Goal: Information Seeking & Learning: Learn about a topic

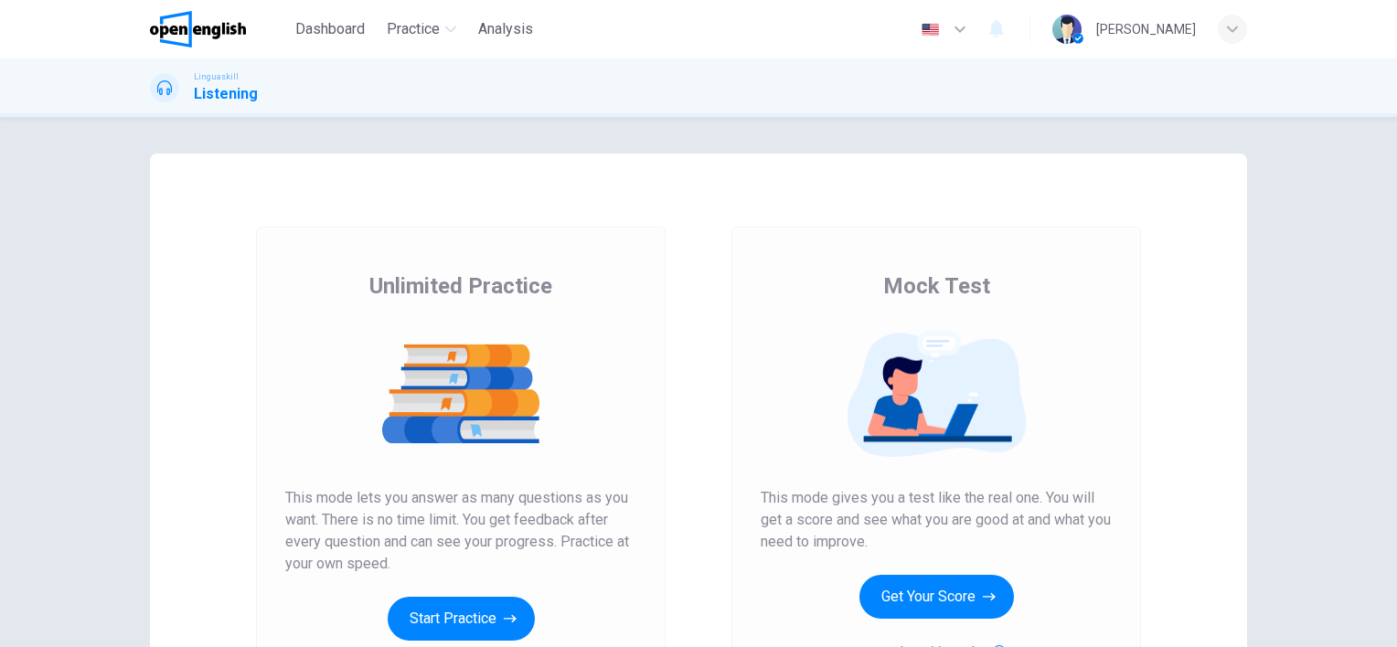
scroll to position [183, 0]
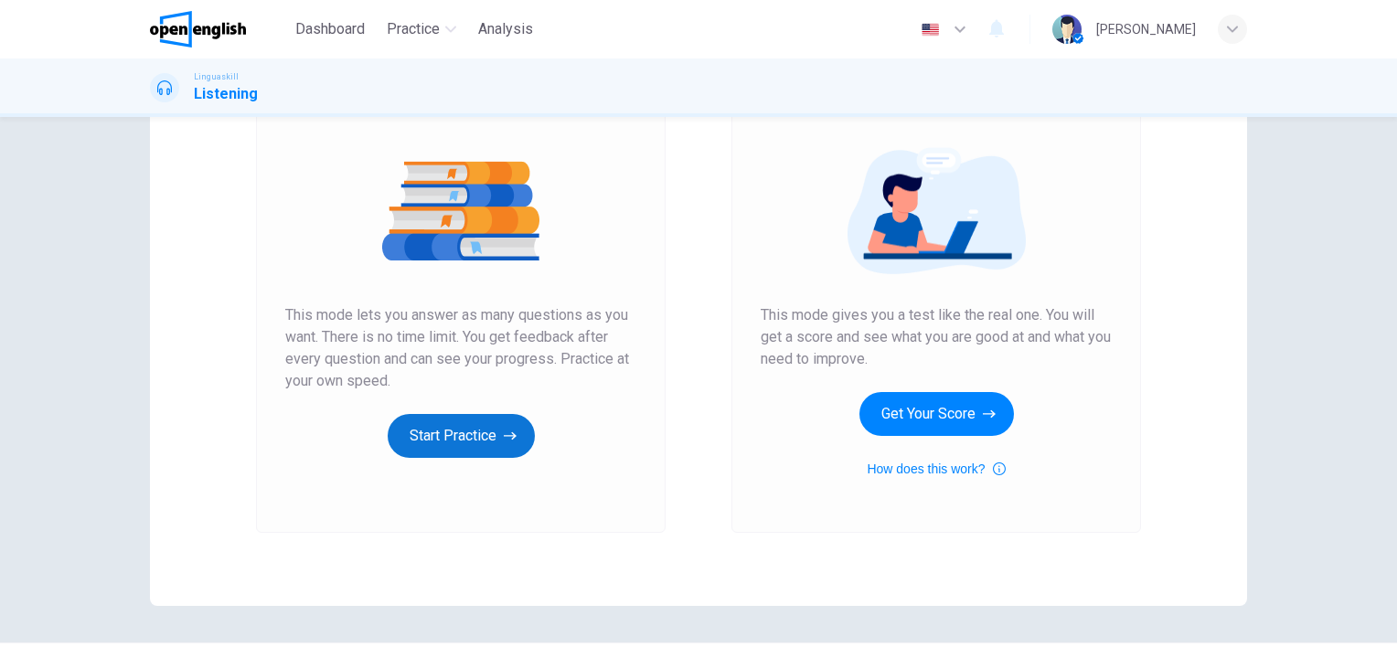
click at [504, 442] on icon "button" at bounding box center [510, 436] width 13 height 18
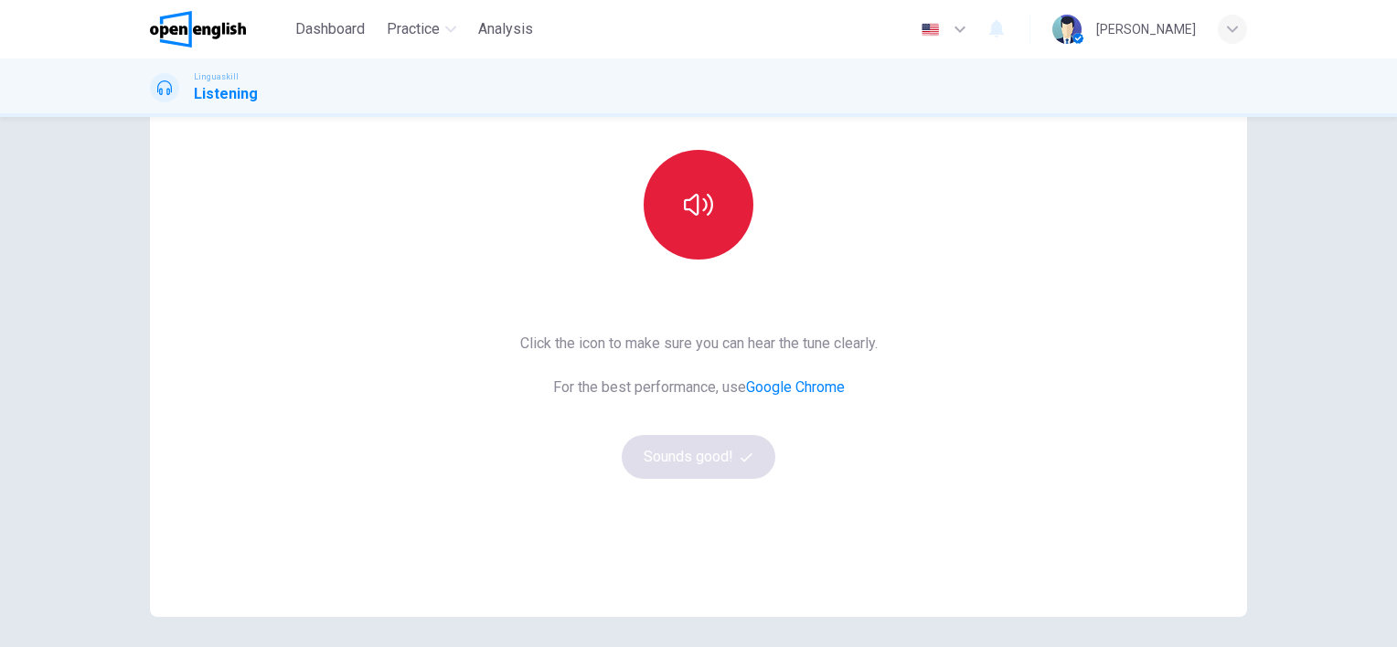
scroll to position [145, 0]
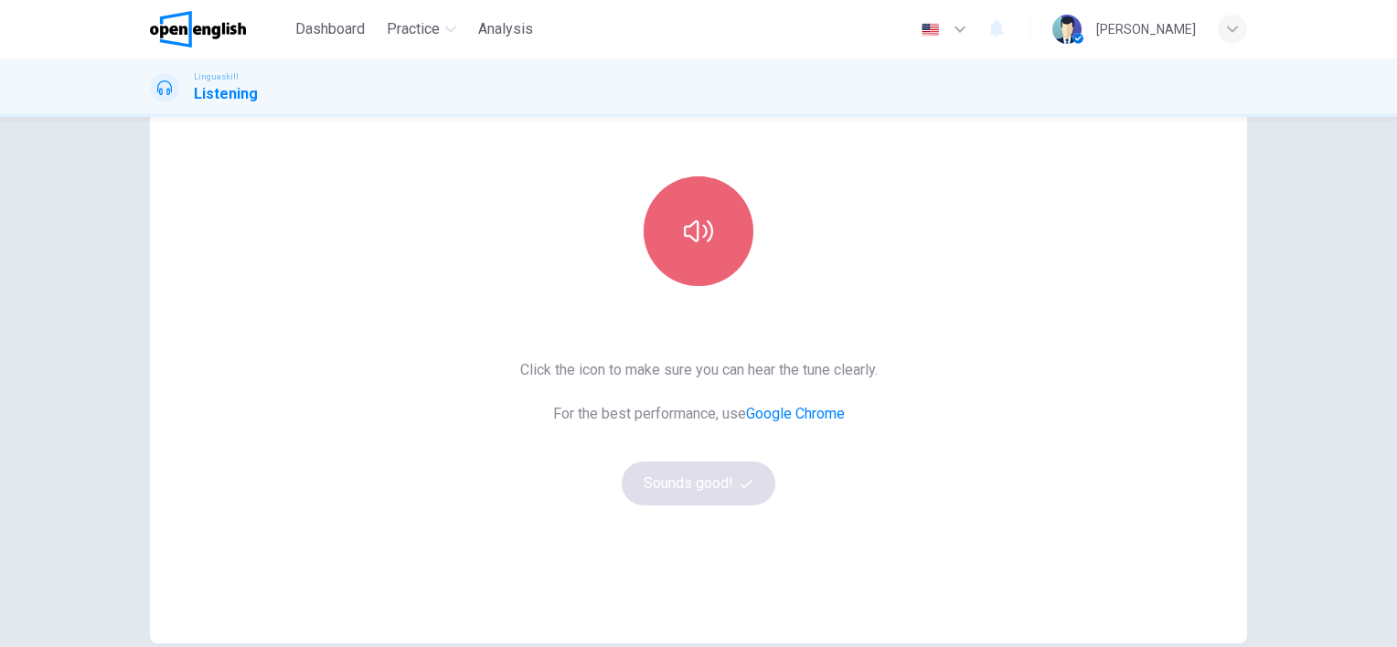
click at [688, 256] on button "button" at bounding box center [699, 232] width 110 height 110
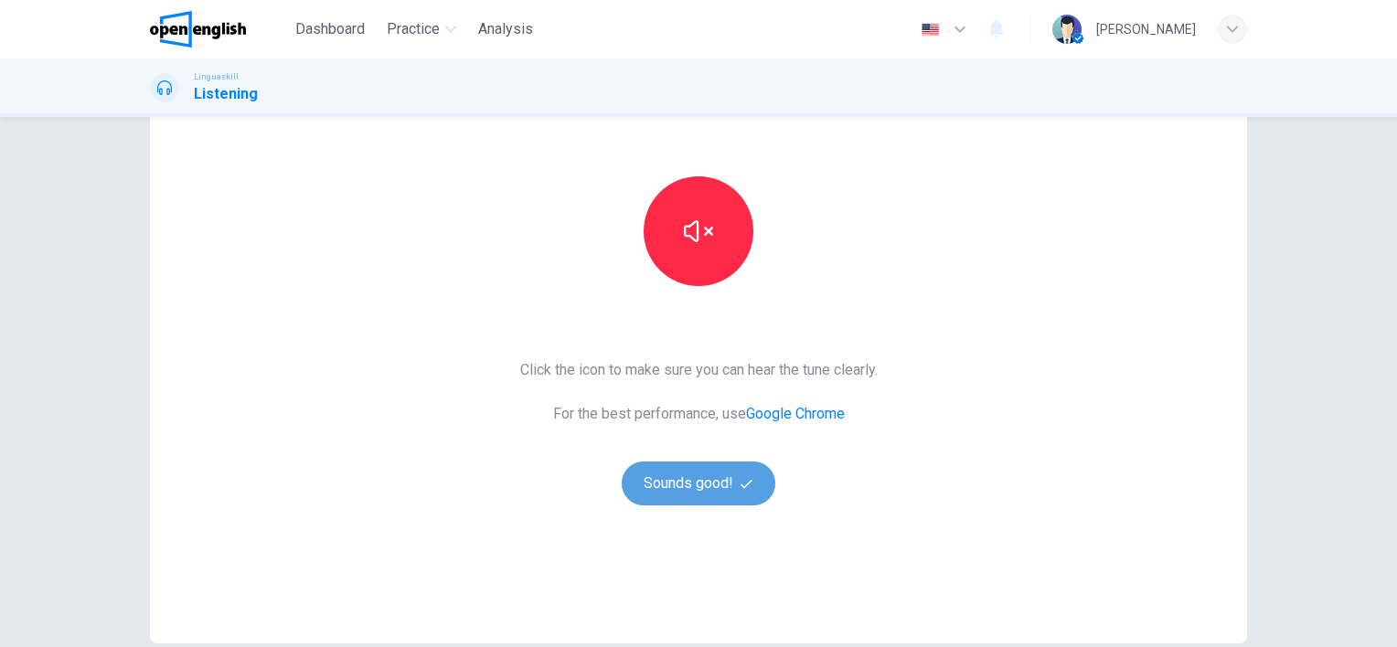
click at [684, 487] on button "Sounds good!" at bounding box center [699, 484] width 154 height 44
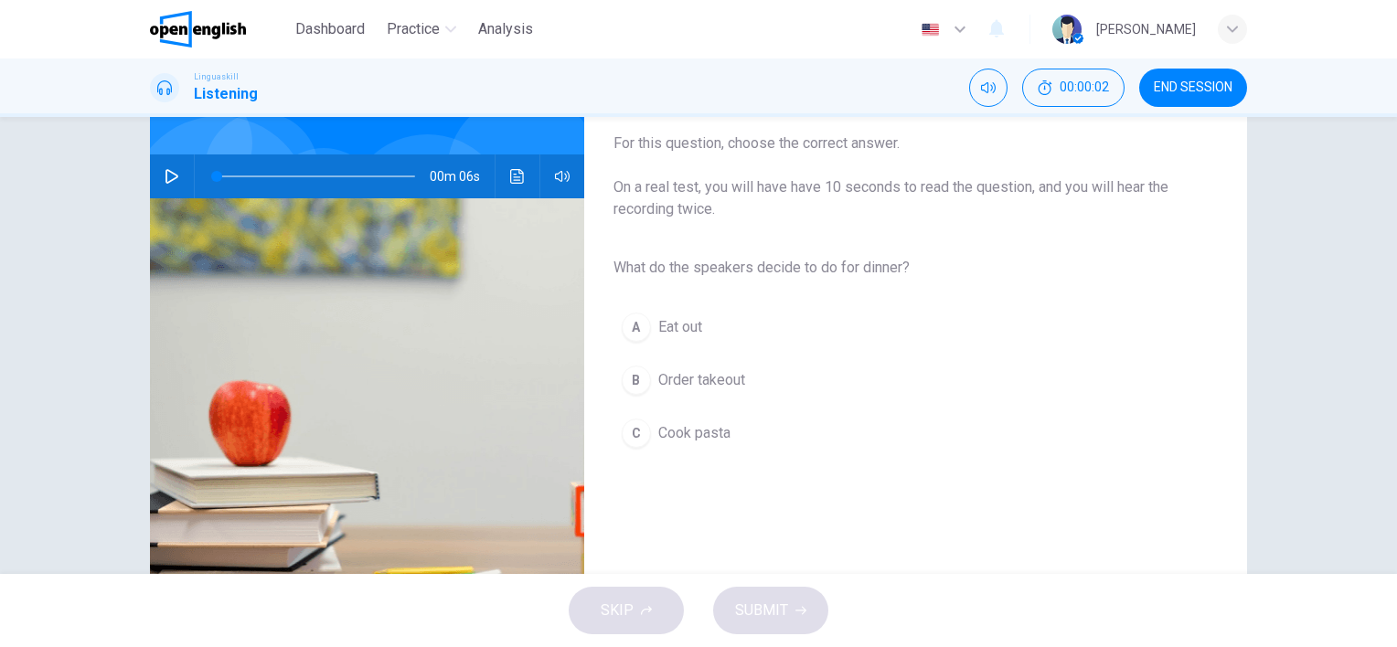
scroll to position [0, 0]
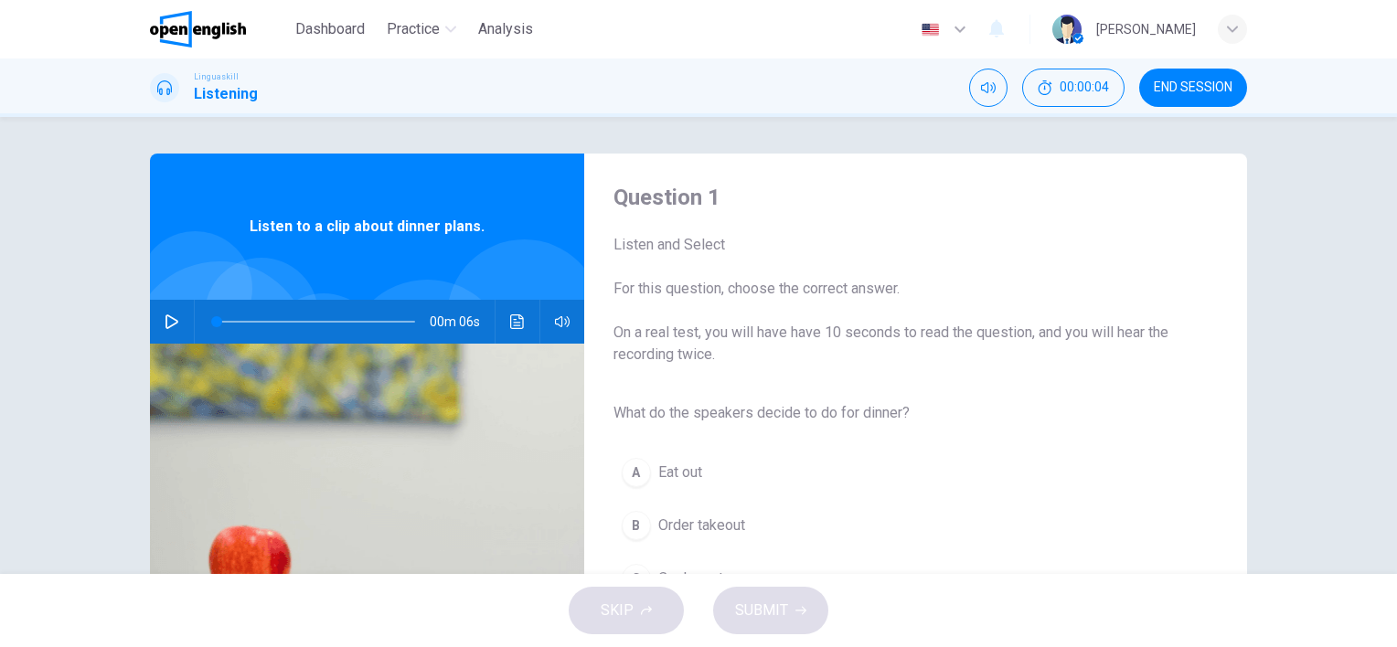
click at [166, 316] on icon "button" at bounding box center [172, 322] width 13 height 15
type input "*"
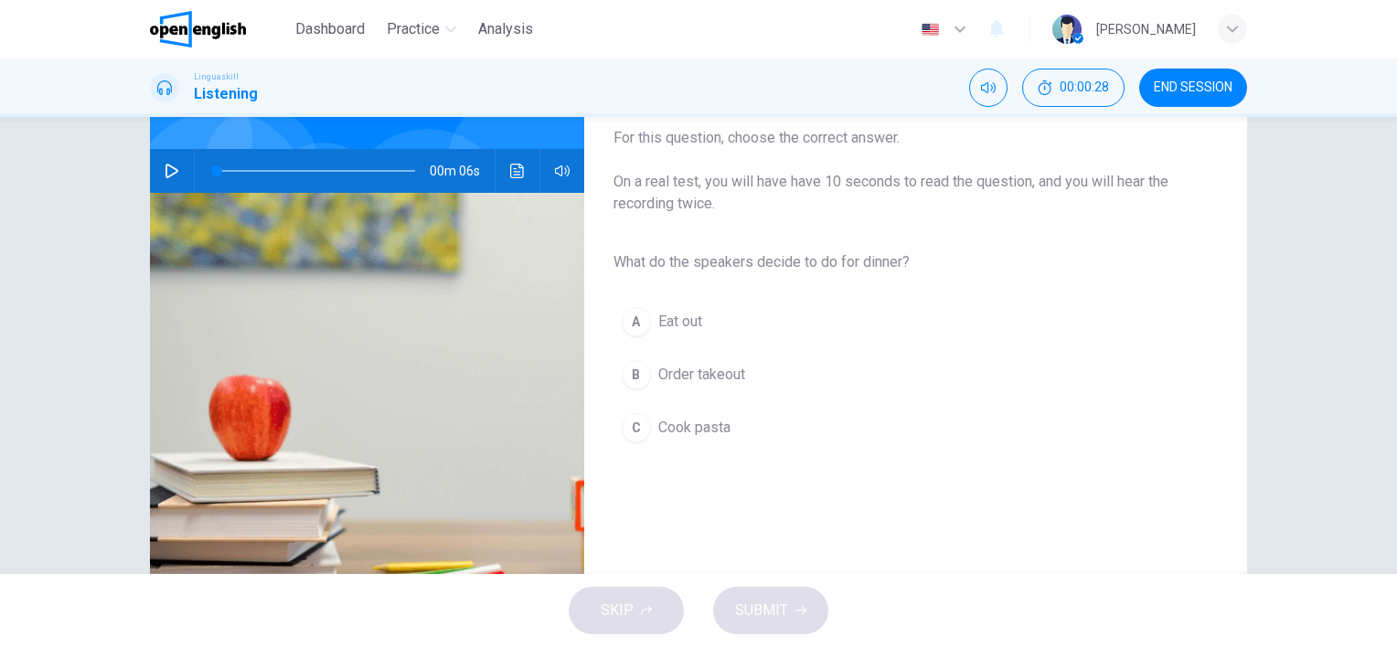
scroll to position [183, 0]
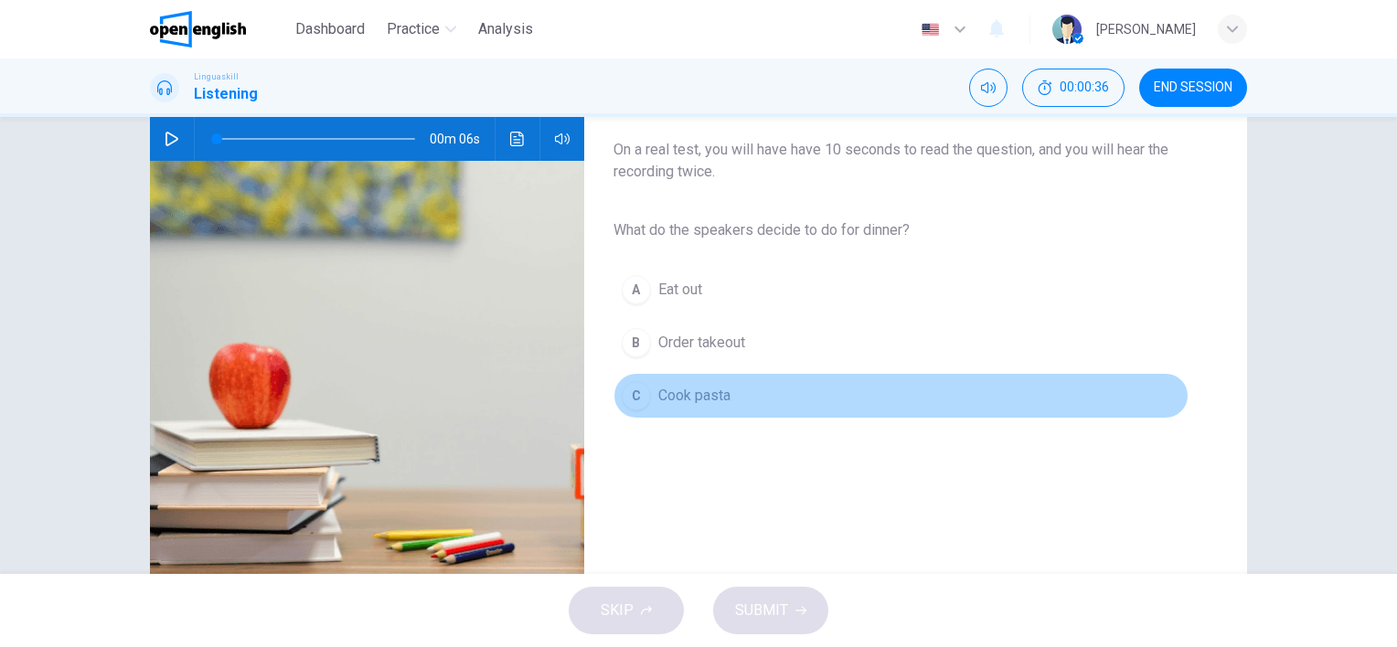
click at [634, 395] on div "C" at bounding box center [636, 395] width 29 height 29
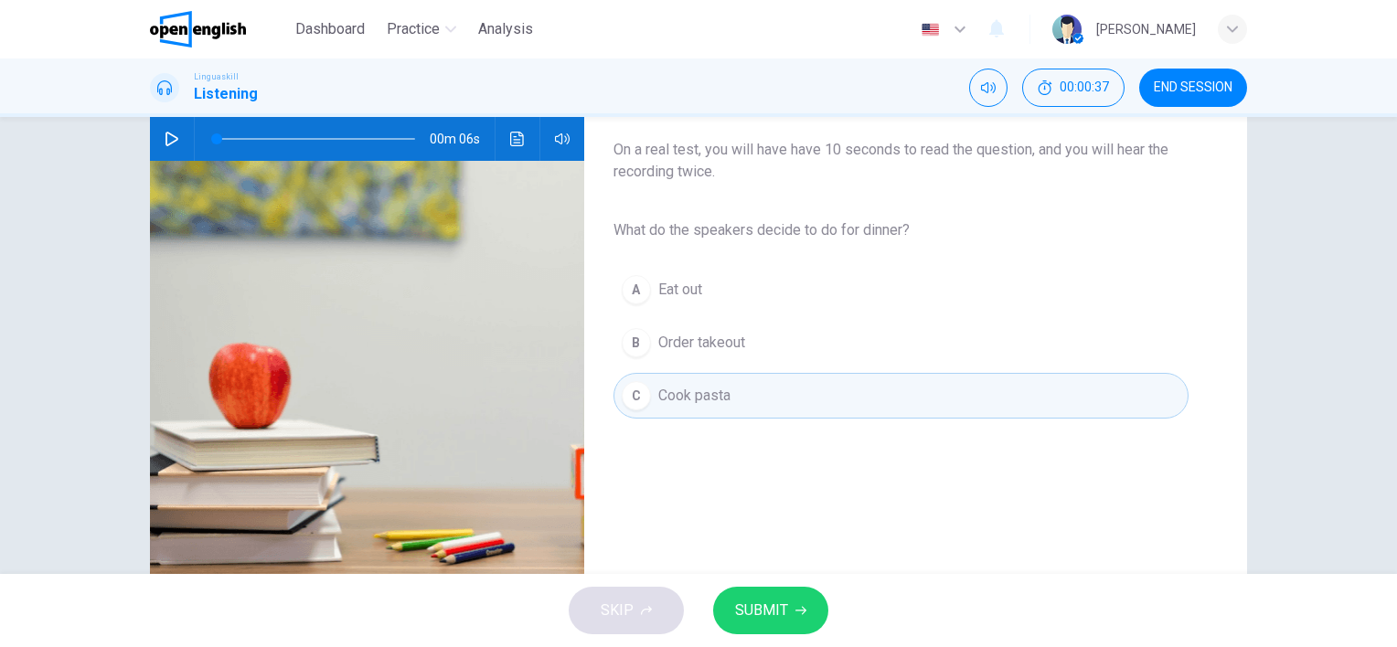
click at [760, 623] on span "SUBMIT" at bounding box center [761, 611] width 53 height 26
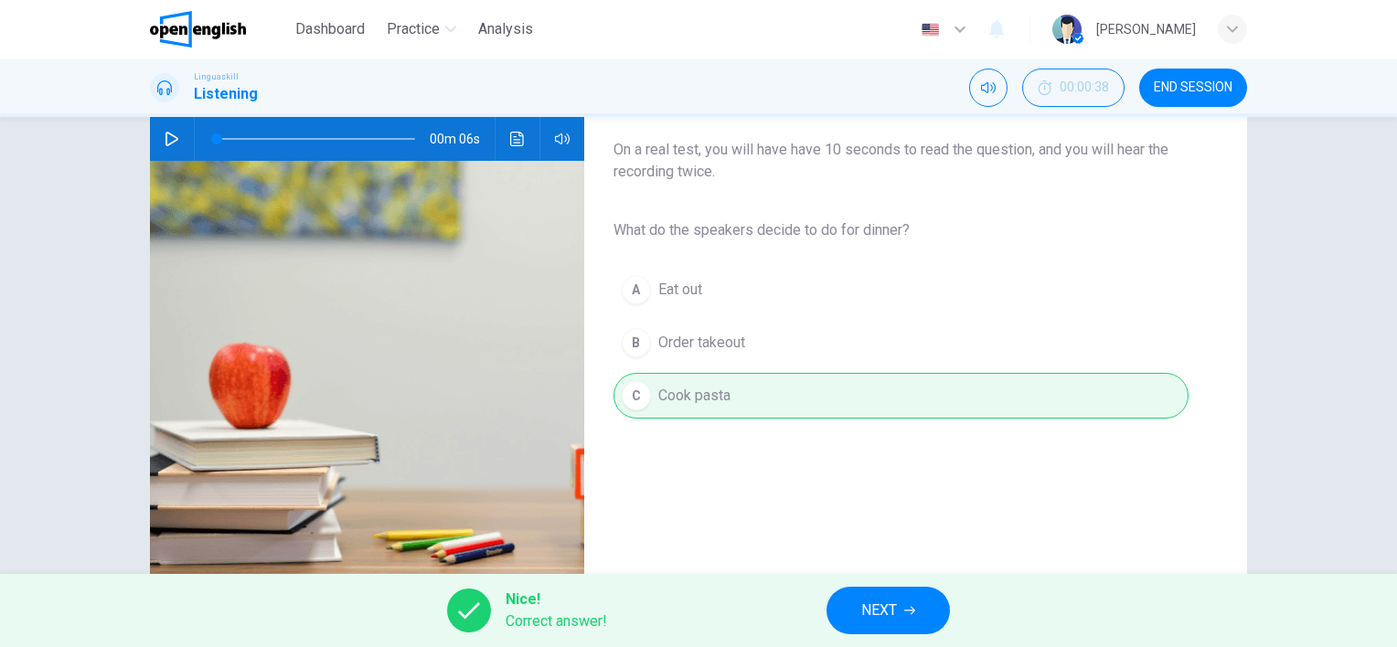
click at [899, 608] on button "NEXT" at bounding box center [888, 611] width 123 height 48
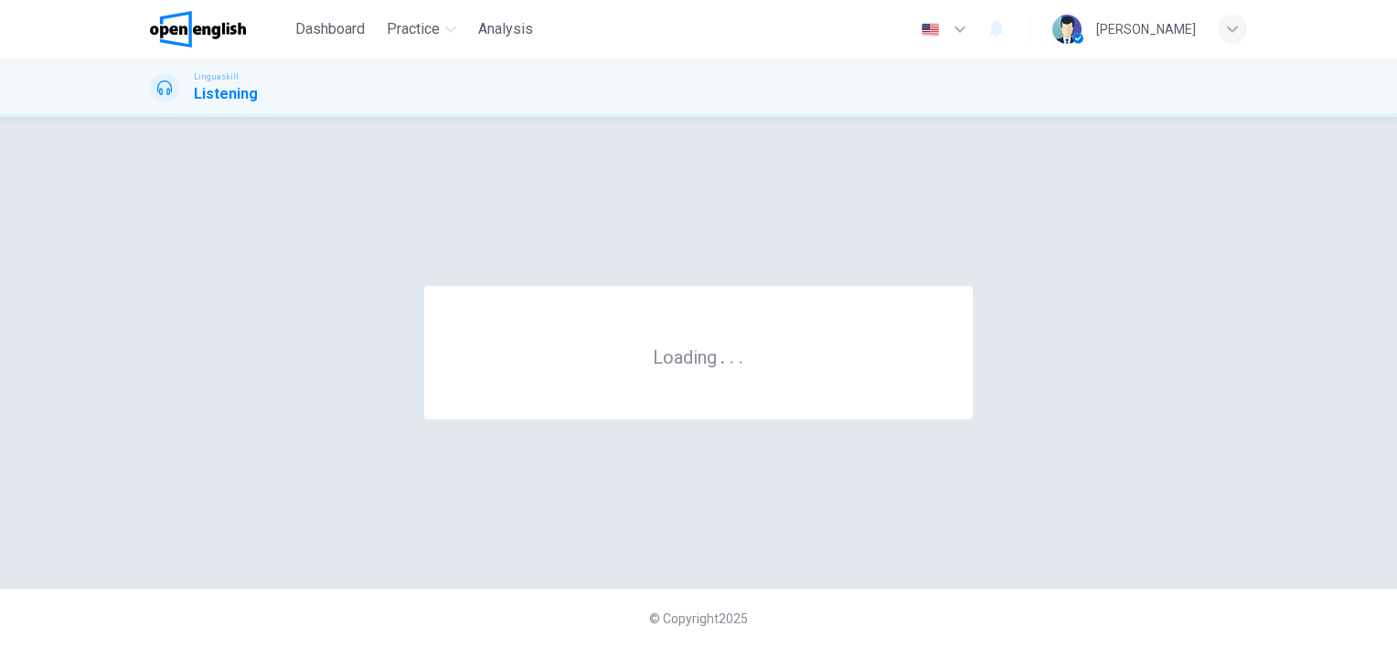
scroll to position [0, 0]
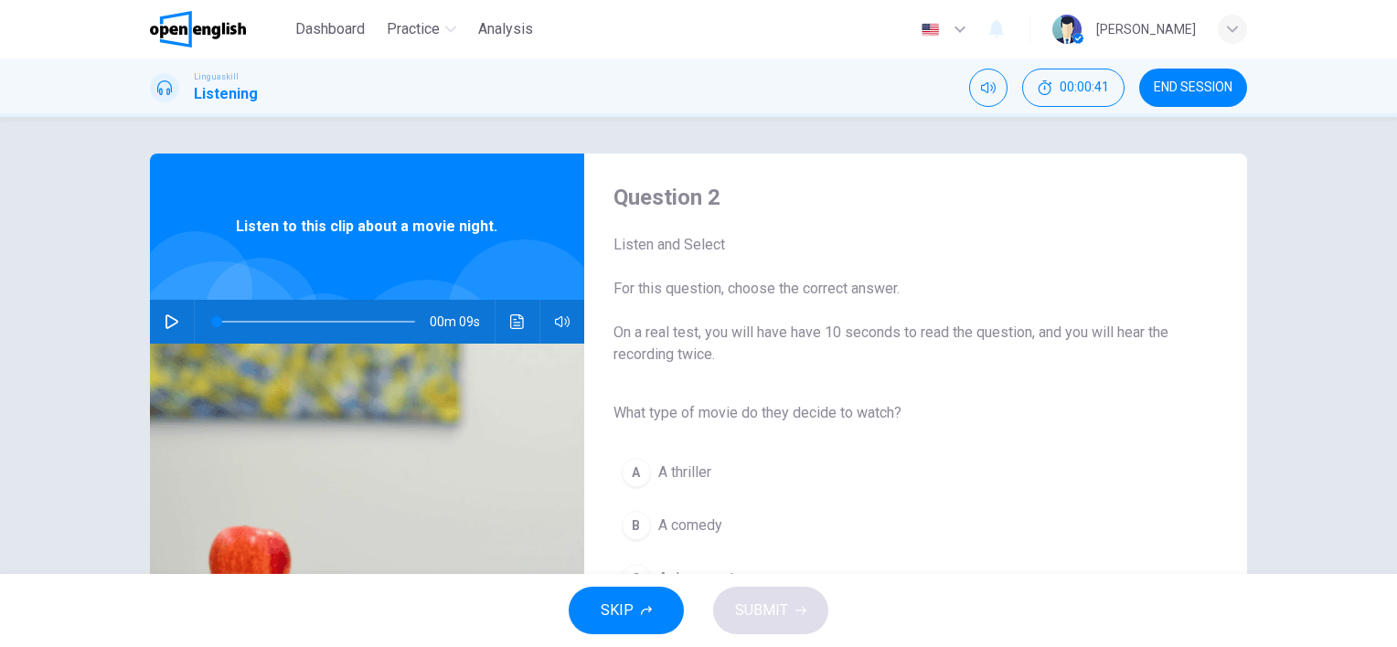
click at [168, 317] on icon "button" at bounding box center [172, 322] width 15 height 15
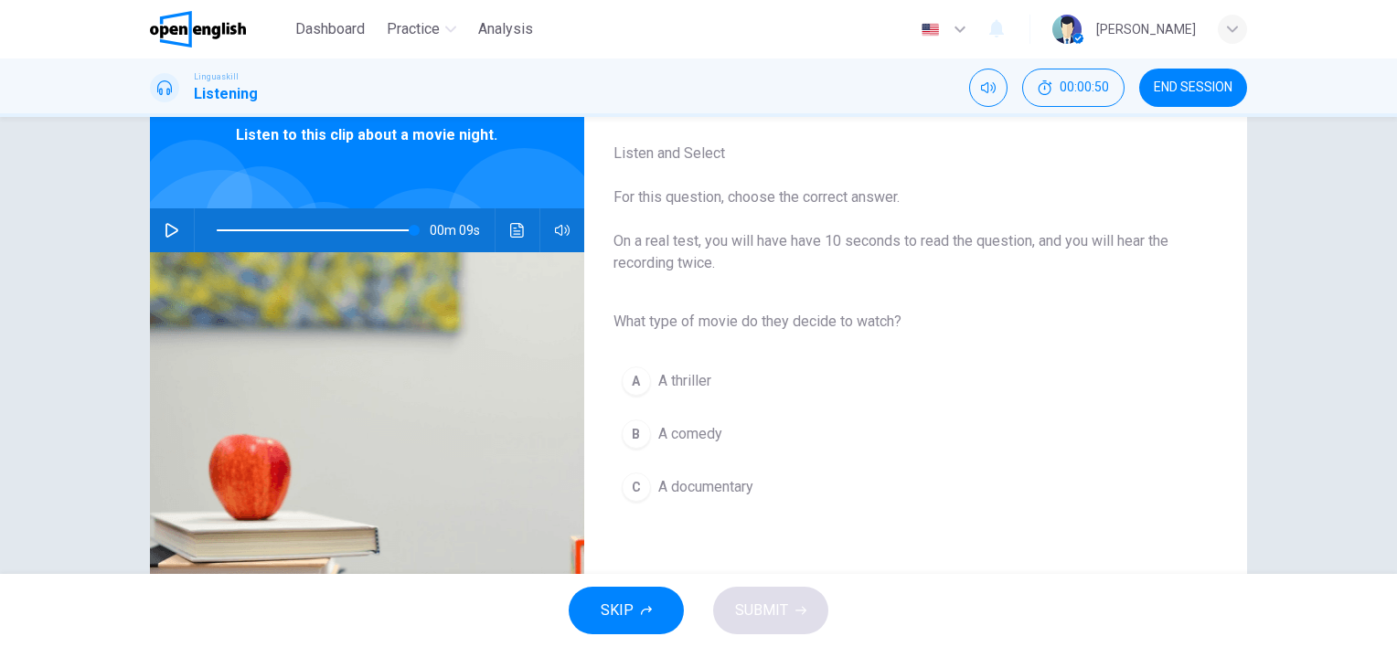
type input "*"
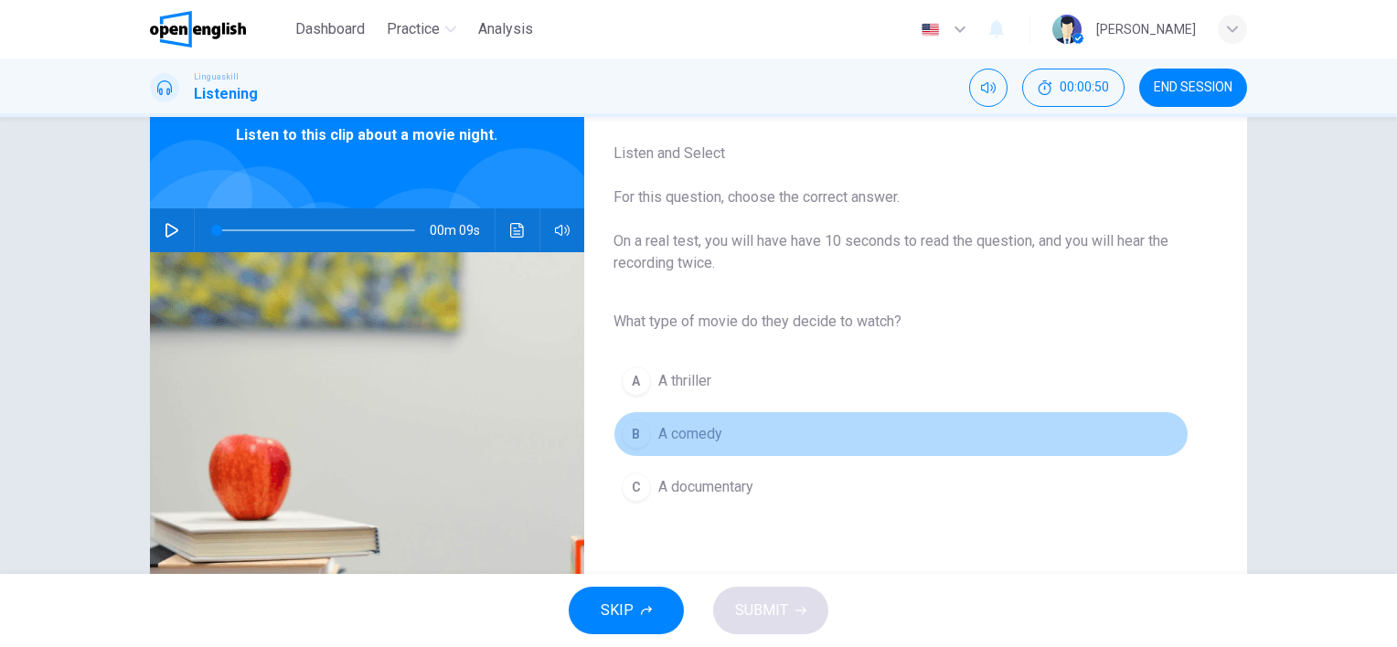
click at [690, 431] on span "A comedy" at bounding box center [690, 434] width 64 height 22
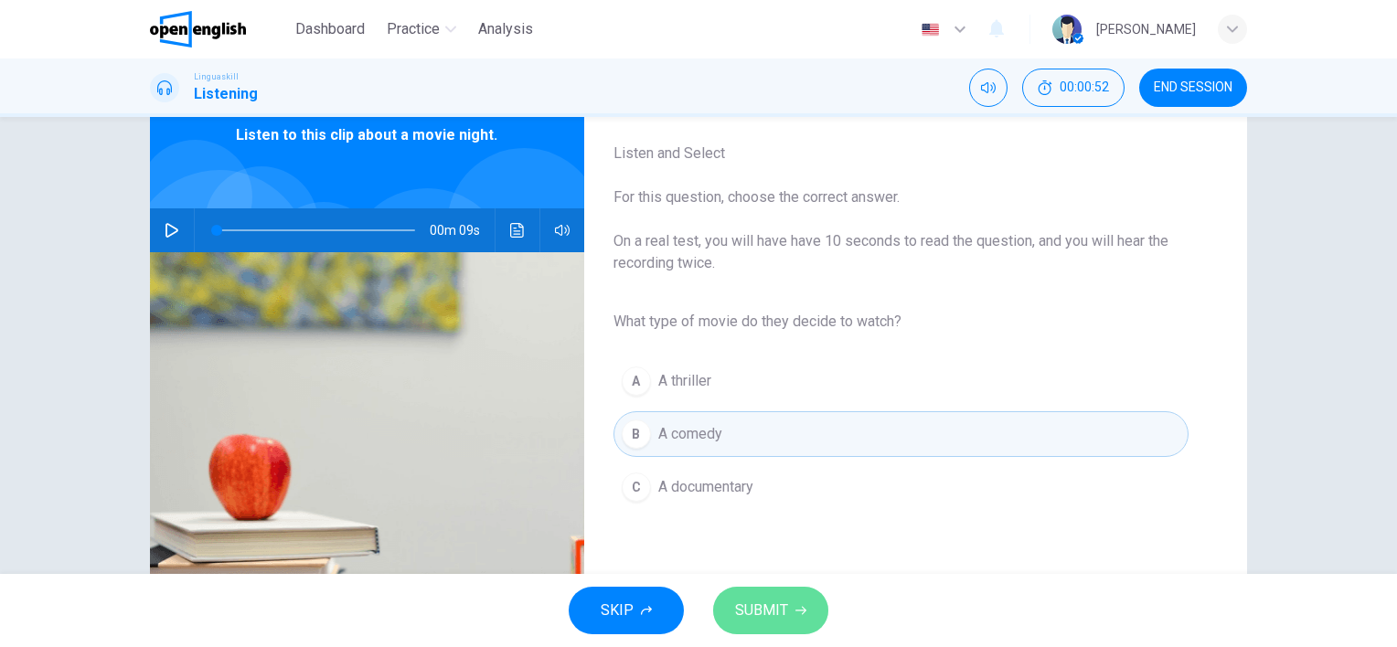
click at [775, 614] on span "SUBMIT" at bounding box center [761, 611] width 53 height 26
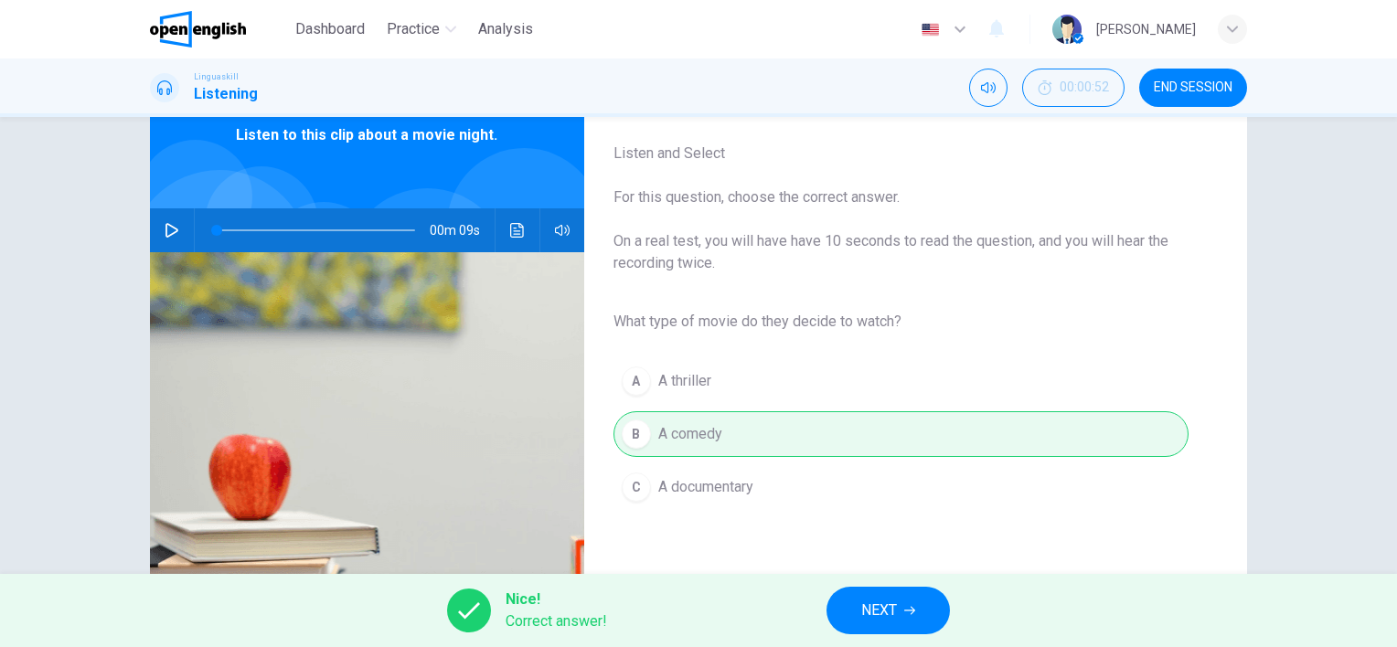
click at [852, 610] on button "NEXT" at bounding box center [888, 611] width 123 height 48
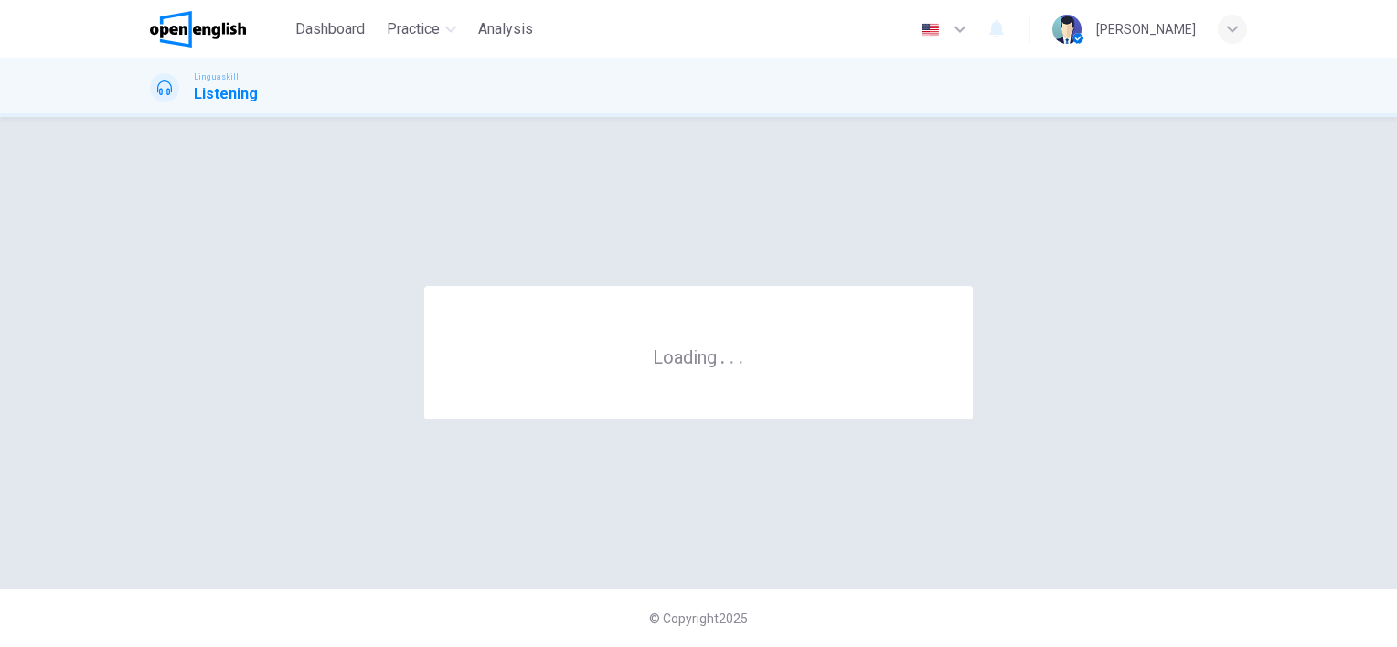
scroll to position [0, 0]
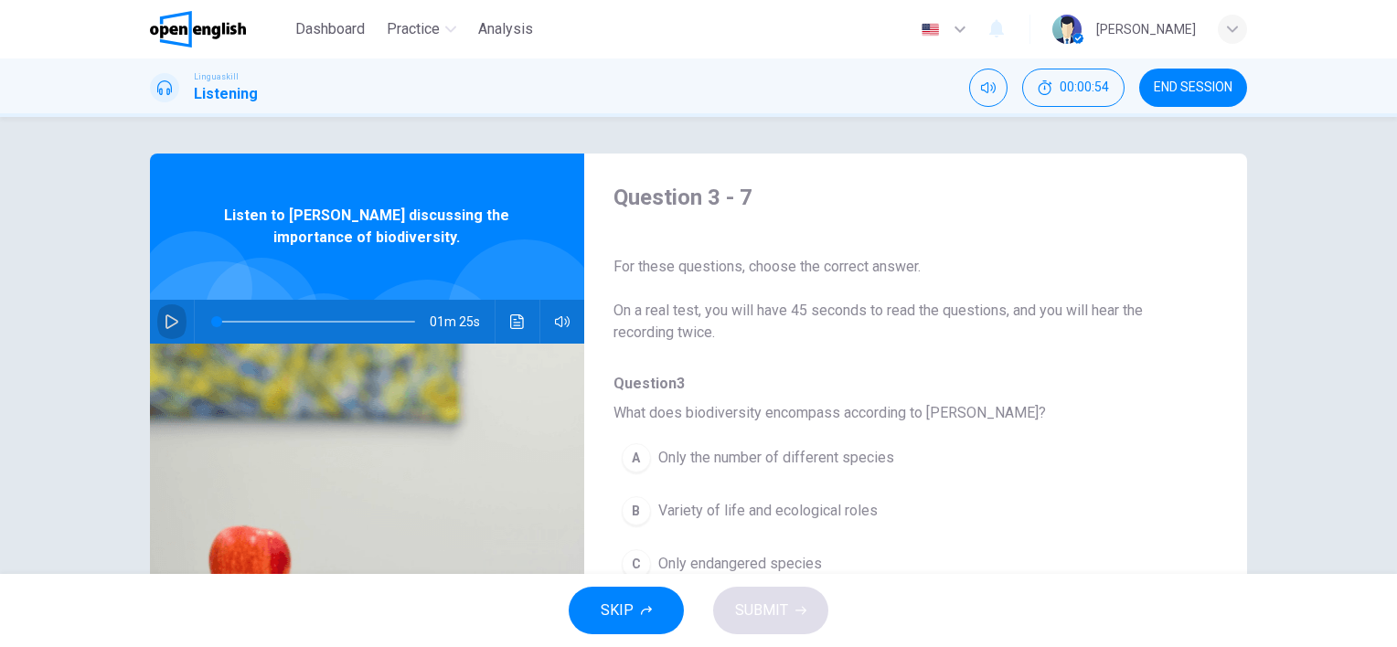
click at [169, 323] on icon "button" at bounding box center [172, 322] width 13 height 15
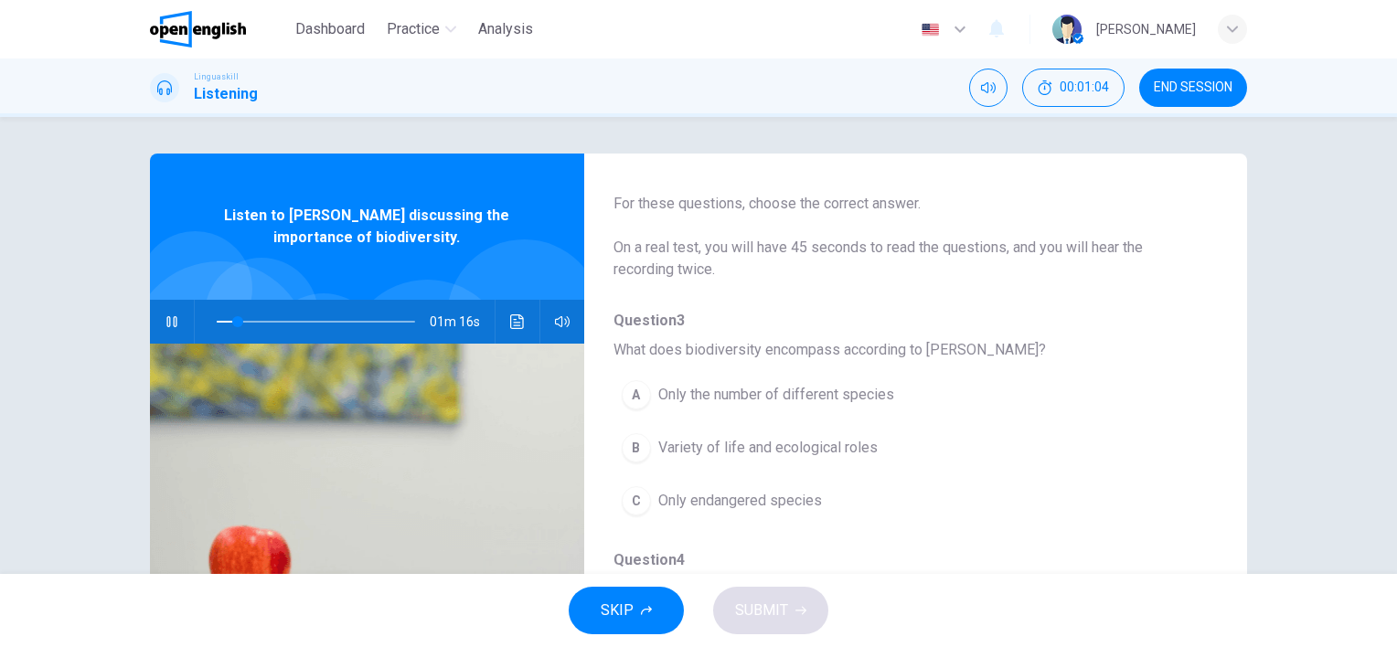
scroll to position [91, 0]
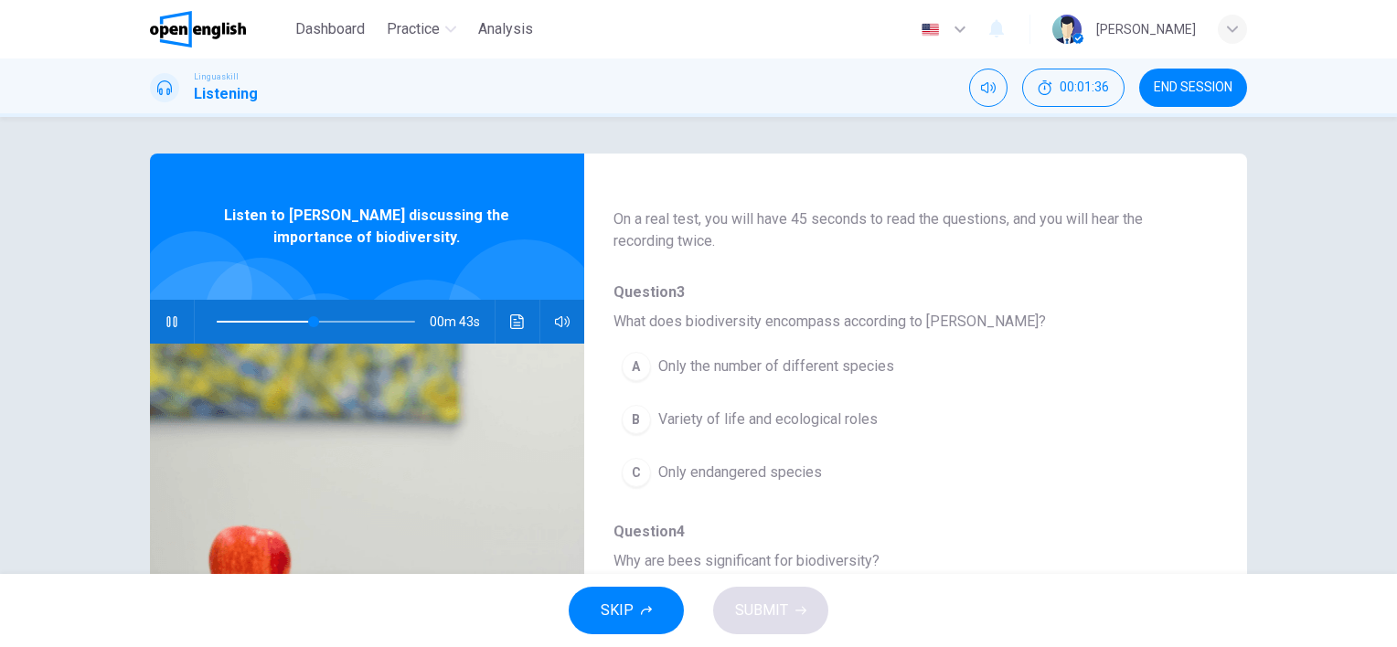
click at [818, 425] on span "Variety of life and ecological roles" at bounding box center [767, 420] width 219 height 22
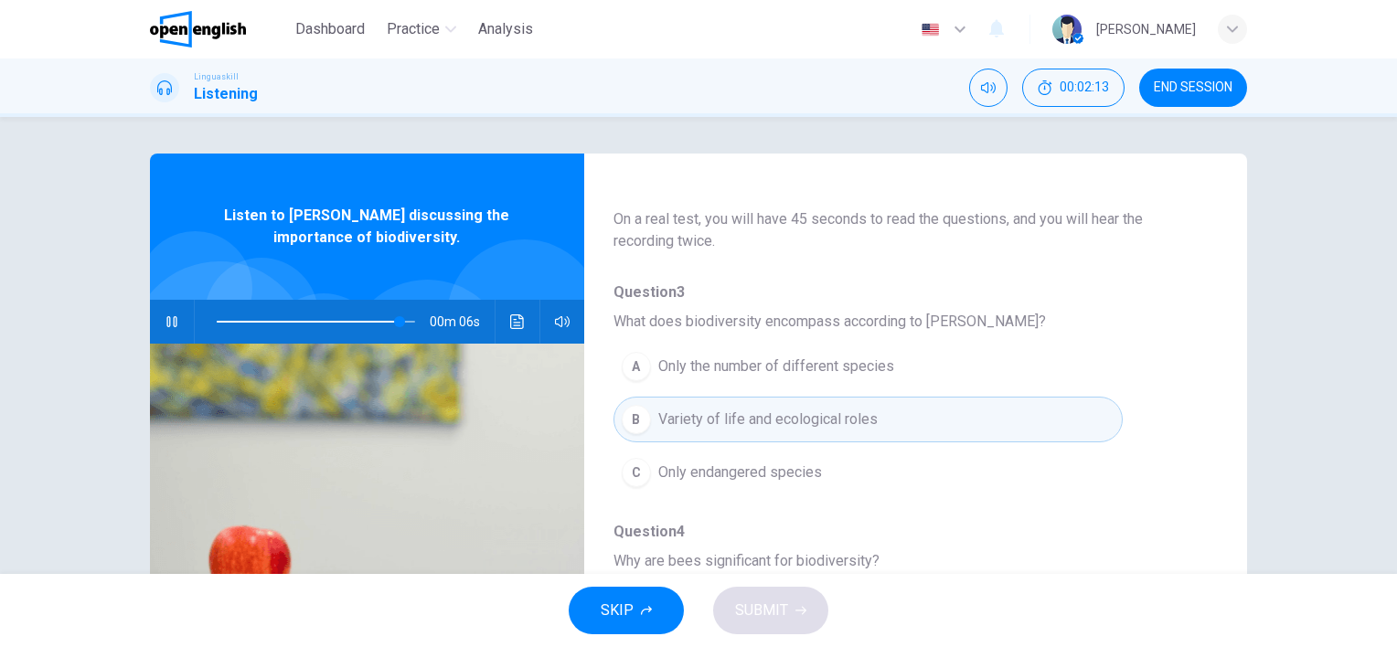
scroll to position [183, 0]
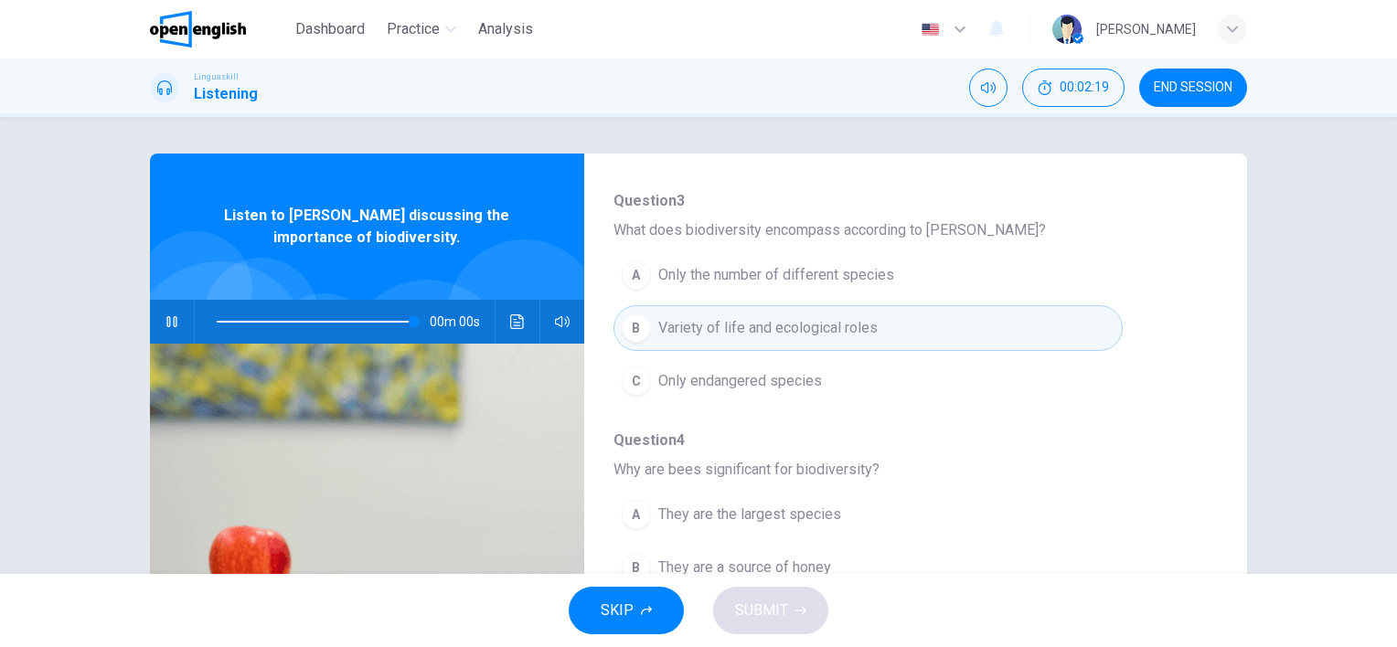
type input "*"
click at [699, 326] on span "Variety of life and ecological roles" at bounding box center [767, 328] width 219 height 22
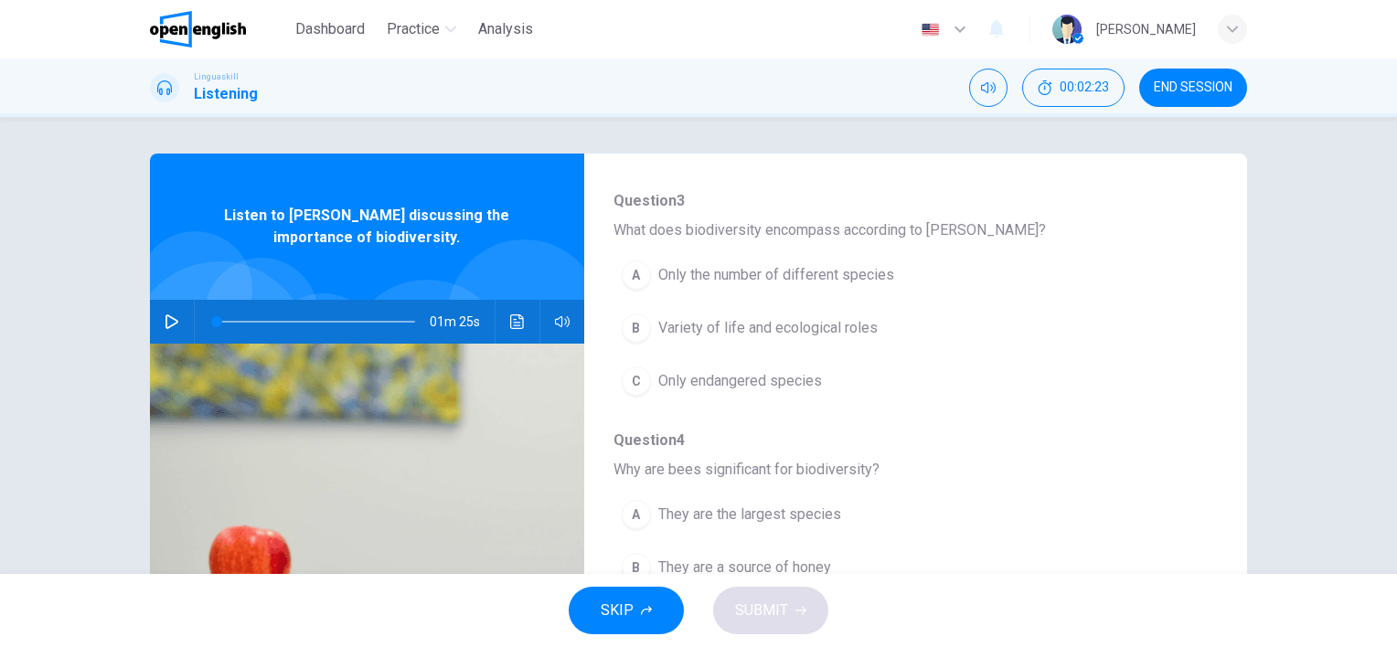
click at [685, 324] on span "Variety of life and ecological roles" at bounding box center [767, 328] width 219 height 22
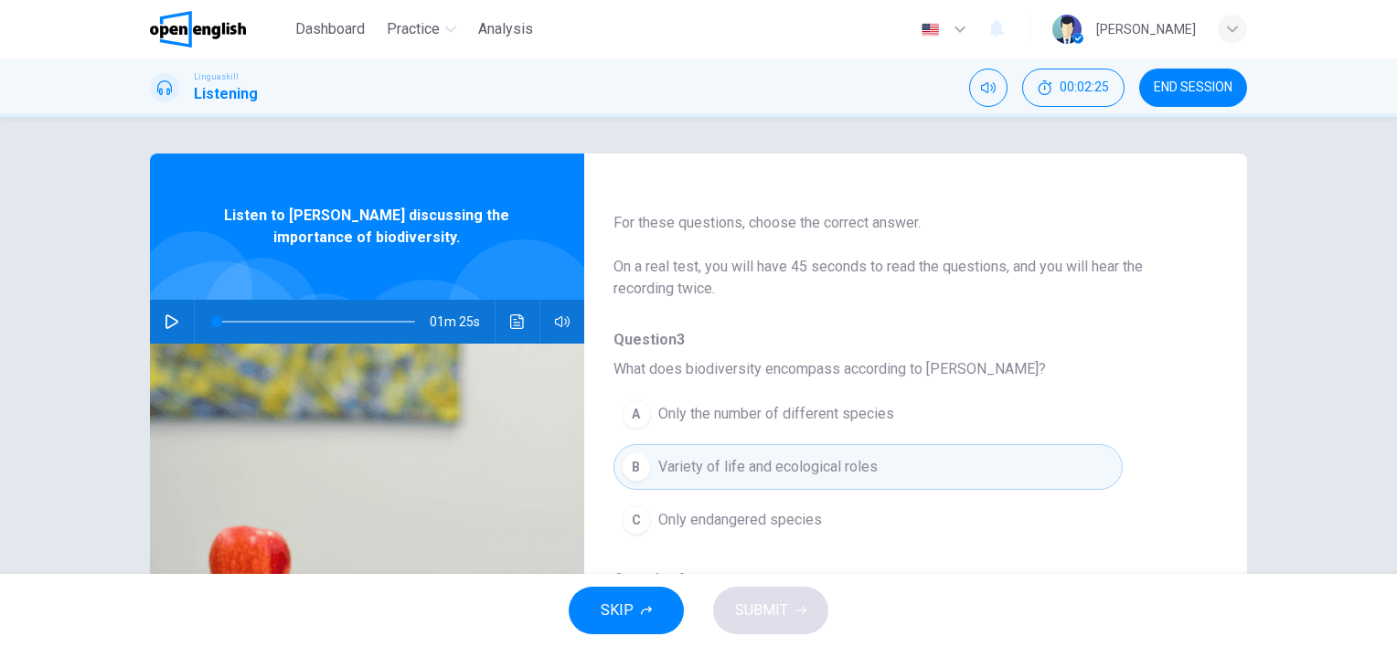
scroll to position [0, 0]
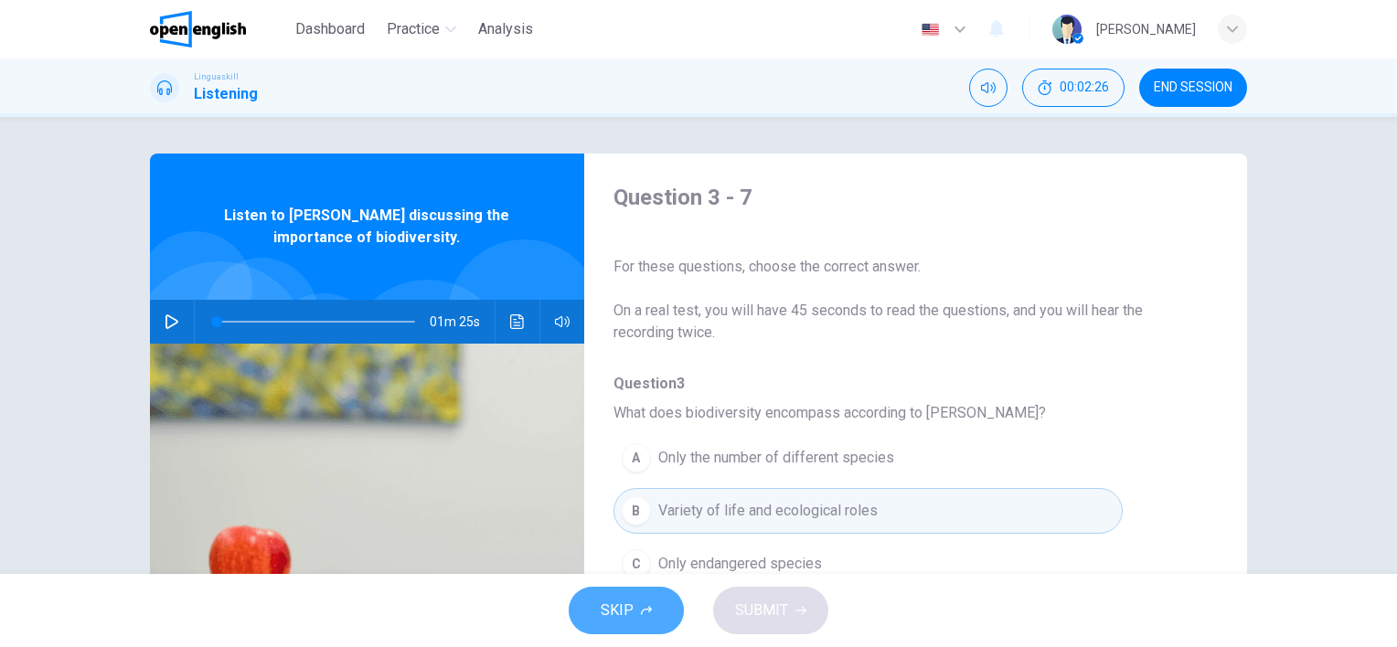
click at [637, 605] on button "SKIP" at bounding box center [626, 611] width 115 height 48
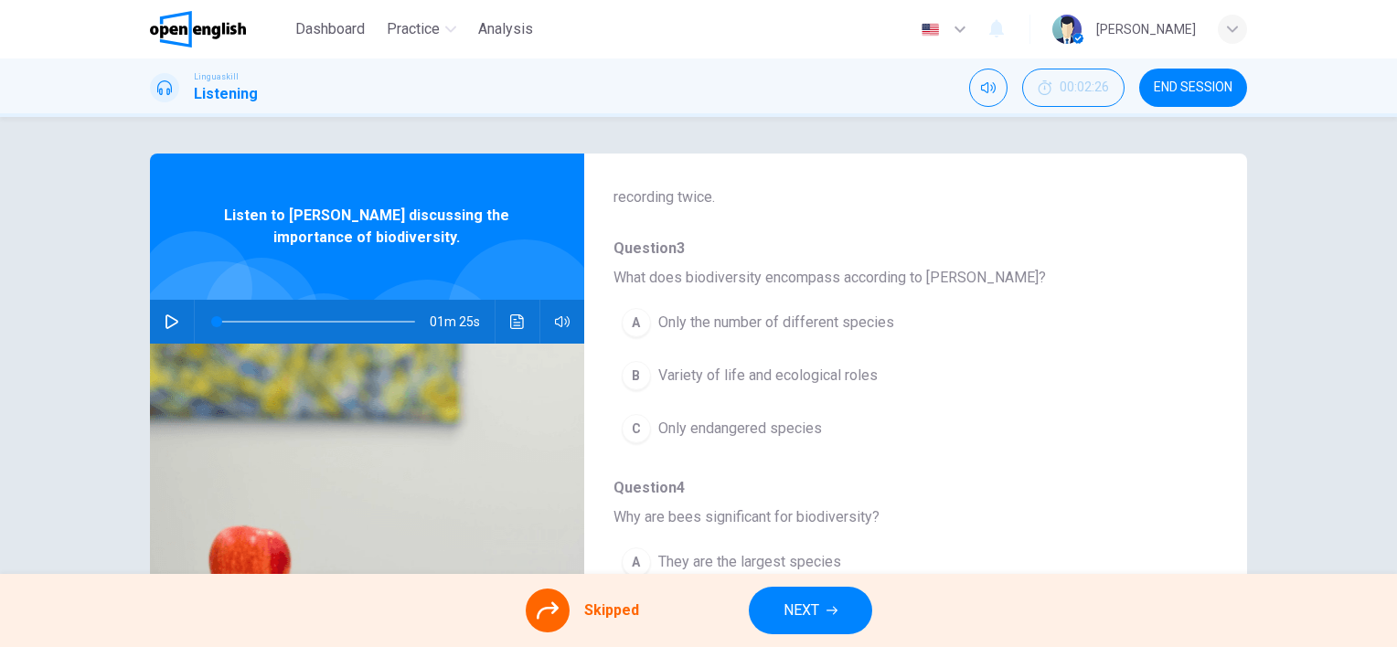
scroll to position [91, 0]
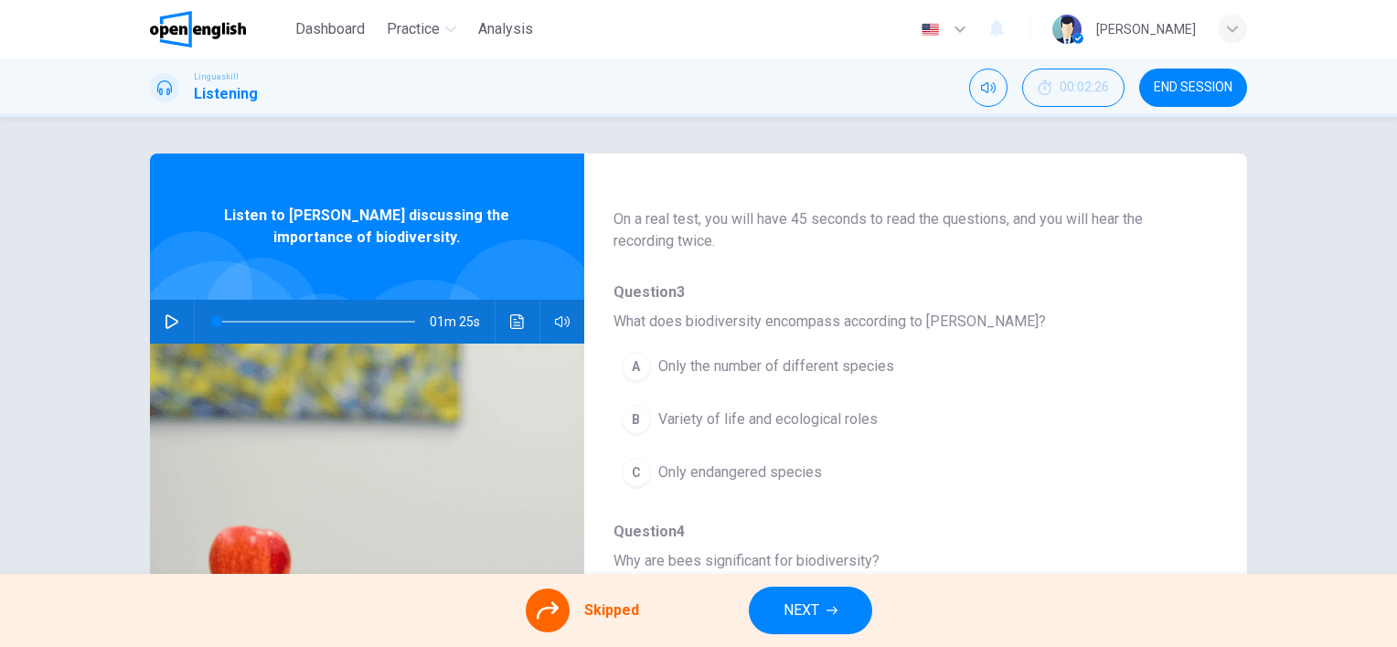
click at [546, 611] on icon at bounding box center [548, 611] width 22 height 22
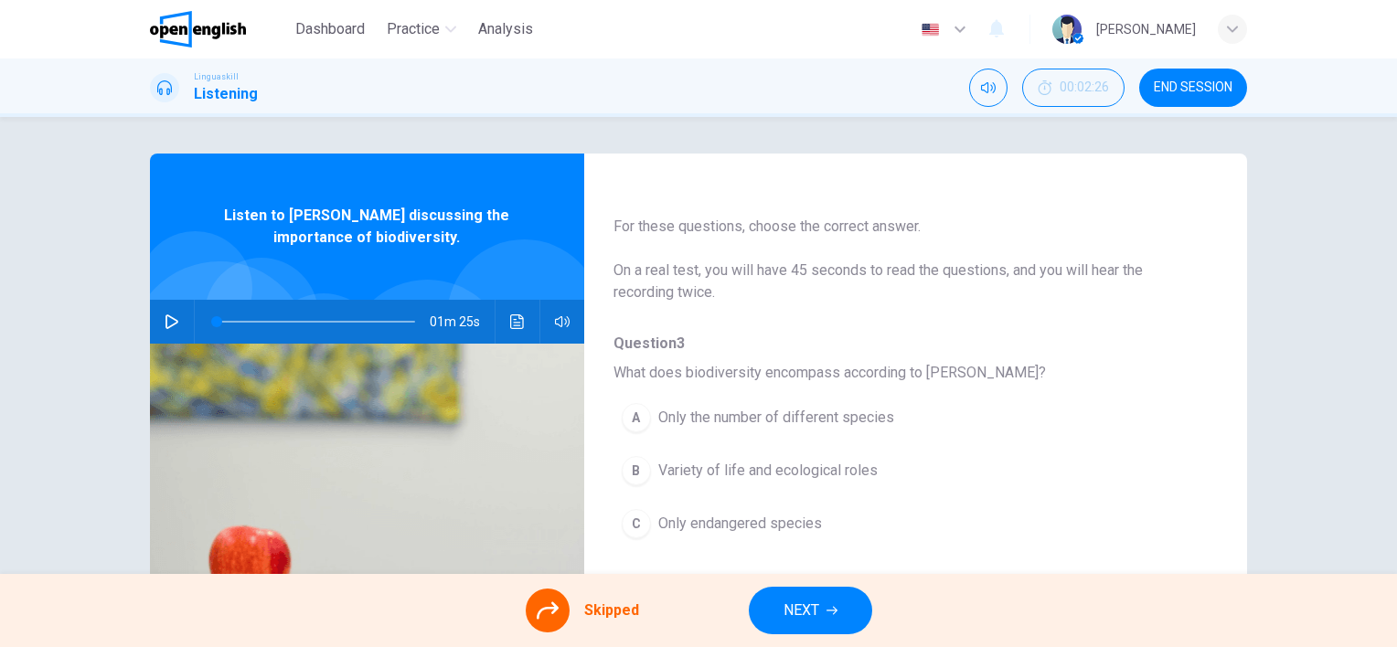
scroll to position [0, 0]
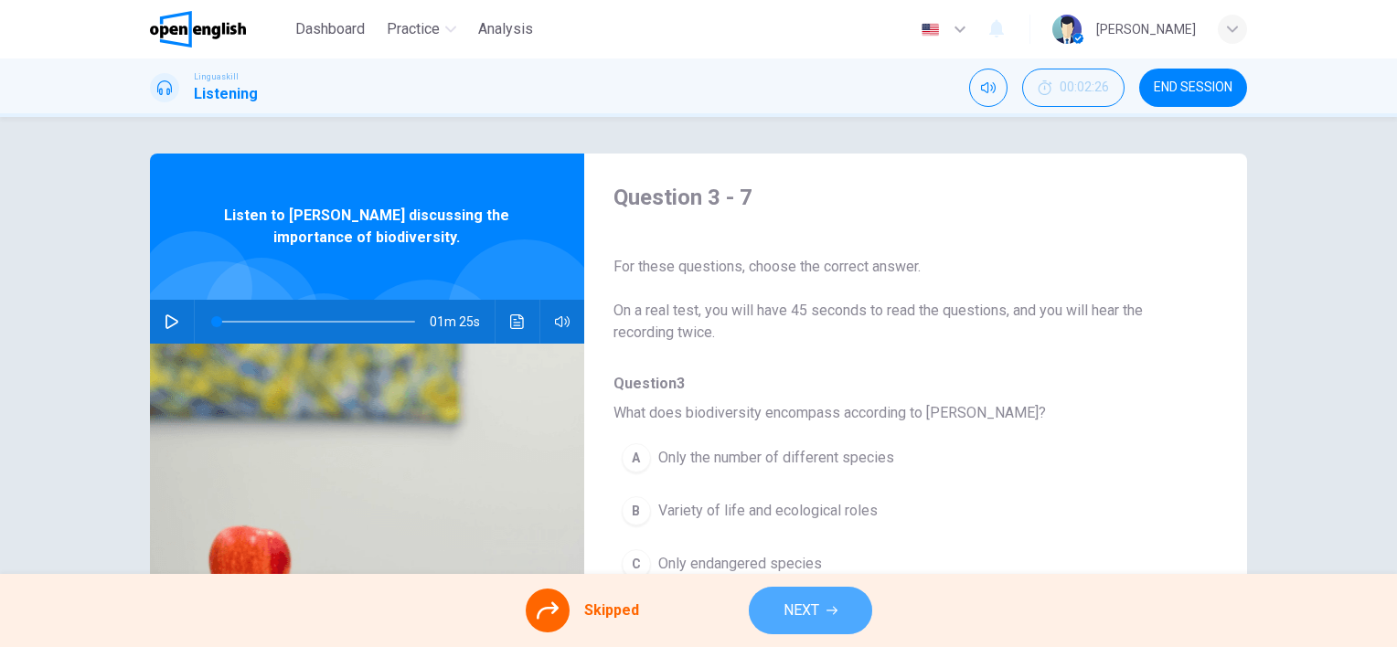
click at [823, 605] on button "NEXT" at bounding box center [810, 611] width 123 height 48
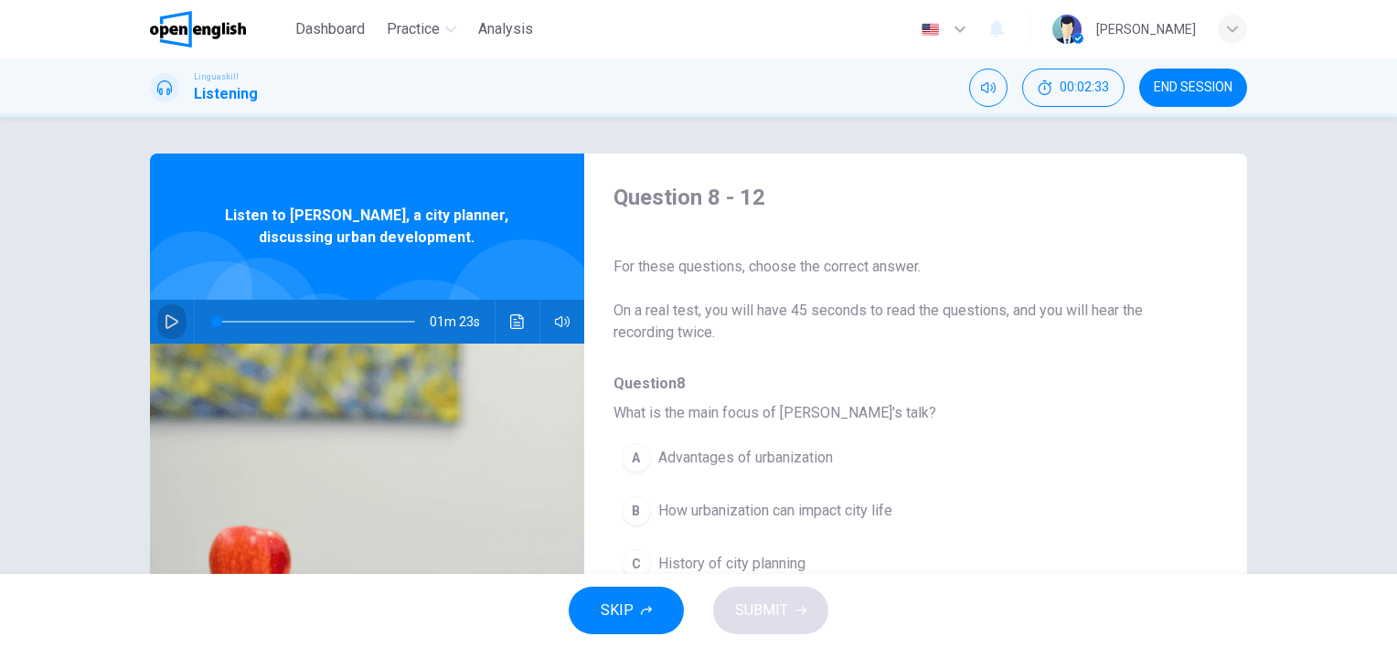
click at [165, 315] on icon "button" at bounding box center [172, 322] width 15 height 15
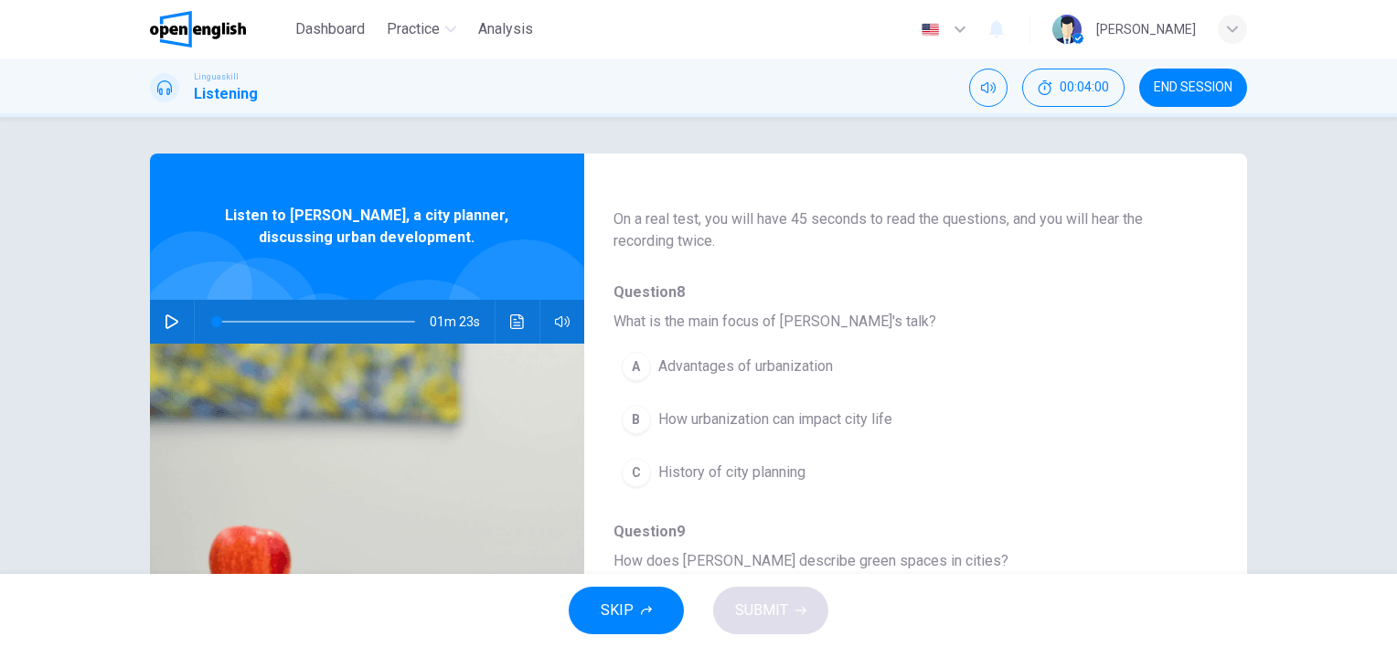
click at [633, 417] on div "B" at bounding box center [636, 419] width 29 height 29
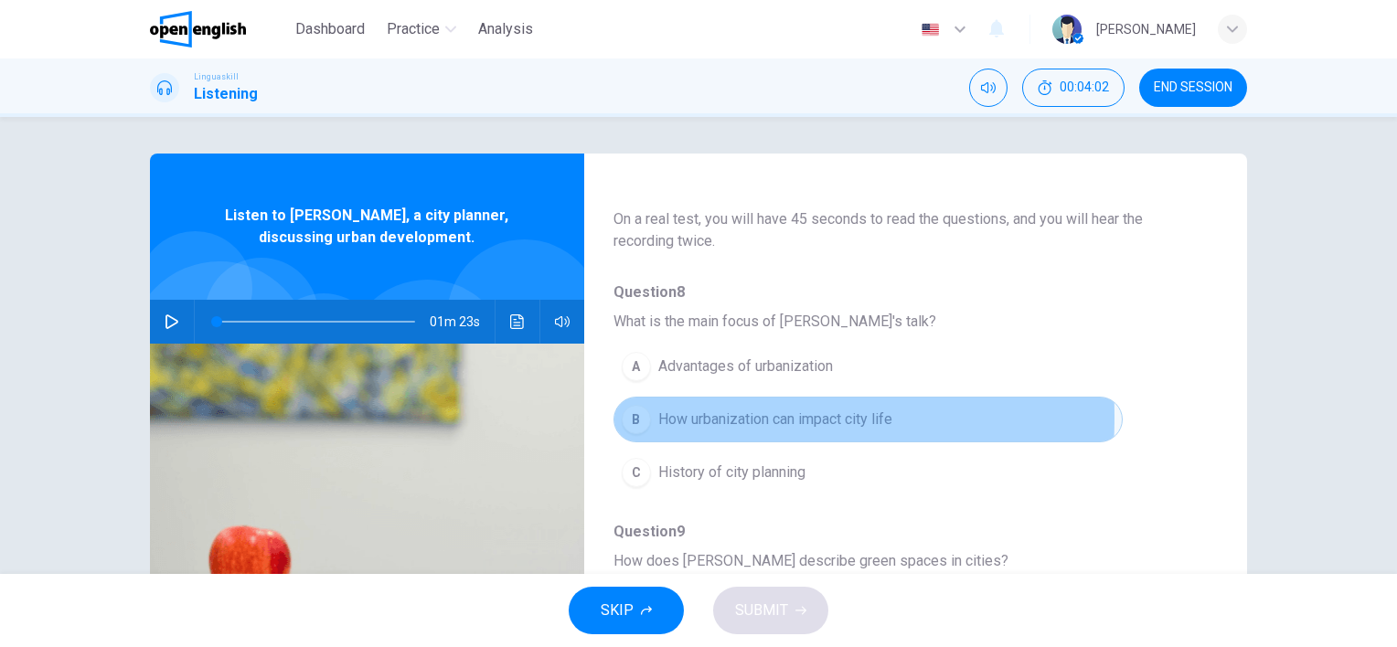
click at [638, 417] on div "B" at bounding box center [636, 419] width 29 height 29
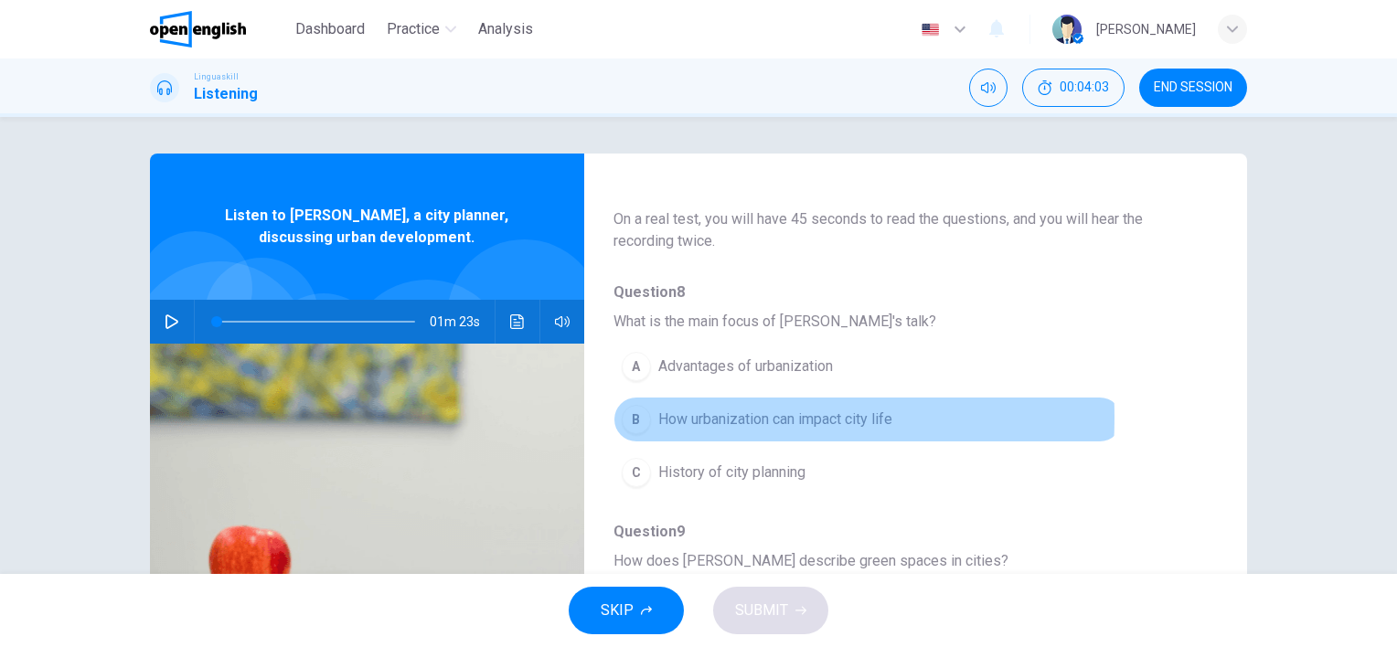
click at [638, 417] on div "B" at bounding box center [636, 419] width 29 height 29
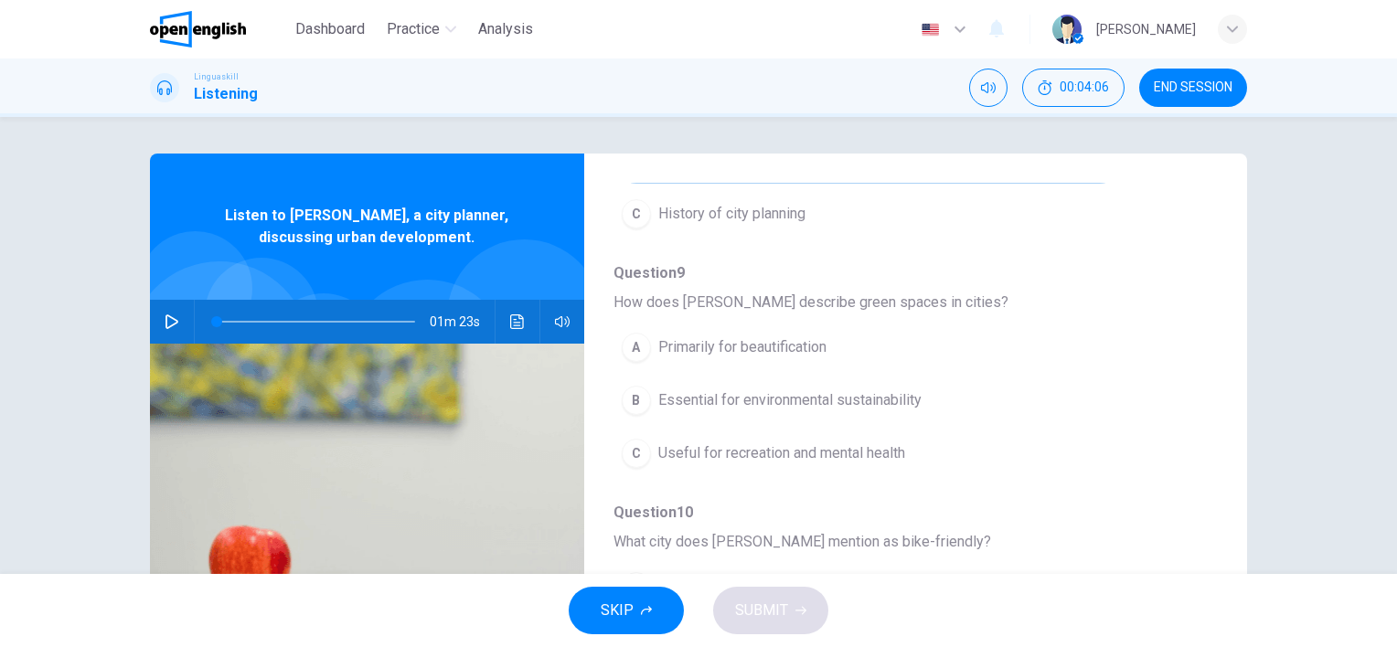
scroll to position [366, 0]
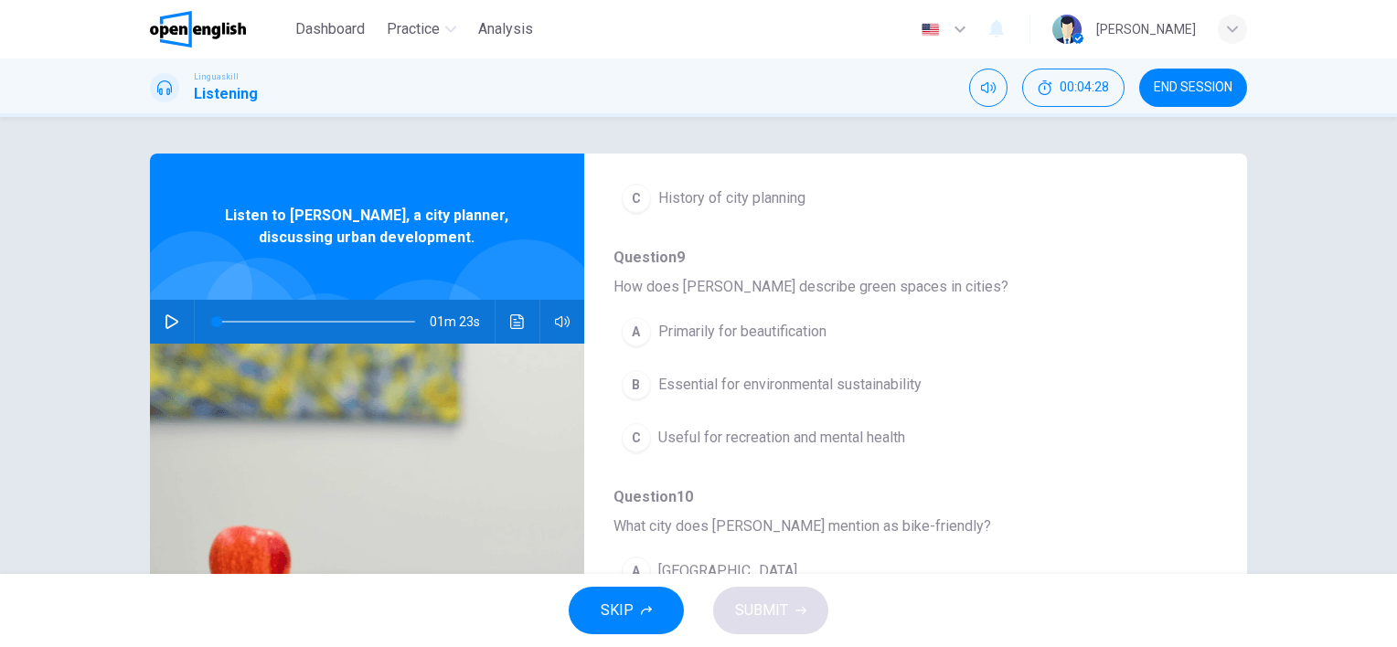
click at [625, 384] on div "B" at bounding box center [636, 384] width 29 height 29
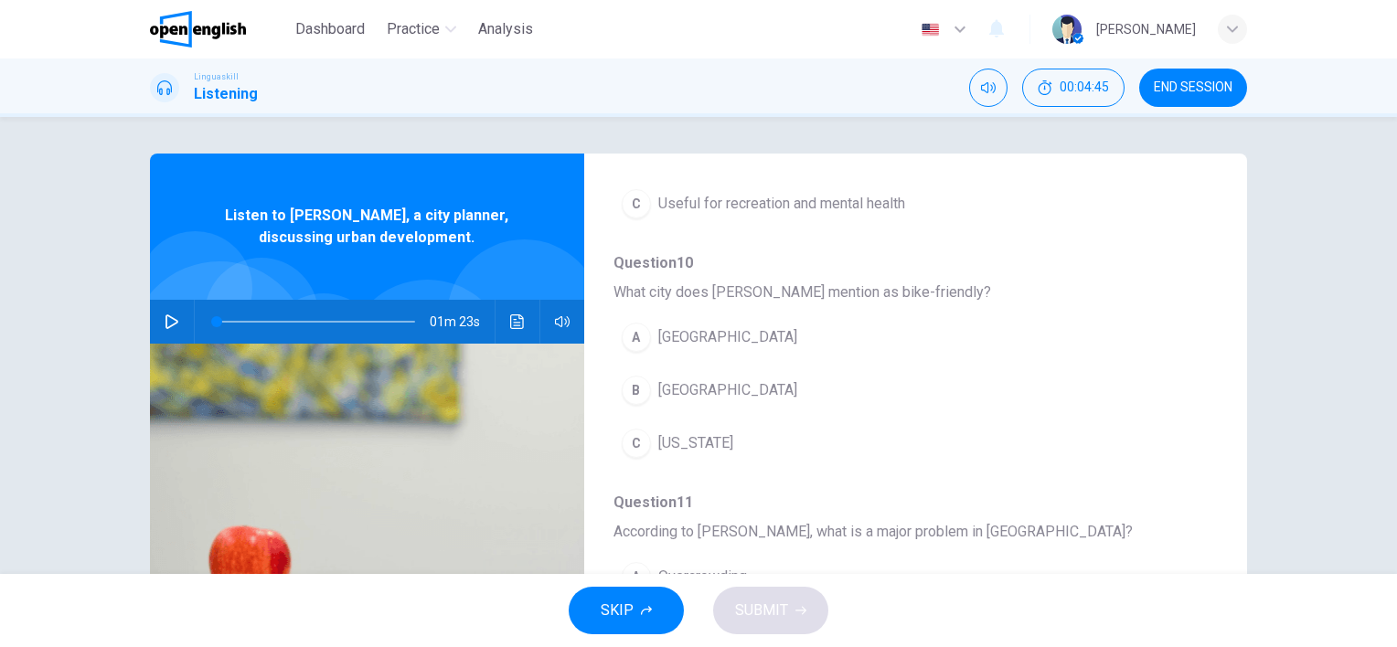
scroll to position [640, 0]
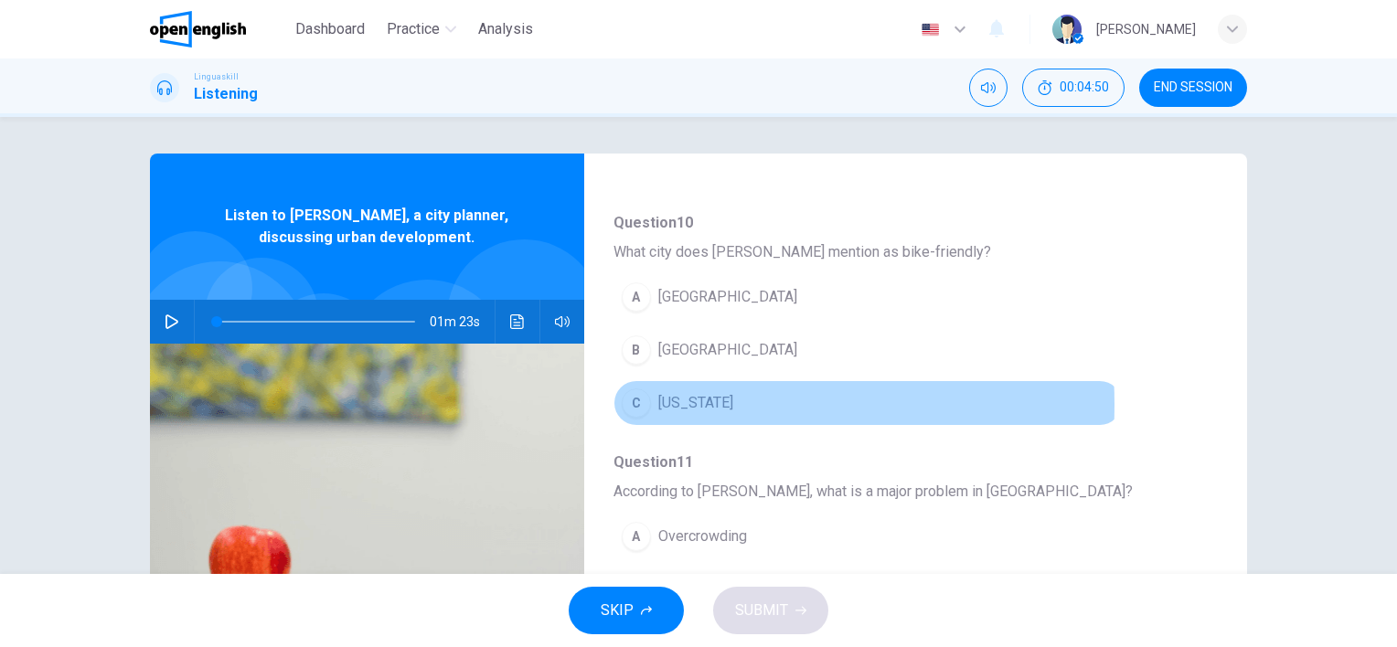
click at [629, 402] on div "C" at bounding box center [636, 403] width 29 height 29
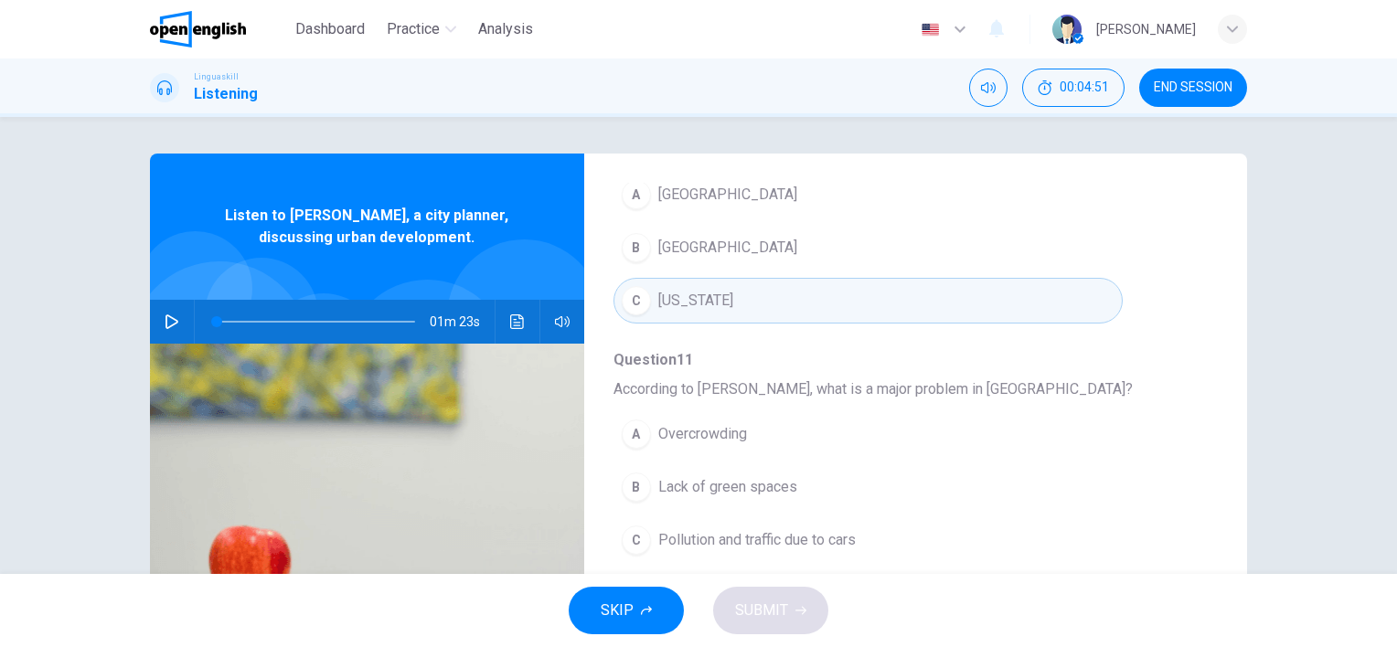
scroll to position [783, 0]
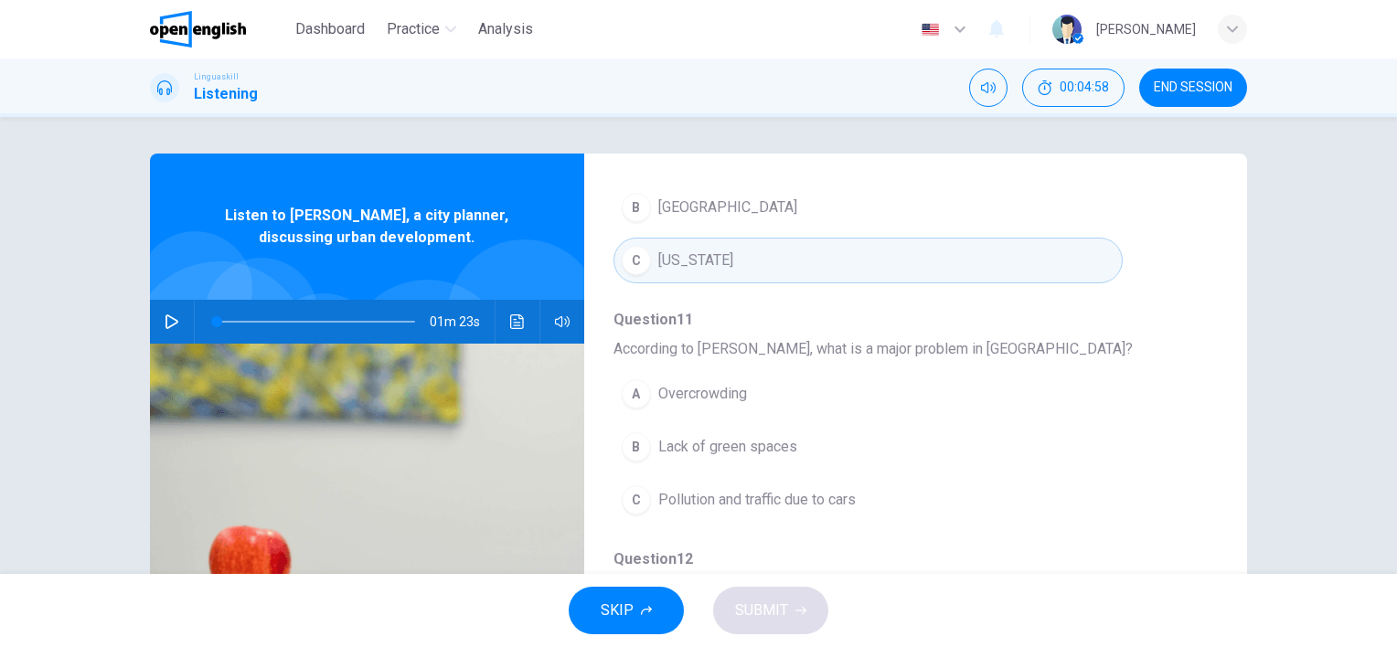
click at [165, 318] on icon "button" at bounding box center [172, 322] width 15 height 15
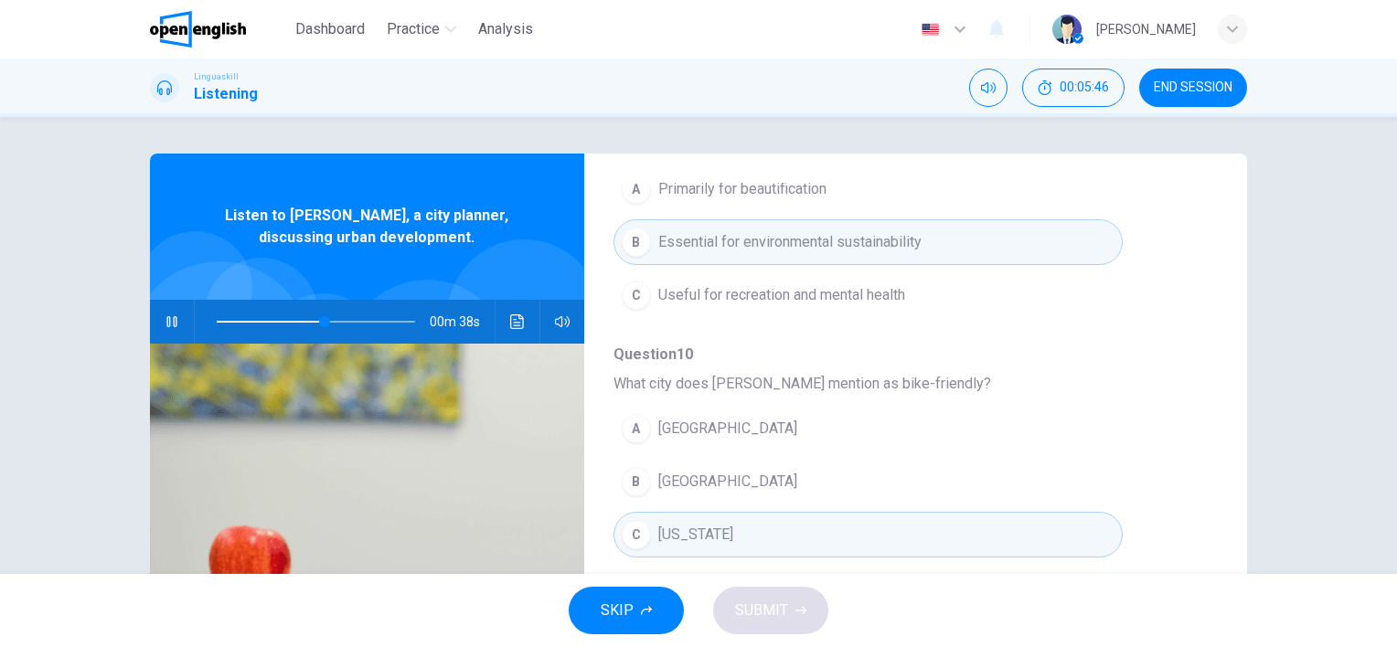
scroll to position [600, 0]
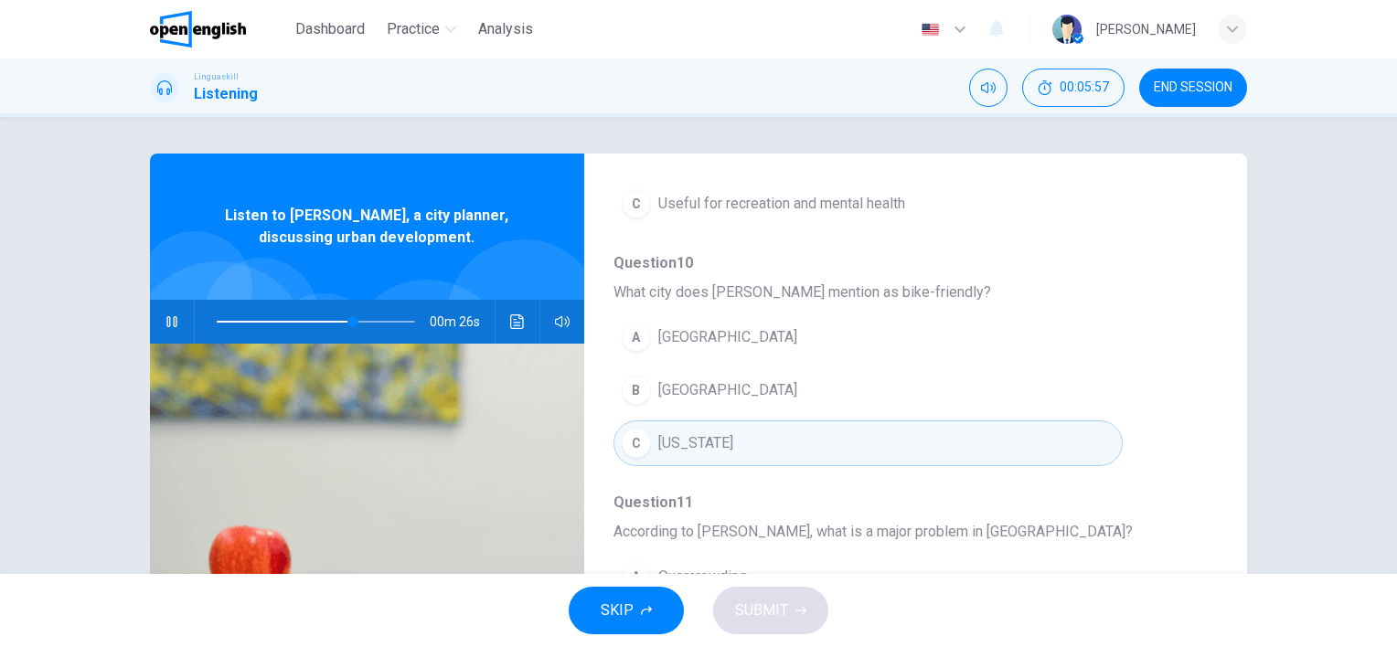
click at [631, 388] on div "B" at bounding box center [636, 390] width 29 height 29
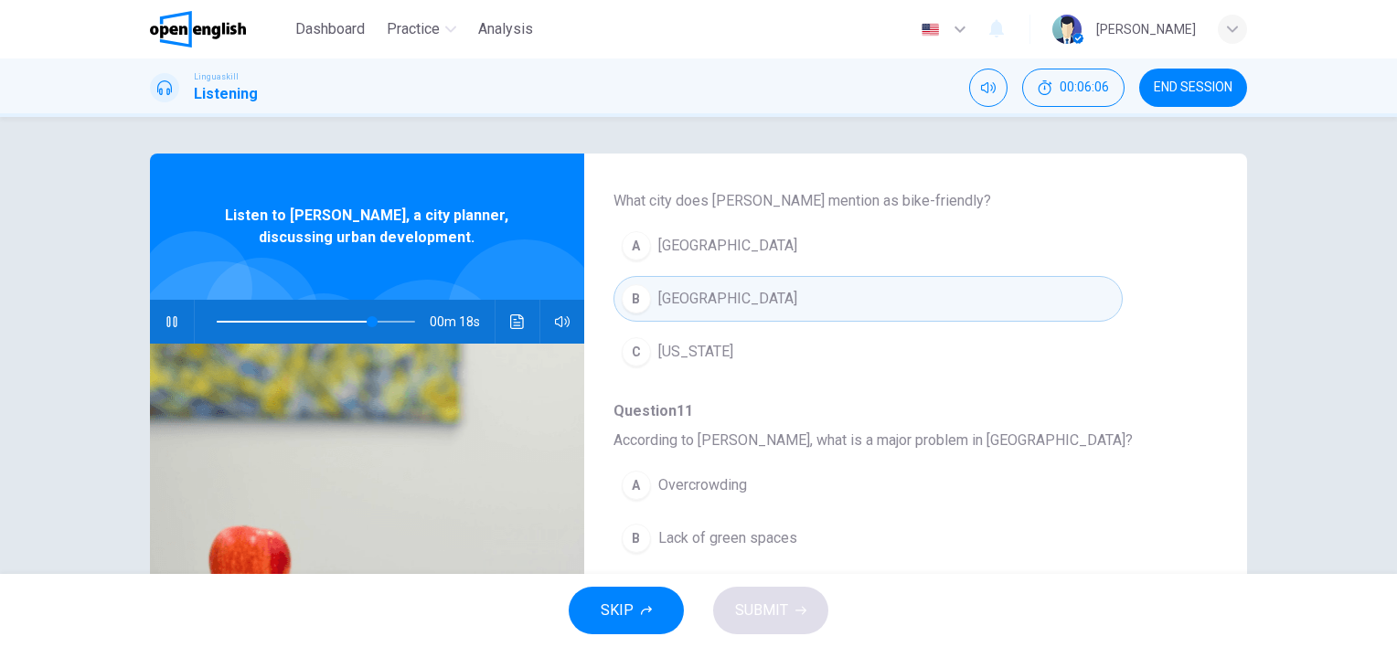
scroll to position [783, 0]
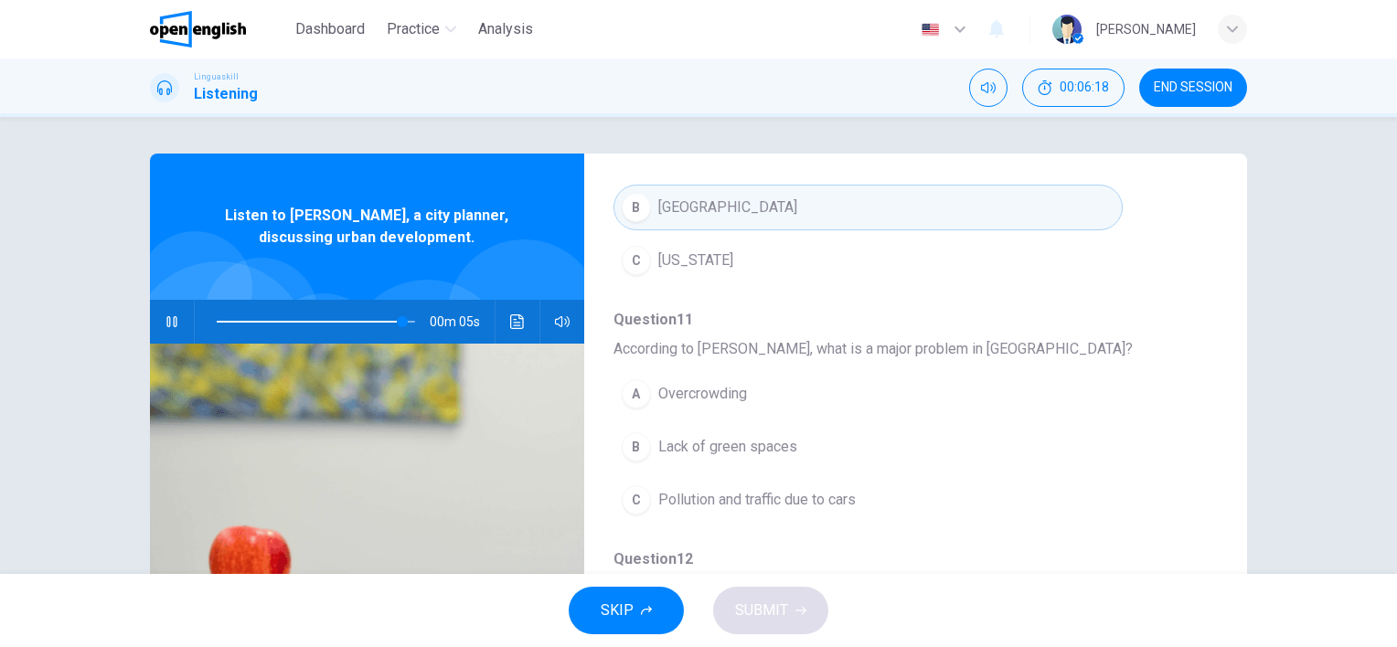
click at [643, 491] on div "C" at bounding box center [636, 500] width 29 height 29
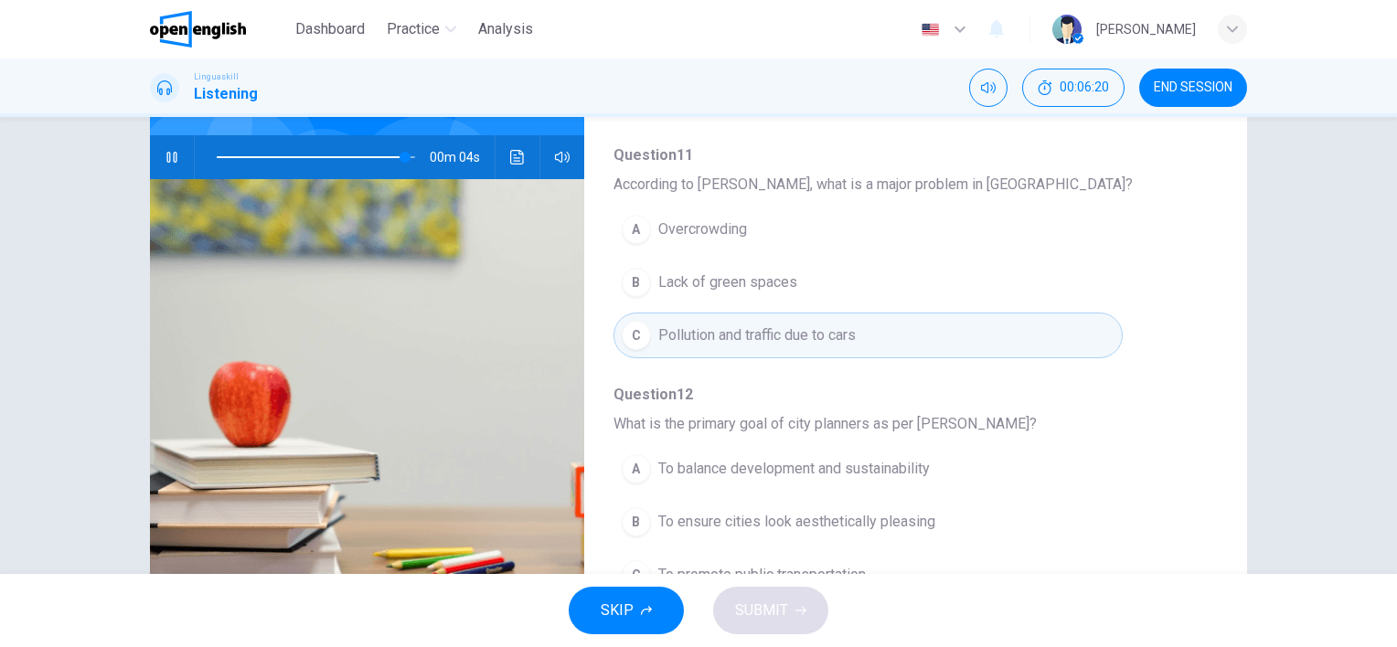
scroll to position [183, 0]
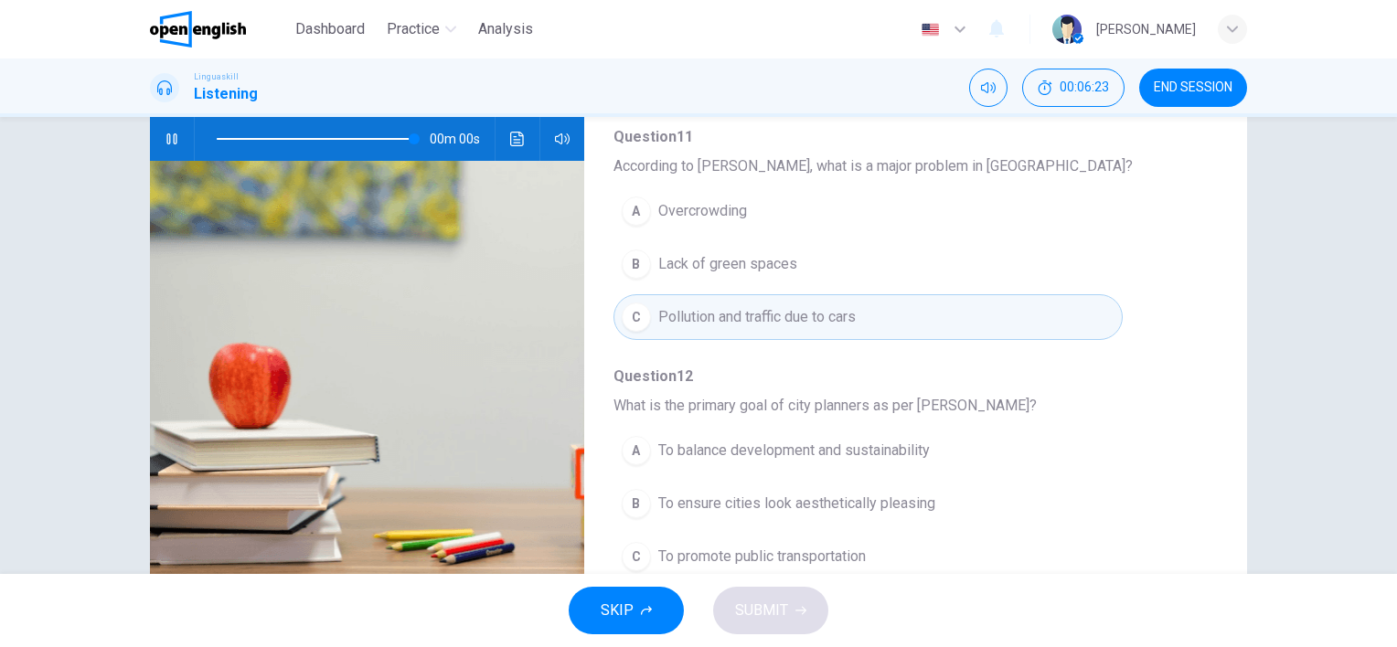
type input "*"
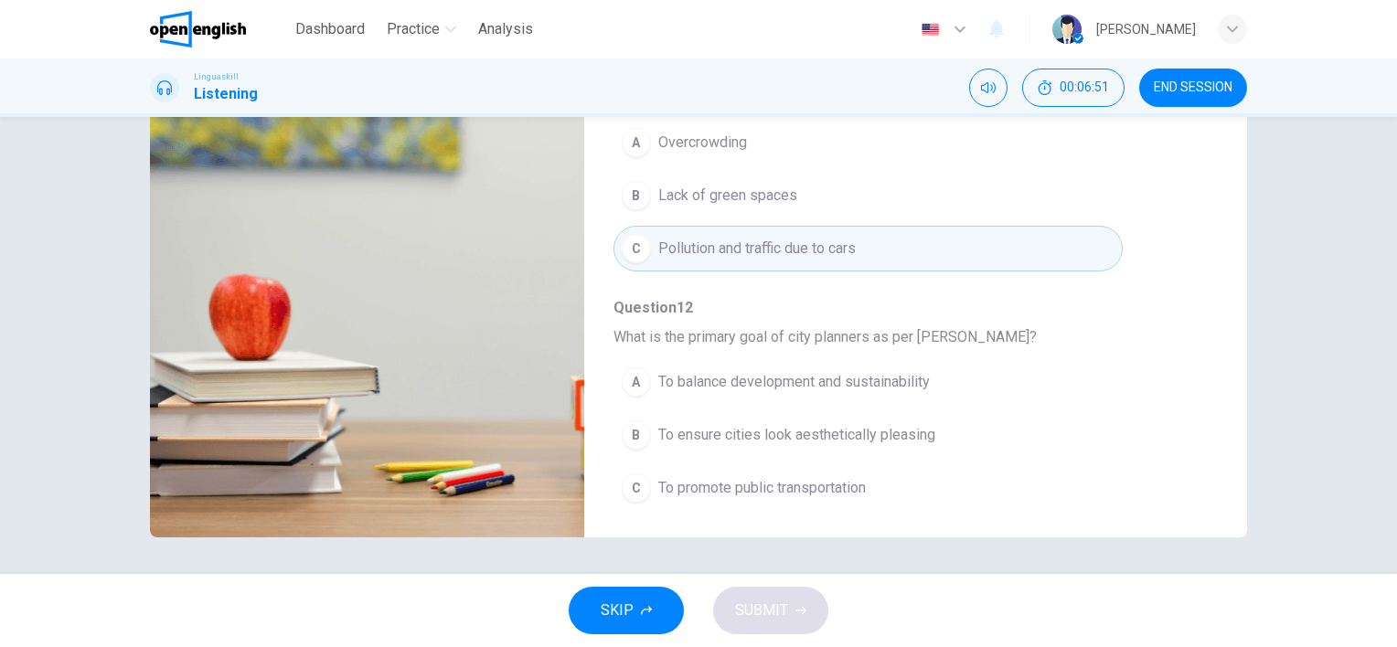
click at [633, 377] on div "A" at bounding box center [636, 382] width 29 height 29
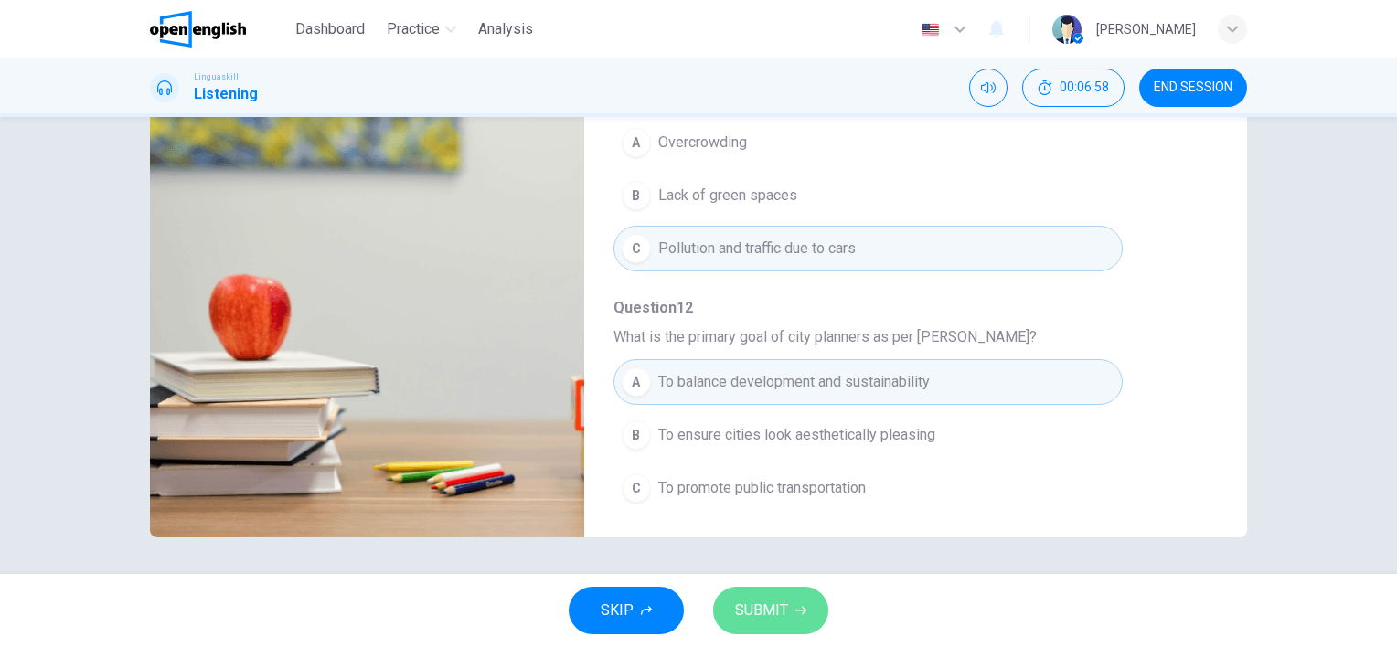
click at [772, 608] on span "SUBMIT" at bounding box center [761, 611] width 53 height 26
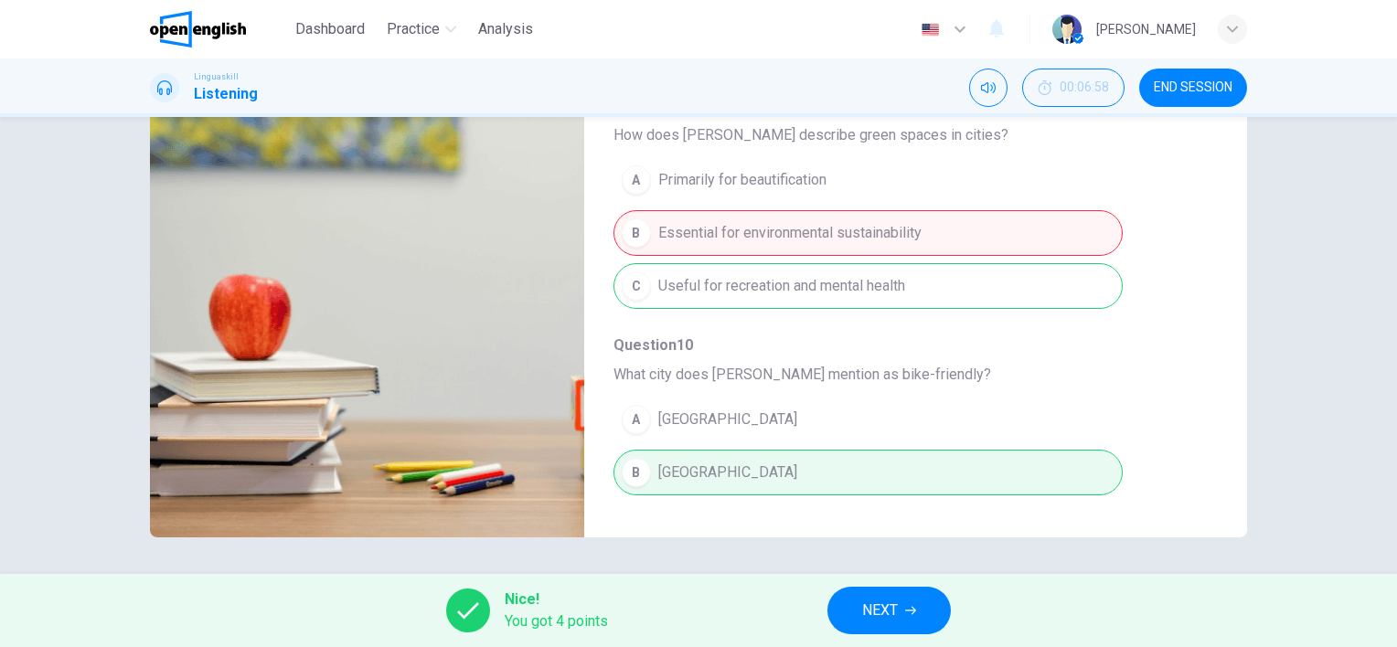
scroll to position [274, 0]
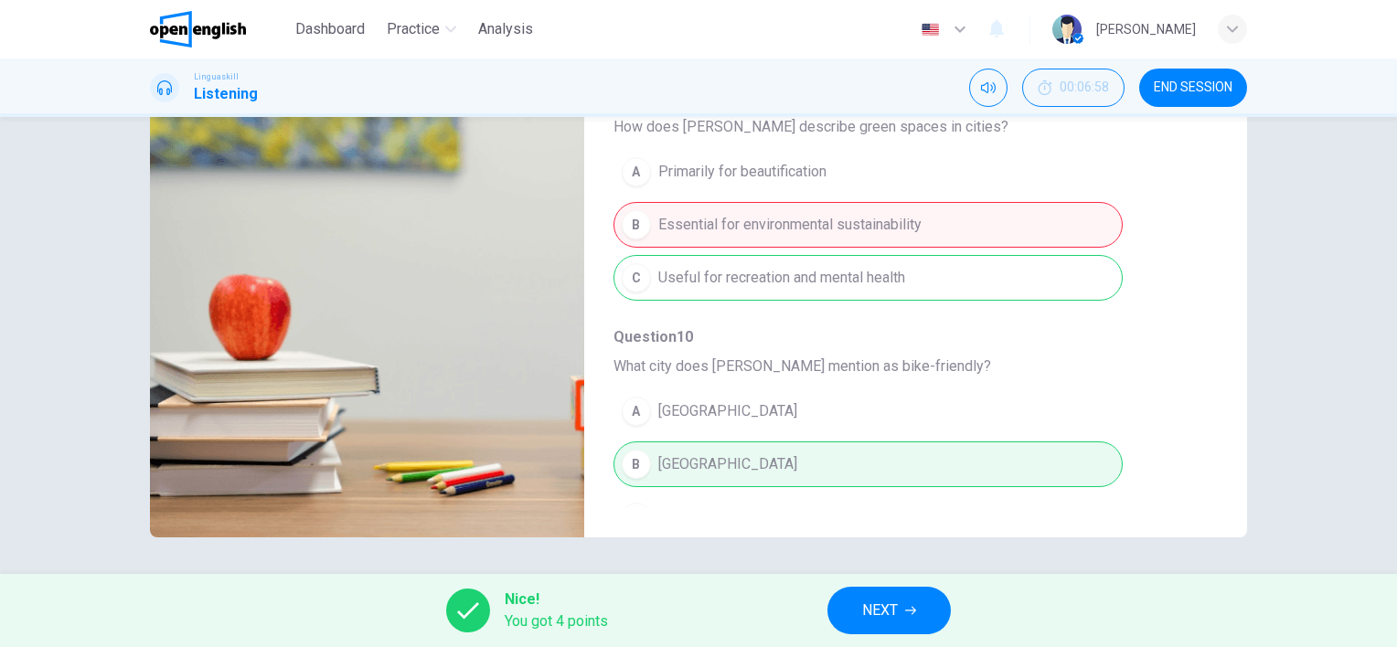
click at [886, 615] on span "NEXT" at bounding box center [880, 611] width 36 height 26
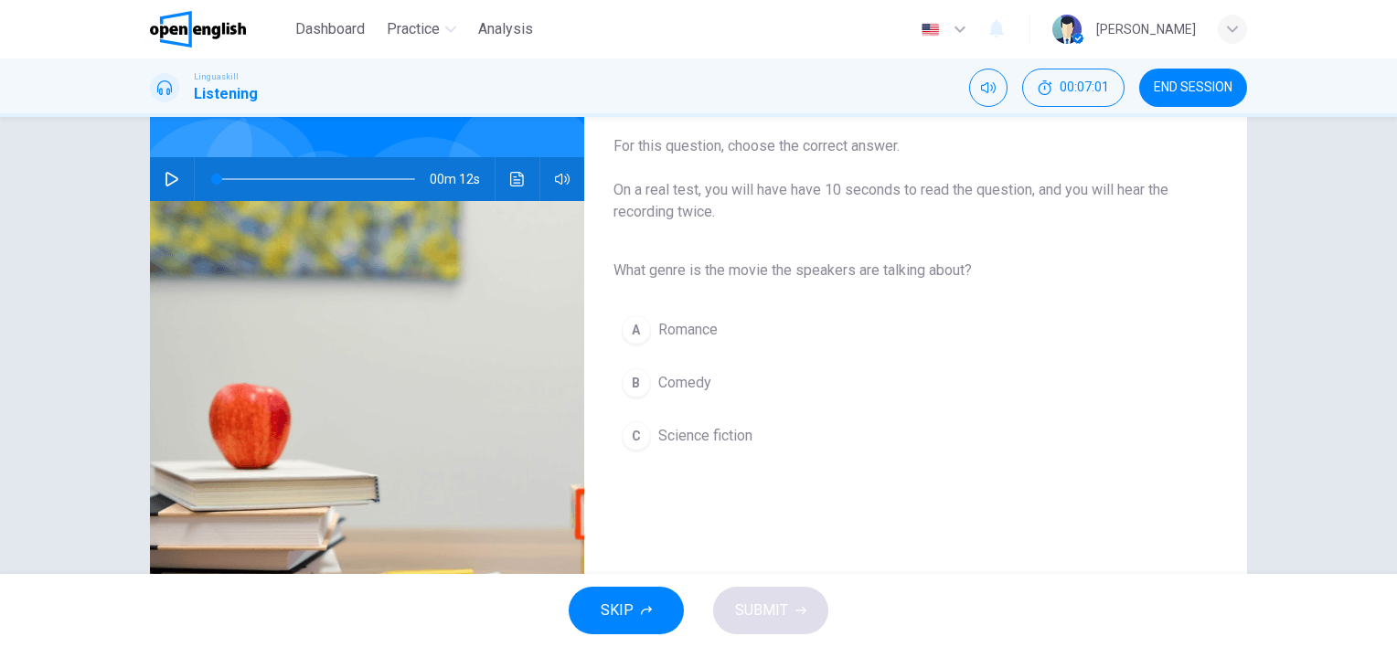
scroll to position [0, 0]
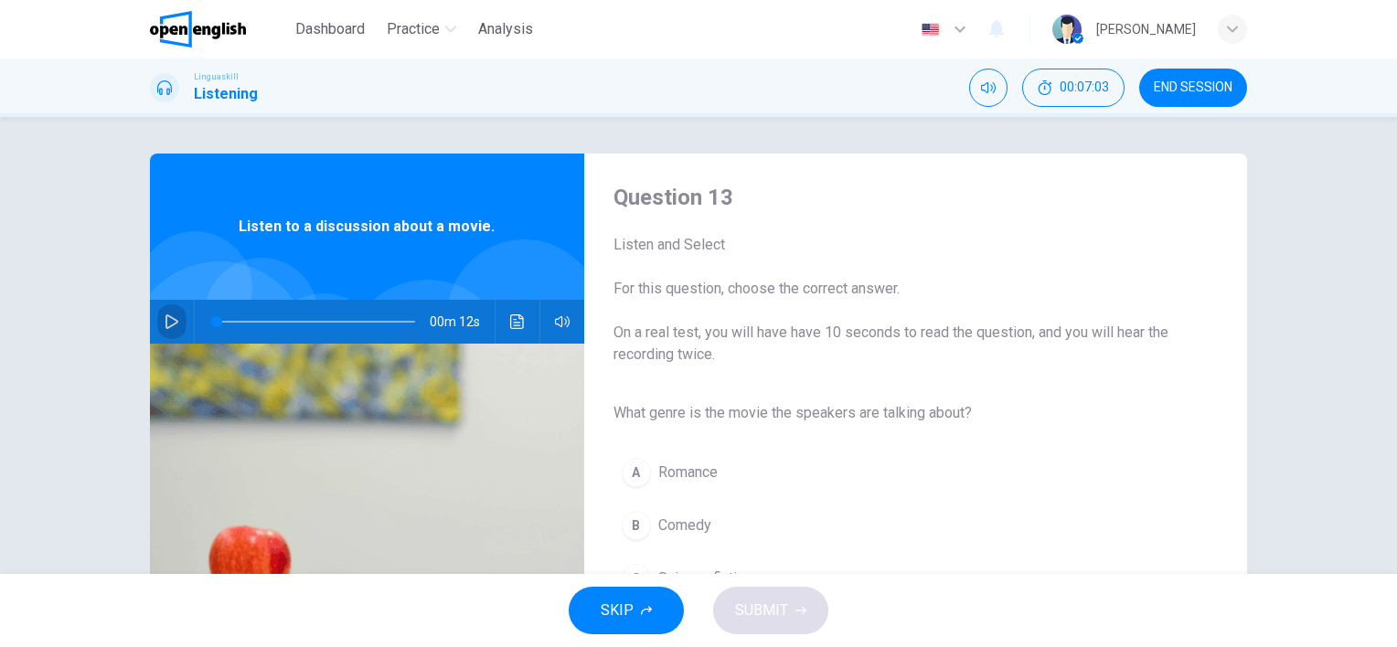
click at [165, 321] on icon "button" at bounding box center [172, 322] width 15 height 15
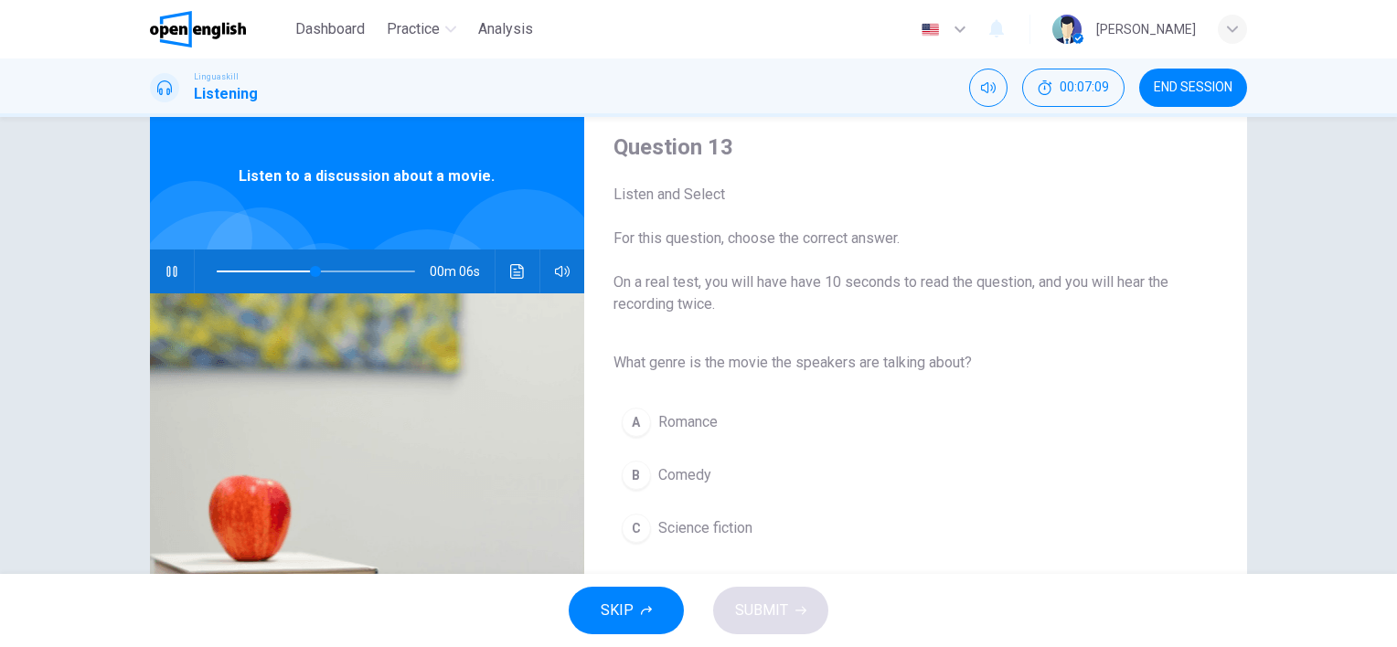
scroll to position [91, 0]
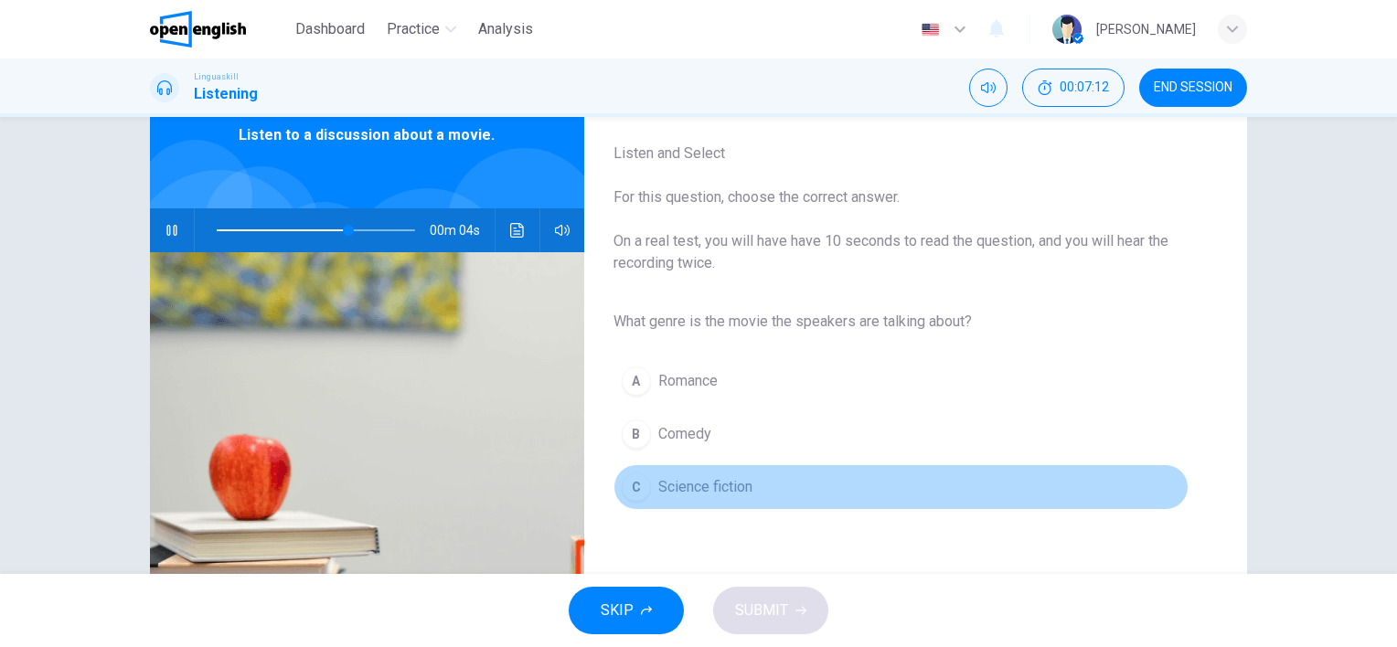
click at [630, 487] on div "C" at bounding box center [636, 487] width 29 height 29
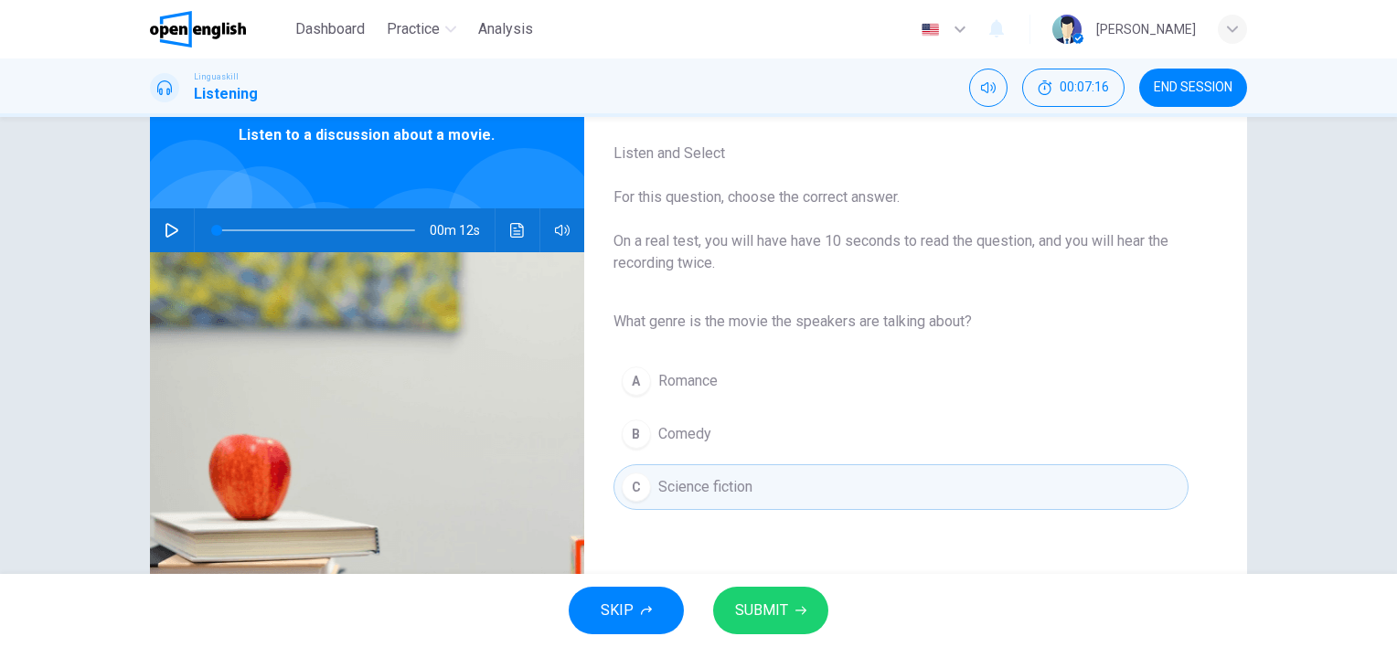
click at [163, 239] on button "button" at bounding box center [171, 231] width 29 height 44
click at [776, 613] on span "SUBMIT" at bounding box center [761, 611] width 53 height 26
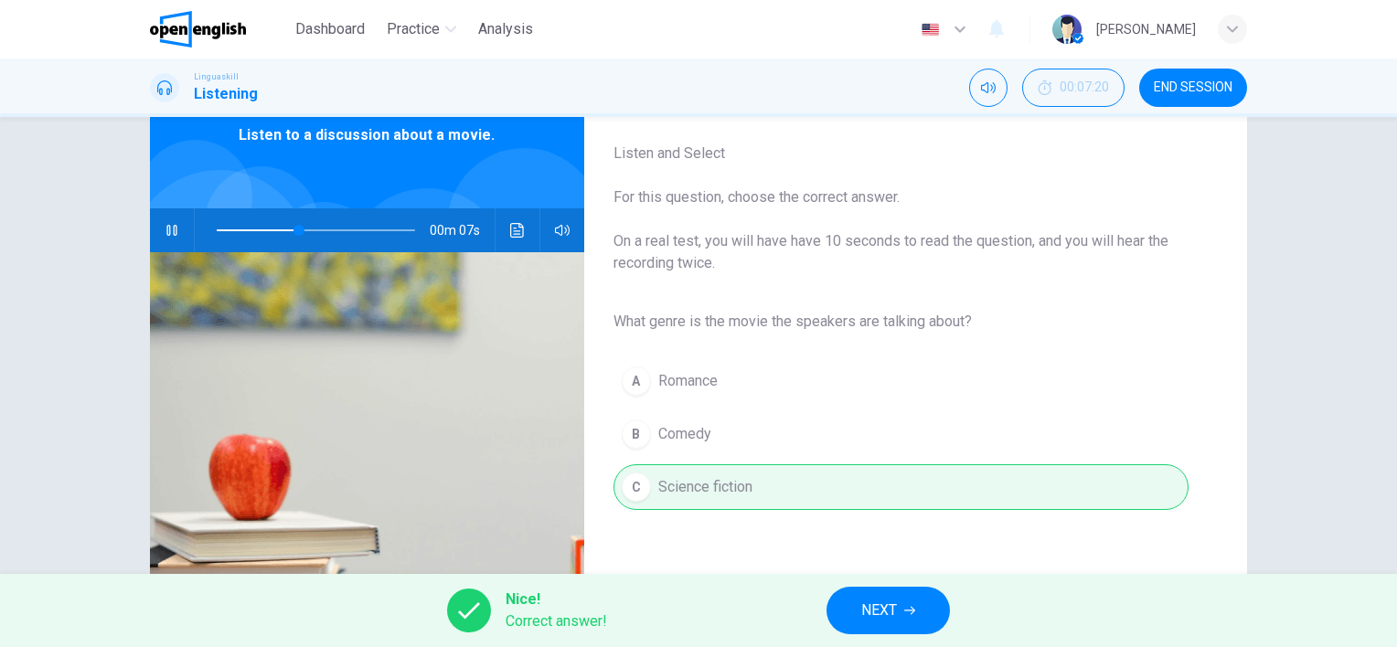
type input "**"
click at [885, 609] on span "NEXT" at bounding box center [879, 611] width 36 height 26
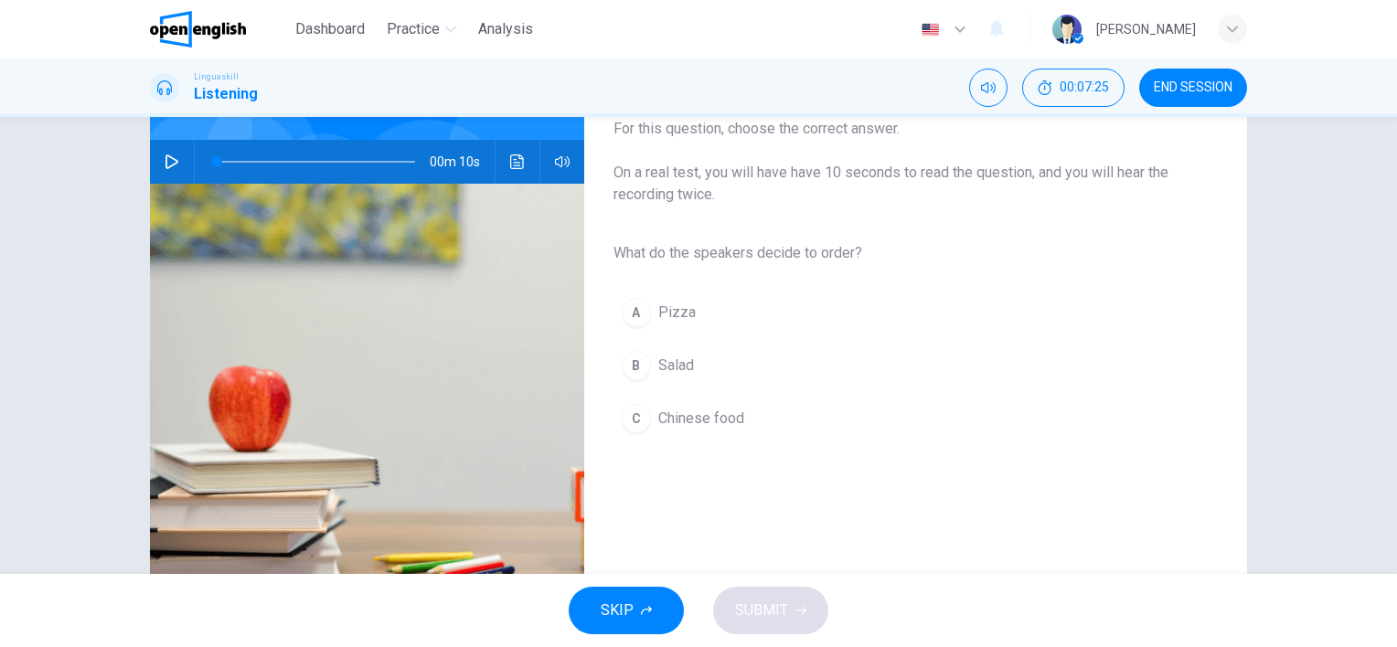
scroll to position [69, 0]
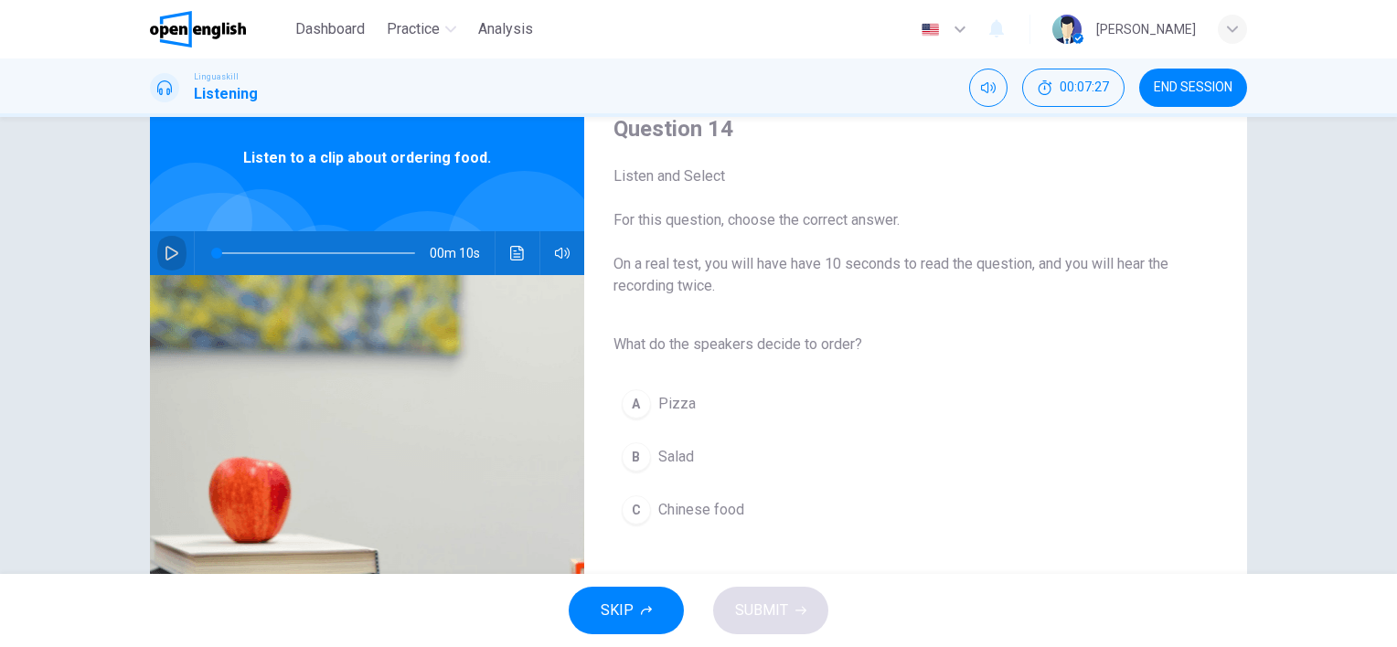
click at [168, 250] on icon "button" at bounding box center [172, 253] width 13 height 15
type input "*"
click at [626, 461] on div "B" at bounding box center [636, 457] width 29 height 29
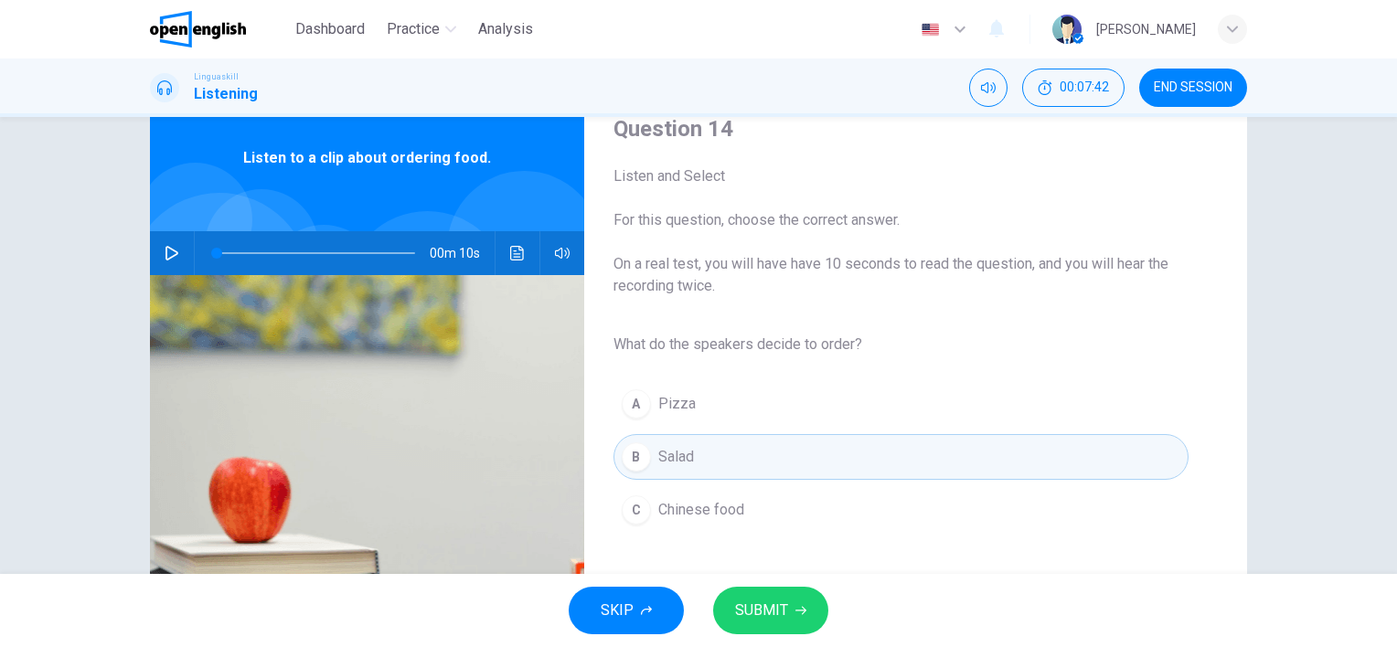
click at [759, 604] on span "SUBMIT" at bounding box center [761, 611] width 53 height 26
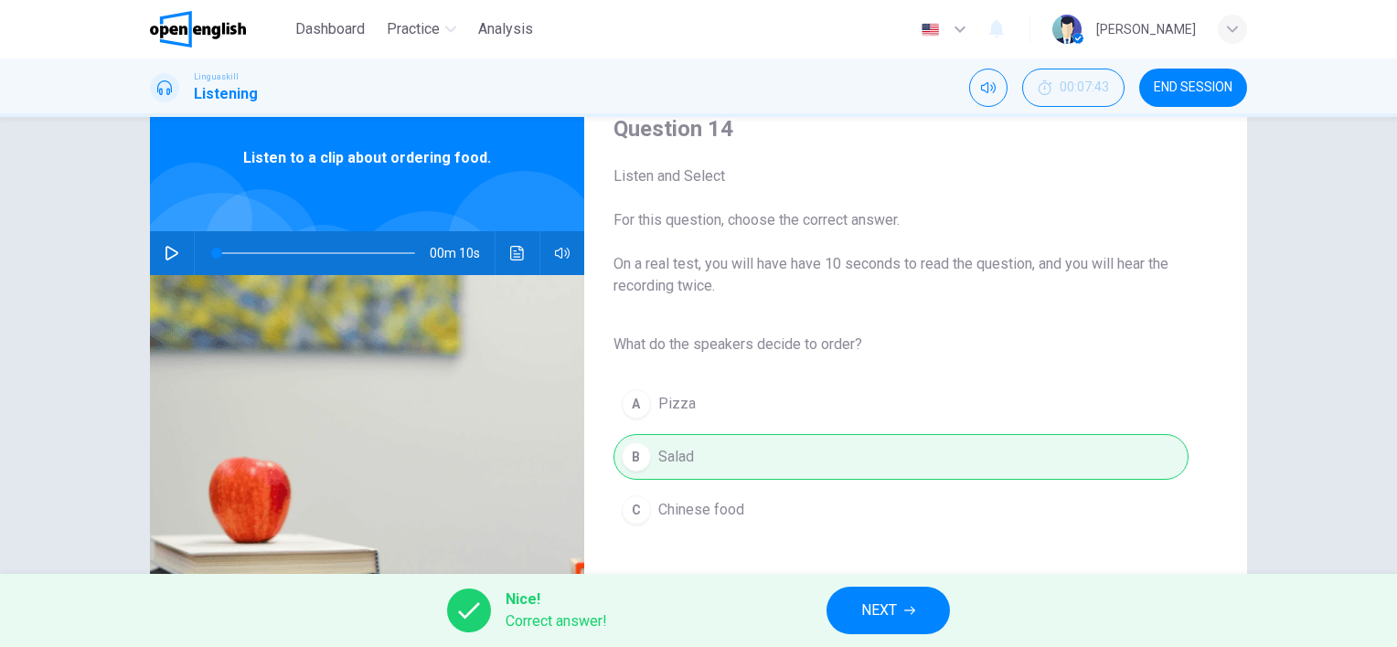
click at [878, 611] on span "NEXT" at bounding box center [879, 611] width 36 height 26
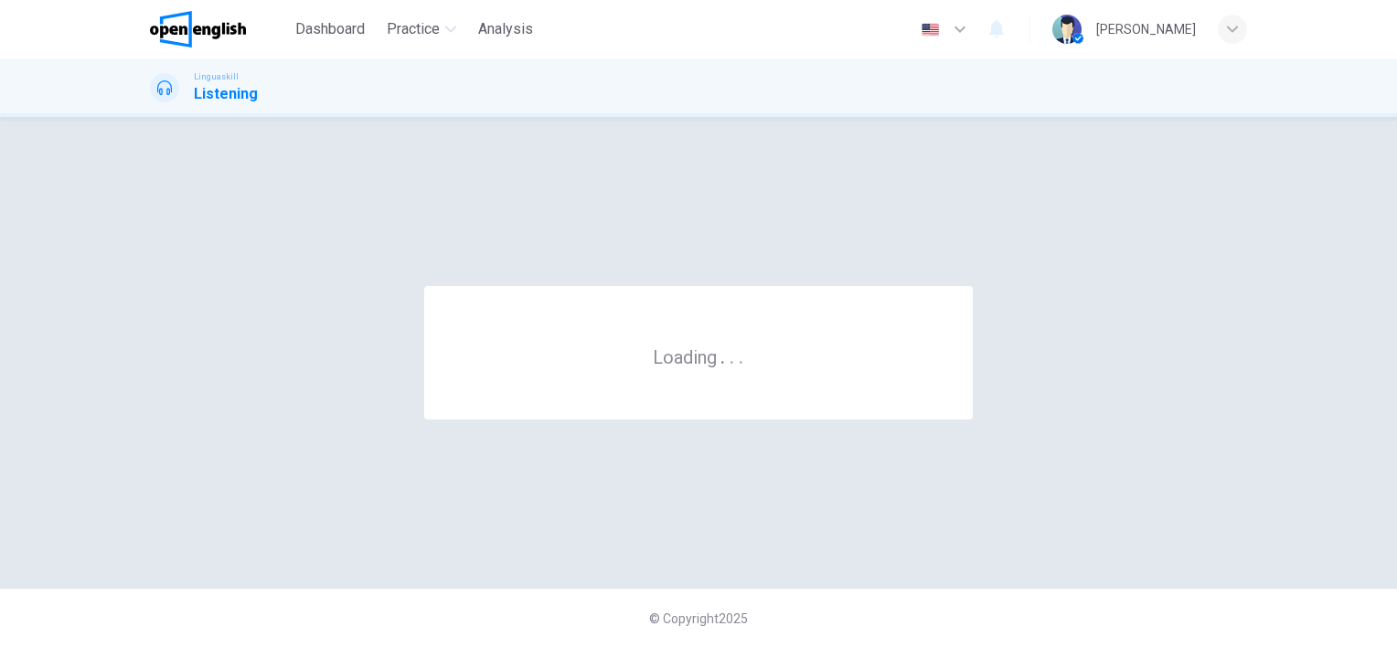
scroll to position [0, 0]
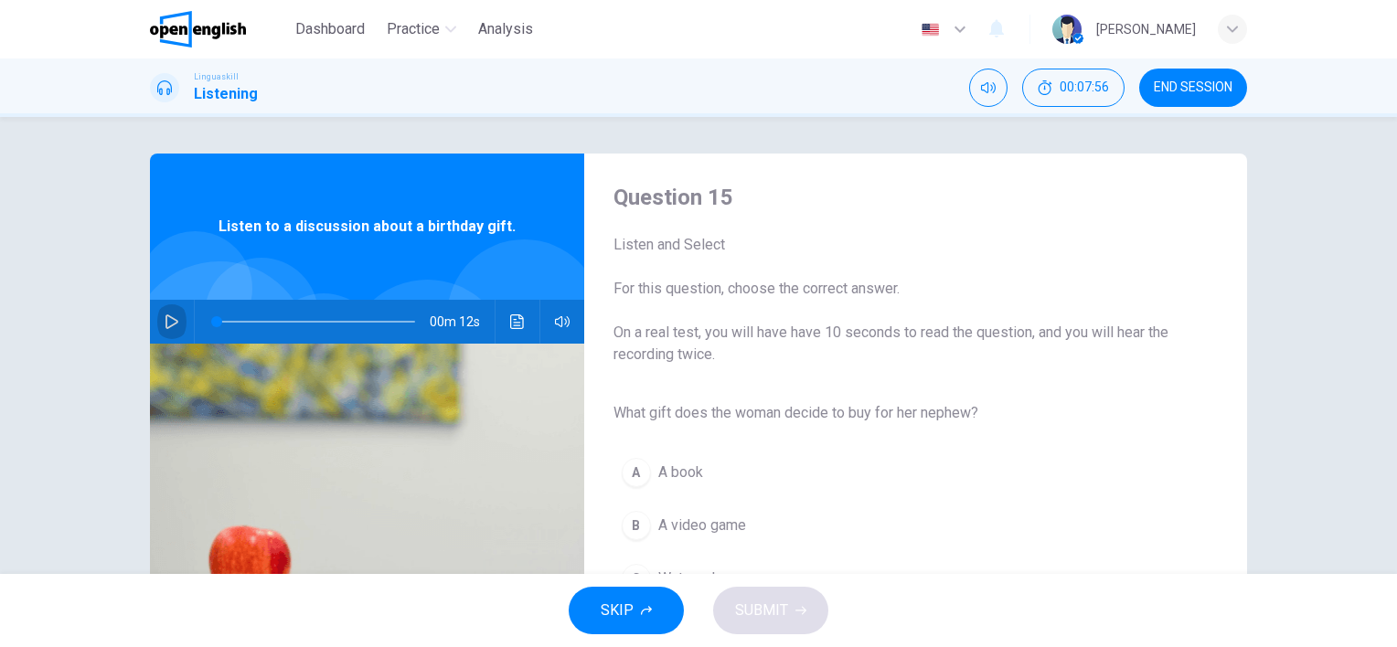
click at [166, 327] on icon "button" at bounding box center [172, 322] width 13 height 15
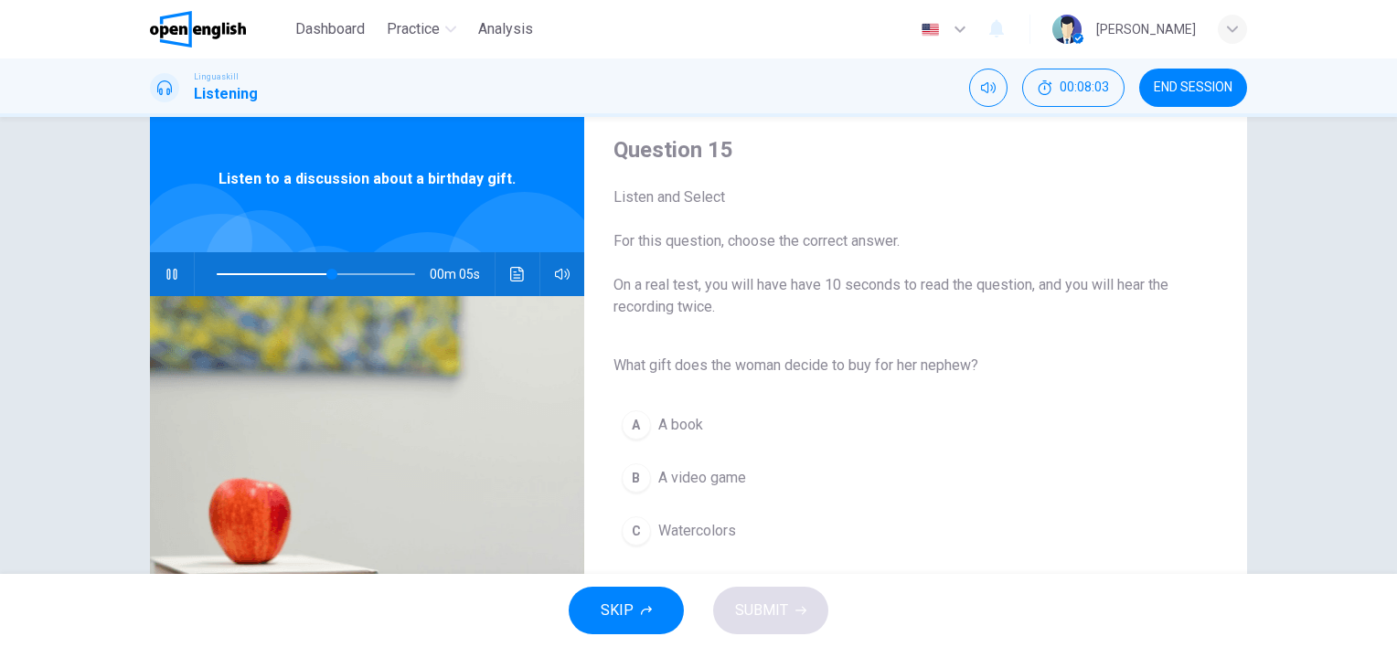
scroll to position [91, 0]
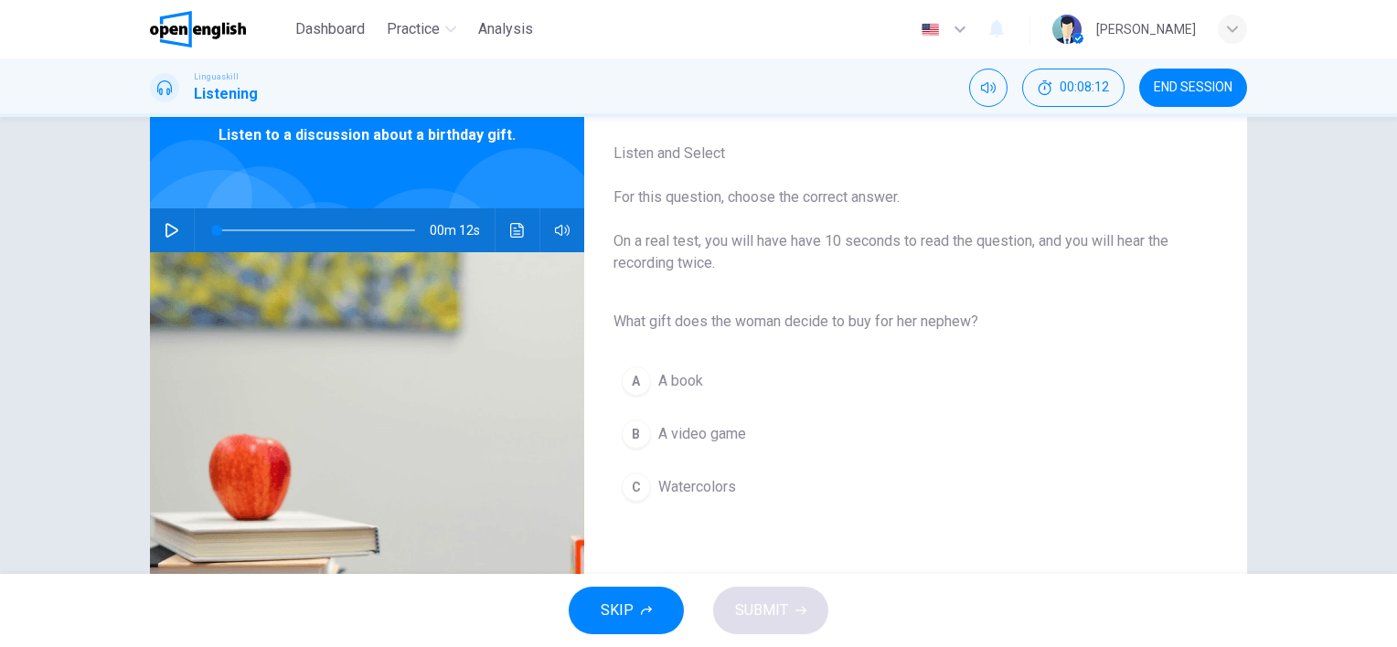
click at [165, 229] on icon "button" at bounding box center [172, 230] width 15 height 15
click at [627, 487] on div "C" at bounding box center [636, 487] width 29 height 29
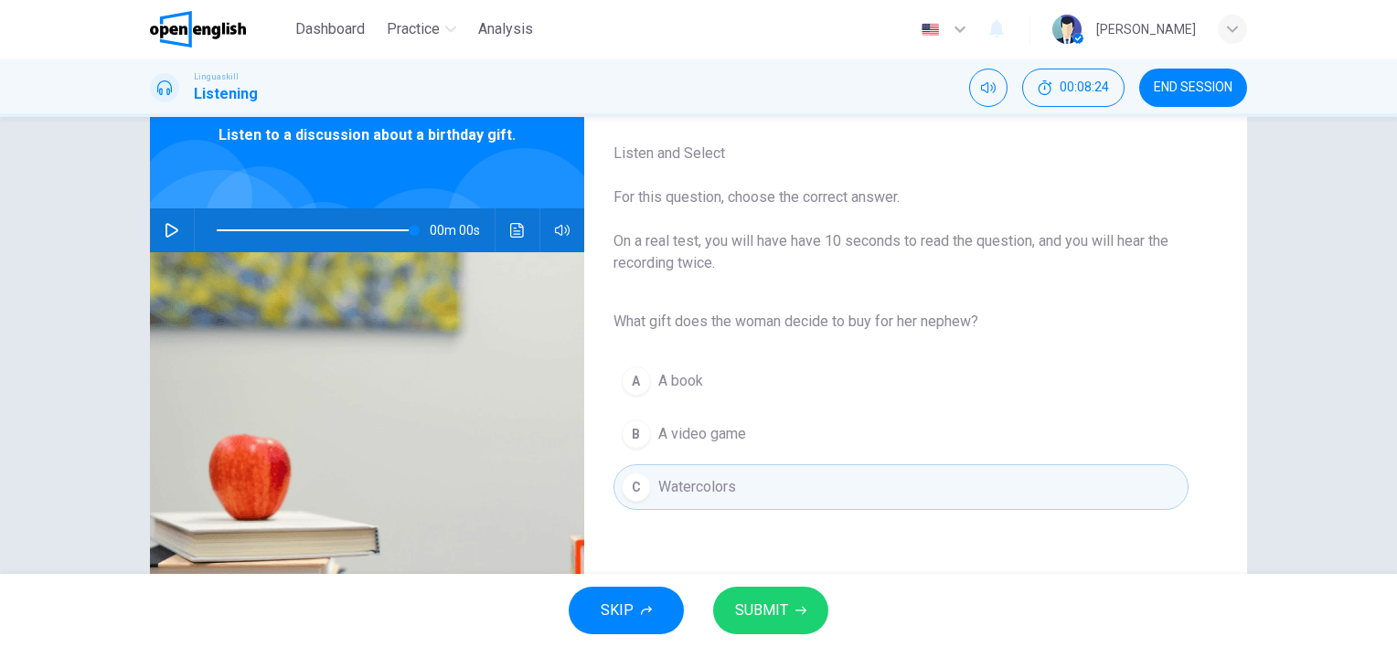
type input "*"
click at [772, 604] on span "SUBMIT" at bounding box center [761, 611] width 53 height 26
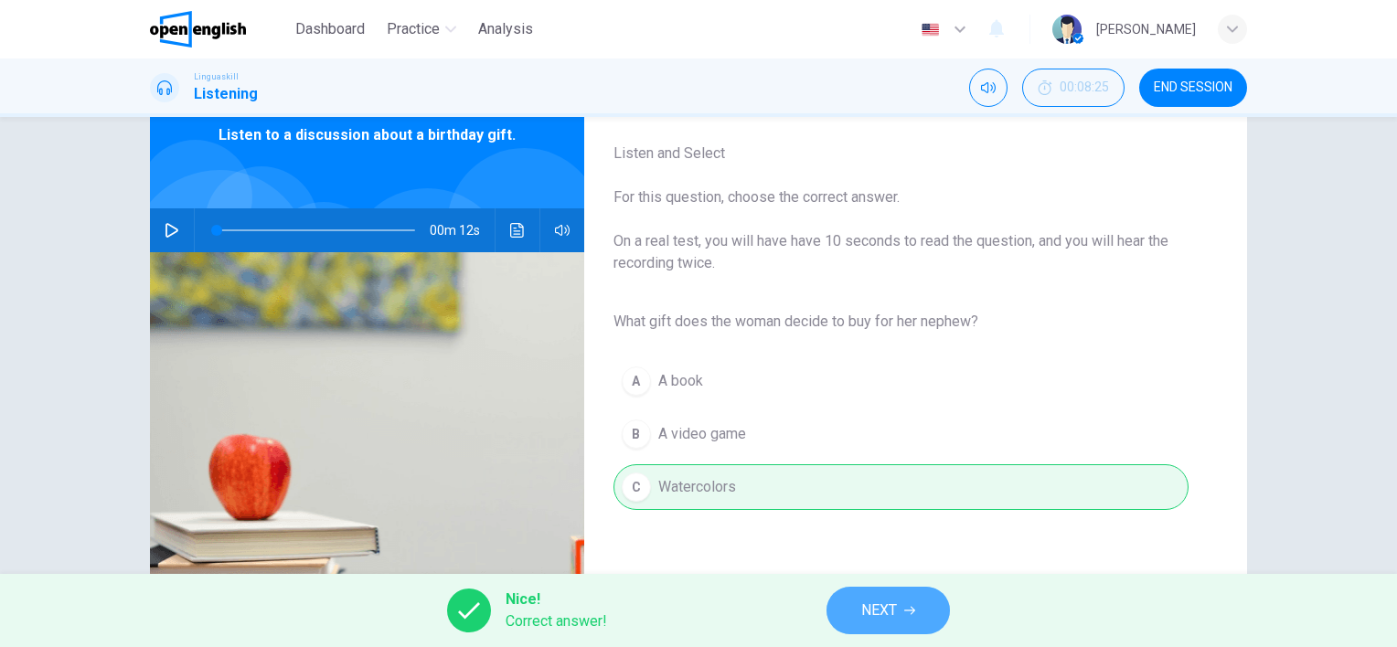
click at [919, 600] on button "NEXT" at bounding box center [888, 611] width 123 height 48
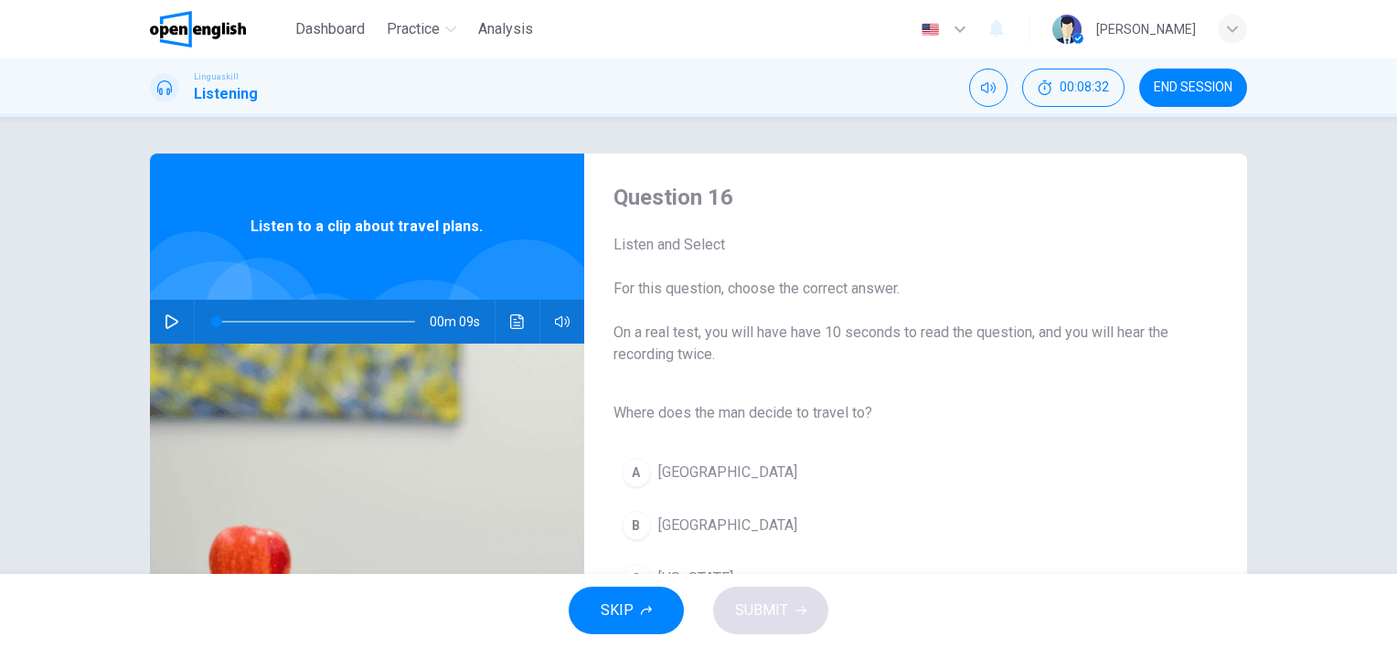
click at [166, 321] on icon "button" at bounding box center [172, 322] width 15 height 15
type input "**"
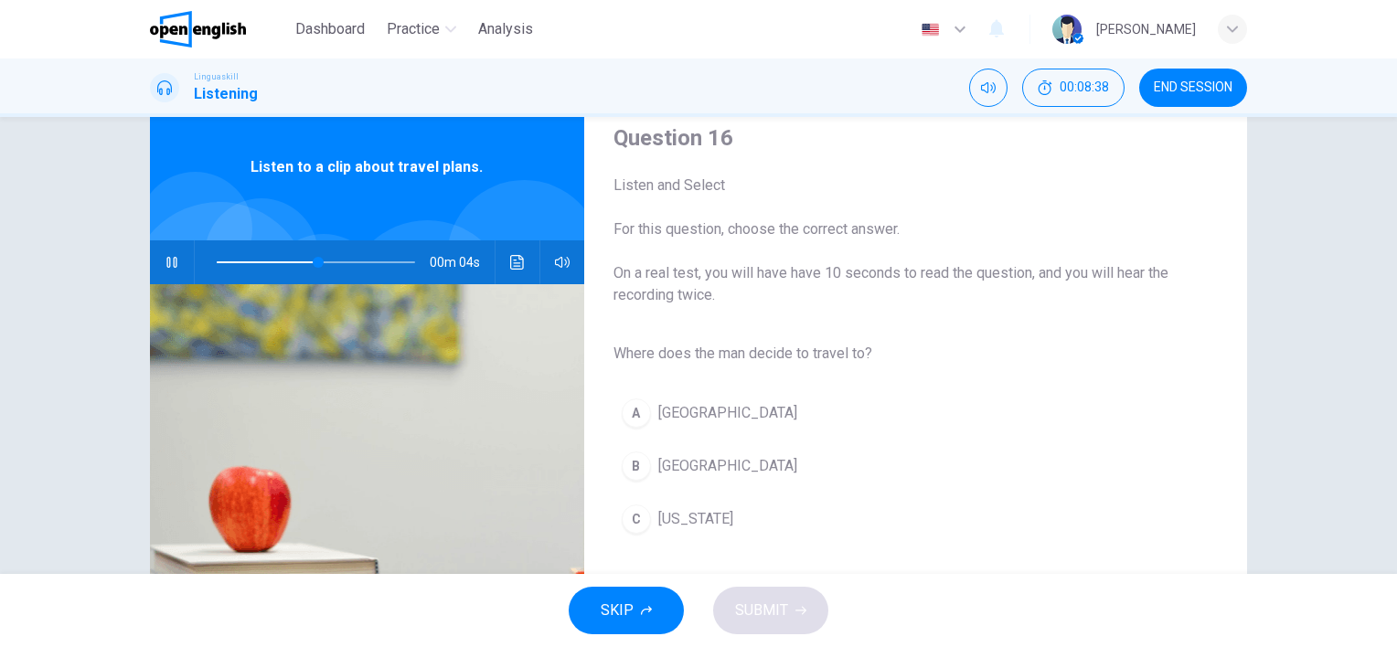
scroll to position [91, 0]
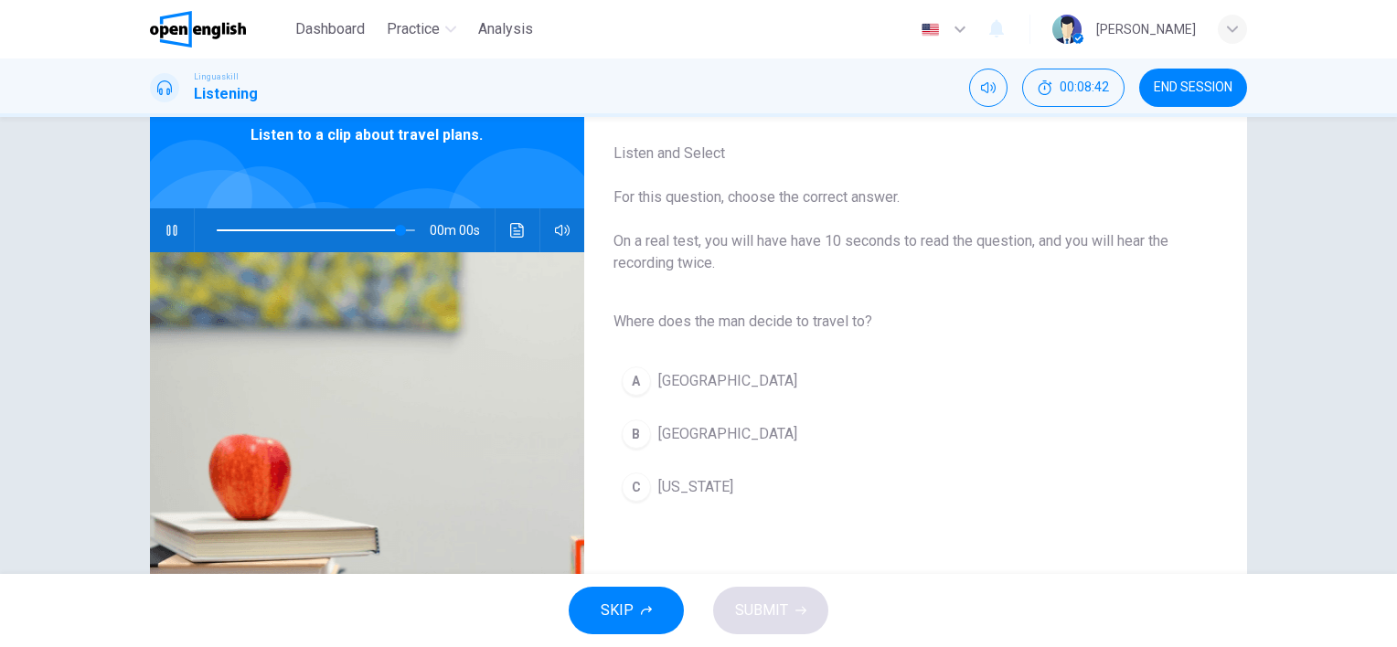
click at [631, 439] on div "B" at bounding box center [636, 434] width 29 height 29
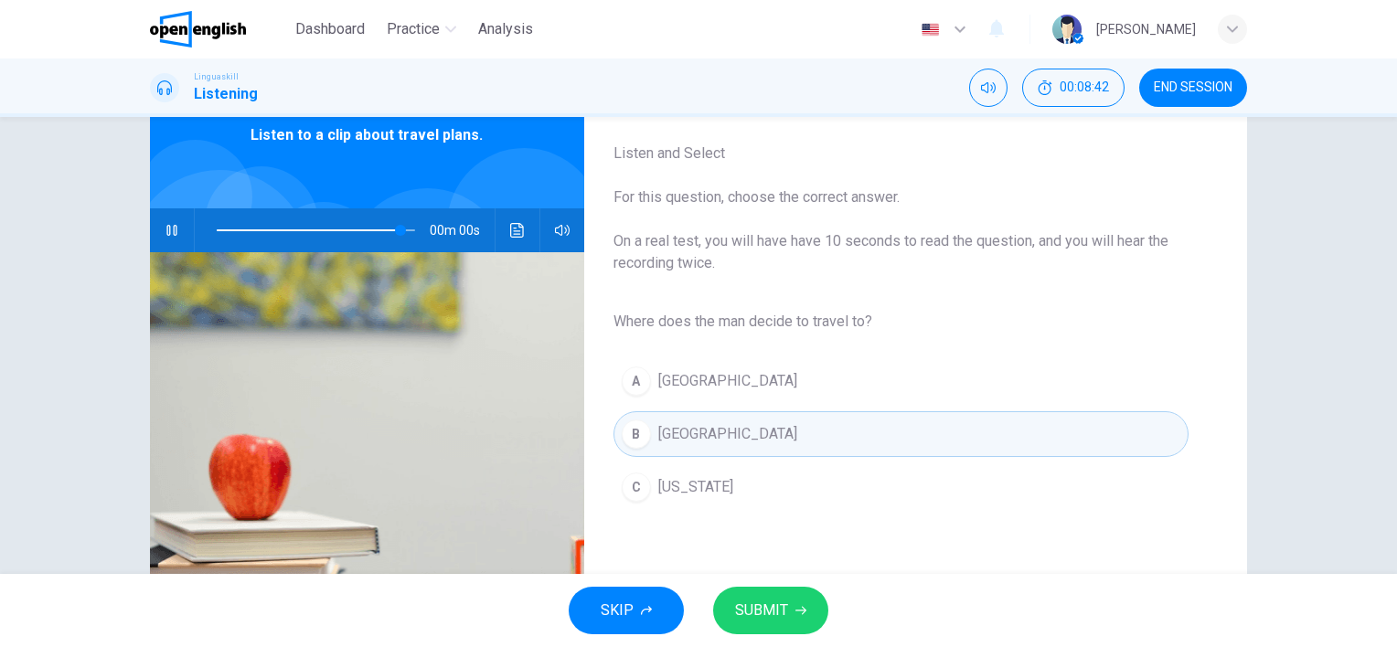
type input "*"
click at [776, 607] on span "SUBMIT" at bounding box center [761, 611] width 53 height 26
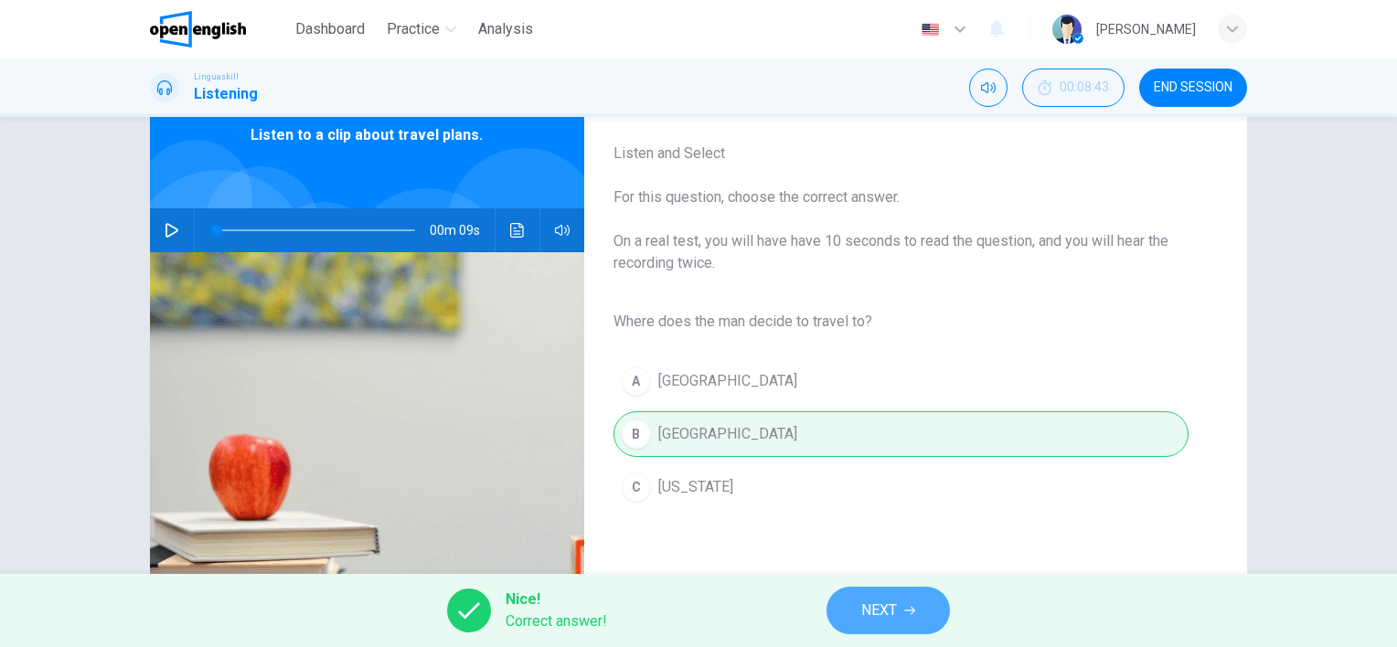
click at [858, 624] on button "NEXT" at bounding box center [888, 611] width 123 height 48
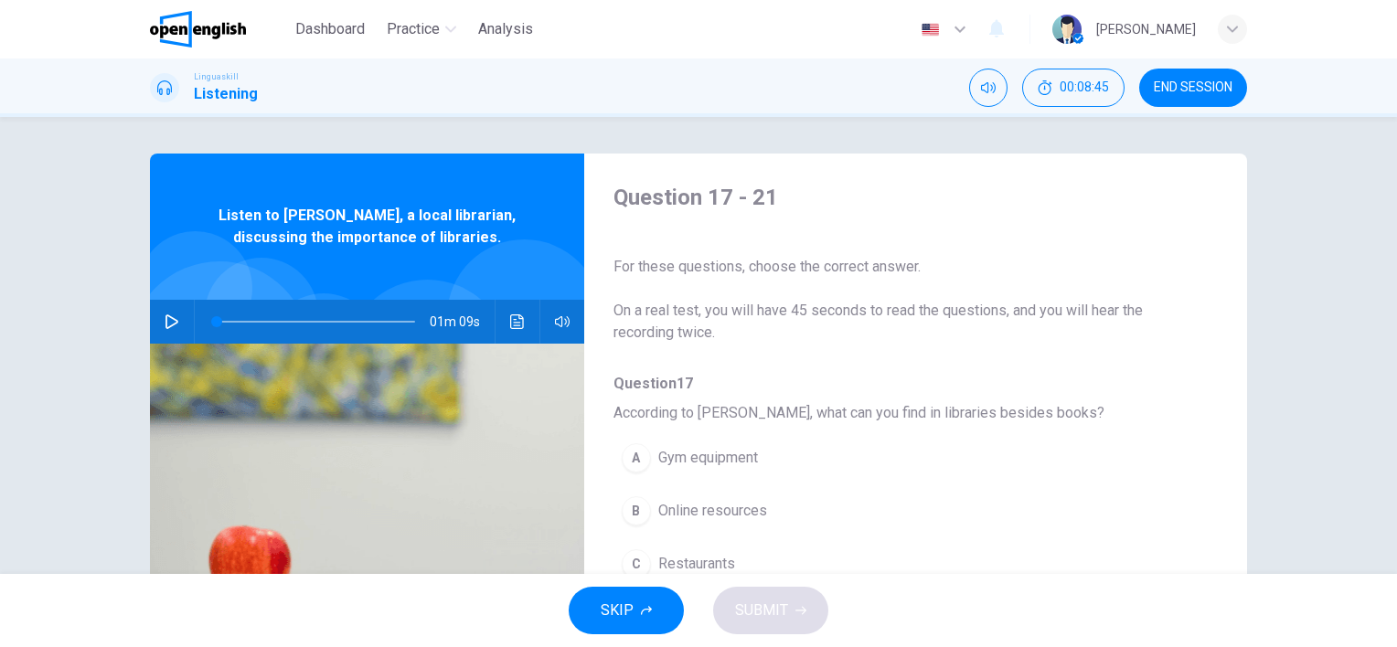
click at [169, 322] on icon "button" at bounding box center [172, 322] width 15 height 15
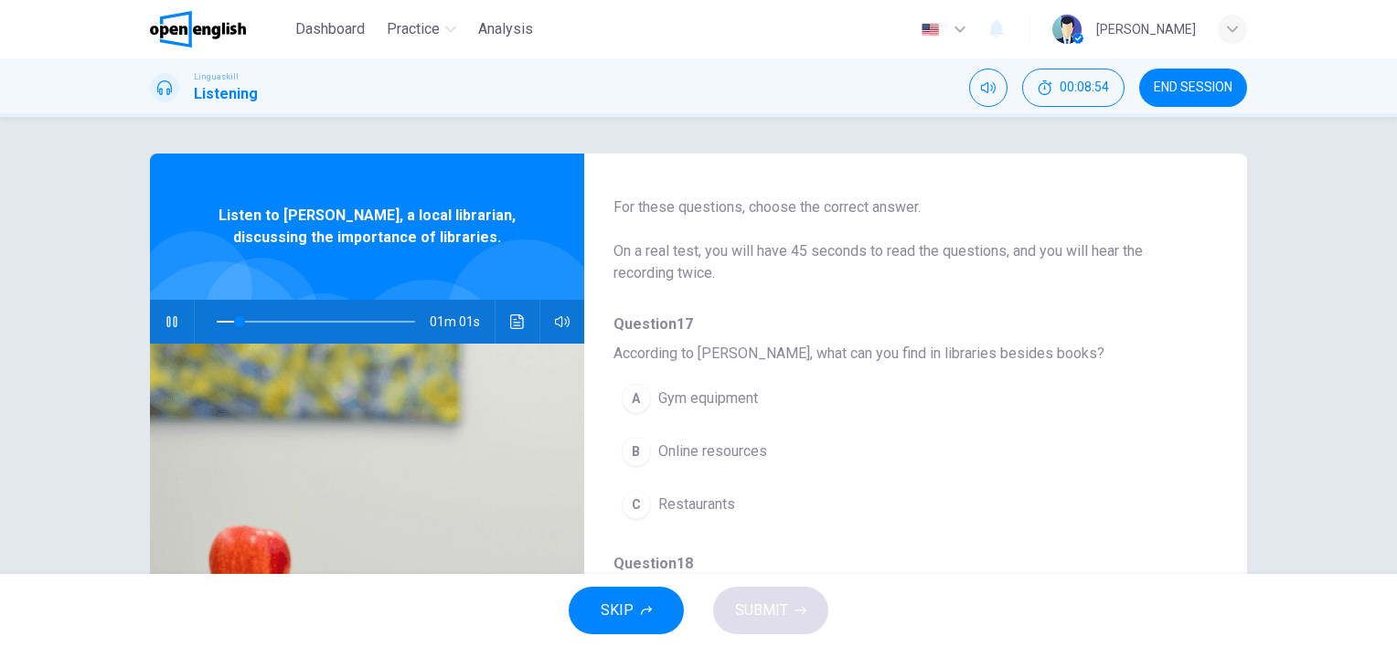
scroll to position [91, 0]
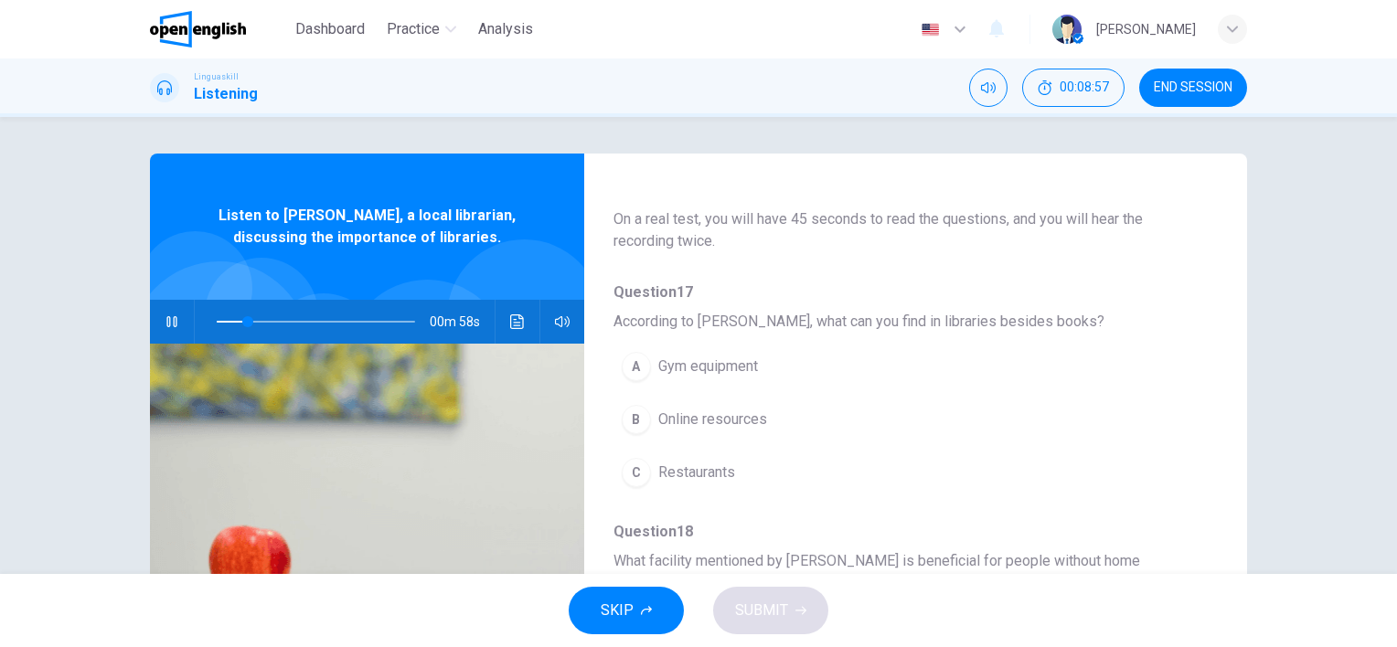
type input "**"
click at [637, 414] on div "B" at bounding box center [636, 419] width 29 height 29
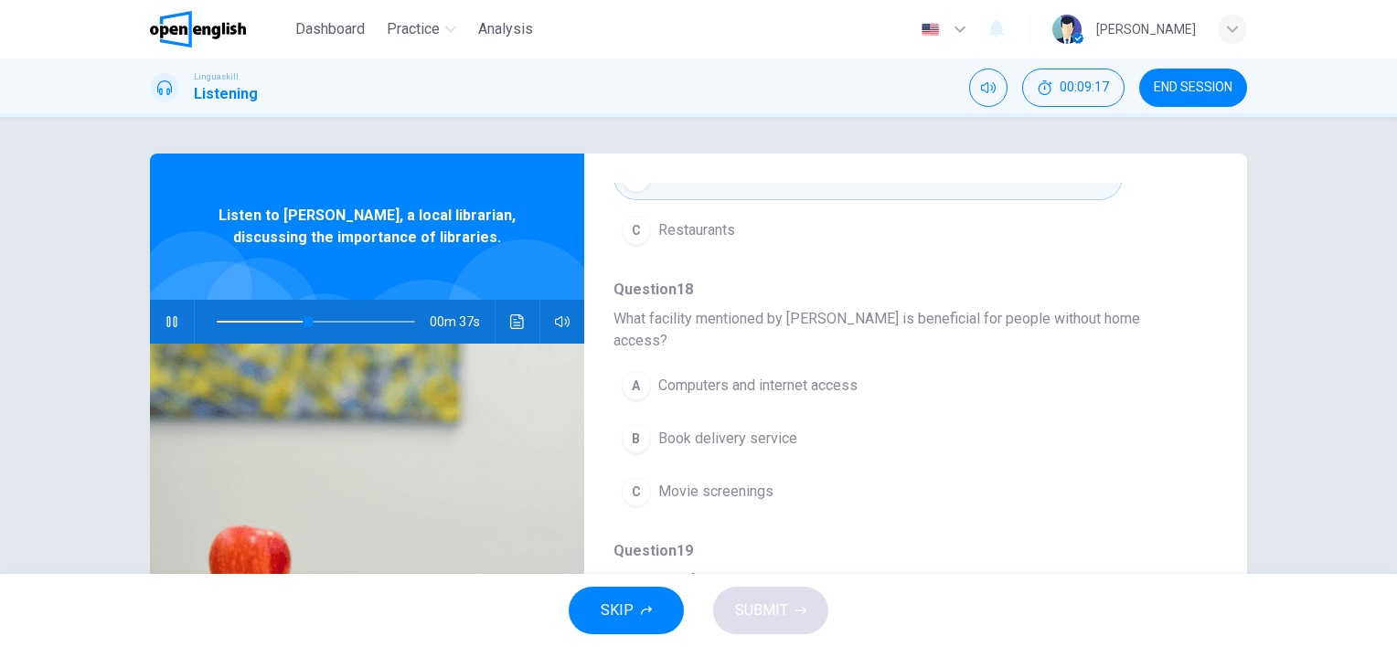
scroll to position [366, 0]
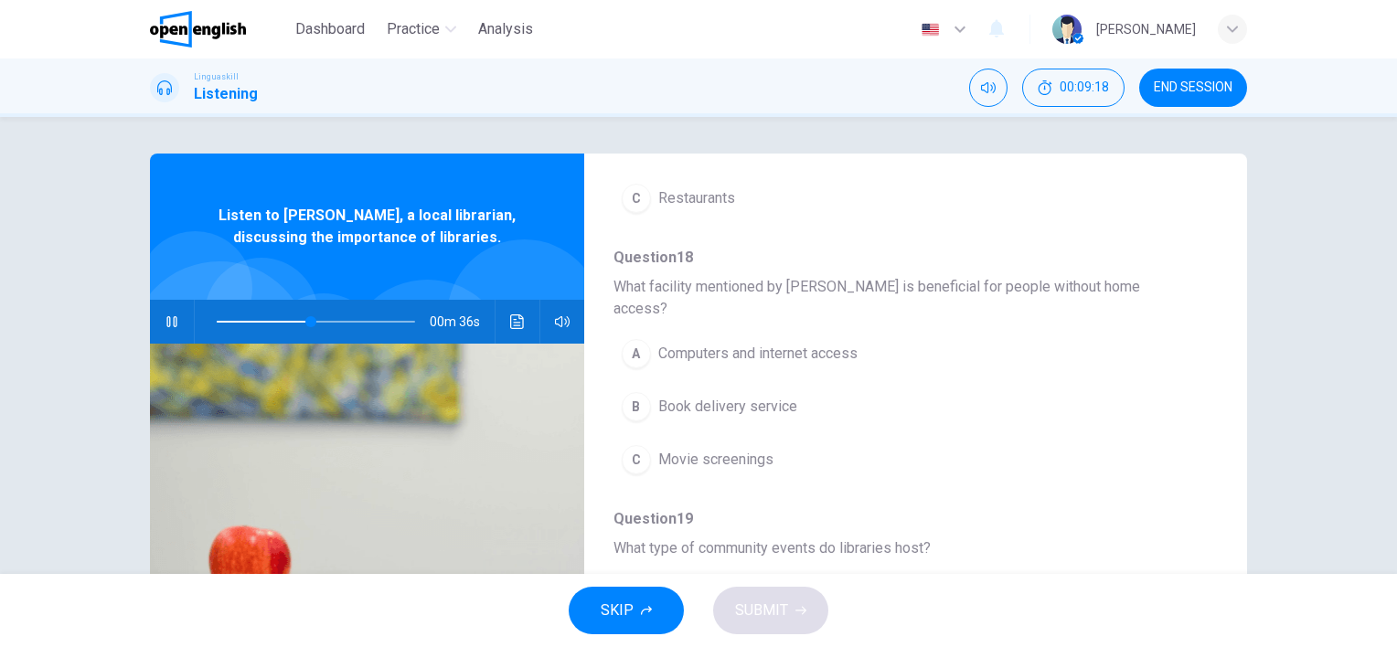
click at [629, 339] on div "A" at bounding box center [636, 353] width 29 height 29
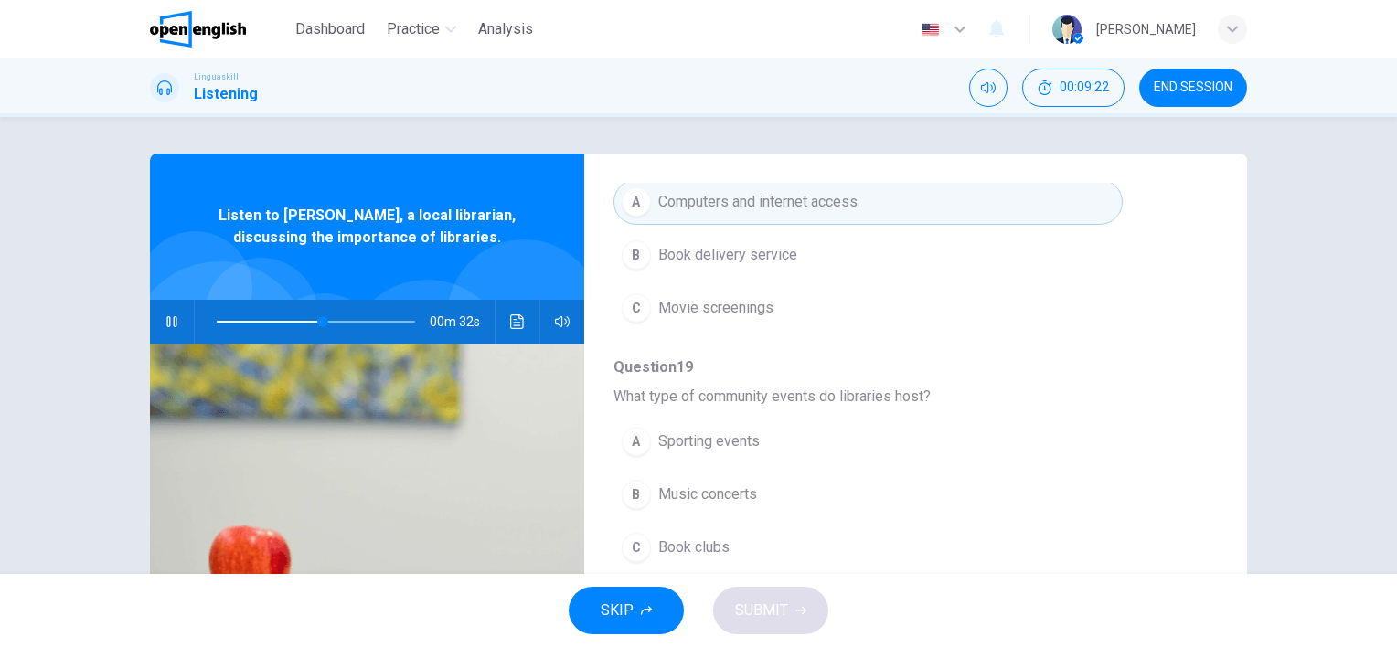
scroll to position [549, 0]
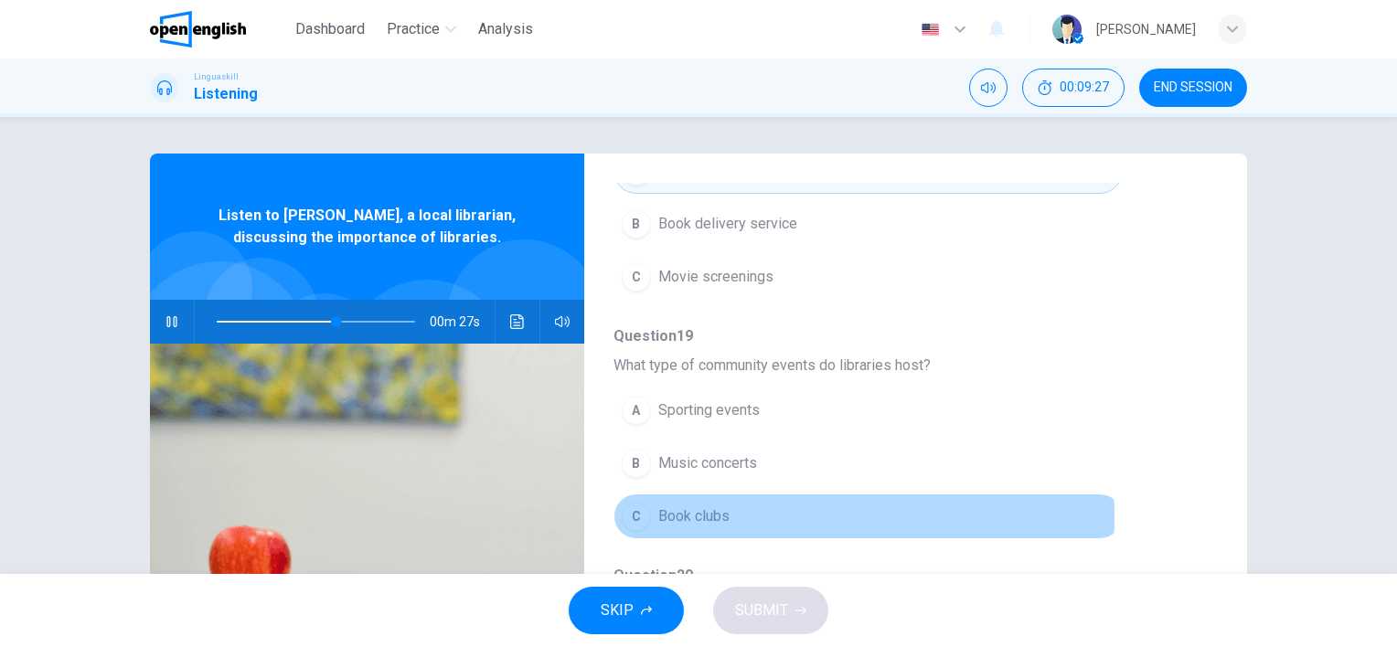
click at [633, 502] on div "C" at bounding box center [636, 516] width 29 height 29
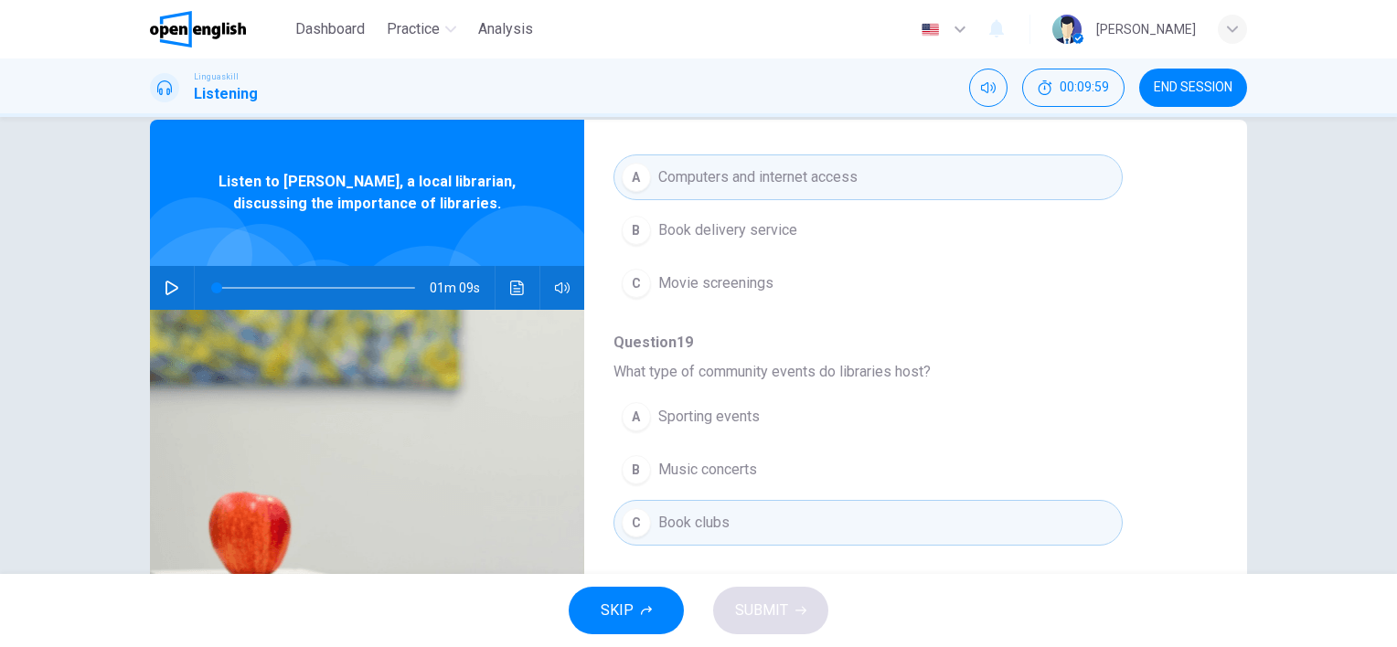
scroll to position [0, 0]
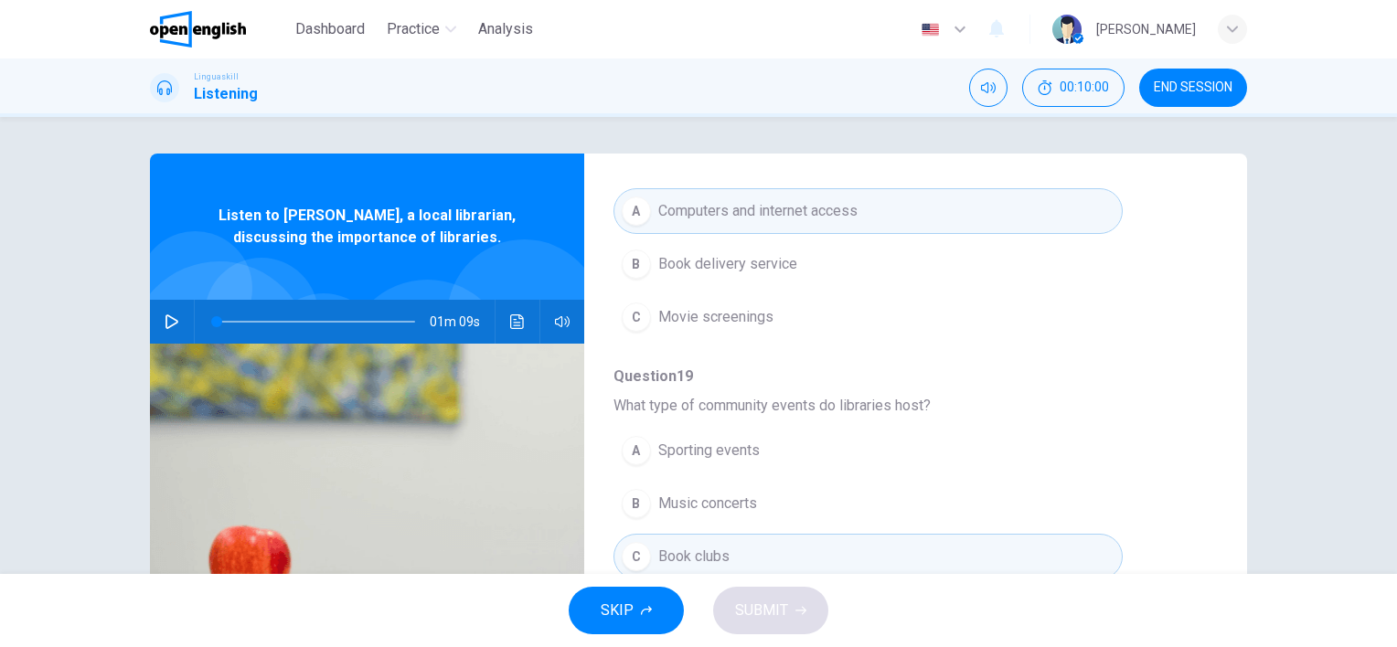
click at [334, 316] on span at bounding box center [316, 322] width 198 height 26
click at [332, 321] on span at bounding box center [337, 321] width 11 height 11
click at [166, 317] on icon "button" at bounding box center [172, 322] width 13 height 15
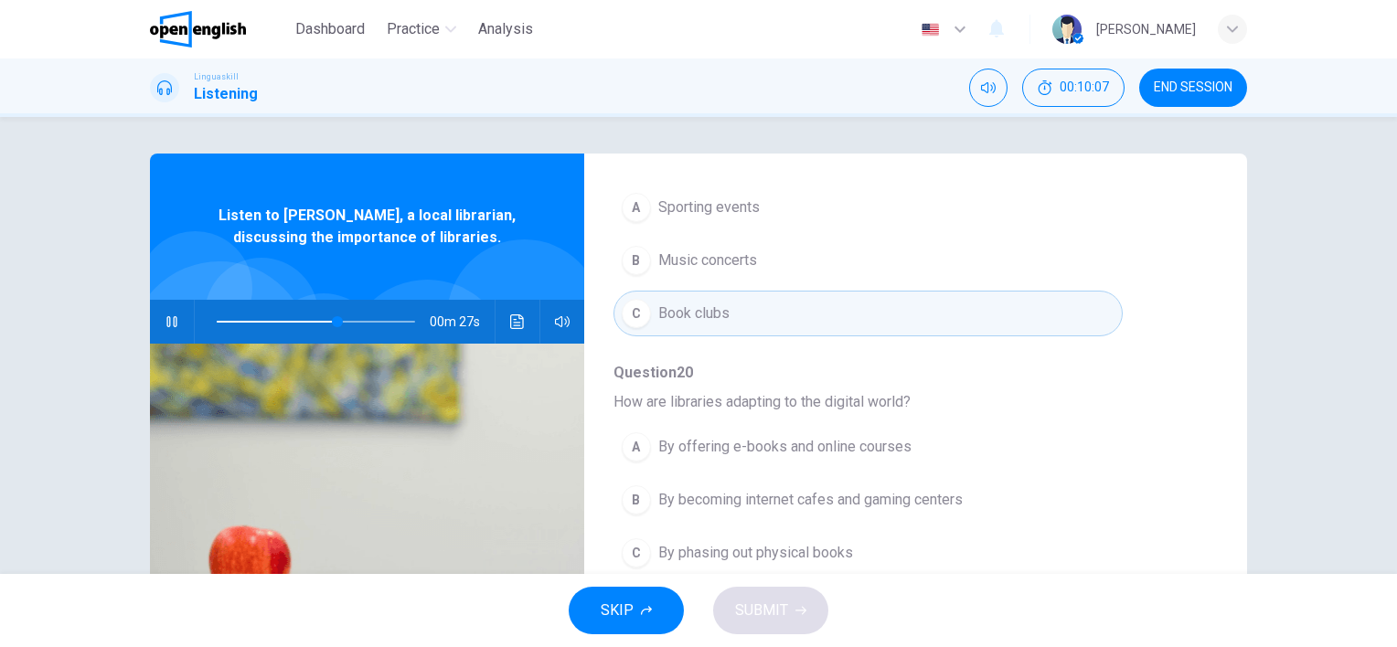
scroll to position [783, 0]
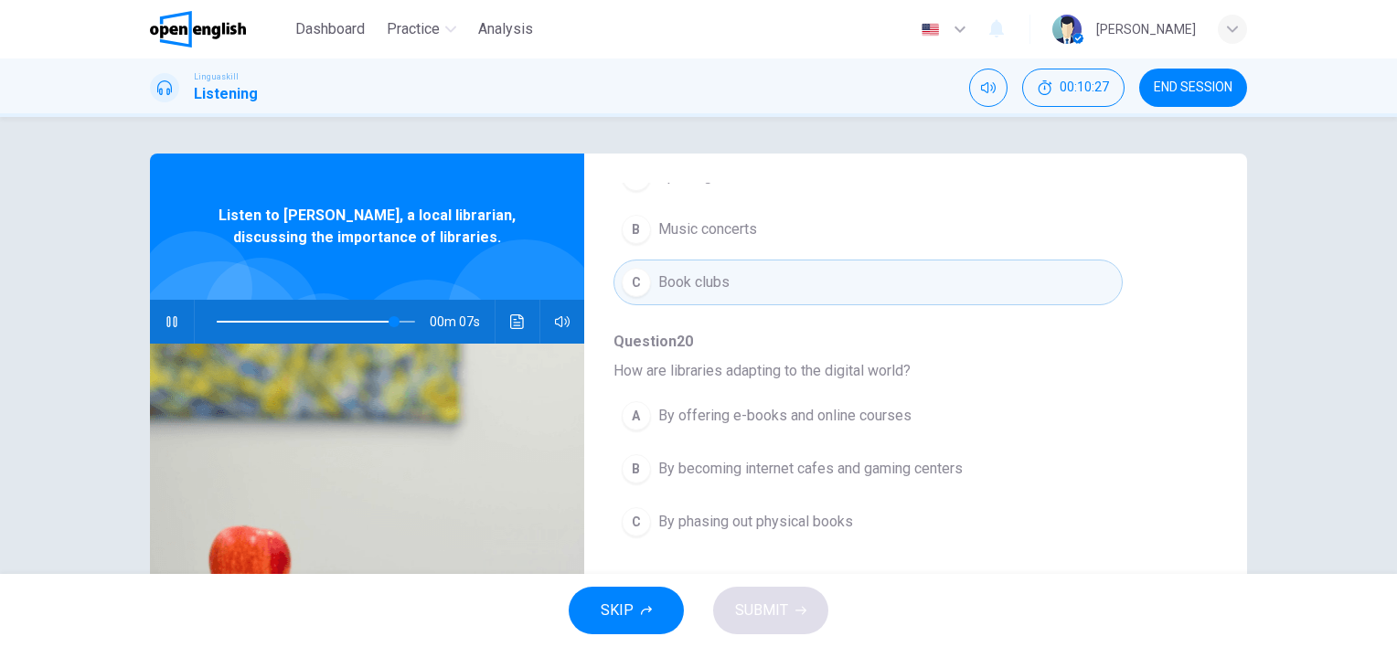
click at [629, 401] on div "A" at bounding box center [636, 415] width 29 height 29
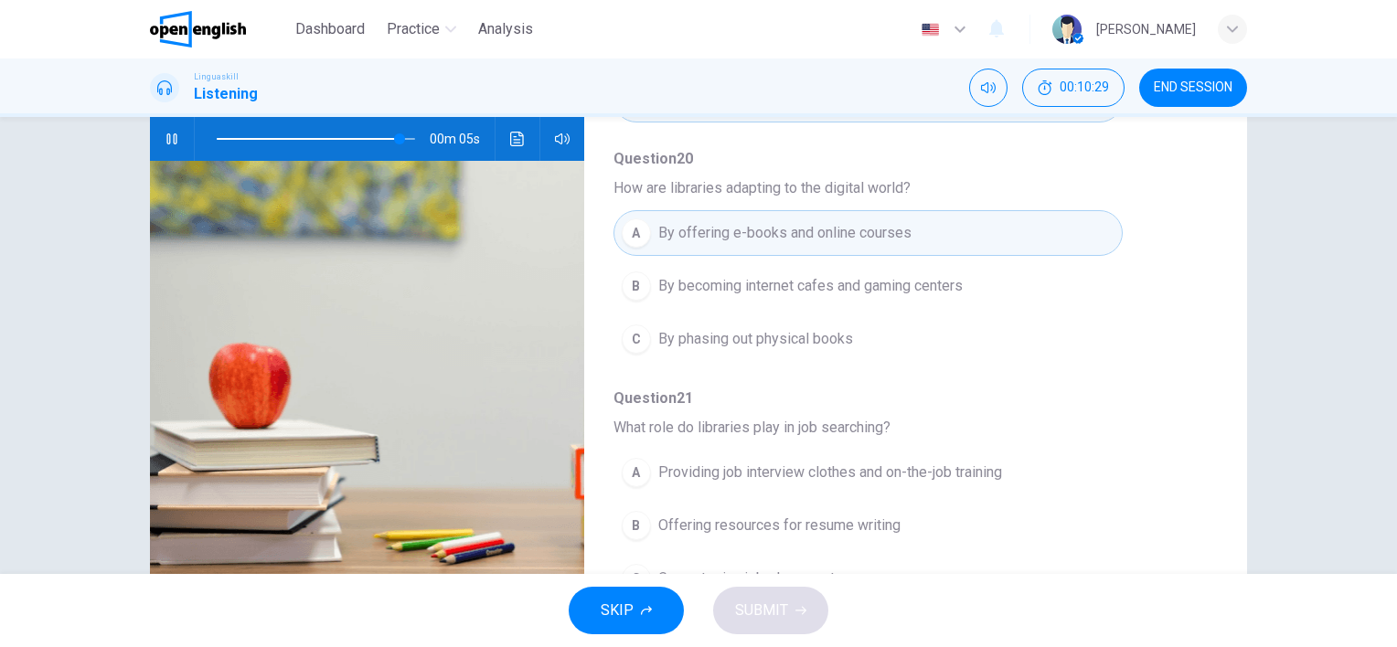
scroll to position [251, 0]
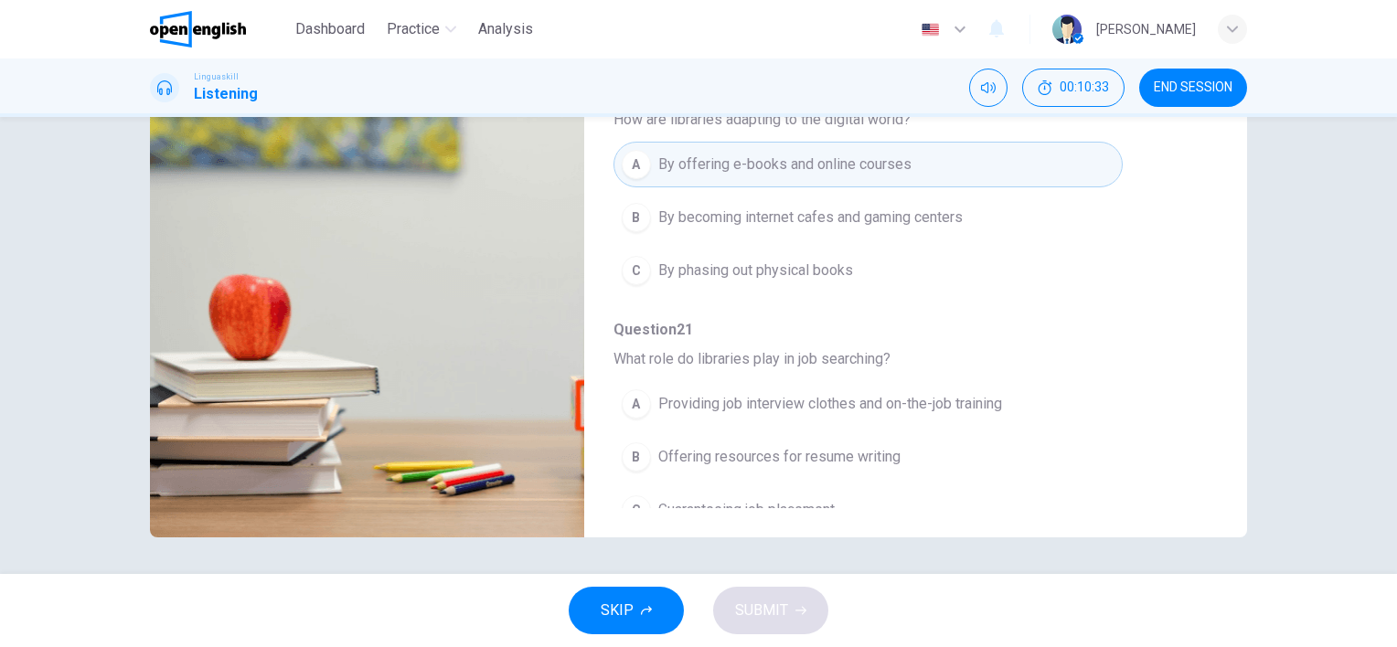
type input "*"
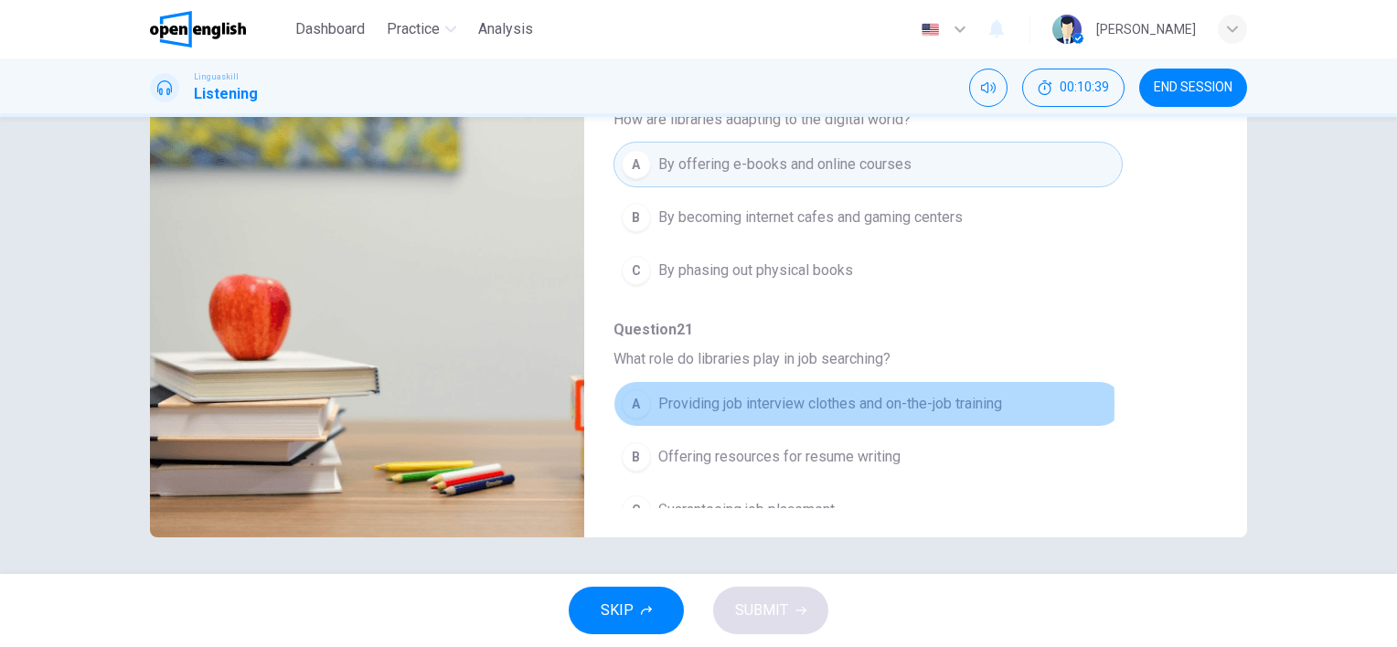
click at [644, 390] on div "A" at bounding box center [636, 404] width 29 height 29
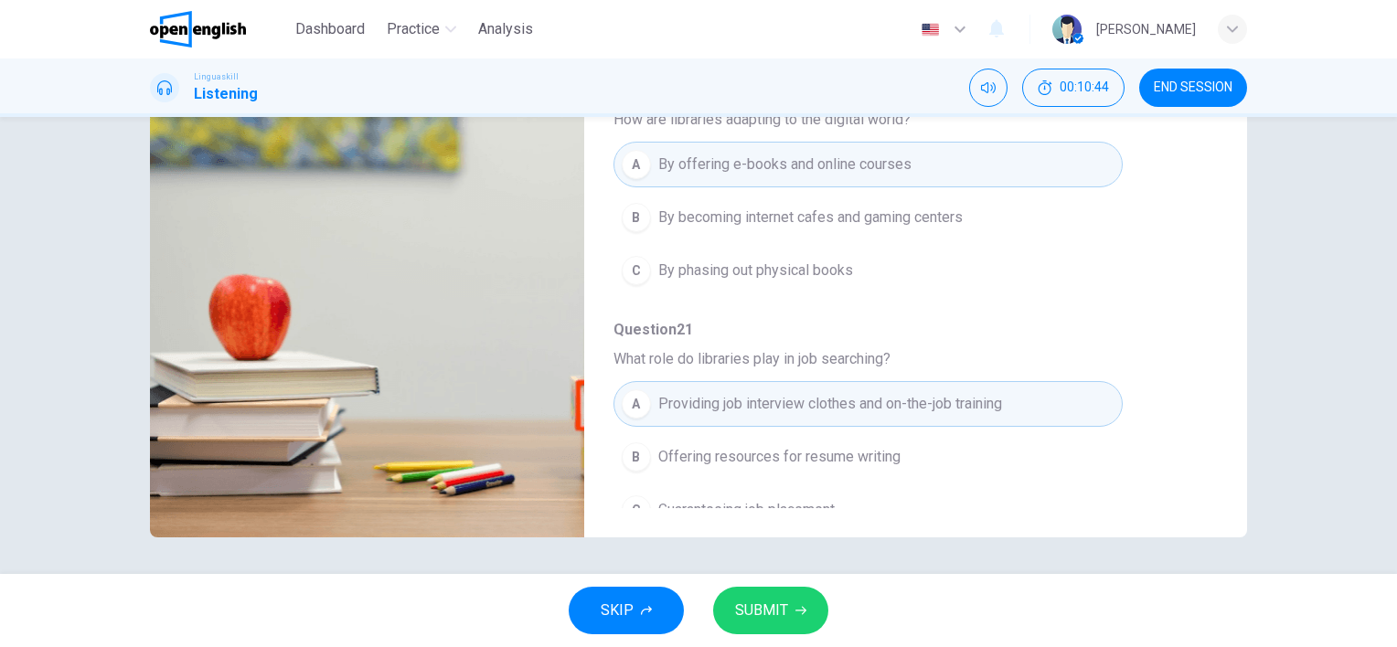
click at [783, 594] on button "SUBMIT" at bounding box center [770, 611] width 115 height 48
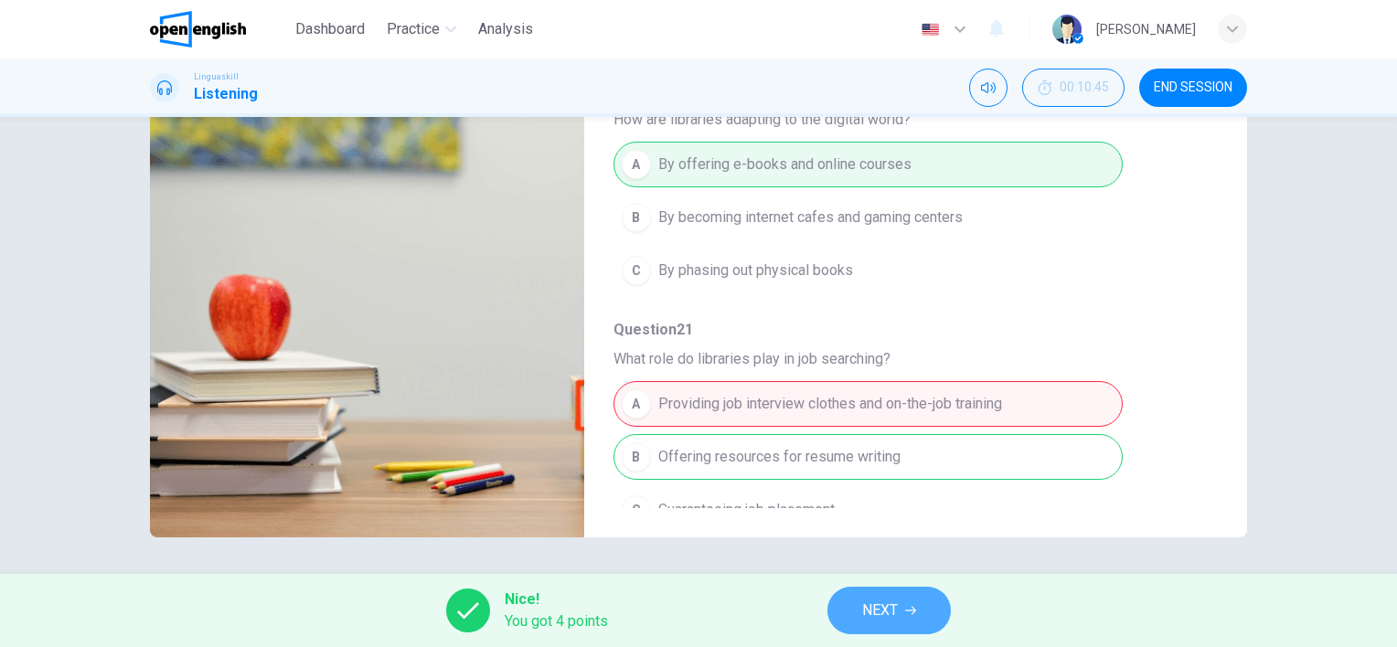
click at [892, 618] on span "NEXT" at bounding box center [880, 611] width 36 height 26
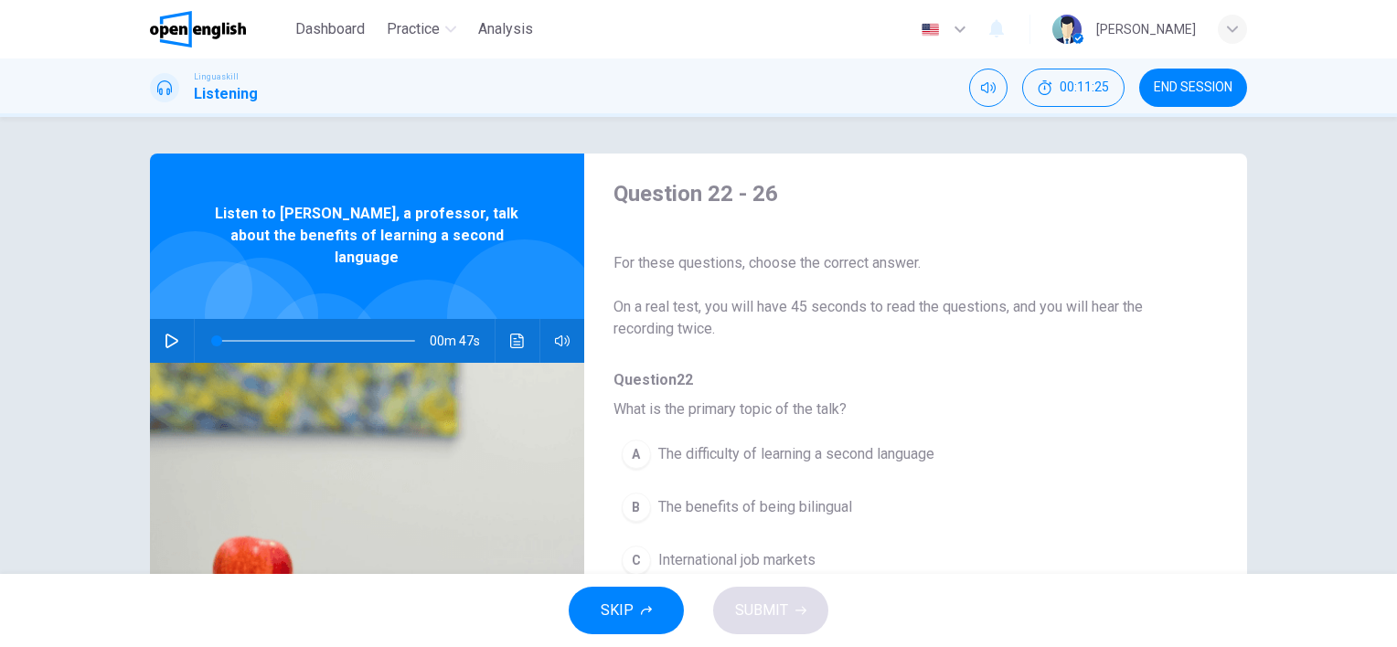
scroll to position [0, 0]
click at [161, 329] on button "button" at bounding box center [171, 341] width 29 height 44
type input "*"
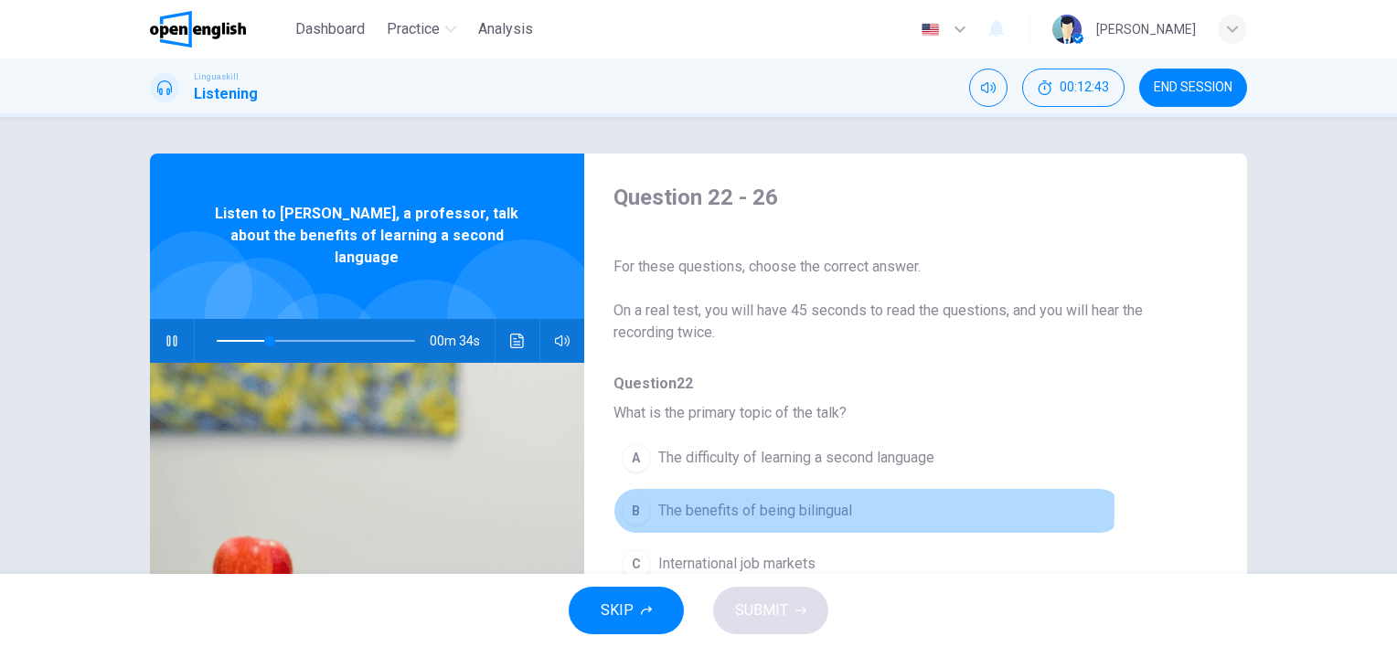
click at [629, 507] on div "B" at bounding box center [636, 511] width 29 height 29
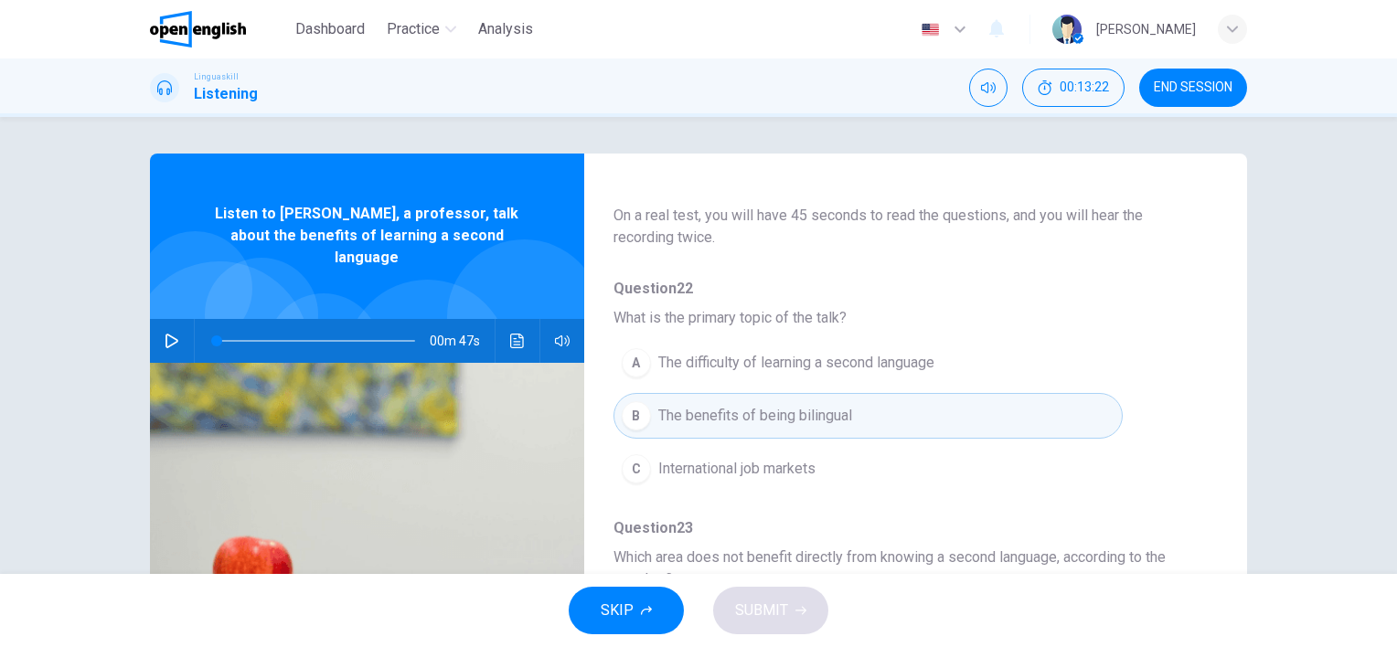
click at [165, 334] on icon "button" at bounding box center [172, 341] width 15 height 15
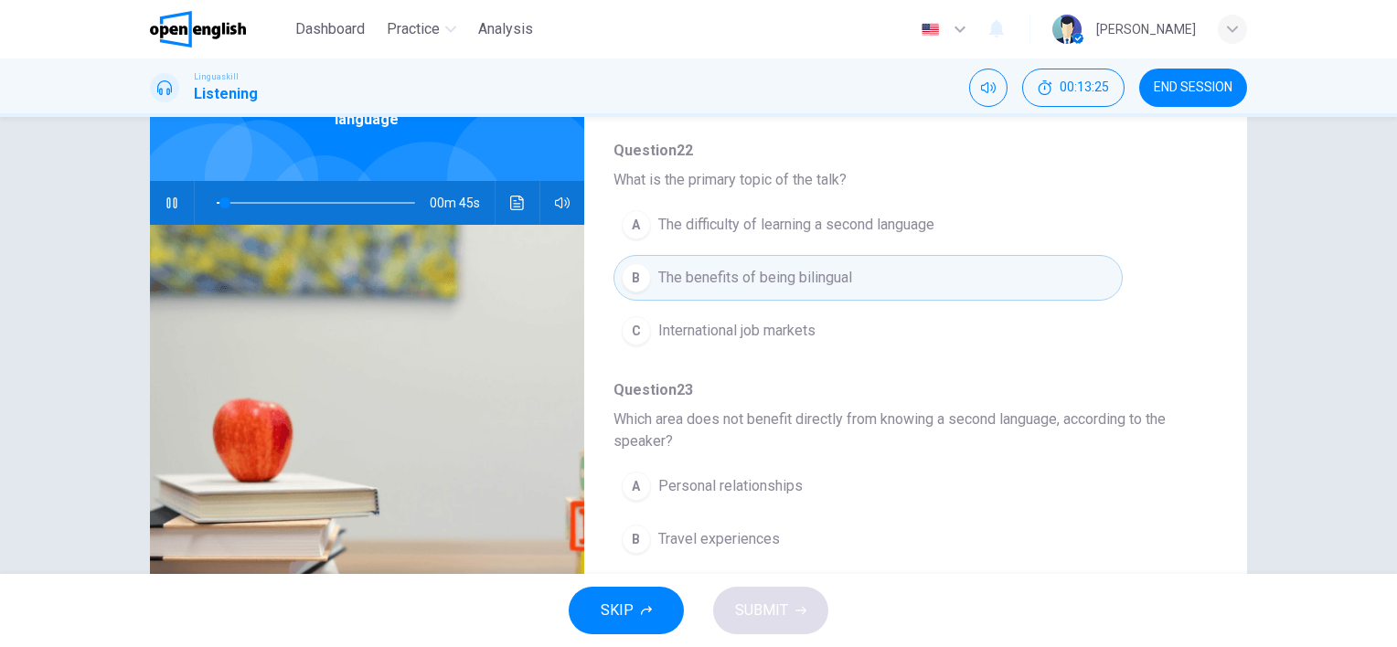
scroll to position [251, 0]
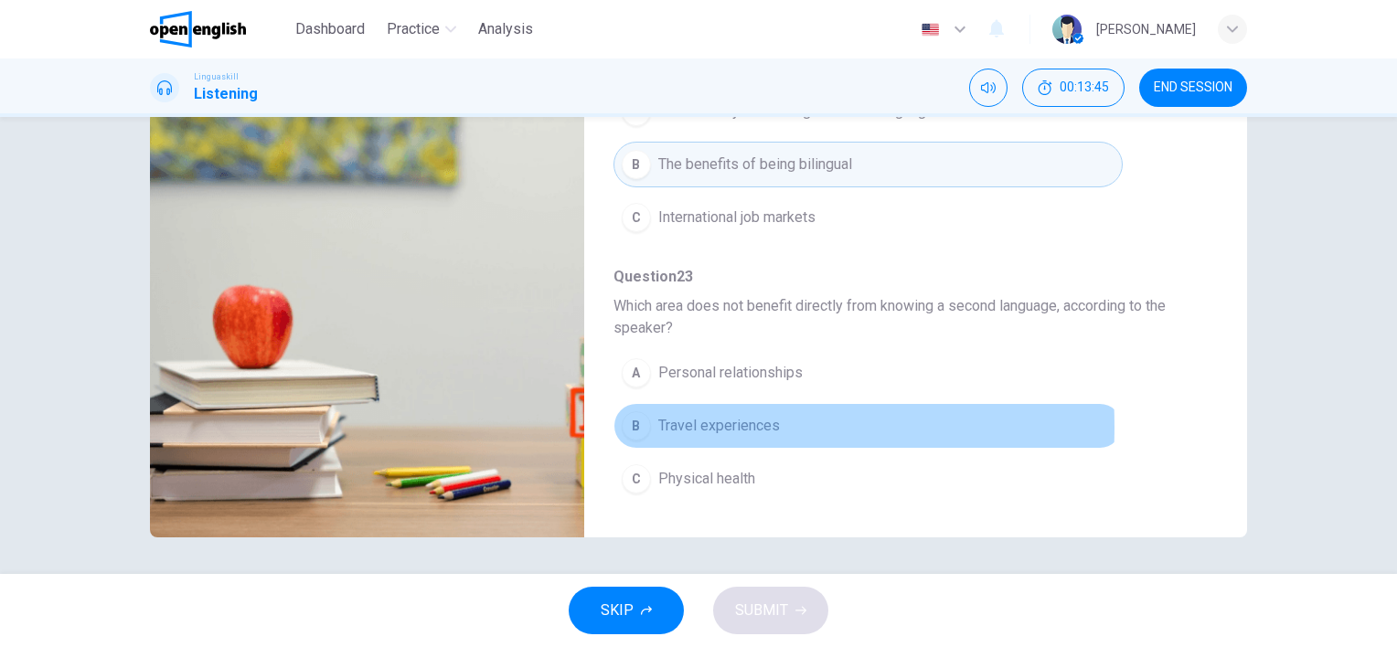
click at [626, 424] on div "B" at bounding box center [636, 426] width 29 height 29
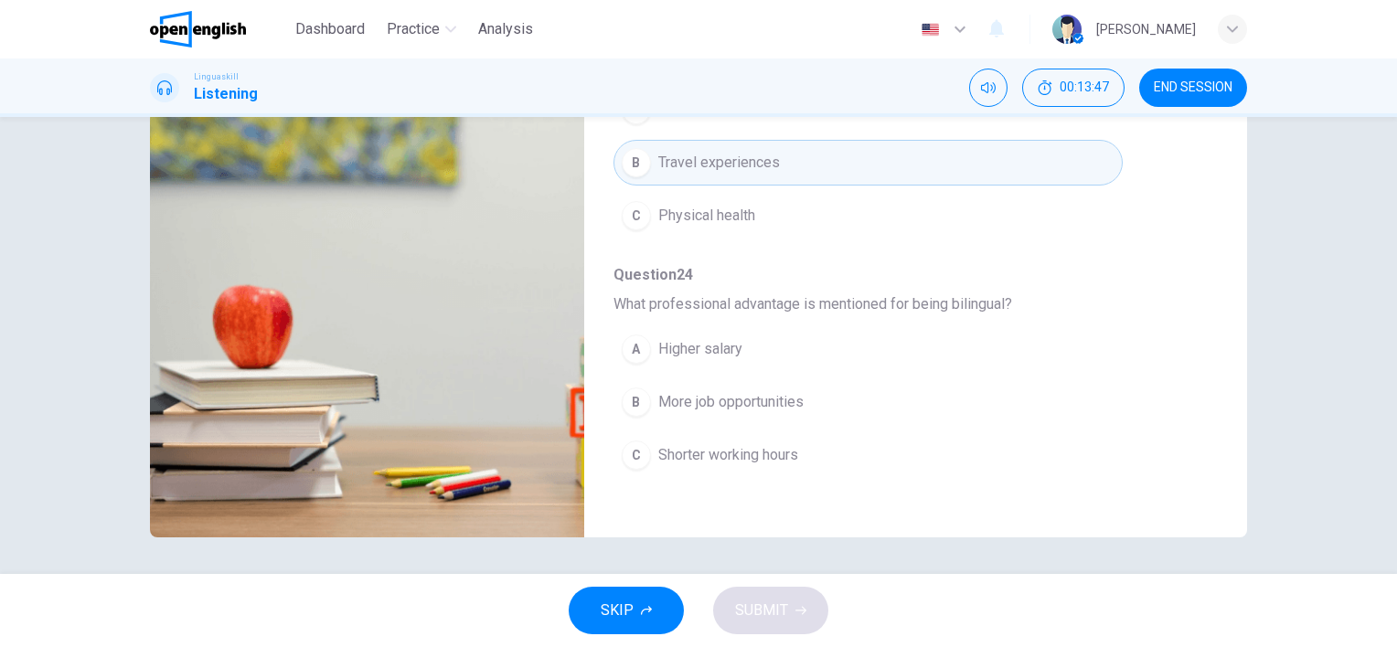
scroll to position [369, 0]
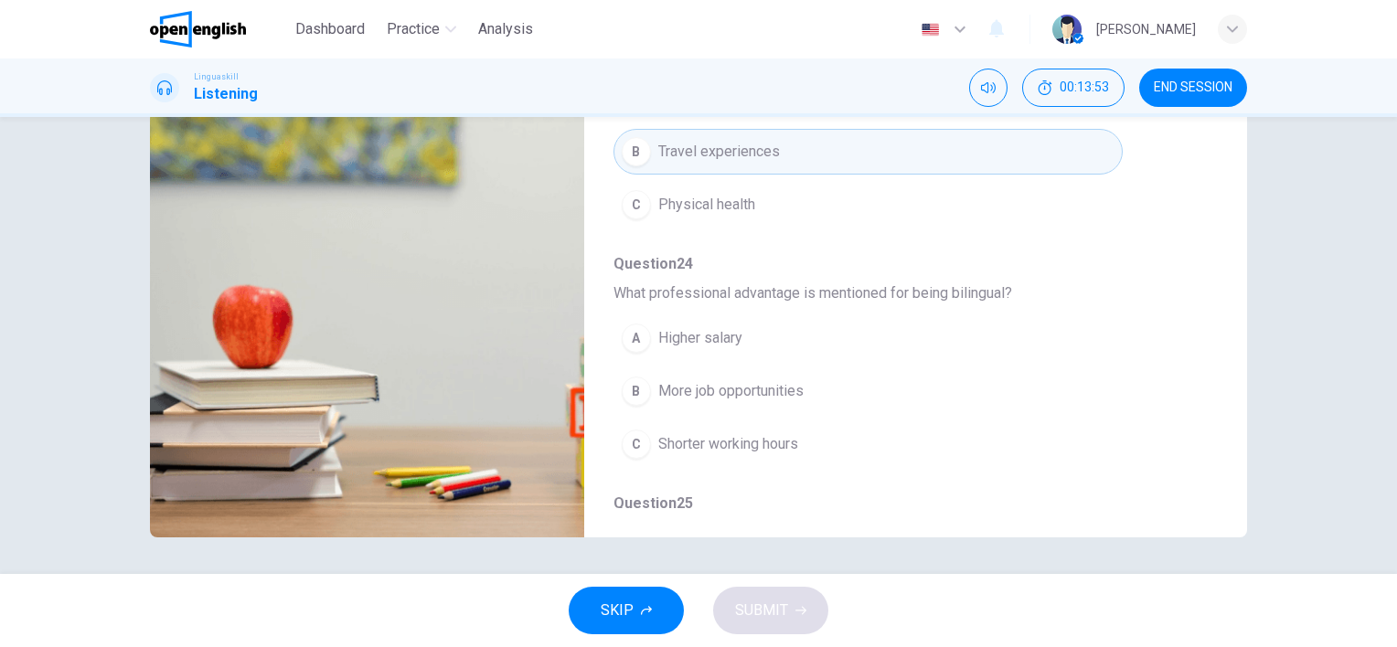
click at [619, 376] on button "B More job opportunities" at bounding box center [868, 392] width 509 height 46
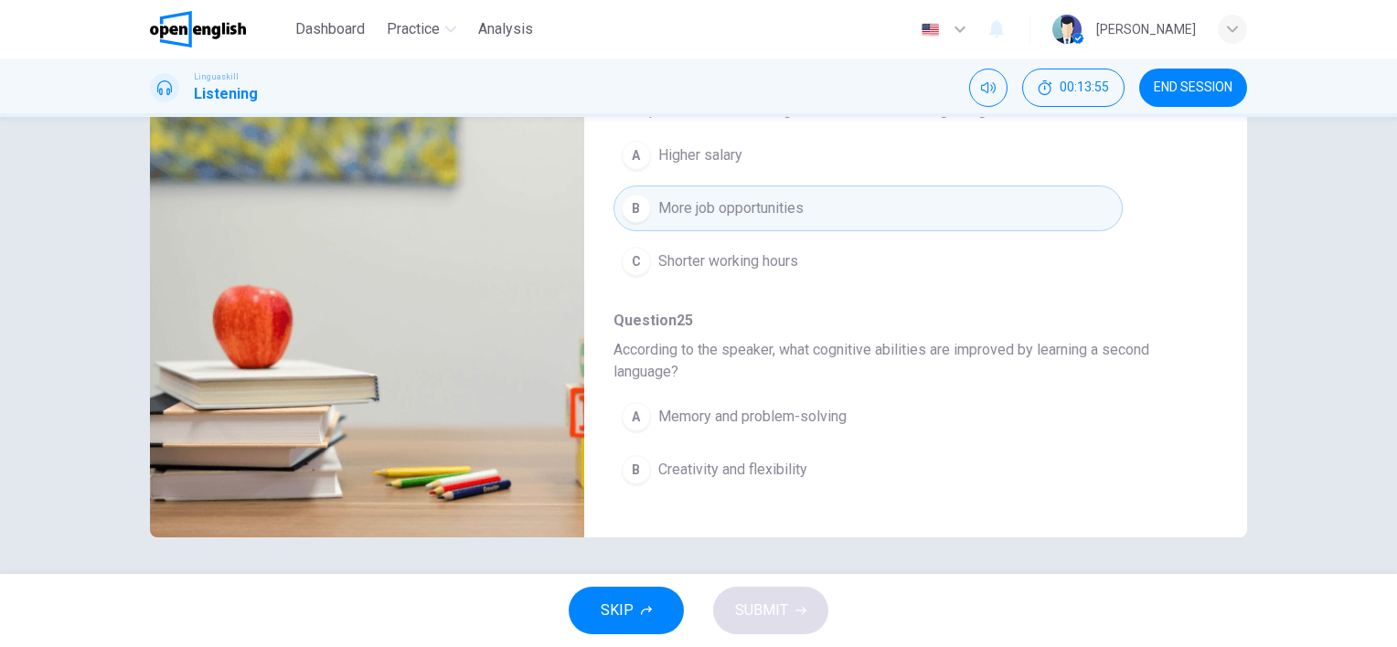
scroll to position [644, 0]
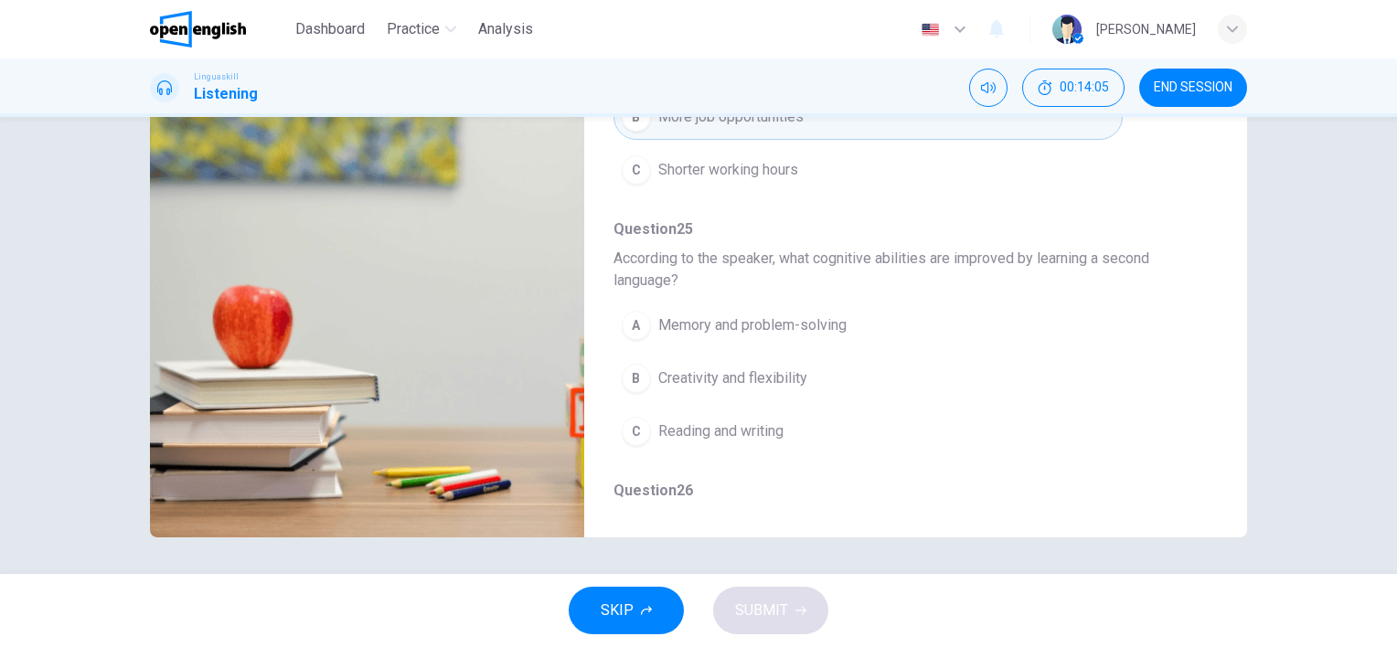
click at [634, 322] on div "A" at bounding box center [636, 325] width 29 height 29
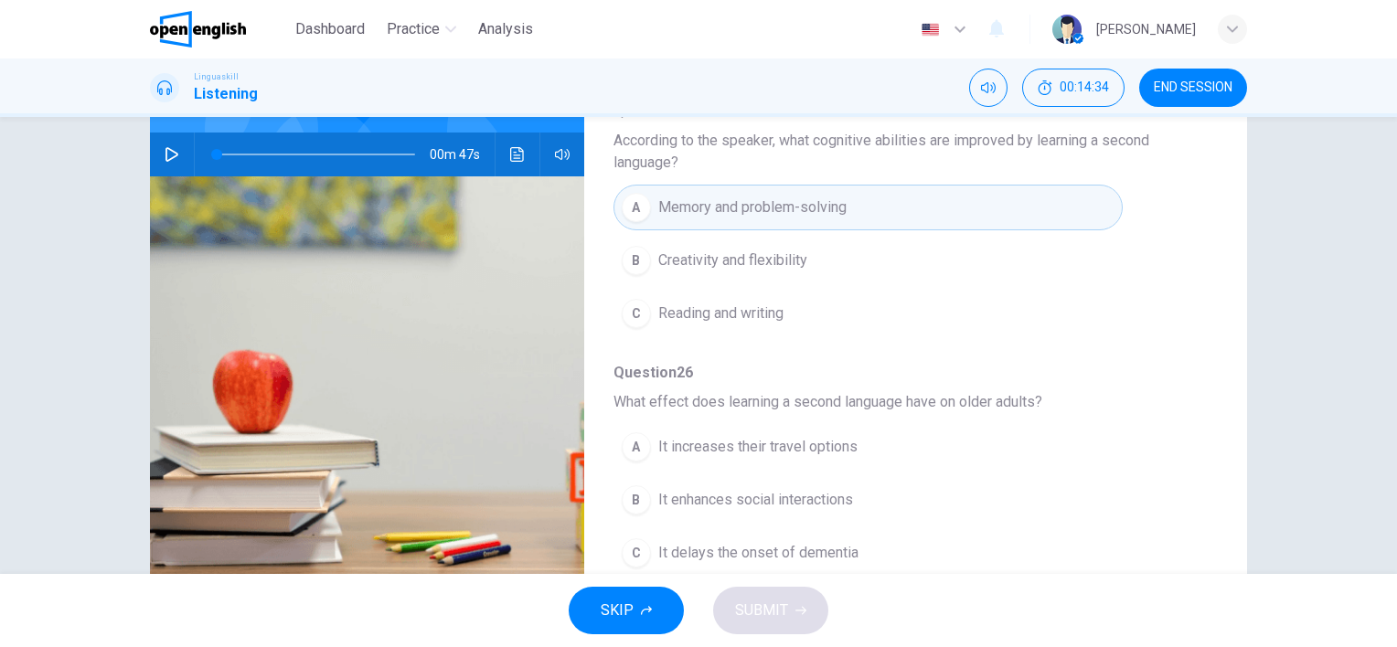
scroll to position [69, 0]
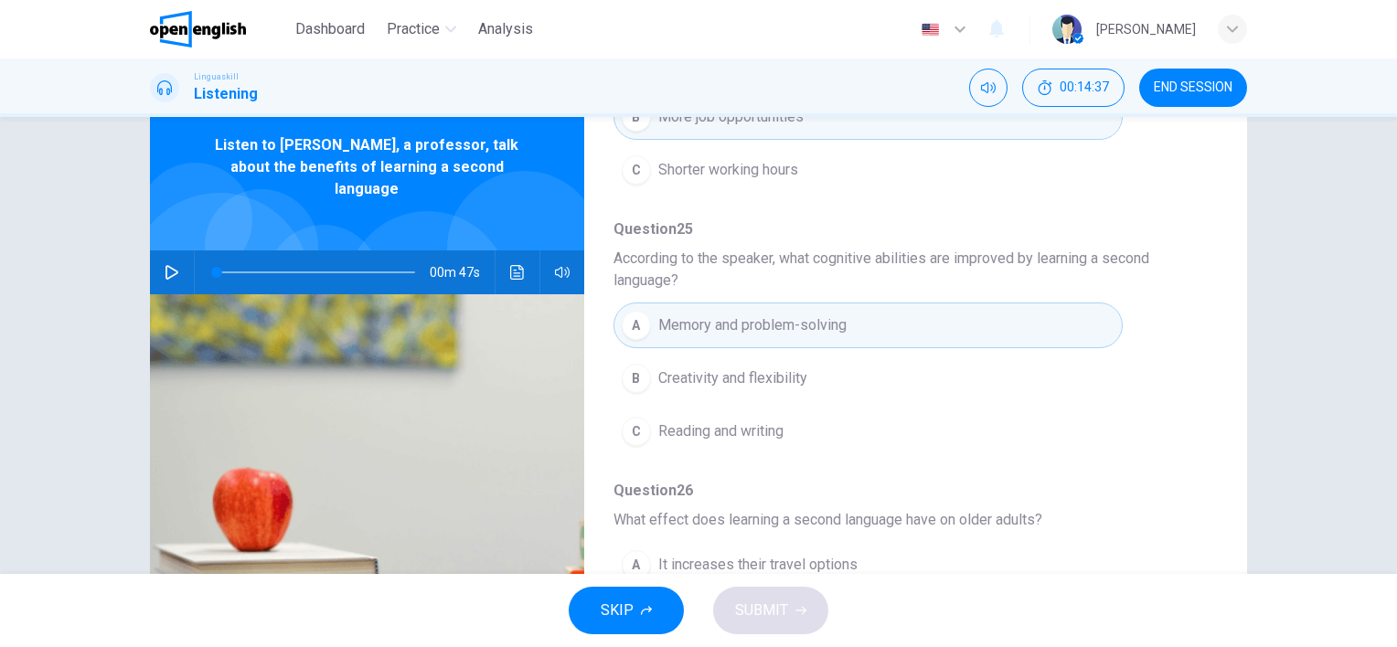
click at [367, 272] on span at bounding box center [316, 273] width 198 height 2
click at [165, 265] on icon "button" at bounding box center [172, 272] width 15 height 15
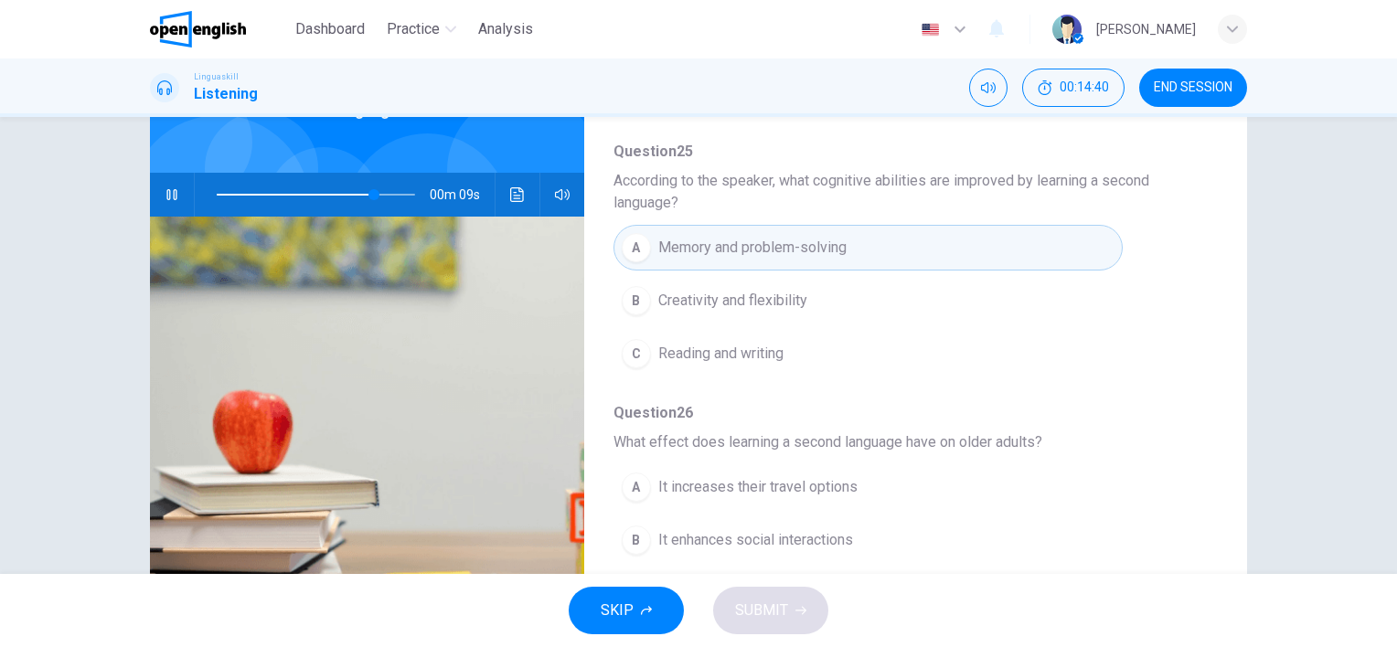
scroll to position [251, 0]
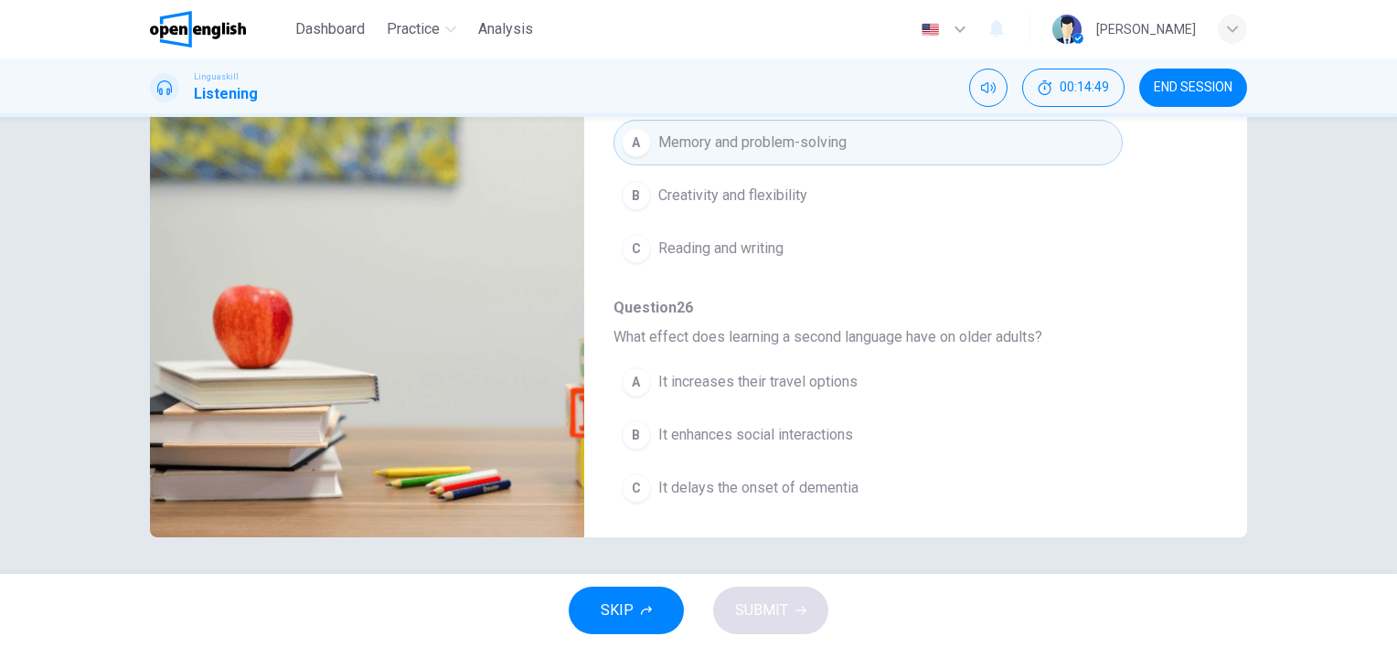
type input "*"
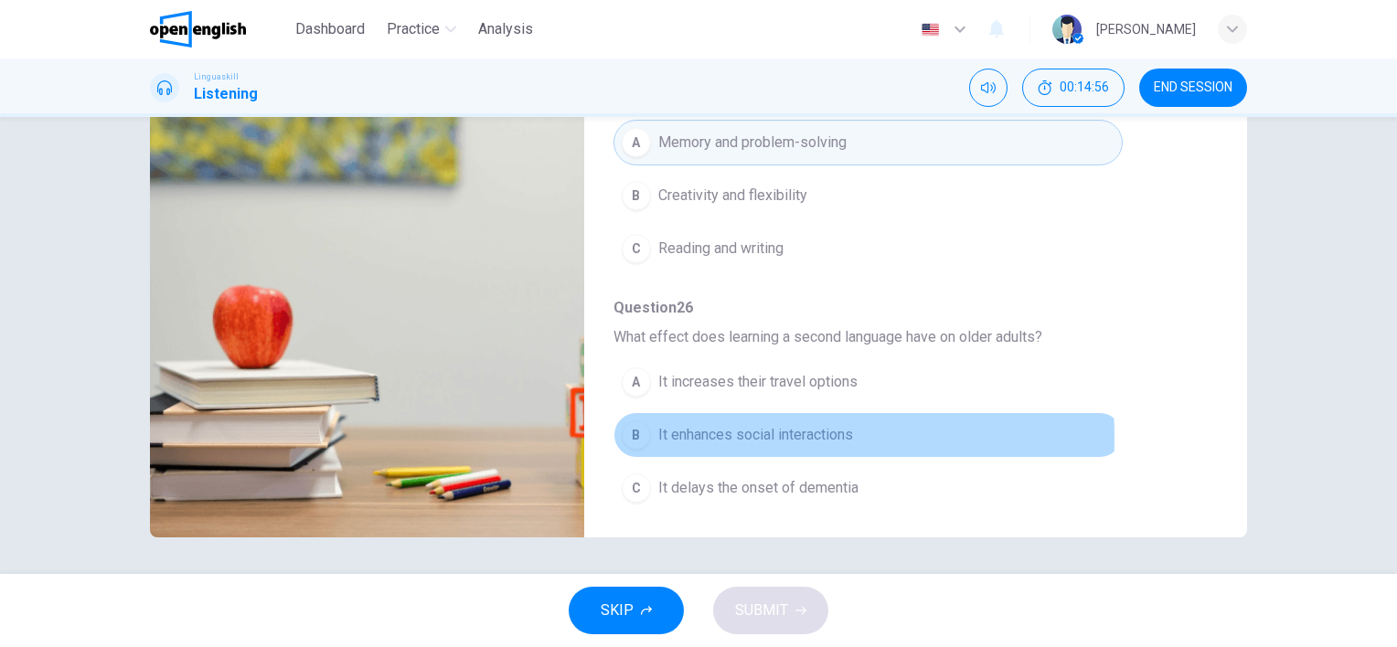
click at [699, 433] on span "It enhances social interactions" at bounding box center [755, 435] width 195 height 22
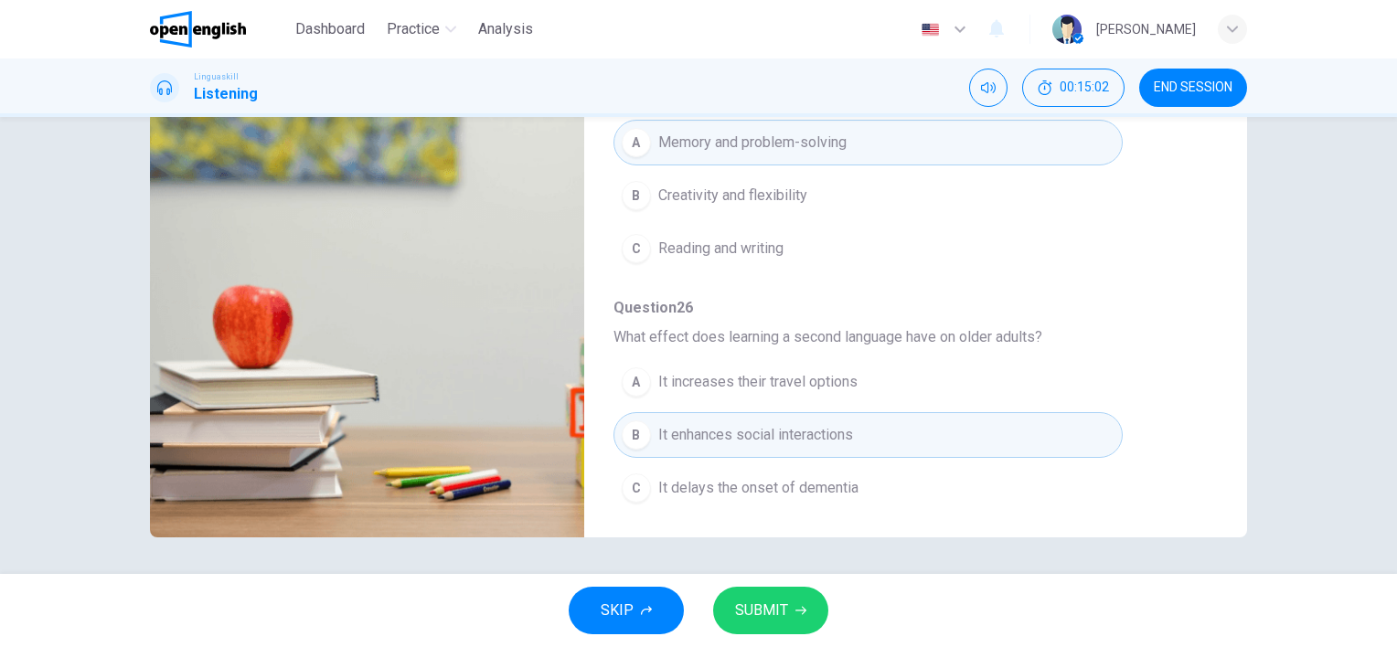
click at [758, 623] on span "SUBMIT" at bounding box center [761, 611] width 53 height 26
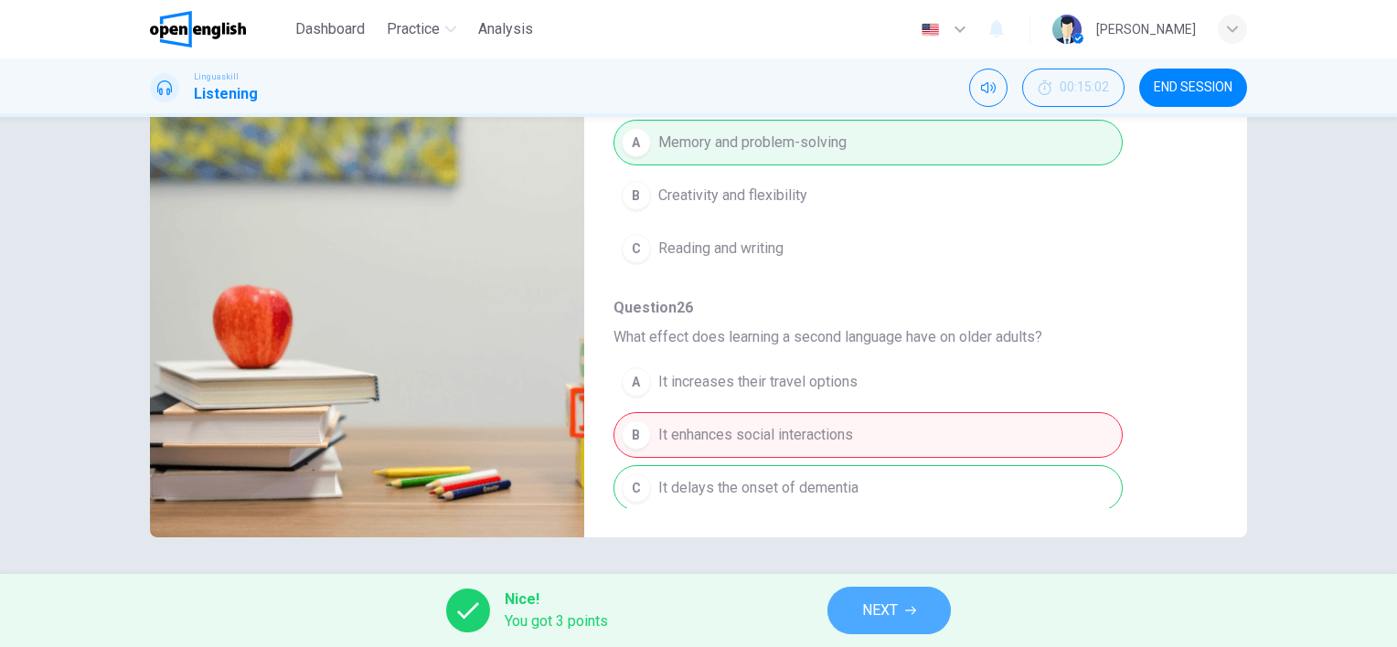
click at [877, 616] on span "NEXT" at bounding box center [880, 611] width 36 height 26
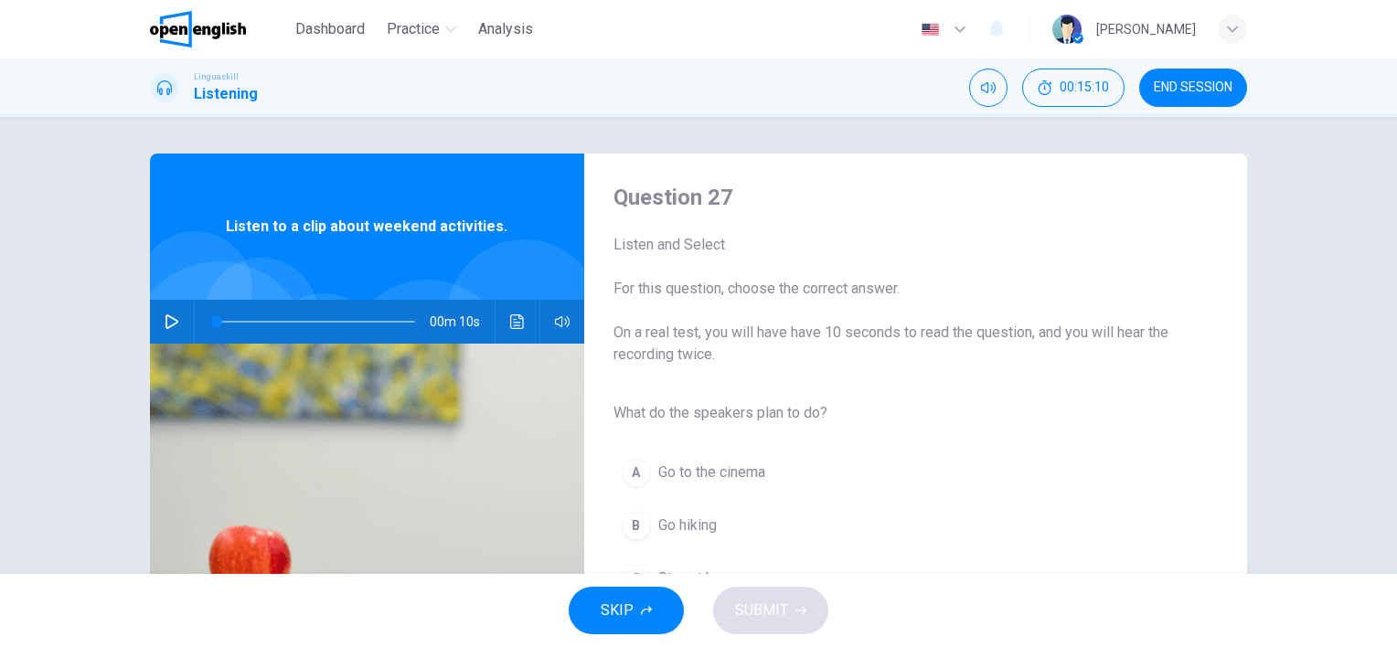
click at [167, 316] on icon "button" at bounding box center [172, 322] width 15 height 15
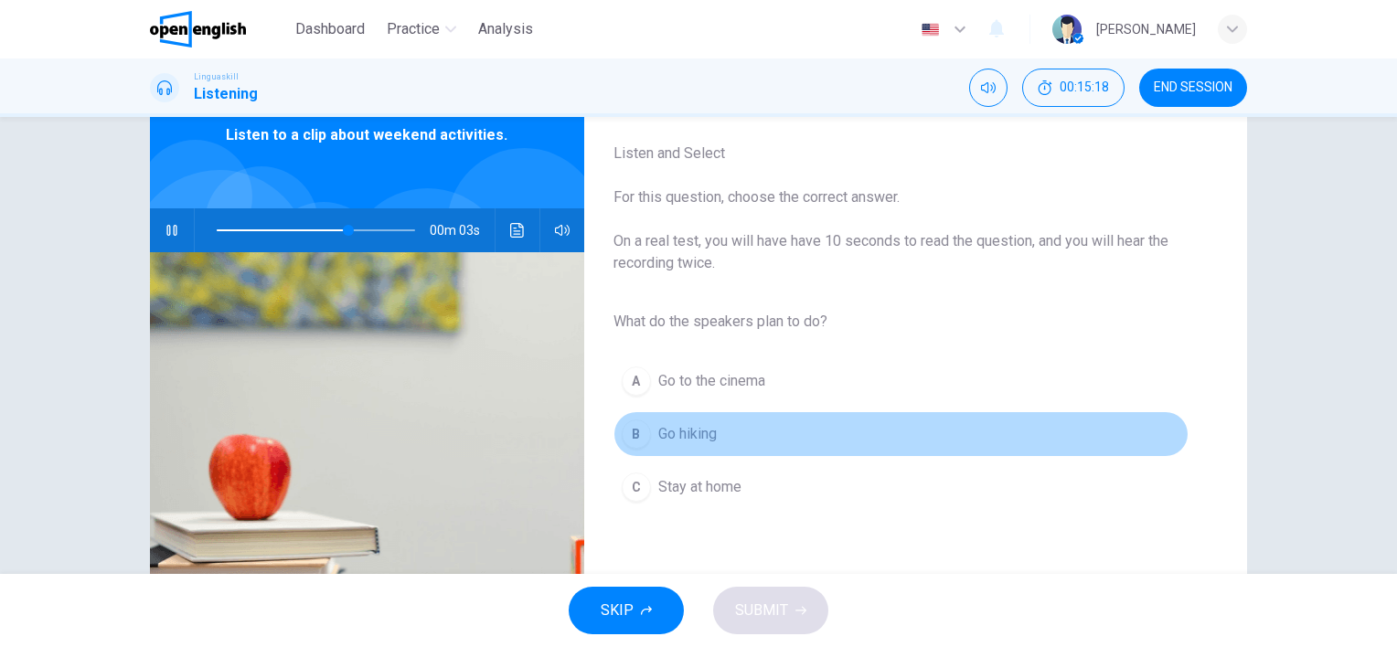
click at [622, 433] on div "B" at bounding box center [636, 434] width 29 height 29
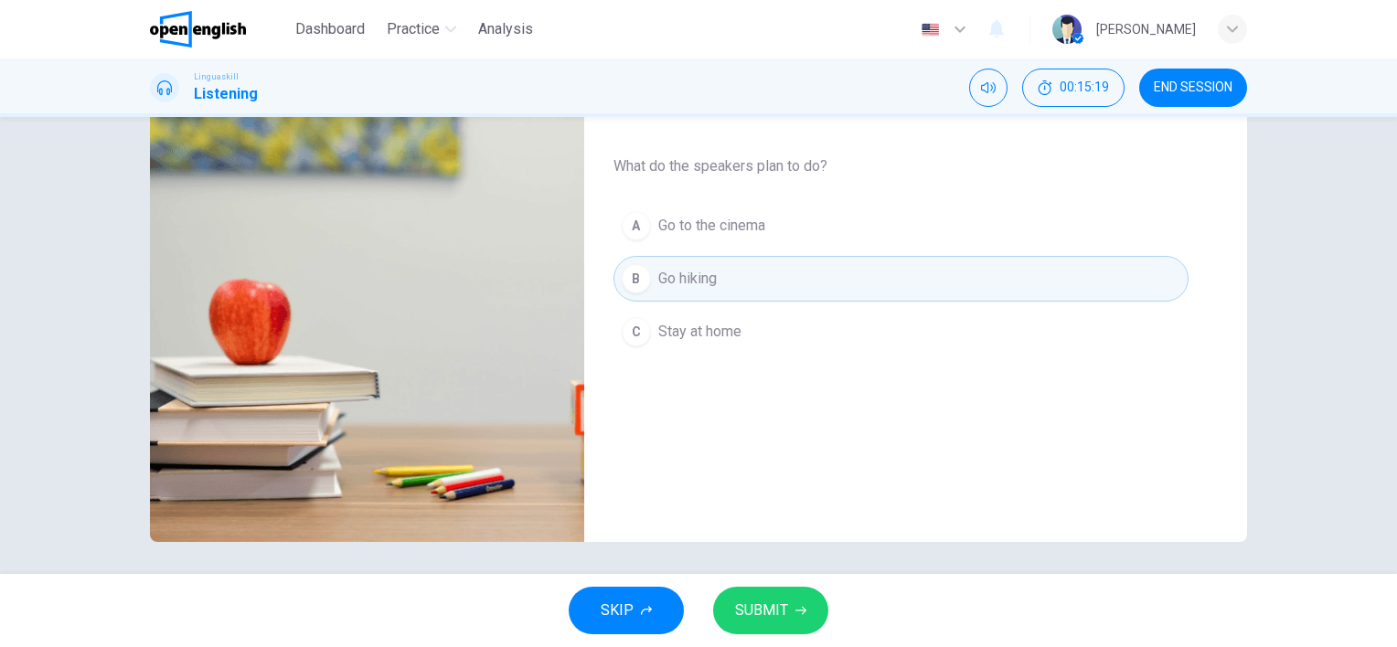
scroll to position [251, 0]
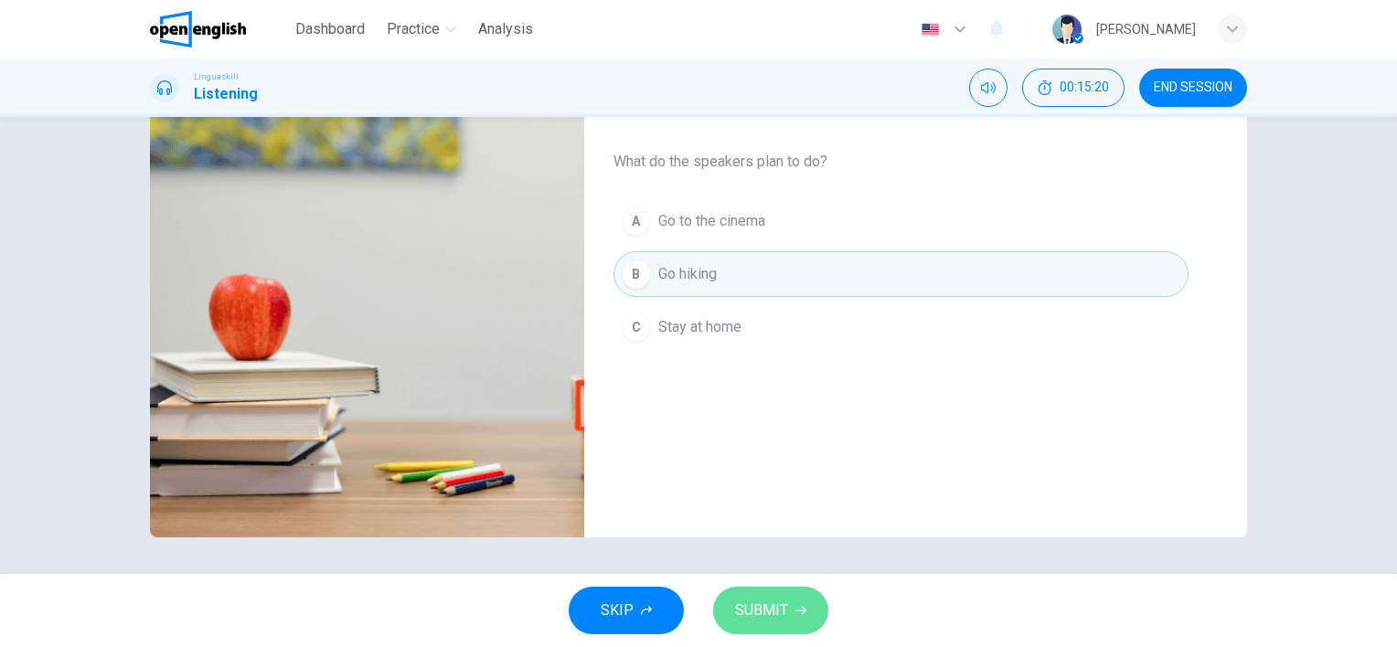
click at [777, 605] on span "SUBMIT" at bounding box center [761, 611] width 53 height 26
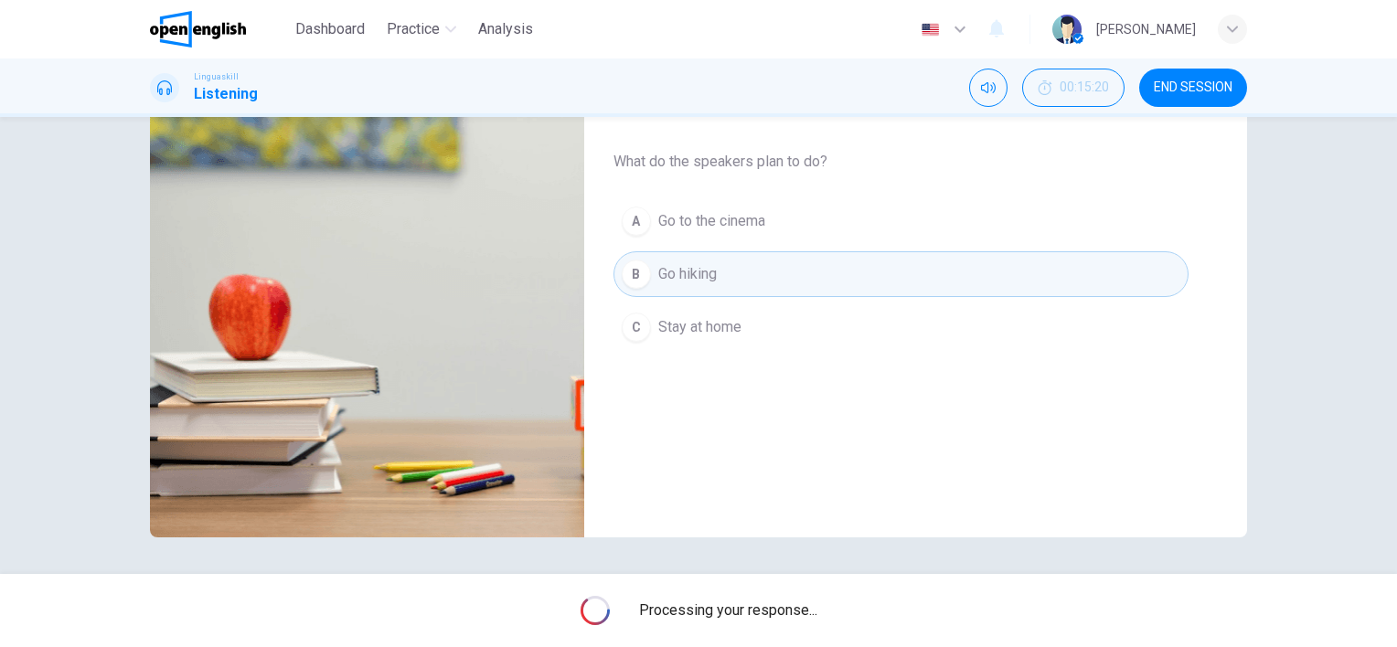
type input "*"
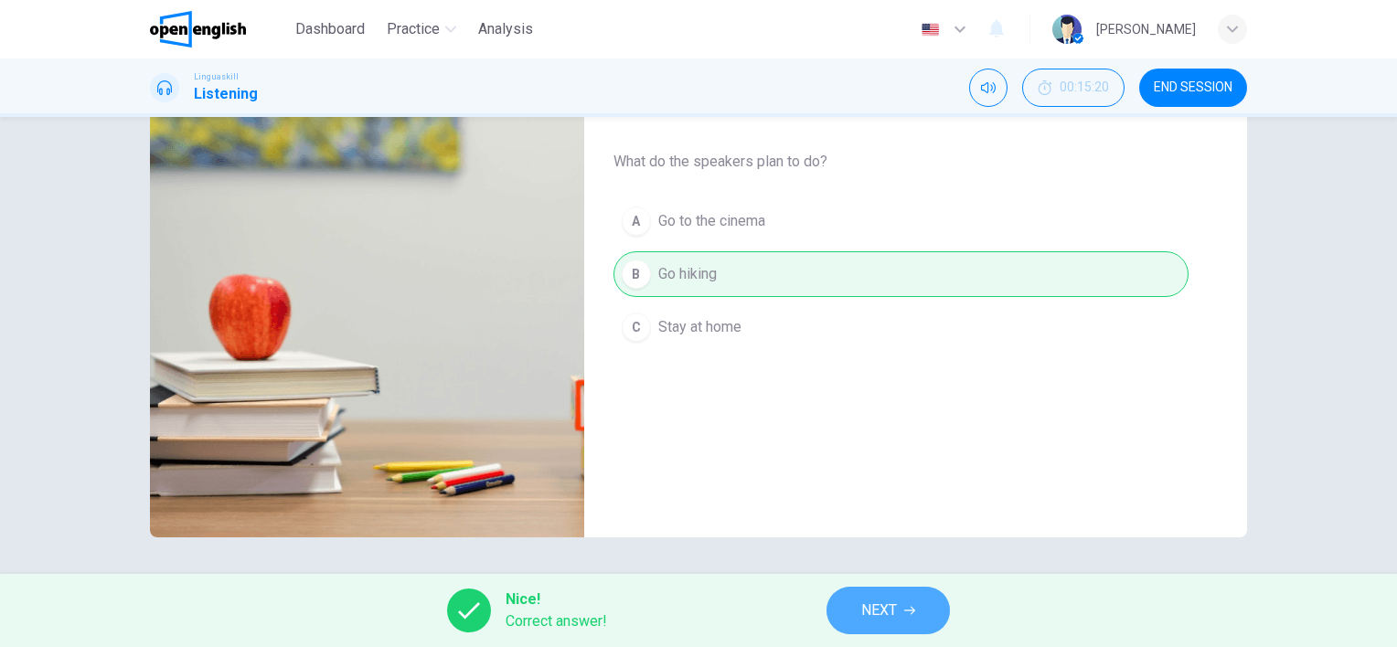
click at [920, 619] on button "NEXT" at bounding box center [888, 611] width 123 height 48
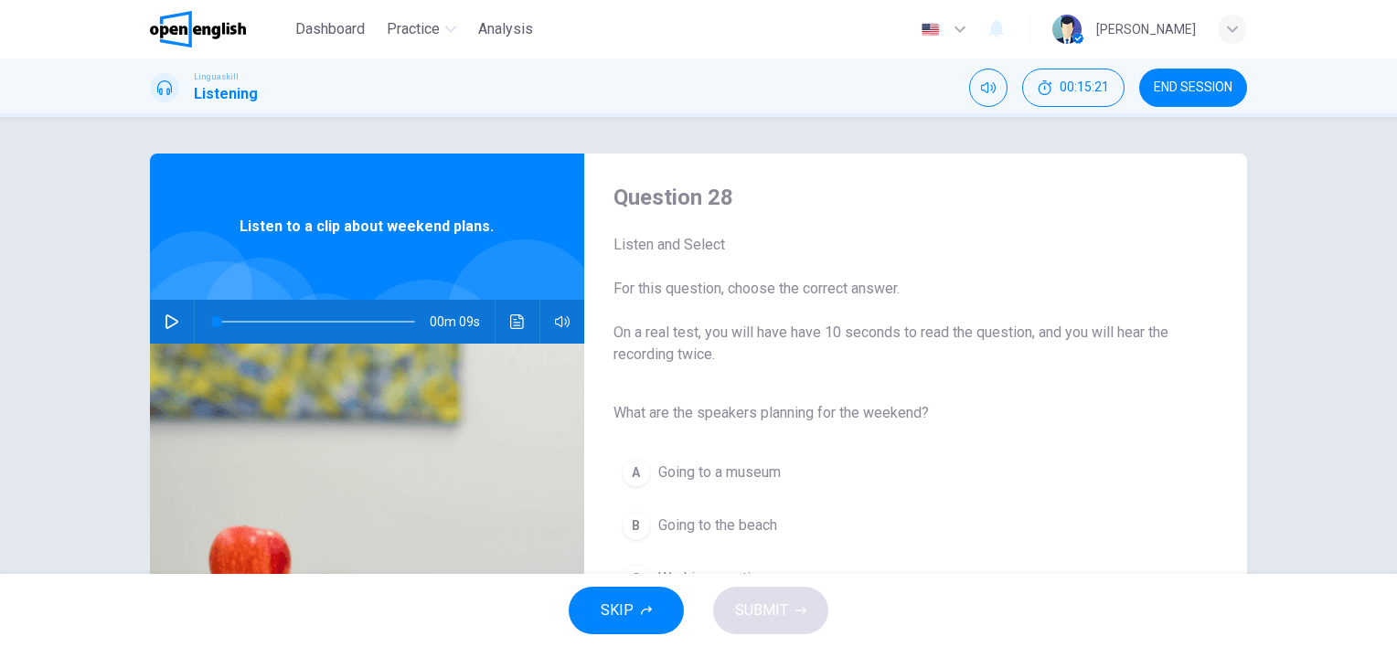
click at [169, 326] on icon "button" at bounding box center [172, 322] width 15 height 15
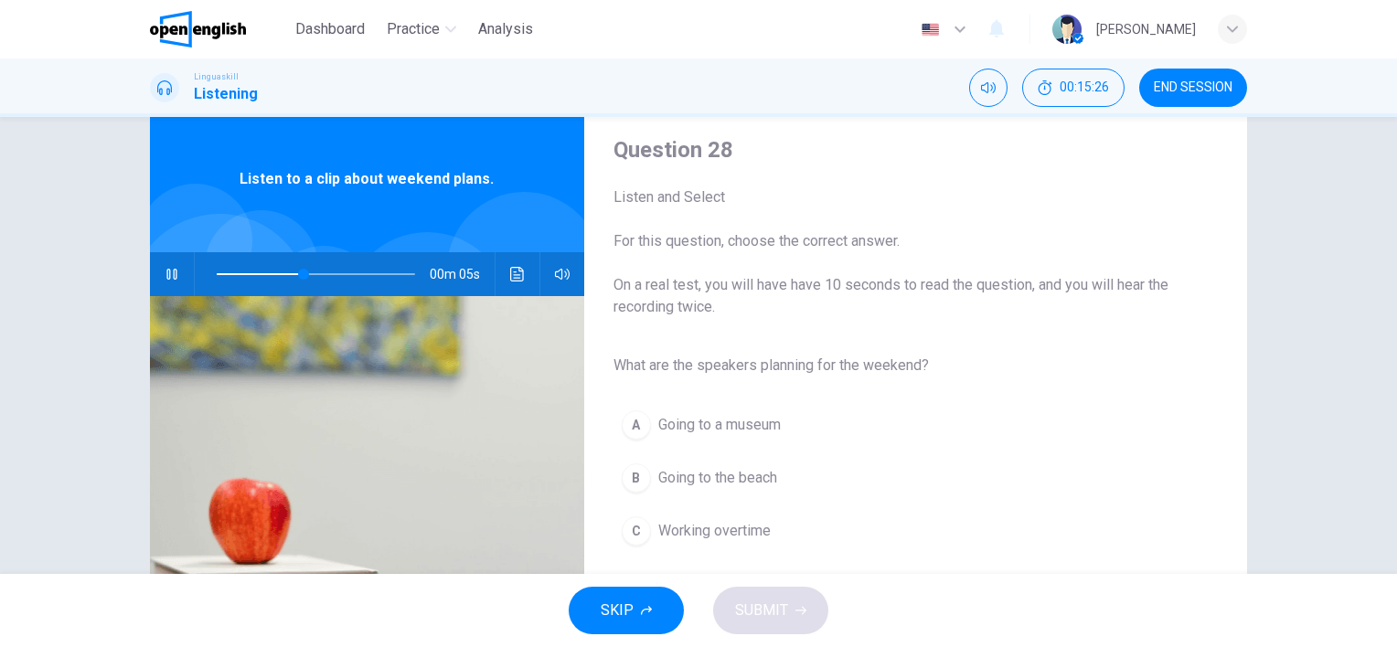
scroll to position [91, 0]
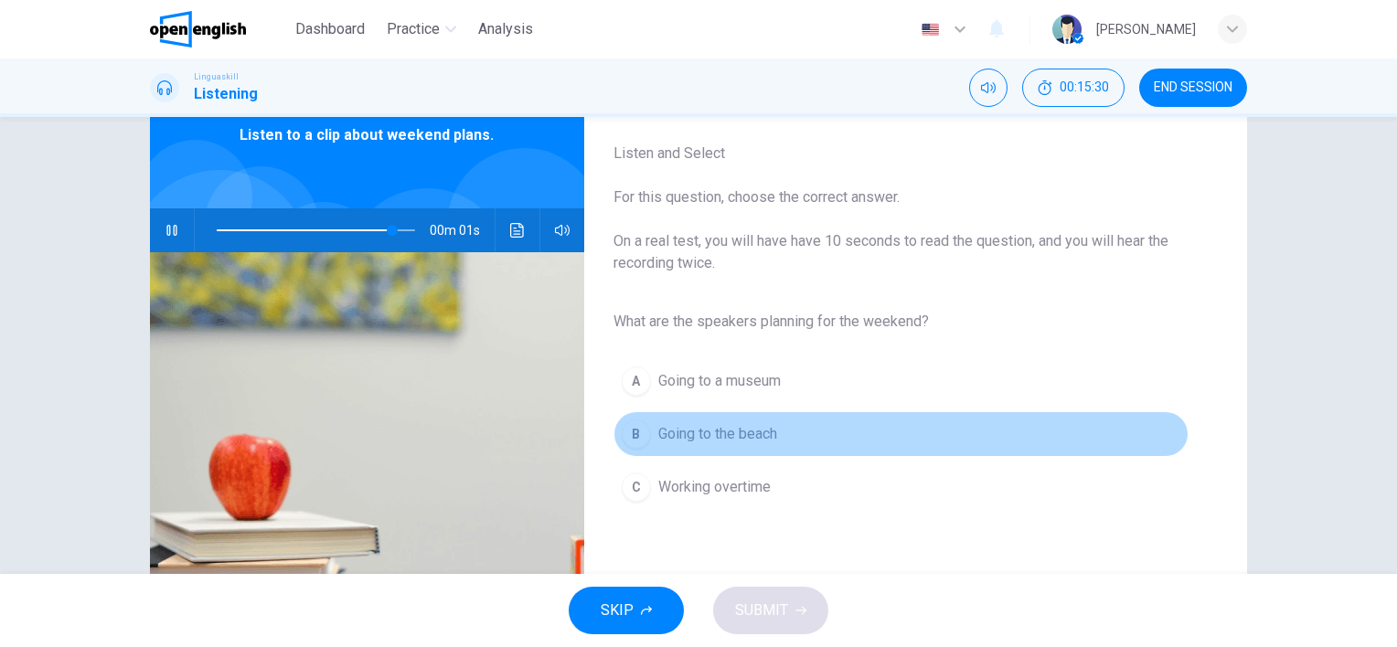
click at [633, 426] on div "B" at bounding box center [636, 434] width 29 height 29
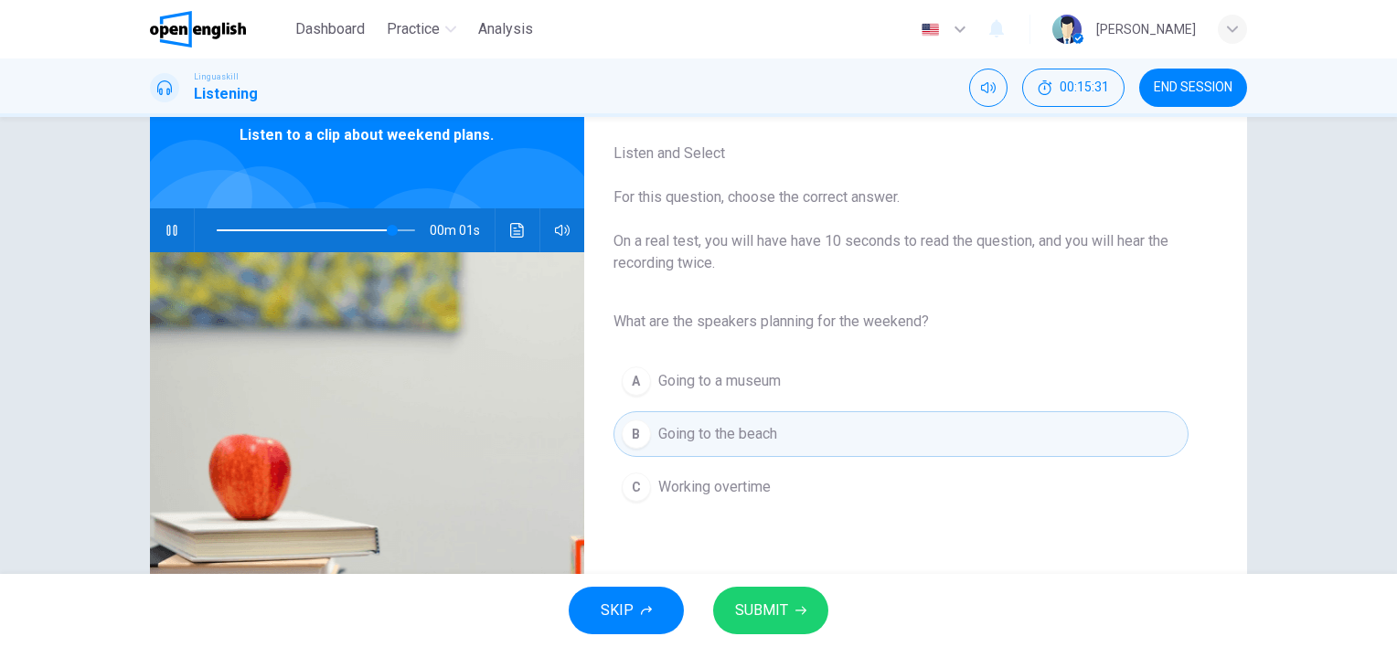
type input "*"
click at [805, 611] on button "SUBMIT" at bounding box center [770, 611] width 115 height 48
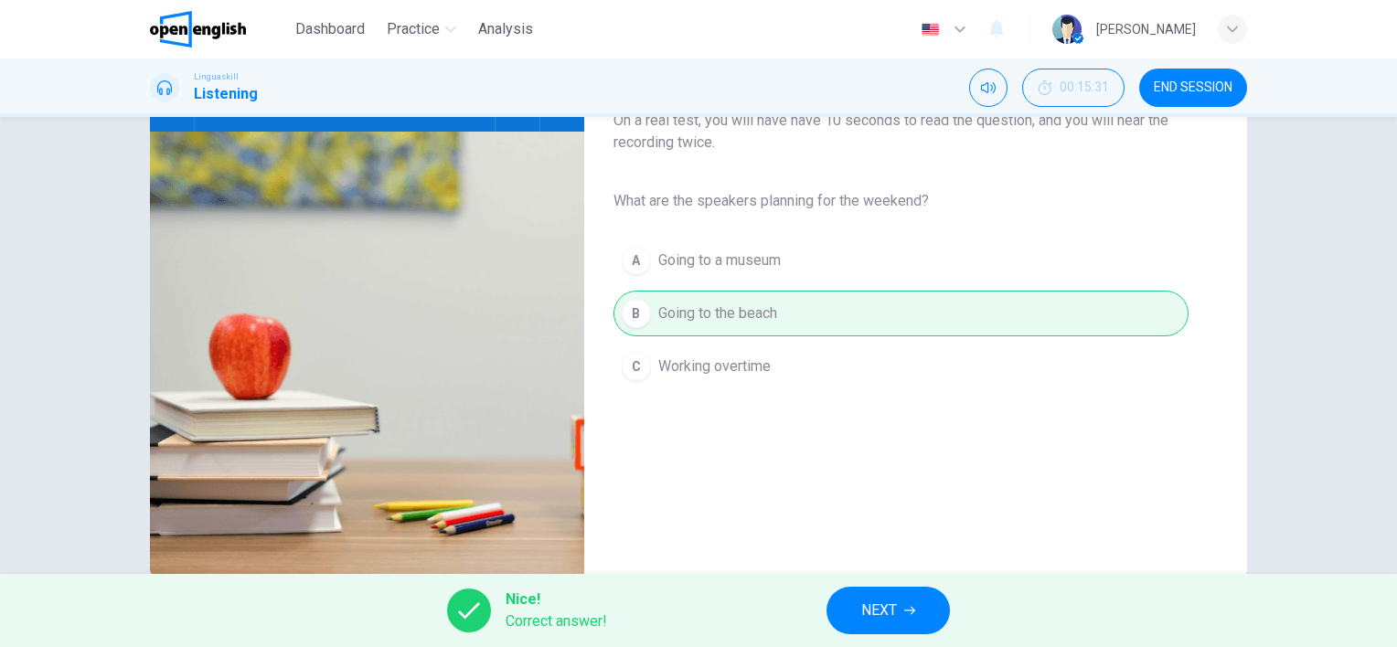
scroll to position [251, 0]
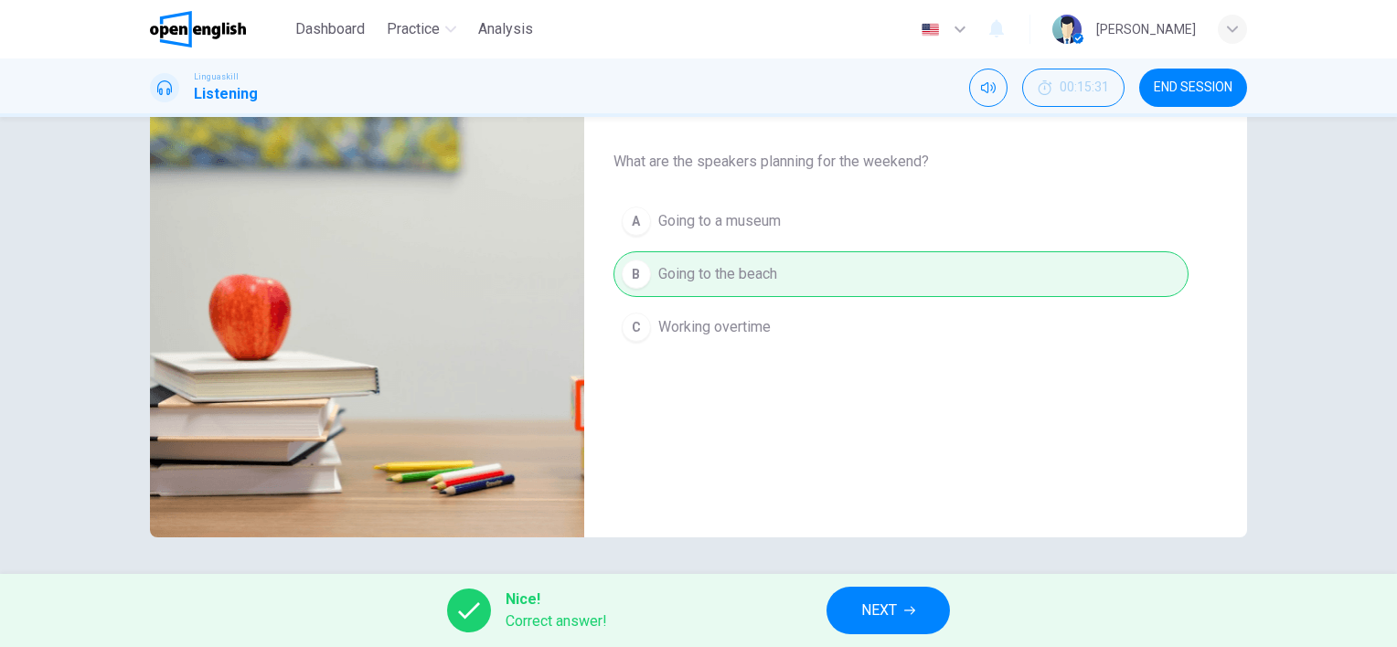
click at [886, 610] on span "NEXT" at bounding box center [879, 611] width 36 height 26
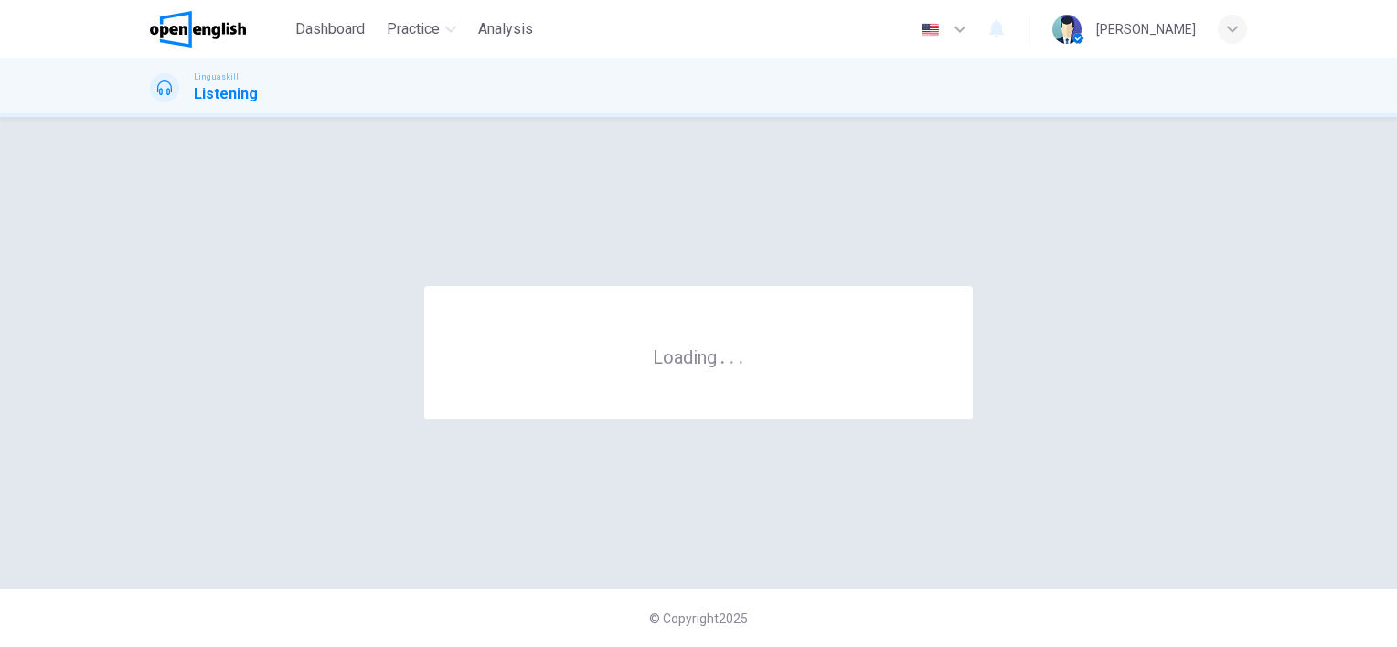
scroll to position [0, 0]
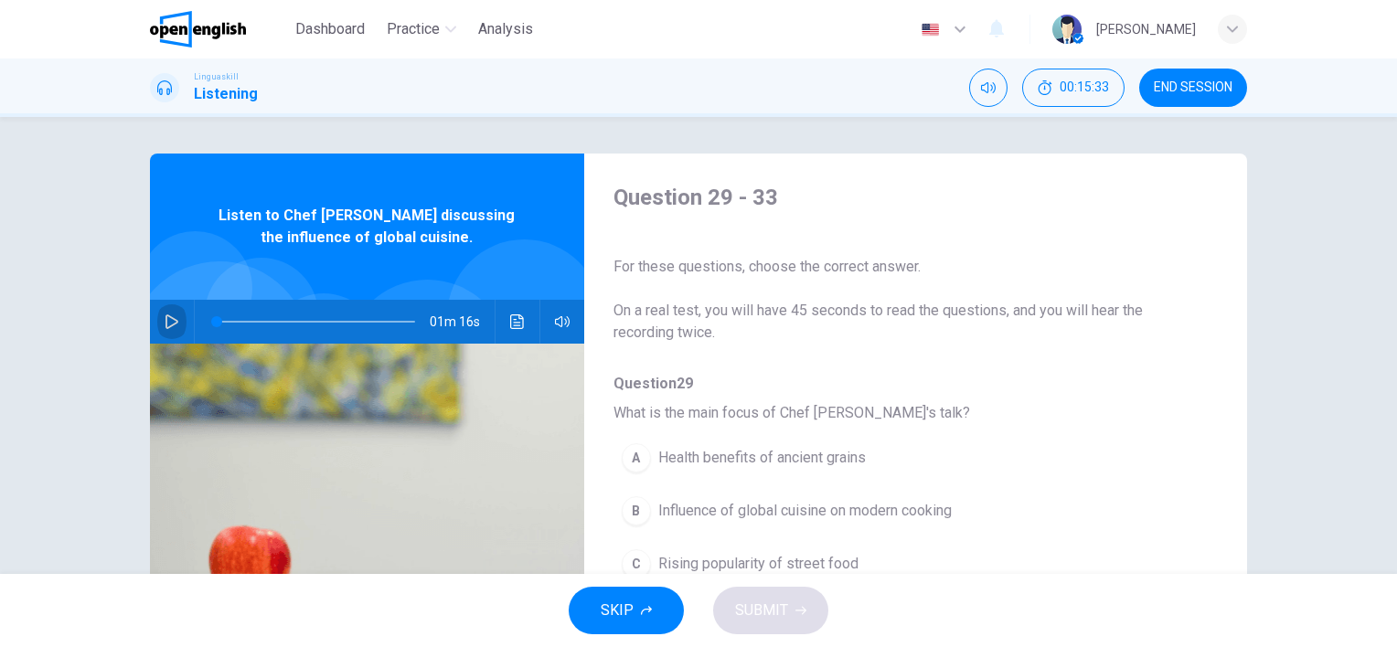
click at [166, 326] on icon "button" at bounding box center [172, 322] width 13 height 15
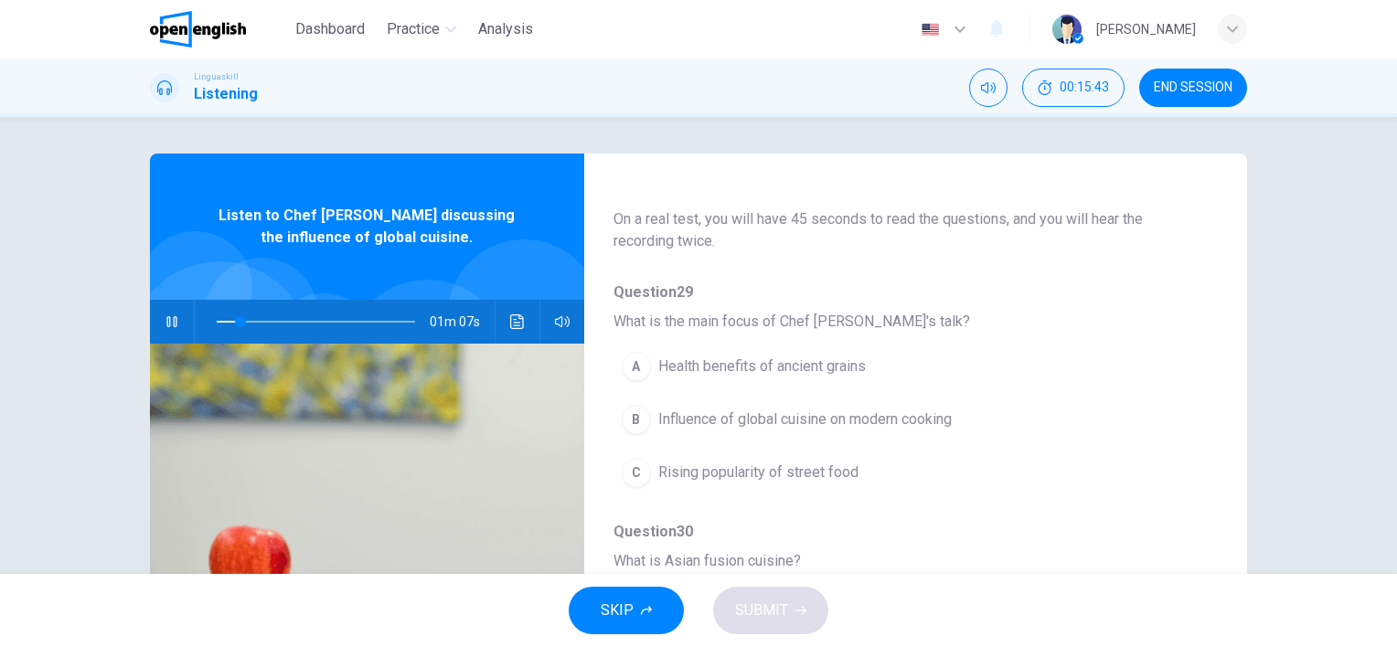
click at [629, 425] on div "B" at bounding box center [636, 419] width 29 height 29
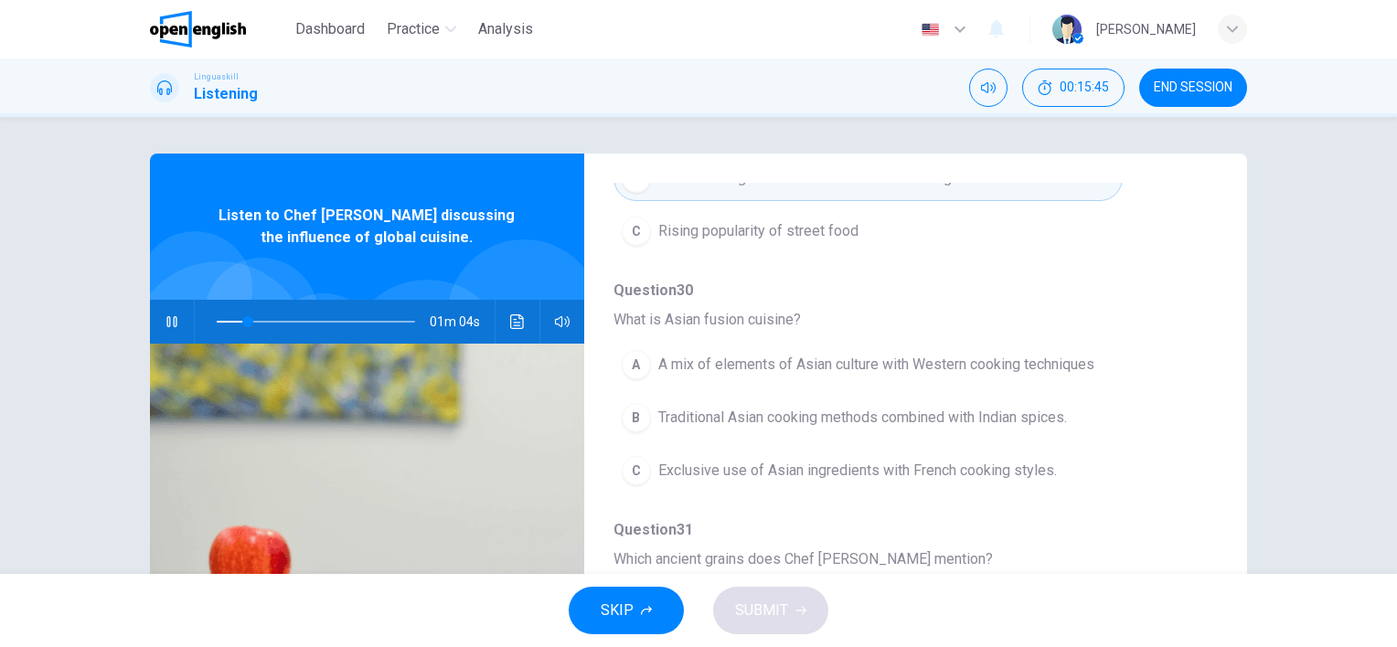
scroll to position [366, 0]
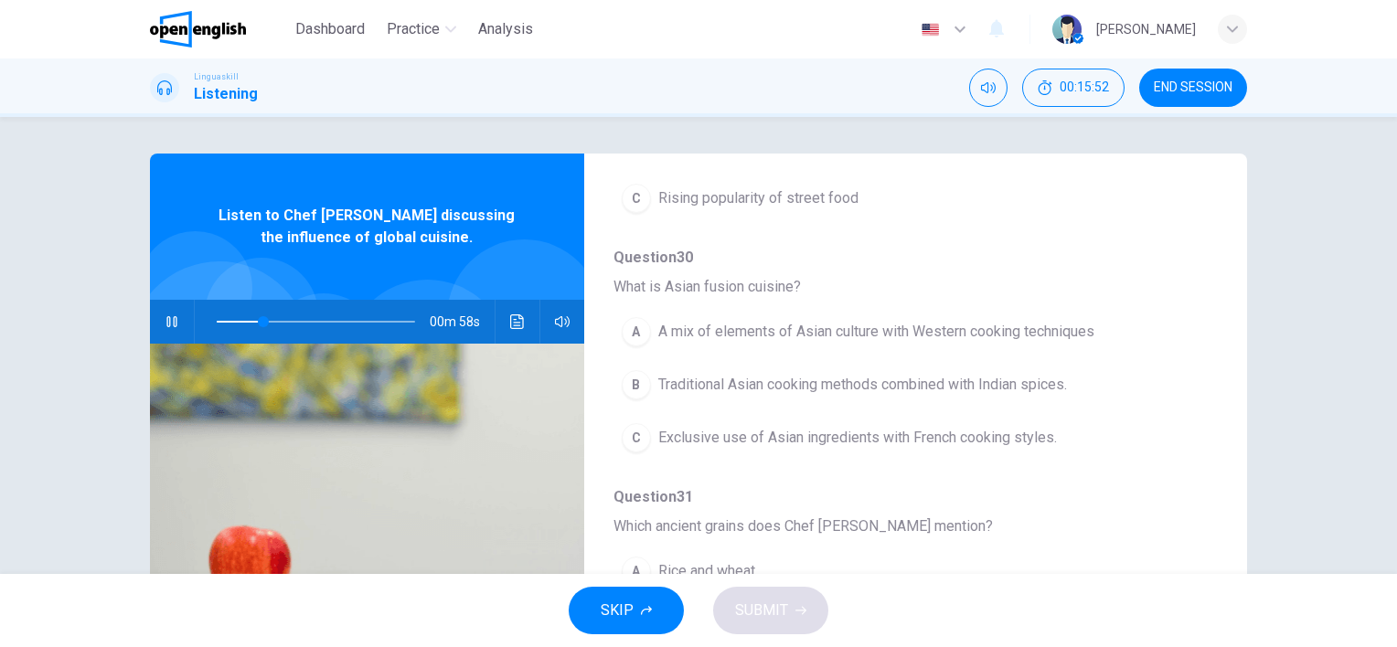
click at [234, 321] on span at bounding box center [316, 322] width 198 height 26
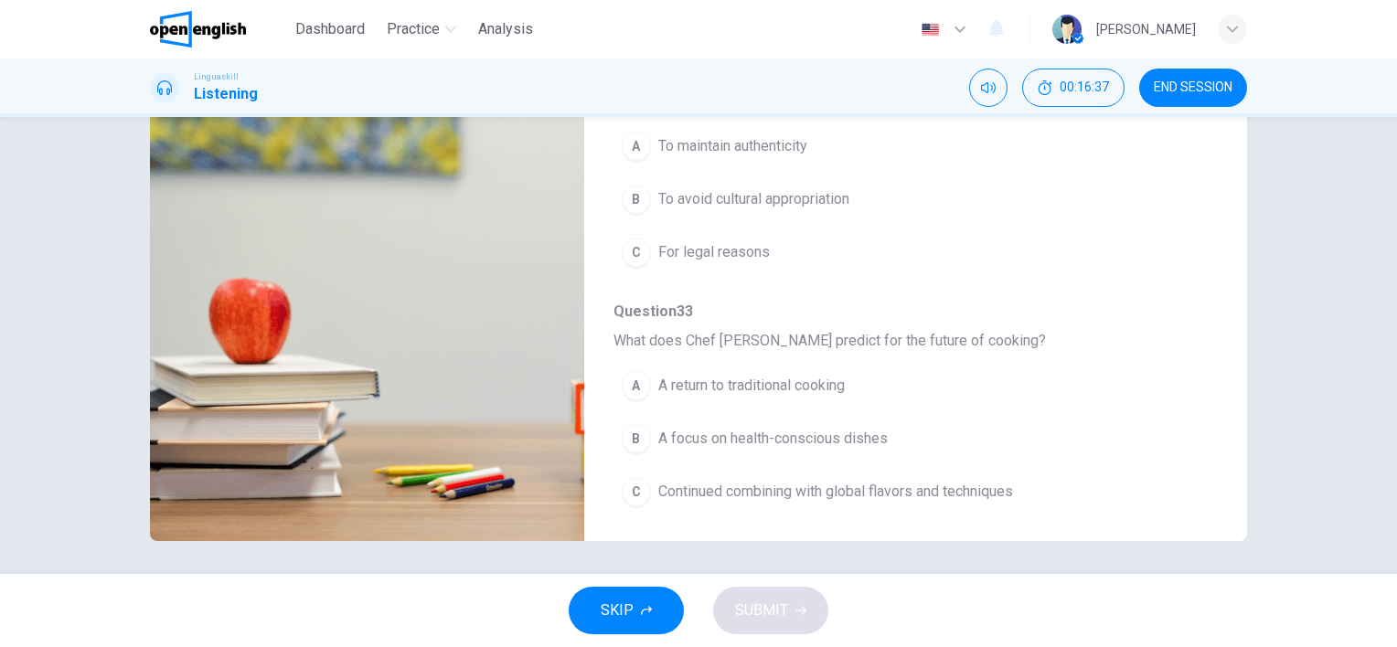
scroll to position [251, 0]
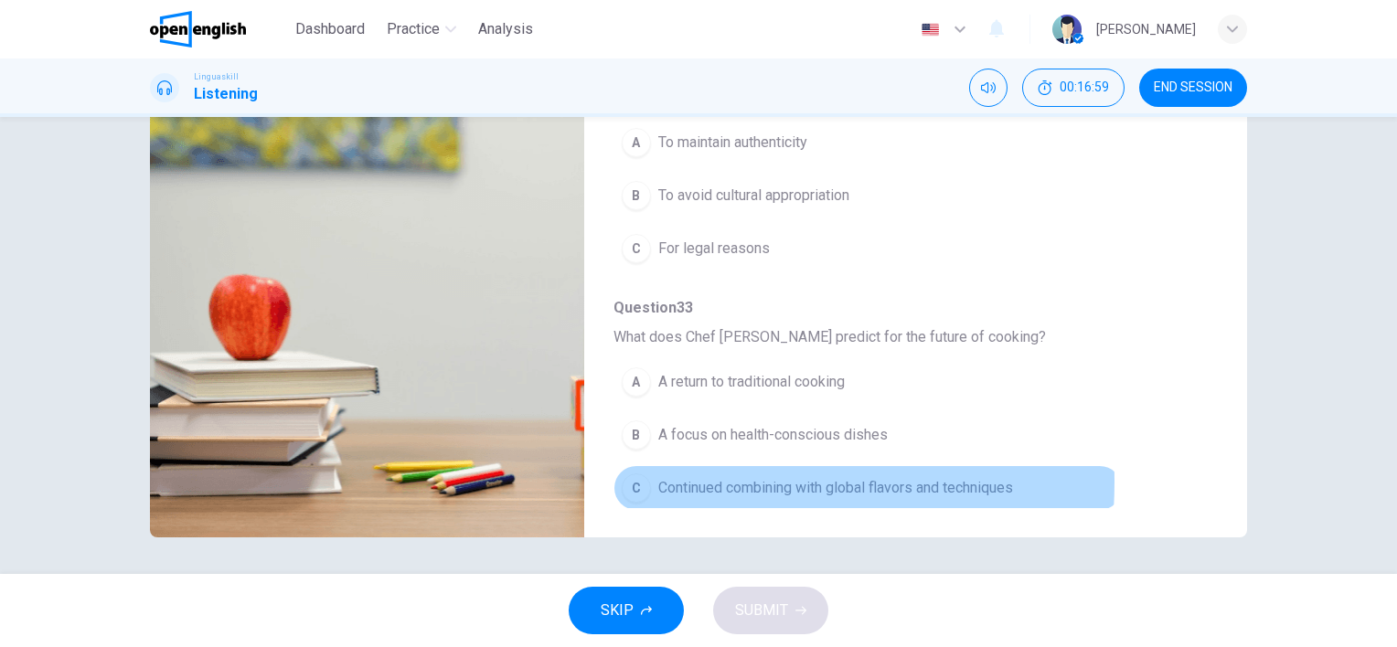
click at [632, 476] on div "C" at bounding box center [636, 488] width 29 height 29
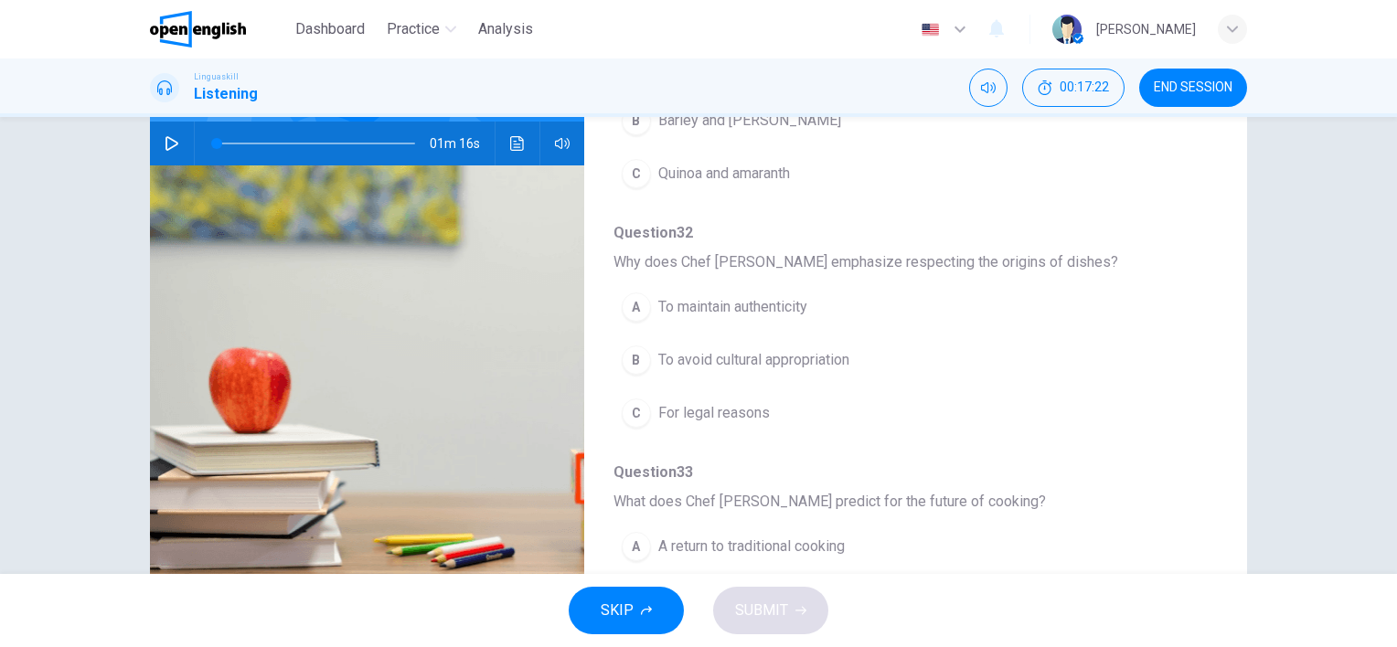
scroll to position [69, 0]
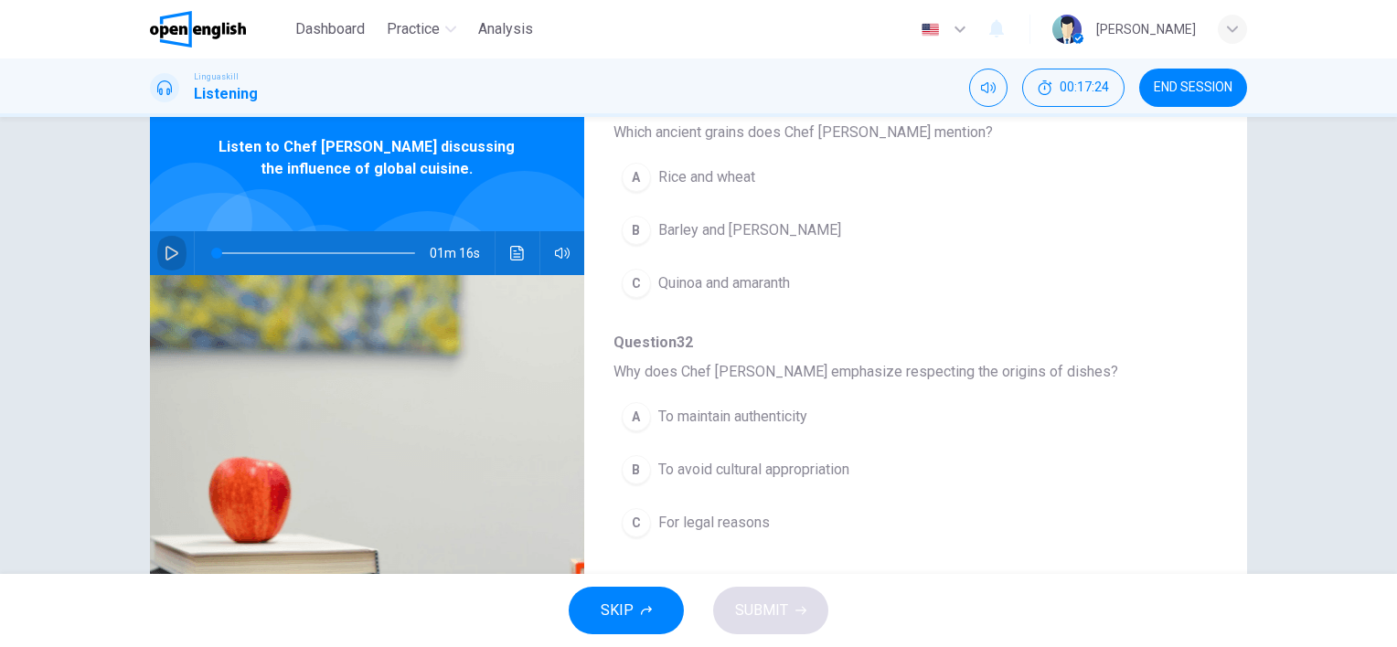
drag, startPoint x: 166, startPoint y: 253, endPoint x: 179, endPoint y: 260, distance: 15.1
click at [166, 253] on icon "button" at bounding box center [172, 253] width 15 height 15
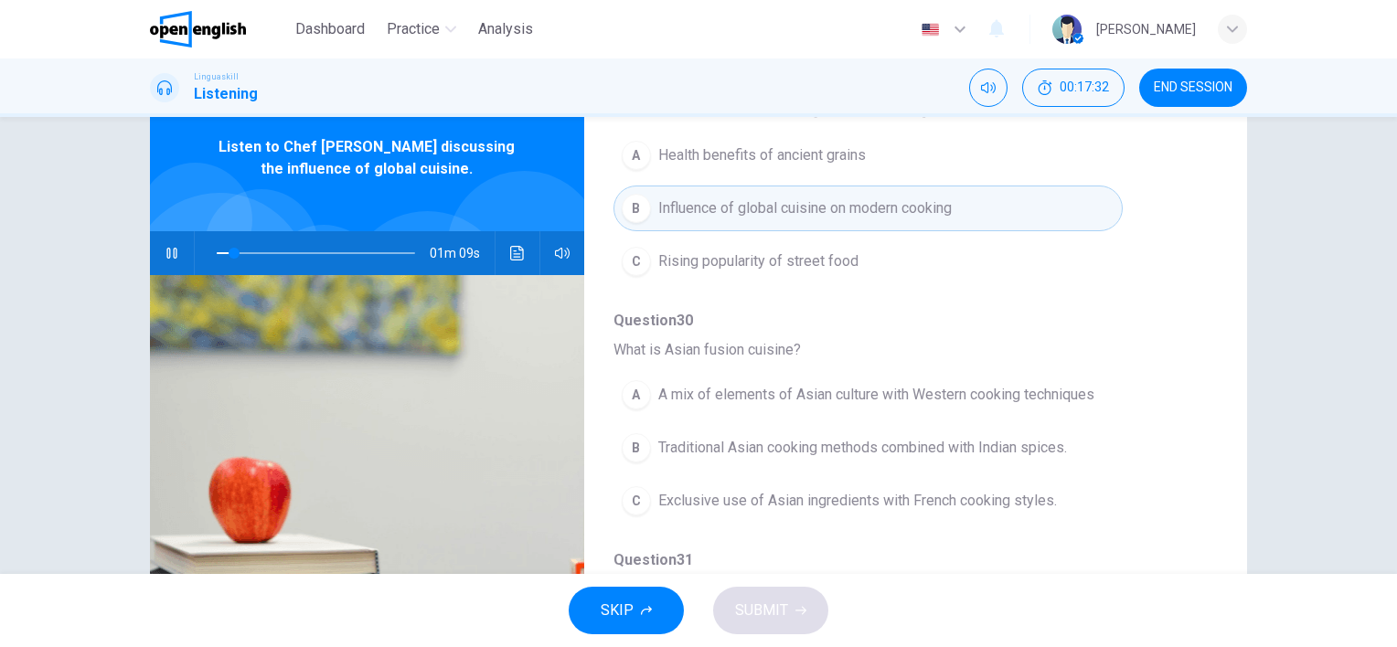
scroll to position [326, 0]
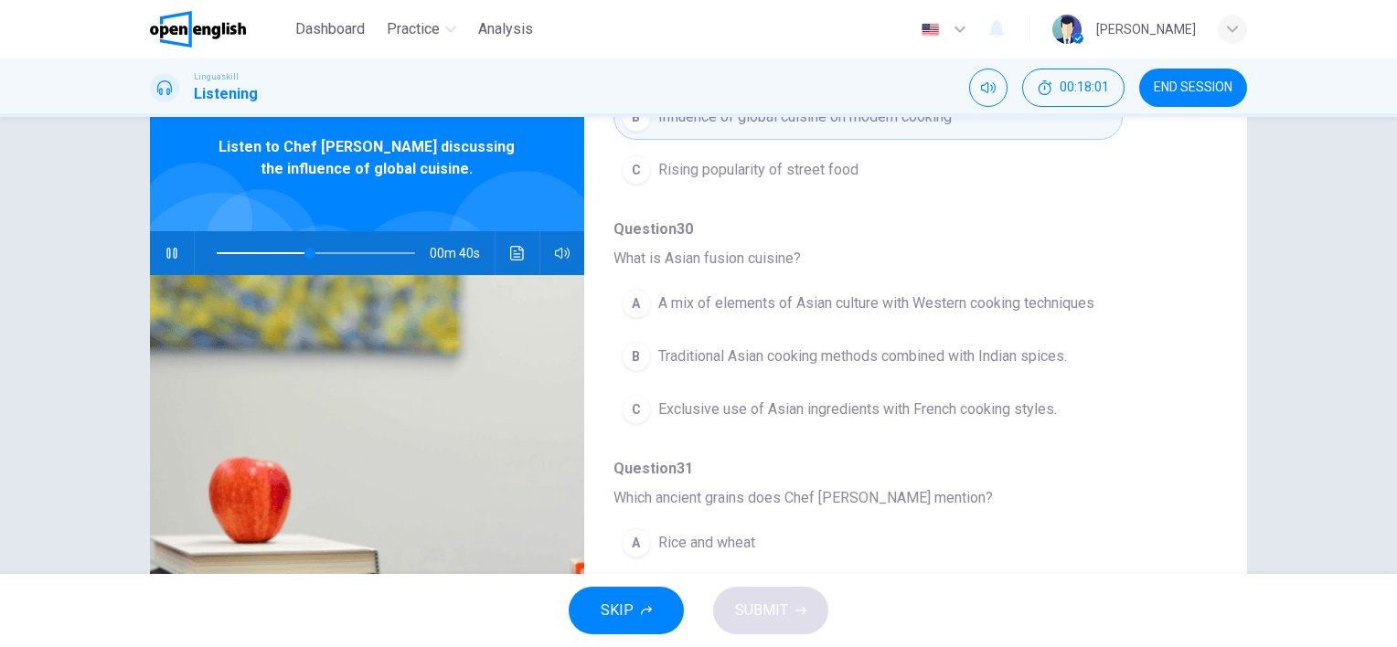
click at [759, 306] on span "A mix of elements of Asian culture with Western cooking techniques" at bounding box center [876, 304] width 436 height 22
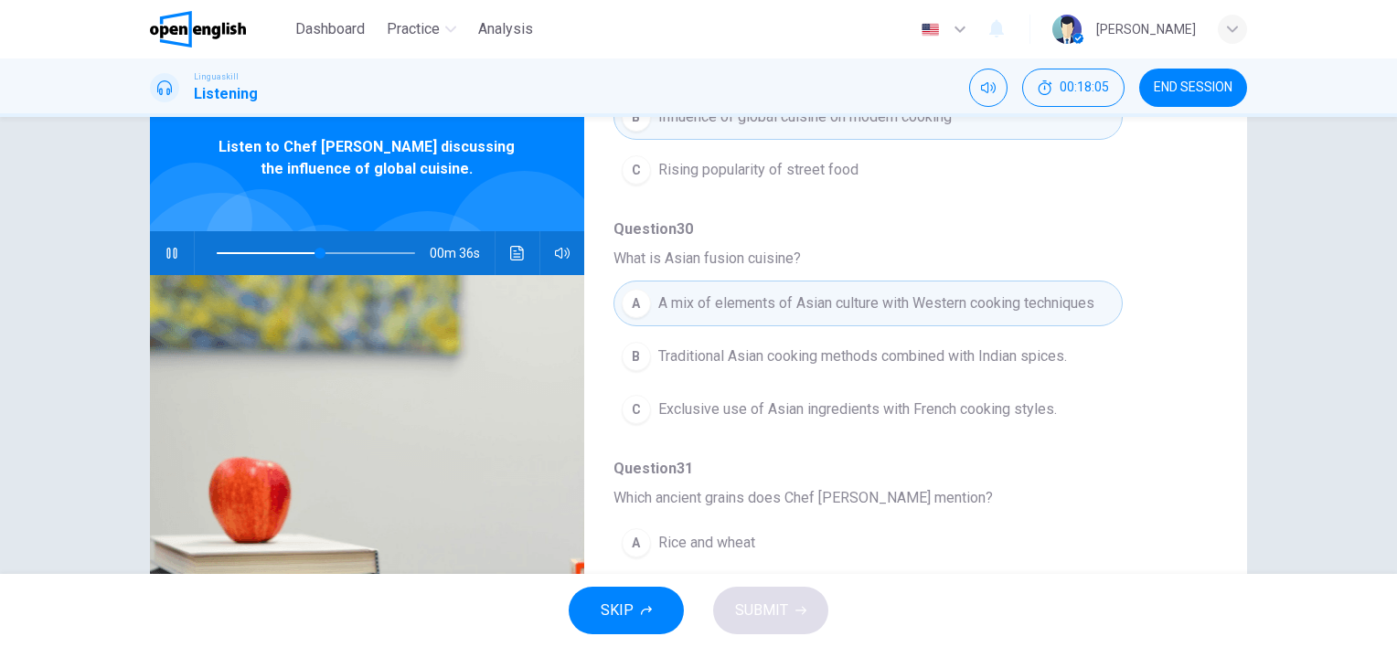
click at [258, 252] on span at bounding box center [268, 253] width 103 height 2
click at [241, 252] on span at bounding box center [316, 254] width 198 height 26
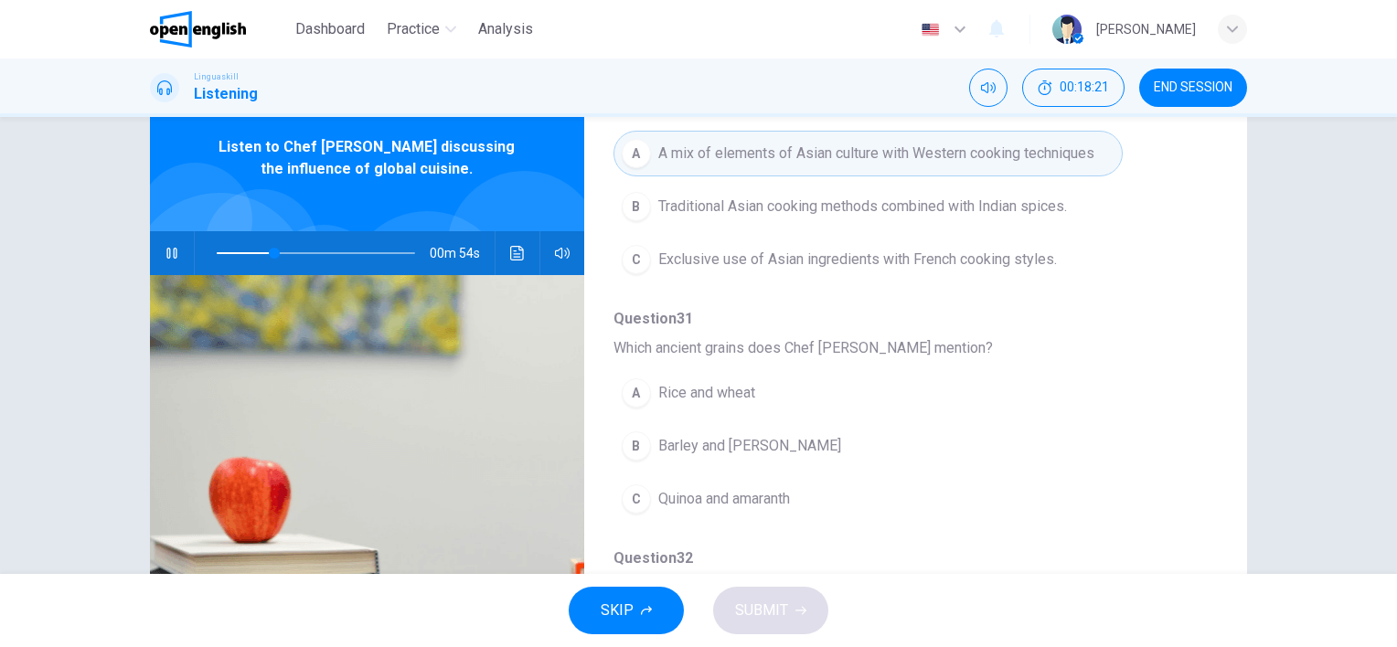
scroll to position [508, 0]
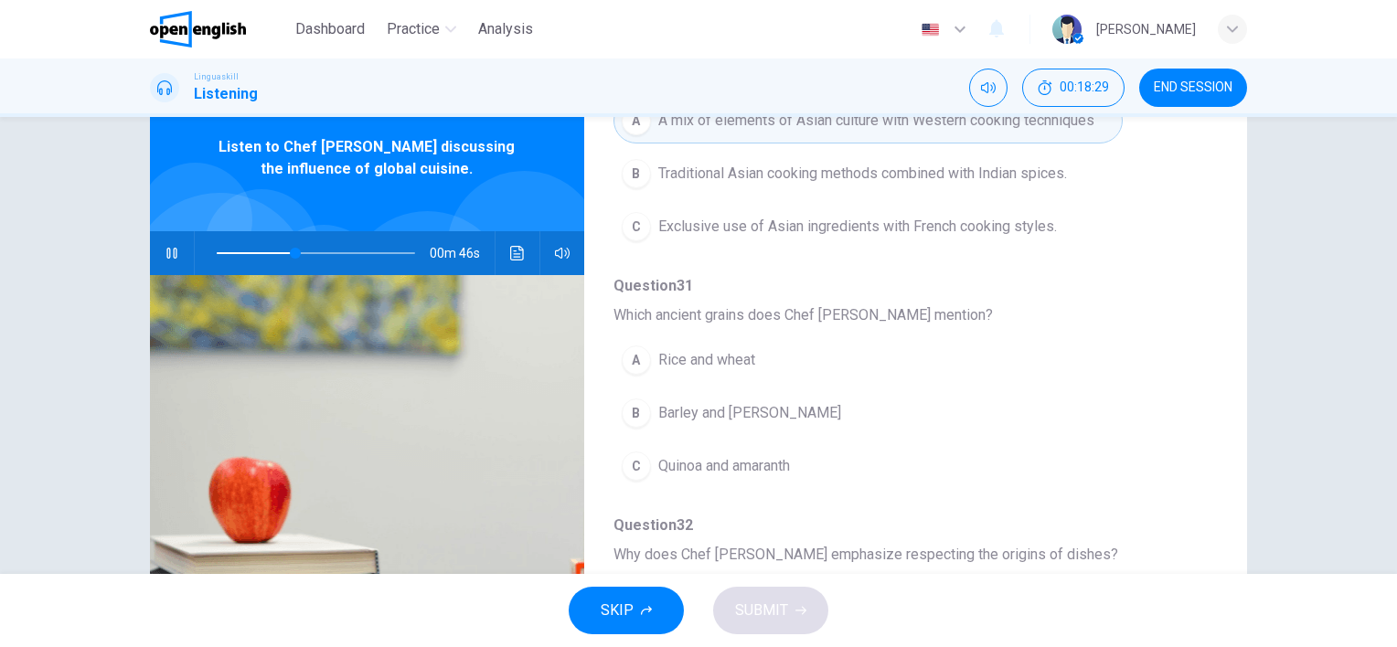
click at [626, 461] on div "C" at bounding box center [636, 466] width 29 height 29
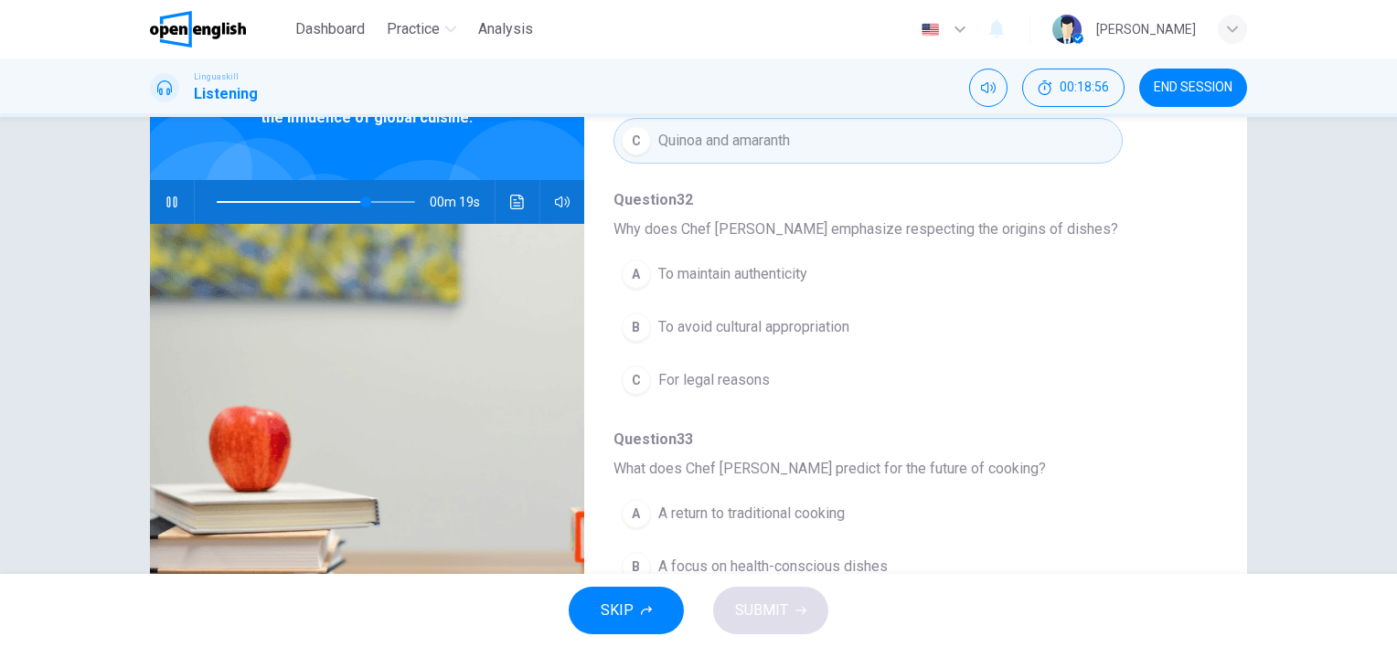
scroll to position [160, 0]
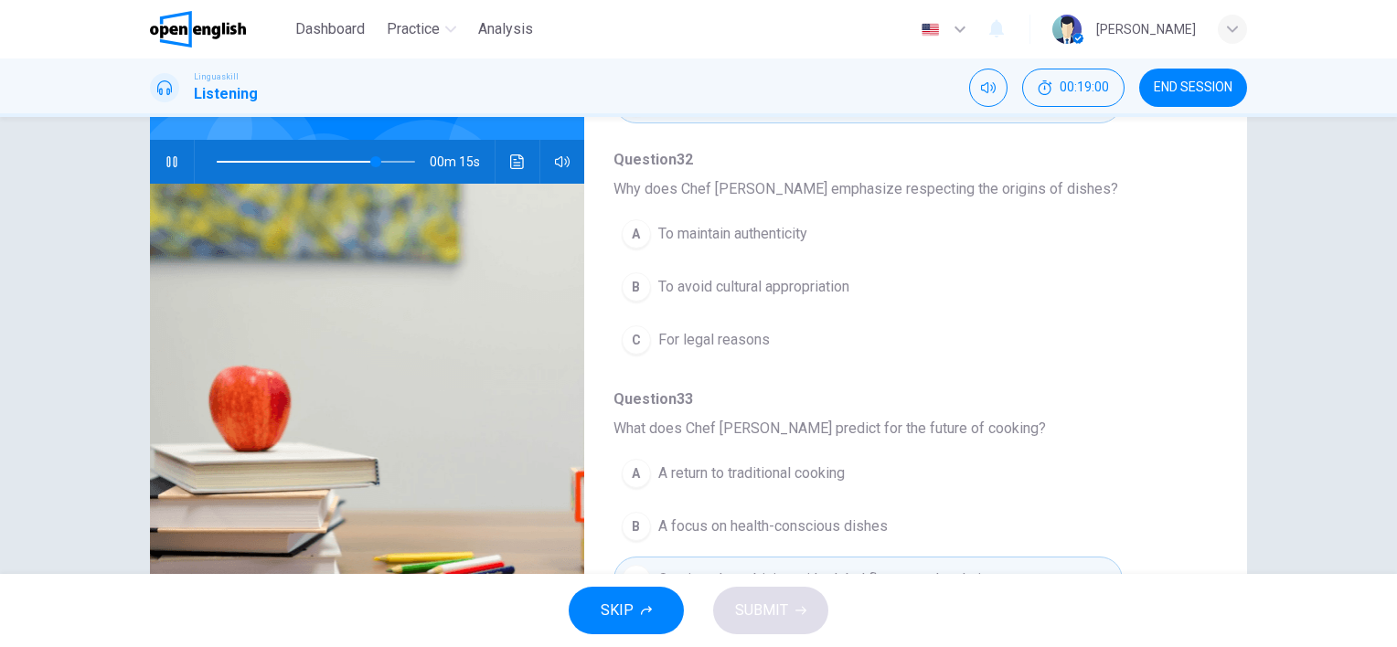
click at [326, 161] on span at bounding box center [296, 162] width 159 height 2
click at [303, 155] on span at bounding box center [316, 162] width 198 height 26
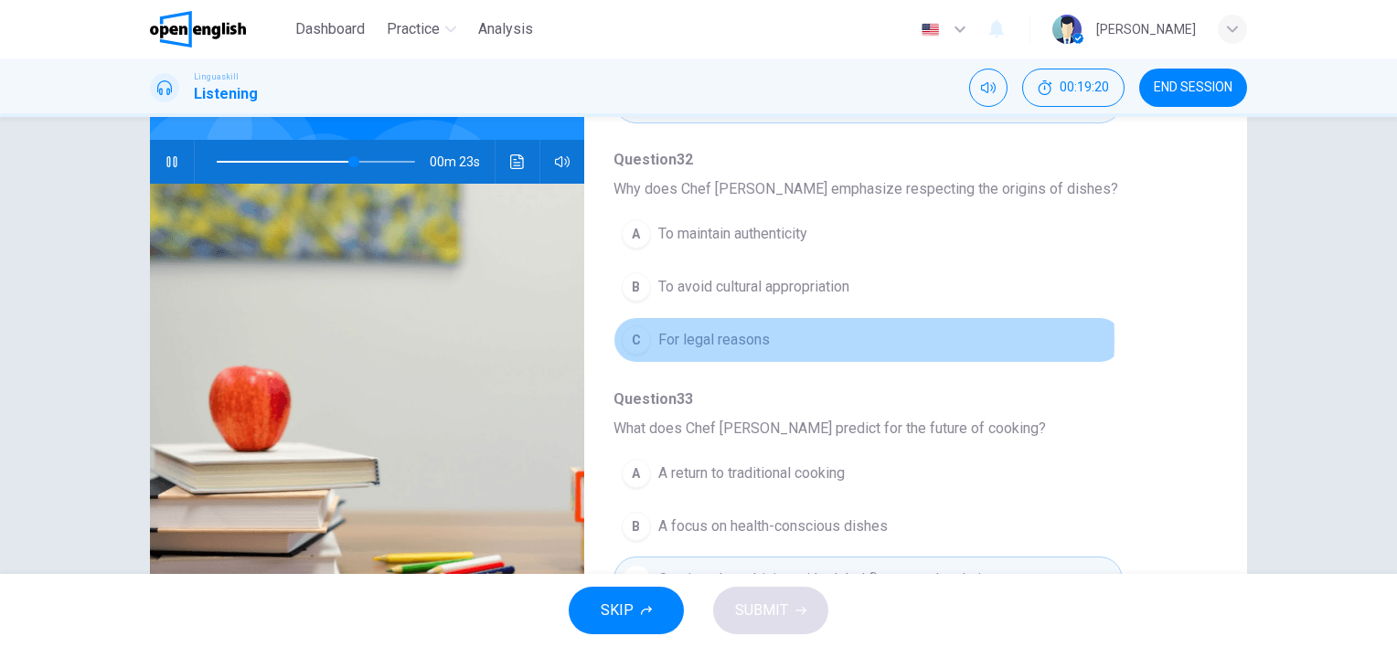
click at [774, 334] on button "C For legal reasons" at bounding box center [868, 340] width 509 height 46
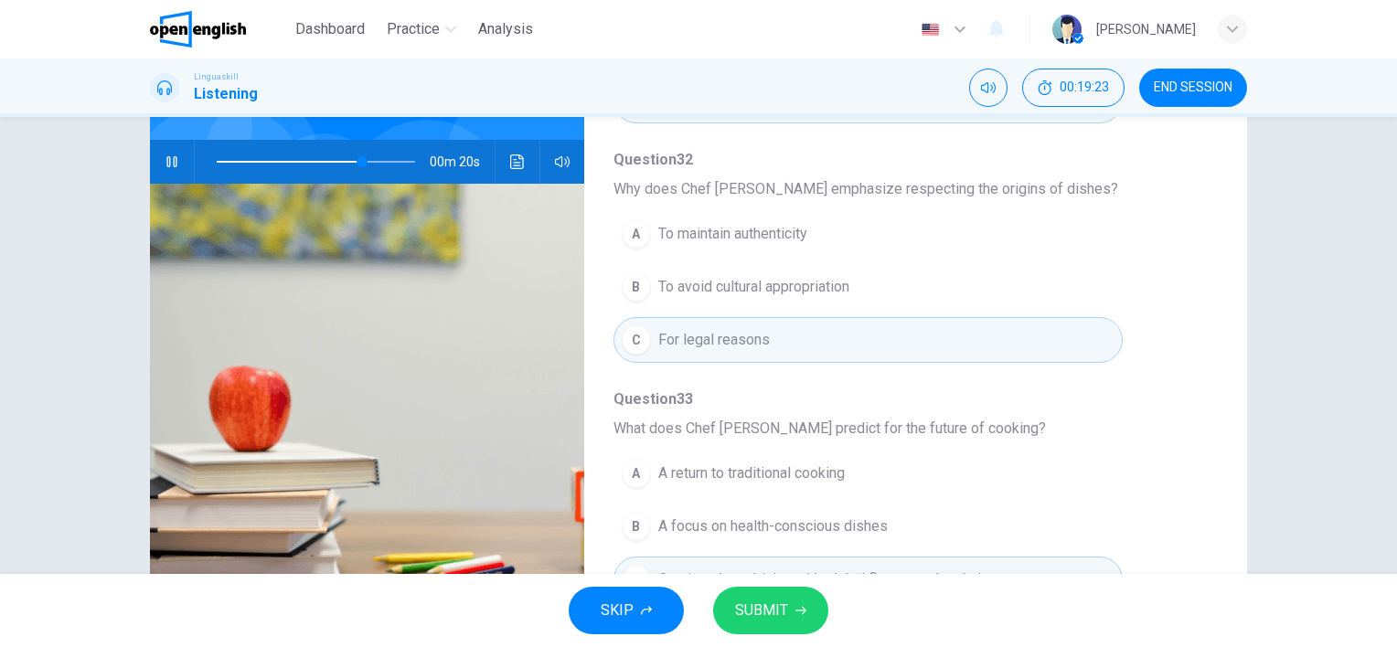
scroll to position [251, 0]
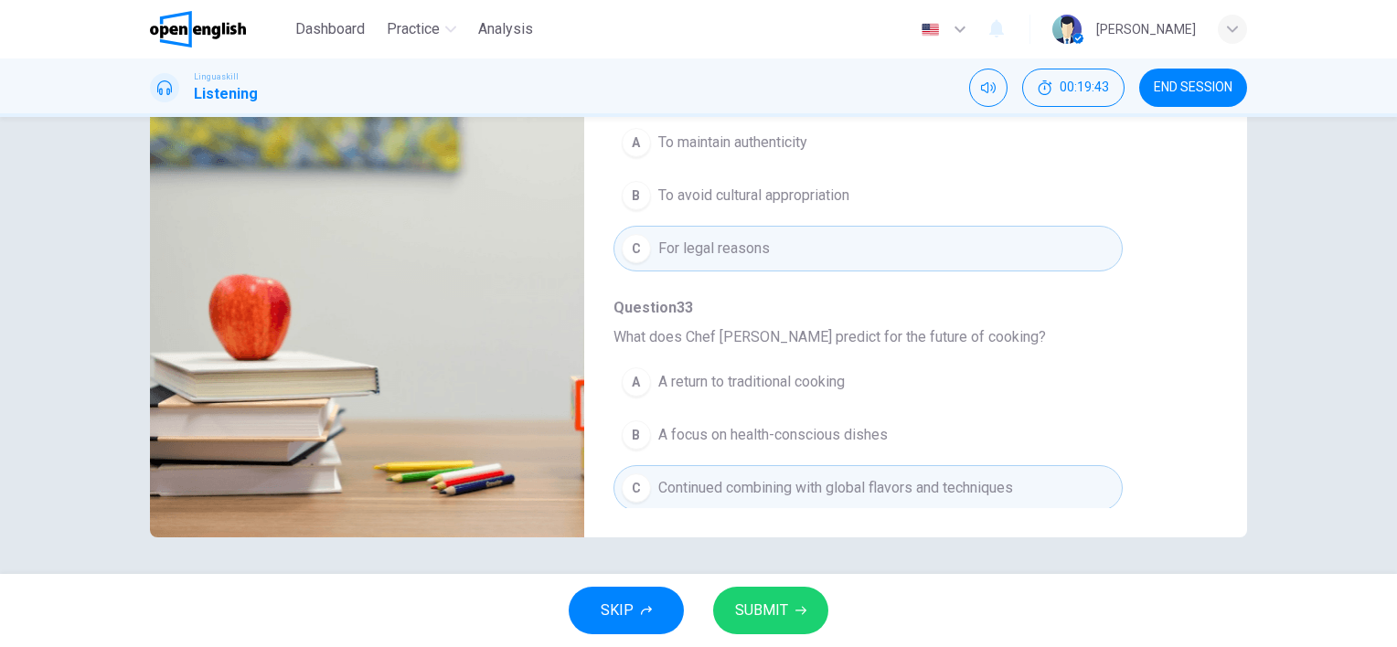
type input "*"
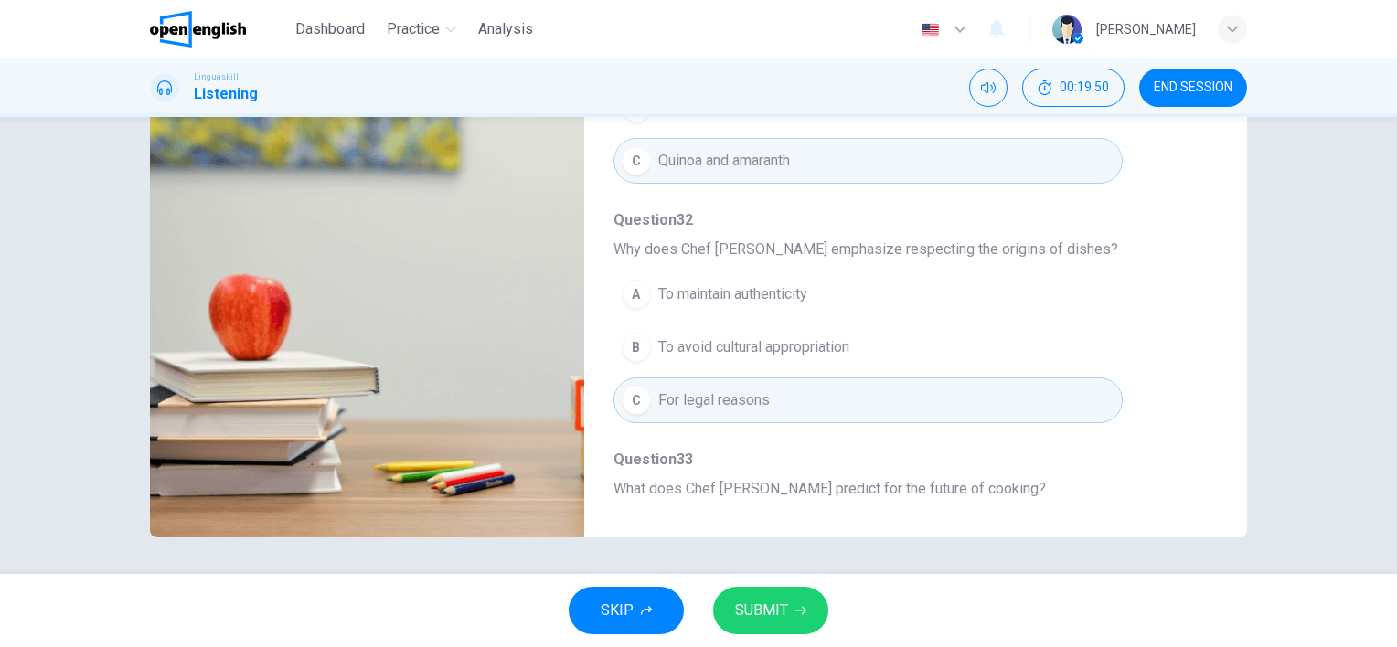
scroll to position [600, 0]
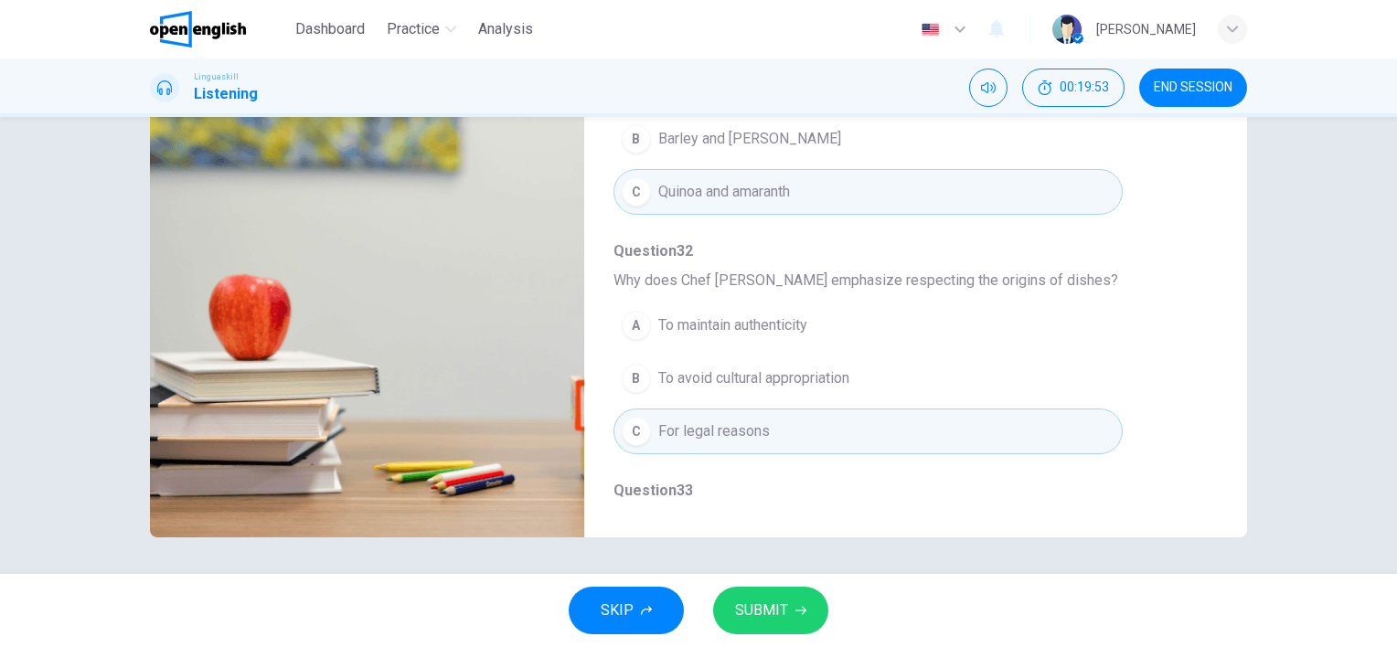
click at [713, 323] on span "To maintain authenticity" at bounding box center [732, 326] width 149 height 22
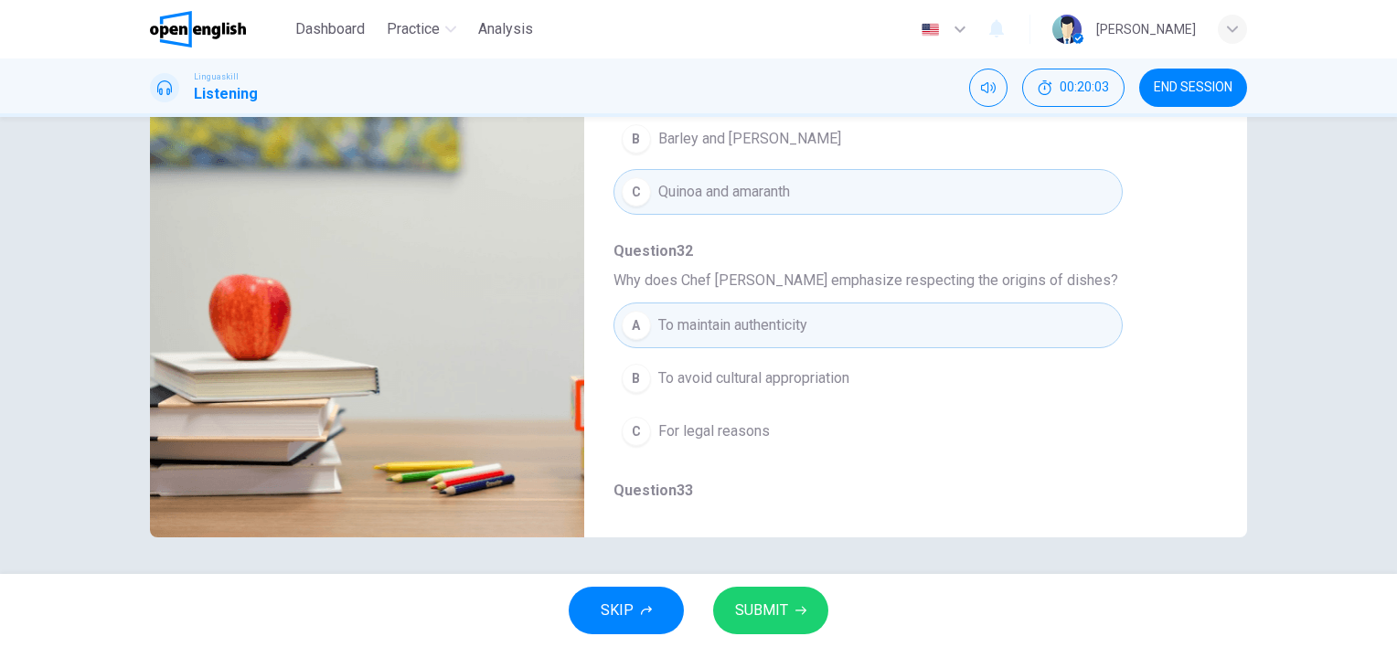
click at [776, 618] on span "SUBMIT" at bounding box center [761, 611] width 53 height 26
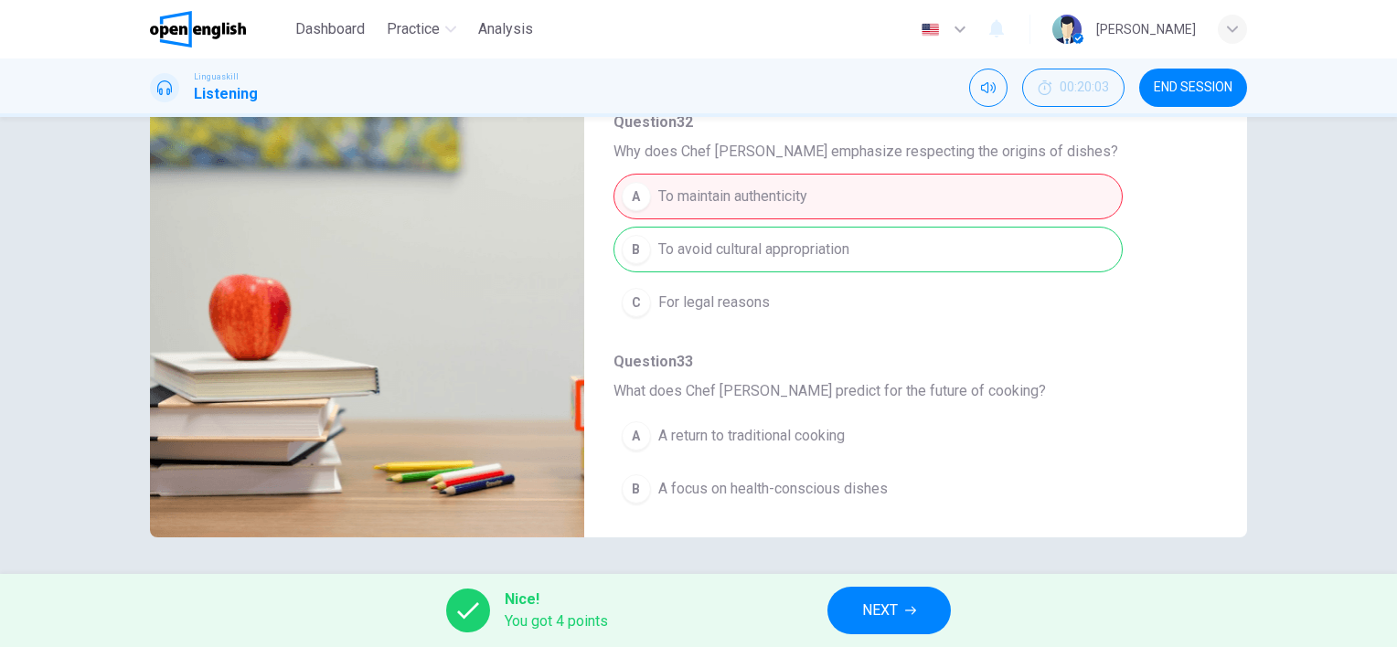
scroll to position [783, 0]
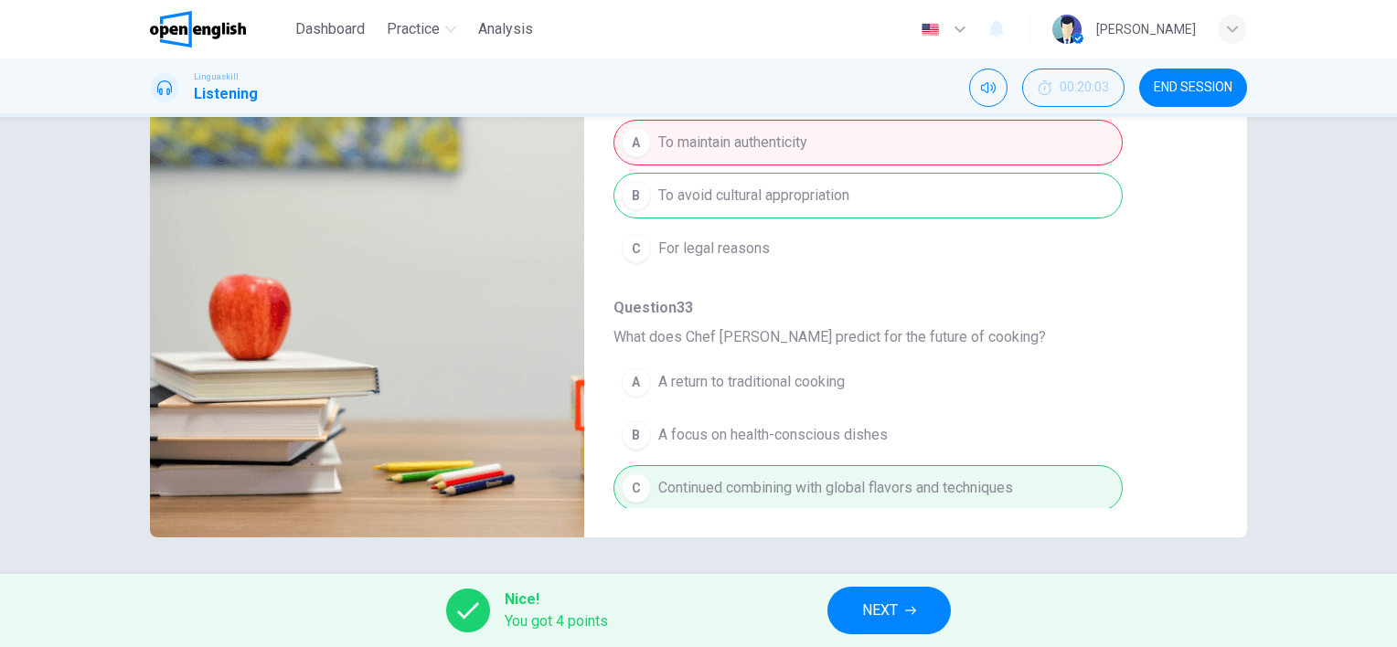
click at [887, 615] on span "NEXT" at bounding box center [880, 611] width 36 height 26
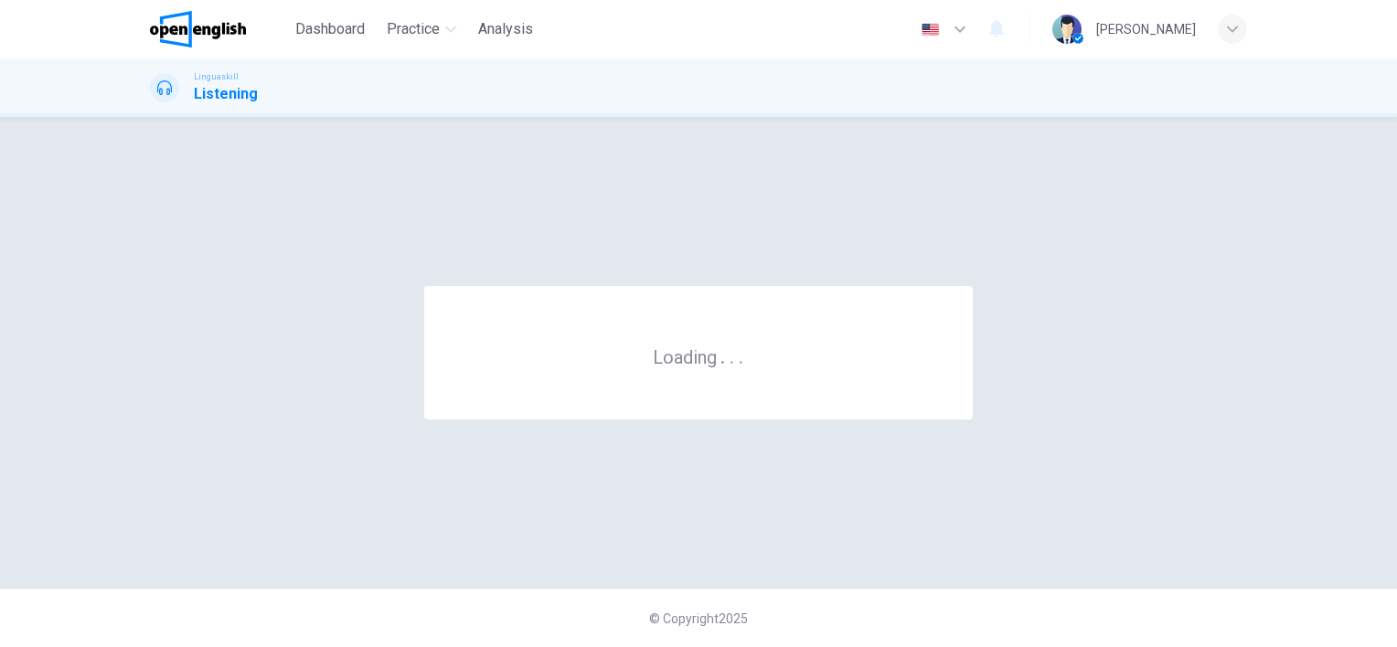
scroll to position [0, 0]
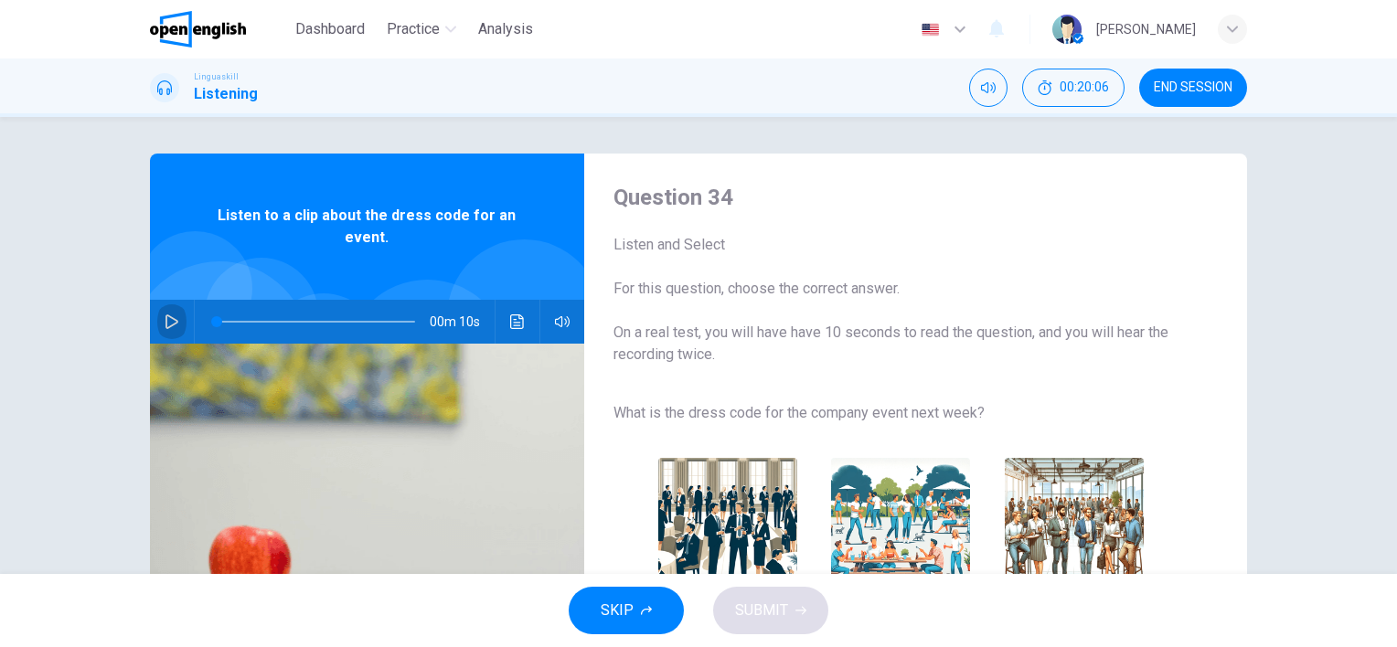
click at [157, 317] on button "button" at bounding box center [171, 322] width 29 height 44
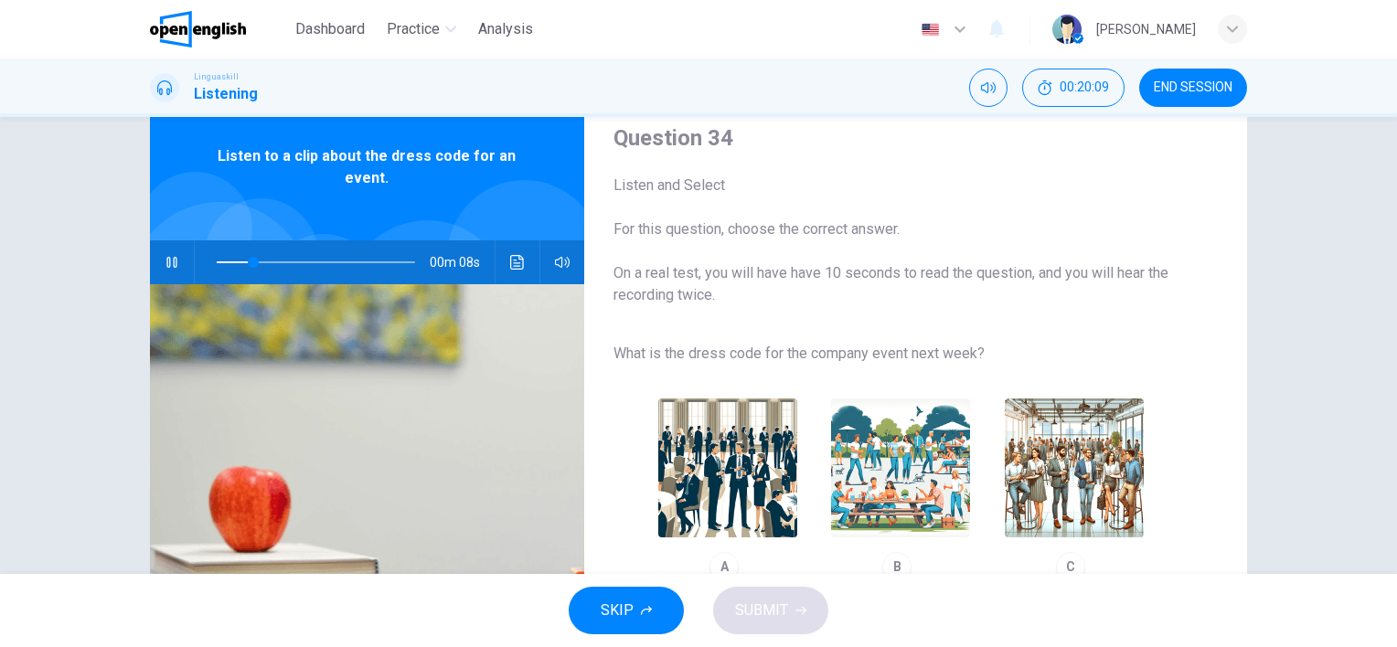
scroll to position [91, 0]
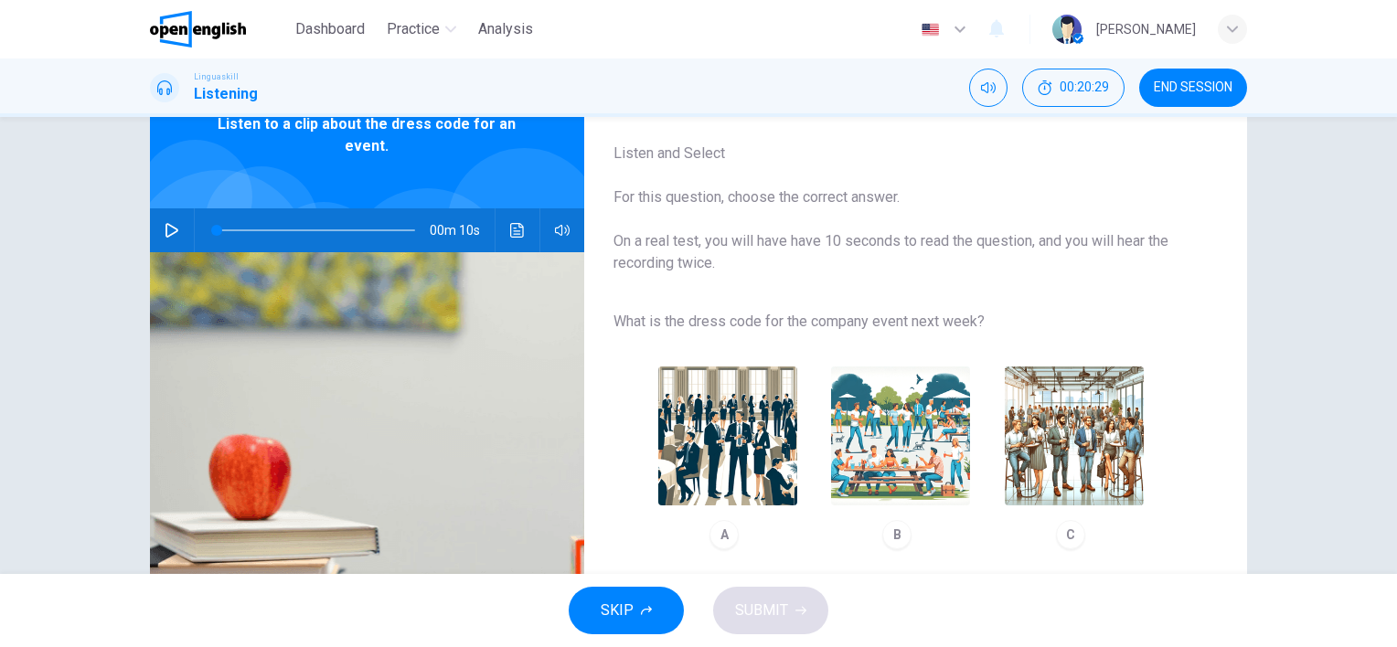
click at [919, 475] on img "button" at bounding box center [900, 436] width 139 height 139
click at [165, 232] on icon "button" at bounding box center [172, 230] width 15 height 15
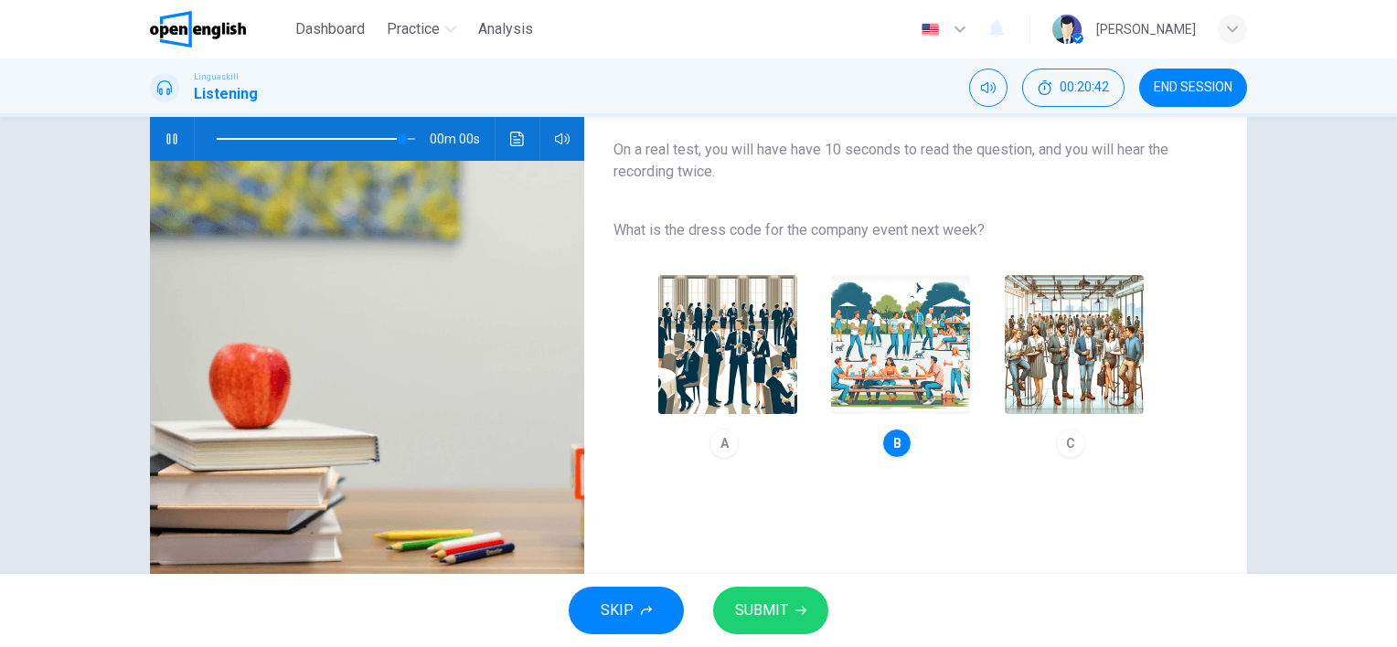
type input "*"
click at [768, 600] on span "SUBMIT" at bounding box center [761, 611] width 53 height 26
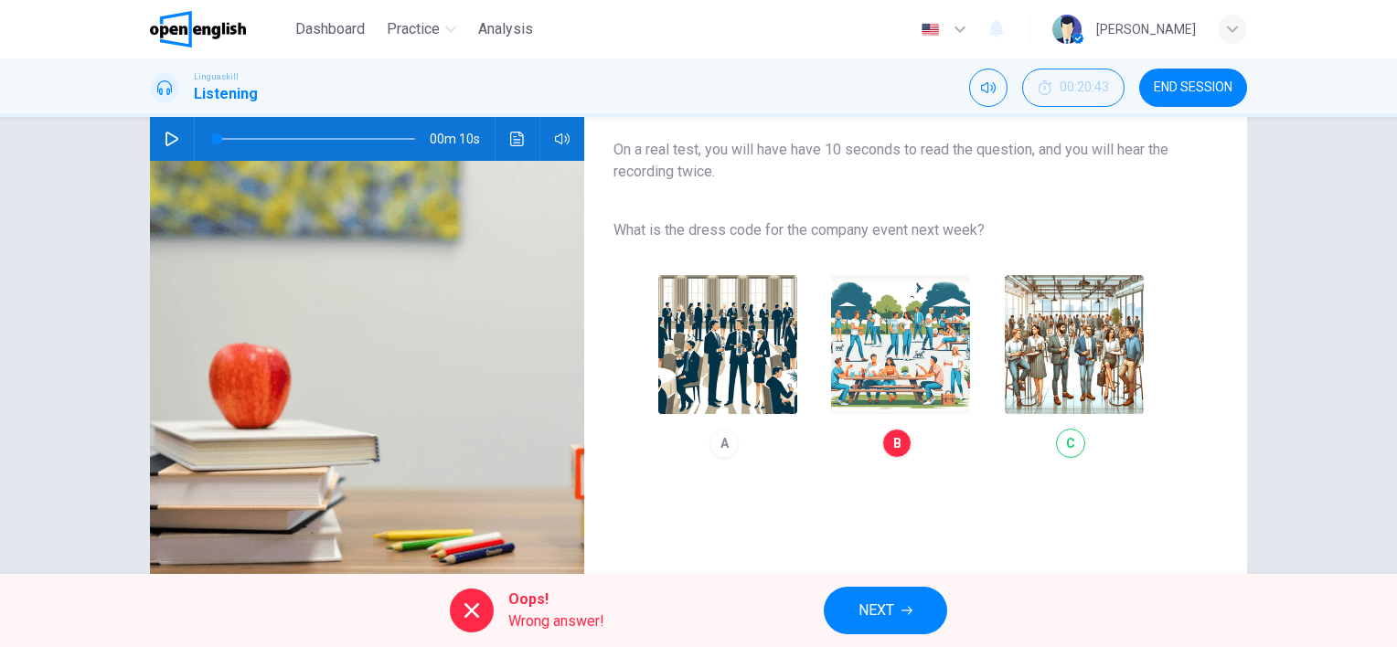
click at [862, 602] on span "NEXT" at bounding box center [877, 611] width 36 height 26
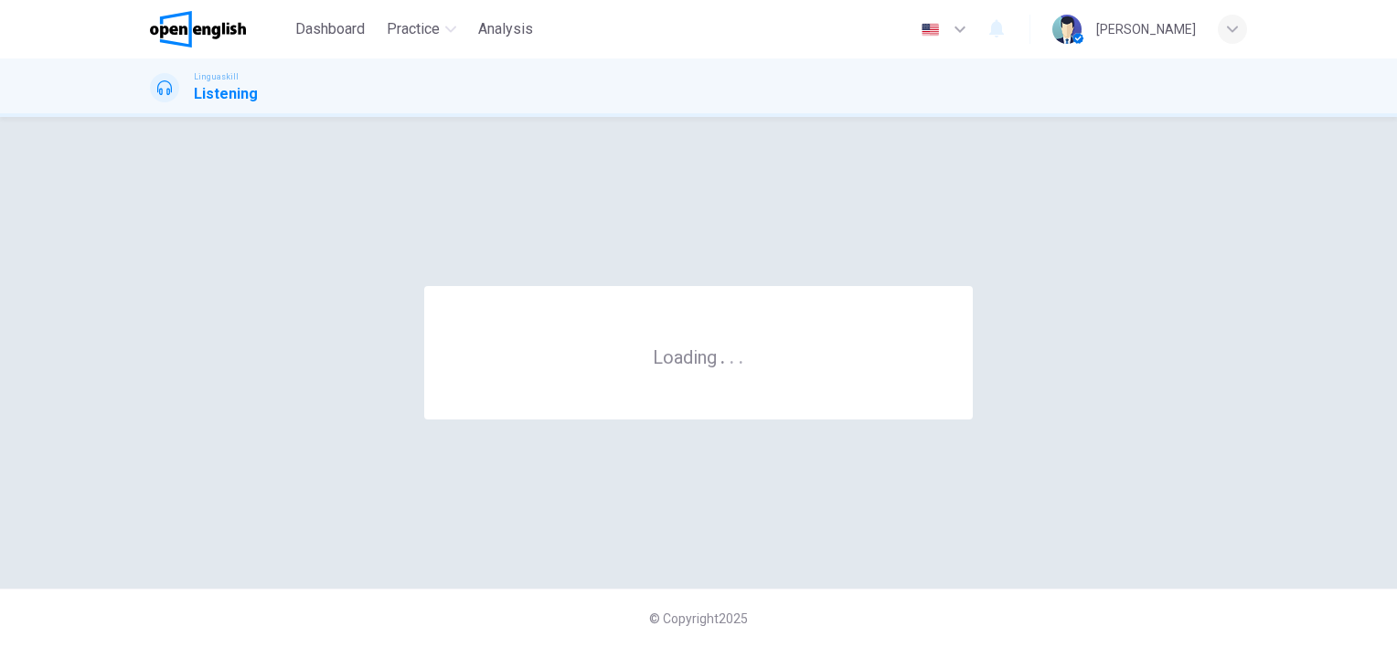
scroll to position [0, 0]
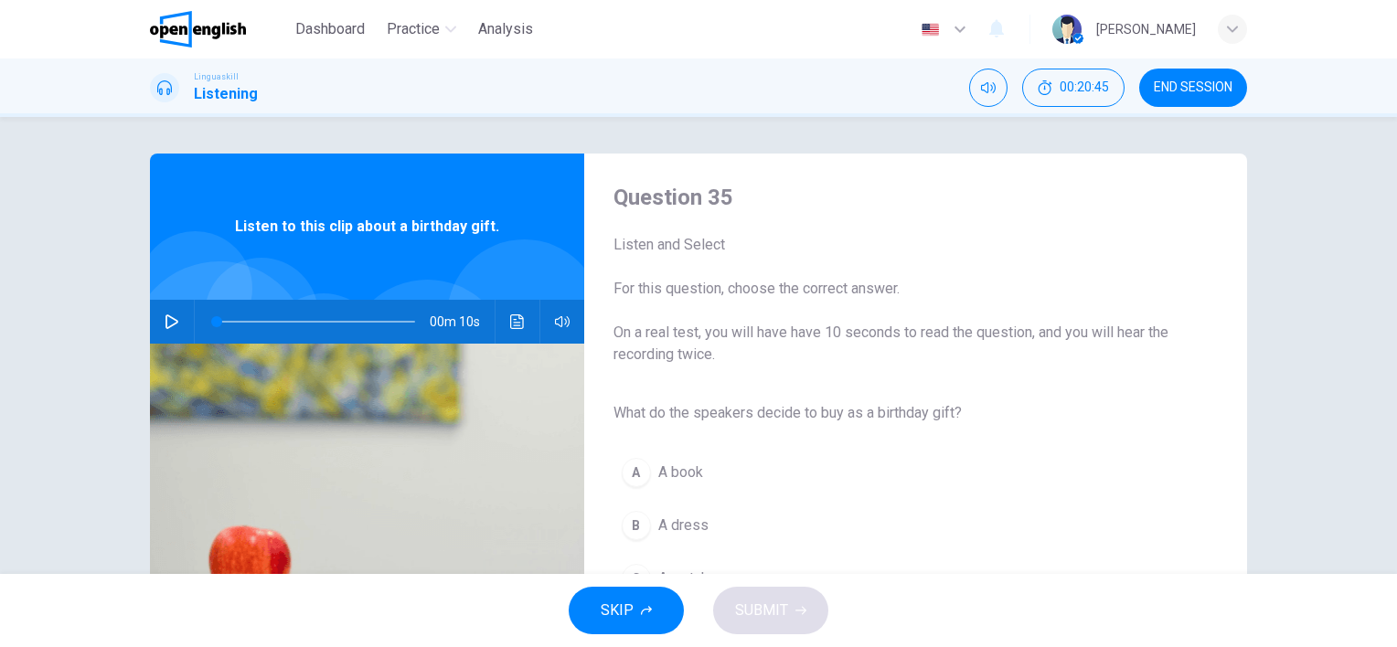
click at [165, 323] on icon "button" at bounding box center [172, 322] width 15 height 15
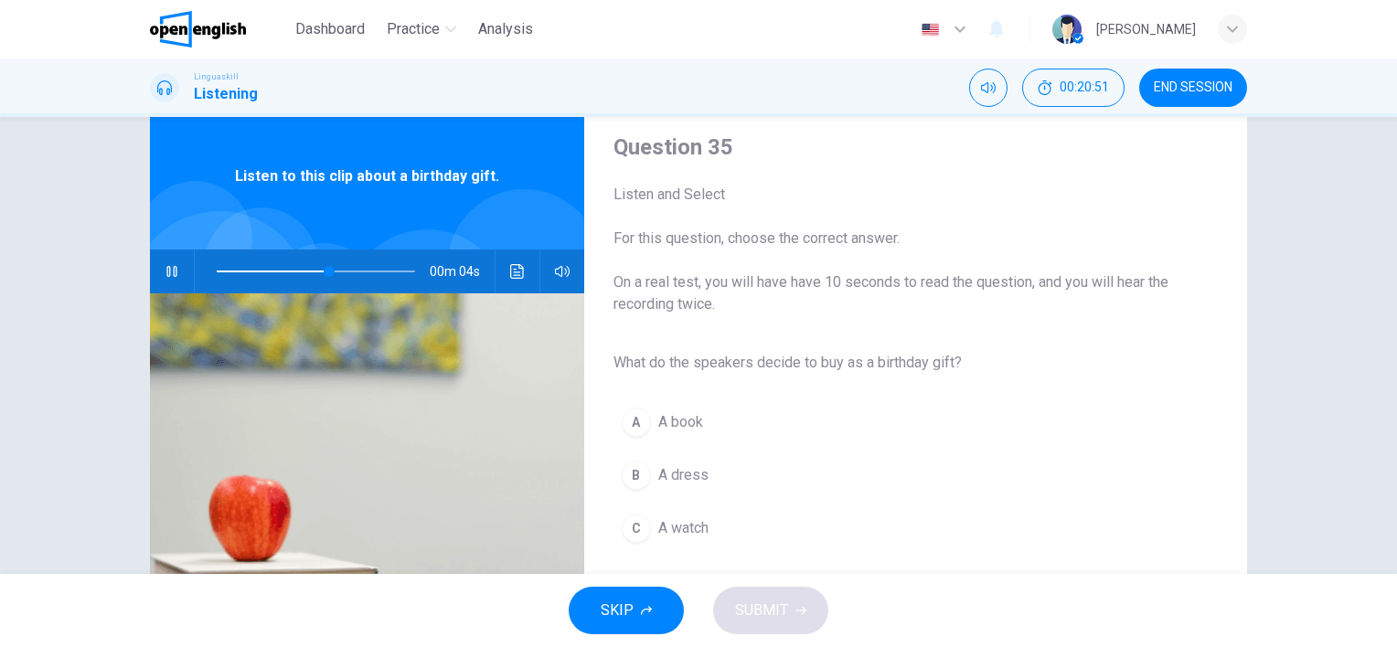
scroll to position [91, 0]
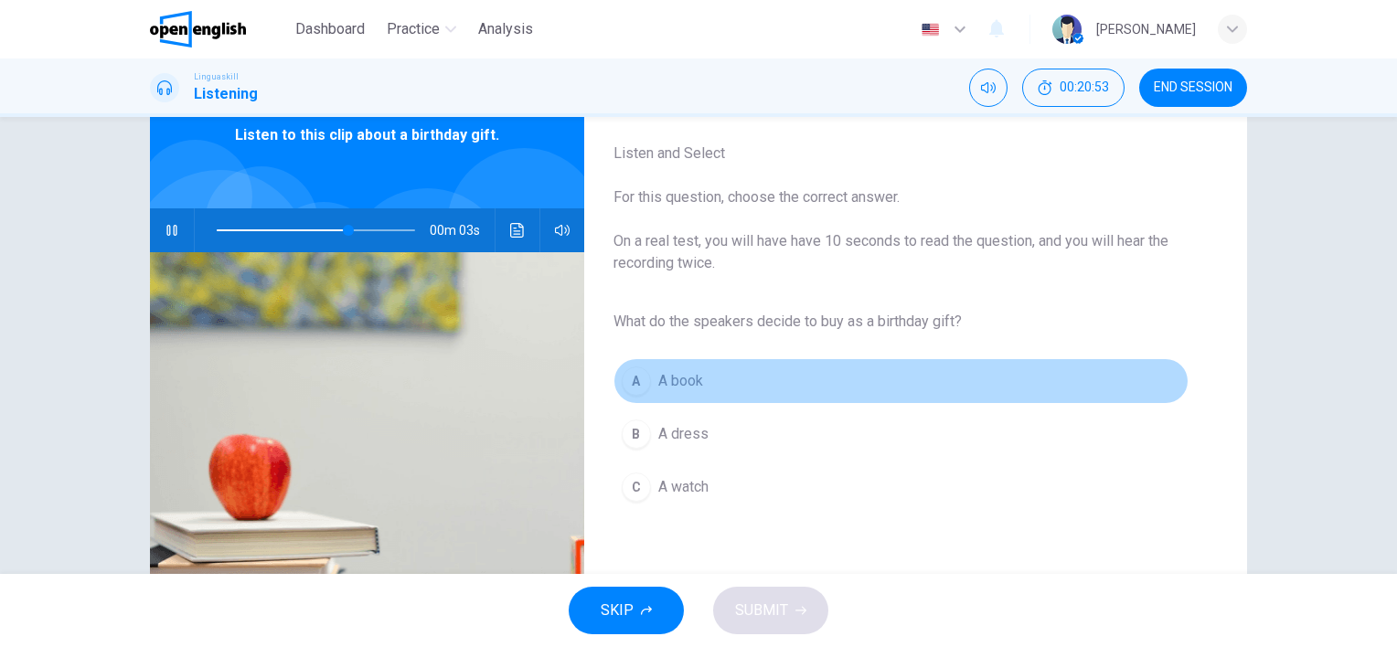
click at [673, 374] on span "A book" at bounding box center [680, 381] width 45 height 22
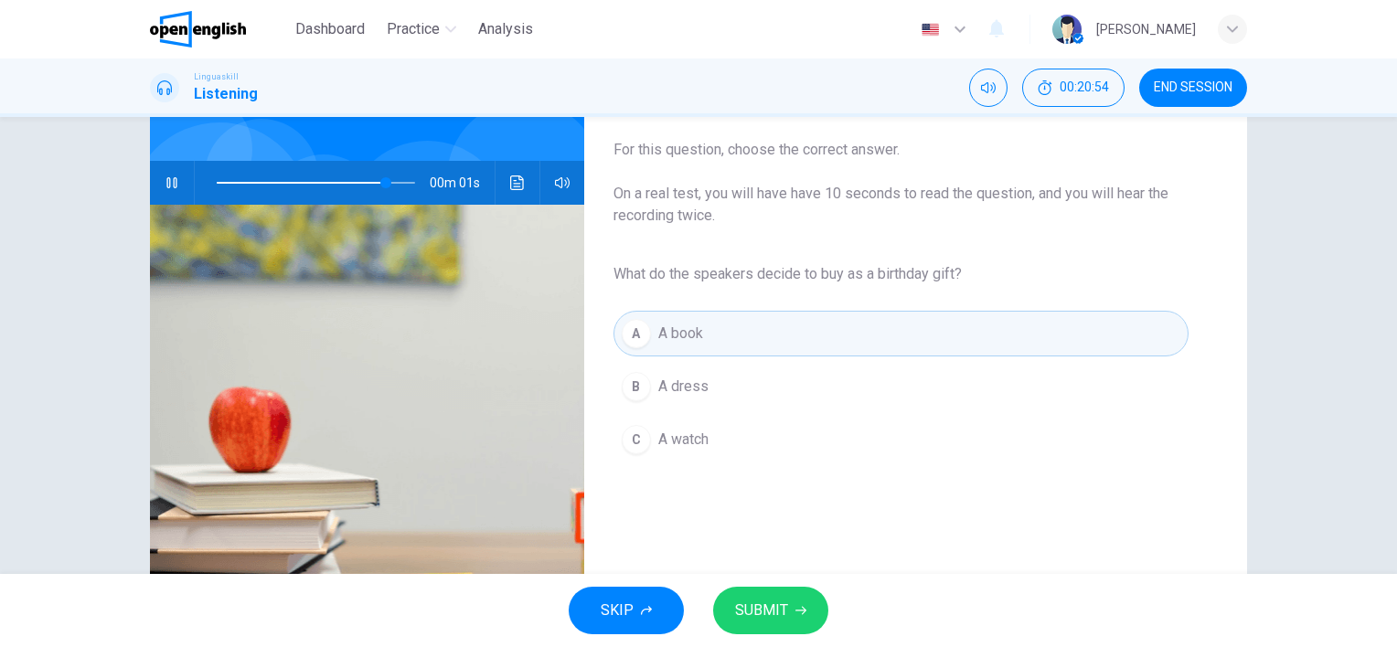
scroll to position [183, 0]
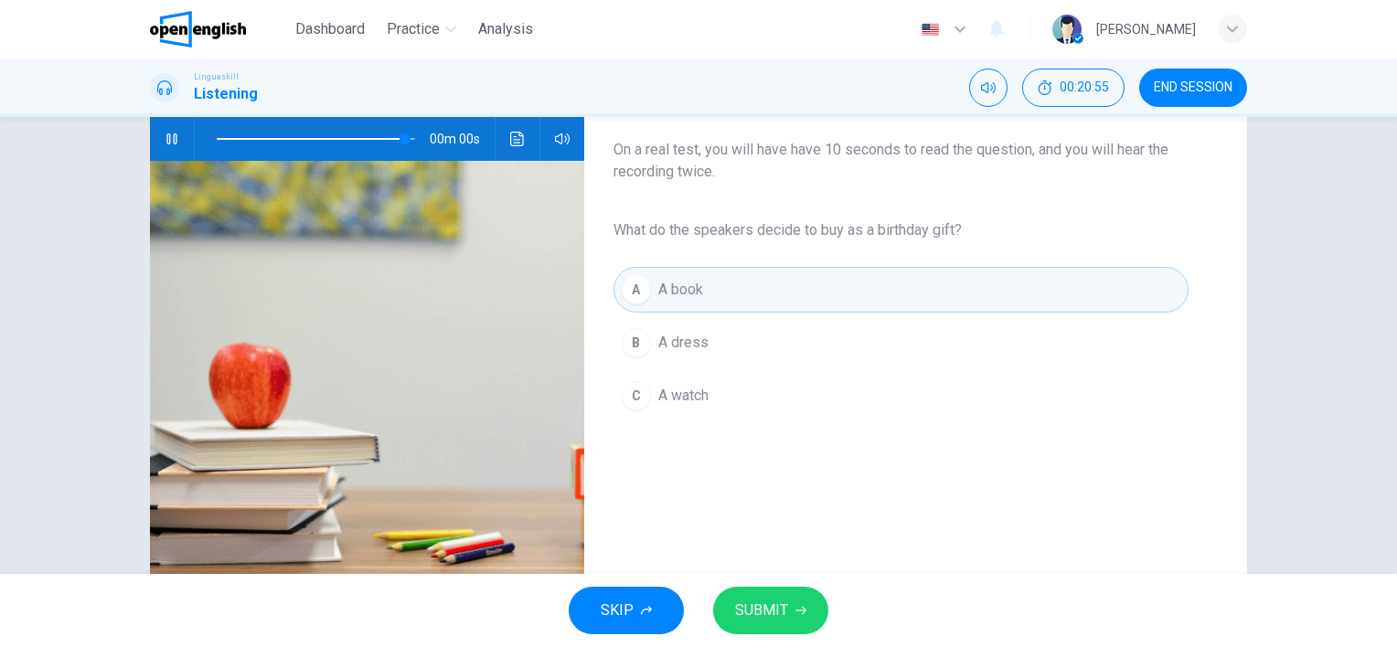
type input "*"
click at [781, 608] on span "SUBMIT" at bounding box center [761, 611] width 53 height 26
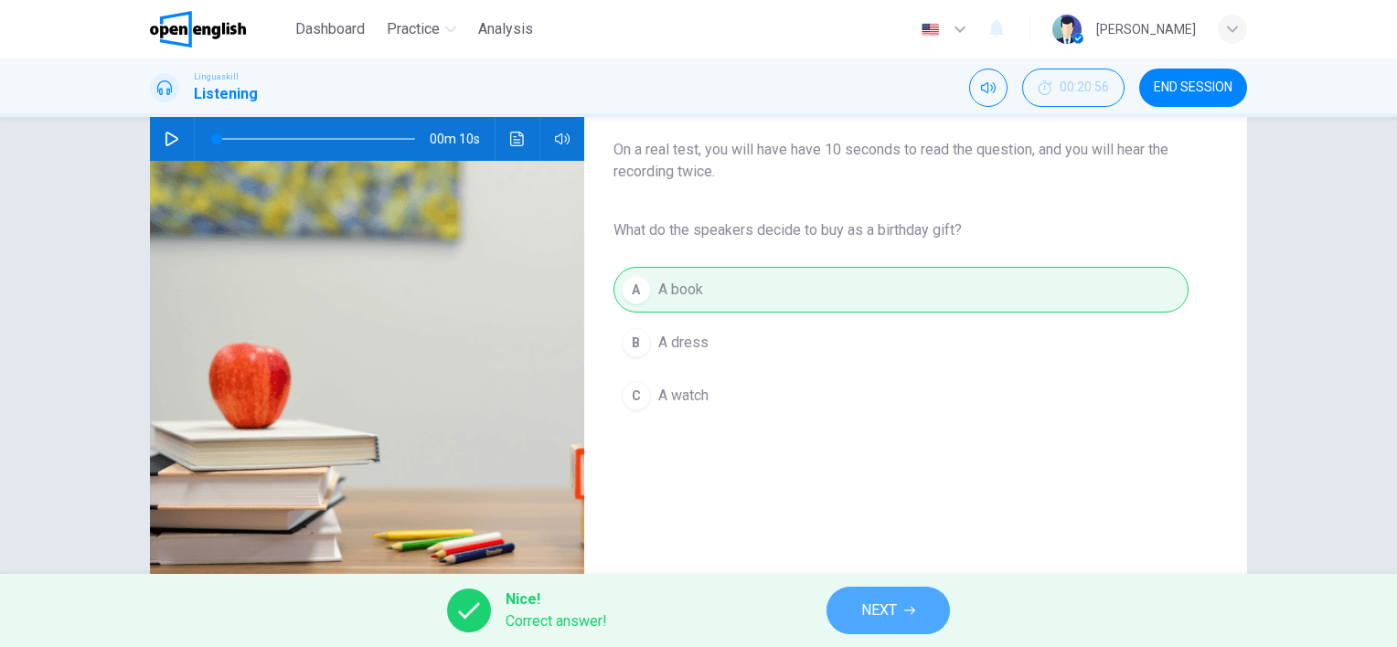
click at [864, 611] on span "NEXT" at bounding box center [879, 611] width 36 height 26
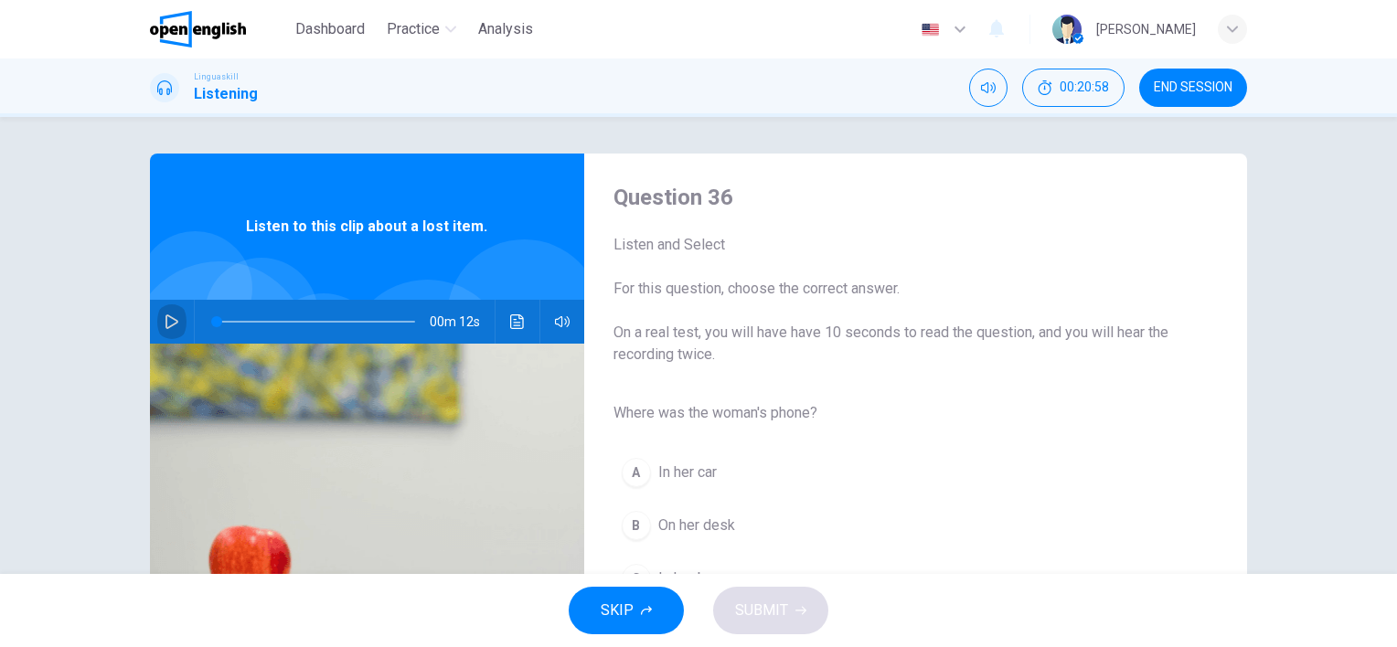
click at [172, 317] on icon "button" at bounding box center [172, 322] width 15 height 15
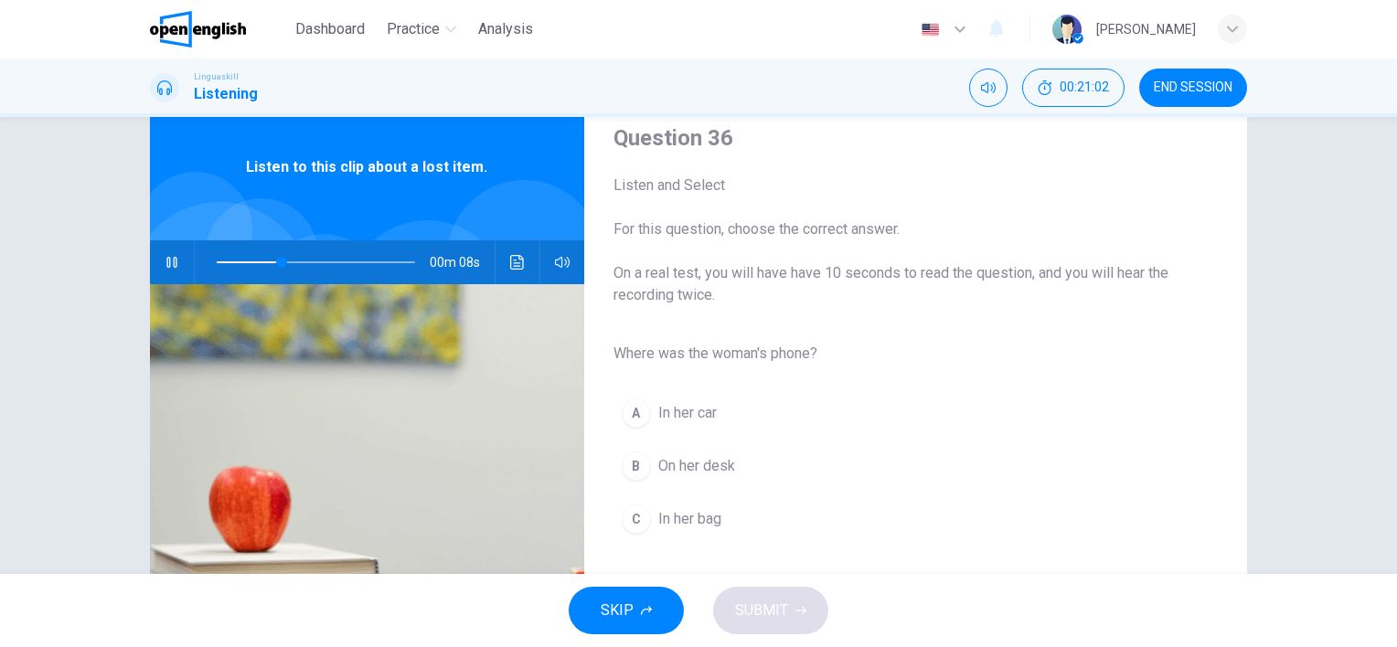
scroll to position [91, 0]
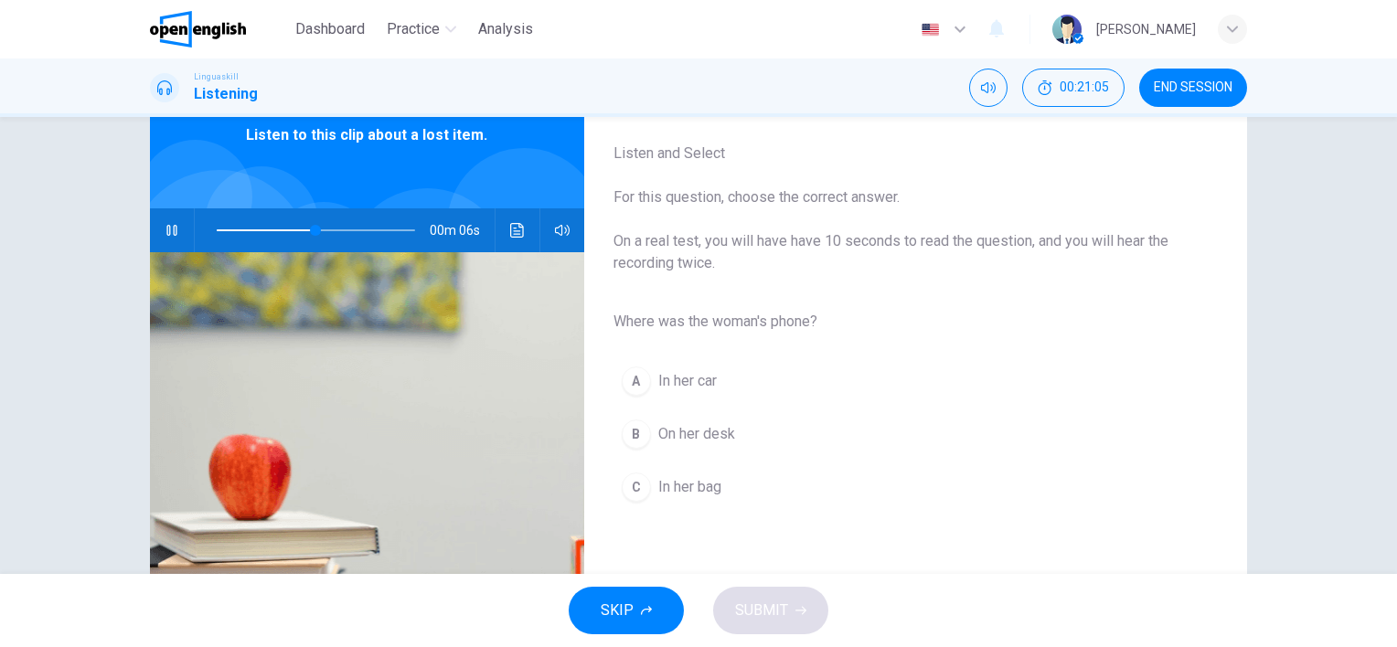
click at [632, 487] on div "C" at bounding box center [636, 487] width 29 height 29
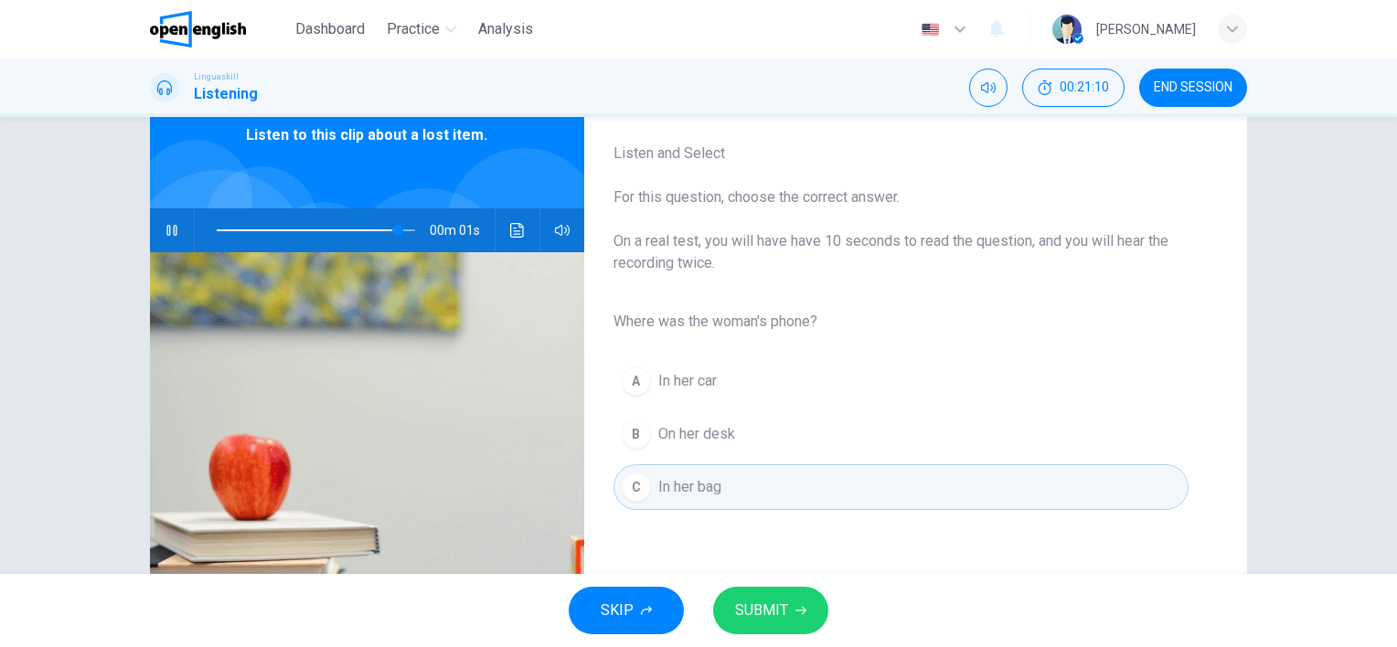
type input "*"
click at [781, 603] on span "SUBMIT" at bounding box center [761, 611] width 53 height 26
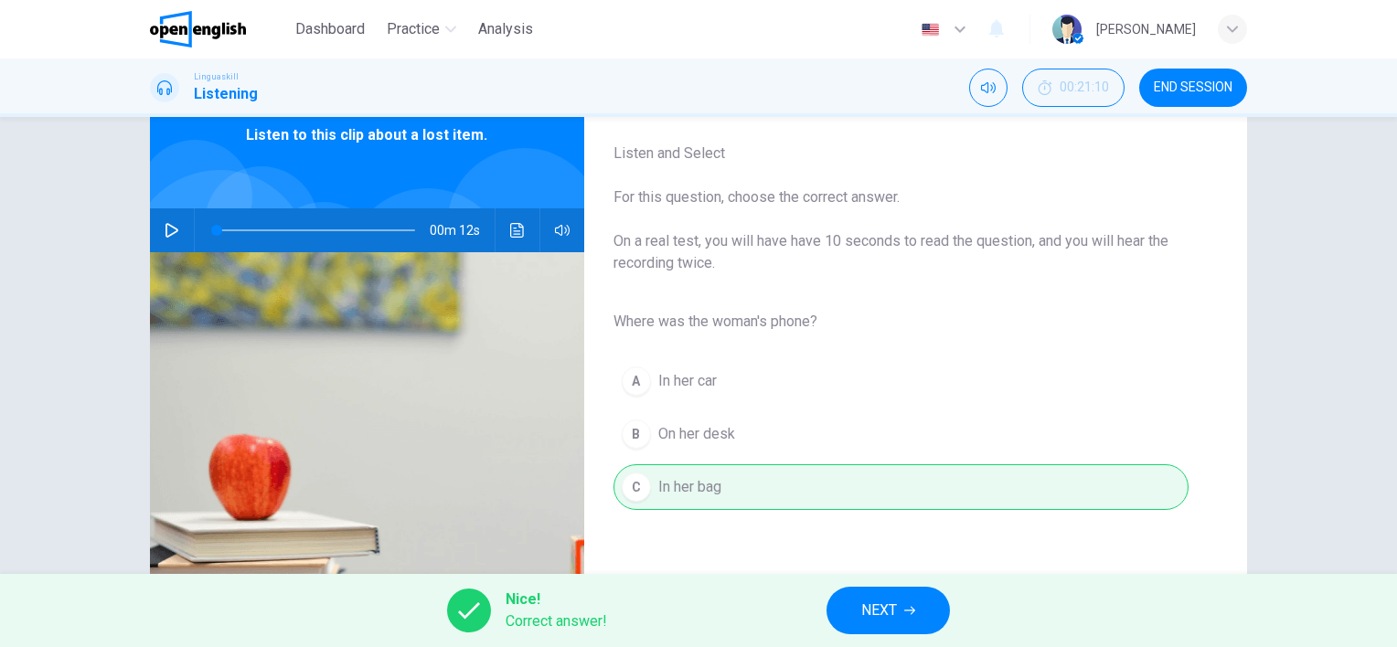
click at [885, 615] on span "NEXT" at bounding box center [879, 611] width 36 height 26
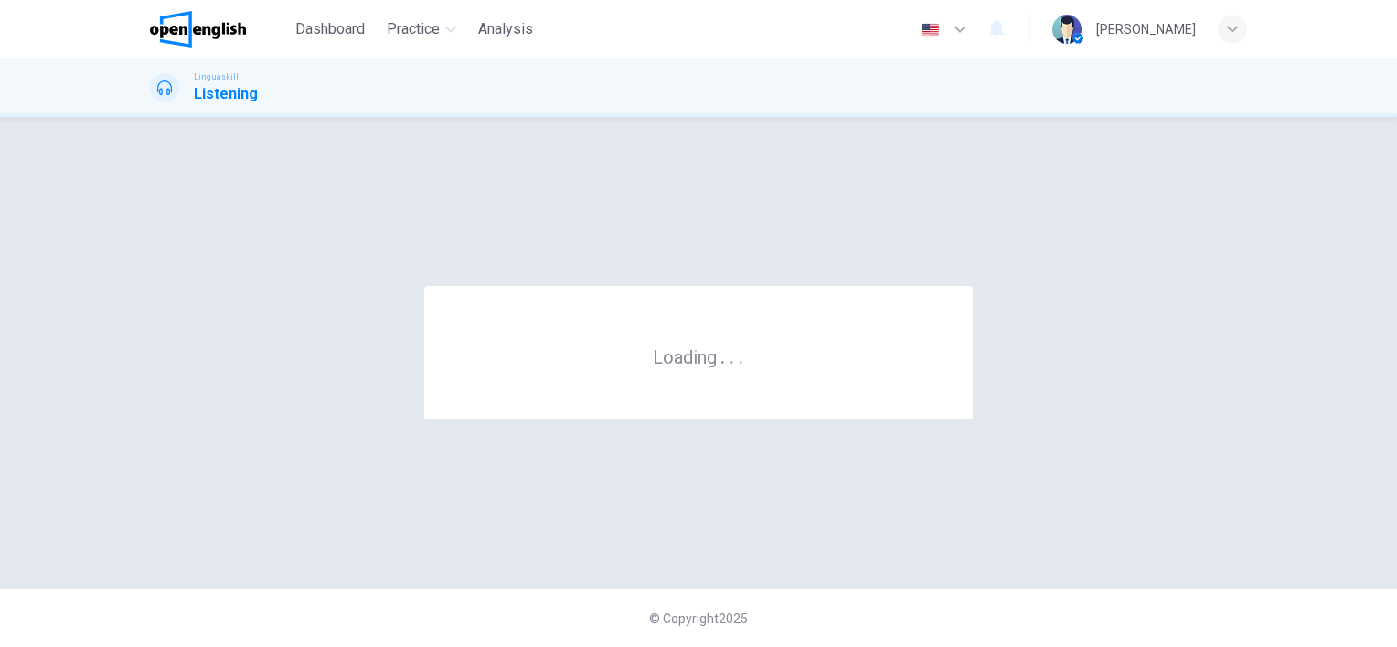
scroll to position [0, 0]
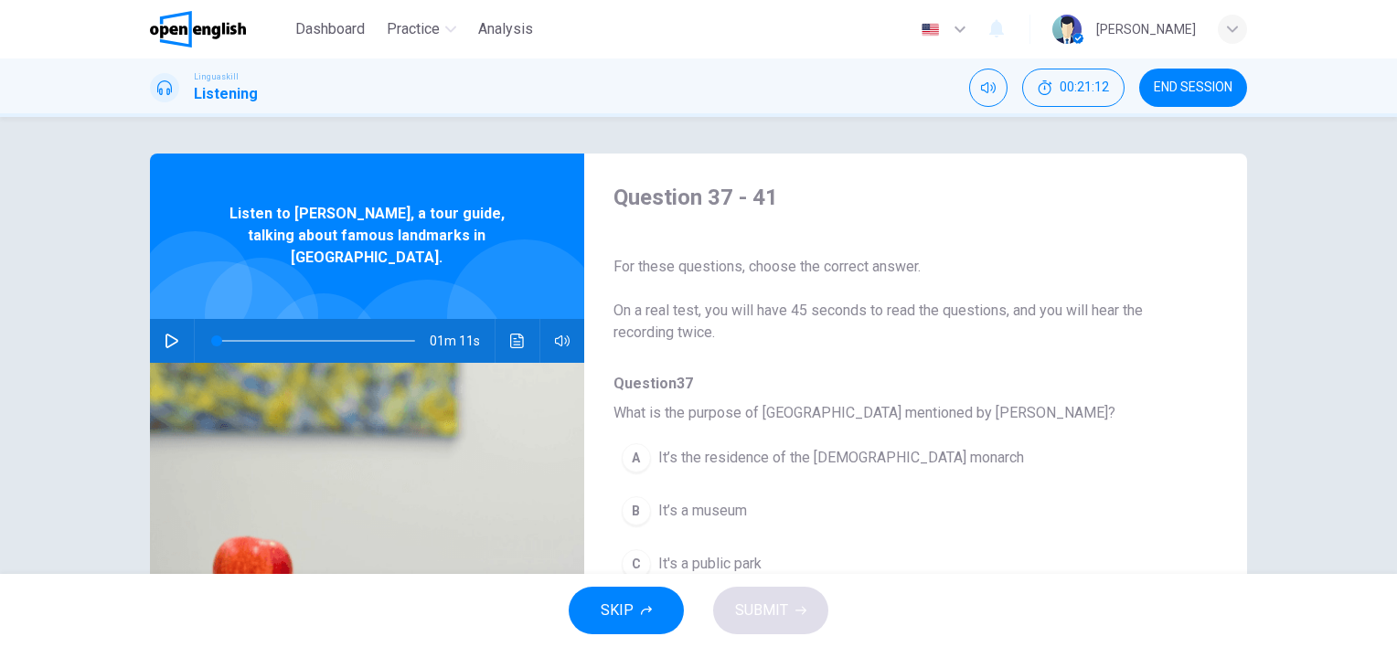
click at [165, 334] on button "button" at bounding box center [171, 341] width 29 height 44
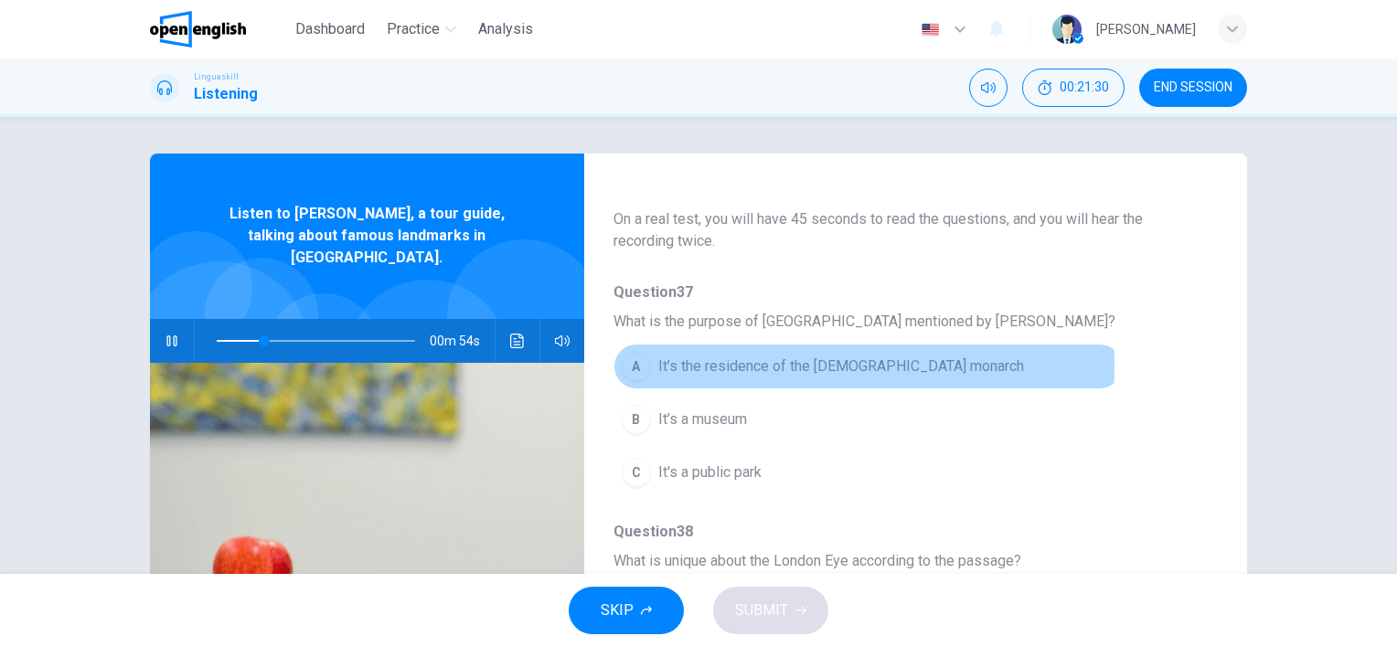
click at [633, 367] on div "A" at bounding box center [636, 366] width 29 height 29
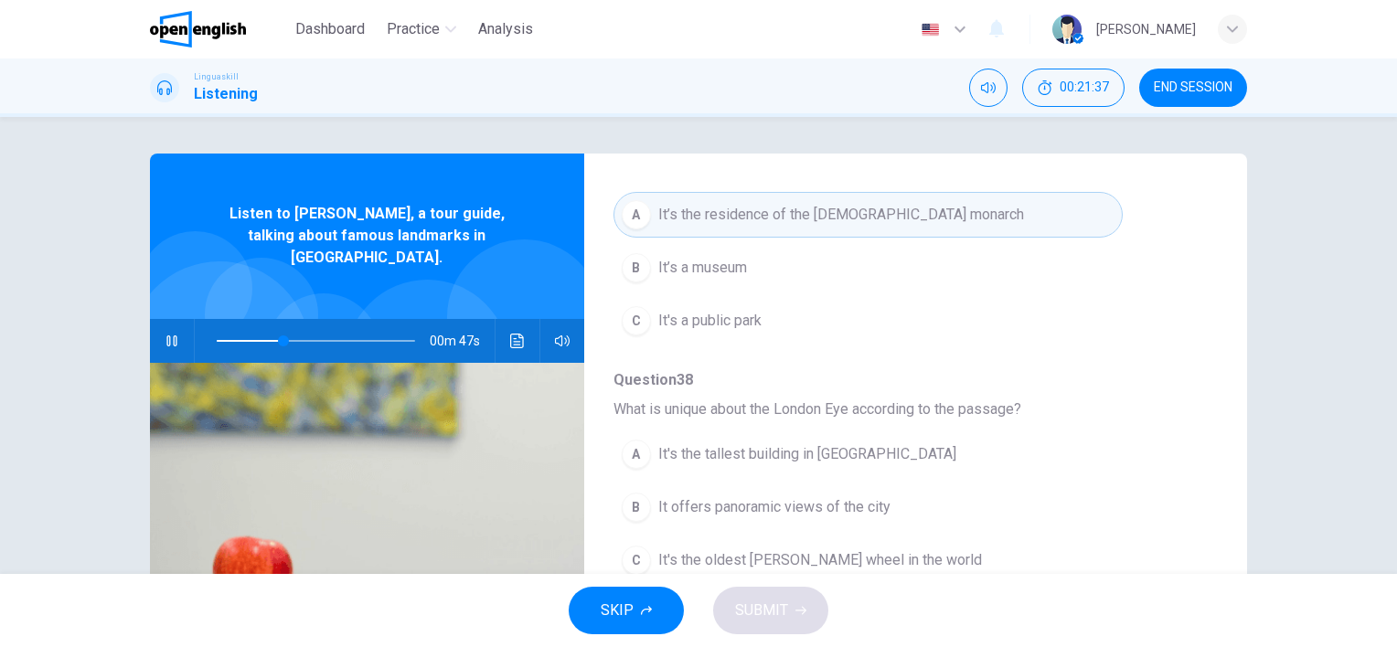
scroll to position [274, 0]
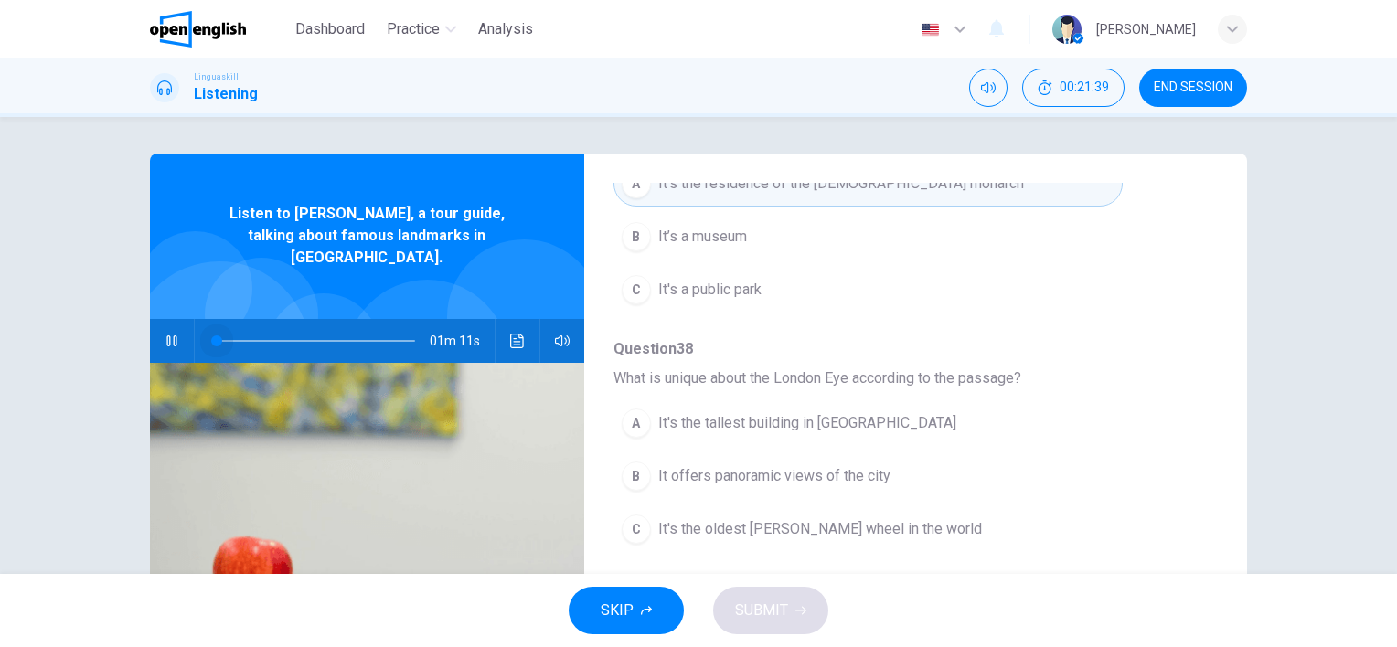
click at [217, 328] on span at bounding box center [316, 341] width 198 height 26
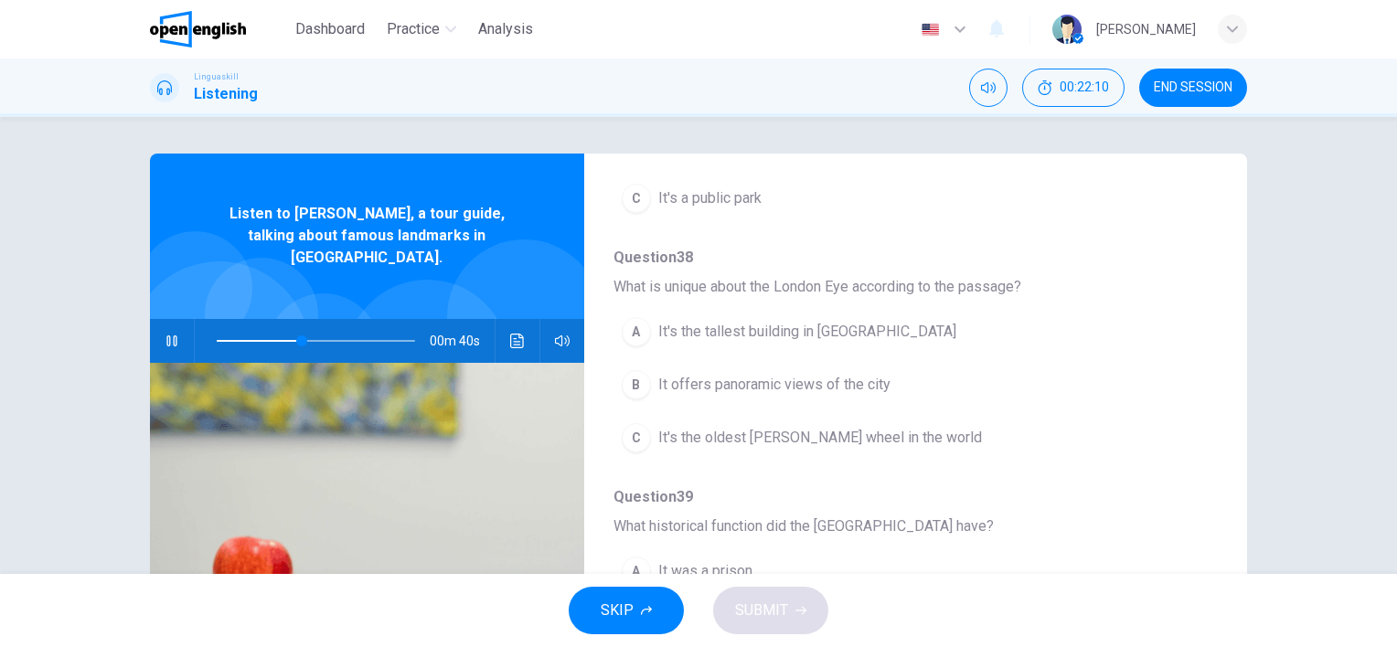
scroll to position [457, 0]
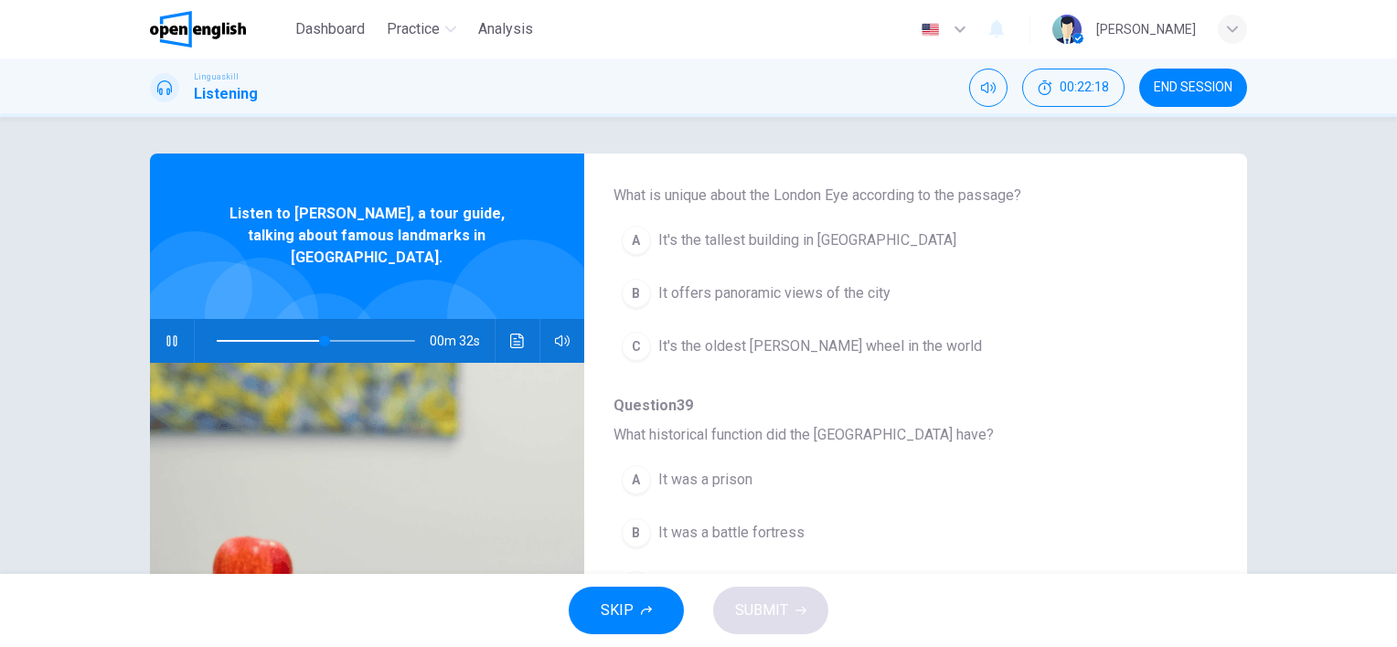
click at [634, 289] on div "B" at bounding box center [636, 293] width 29 height 29
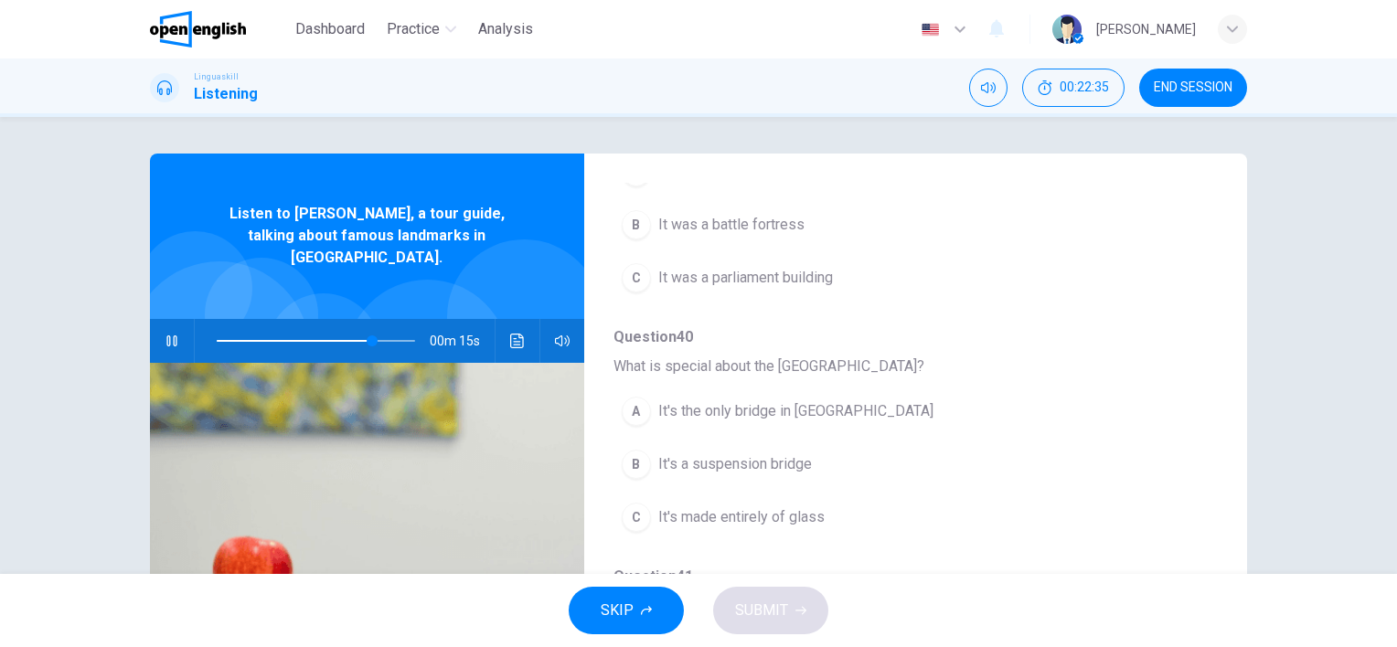
scroll to position [783, 0]
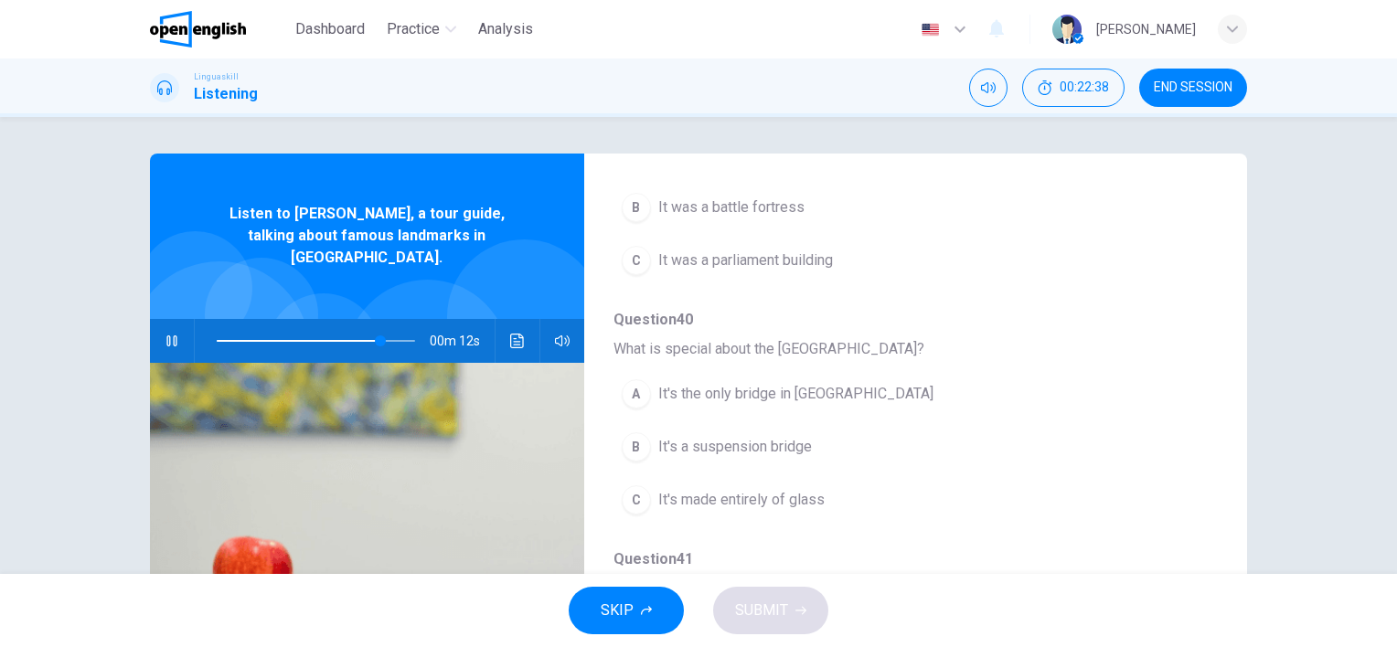
click at [630, 444] on div "B" at bounding box center [636, 447] width 29 height 29
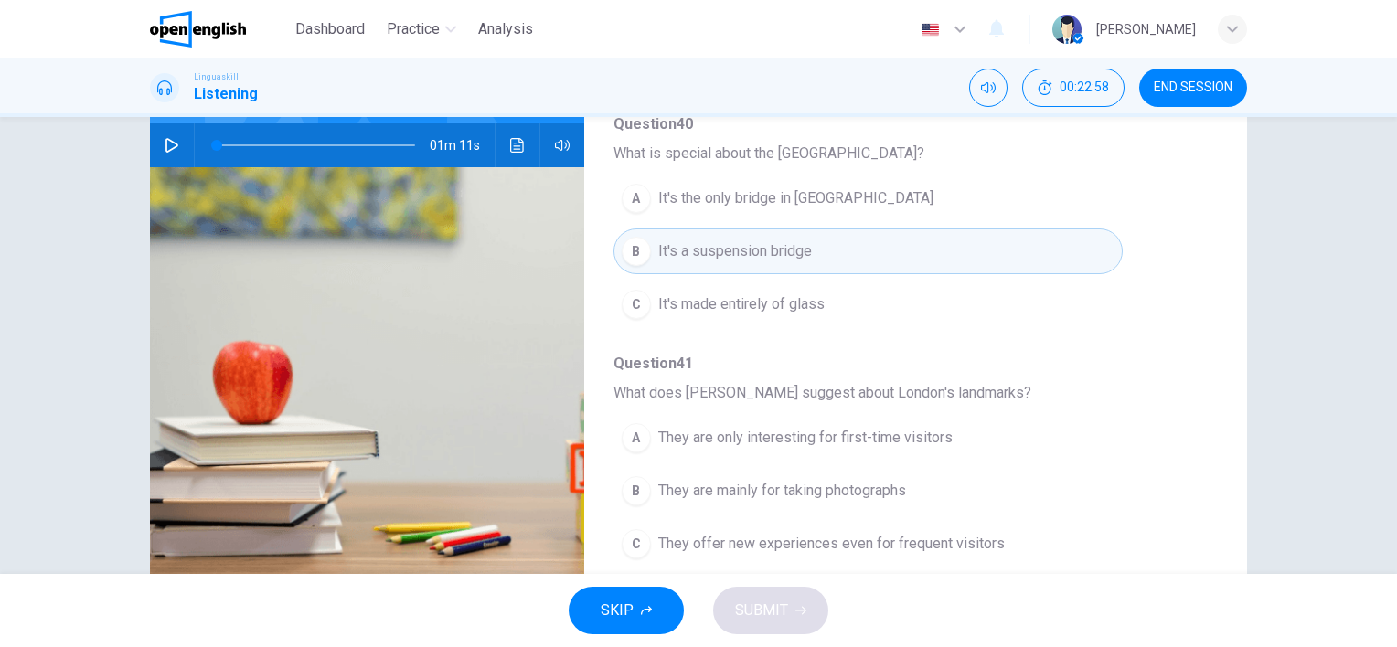
scroll to position [160, 0]
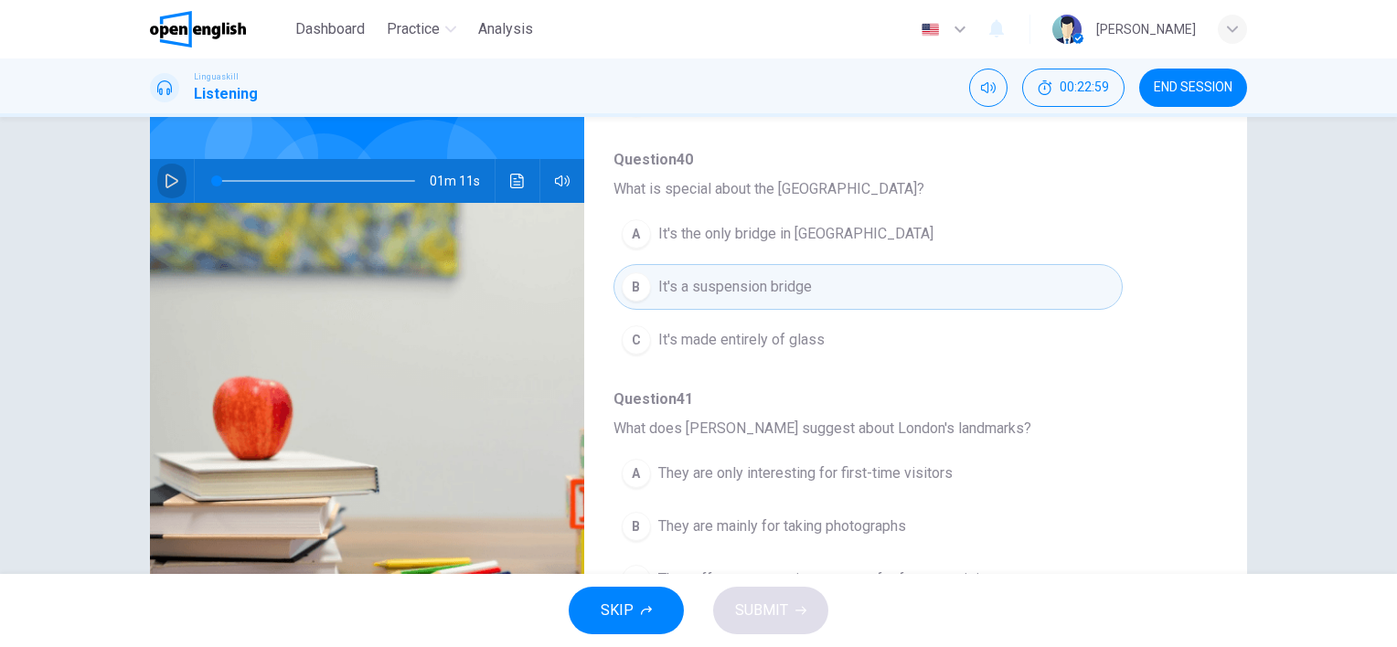
click at [166, 174] on icon "button" at bounding box center [172, 181] width 13 height 15
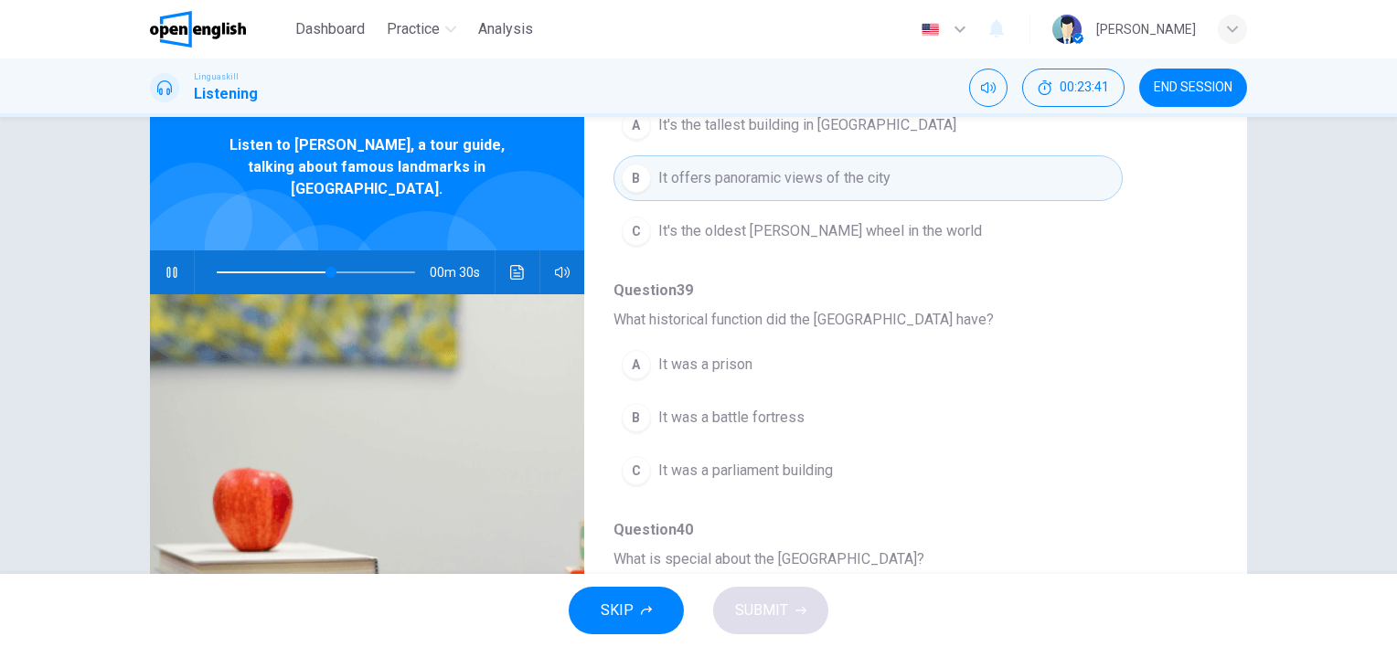
scroll to position [549, 0]
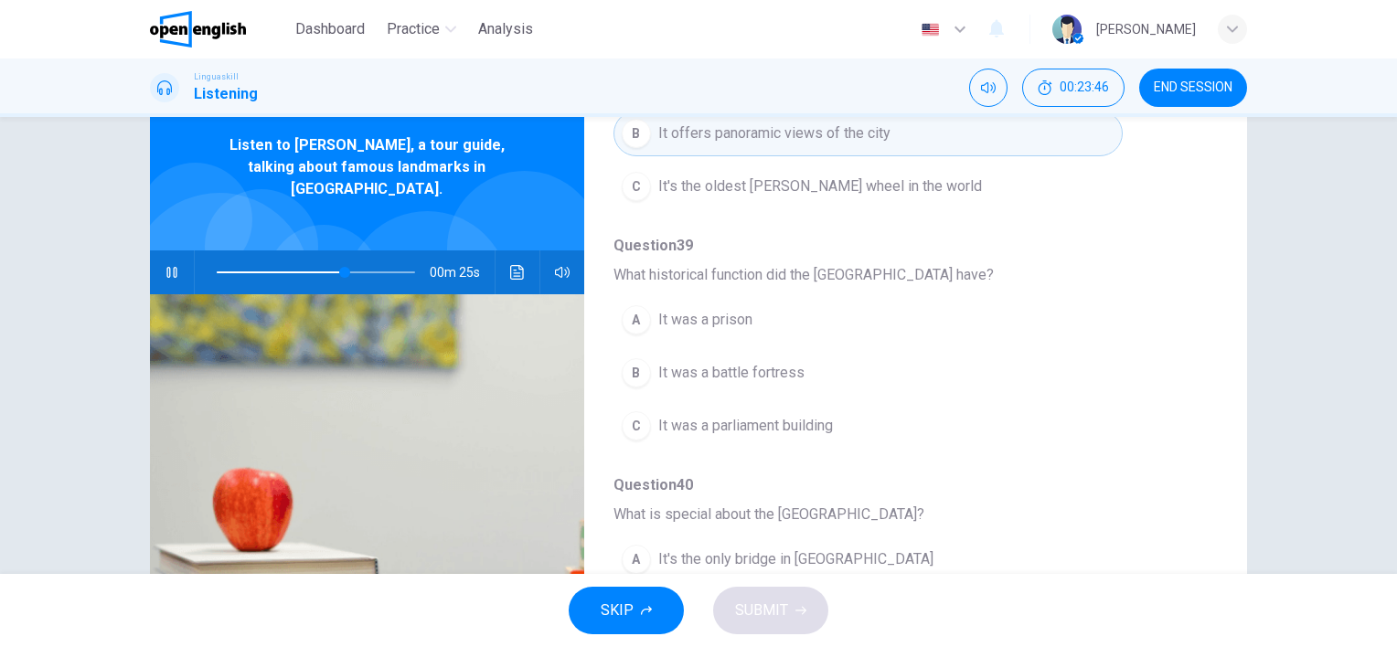
click at [631, 316] on div "A" at bounding box center [636, 319] width 29 height 29
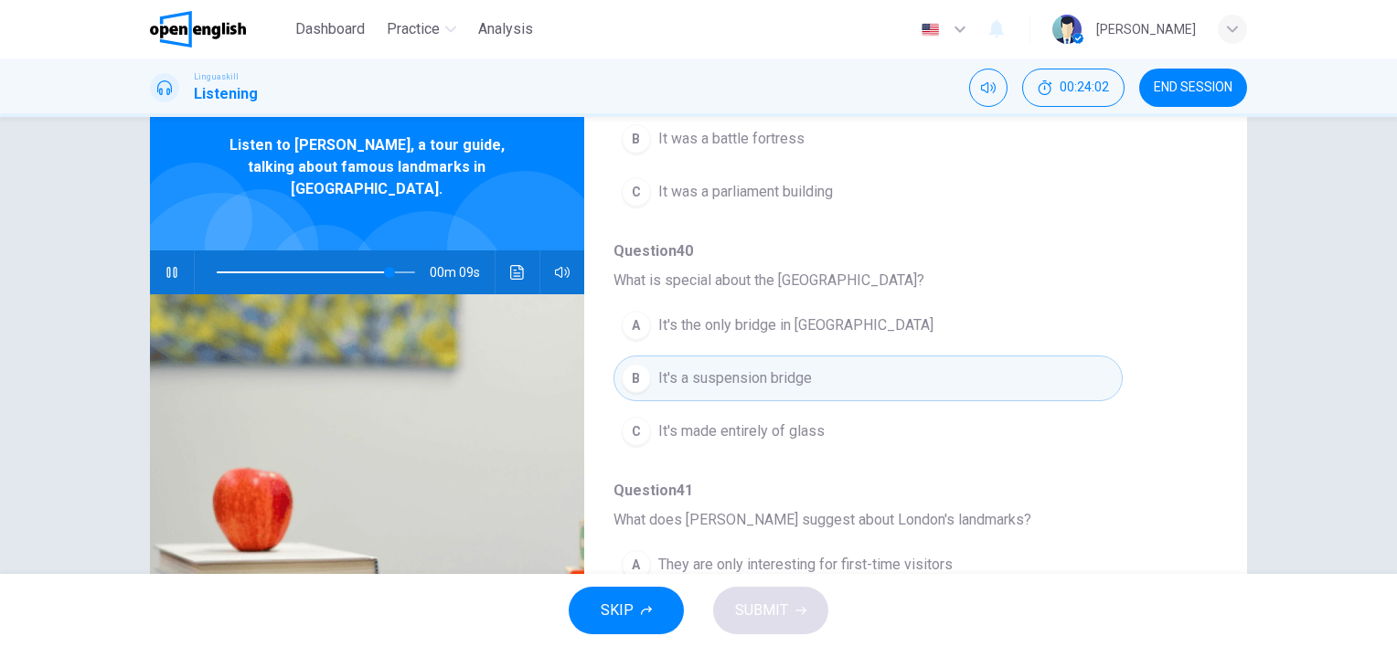
scroll to position [160, 0]
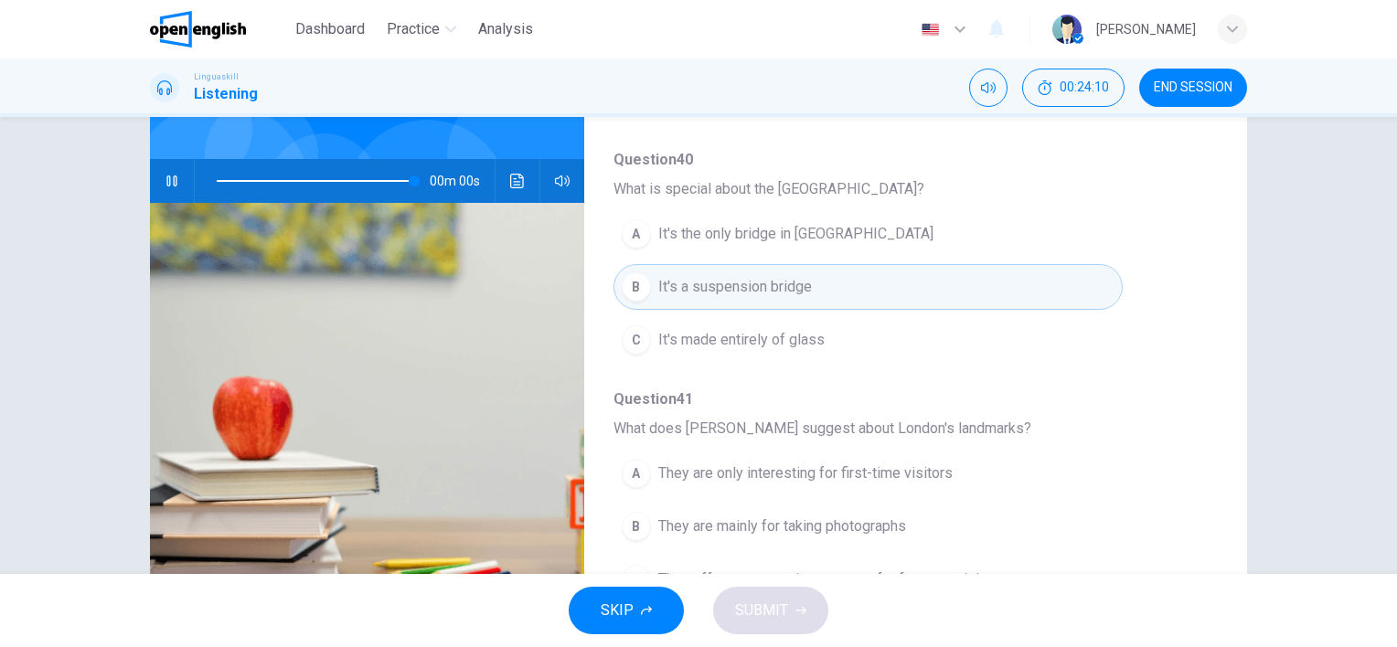
type input "*"
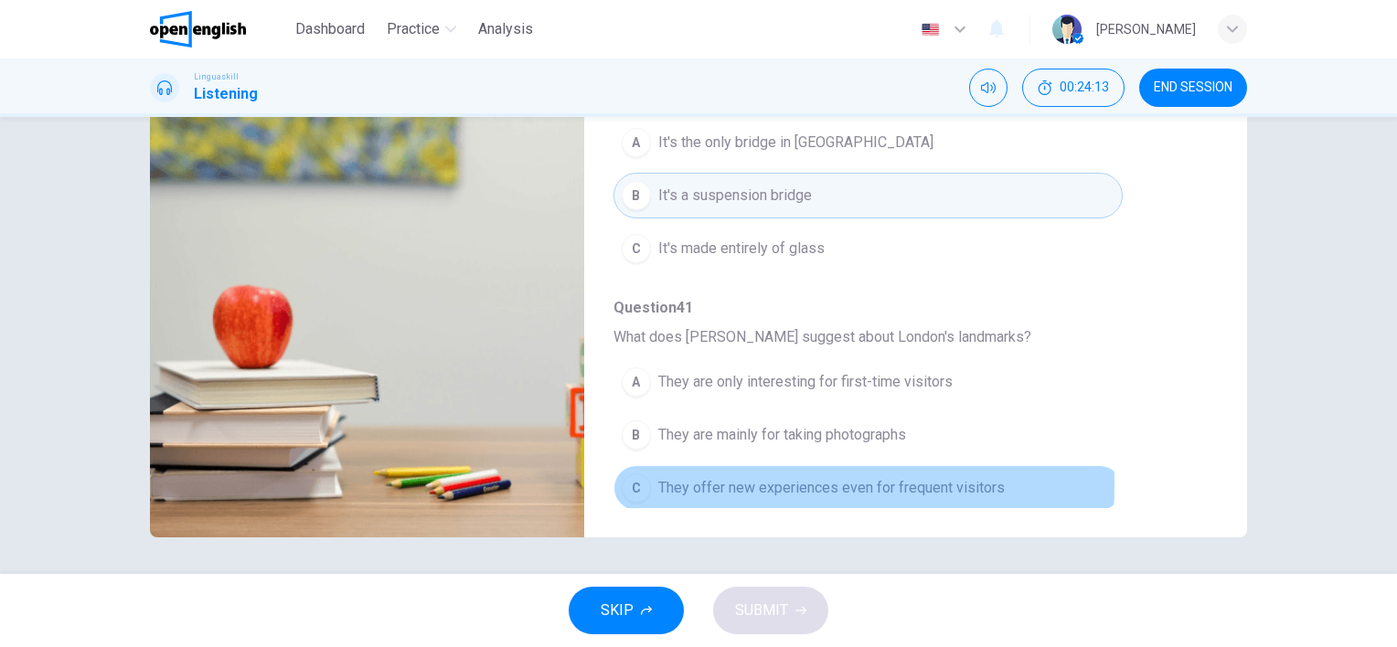
click at [638, 477] on div "C" at bounding box center [636, 488] width 29 height 29
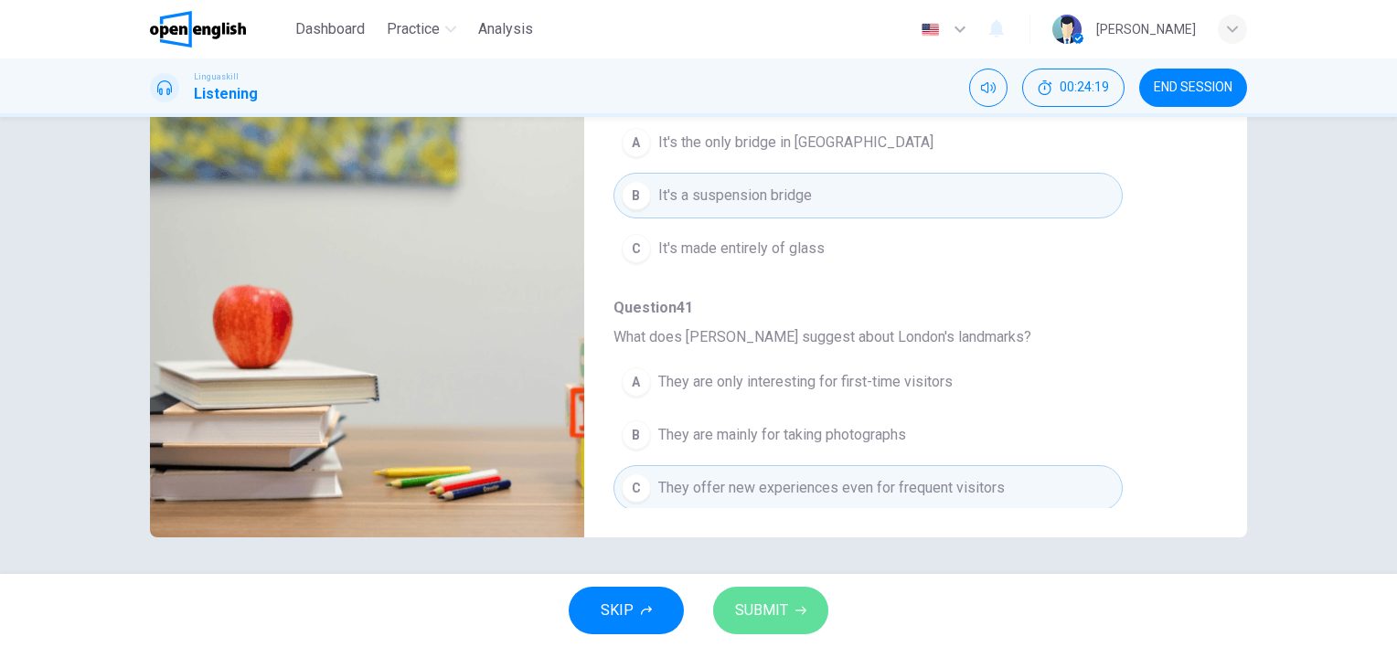
click at [781, 607] on span "SUBMIT" at bounding box center [761, 611] width 53 height 26
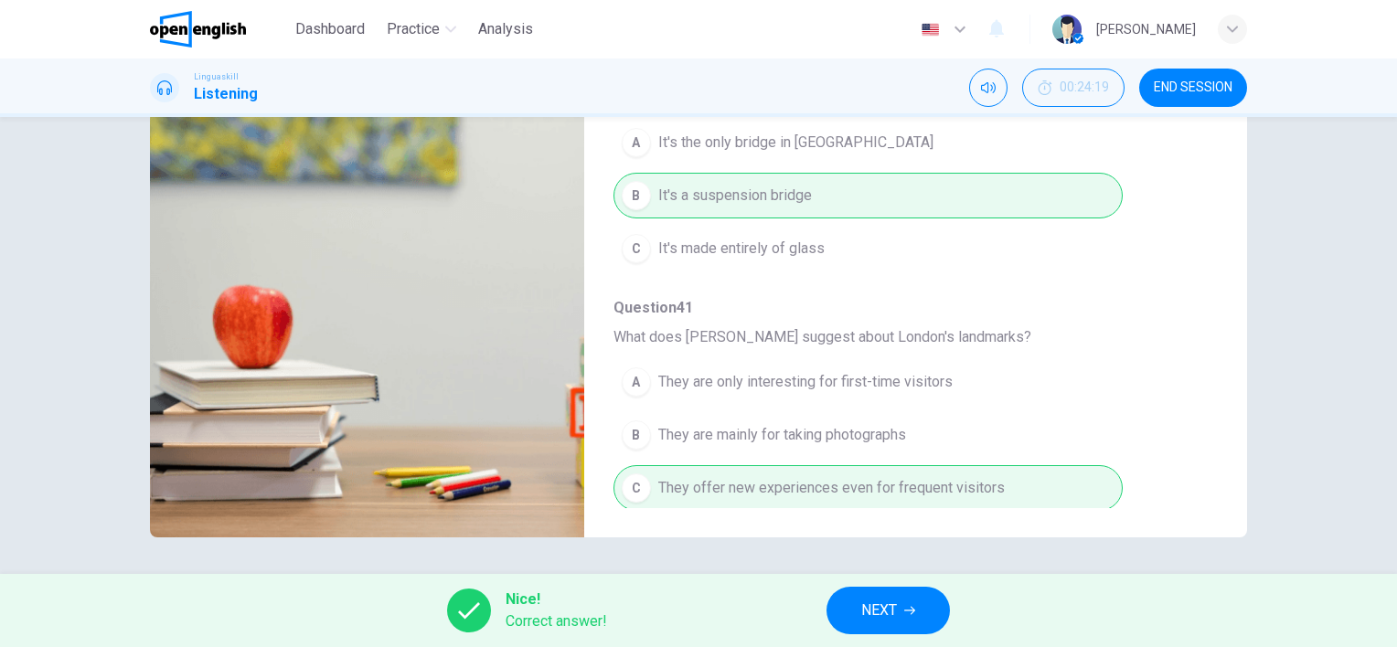
click at [896, 618] on span "NEXT" at bounding box center [879, 611] width 36 height 26
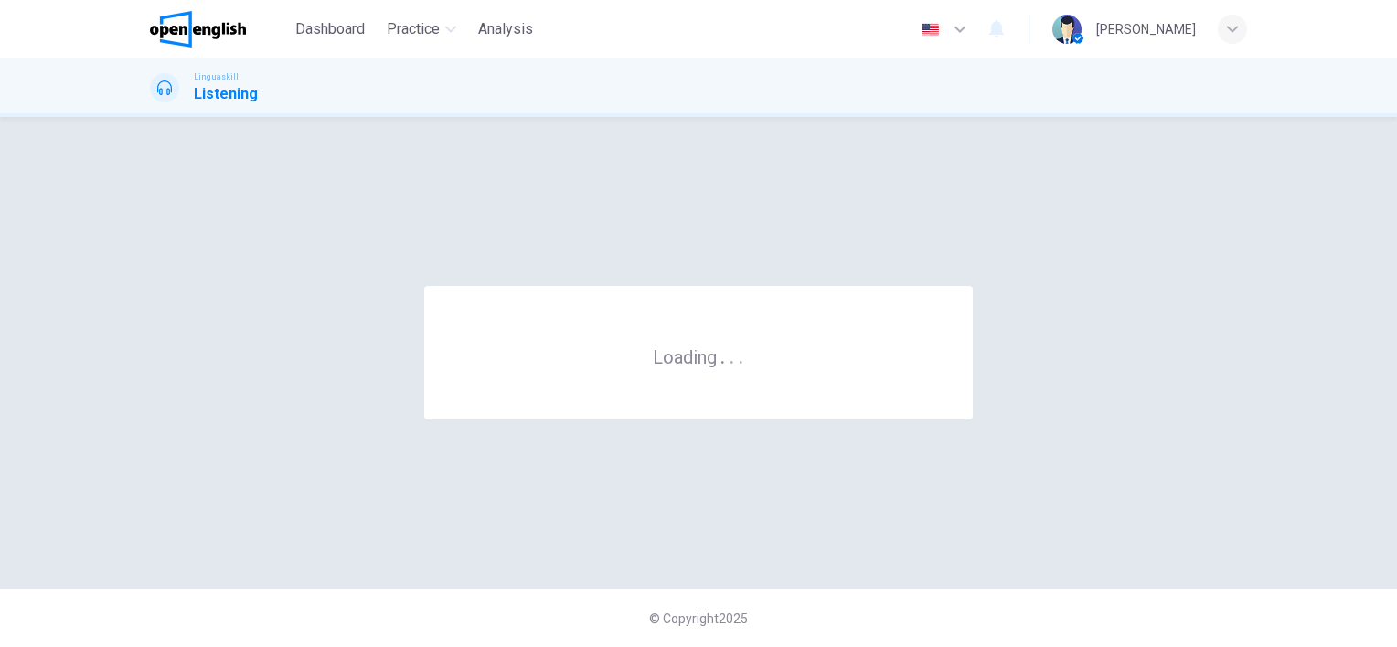
scroll to position [0, 0]
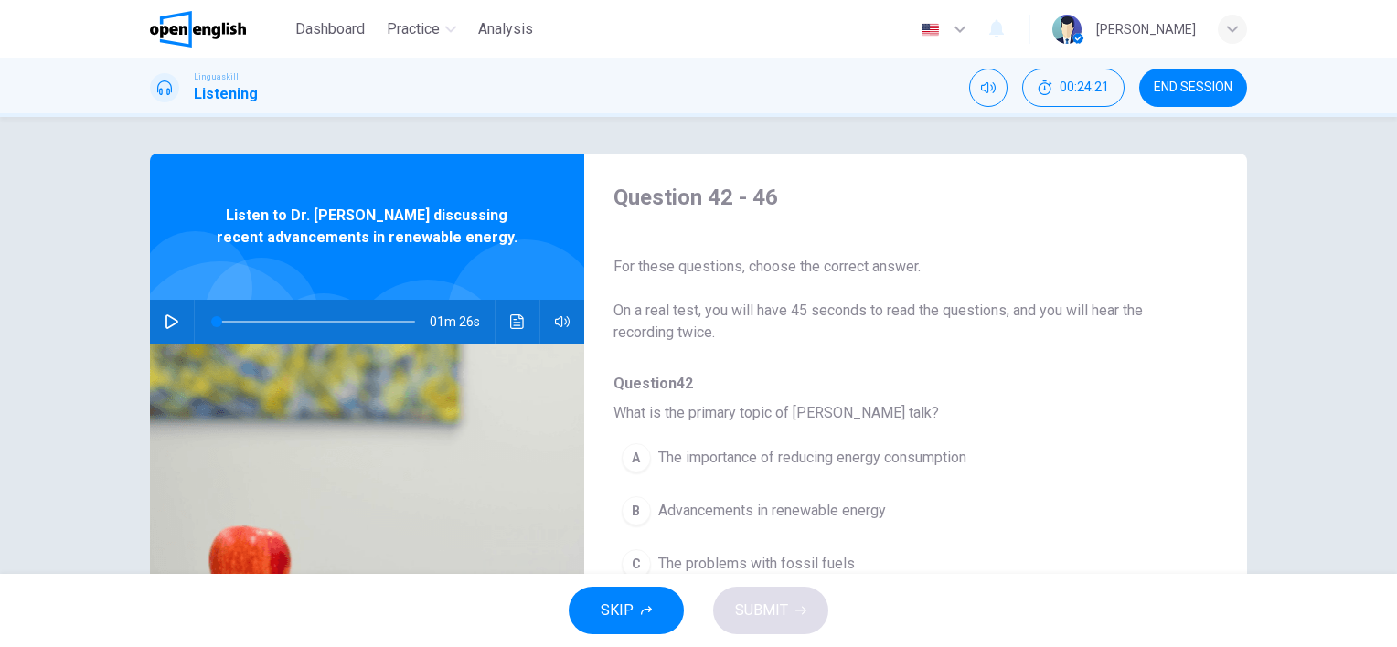
click at [167, 320] on icon "button" at bounding box center [172, 322] width 15 height 15
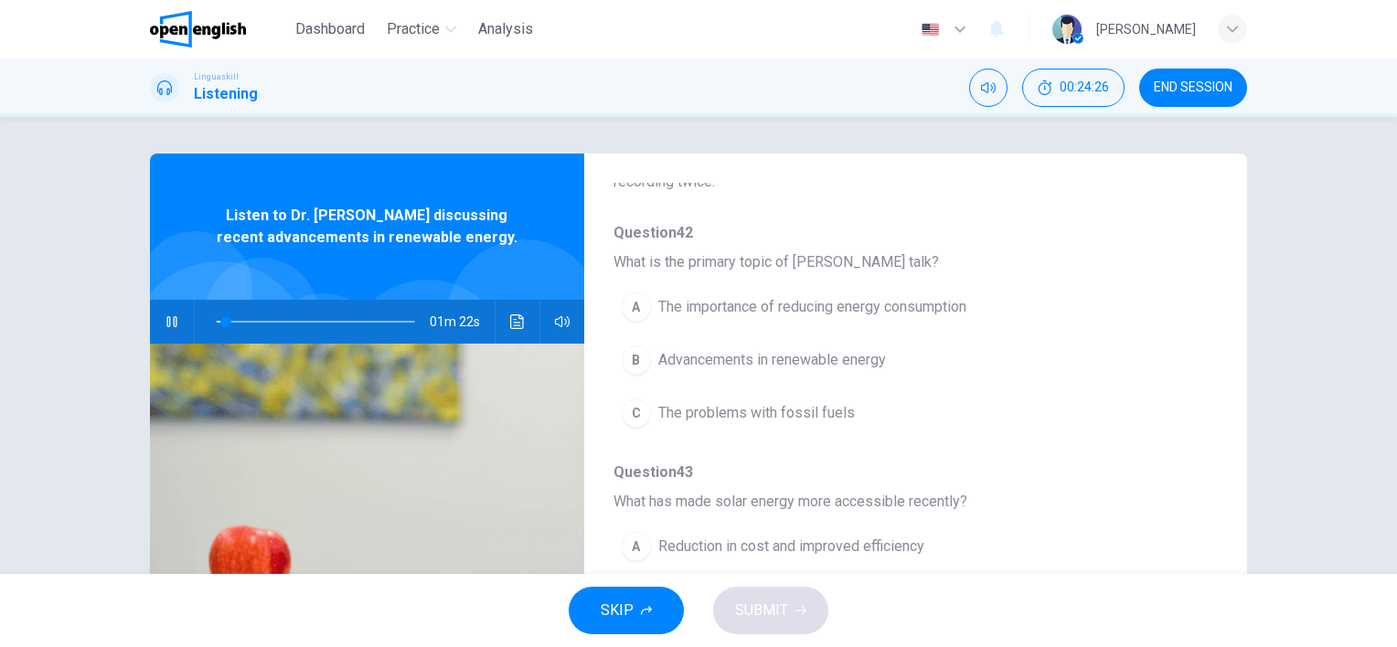
scroll to position [183, 0]
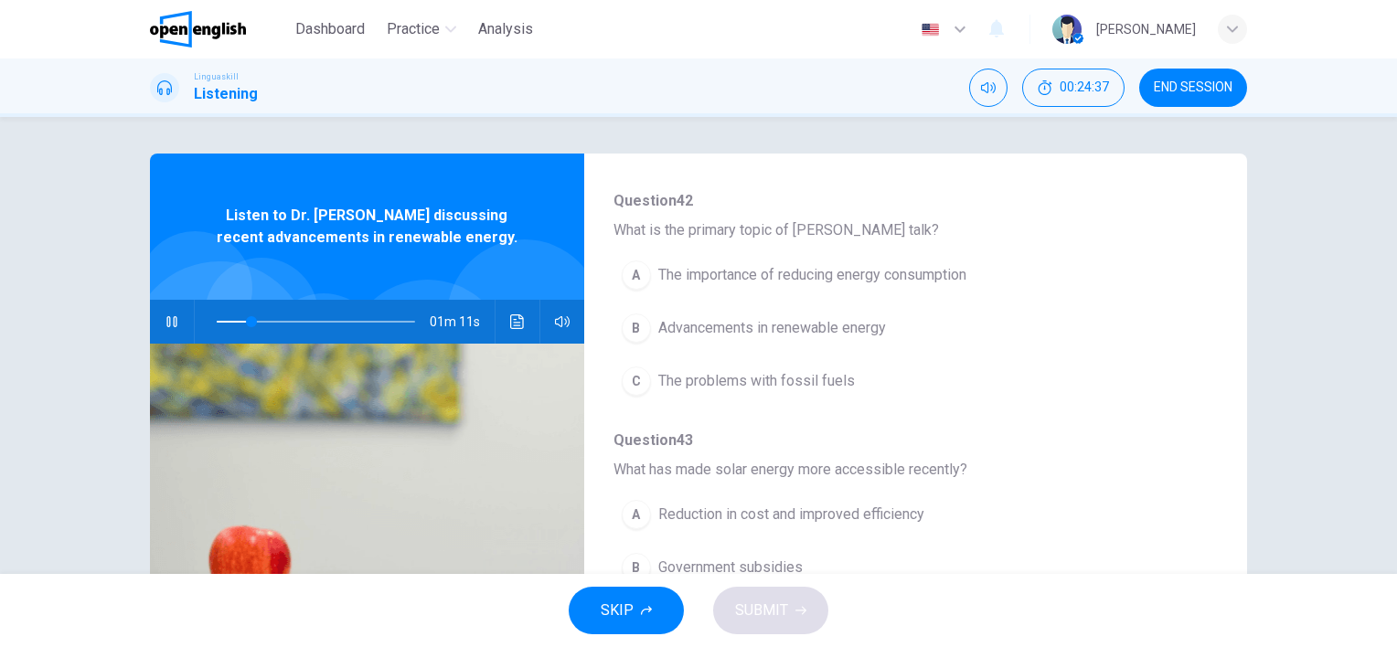
click at [223, 319] on span at bounding box center [316, 322] width 198 height 26
click at [218, 320] on span at bounding box center [223, 321] width 11 height 11
click at [635, 329] on div "B" at bounding box center [636, 328] width 29 height 29
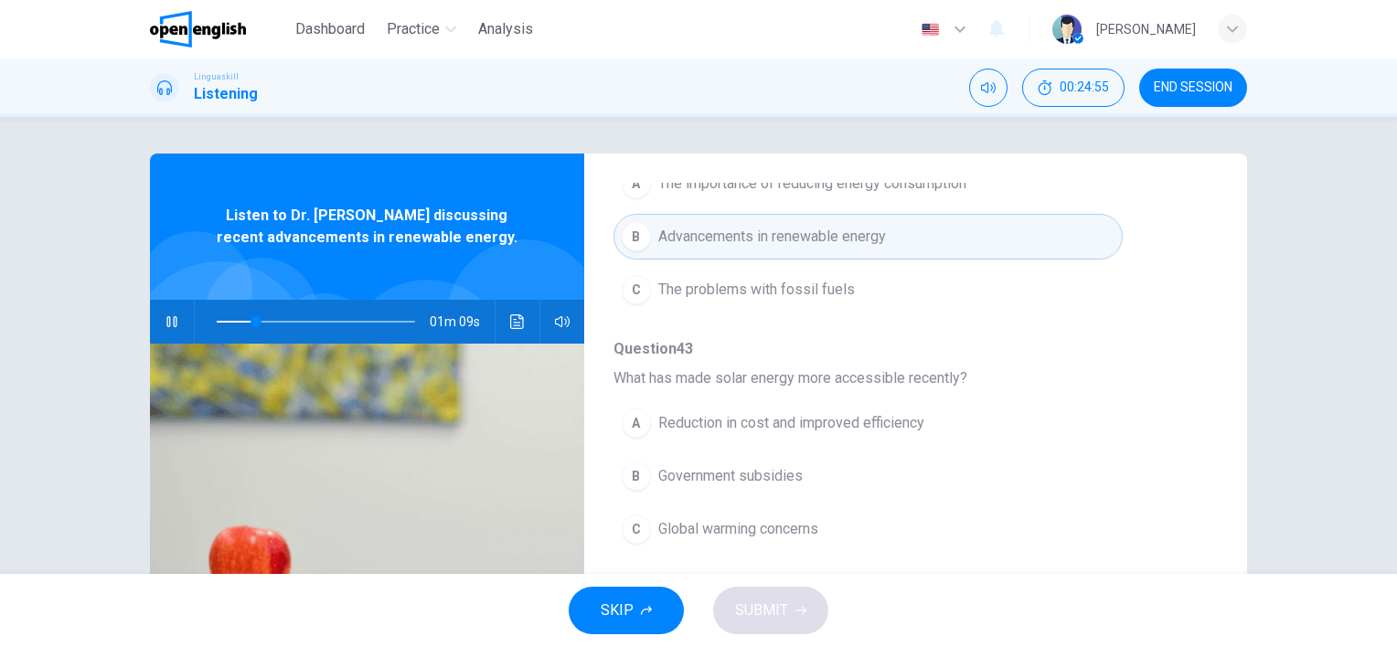
scroll to position [366, 0]
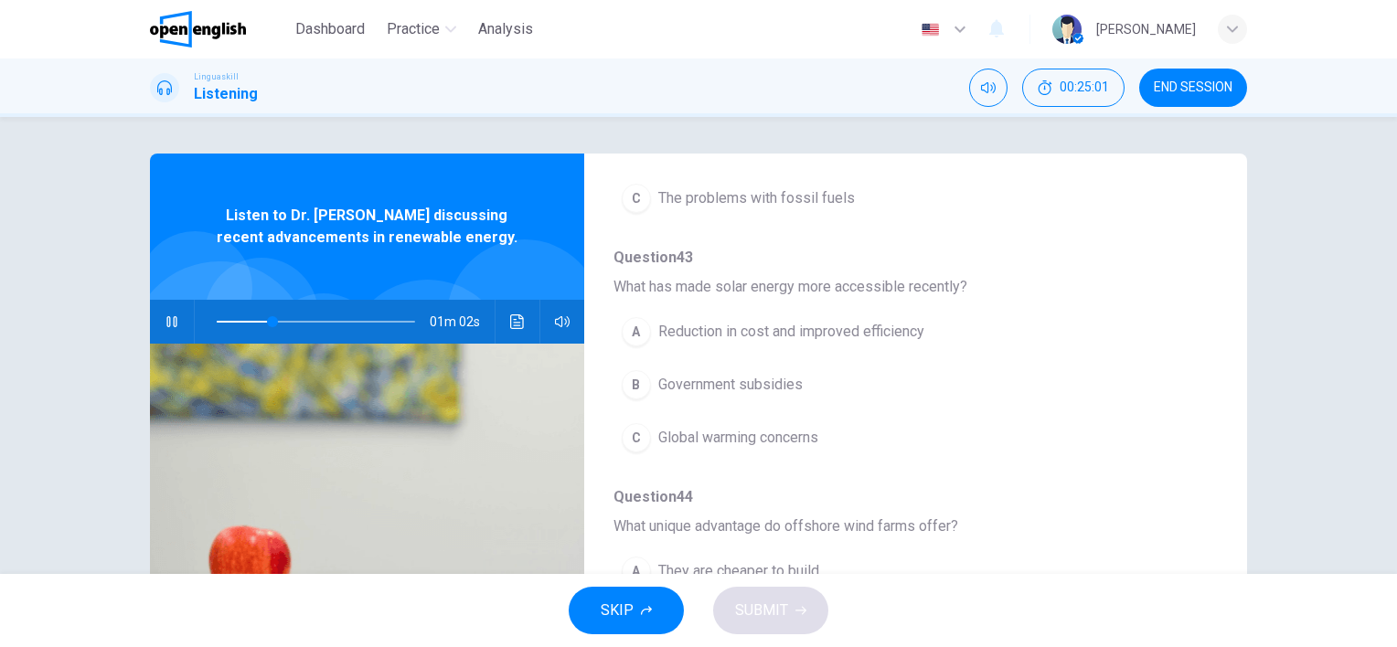
click at [626, 331] on div "A" at bounding box center [636, 331] width 29 height 29
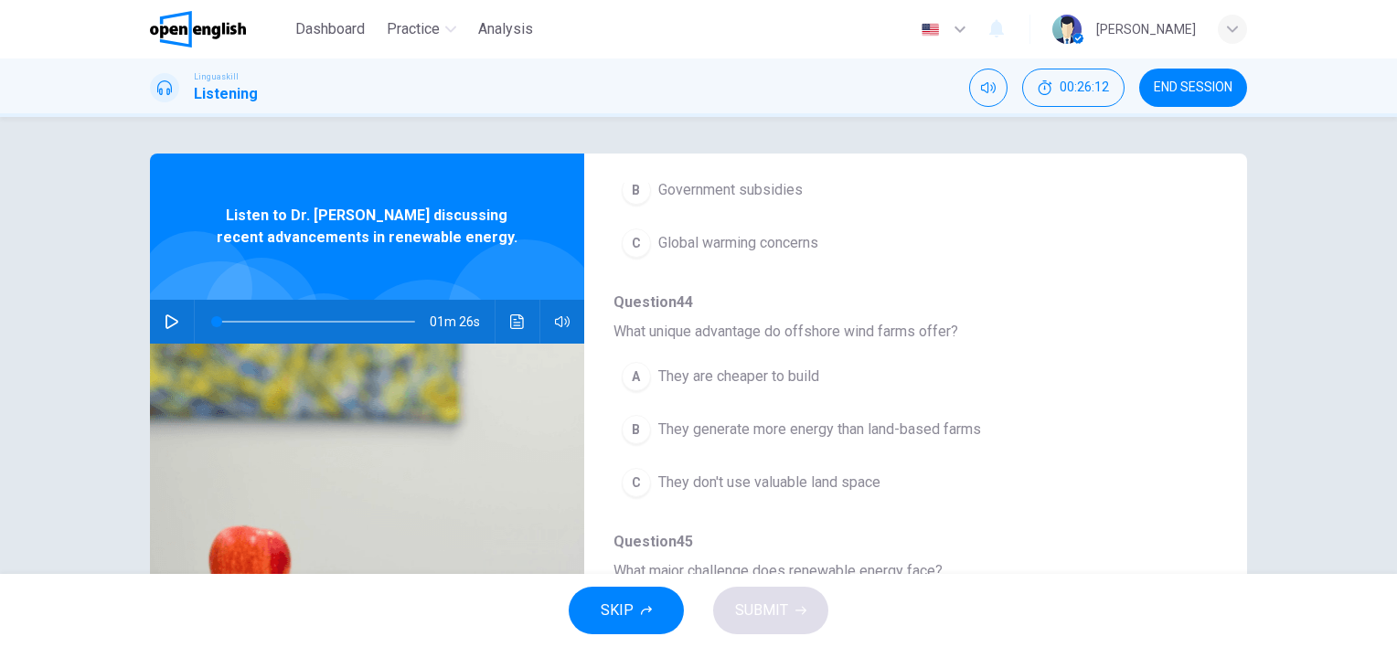
scroll to position [530, 0]
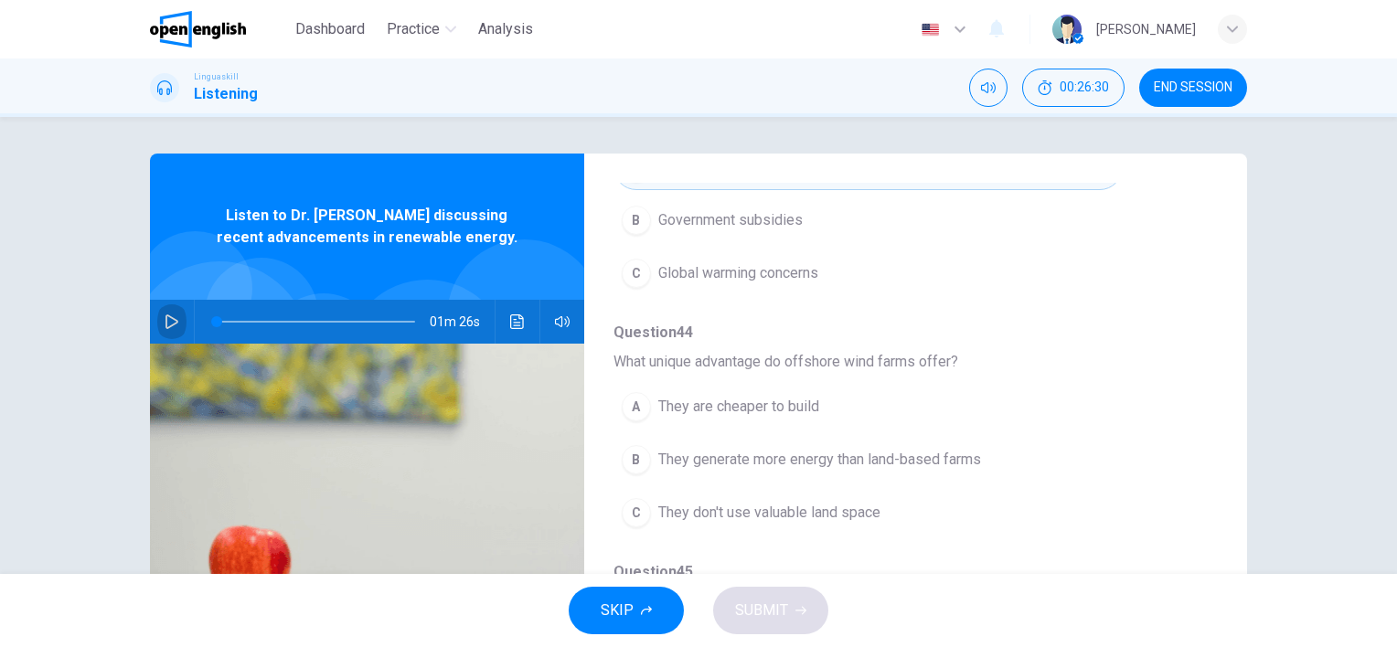
click at [166, 322] on icon "button" at bounding box center [172, 322] width 13 height 15
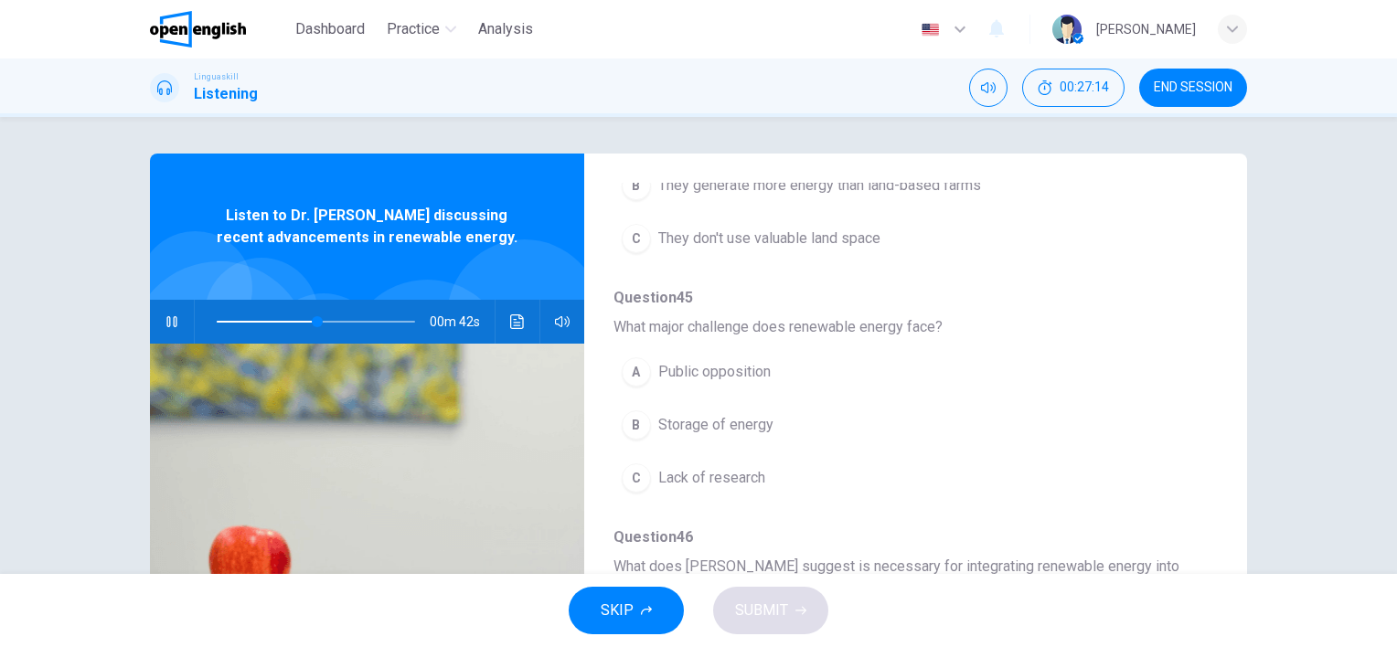
scroll to position [713, 0]
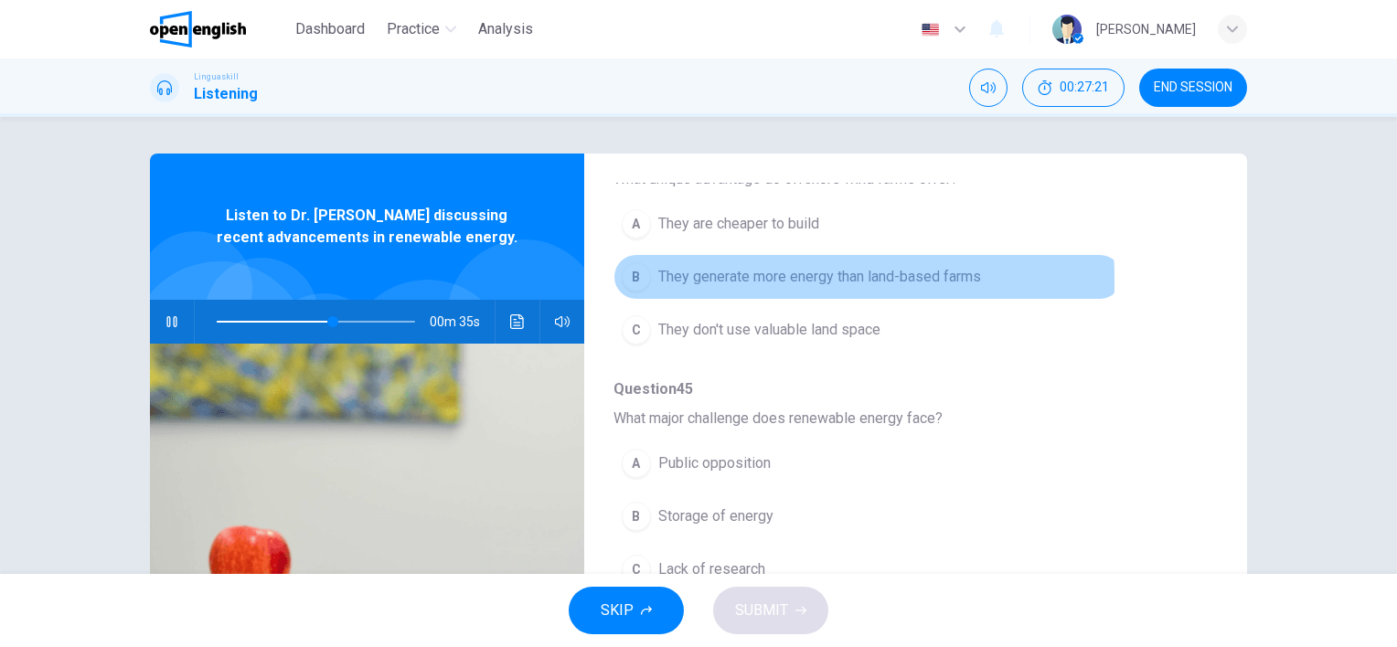
click at [626, 277] on div "B" at bounding box center [636, 276] width 29 height 29
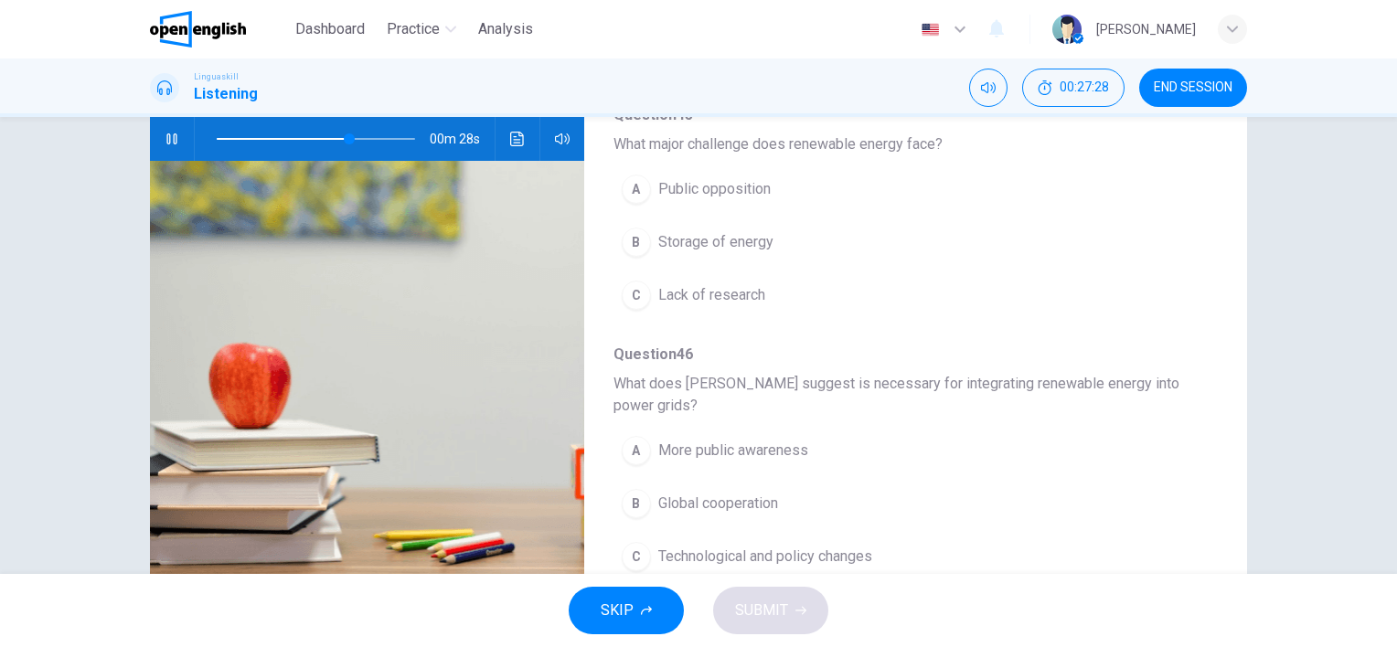
scroll to position [251, 0]
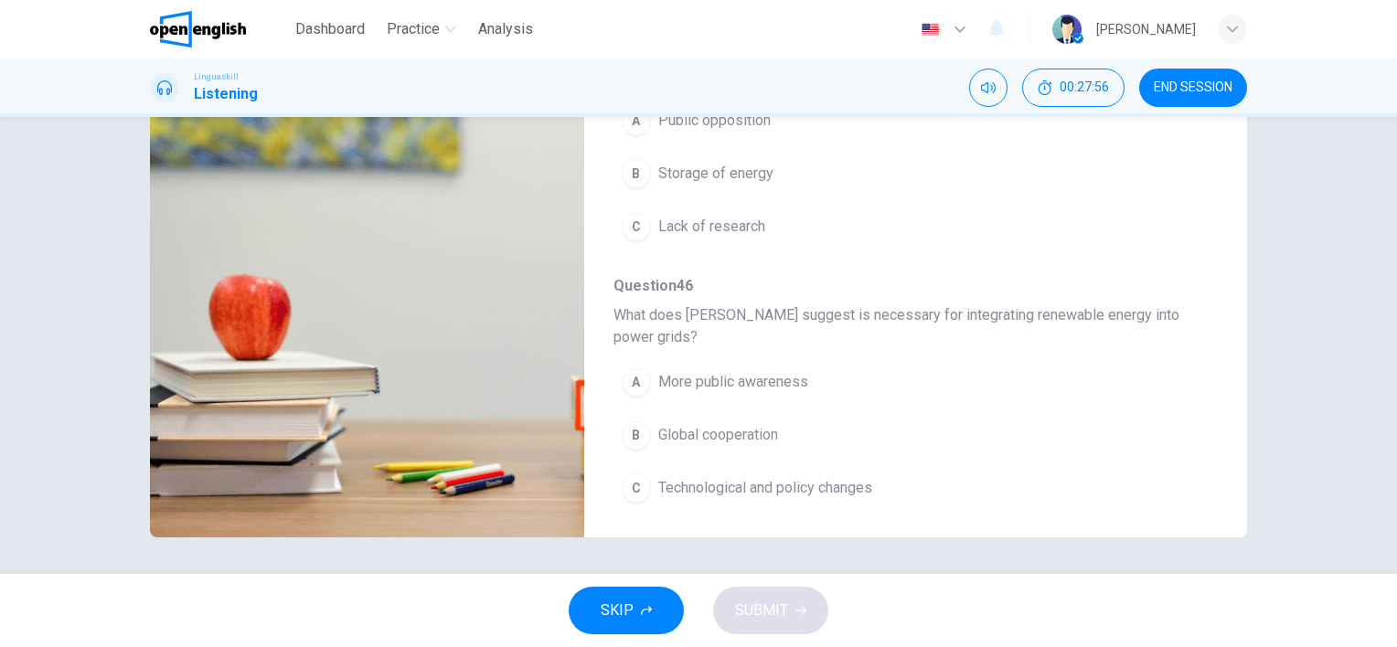
type input "*"
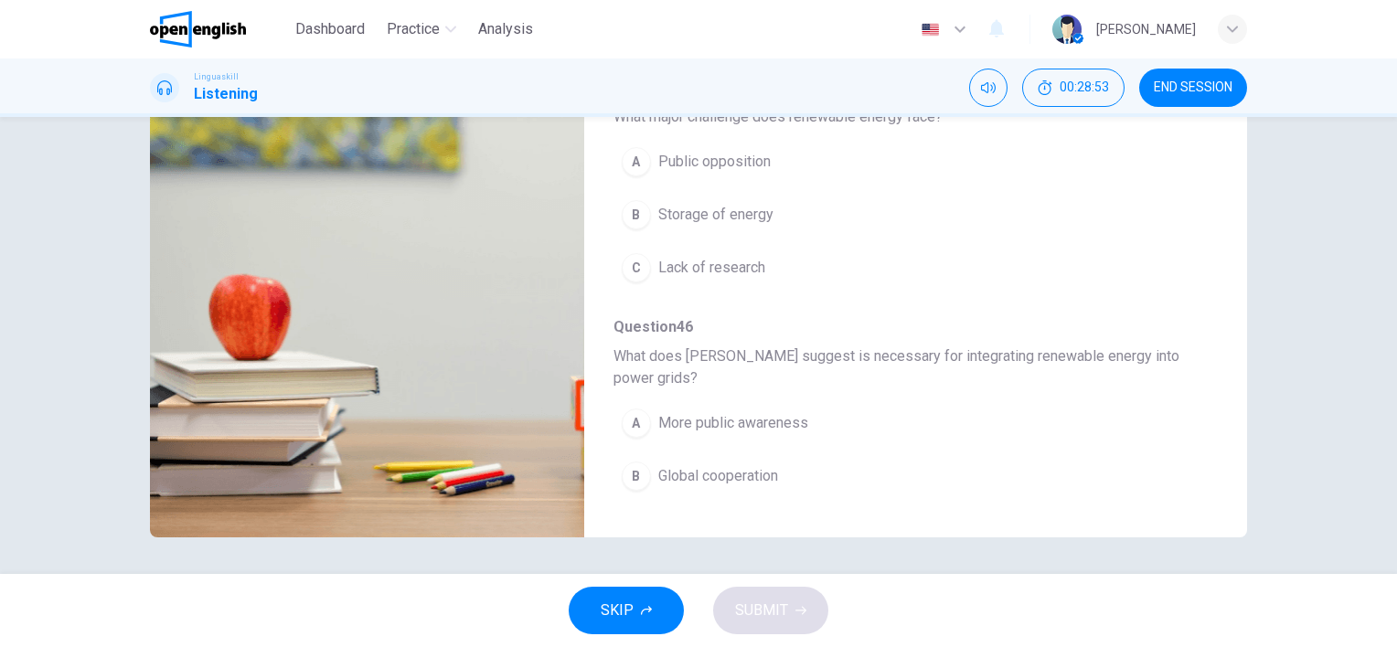
scroll to position [805, 0]
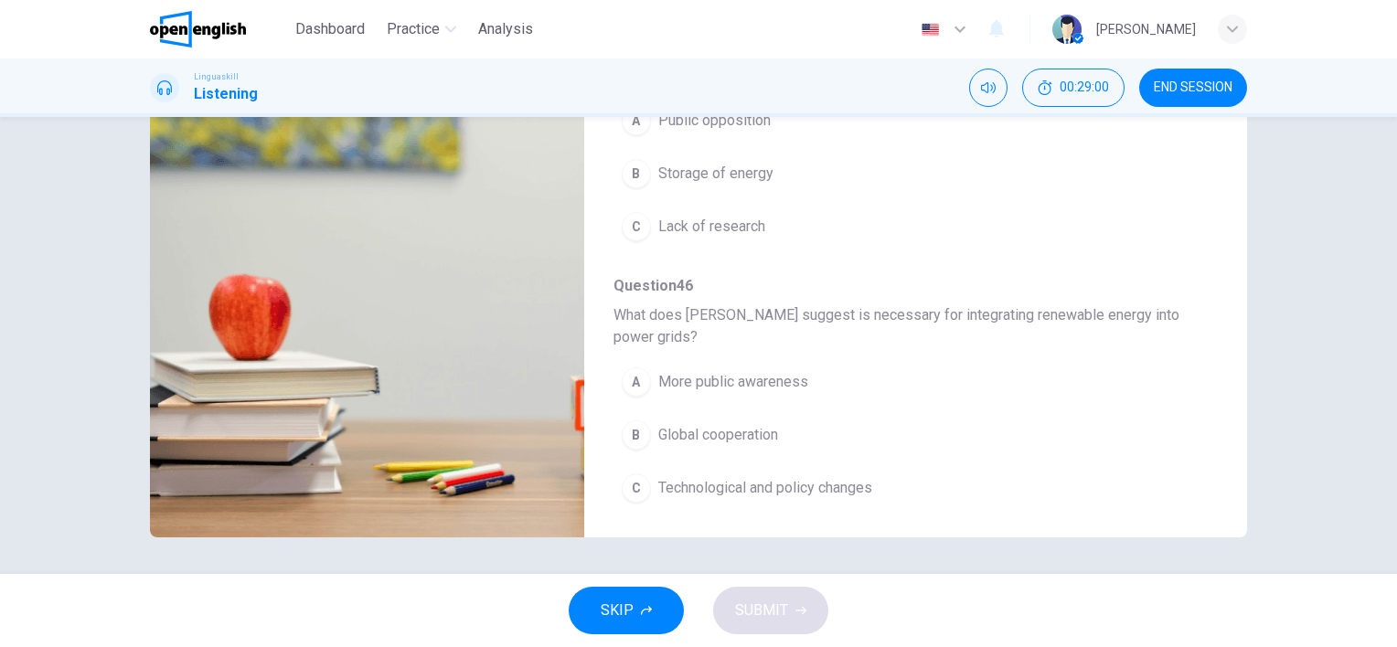
click at [760, 483] on span "Technological and policy changes" at bounding box center [765, 488] width 214 height 22
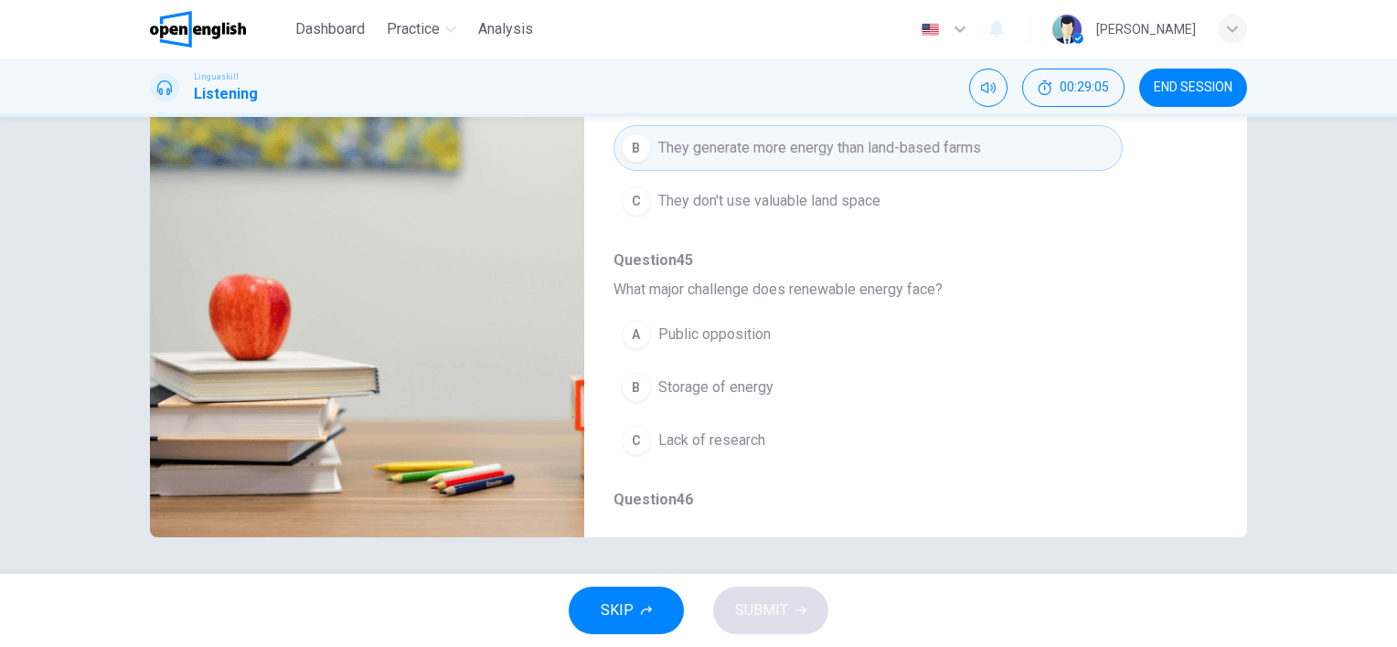
scroll to position [622, 0]
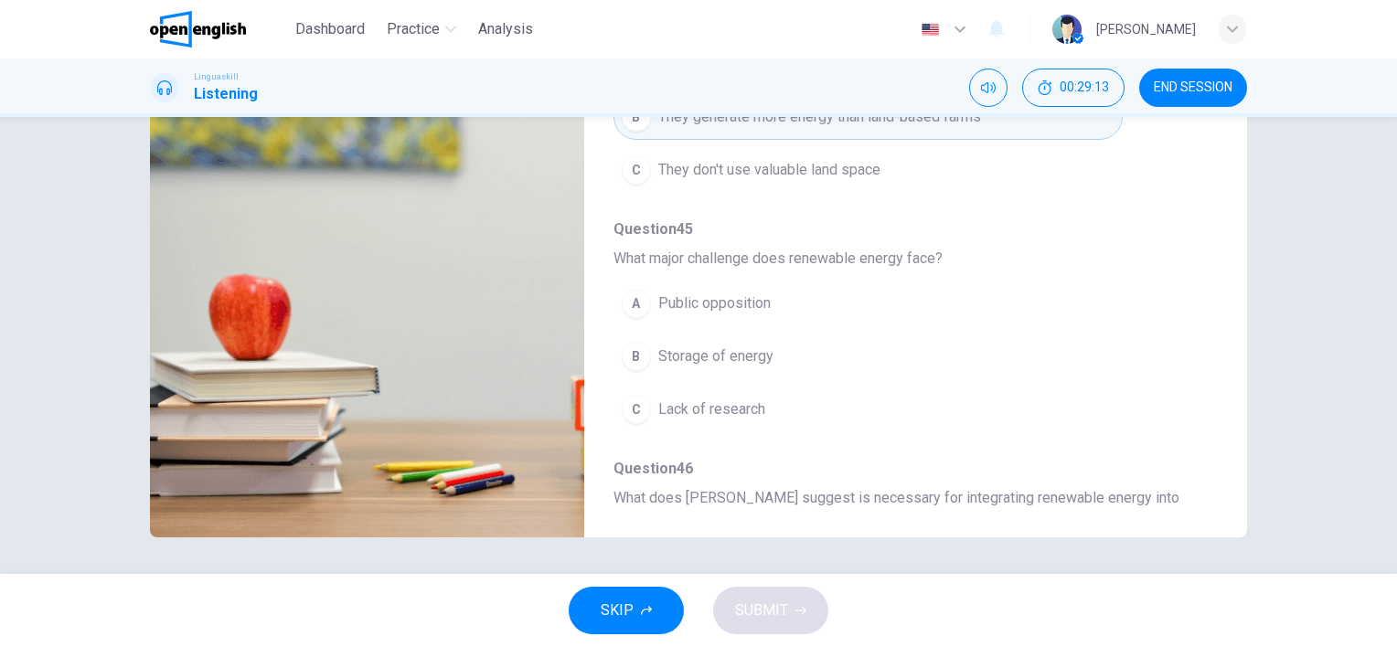
click at [689, 297] on span "Public opposition" at bounding box center [714, 304] width 112 height 22
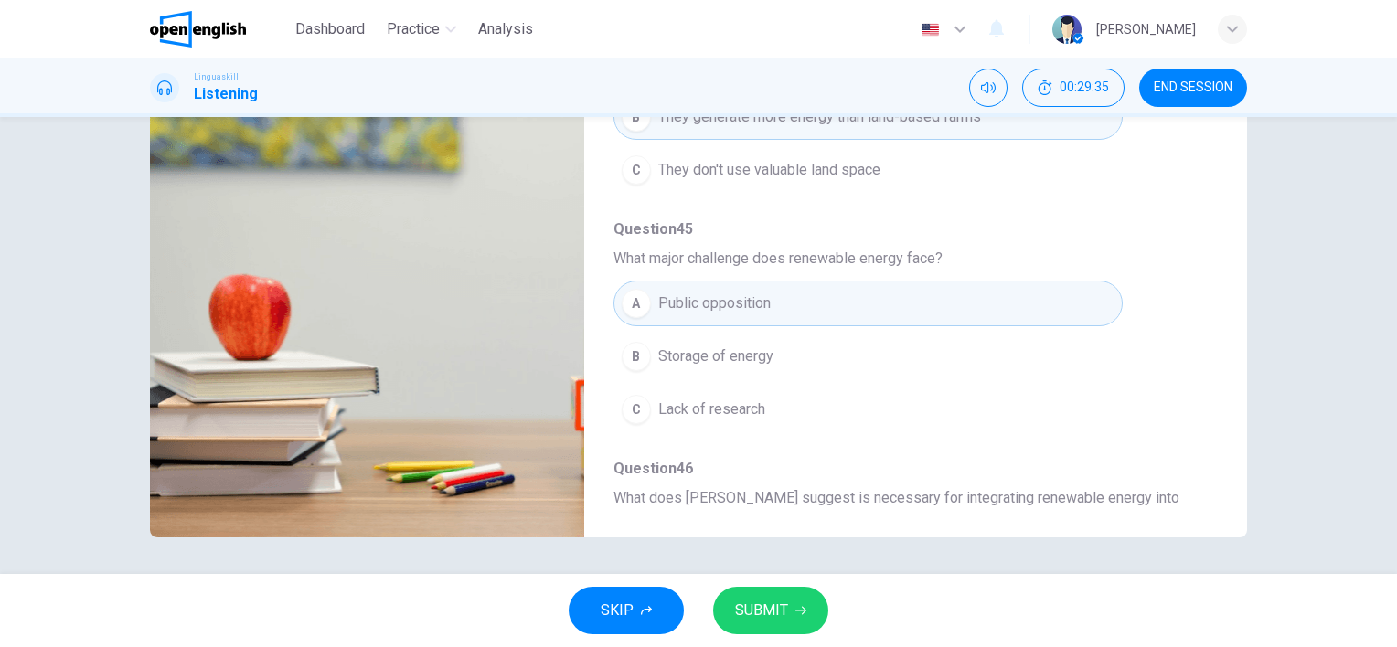
click at [766, 356] on span "Storage of energy" at bounding box center [715, 357] width 115 height 22
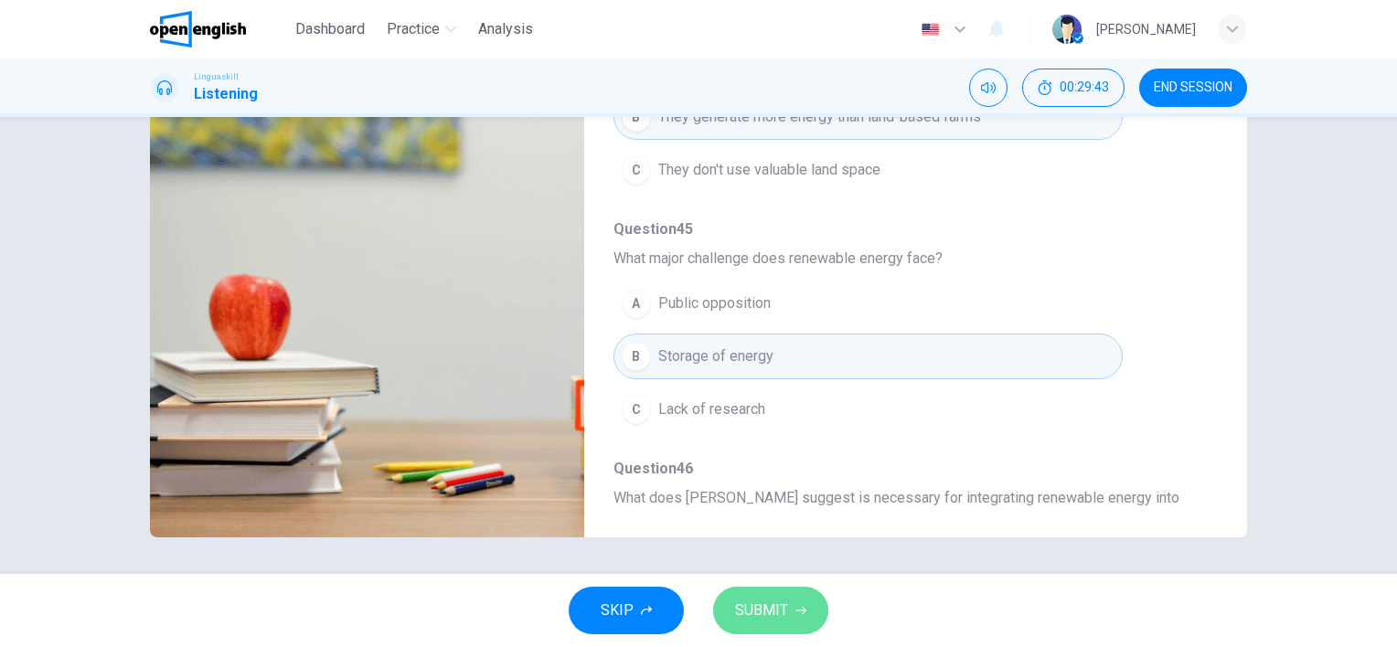
click at [789, 602] on button "SUBMIT" at bounding box center [770, 611] width 115 height 48
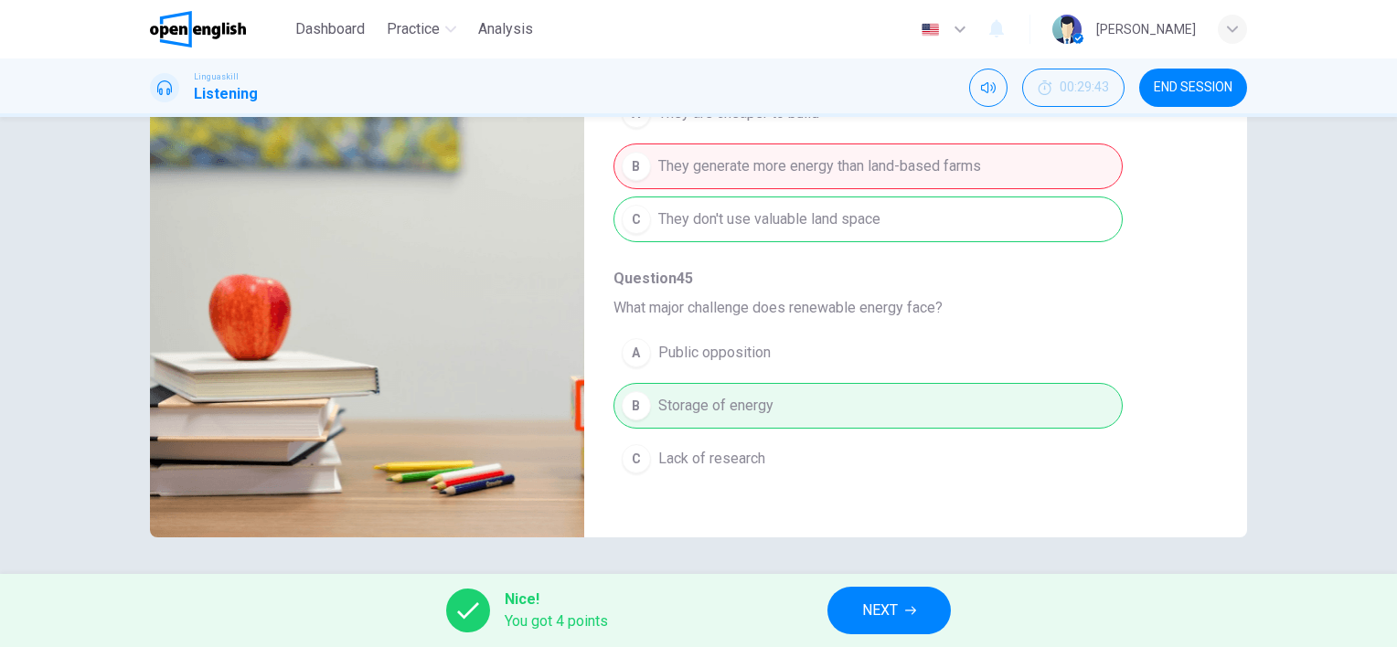
scroll to position [530, 0]
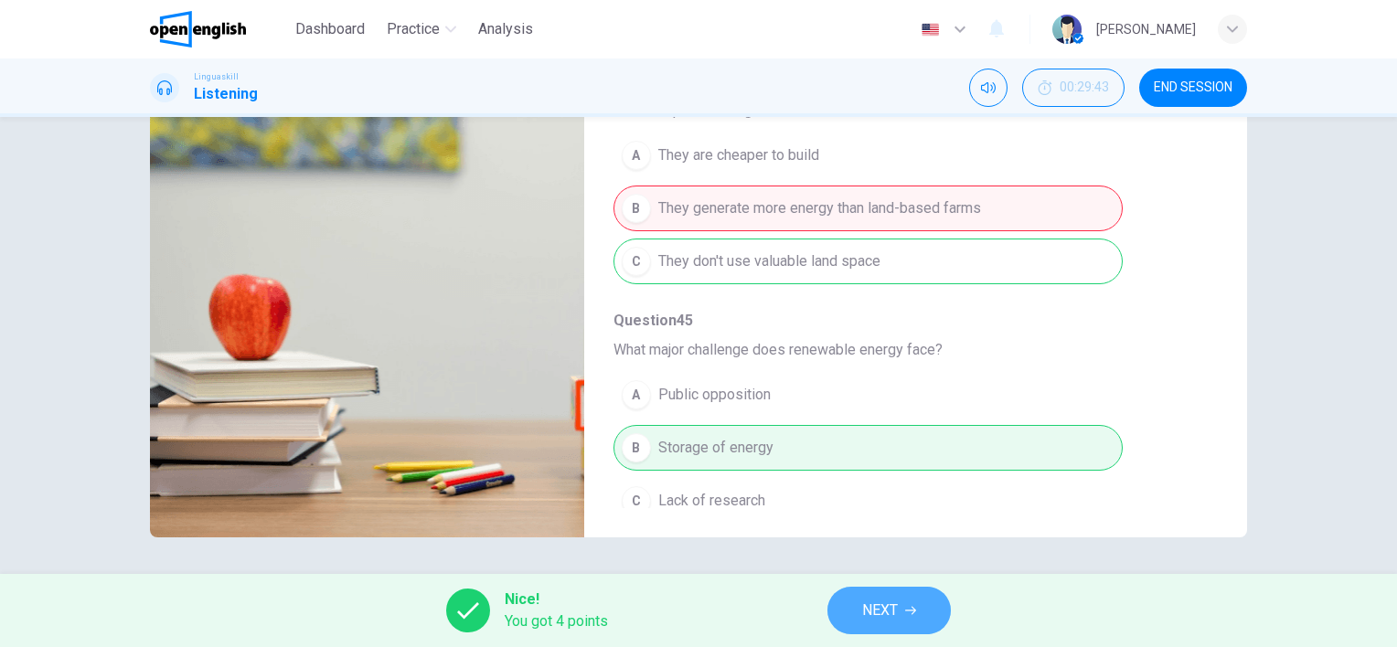
click at [887, 605] on span "NEXT" at bounding box center [880, 611] width 36 height 26
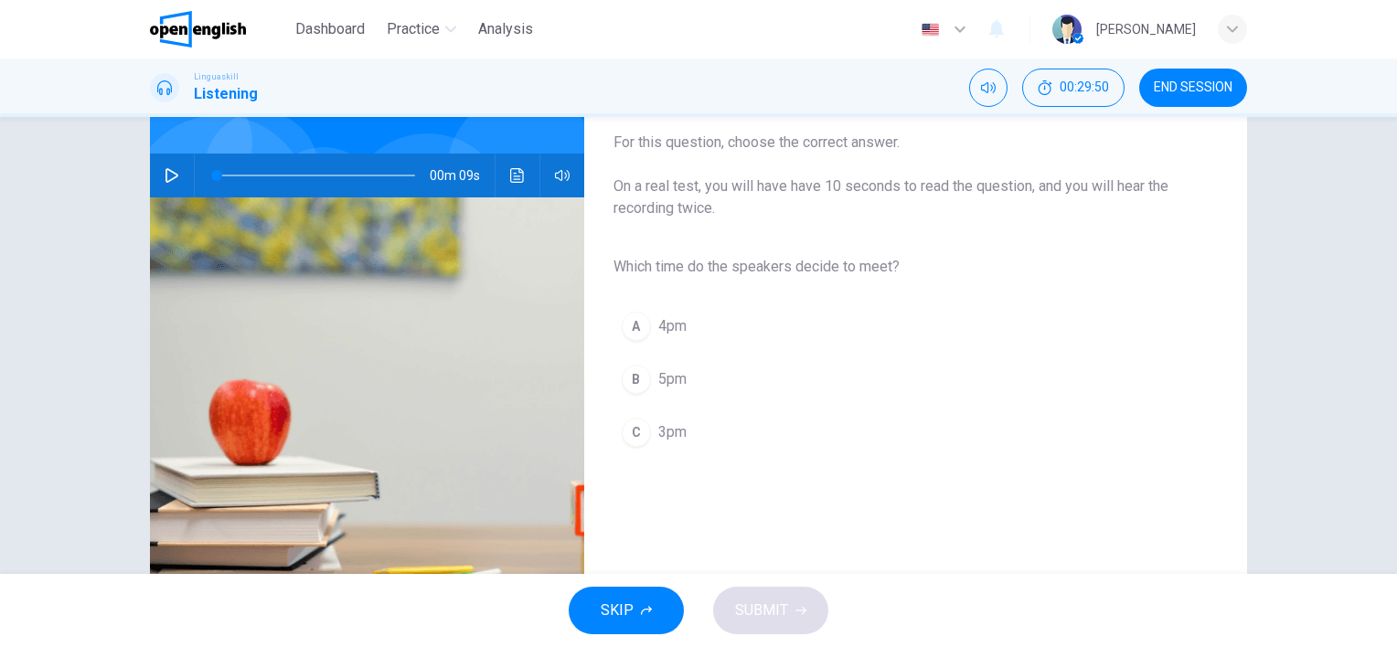
scroll to position [0, 0]
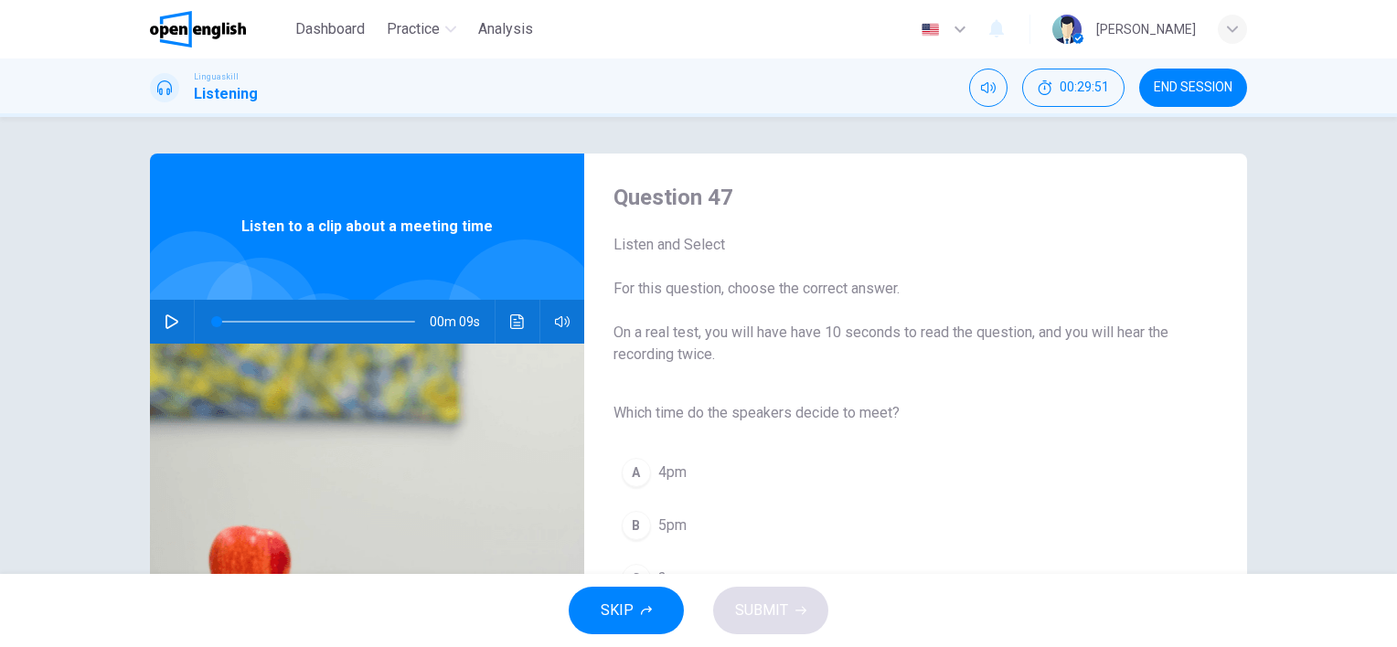
click at [176, 315] on button "button" at bounding box center [171, 322] width 29 height 44
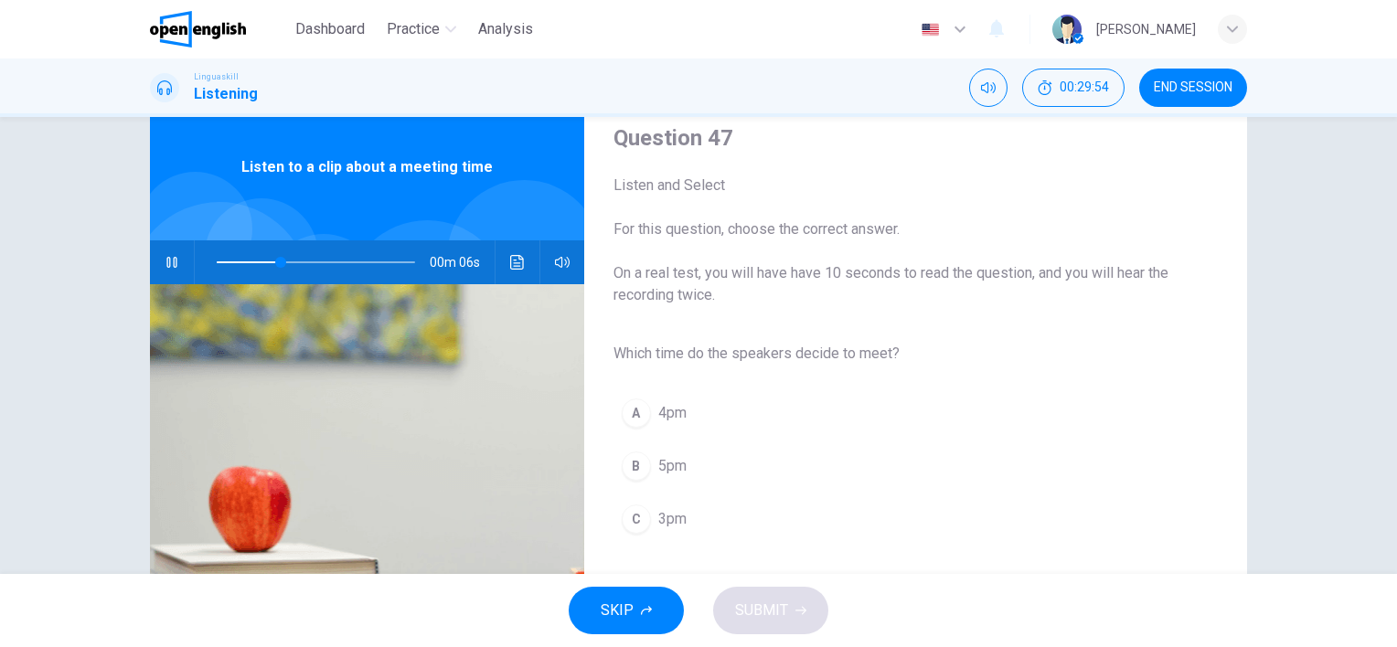
scroll to position [91, 0]
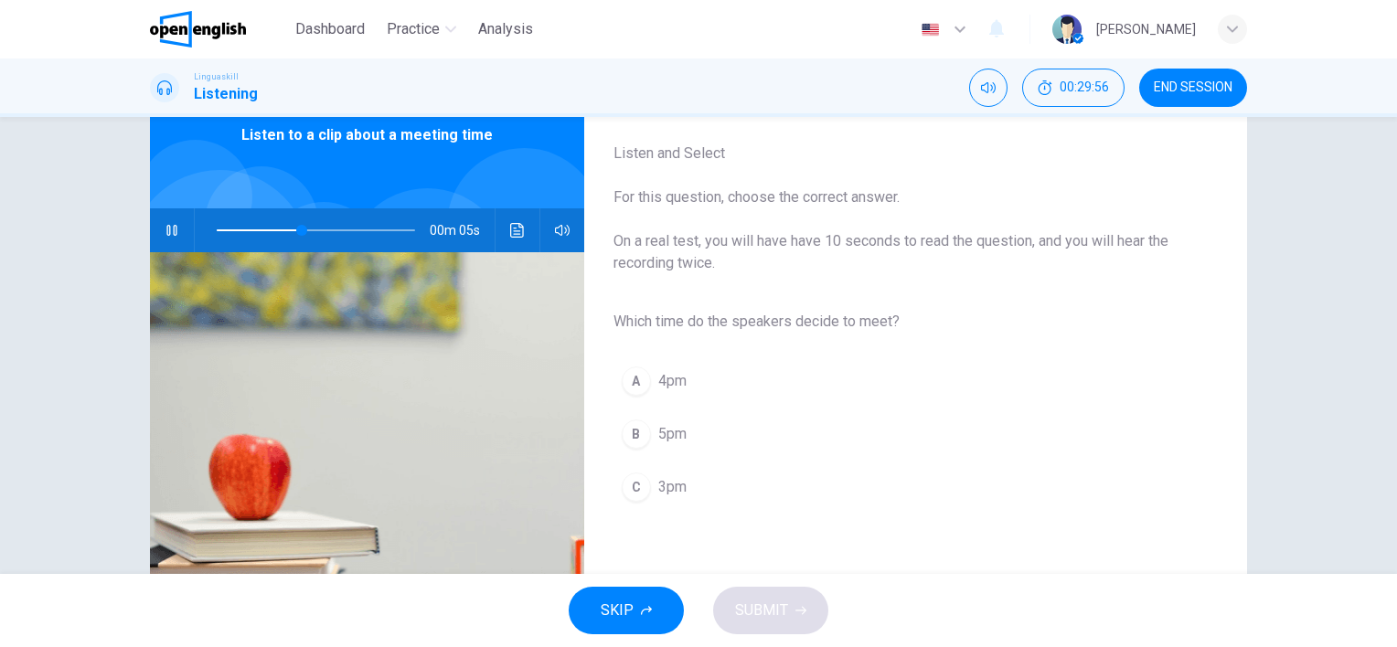
click at [625, 488] on div "C" at bounding box center [636, 487] width 29 height 29
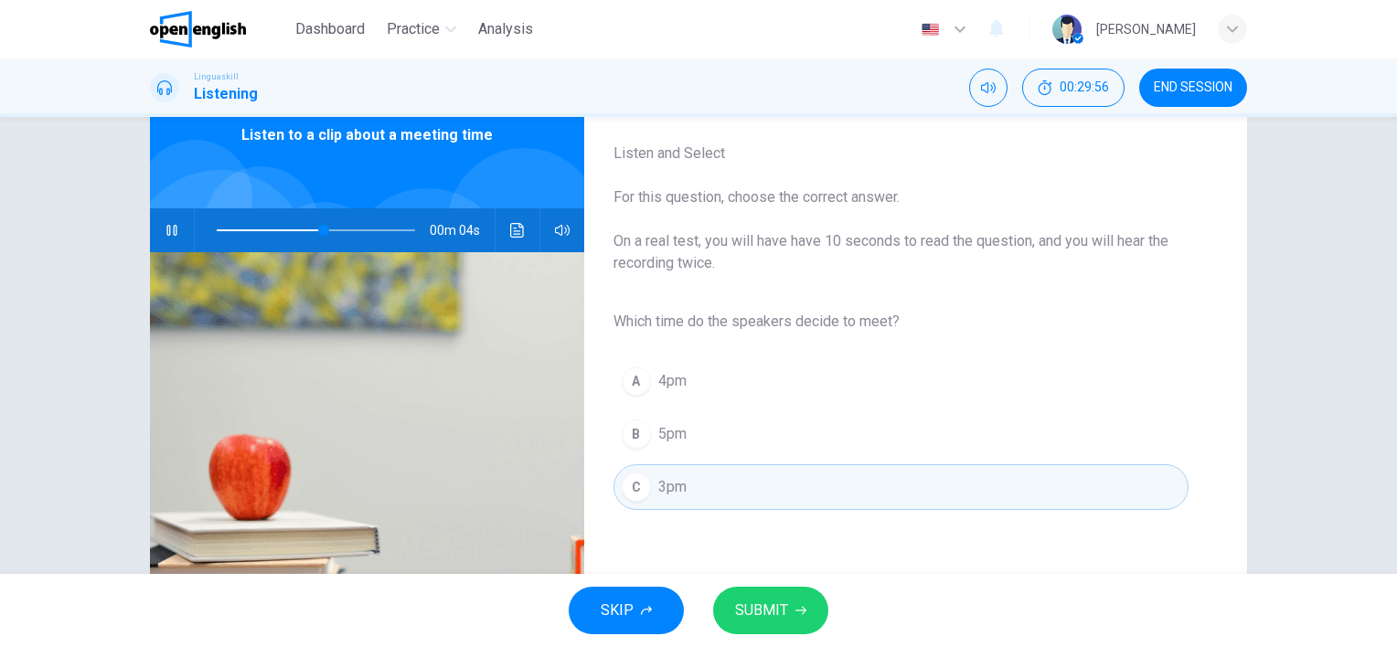
click at [783, 605] on span "SUBMIT" at bounding box center [761, 611] width 53 height 26
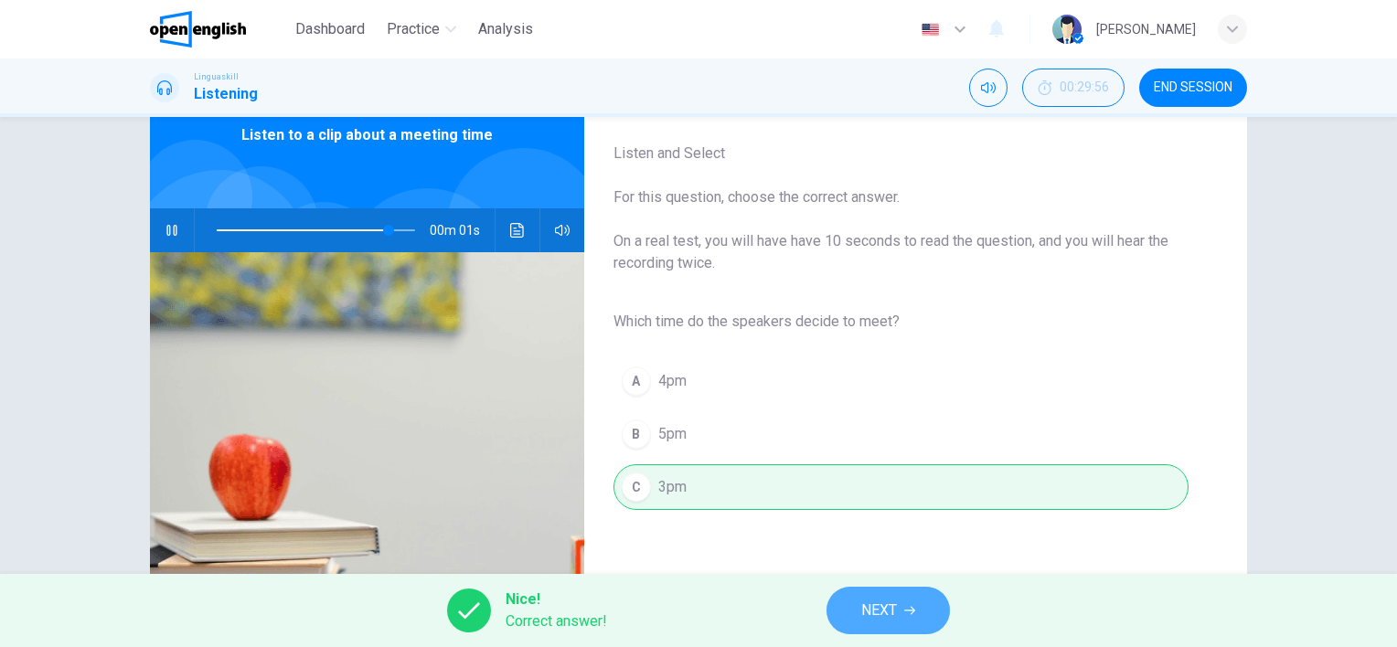
click at [893, 599] on span "NEXT" at bounding box center [879, 611] width 36 height 26
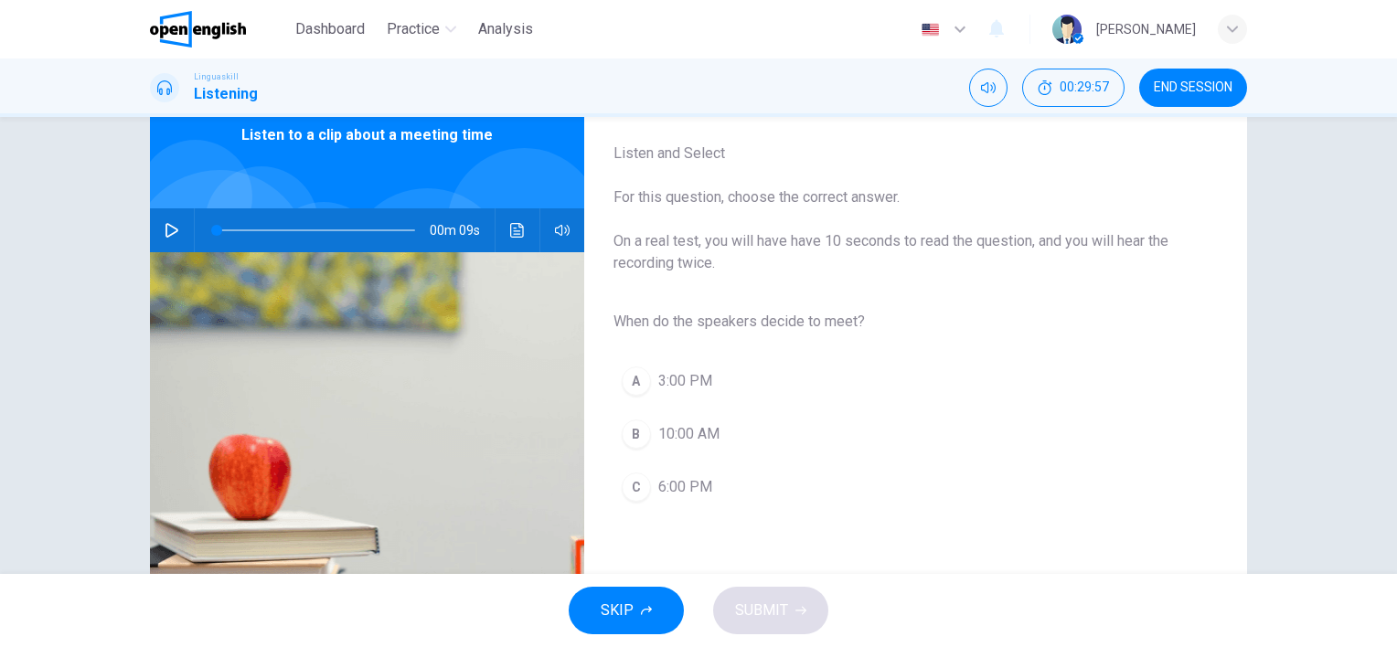
click at [165, 229] on icon "button" at bounding box center [172, 230] width 15 height 15
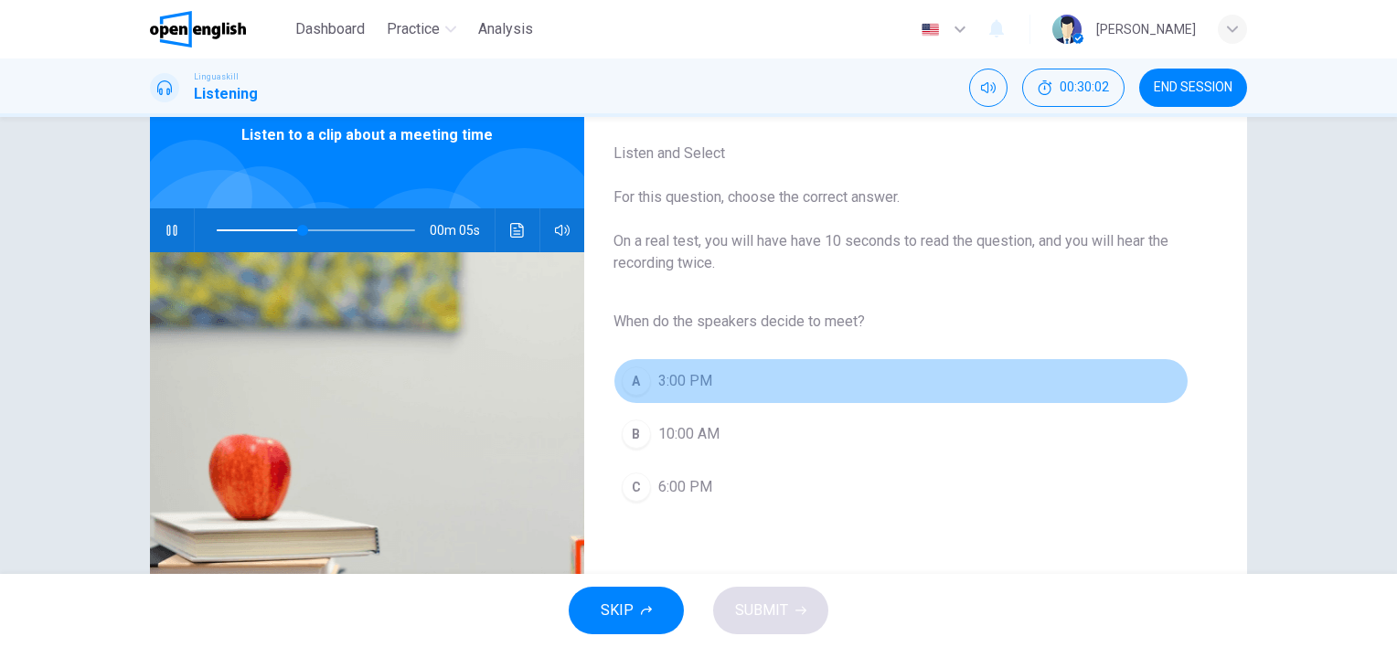
click at [658, 377] on span "3:00 PM" at bounding box center [685, 381] width 54 height 22
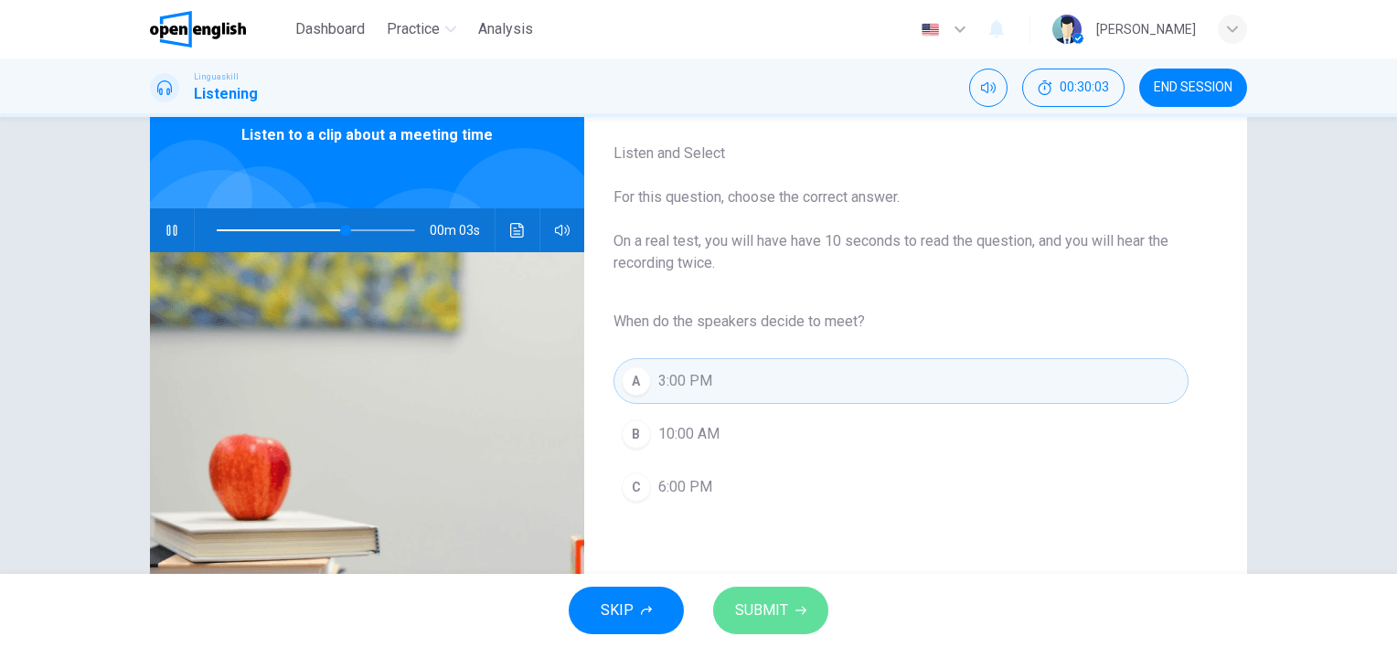
click at [763, 605] on span "SUBMIT" at bounding box center [761, 611] width 53 height 26
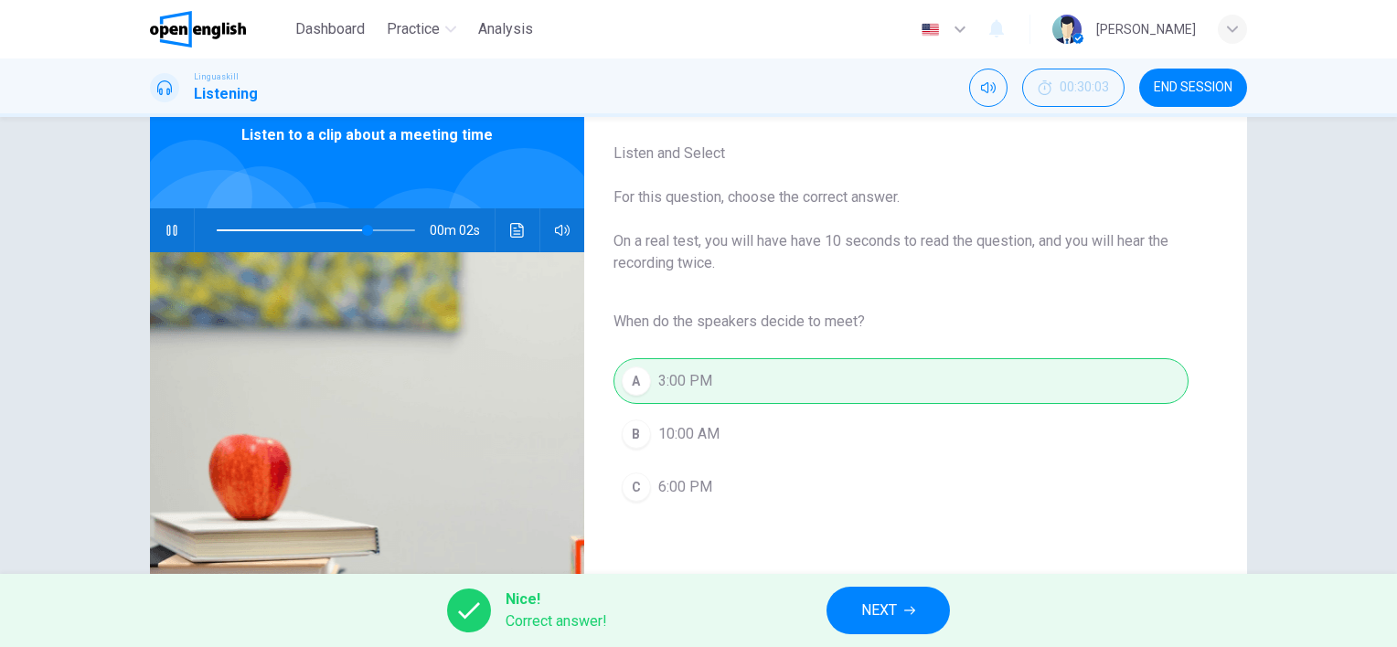
type input "**"
click at [901, 608] on button "NEXT" at bounding box center [888, 611] width 123 height 48
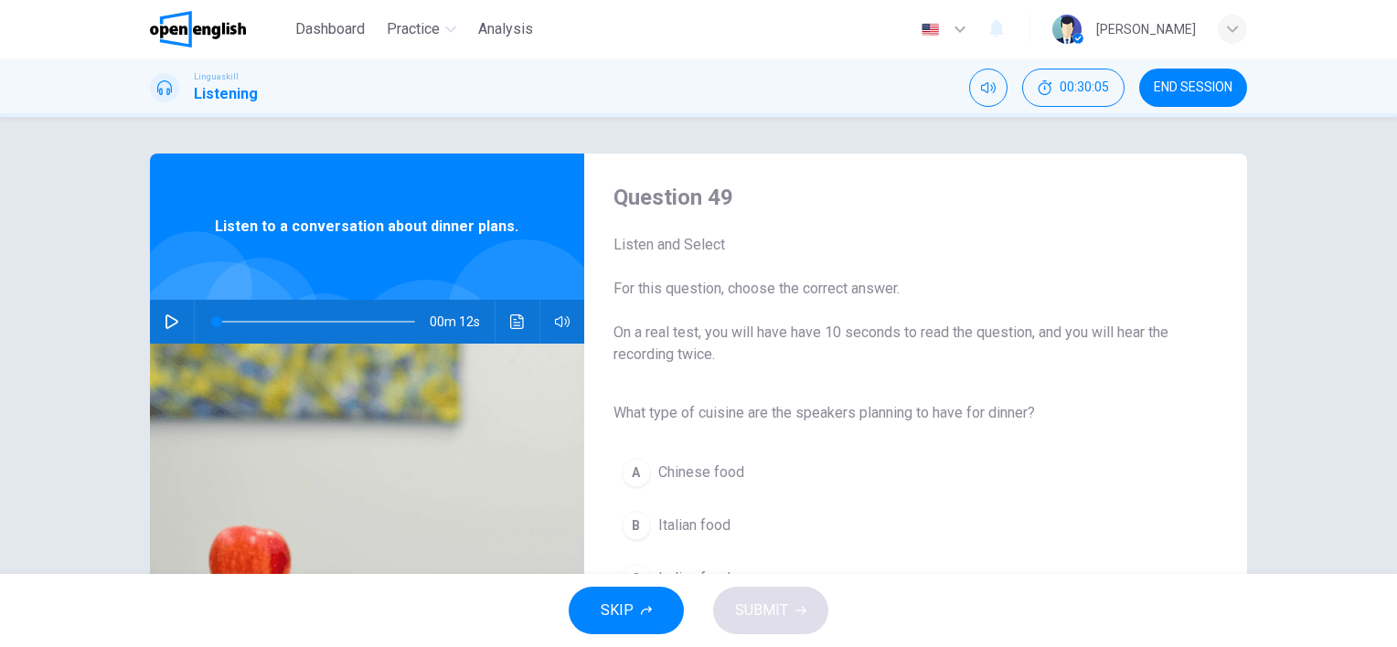
click at [150, 326] on div "00m 12s" at bounding box center [367, 322] width 434 height 44
click at [166, 318] on icon "button" at bounding box center [172, 322] width 15 height 15
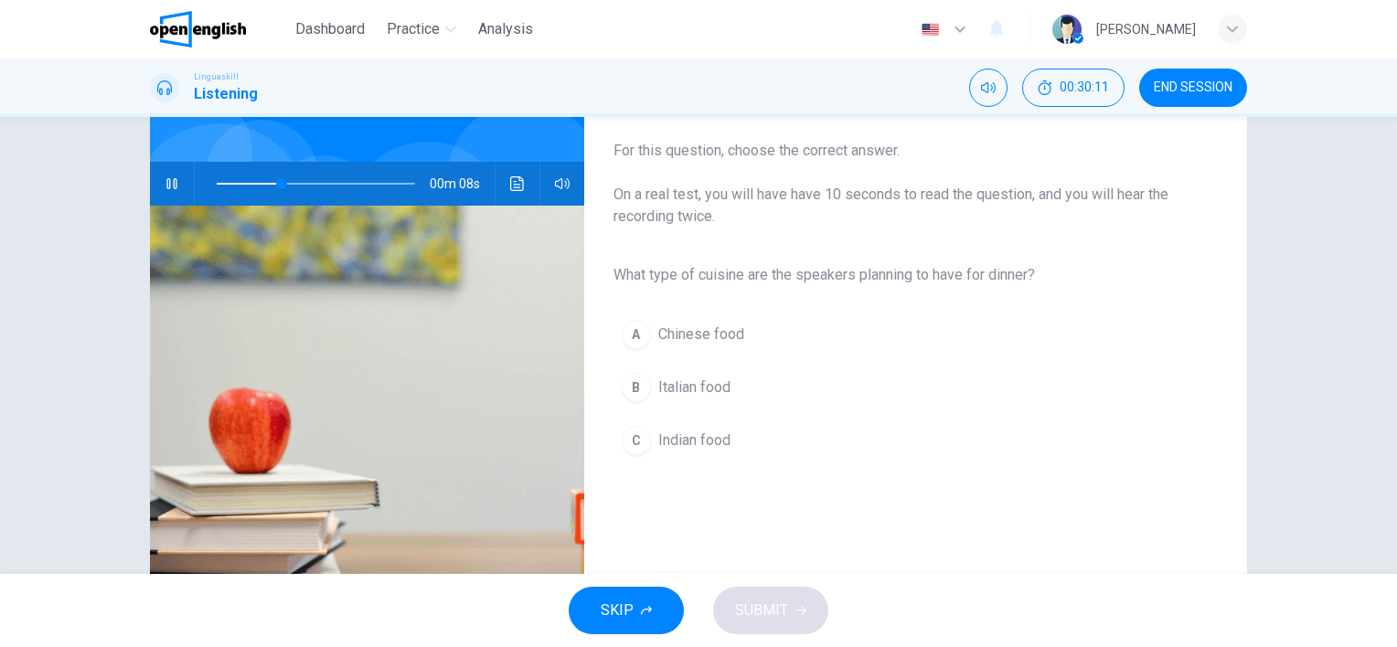
scroll to position [183, 0]
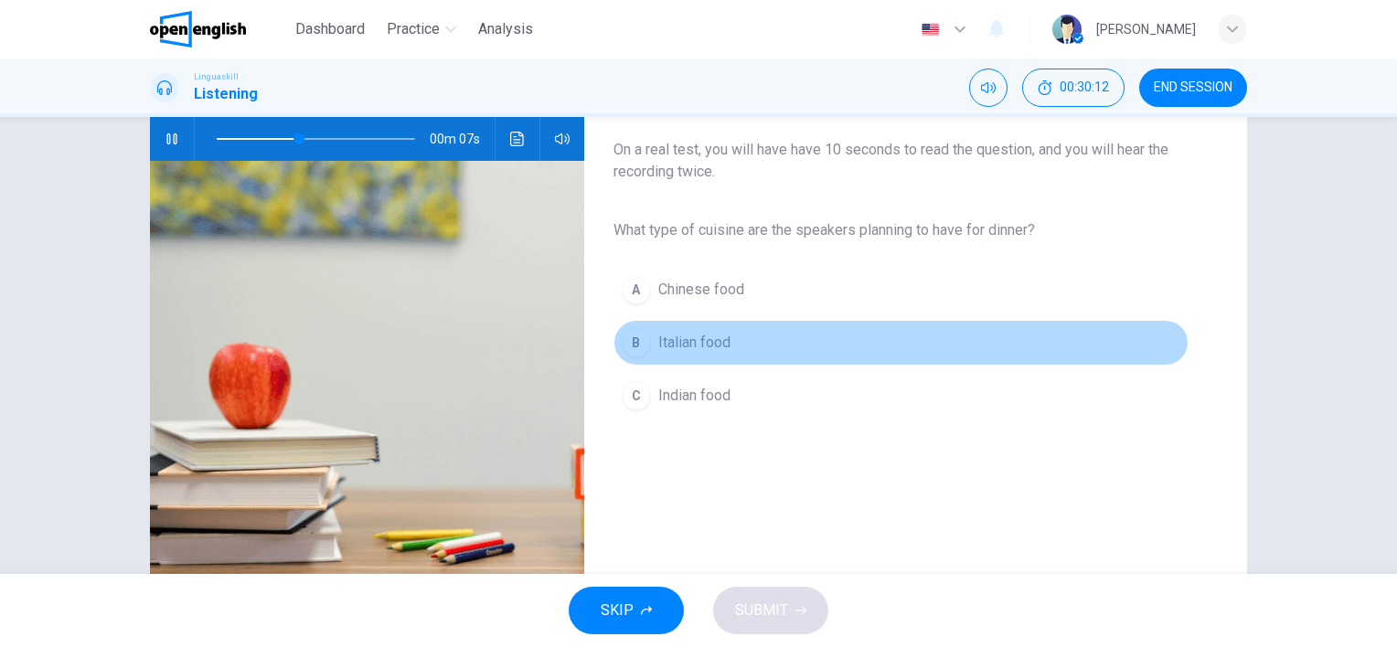
click at [637, 345] on div "B" at bounding box center [636, 342] width 29 height 29
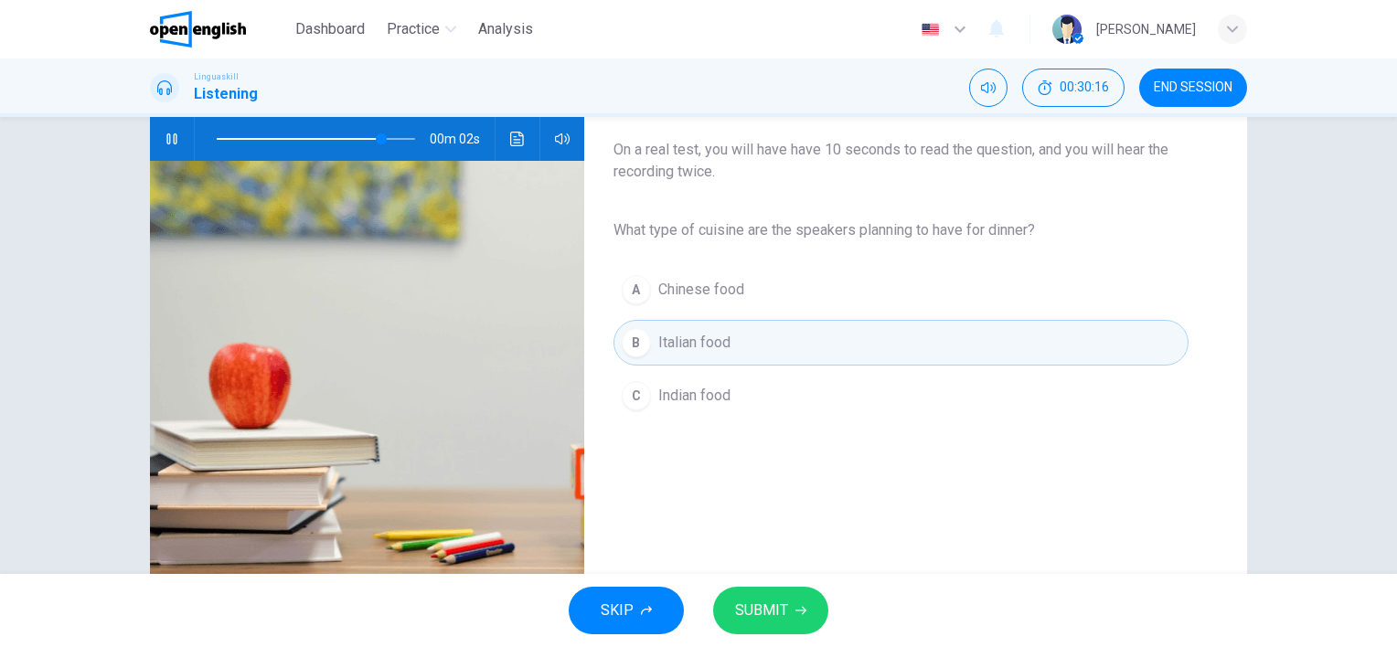
click at [772, 622] on span "SUBMIT" at bounding box center [761, 611] width 53 height 26
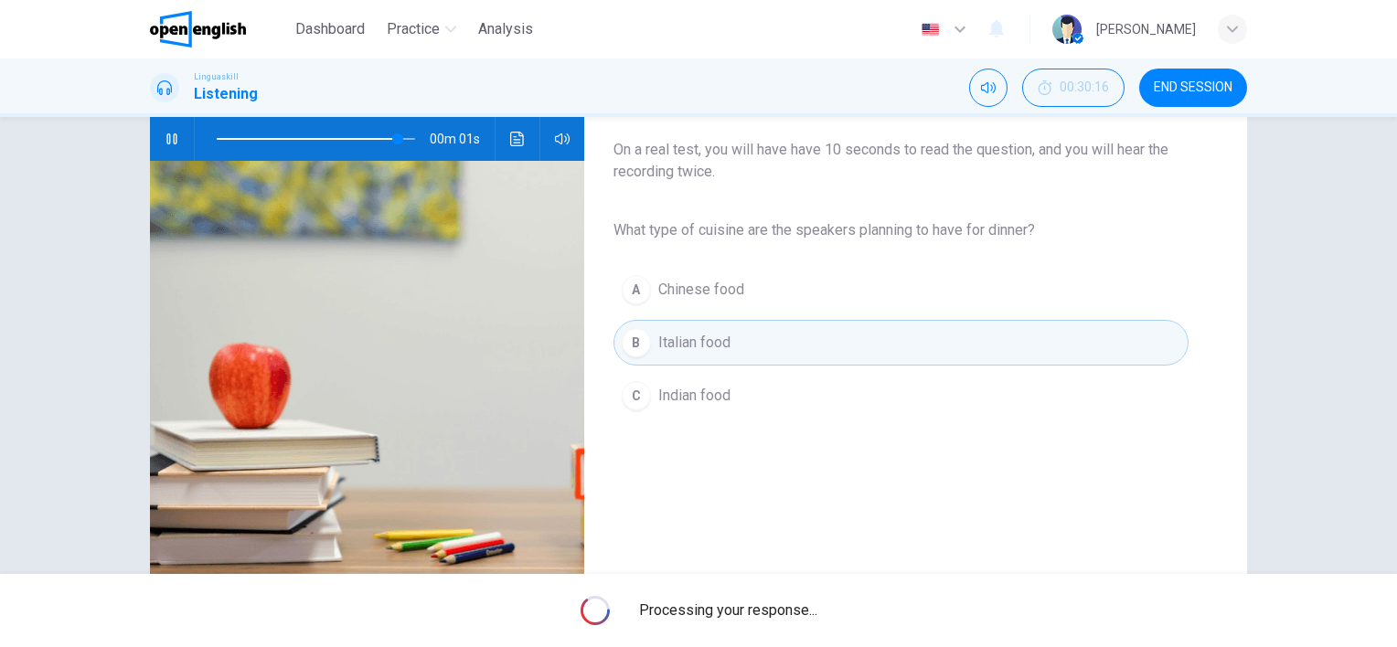
type input "*"
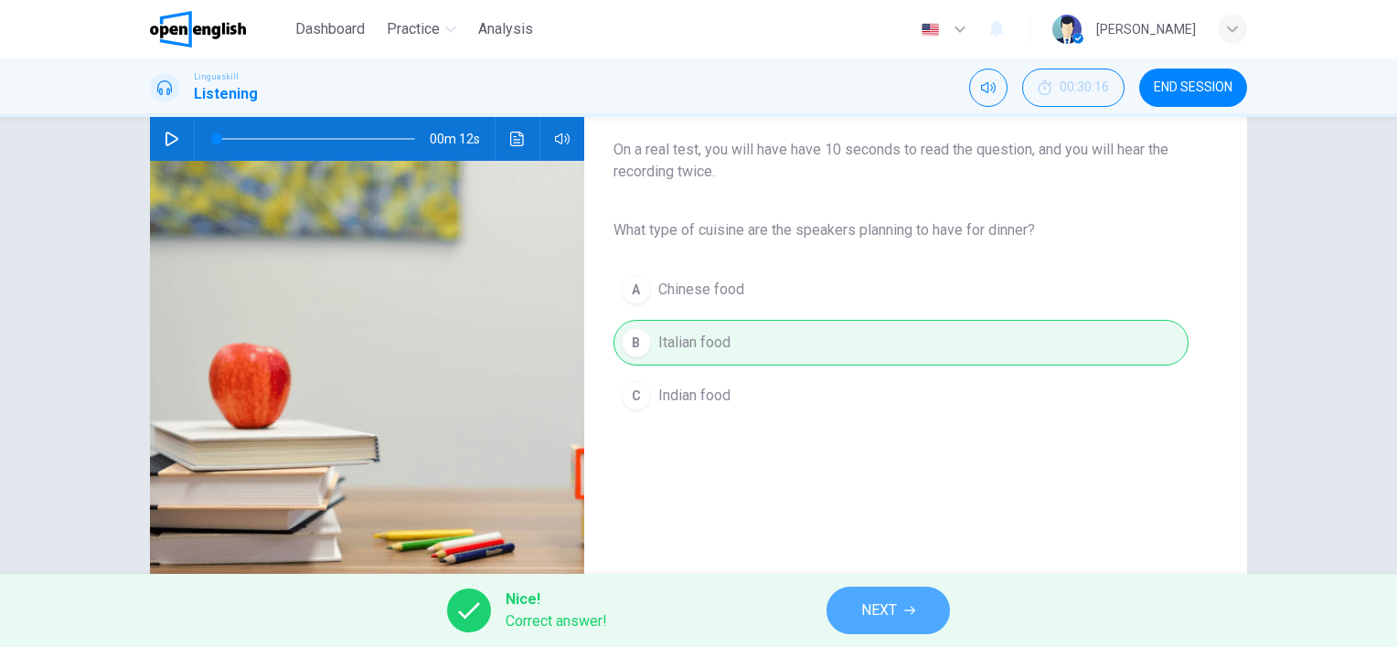
click at [861, 610] on span "NEXT" at bounding box center [879, 611] width 36 height 26
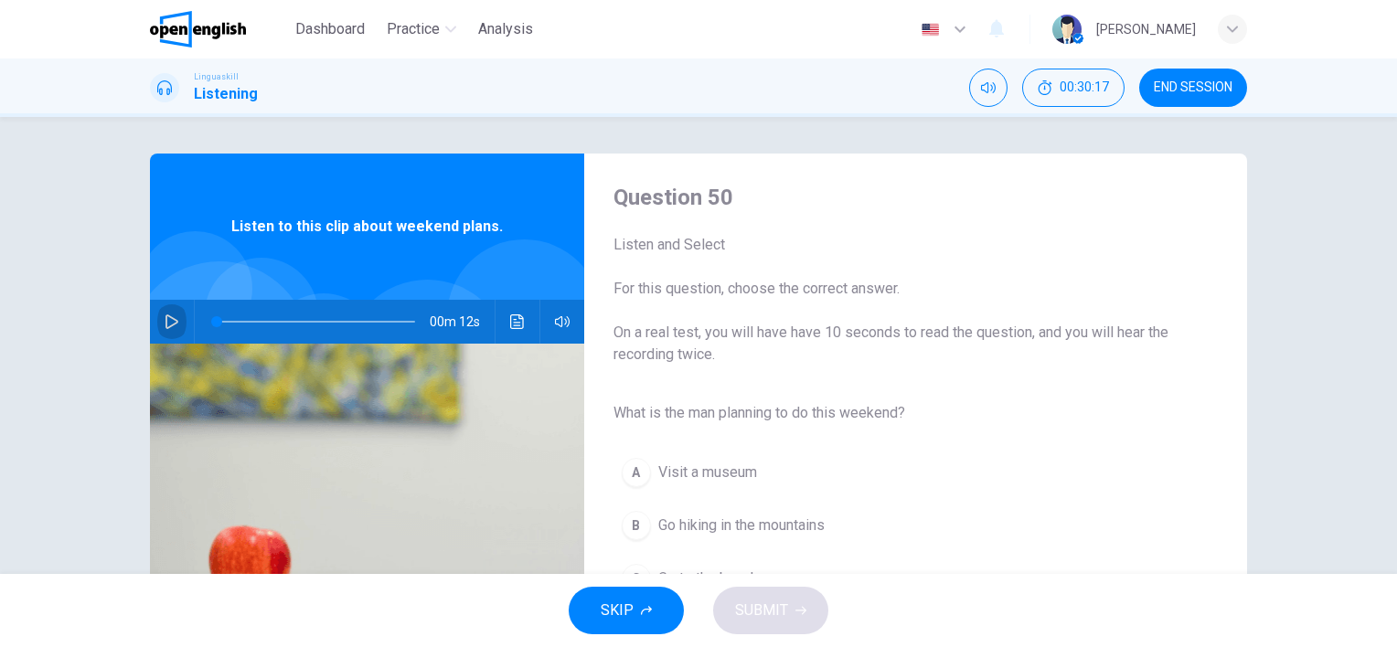
drag, startPoint x: 171, startPoint y: 323, endPoint x: 272, endPoint y: 360, distance: 107.4
click at [172, 326] on icon "button" at bounding box center [172, 322] width 15 height 15
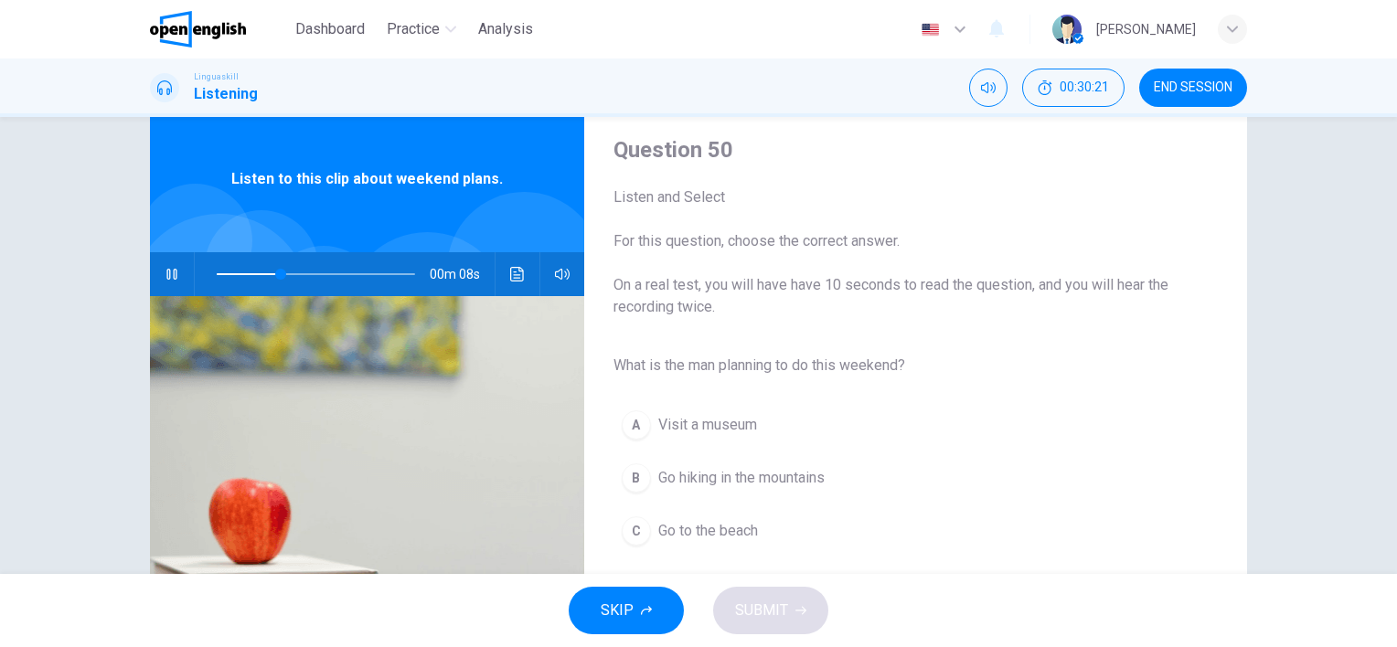
scroll to position [91, 0]
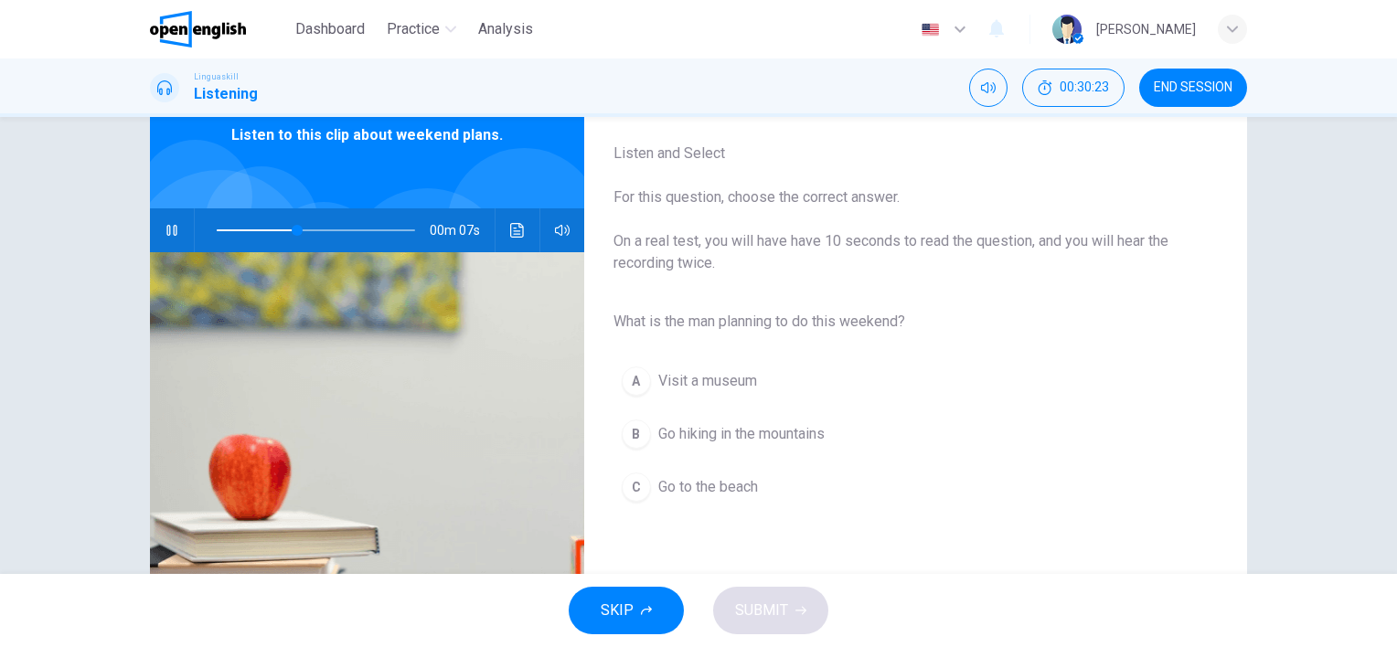
click at [640, 431] on div "B" at bounding box center [636, 434] width 29 height 29
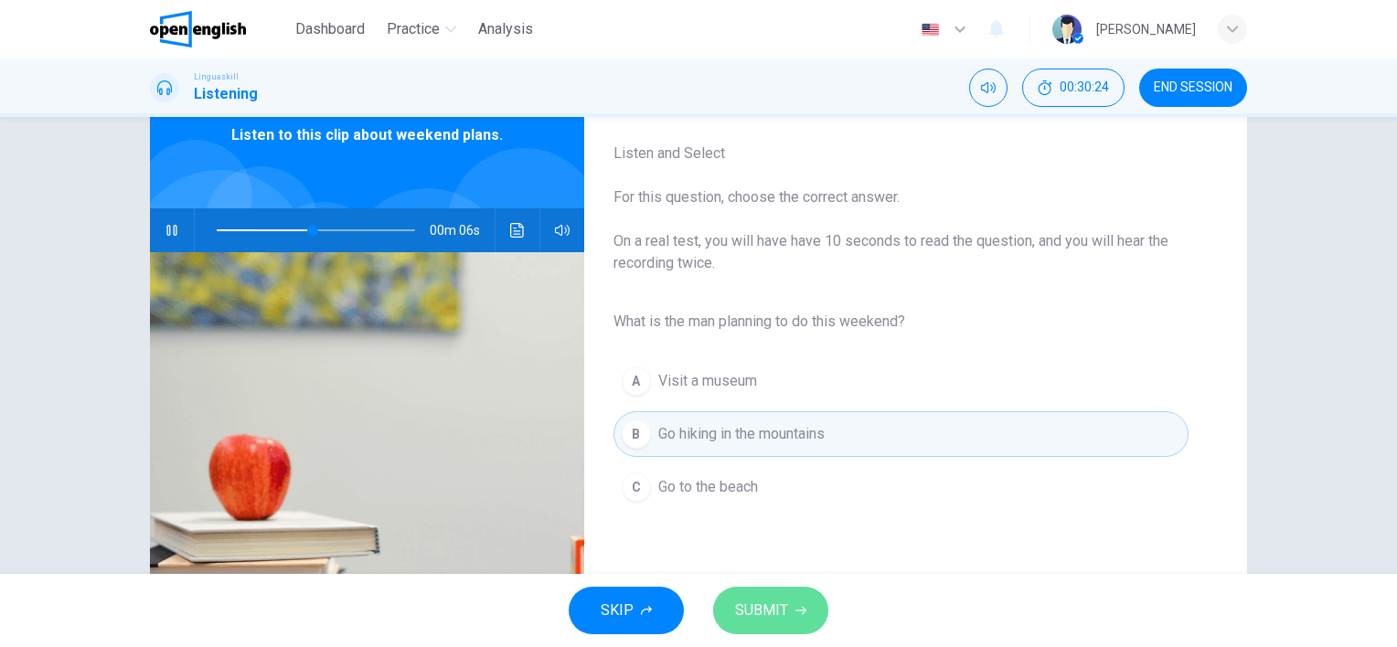
click at [781, 604] on span "SUBMIT" at bounding box center [761, 611] width 53 height 26
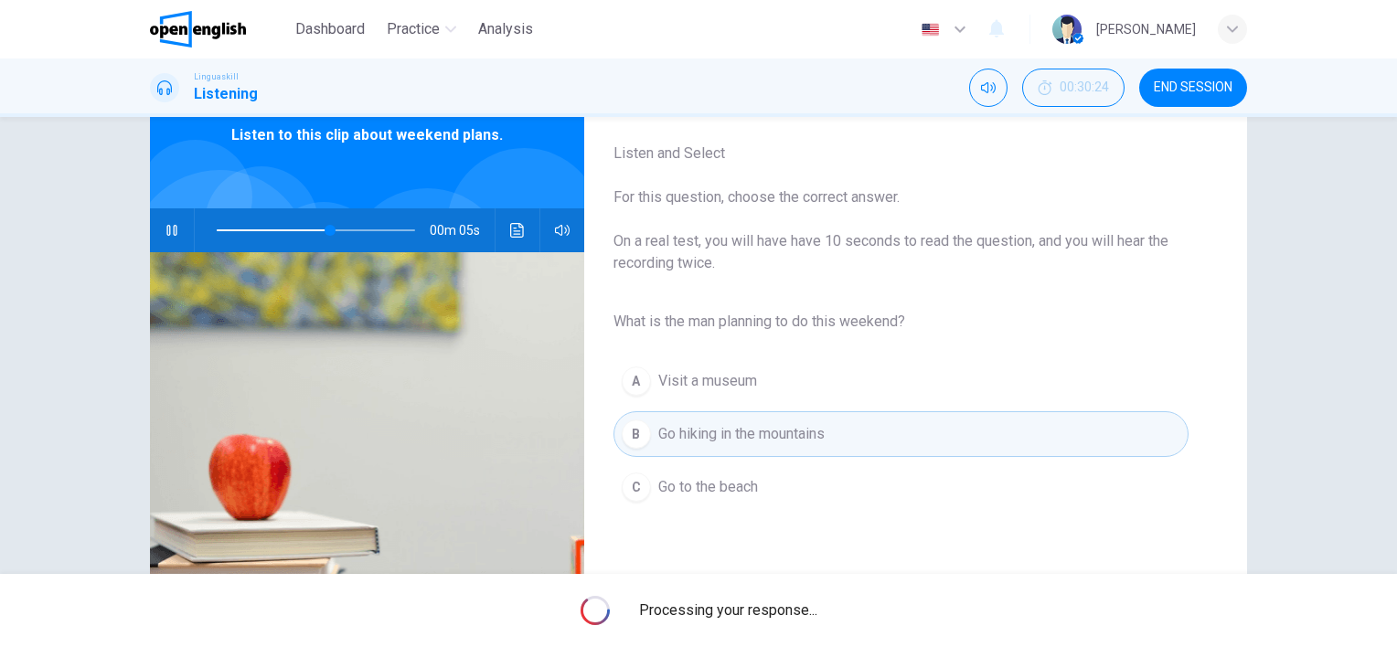
type input "**"
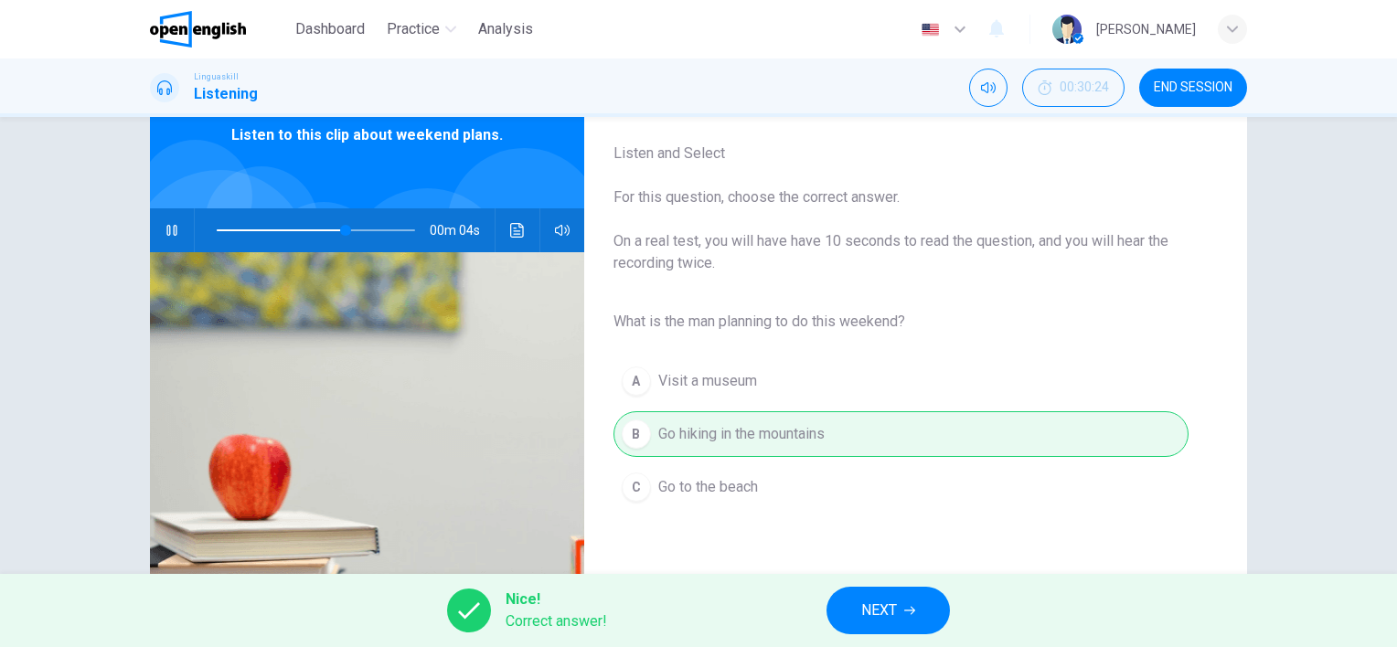
click at [867, 623] on span "NEXT" at bounding box center [879, 611] width 36 height 26
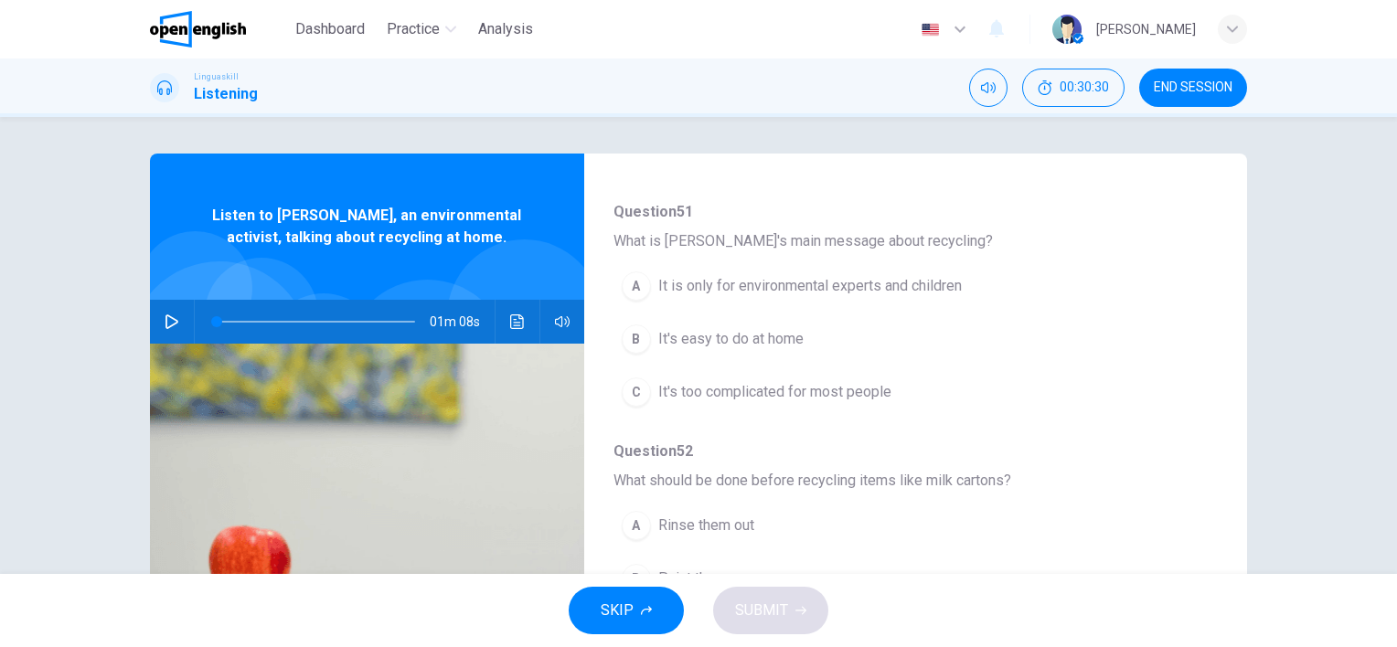
scroll to position [143, 0]
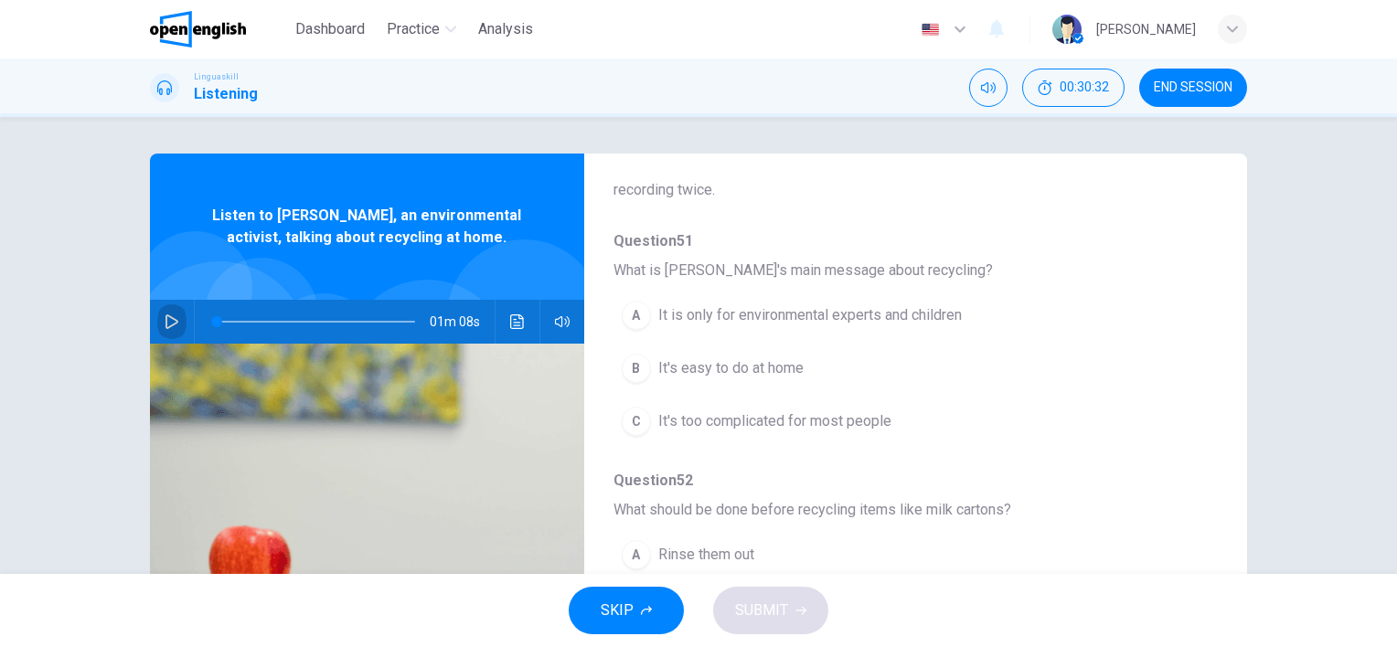
click at [167, 322] on icon "button" at bounding box center [172, 322] width 15 height 15
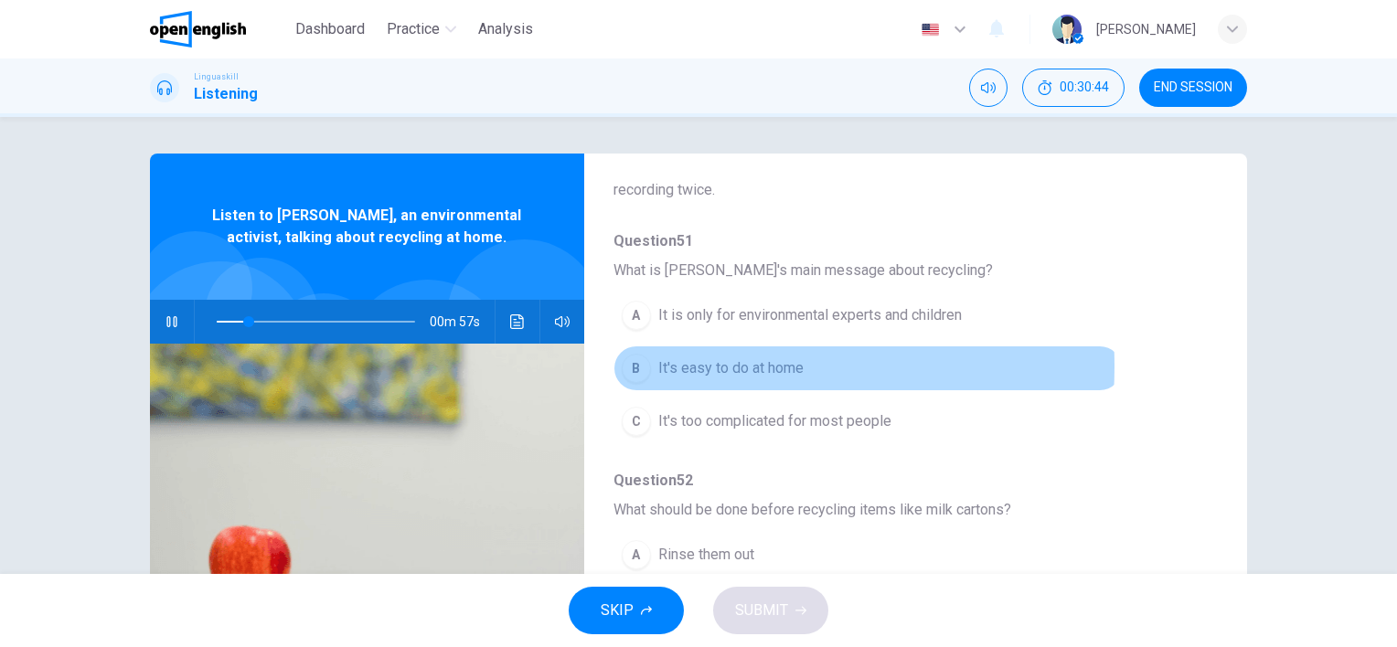
click at [637, 366] on div "B" at bounding box center [636, 368] width 29 height 29
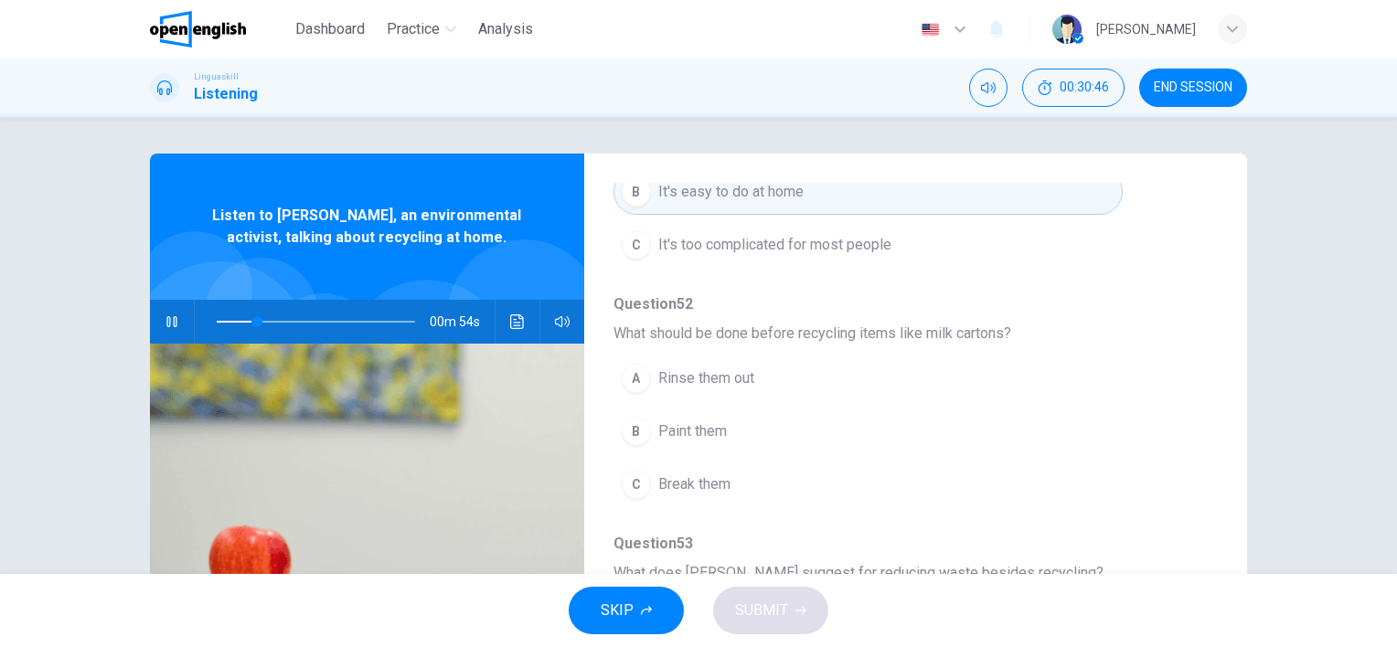
scroll to position [326, 0]
click at [629, 370] on div "A" at bounding box center [636, 372] width 29 height 29
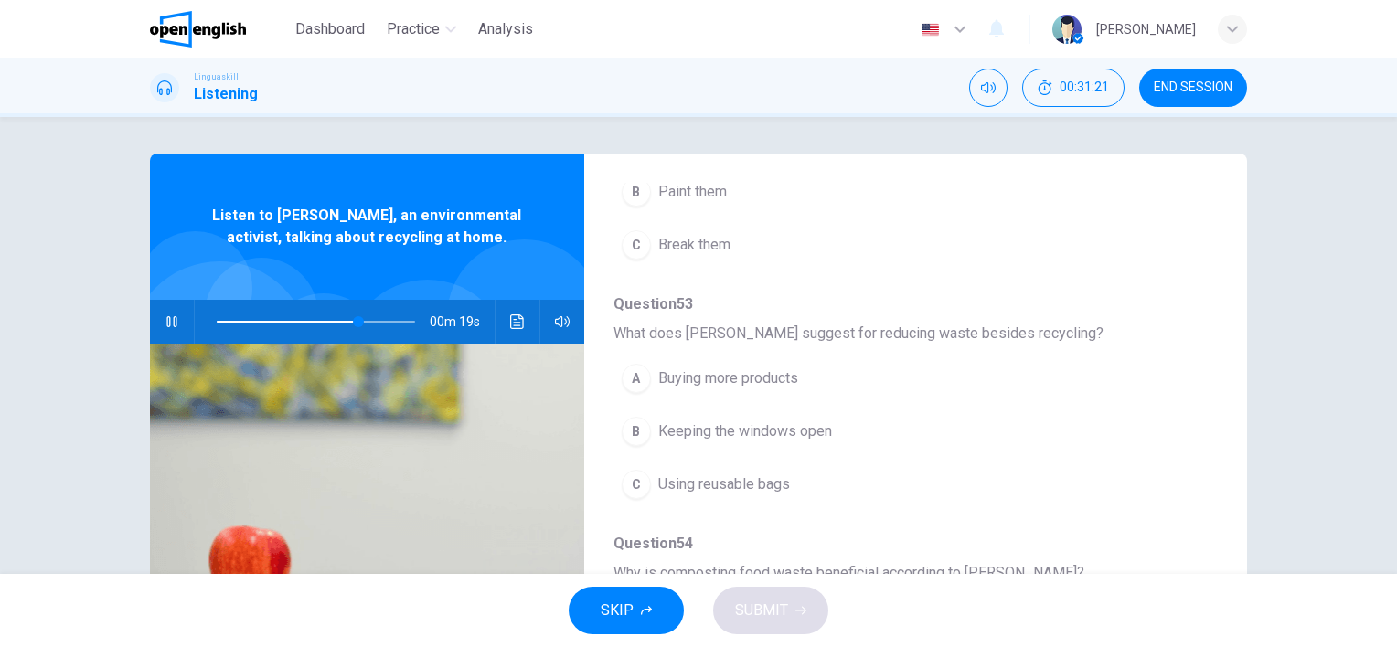
scroll to position [600, 0]
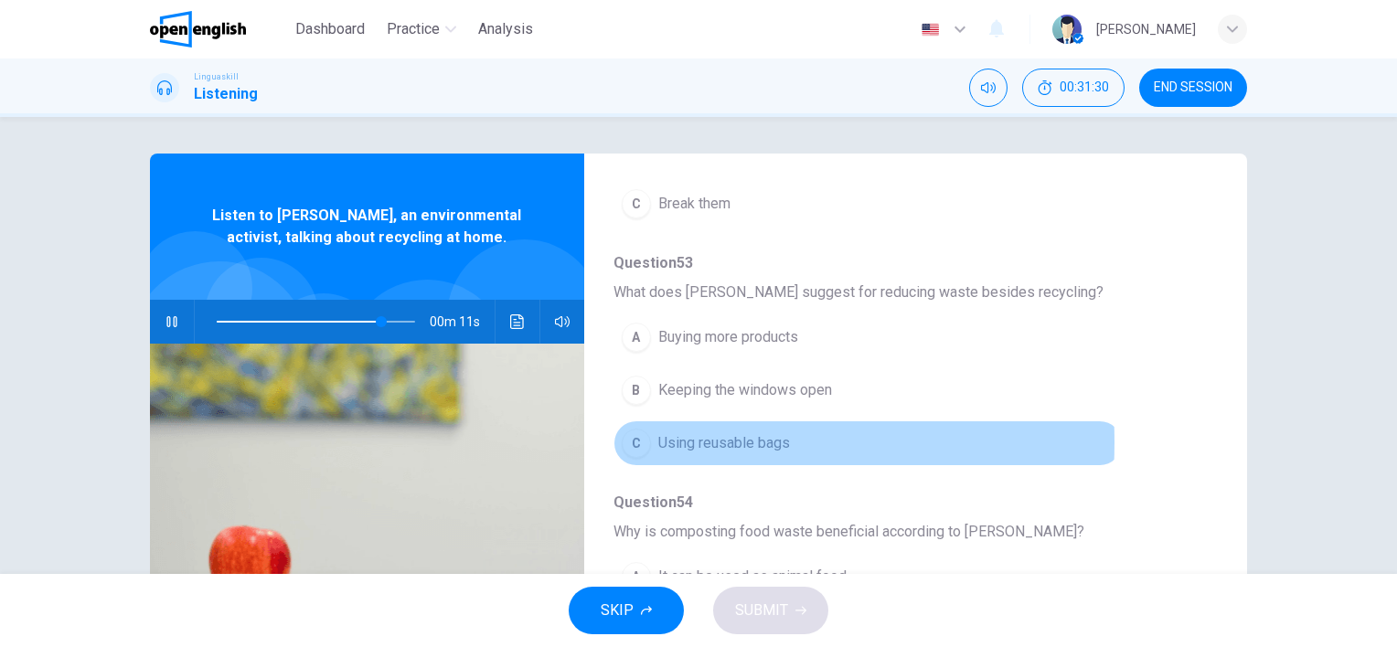
click at [638, 439] on div "C" at bounding box center [636, 443] width 29 height 29
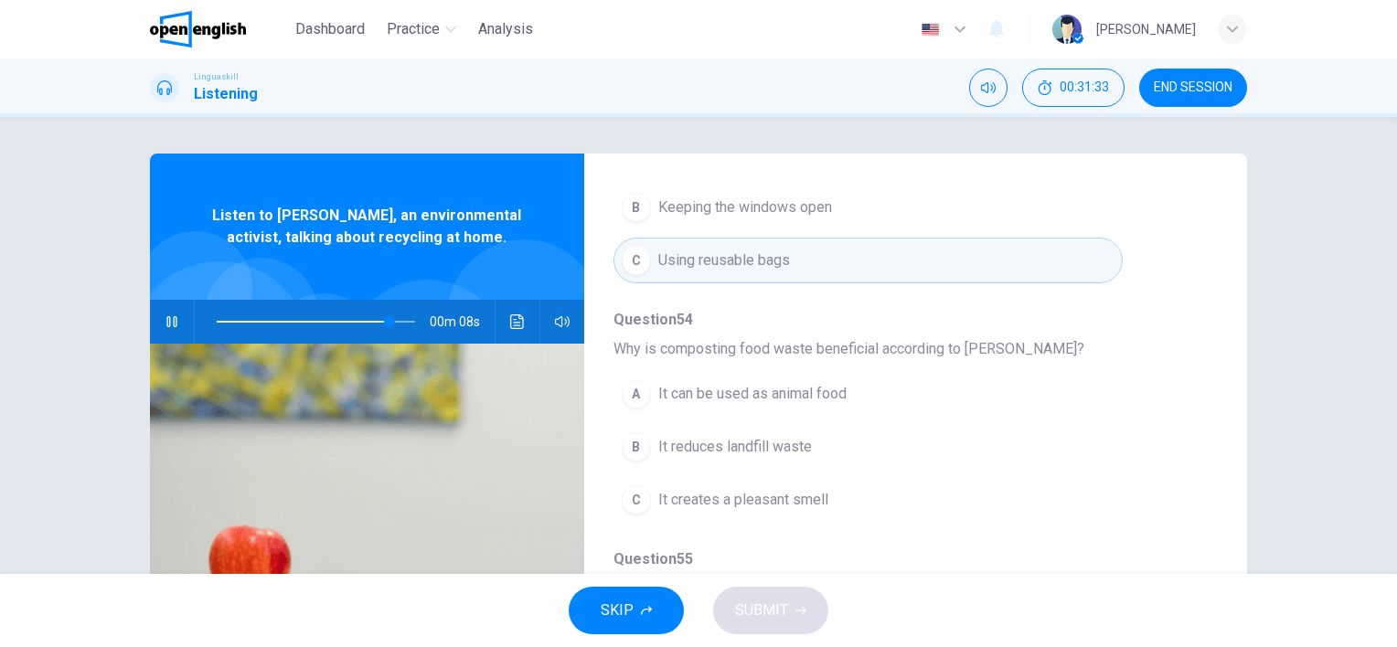
scroll to position [783, 0]
type input "*"
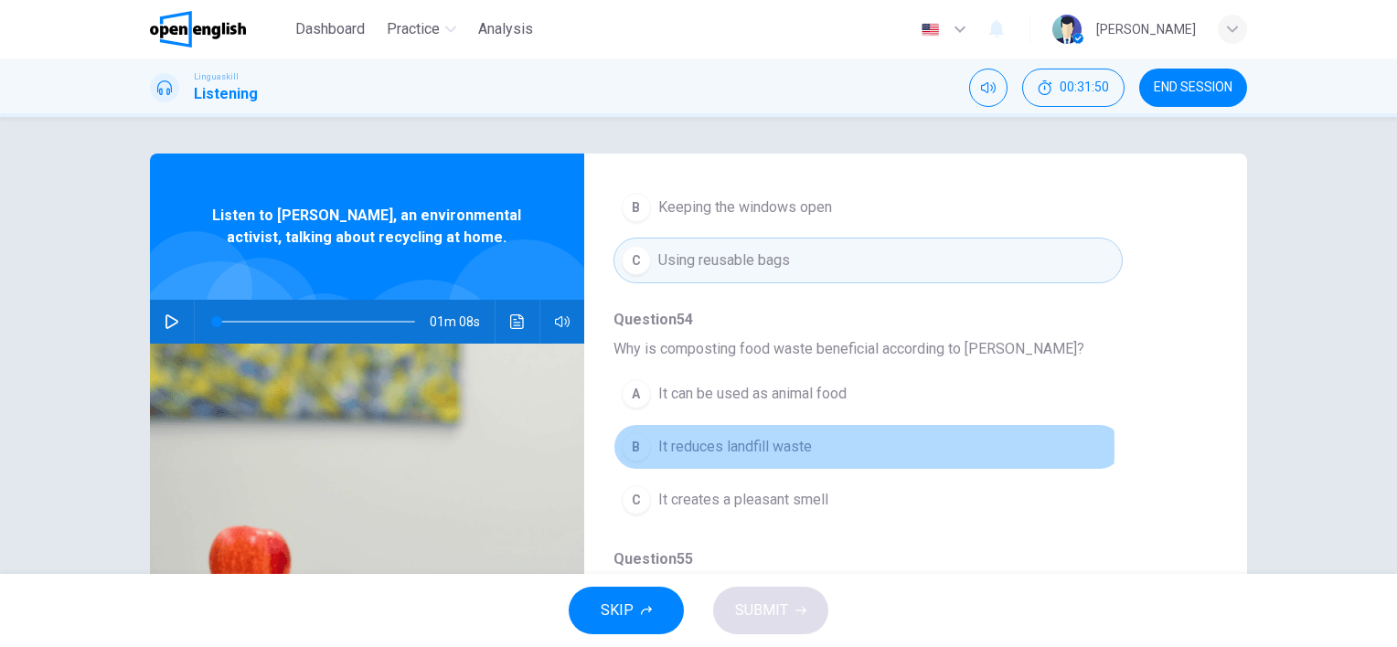
drag, startPoint x: 631, startPoint y: 444, endPoint x: 639, endPoint y: 455, distance: 14.5
click at [631, 444] on div "B" at bounding box center [636, 447] width 29 height 29
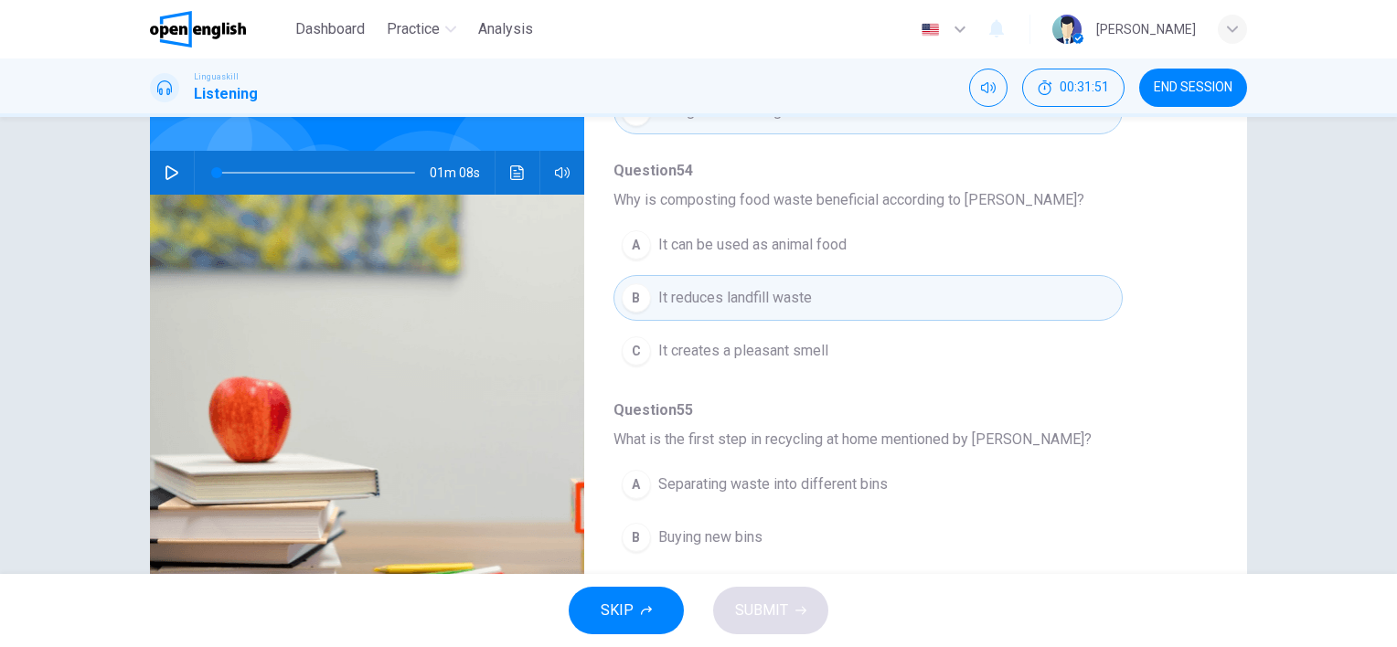
scroll to position [251, 0]
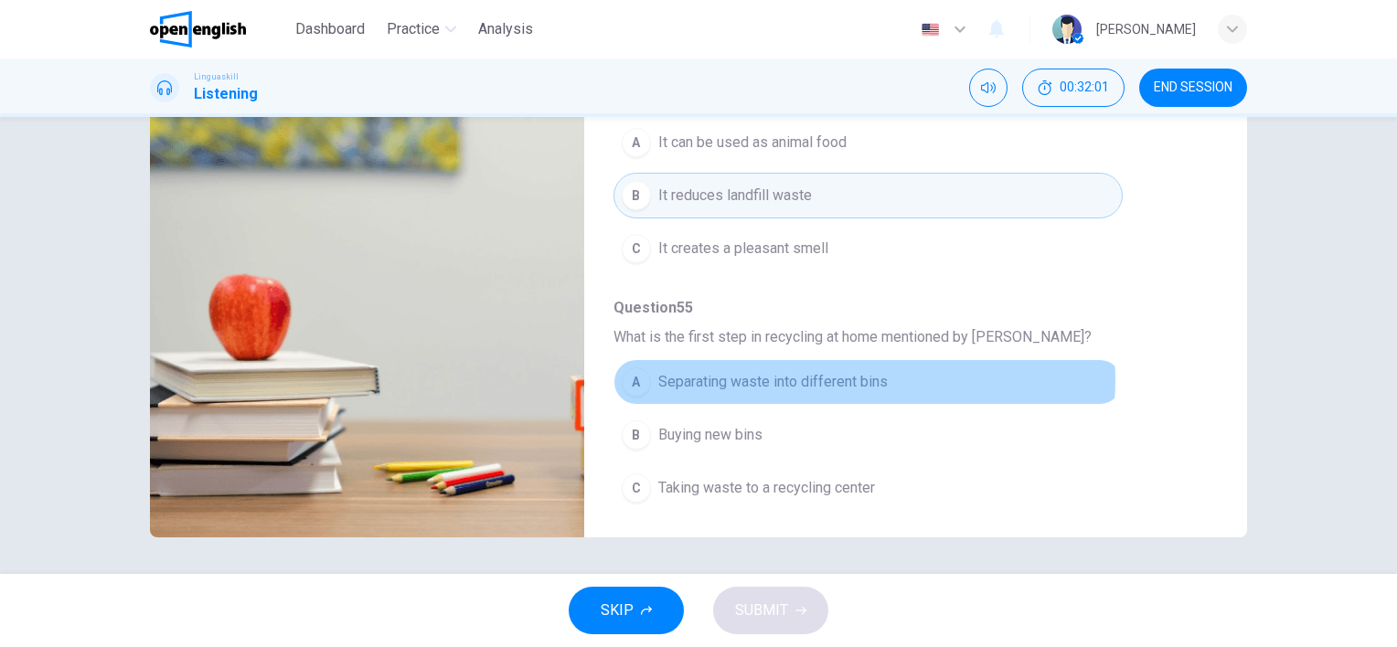
click at [860, 375] on span "Separating waste into different bins" at bounding box center [773, 382] width 230 height 22
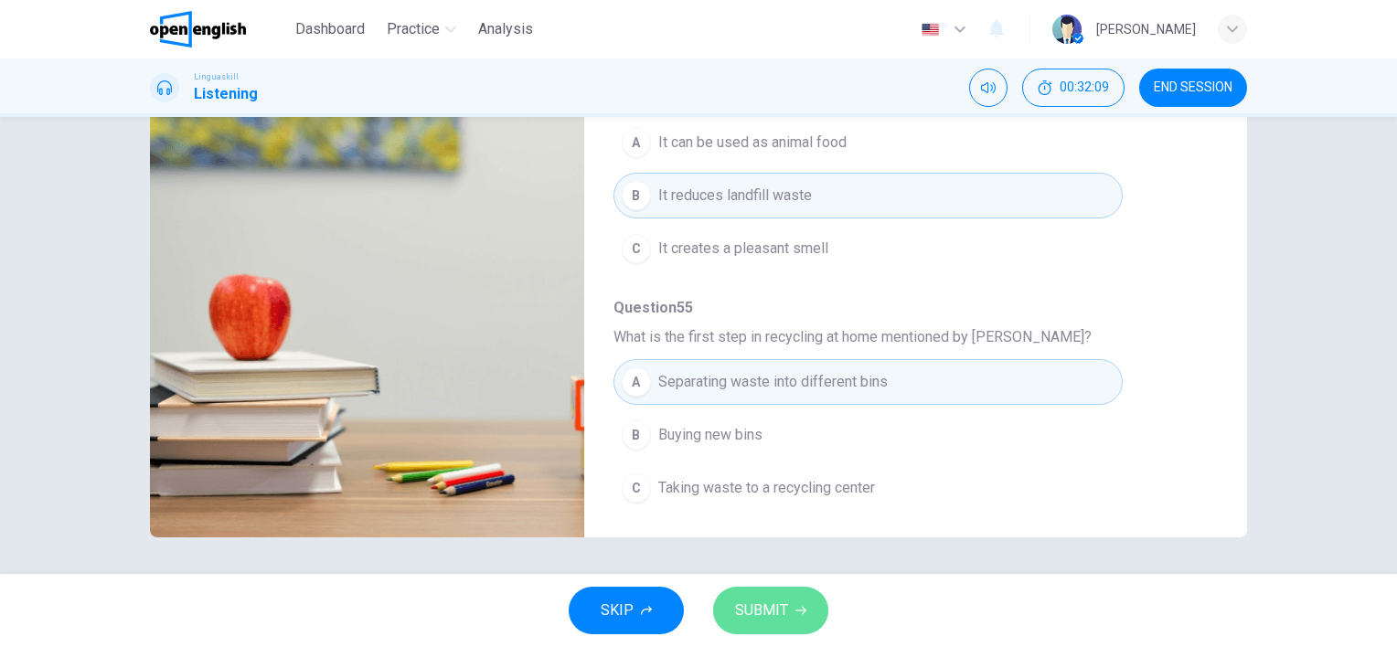
click at [777, 611] on span "SUBMIT" at bounding box center [761, 611] width 53 height 26
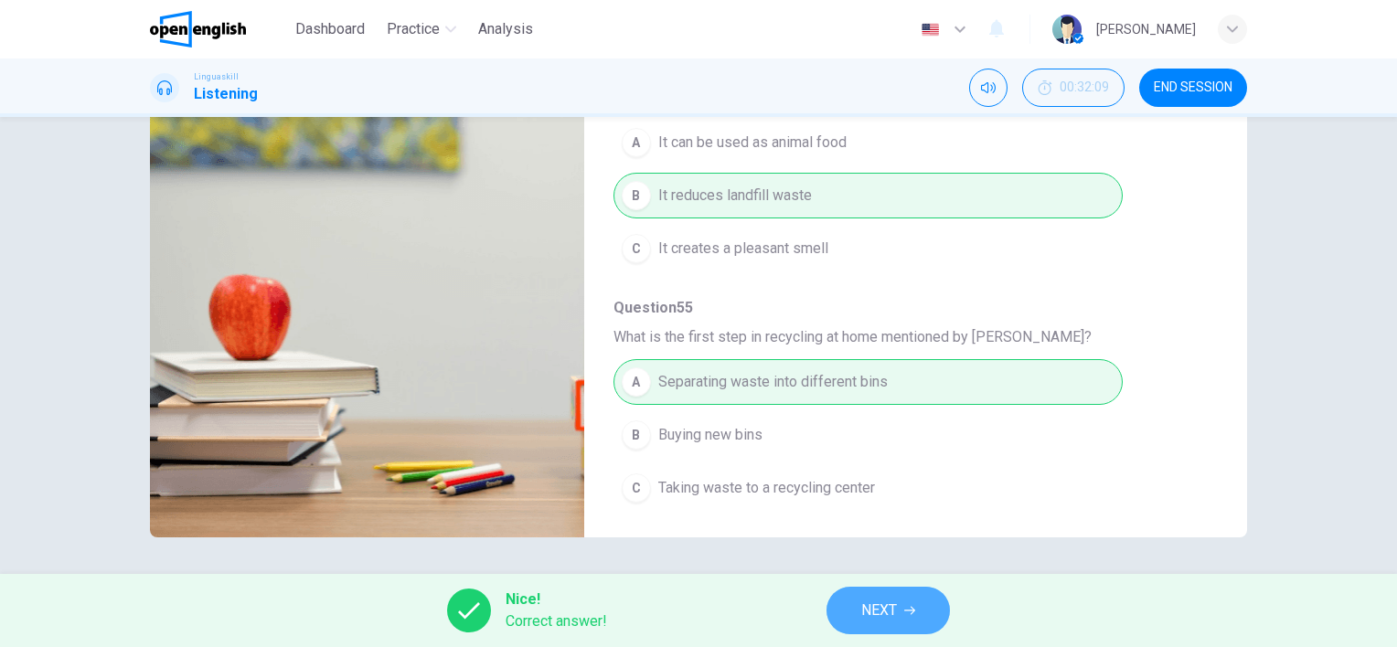
click at [867, 614] on span "NEXT" at bounding box center [879, 611] width 36 height 26
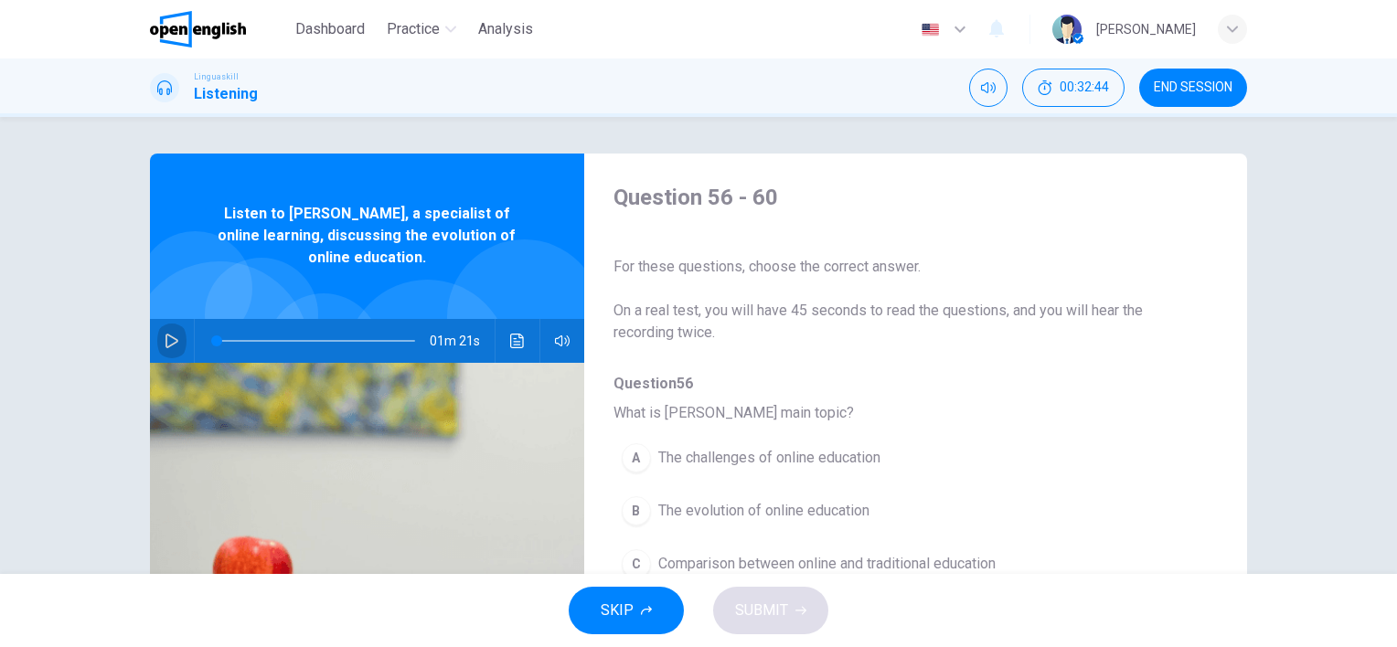
click at [157, 343] on button "button" at bounding box center [171, 341] width 29 height 44
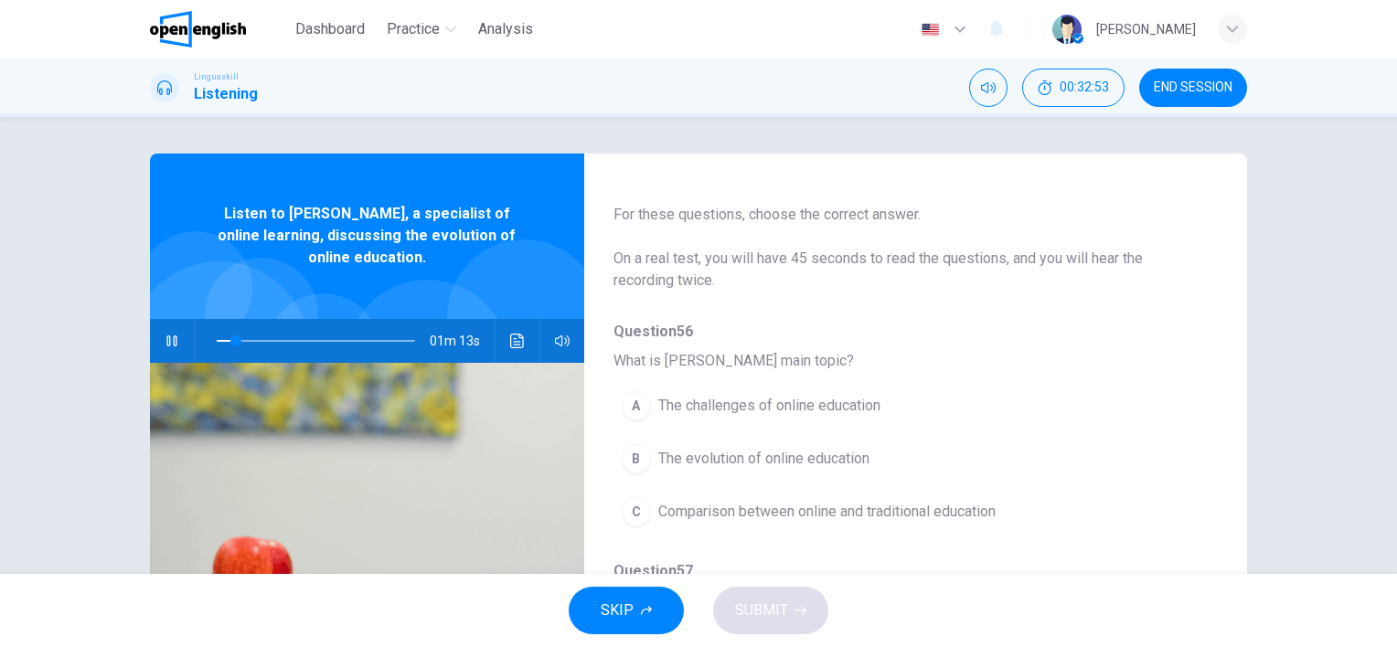
scroll to position [91, 0]
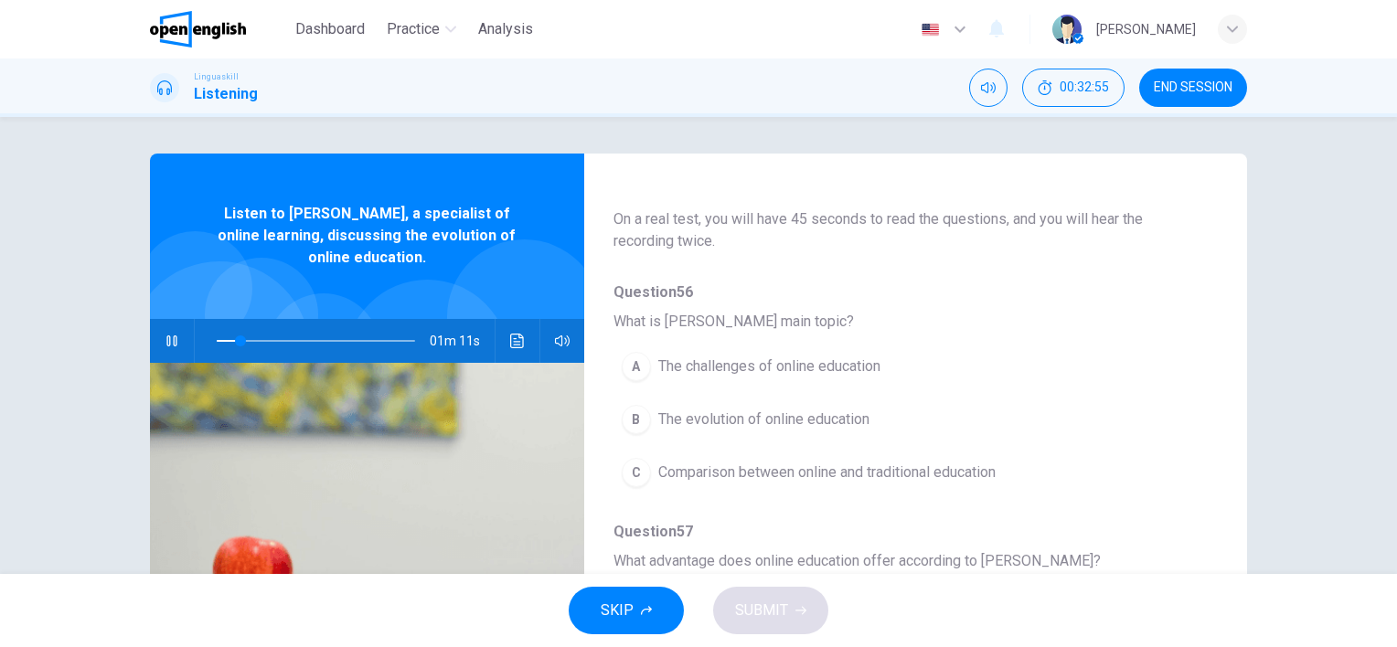
click at [614, 419] on button "B The evolution of online education" at bounding box center [868, 420] width 509 height 46
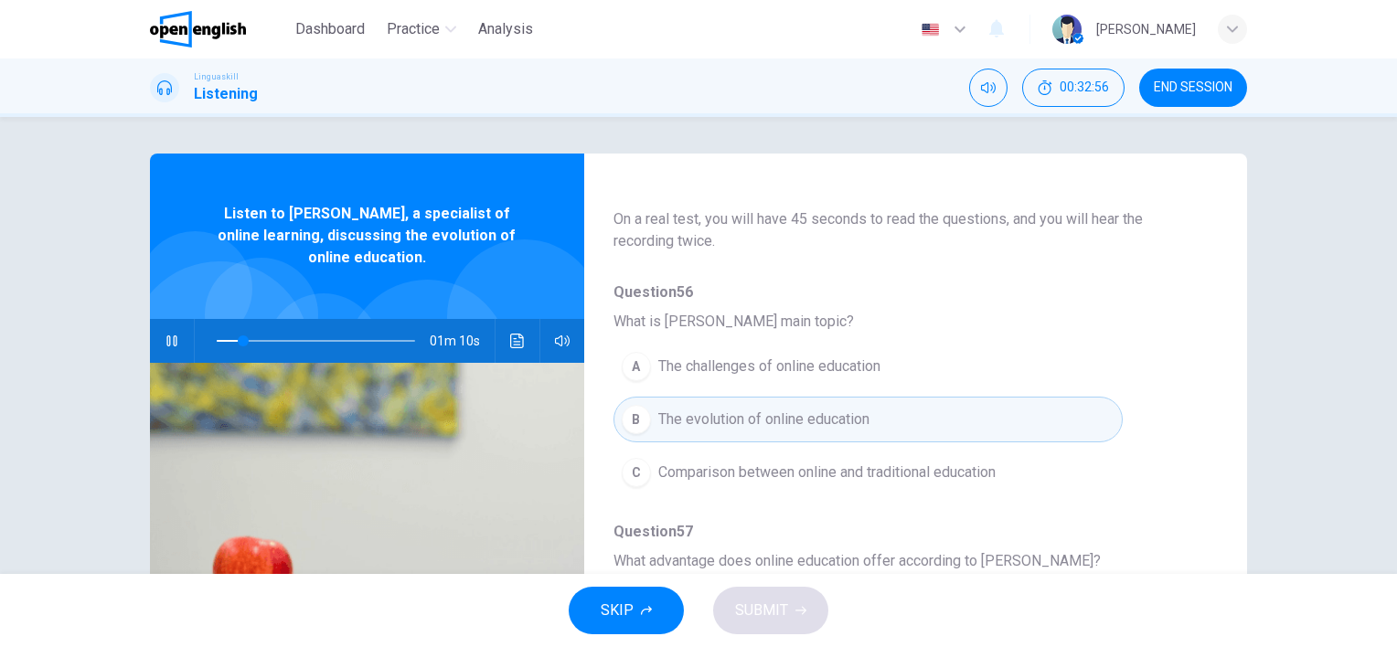
scroll to position [183, 0]
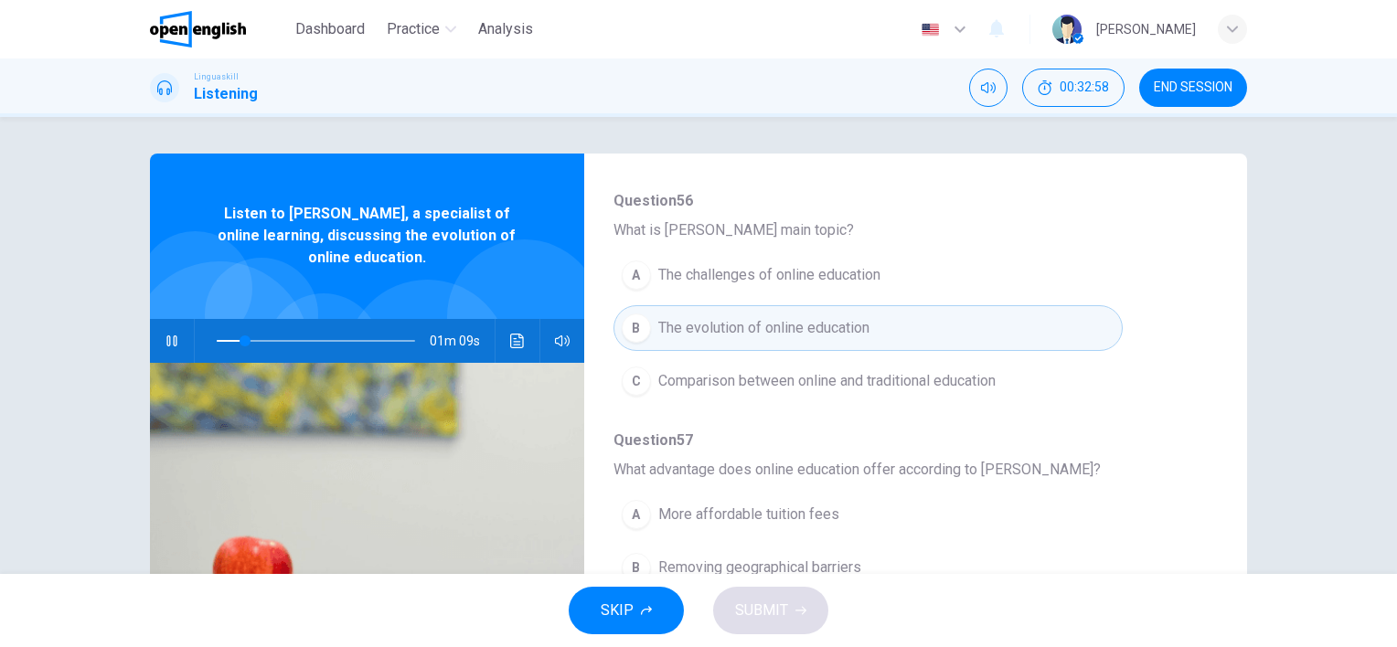
type input "**"
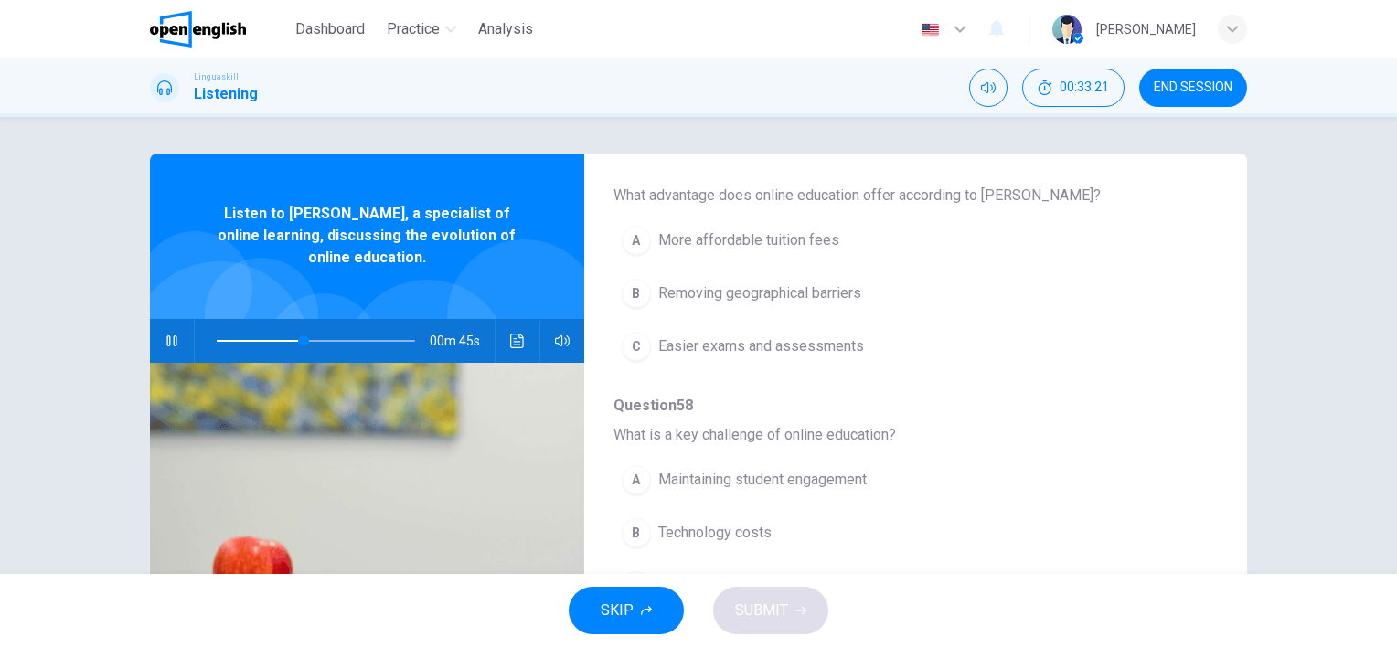
scroll to position [549, 0]
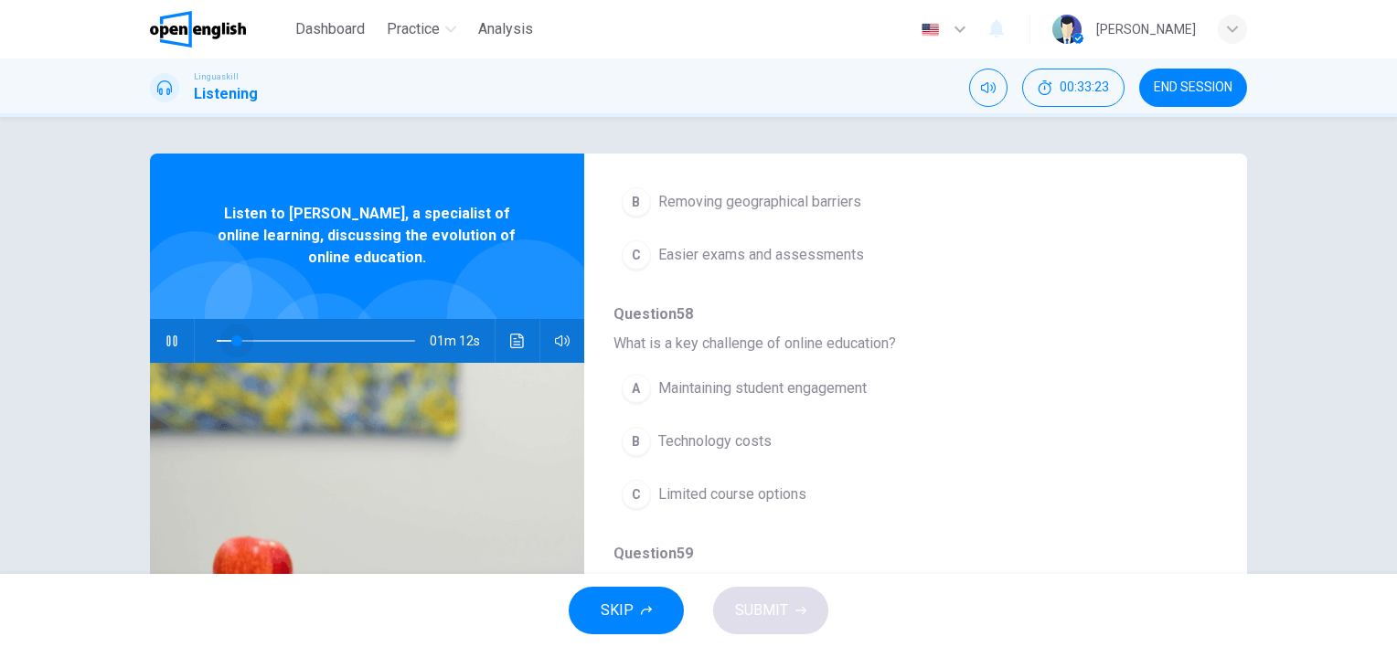
click at [232, 333] on span at bounding box center [316, 341] width 198 height 26
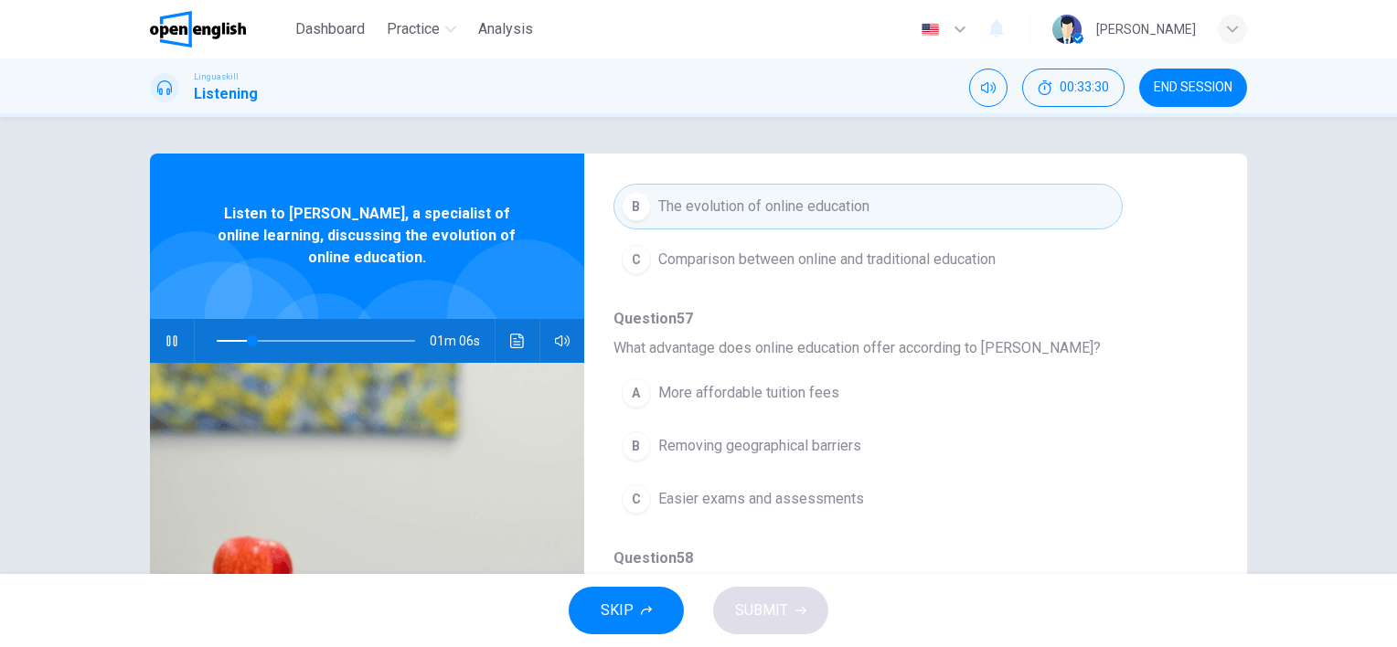
scroll to position [274, 0]
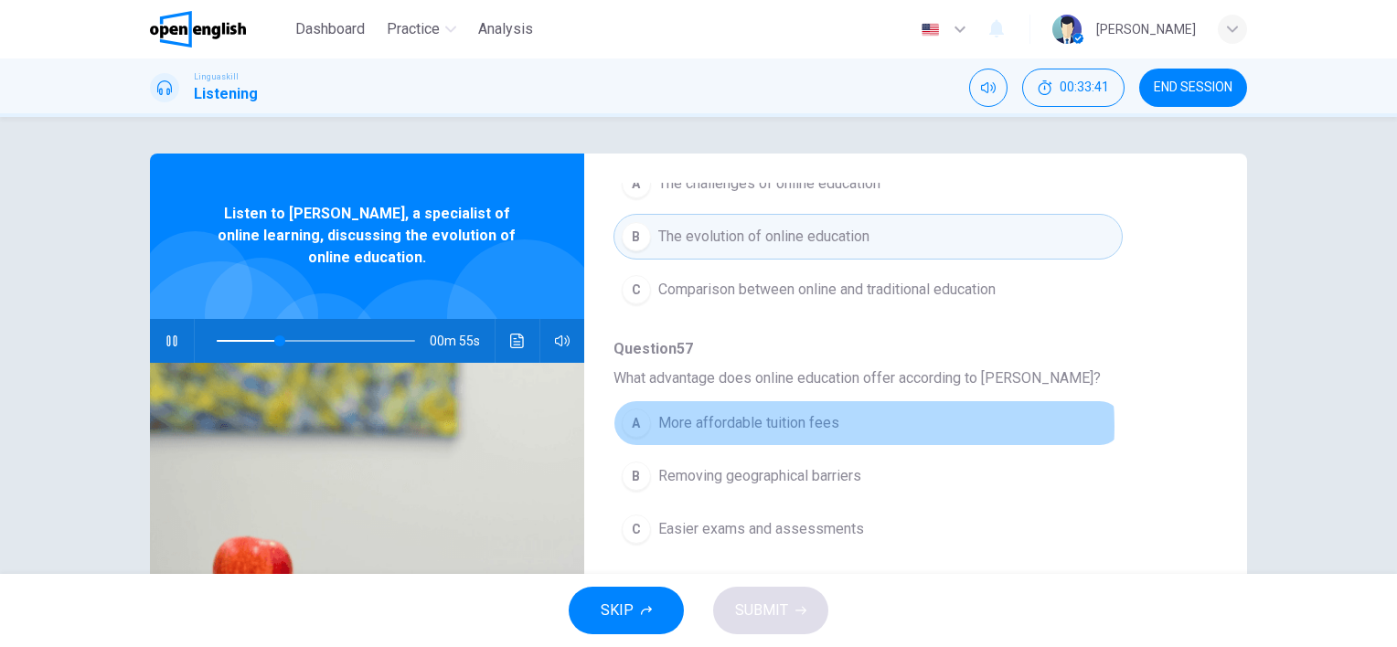
click at [823, 425] on span "More affordable tuition fees" at bounding box center [748, 423] width 181 height 22
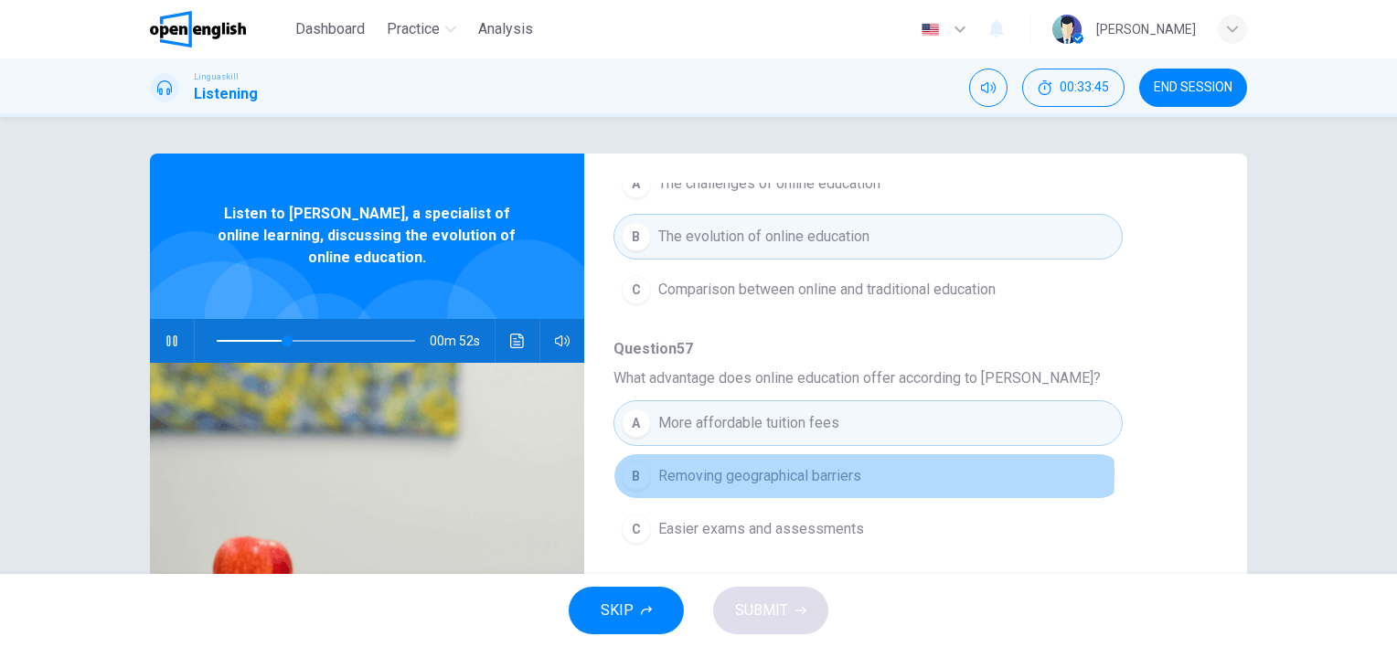
click at [854, 474] on span "Removing geographical barriers" at bounding box center [759, 476] width 203 height 22
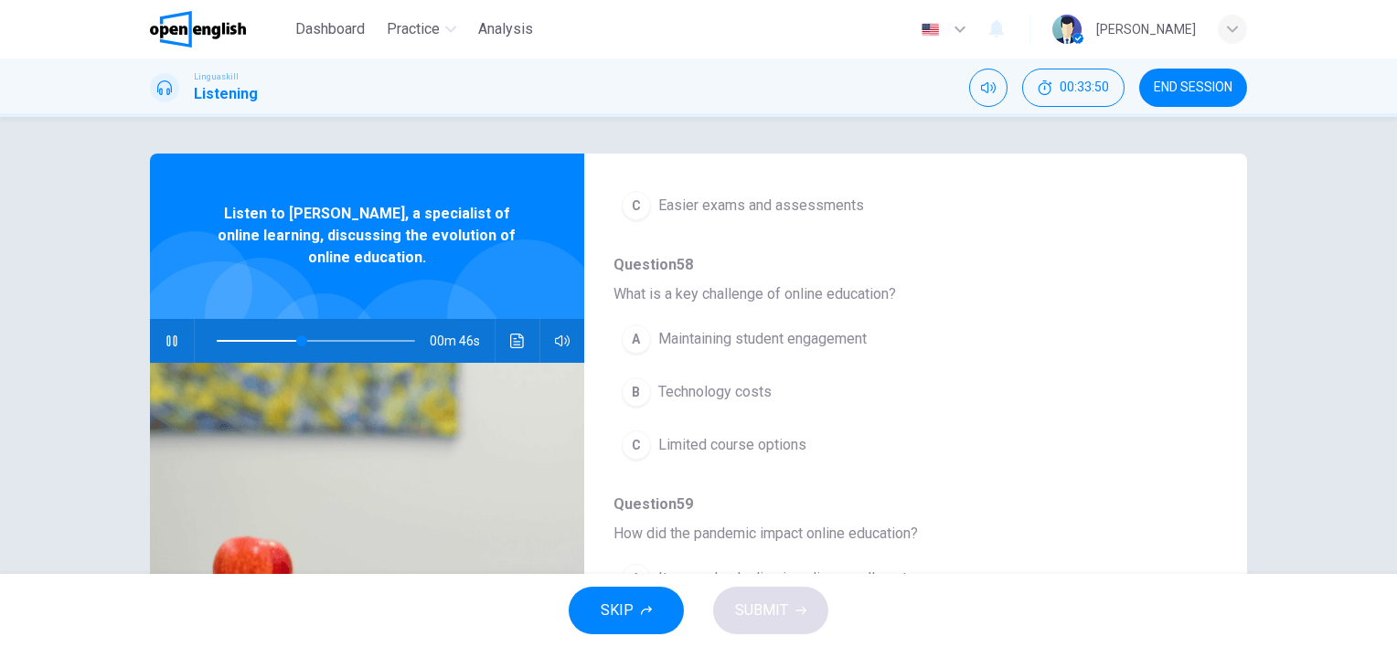
scroll to position [640, 0]
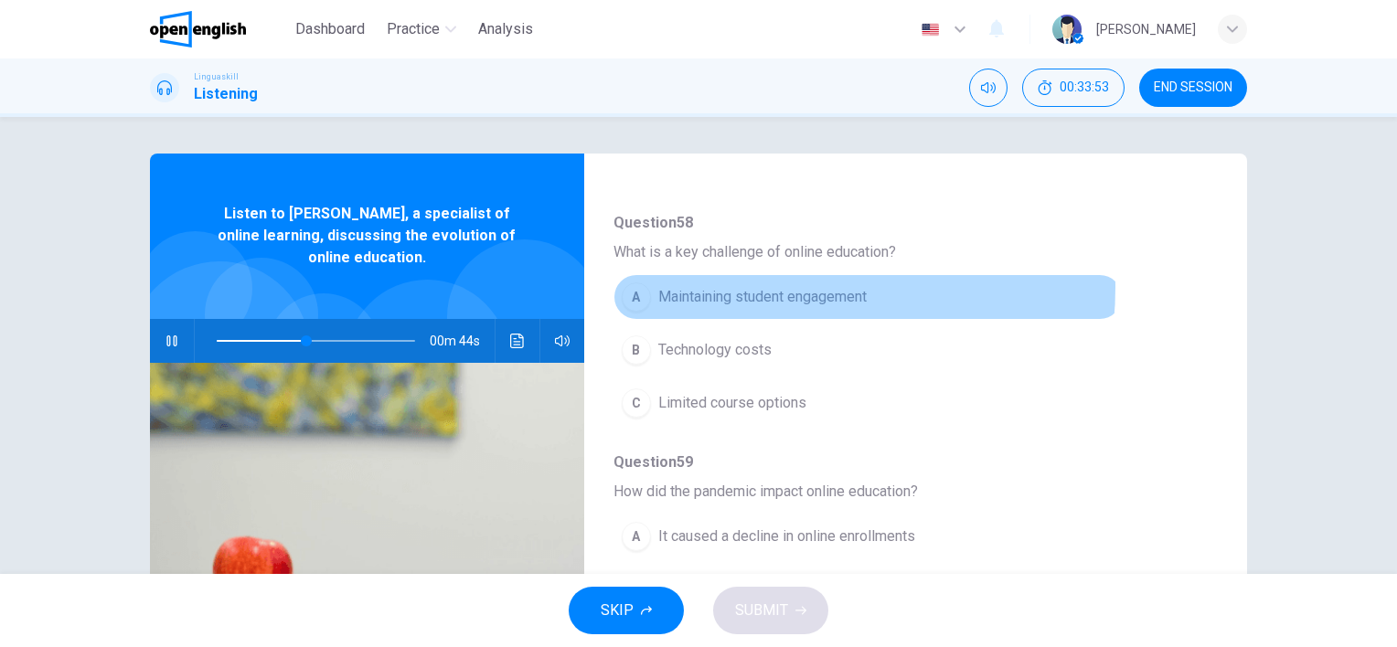
click at [750, 286] on span "Maintaining student engagement" at bounding box center [762, 297] width 209 height 22
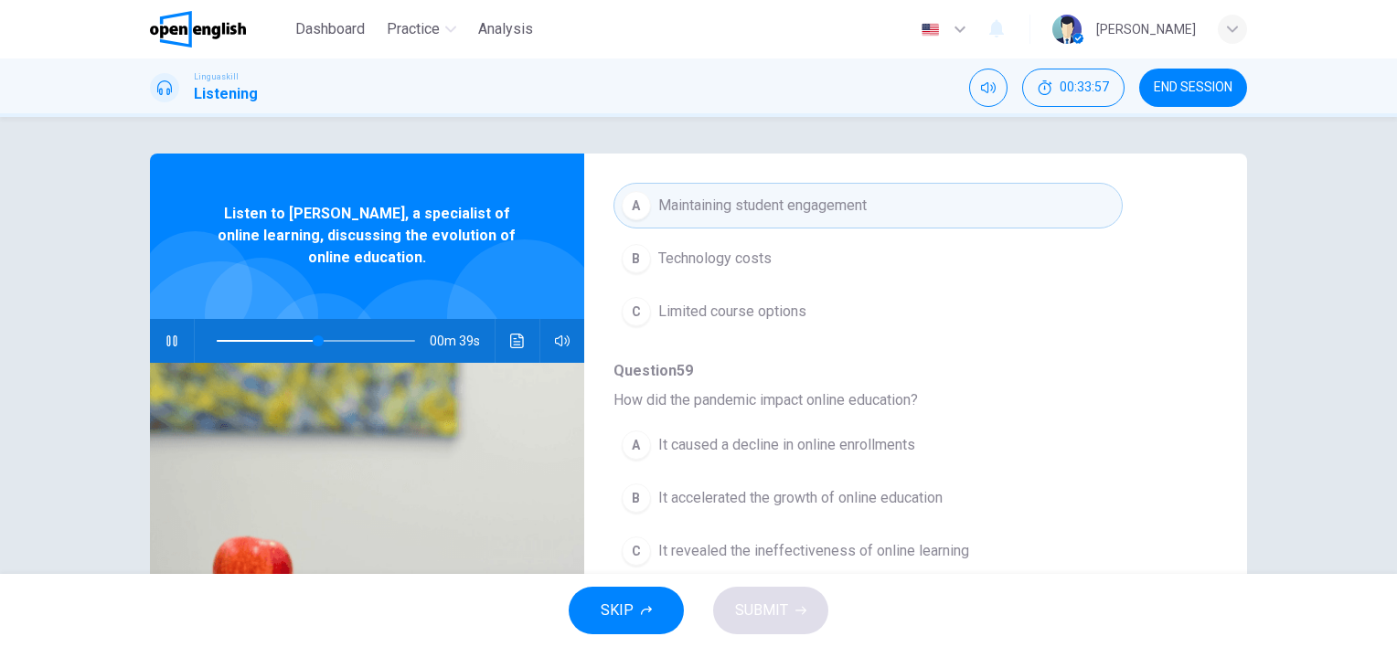
scroll to position [783, 0]
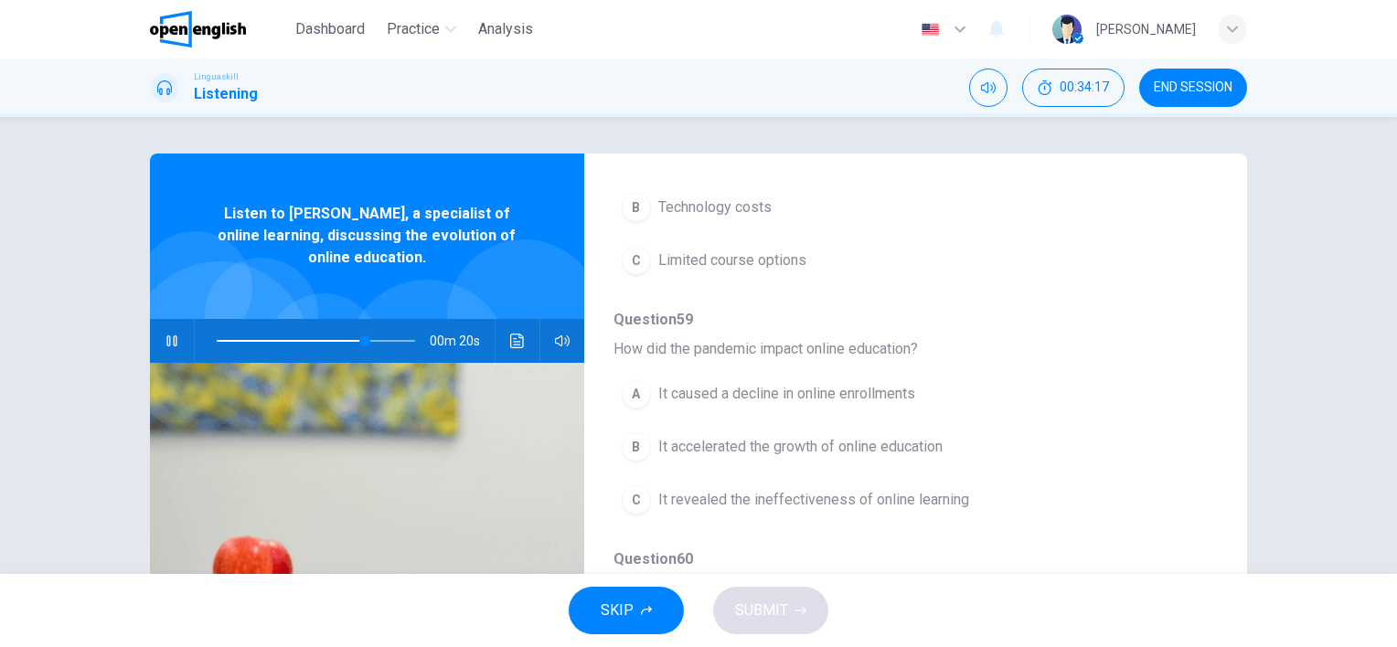
click at [304, 336] on span at bounding box center [316, 341] width 198 height 26
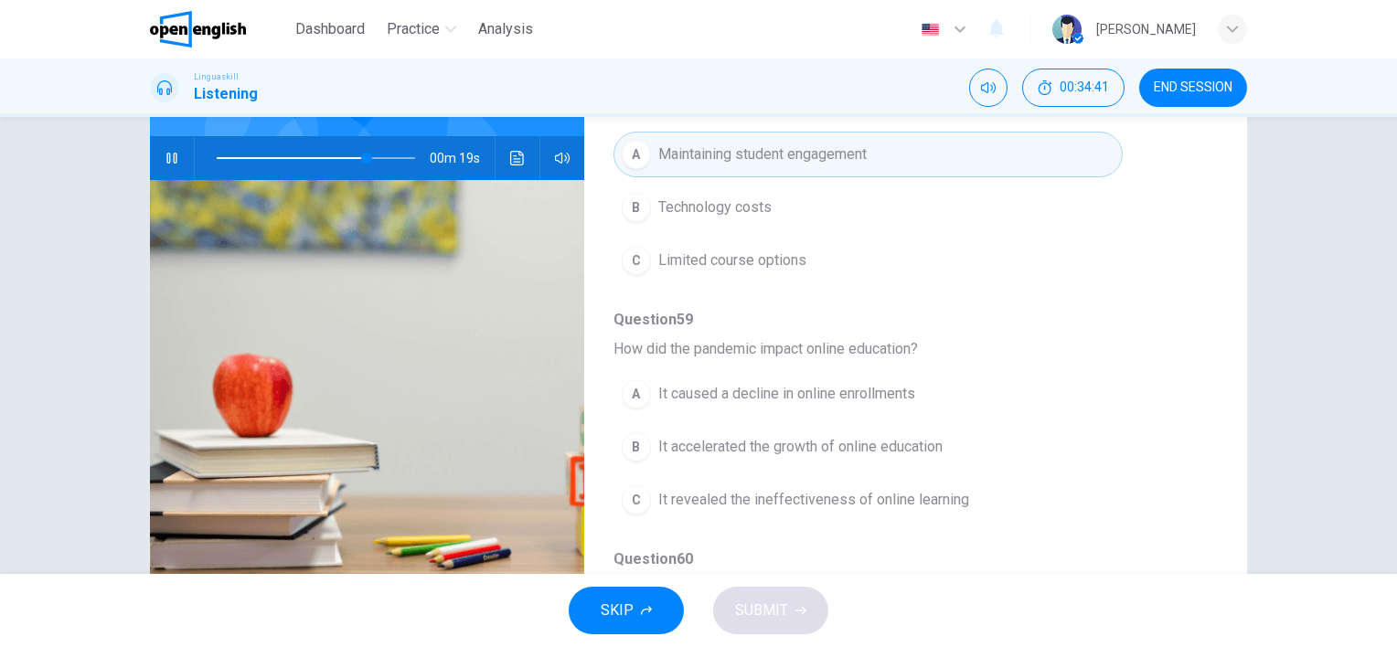
scroll to position [691, 0]
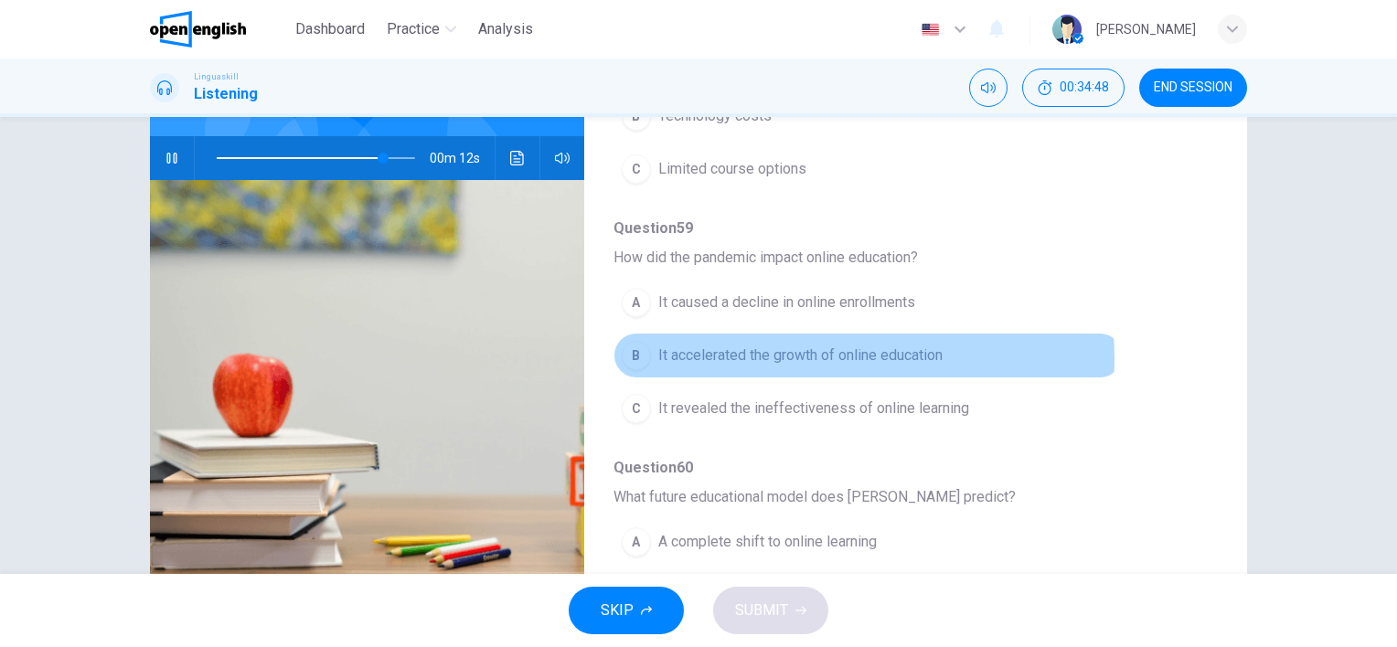
click at [752, 353] on span "It accelerated the growth of online education" at bounding box center [800, 356] width 284 height 22
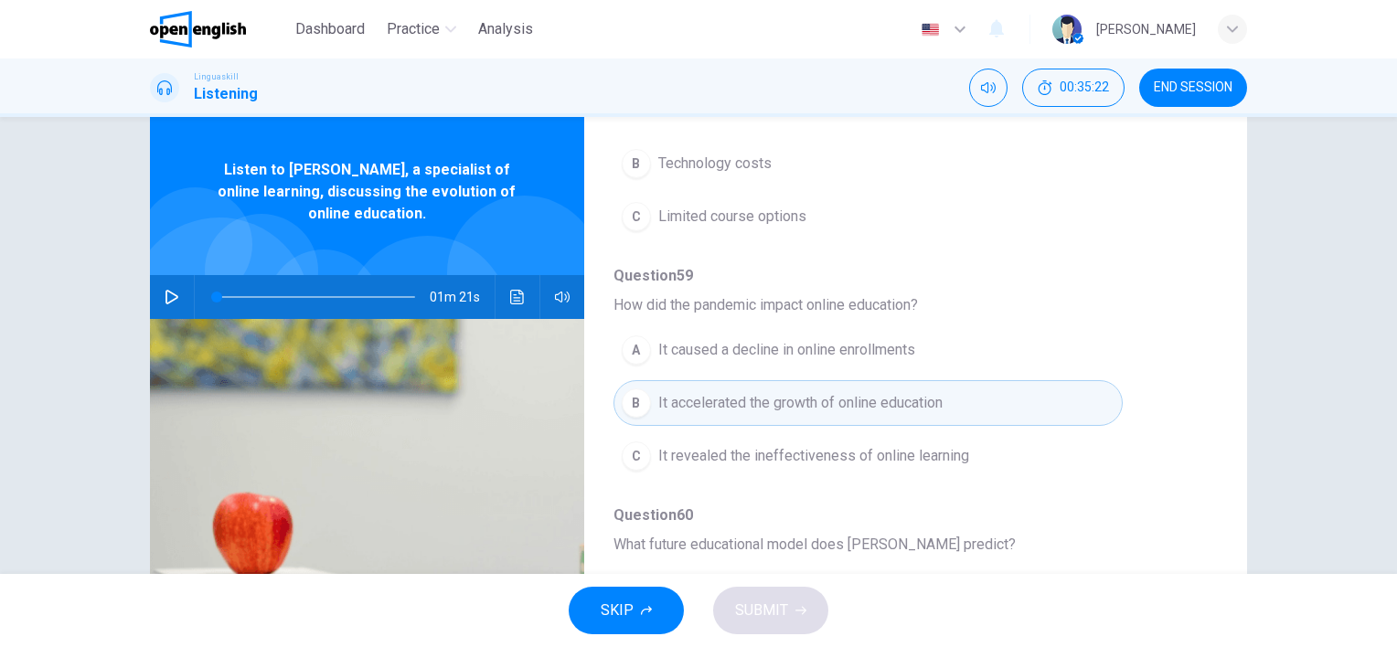
scroll to position [0, 0]
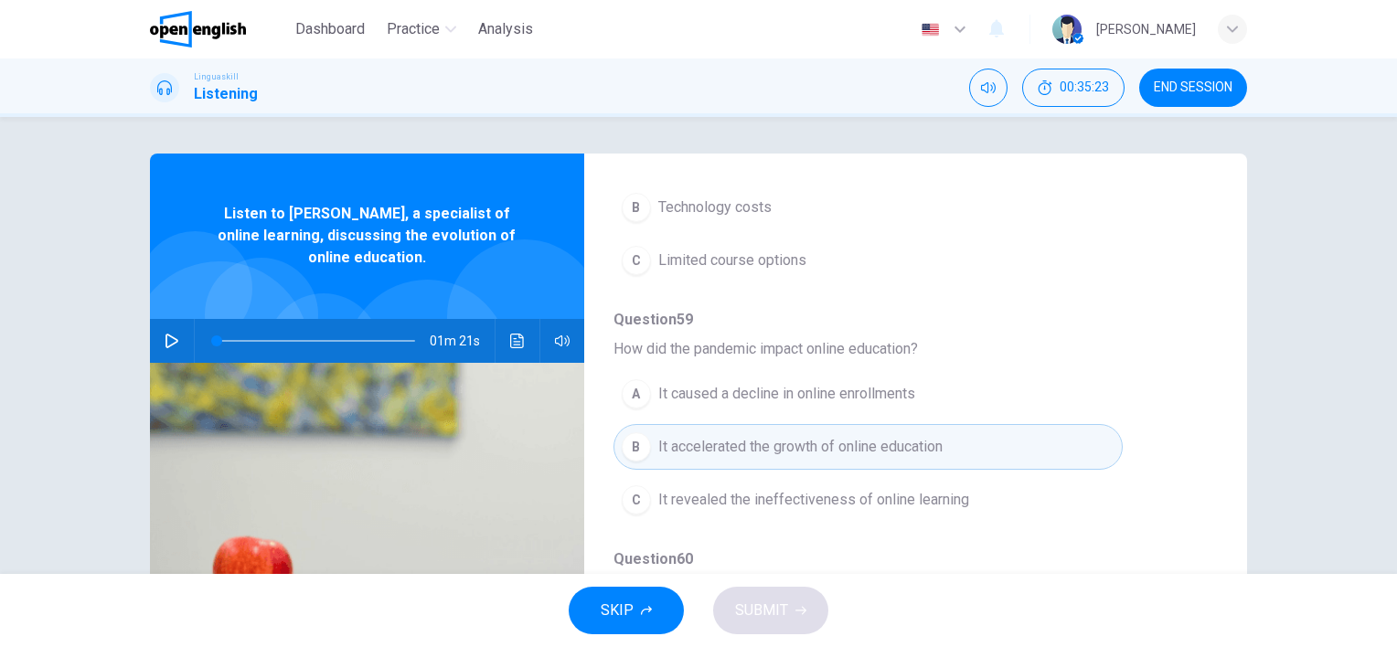
click at [372, 340] on span at bounding box center [316, 341] width 198 height 26
click at [166, 347] on icon "button" at bounding box center [172, 341] width 13 height 15
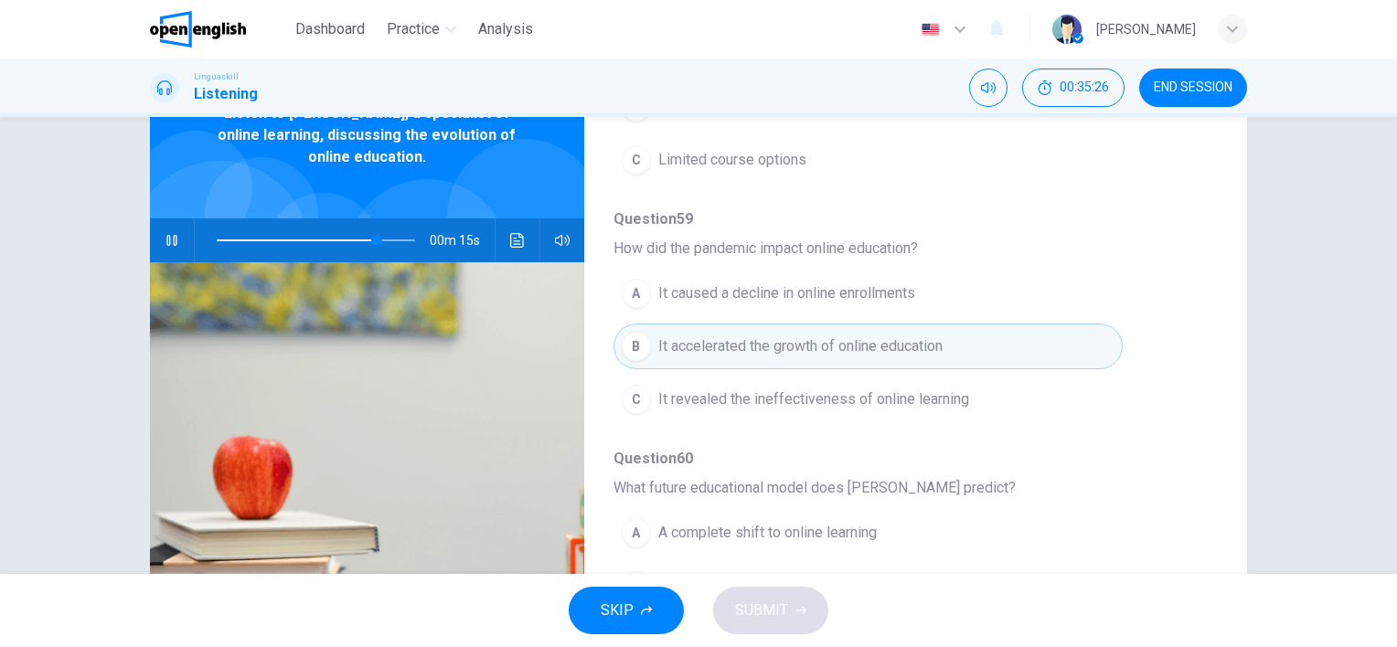
scroll to position [251, 0]
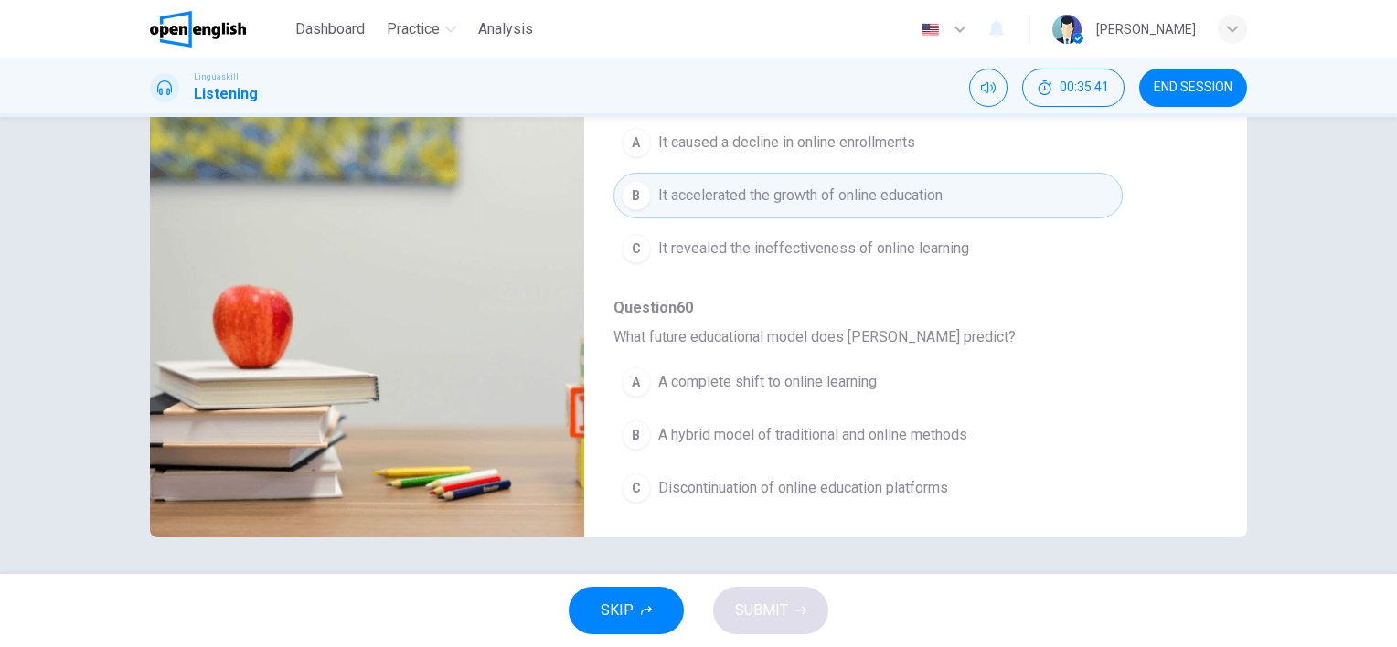
type input "*"
click at [805, 435] on span "A hybrid model of traditional and online methods" at bounding box center [812, 435] width 309 height 22
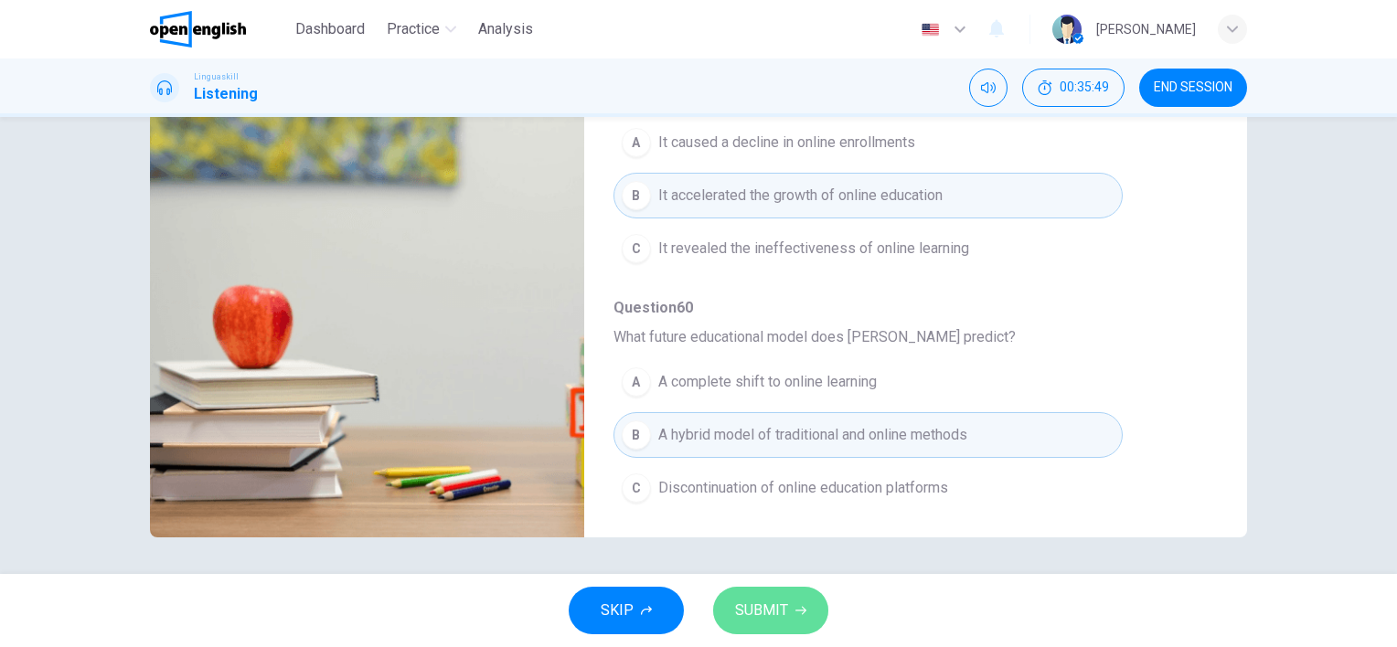
click at [782, 621] on span "SUBMIT" at bounding box center [761, 611] width 53 height 26
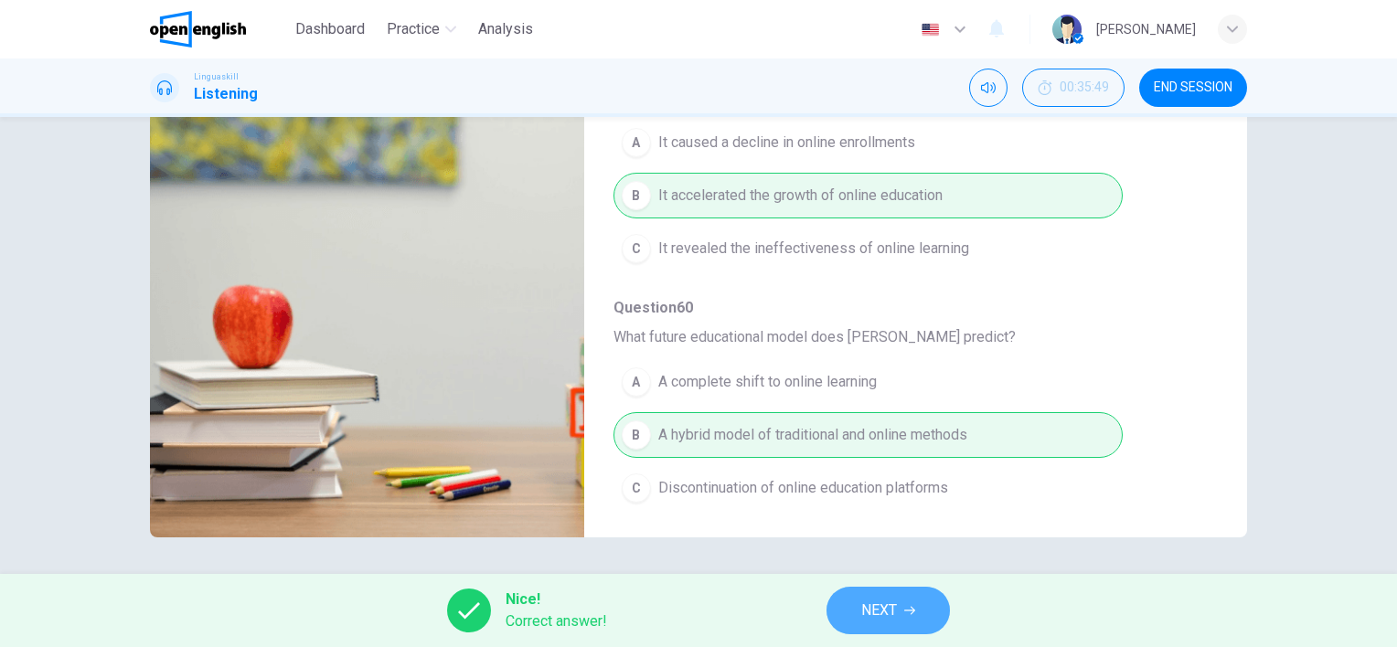
click at [908, 610] on icon "button" at bounding box center [909, 610] width 11 height 11
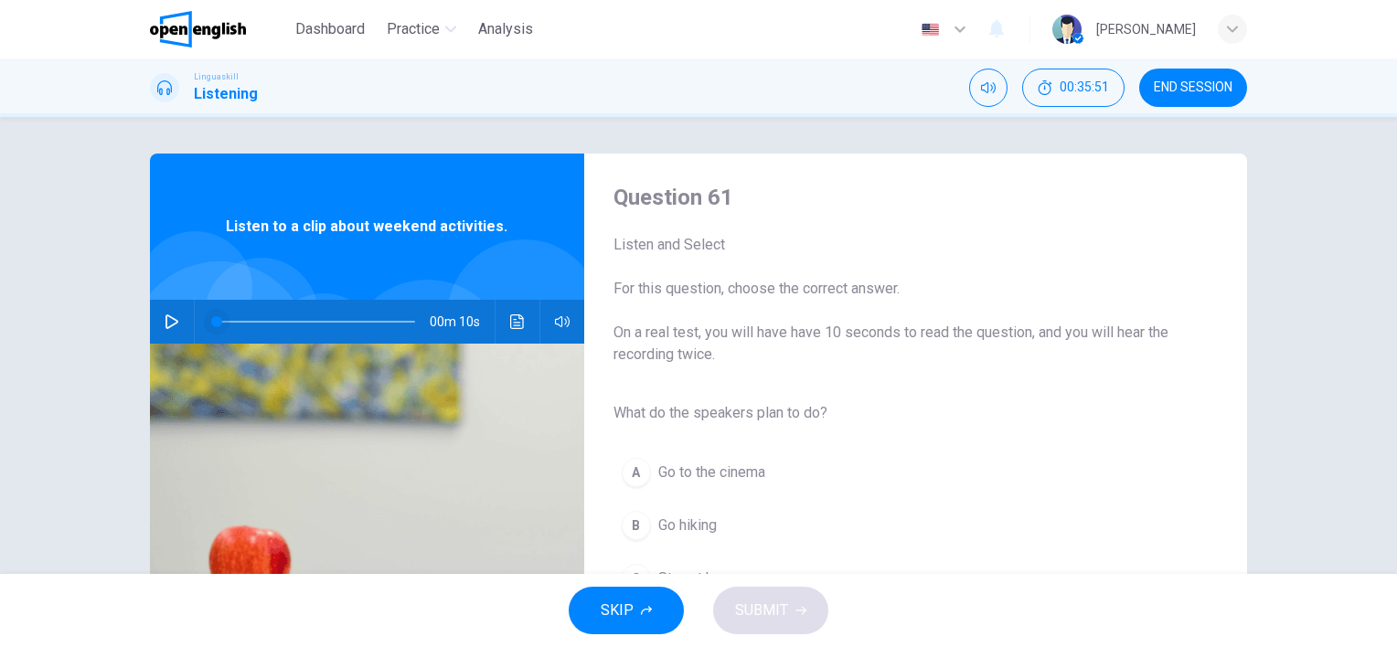
drag, startPoint x: 163, startPoint y: 314, endPoint x: 205, endPoint y: 322, distance: 42.9
click at [162, 315] on button "button" at bounding box center [171, 322] width 29 height 44
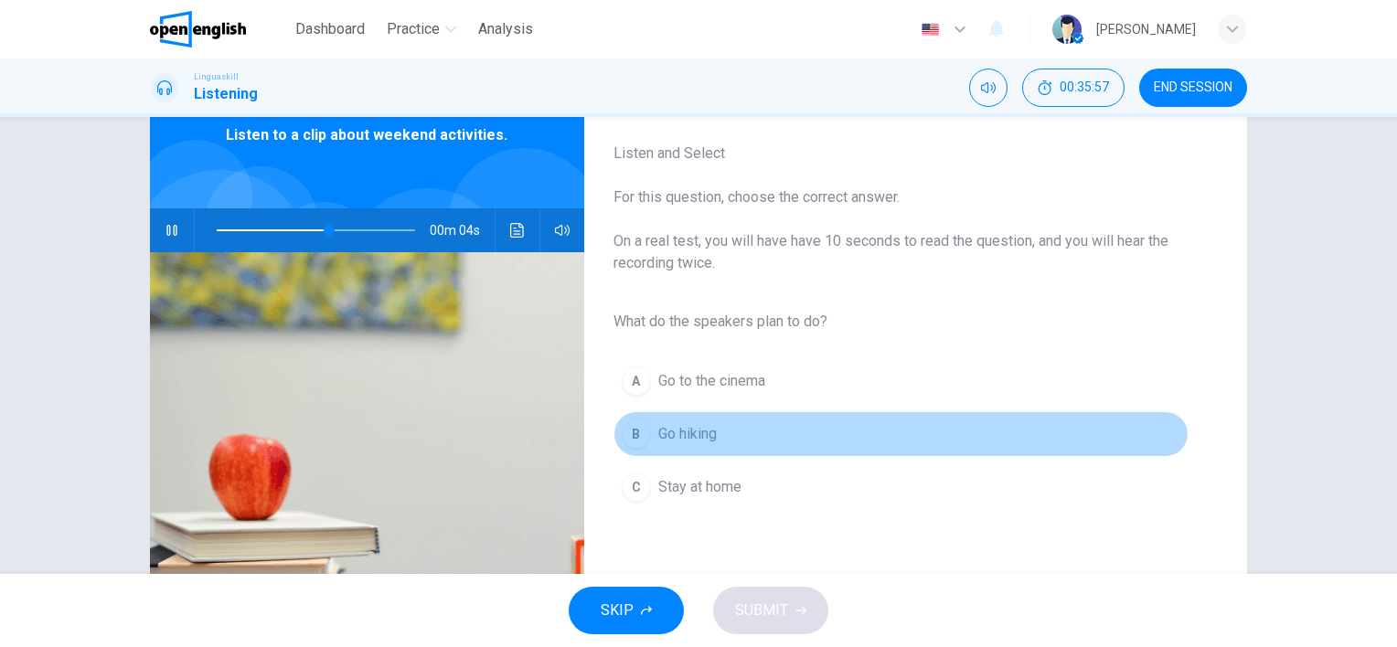
click at [698, 433] on span "Go hiking" at bounding box center [687, 434] width 59 height 22
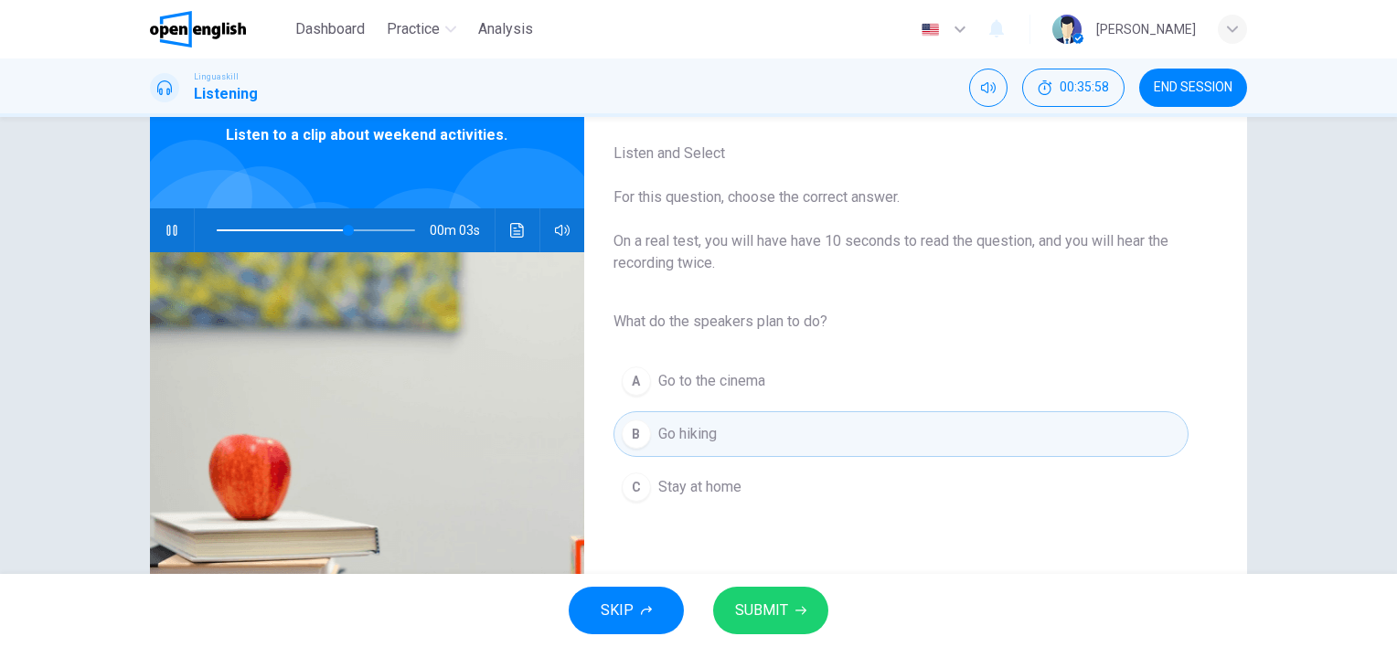
click at [771, 615] on span "SUBMIT" at bounding box center [761, 611] width 53 height 26
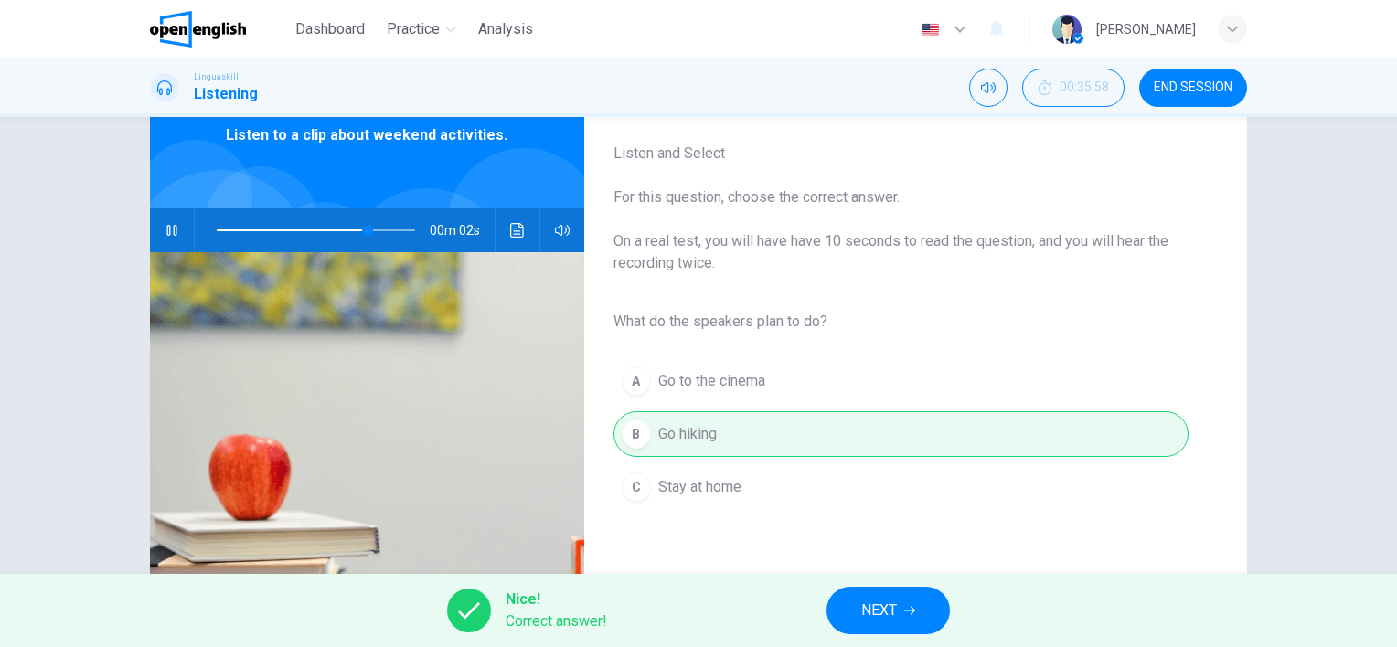
type input "**"
click at [881, 600] on span "NEXT" at bounding box center [879, 611] width 36 height 26
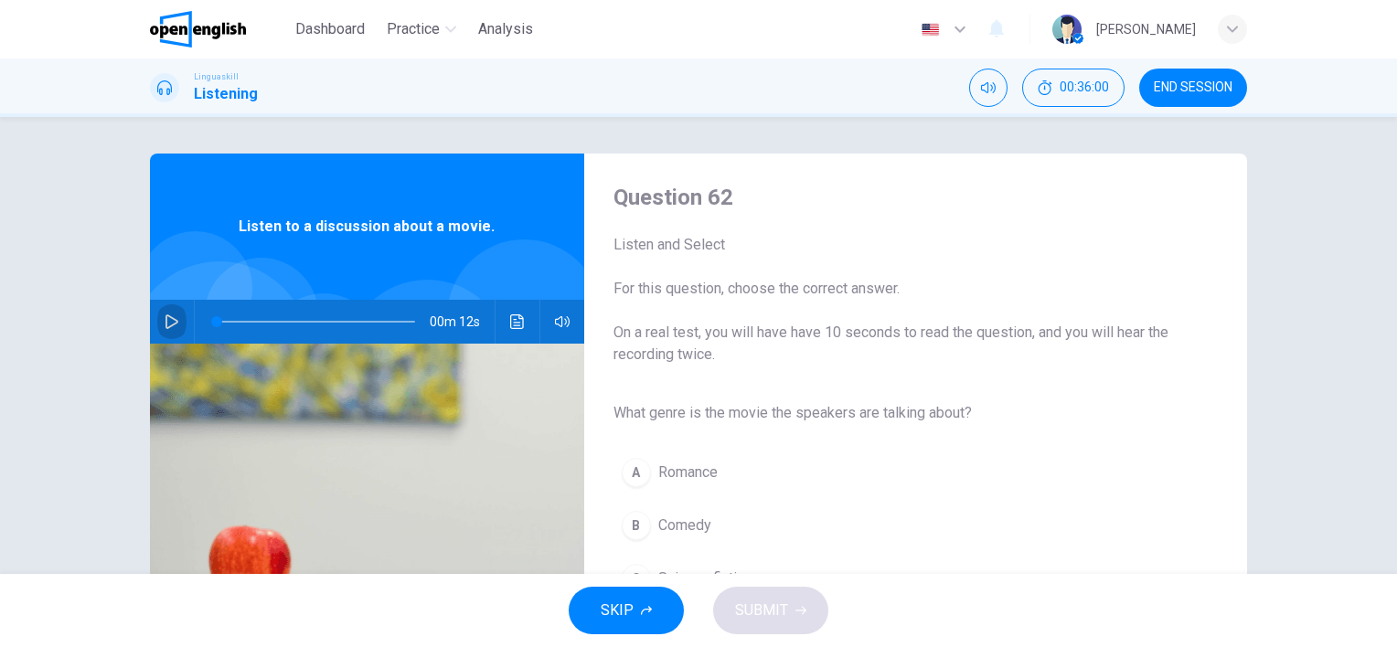
click at [165, 318] on icon "button" at bounding box center [172, 322] width 15 height 15
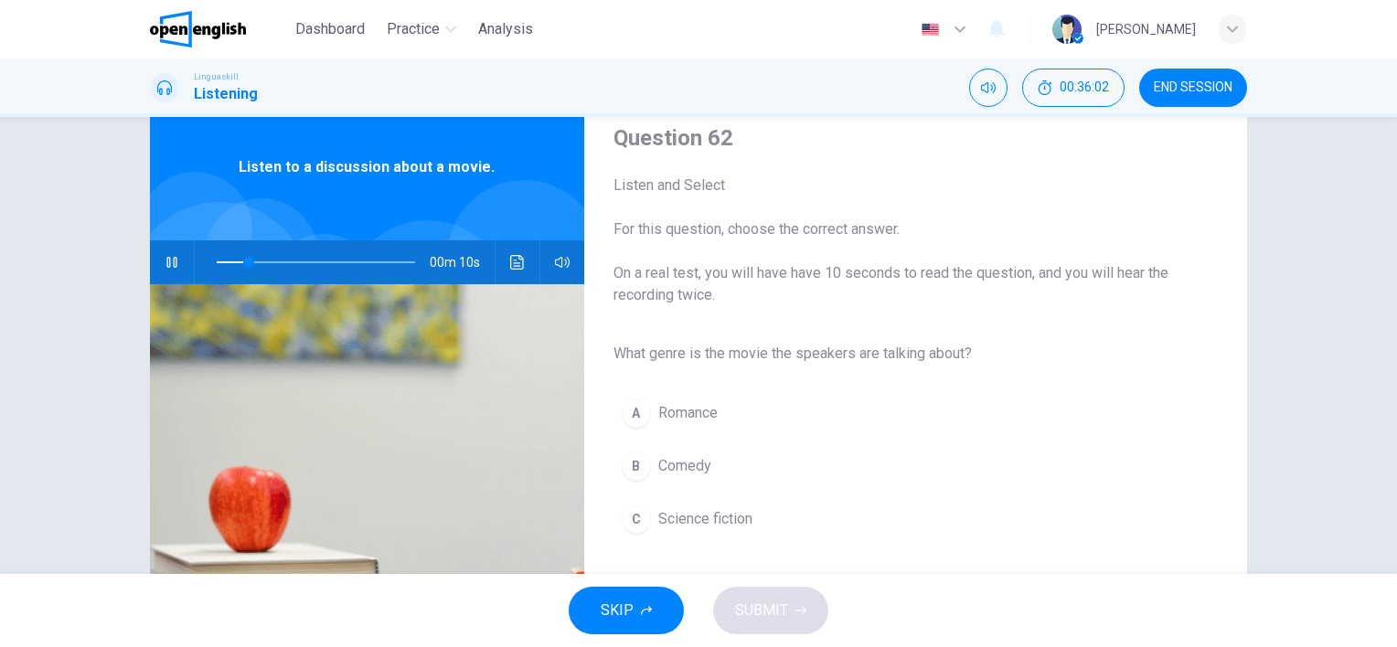
scroll to position [91, 0]
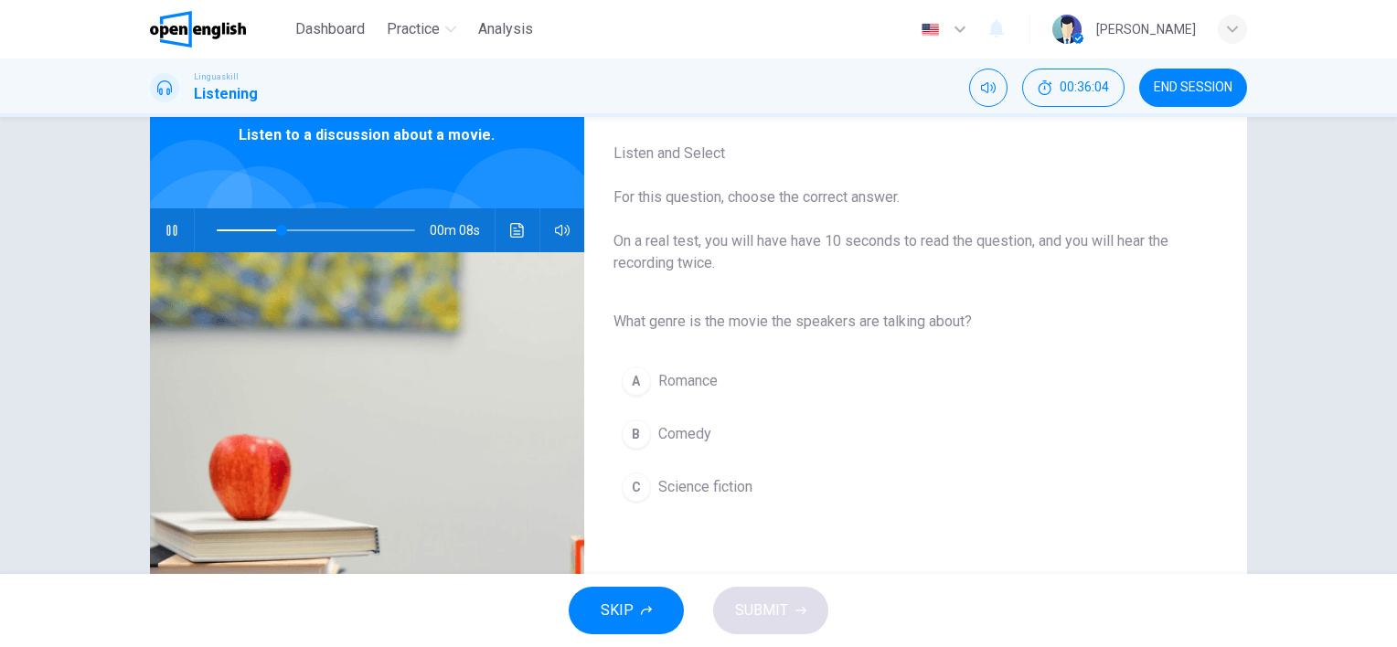
click at [746, 487] on span "Science fiction" at bounding box center [705, 487] width 94 height 22
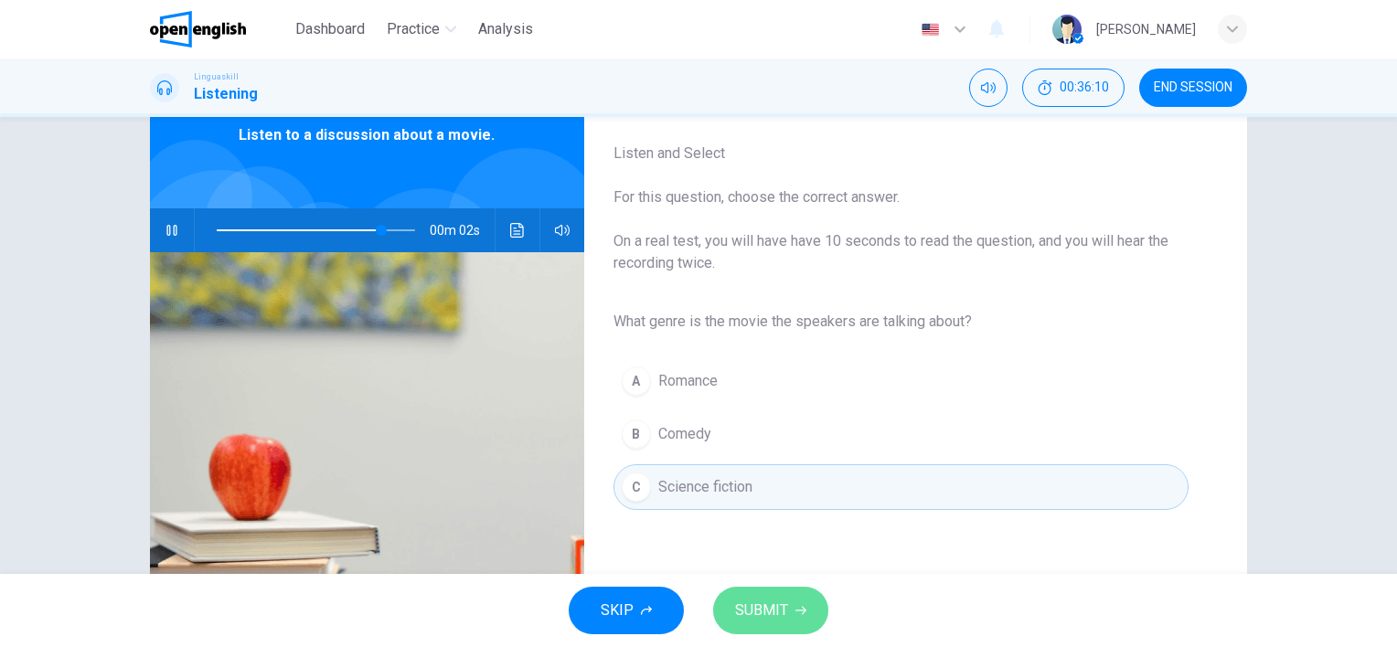
click at [795, 603] on button "SUBMIT" at bounding box center [770, 611] width 115 height 48
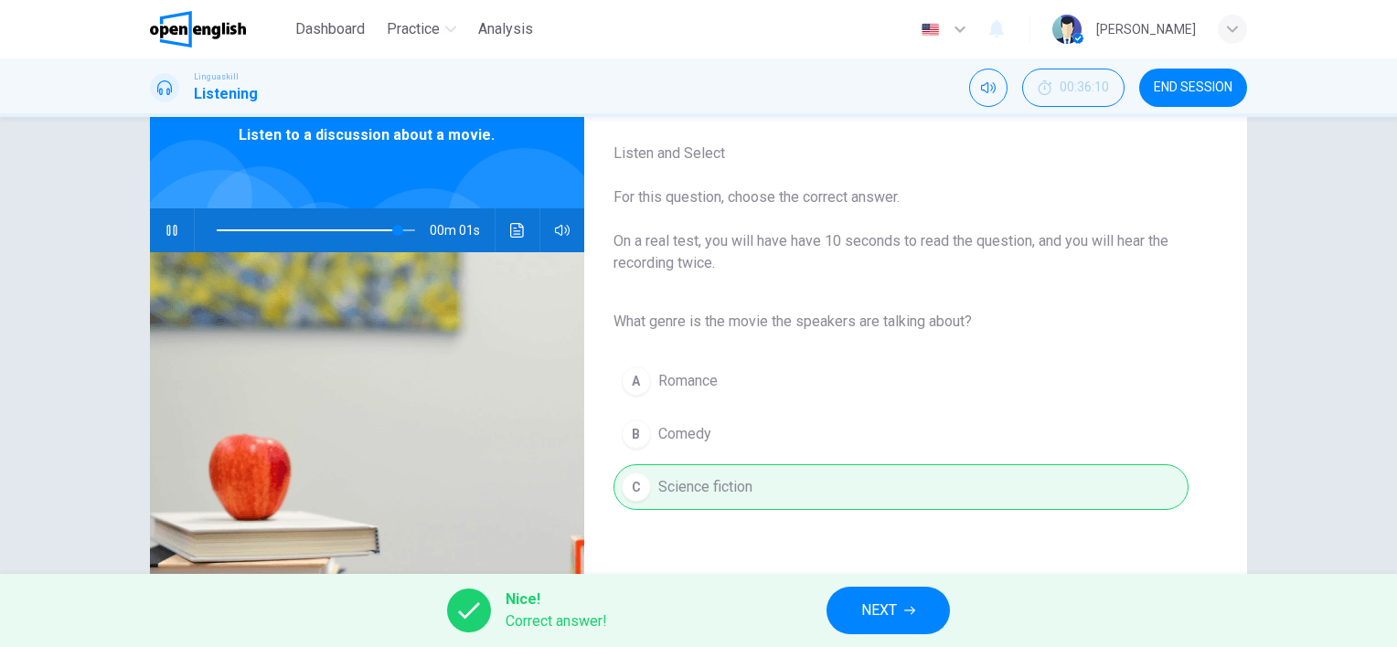
type input "*"
click at [928, 607] on button "NEXT" at bounding box center [888, 611] width 123 height 48
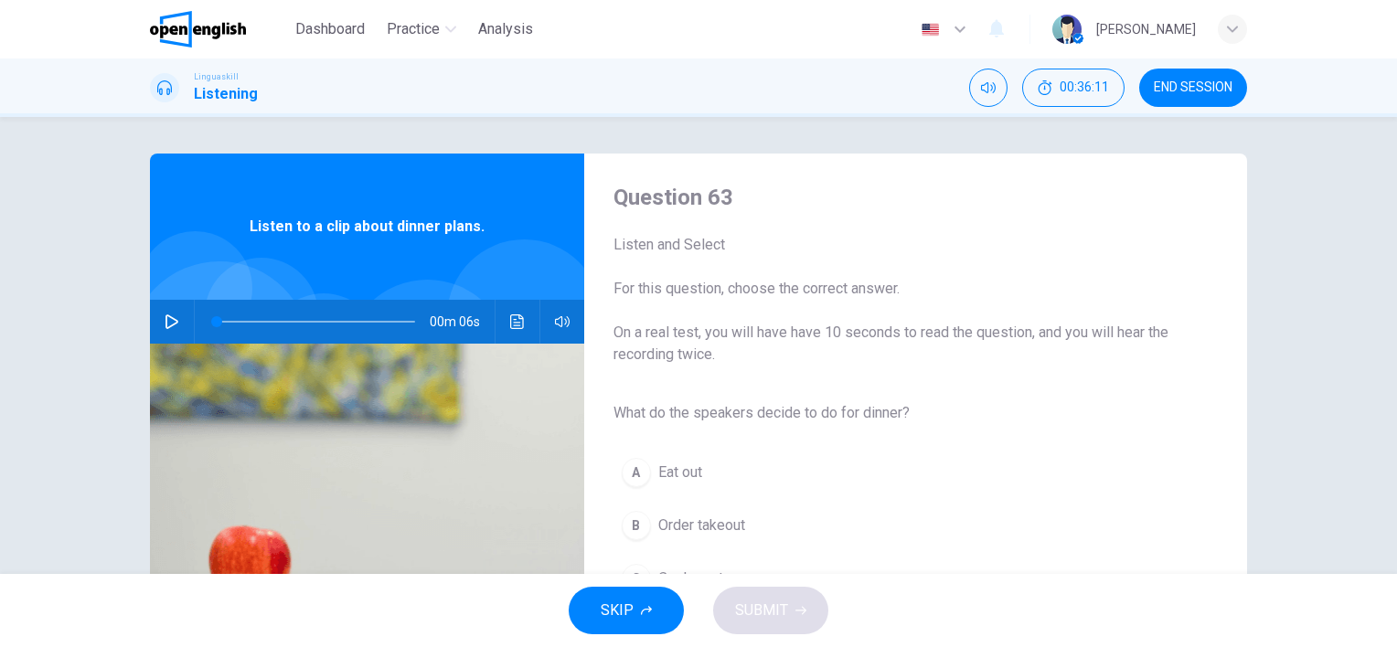
click at [157, 311] on button "button" at bounding box center [171, 322] width 29 height 44
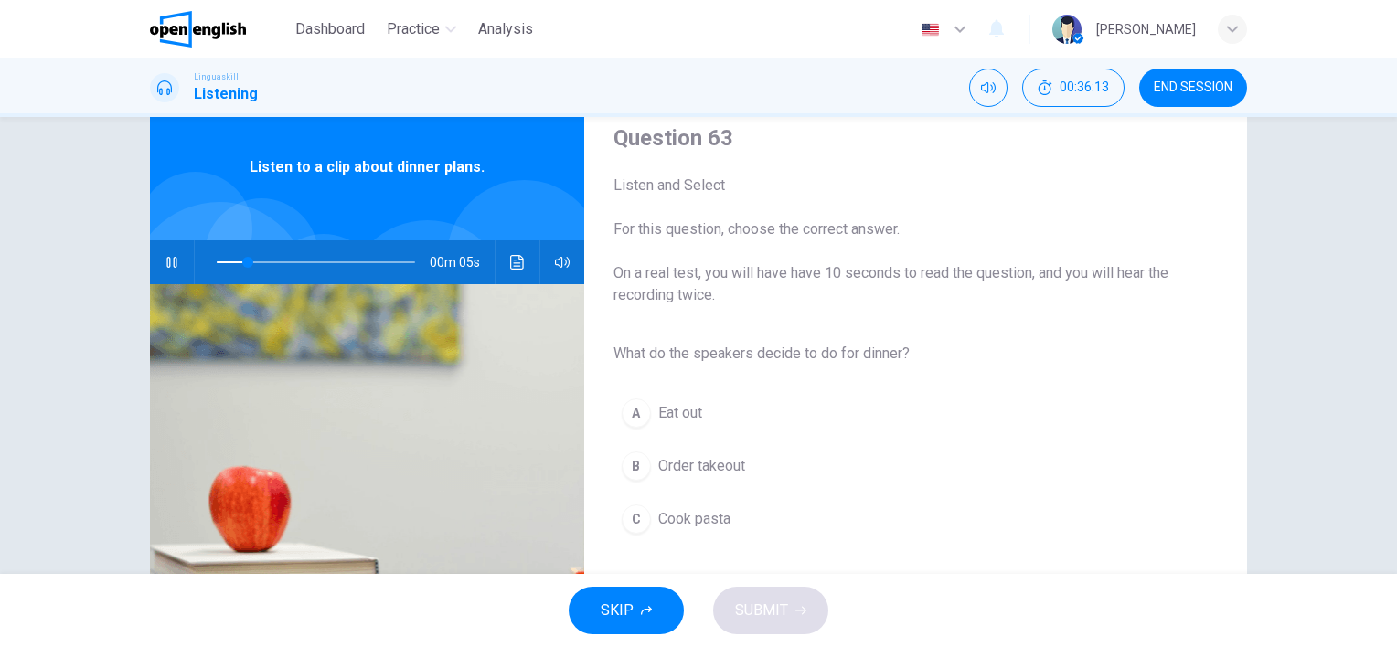
scroll to position [91, 0]
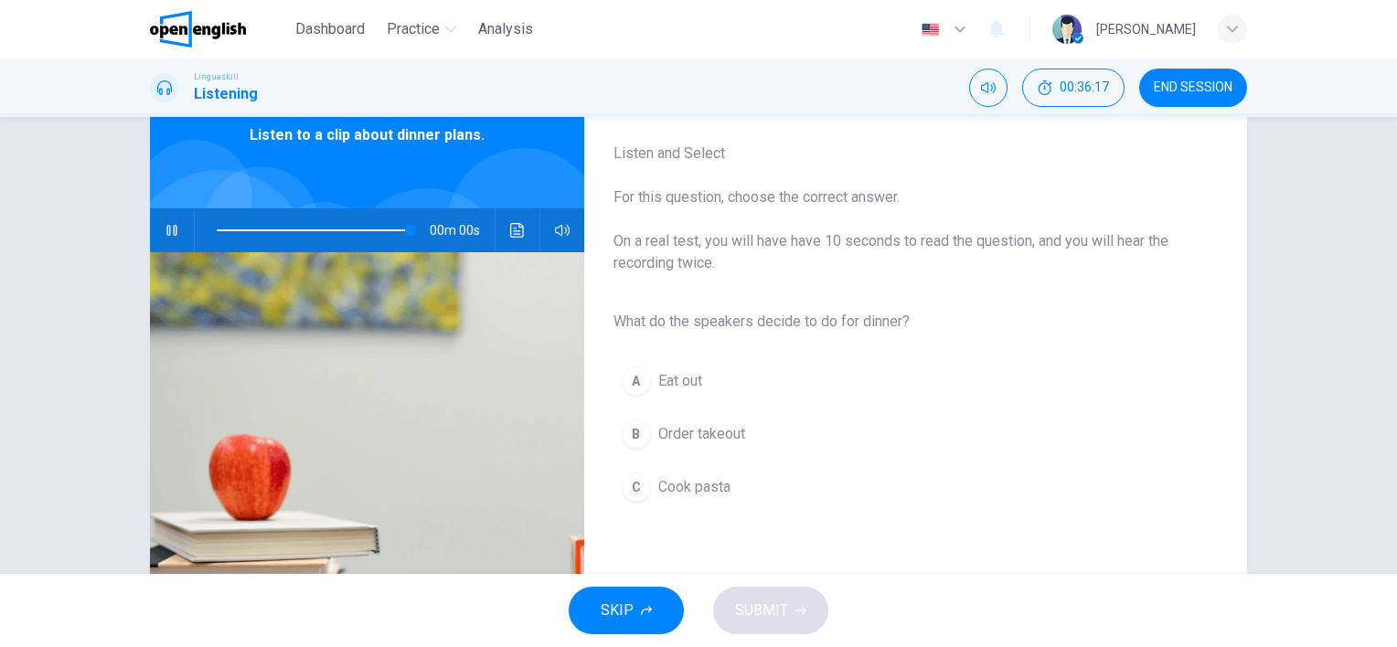
type input "*"
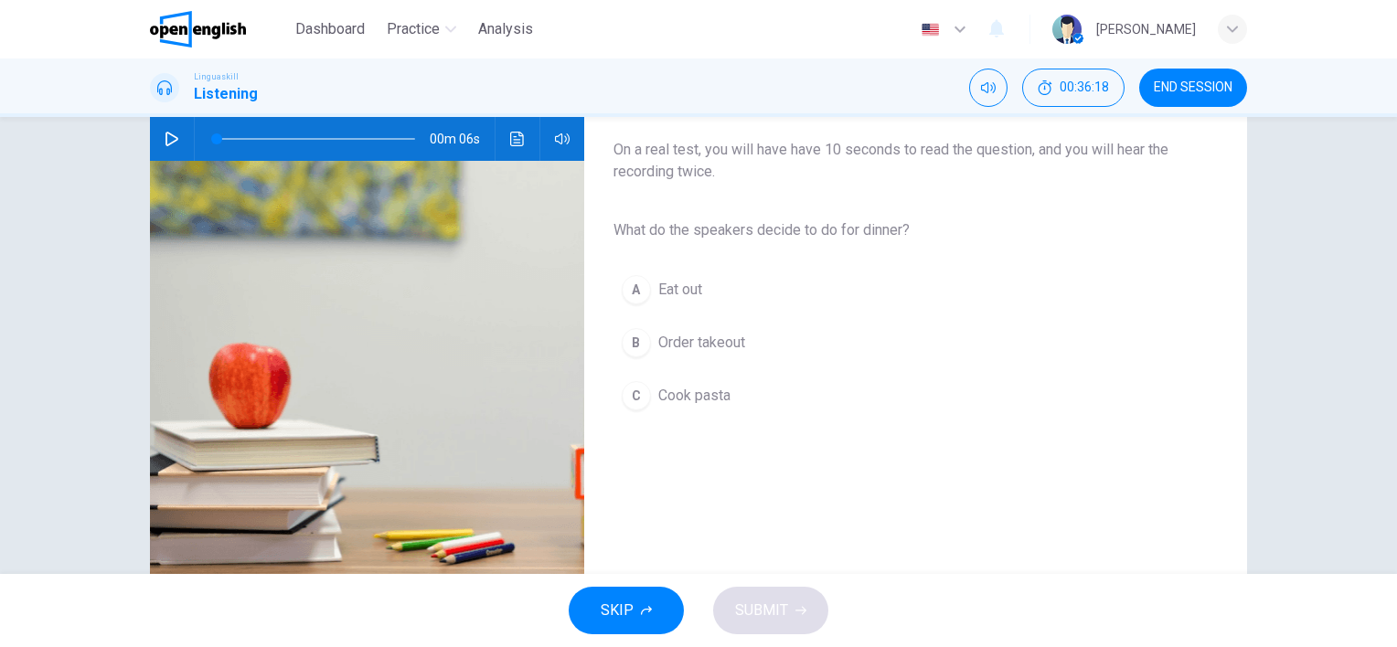
scroll to position [251, 0]
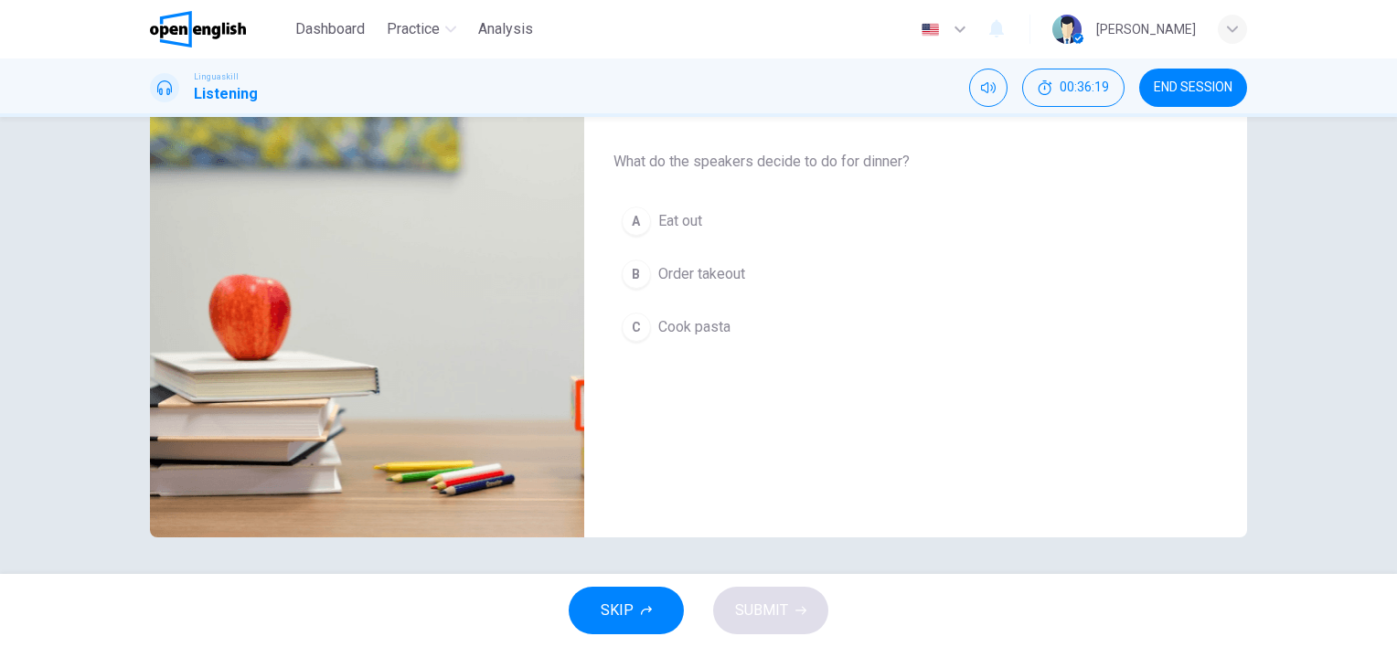
click at [666, 333] on span "Cook pasta" at bounding box center [694, 327] width 72 height 22
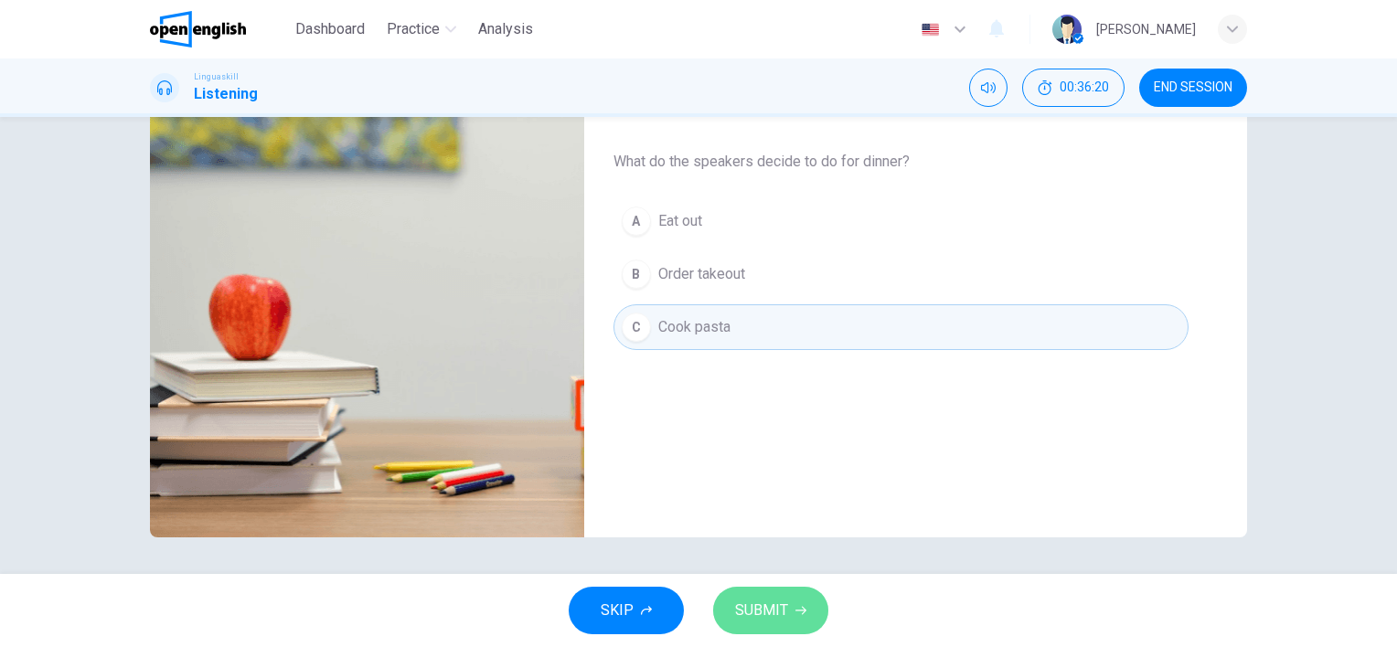
click at [761, 621] on span "SUBMIT" at bounding box center [761, 611] width 53 height 26
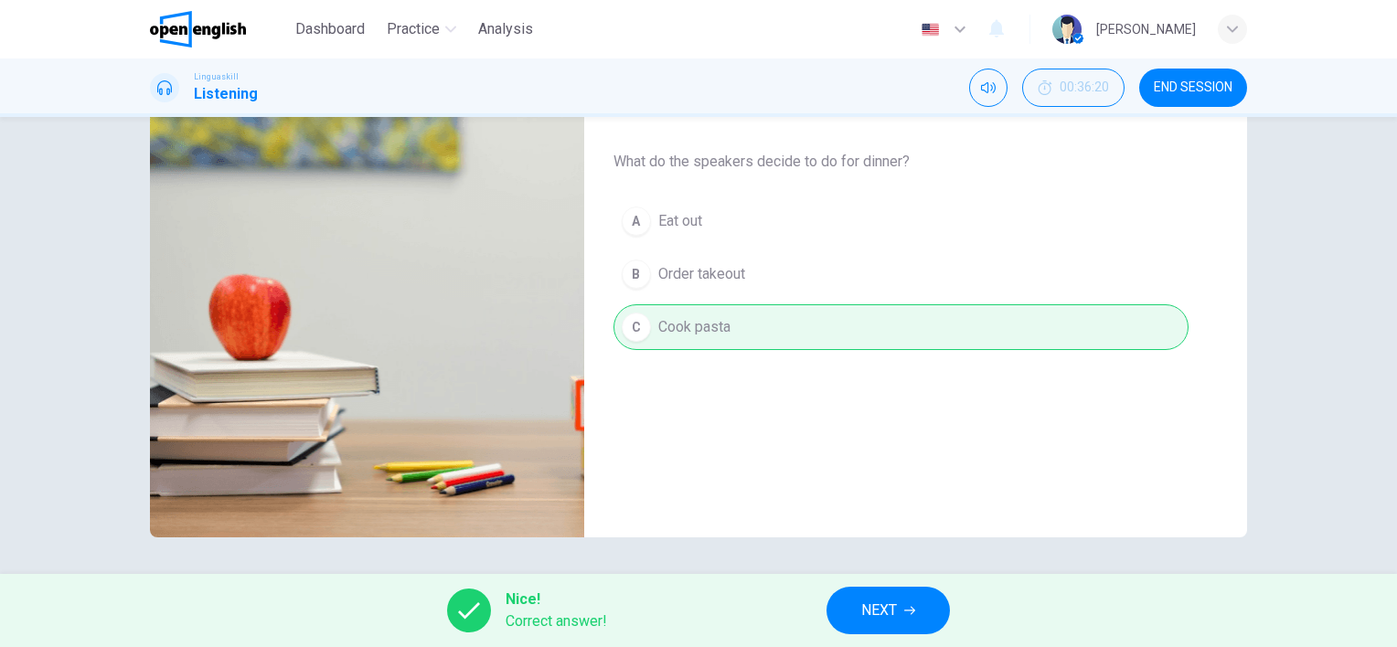
click at [892, 611] on span "NEXT" at bounding box center [879, 611] width 36 height 26
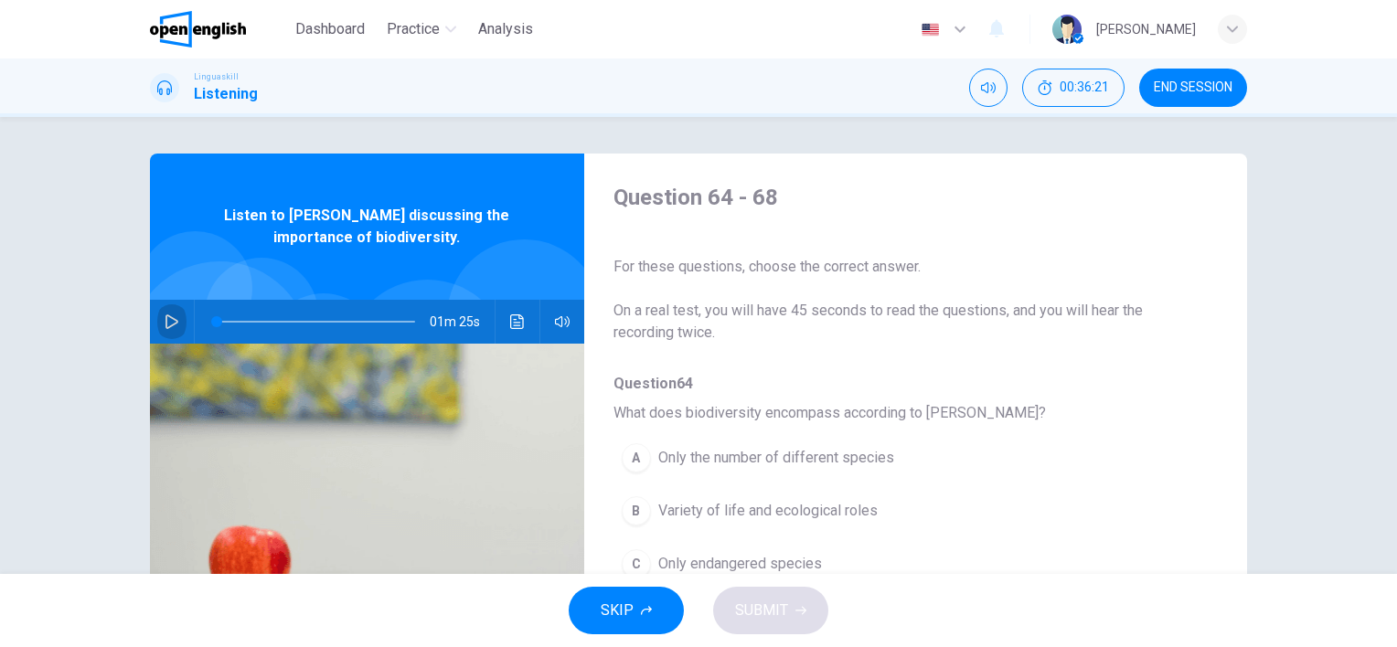
click at [157, 315] on button "button" at bounding box center [171, 322] width 29 height 44
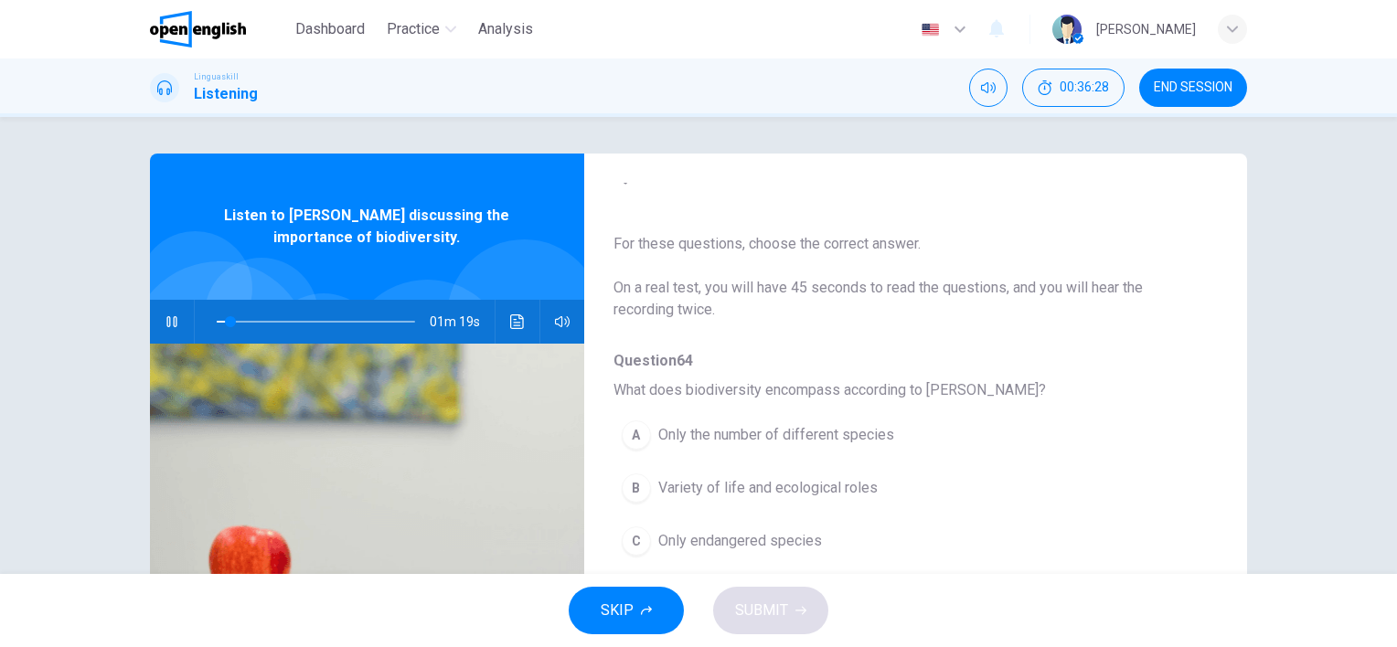
scroll to position [91, 0]
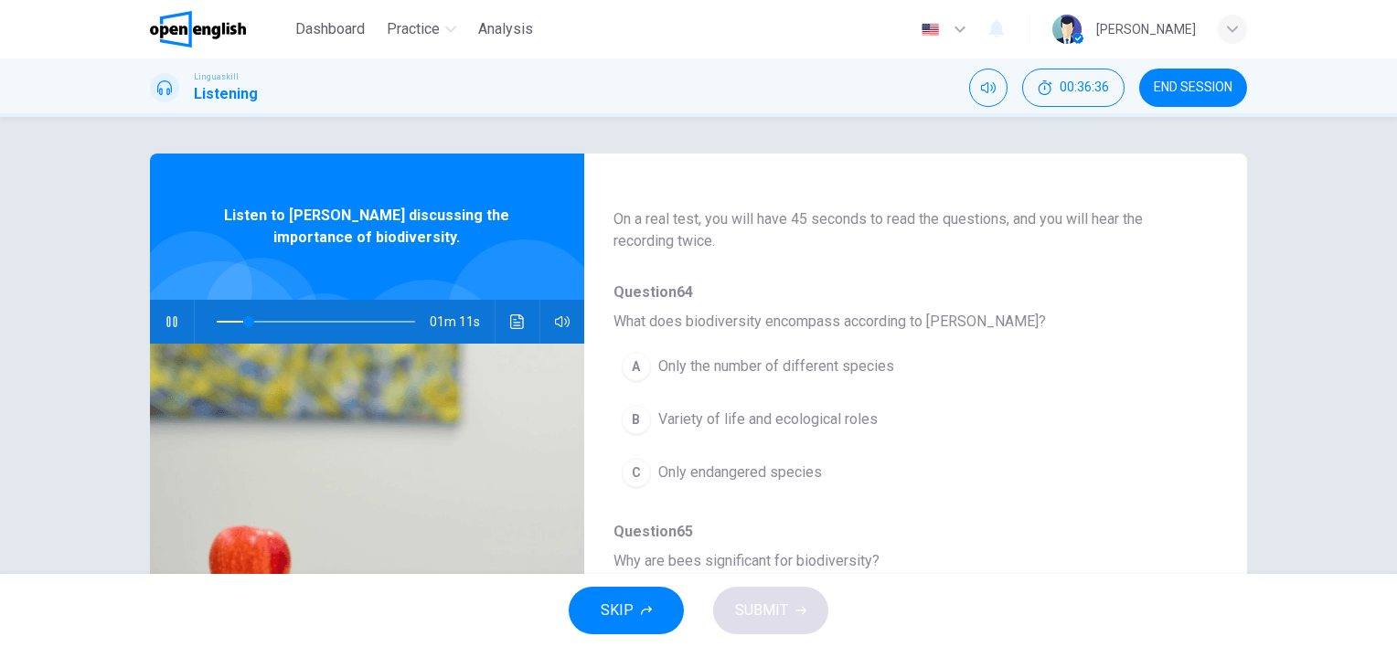
click at [635, 421] on div "B" at bounding box center [636, 419] width 29 height 29
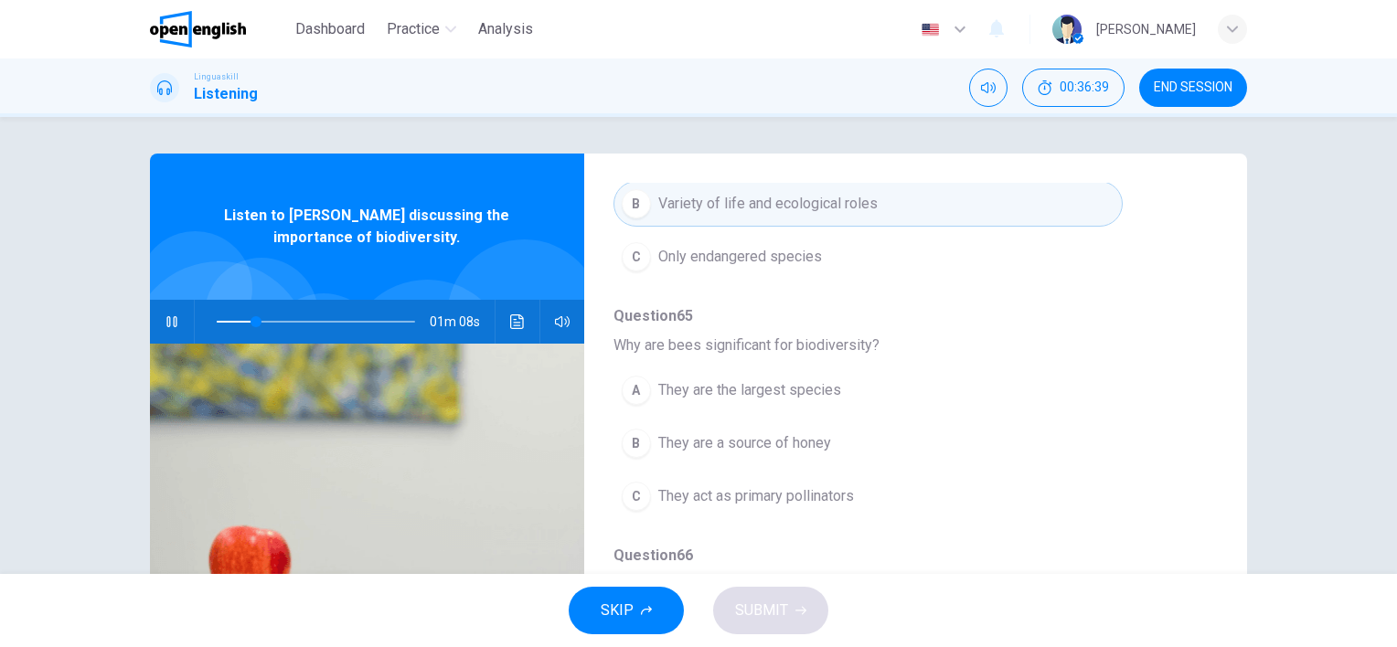
scroll to position [366, 0]
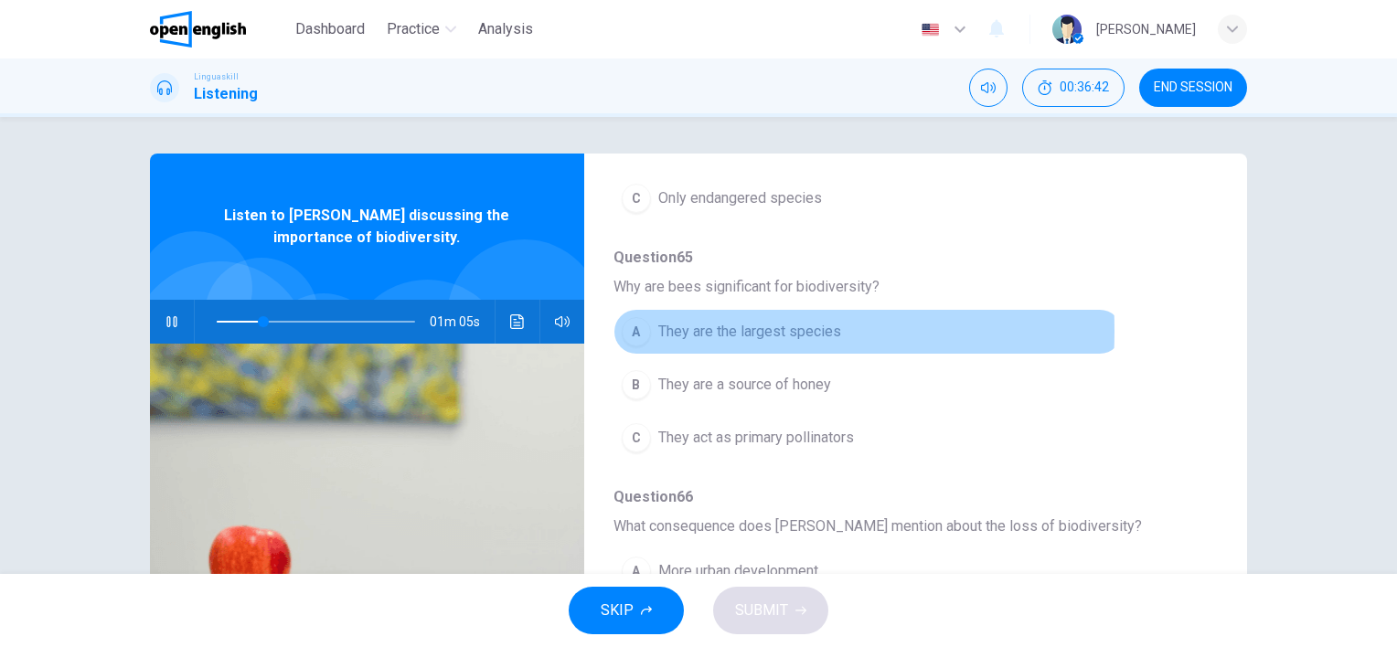
click at [650, 330] on button "A They are the largest species" at bounding box center [868, 332] width 509 height 46
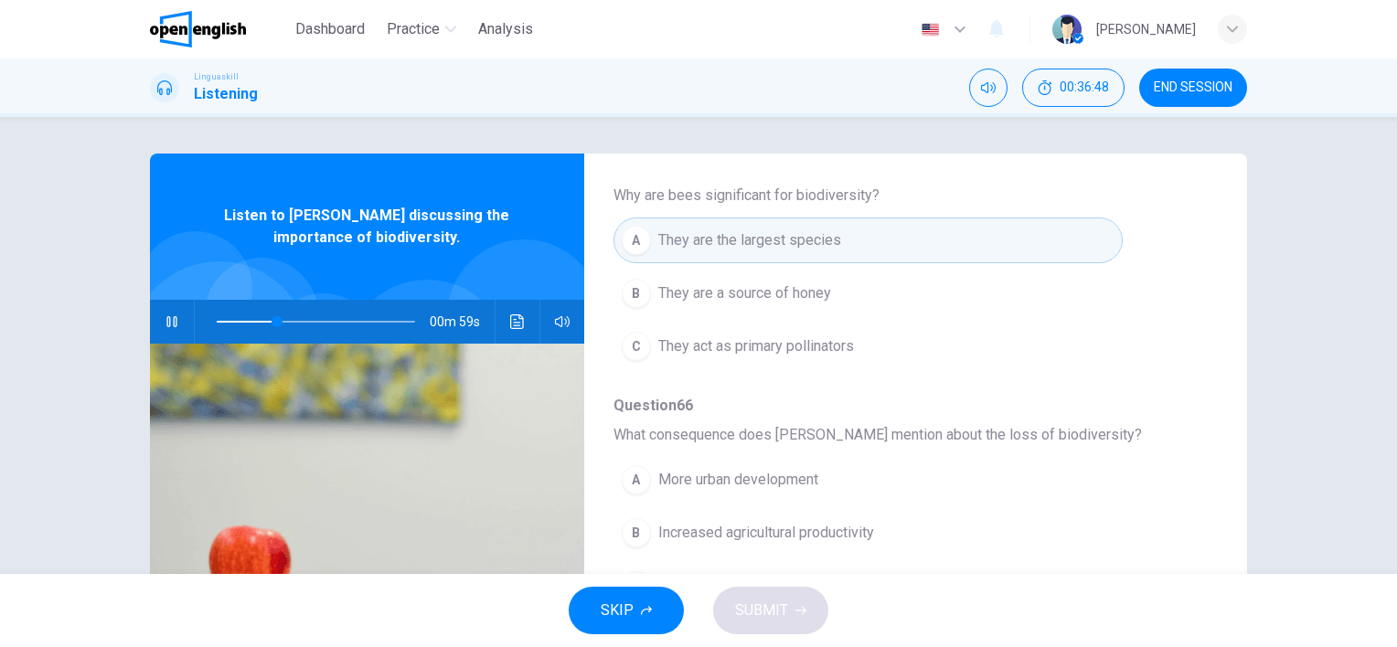
scroll to position [549, 0]
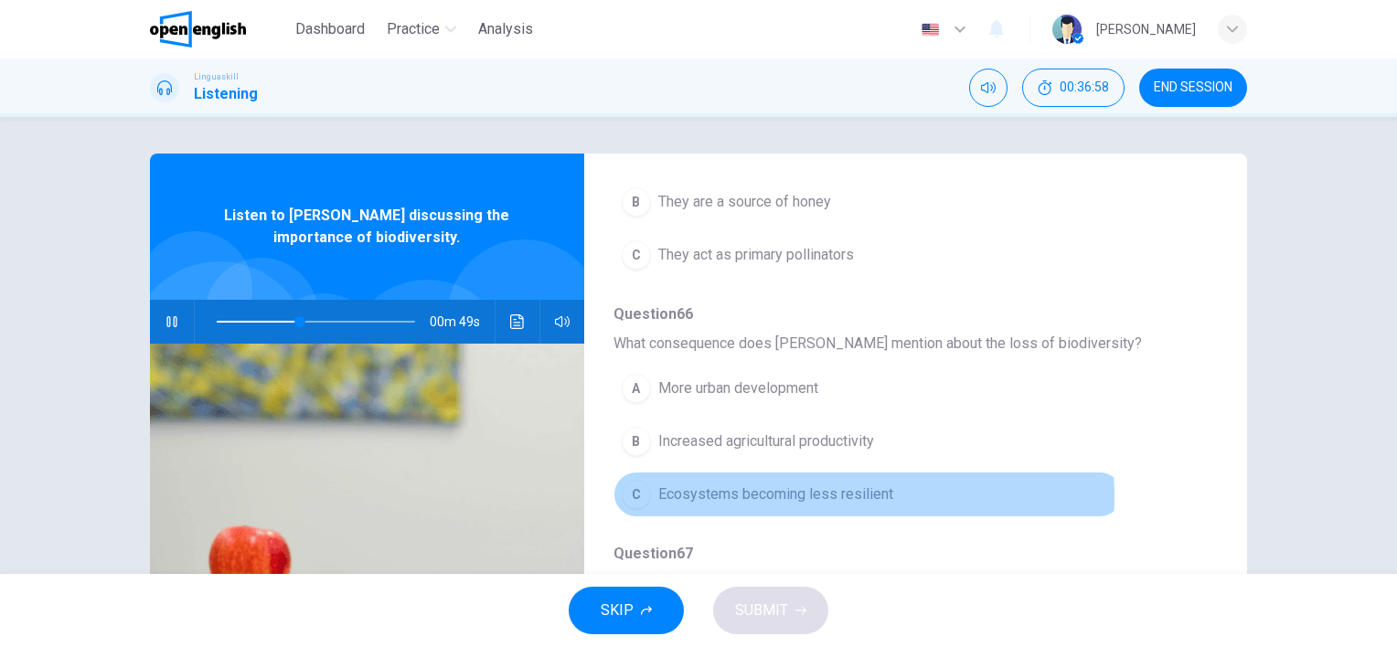
click at [855, 494] on span "Ecosystems becoming less resilient" at bounding box center [775, 495] width 235 height 22
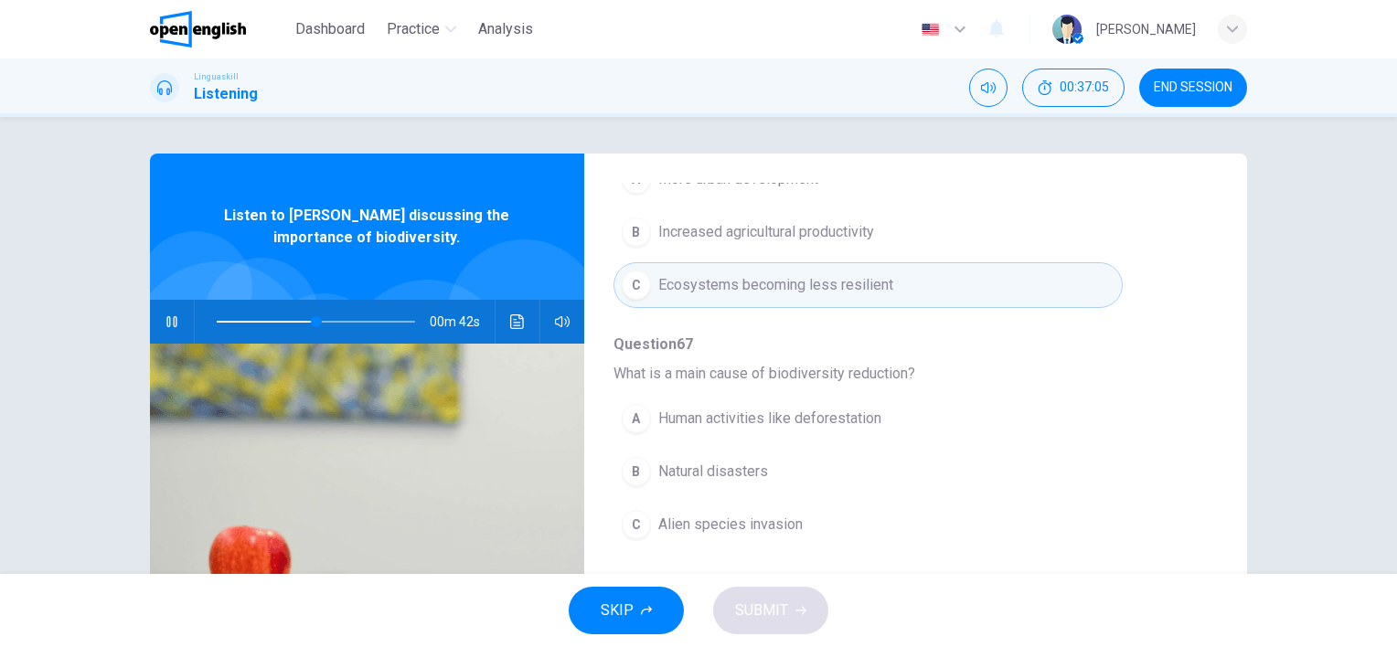
scroll to position [783, 0]
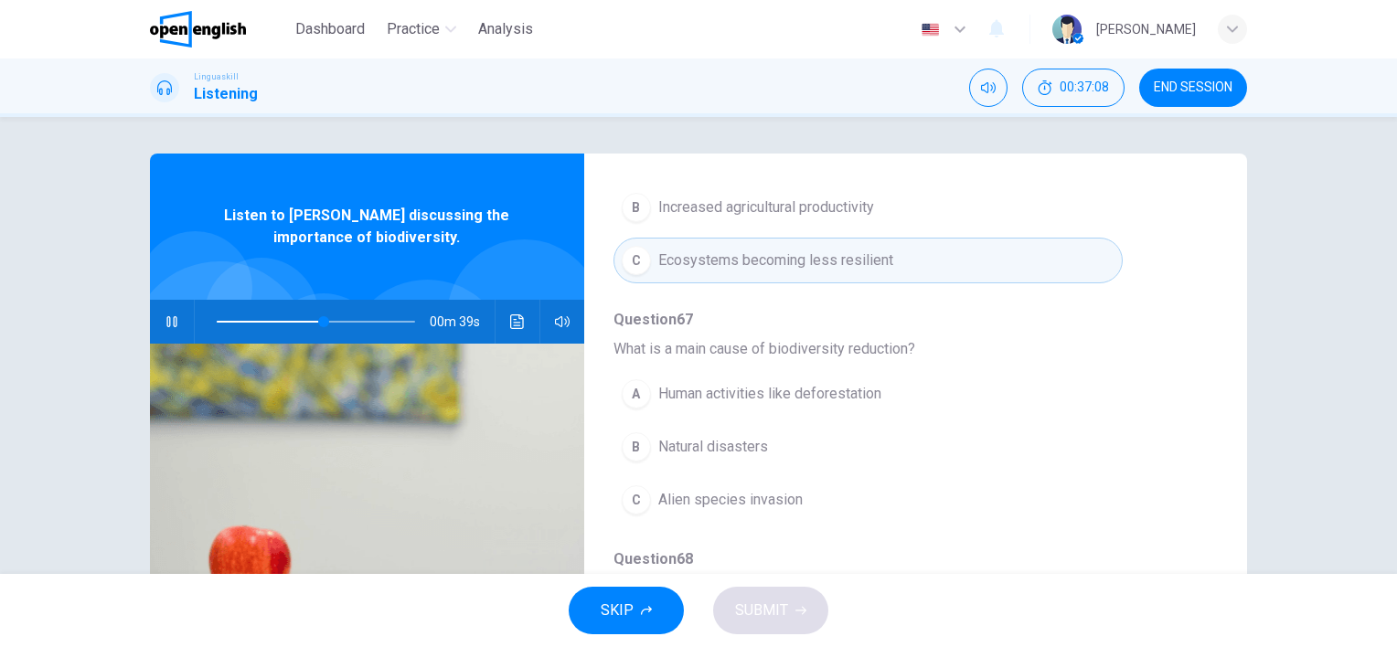
click at [809, 393] on span "Human activities like deforestation" at bounding box center [769, 394] width 223 height 22
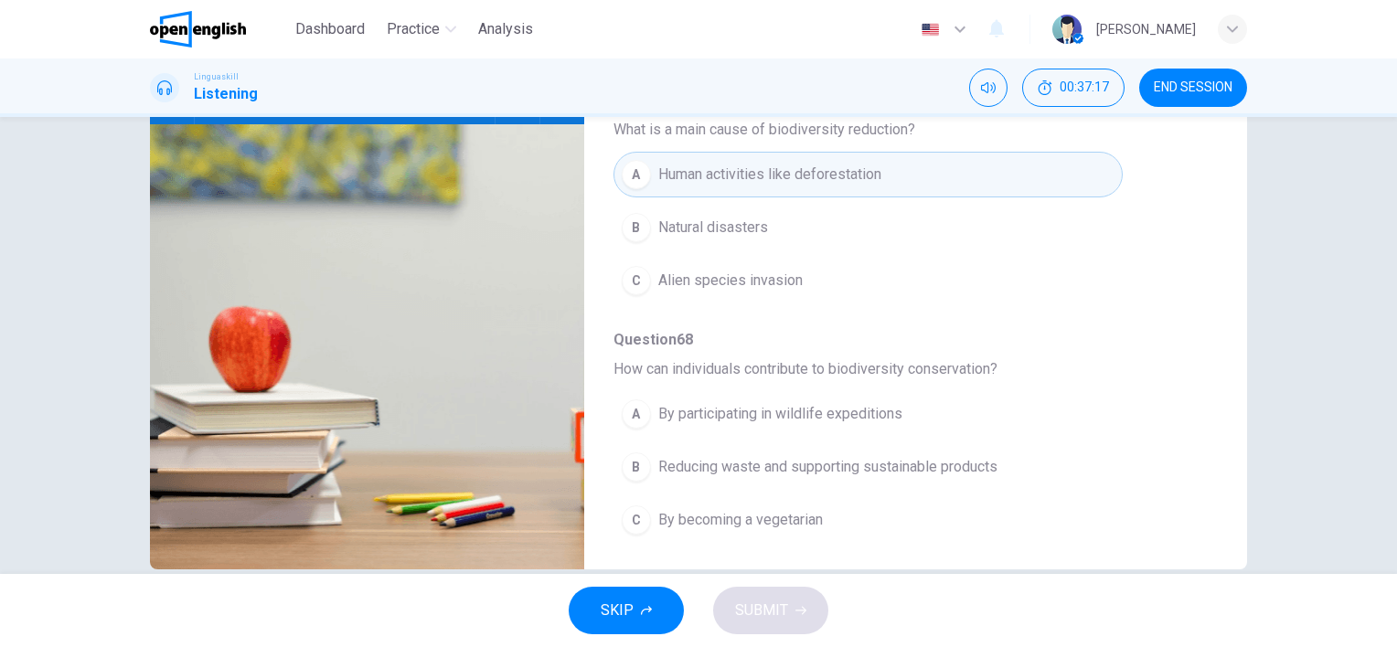
scroll to position [251, 0]
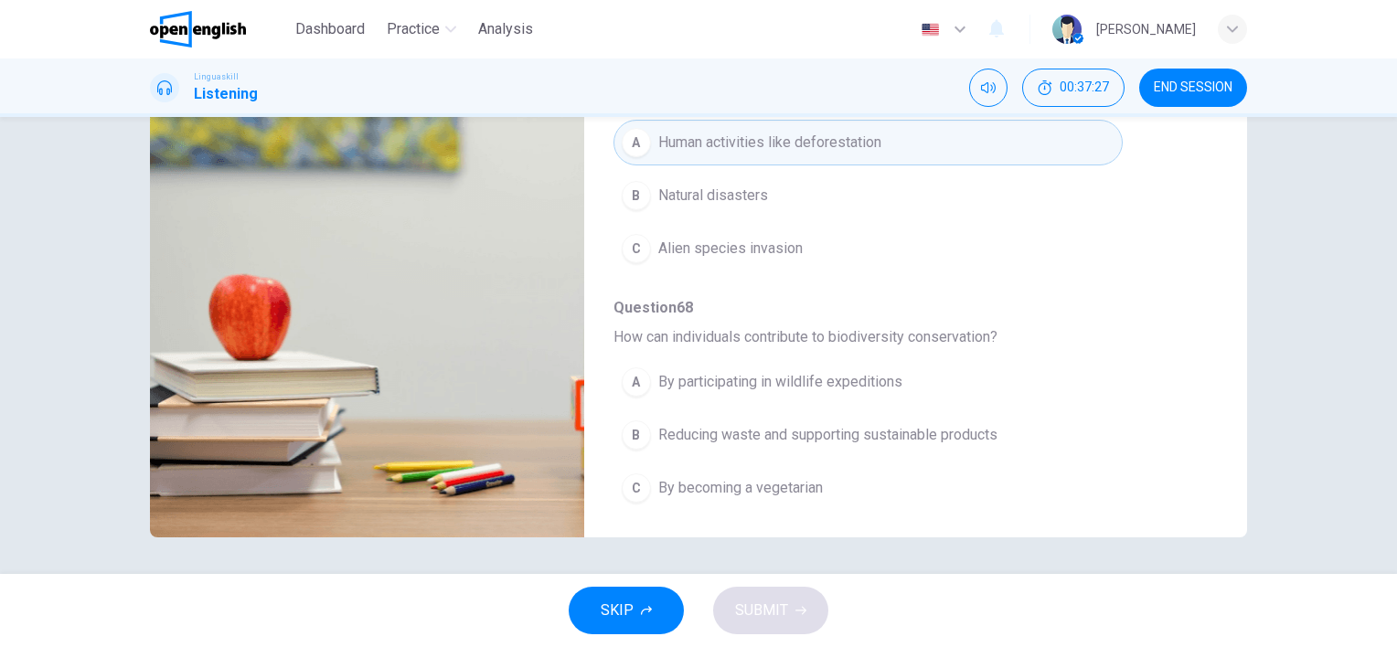
click at [924, 434] on span "Reducing waste and supporting sustainable products" at bounding box center [827, 435] width 339 height 22
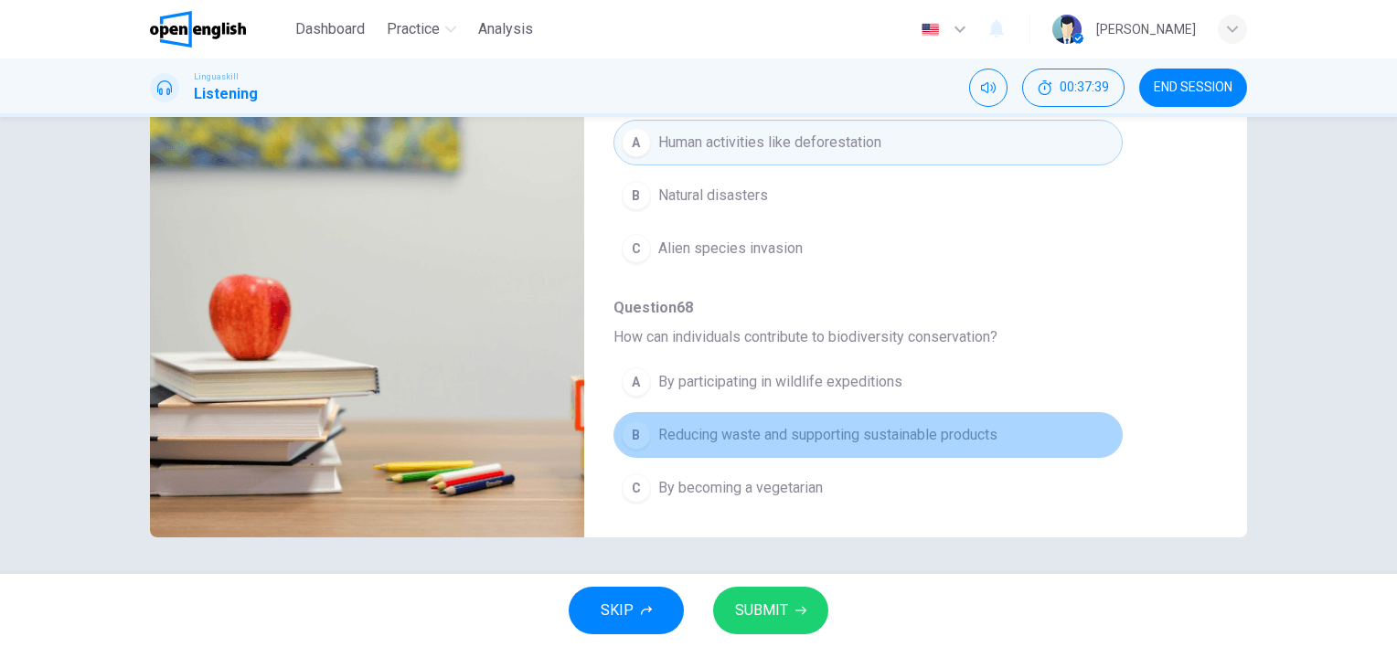
click at [924, 434] on span "Reducing waste and supporting sustainable products" at bounding box center [827, 435] width 339 height 22
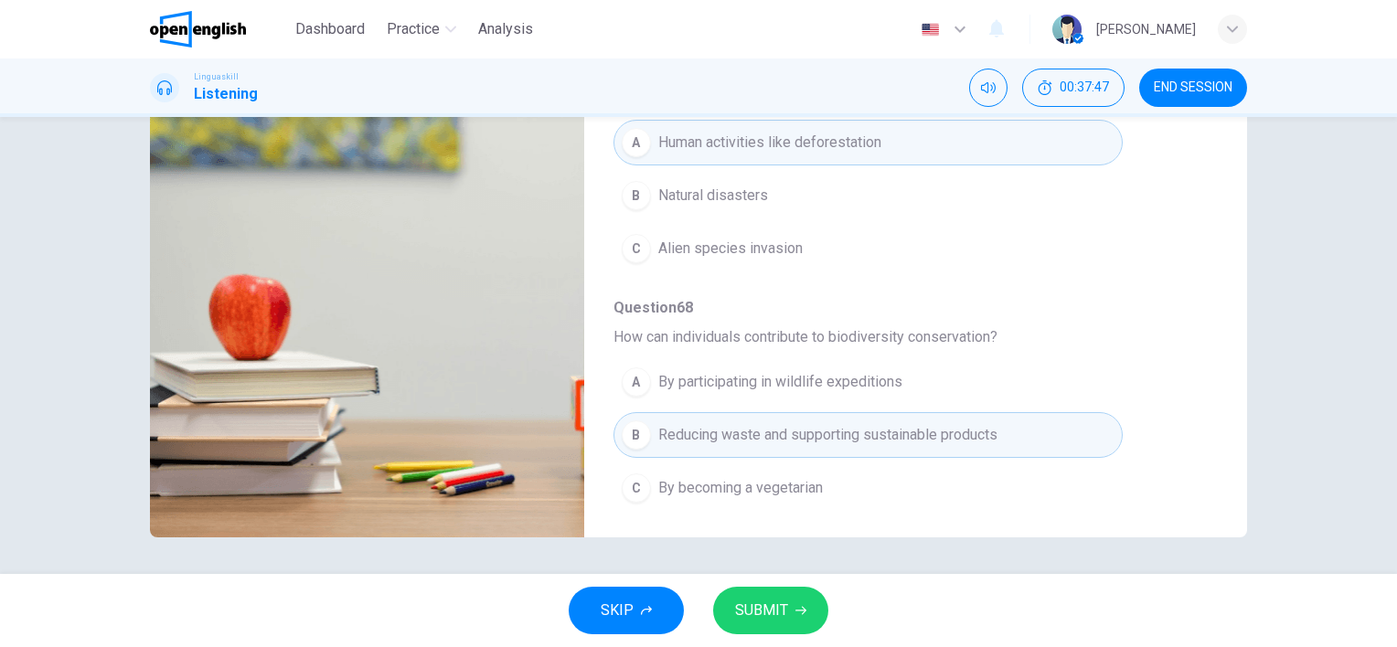
type input "*"
click at [768, 609] on span "SUBMIT" at bounding box center [761, 611] width 53 height 26
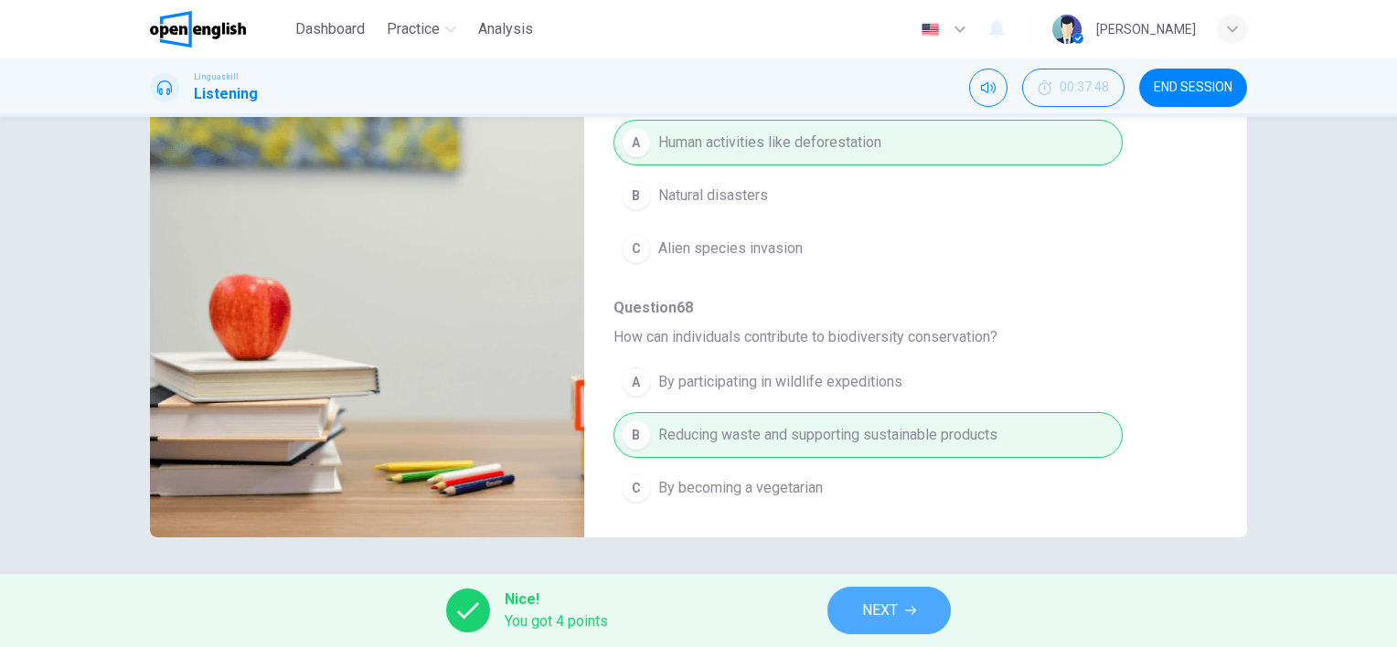
click at [896, 600] on span "NEXT" at bounding box center [880, 611] width 36 height 26
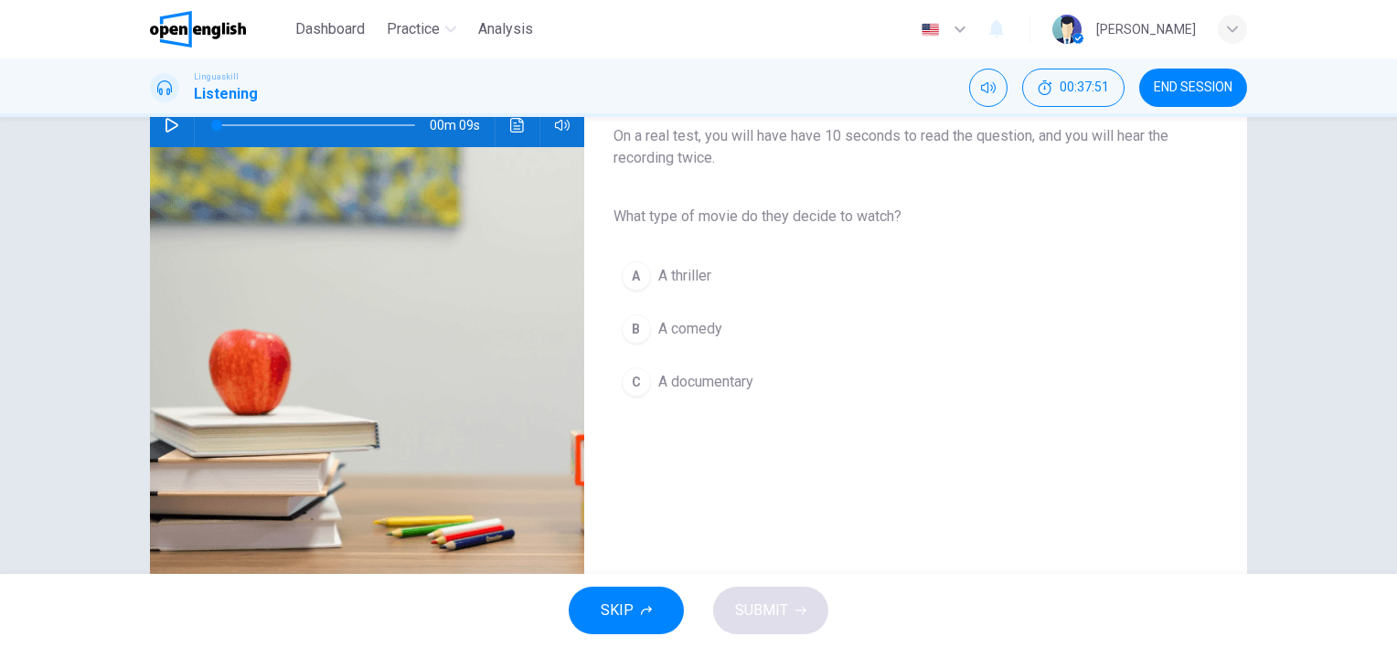
scroll to position [0, 0]
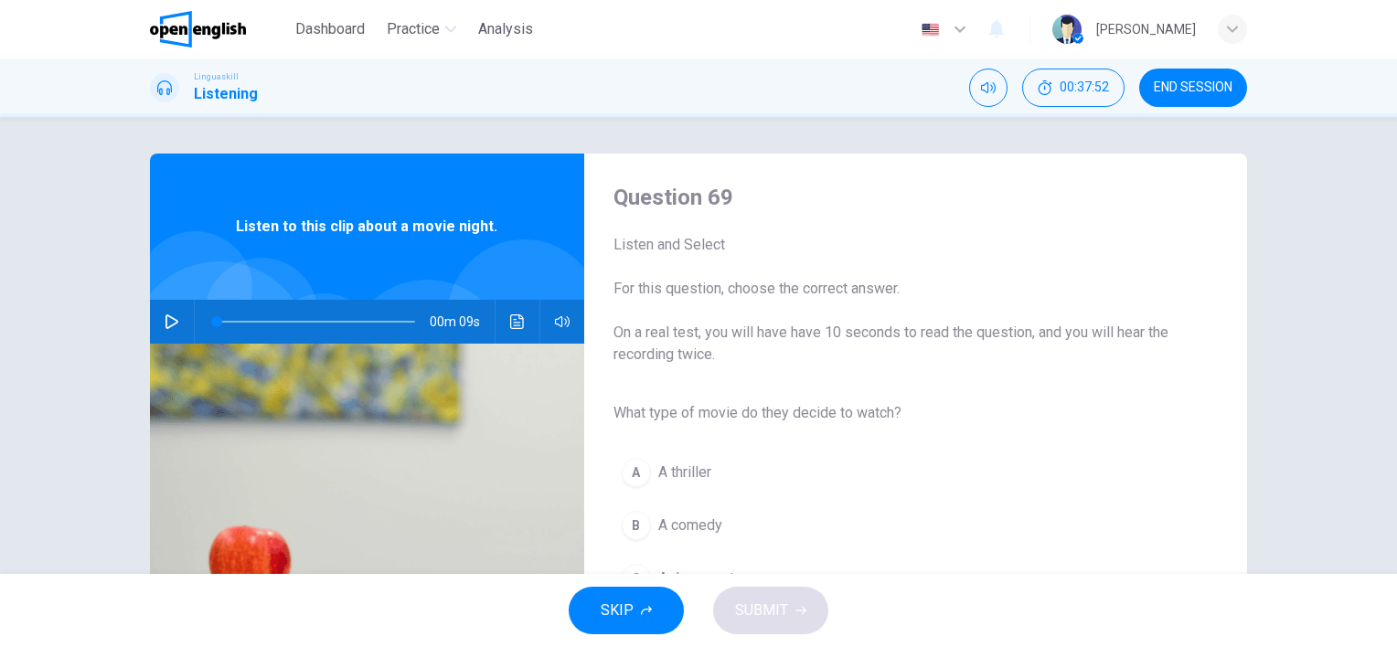
click at [165, 323] on icon "button" at bounding box center [172, 322] width 15 height 15
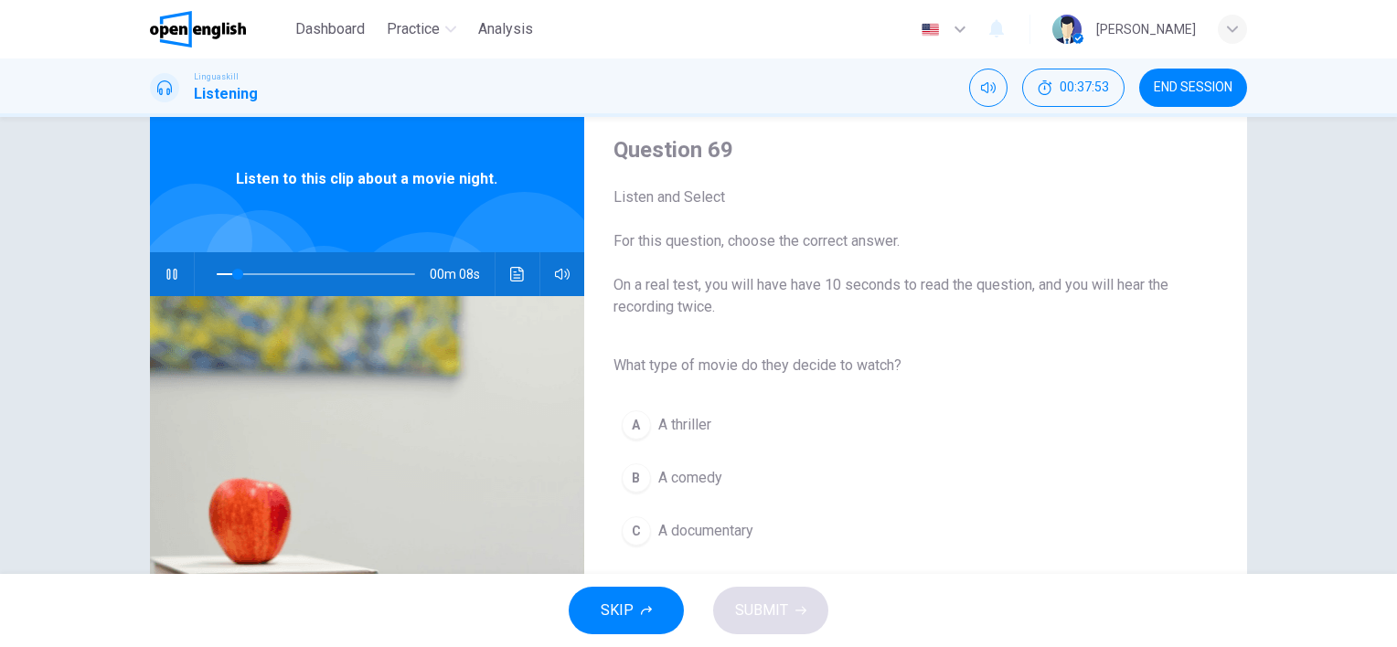
scroll to position [91, 0]
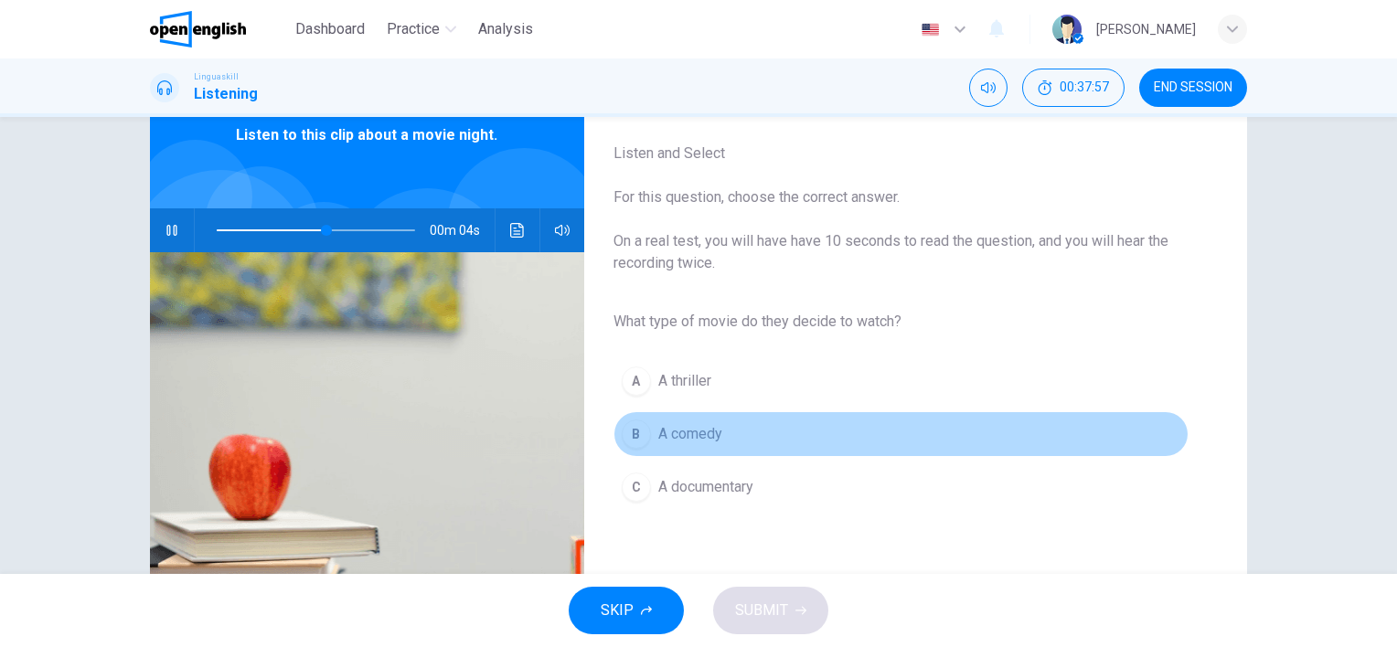
click at [692, 436] on span "A comedy" at bounding box center [690, 434] width 64 height 22
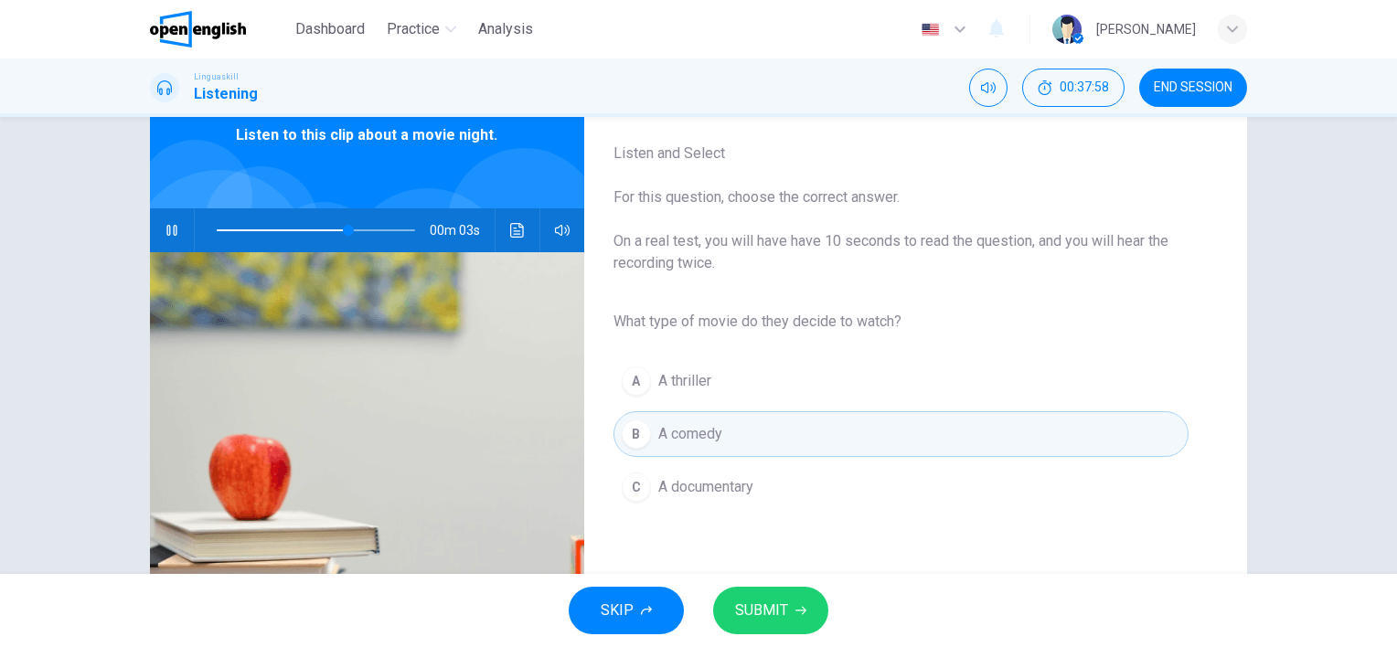
click at [757, 603] on span "SUBMIT" at bounding box center [761, 611] width 53 height 26
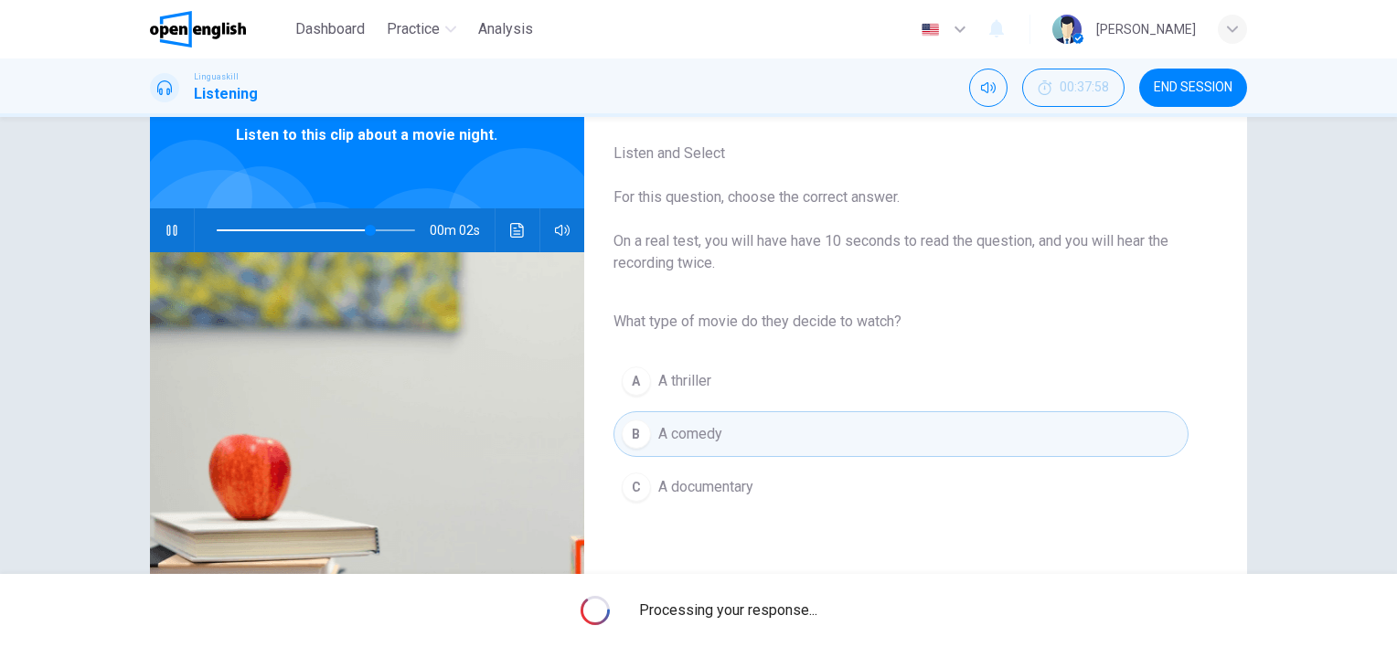
type input "**"
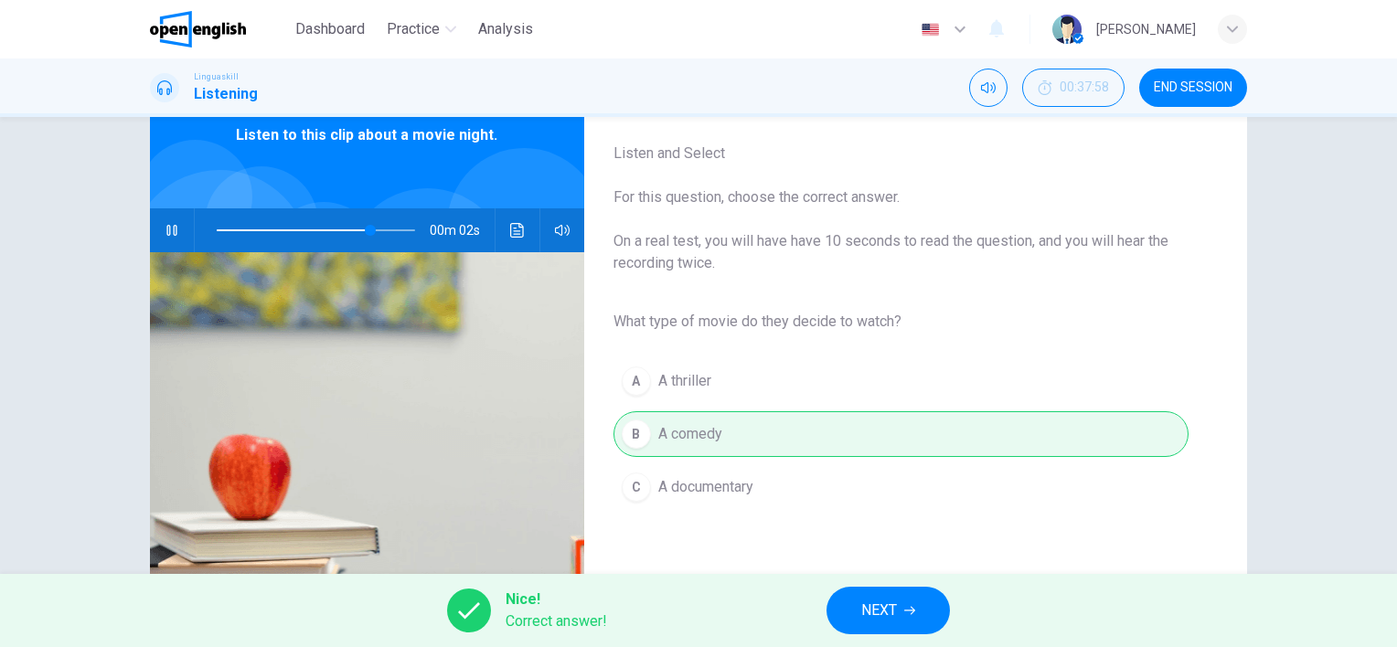
click at [922, 610] on button "NEXT" at bounding box center [888, 611] width 123 height 48
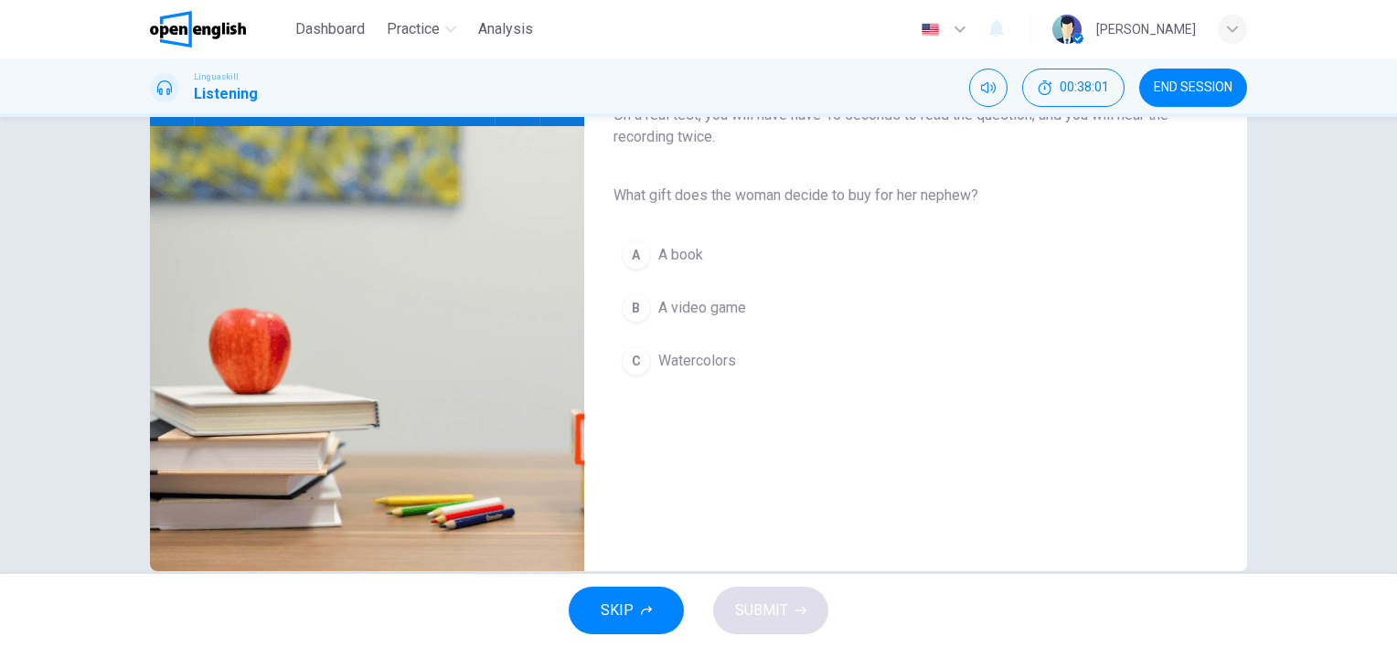
scroll to position [160, 0]
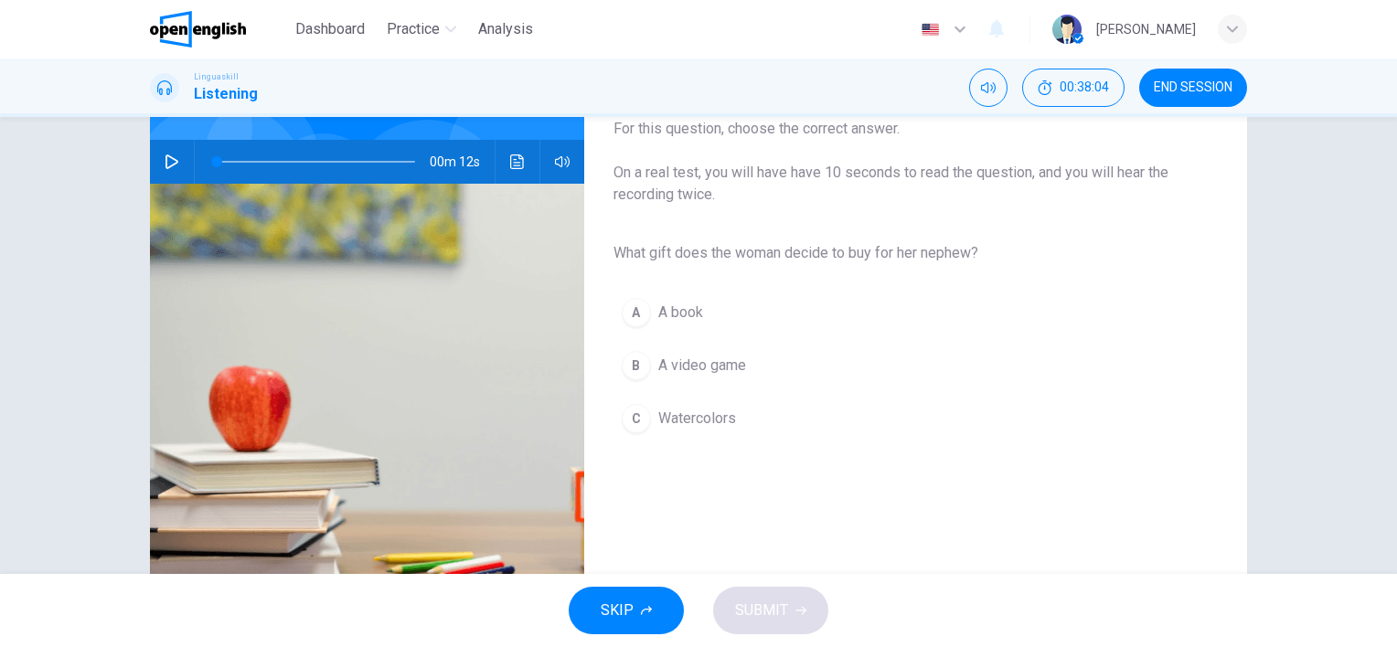
click at [639, 310] on div "A" at bounding box center [636, 312] width 29 height 29
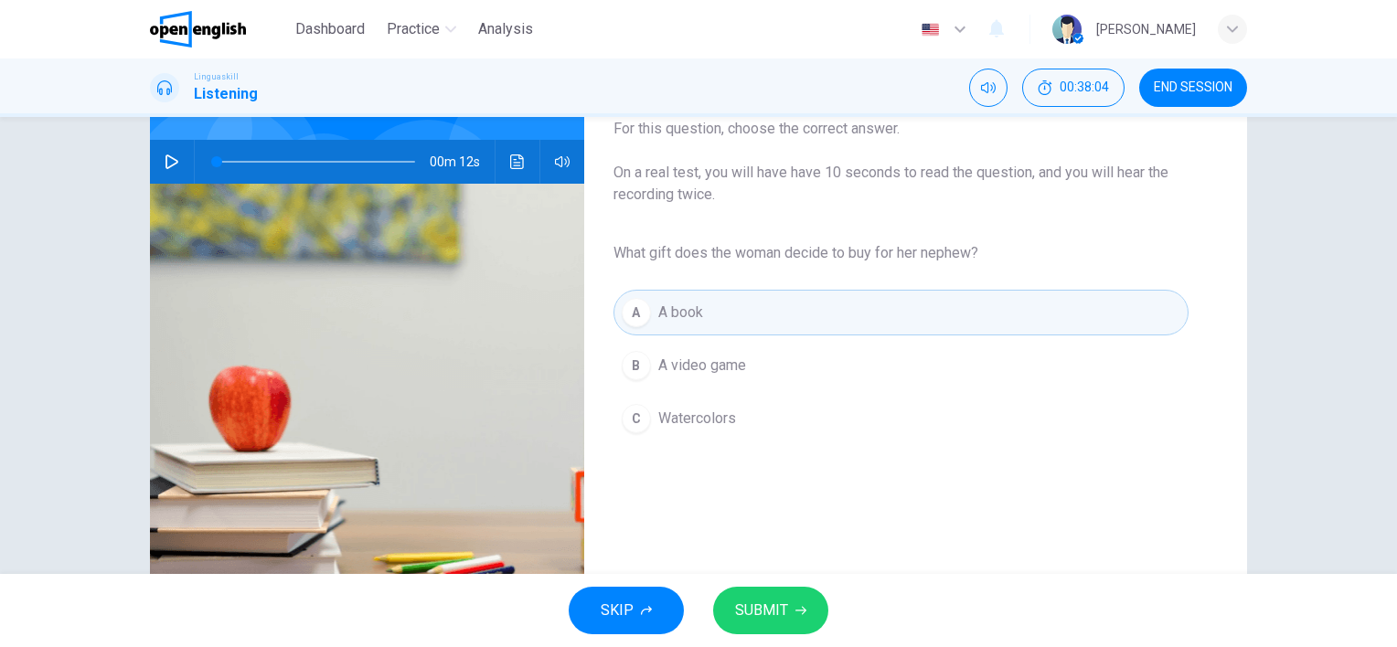
click at [649, 436] on button "C Watercolors" at bounding box center [901, 419] width 575 height 46
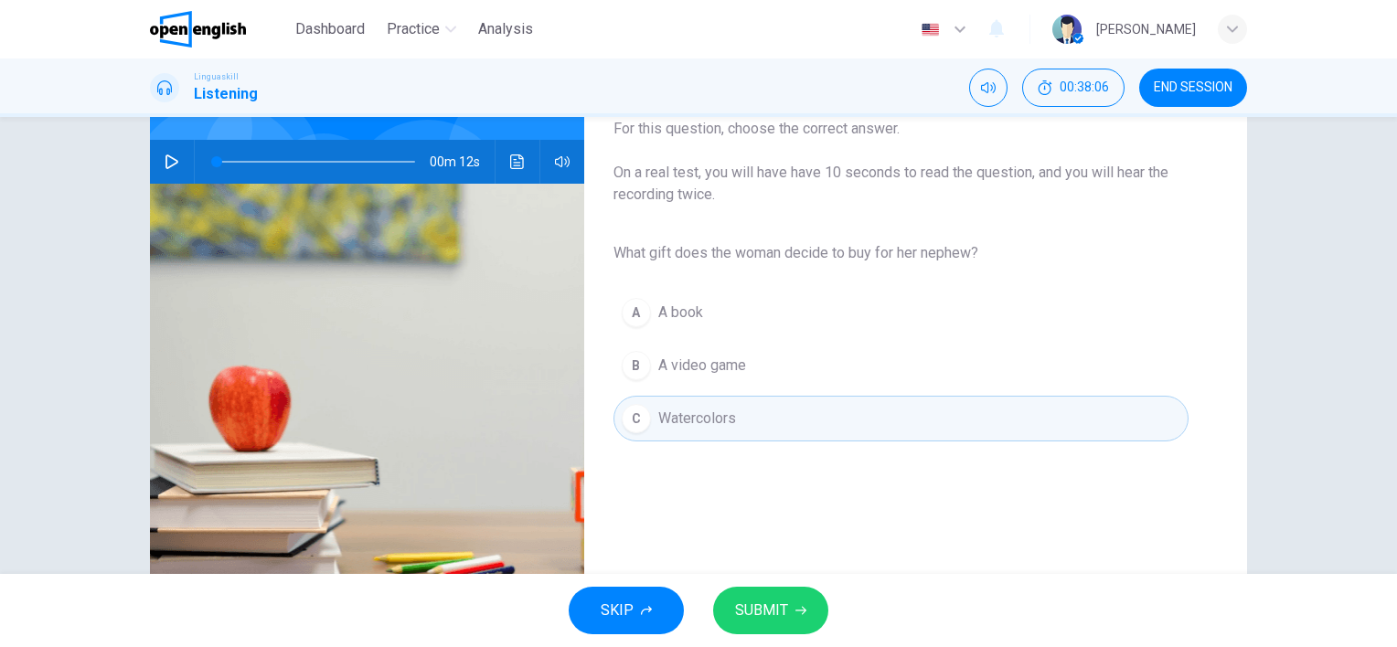
click at [782, 619] on span "SUBMIT" at bounding box center [761, 611] width 53 height 26
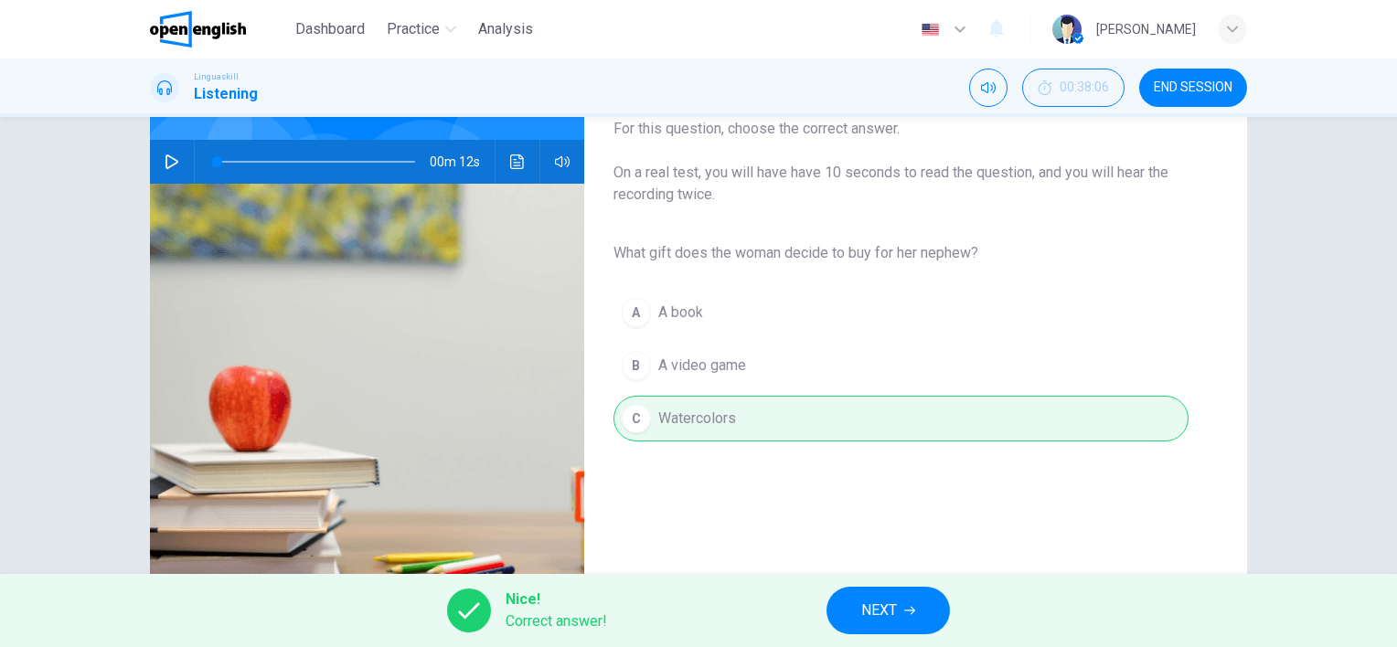
click at [874, 617] on span "NEXT" at bounding box center [879, 611] width 36 height 26
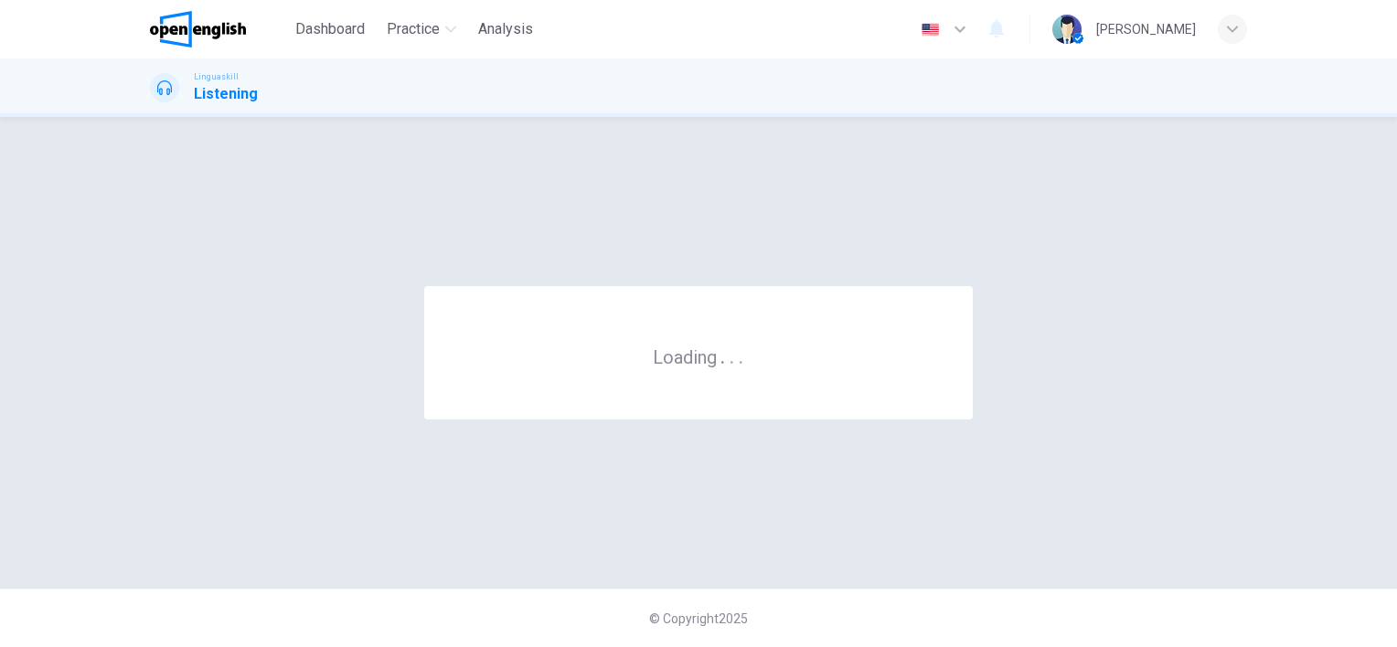
scroll to position [0, 0]
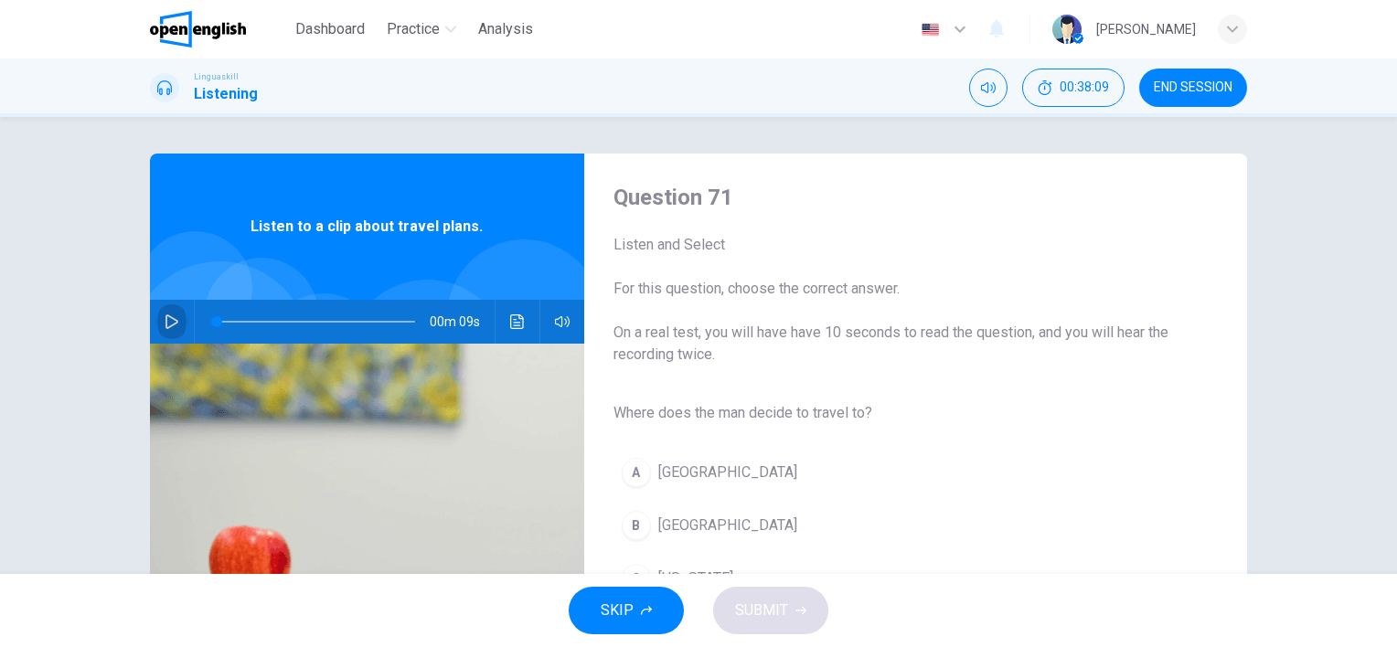
click at [166, 324] on icon "button" at bounding box center [172, 322] width 13 height 15
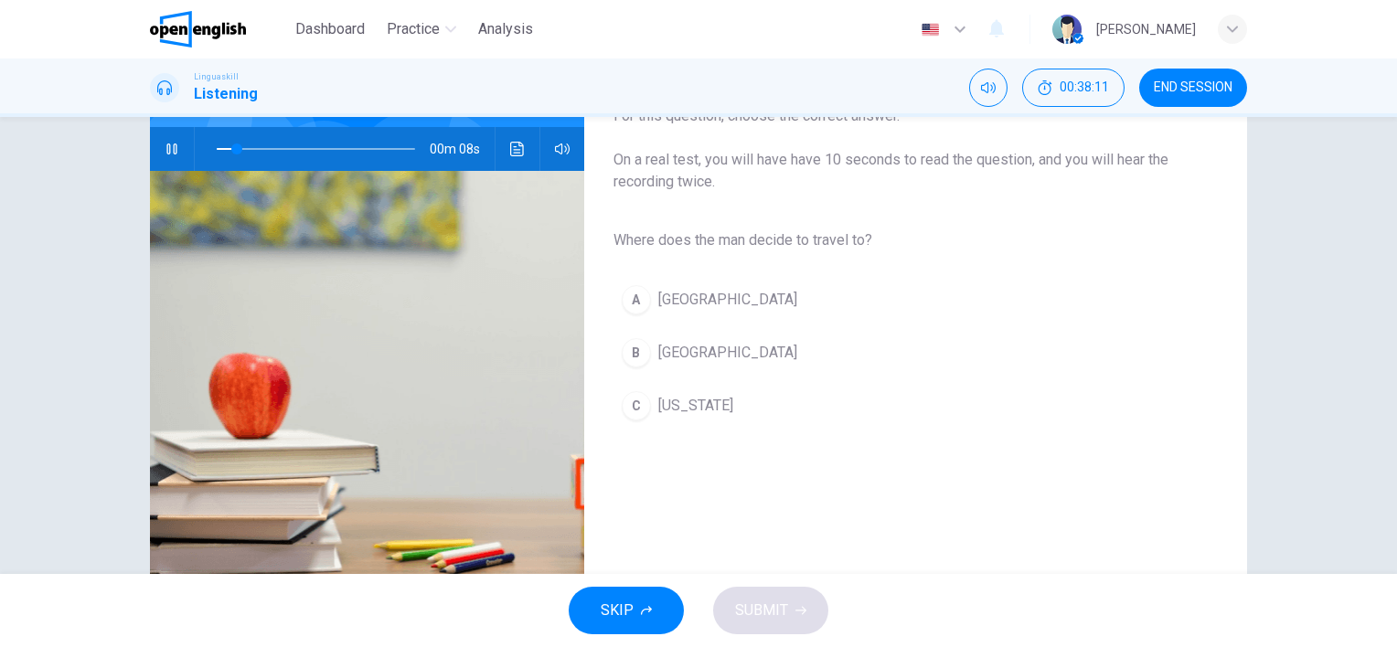
scroll to position [183, 0]
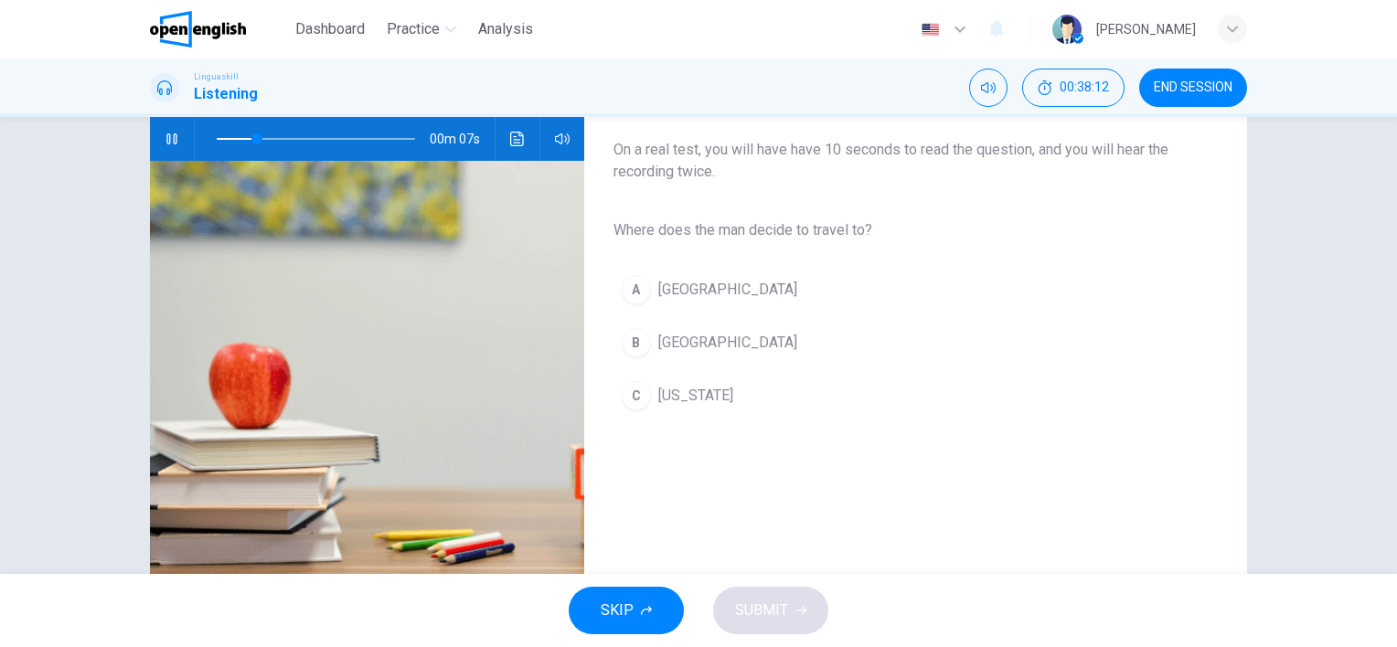
click at [666, 350] on span "[GEOGRAPHIC_DATA]" at bounding box center [727, 343] width 139 height 22
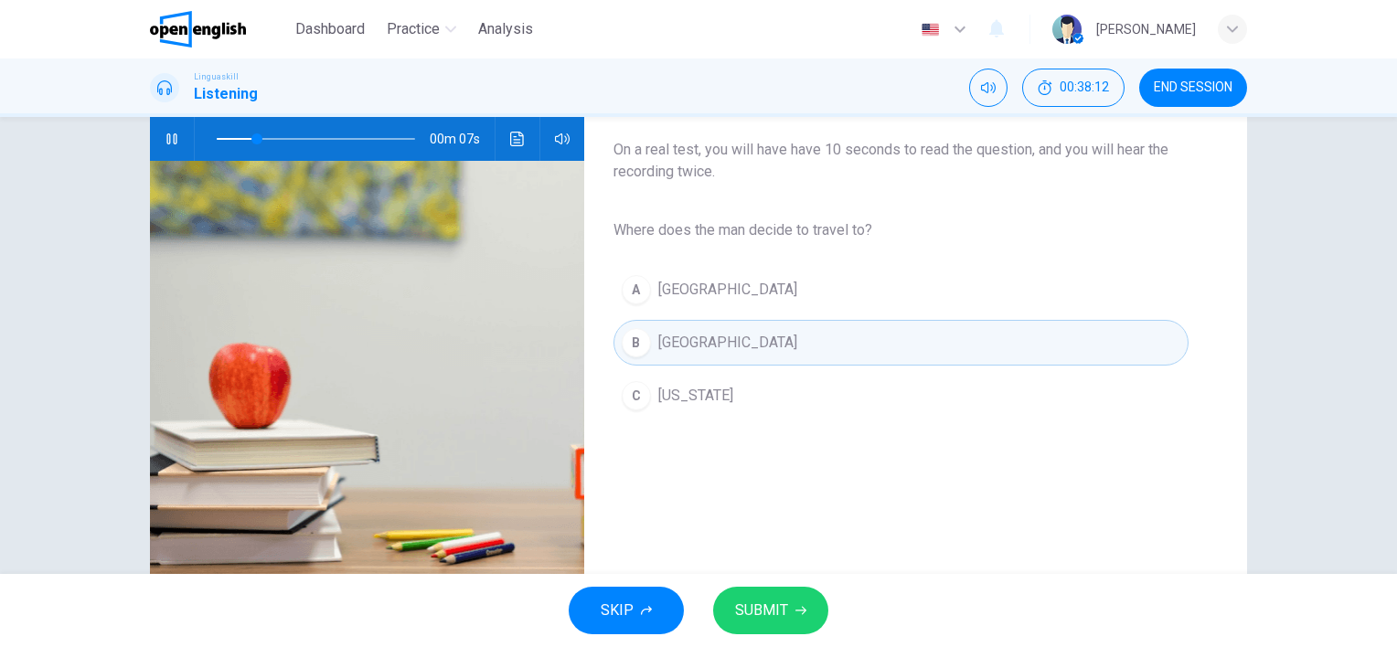
click at [747, 623] on span "SUBMIT" at bounding box center [761, 611] width 53 height 26
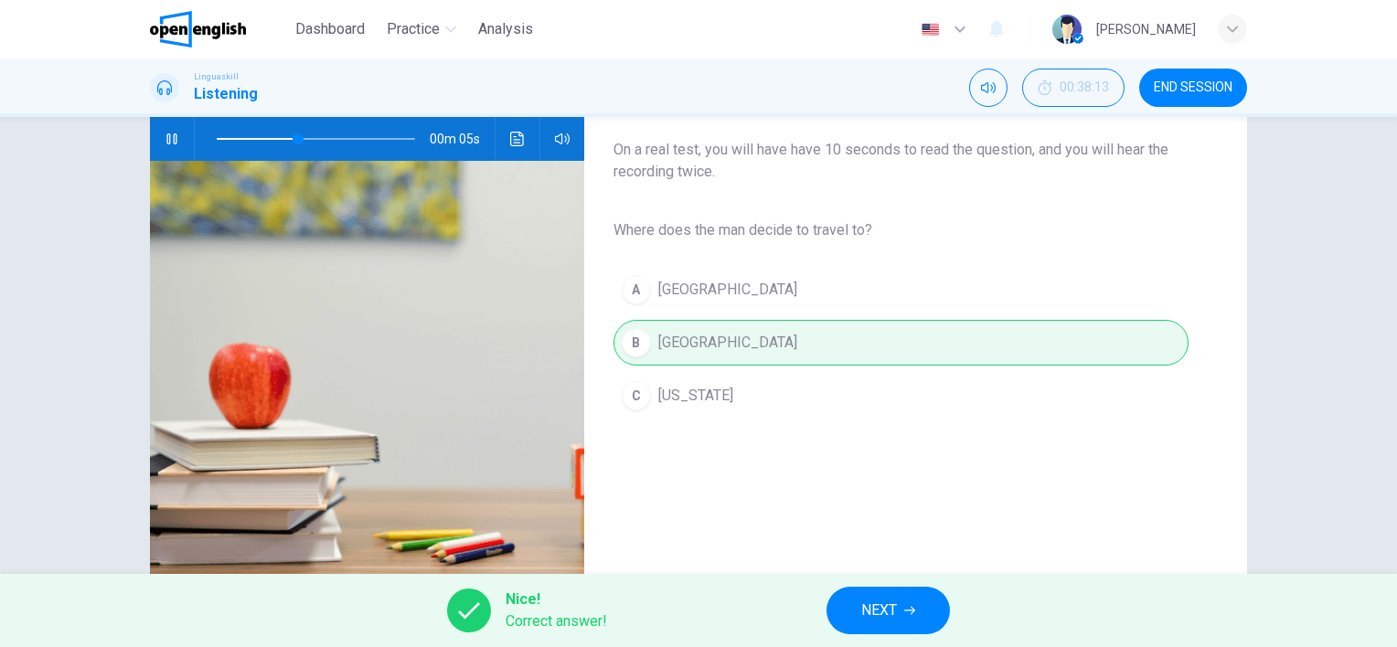
type input "**"
click at [909, 601] on button "NEXT" at bounding box center [888, 611] width 123 height 48
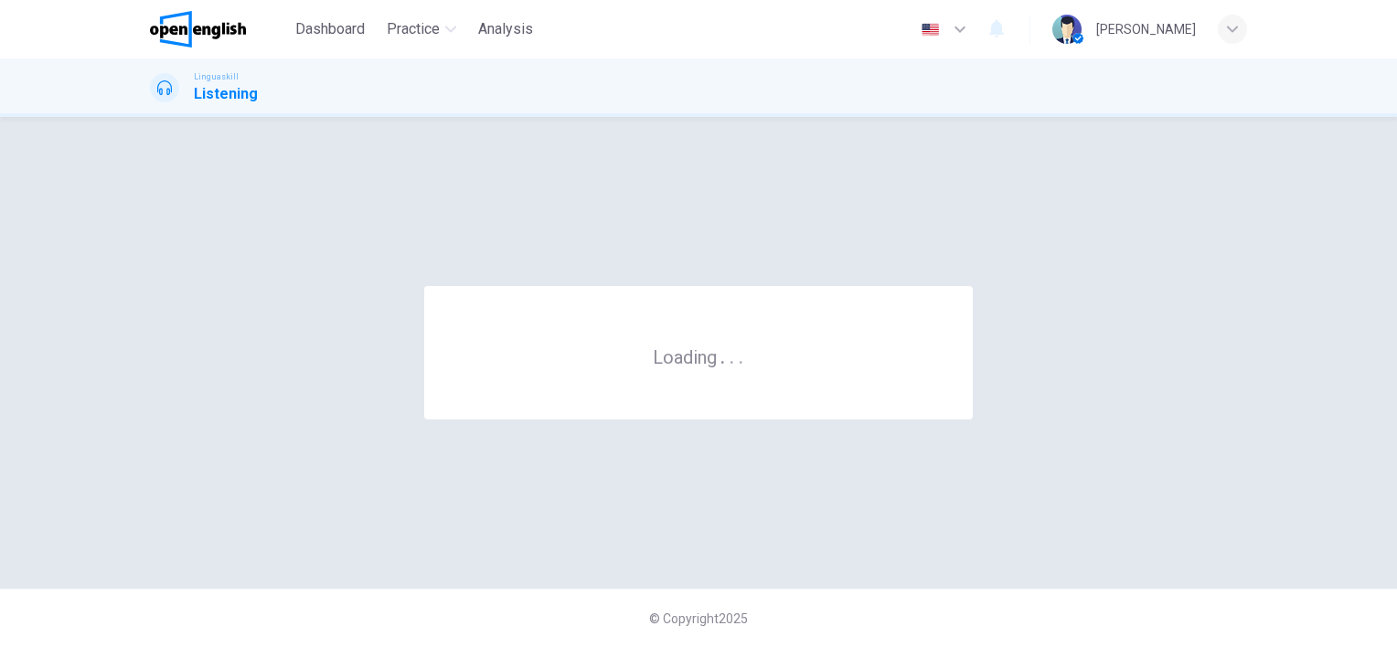
scroll to position [0, 0]
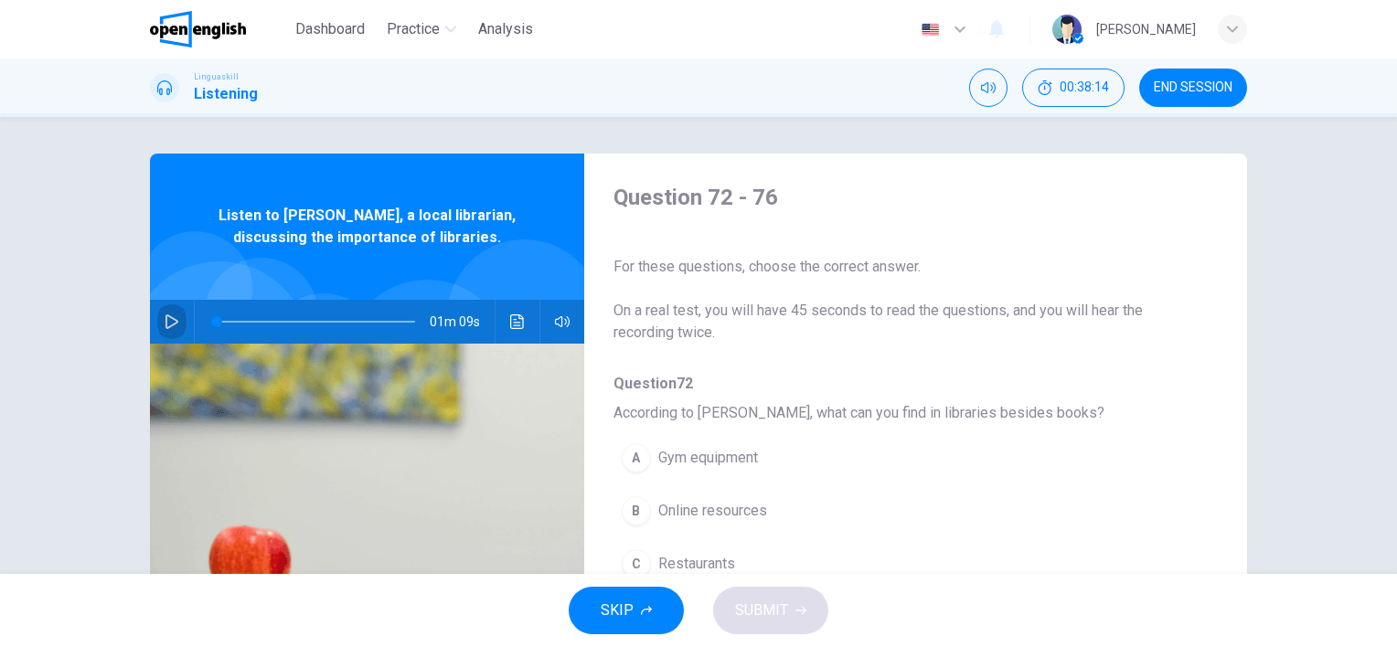
click at [157, 325] on button "button" at bounding box center [171, 322] width 29 height 44
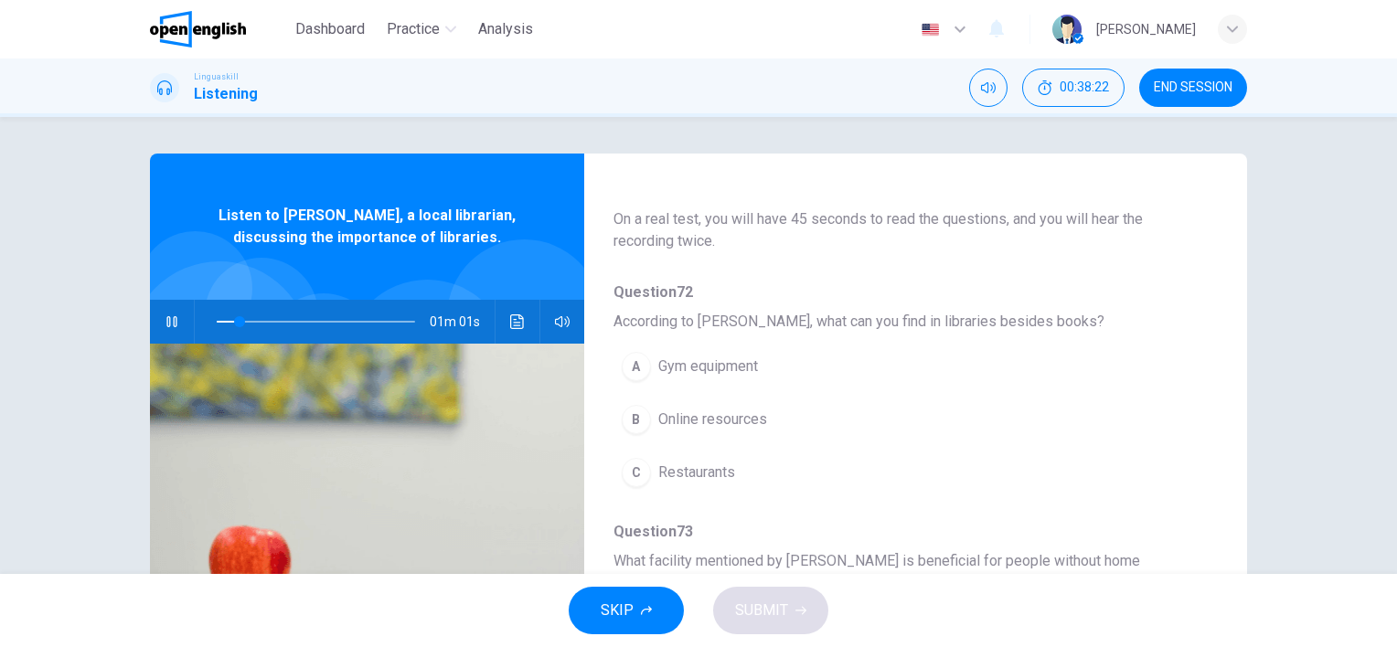
scroll to position [183, 0]
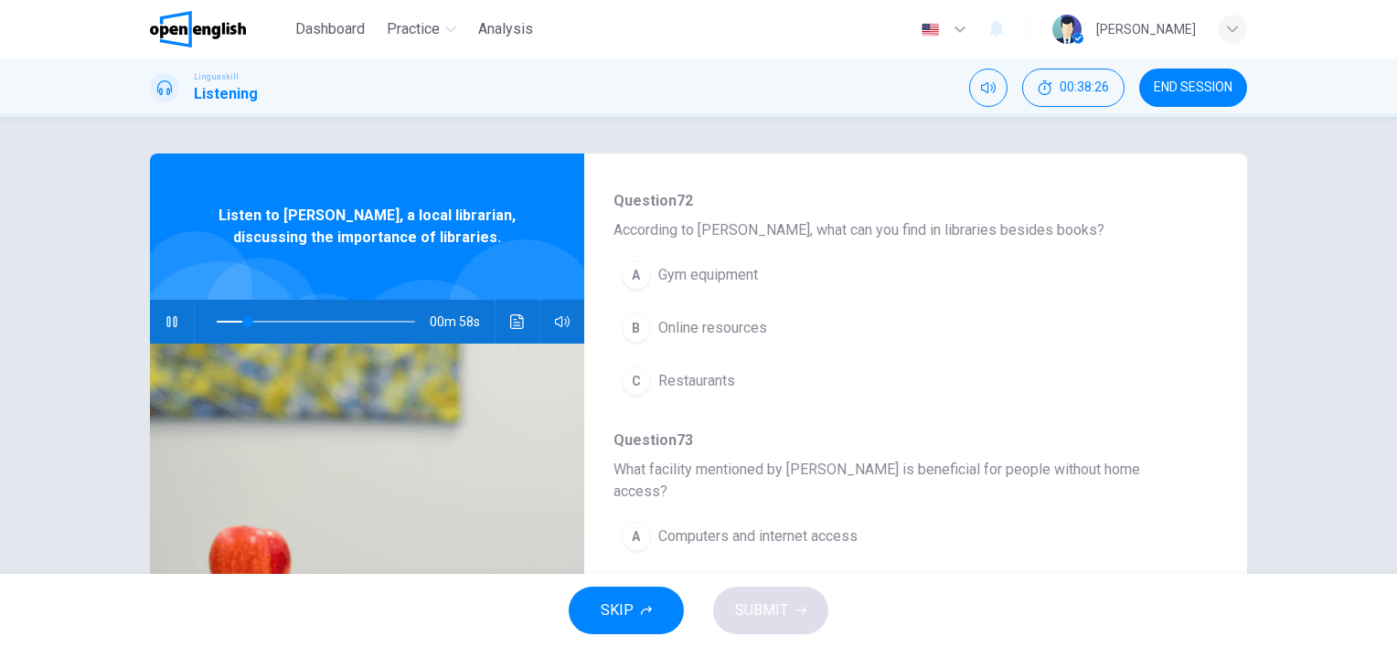
click at [626, 322] on div "B" at bounding box center [636, 328] width 29 height 29
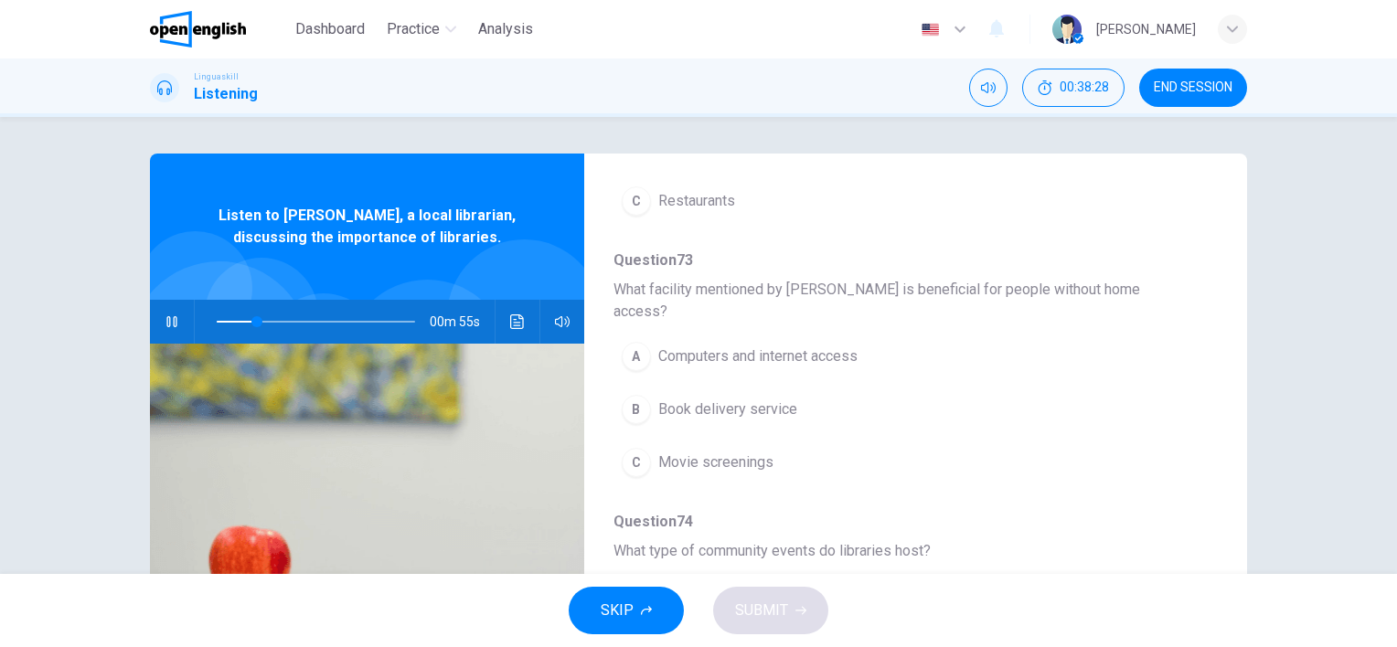
scroll to position [366, 0]
click at [838, 343] on span "Computers and internet access" at bounding box center [757, 354] width 199 height 22
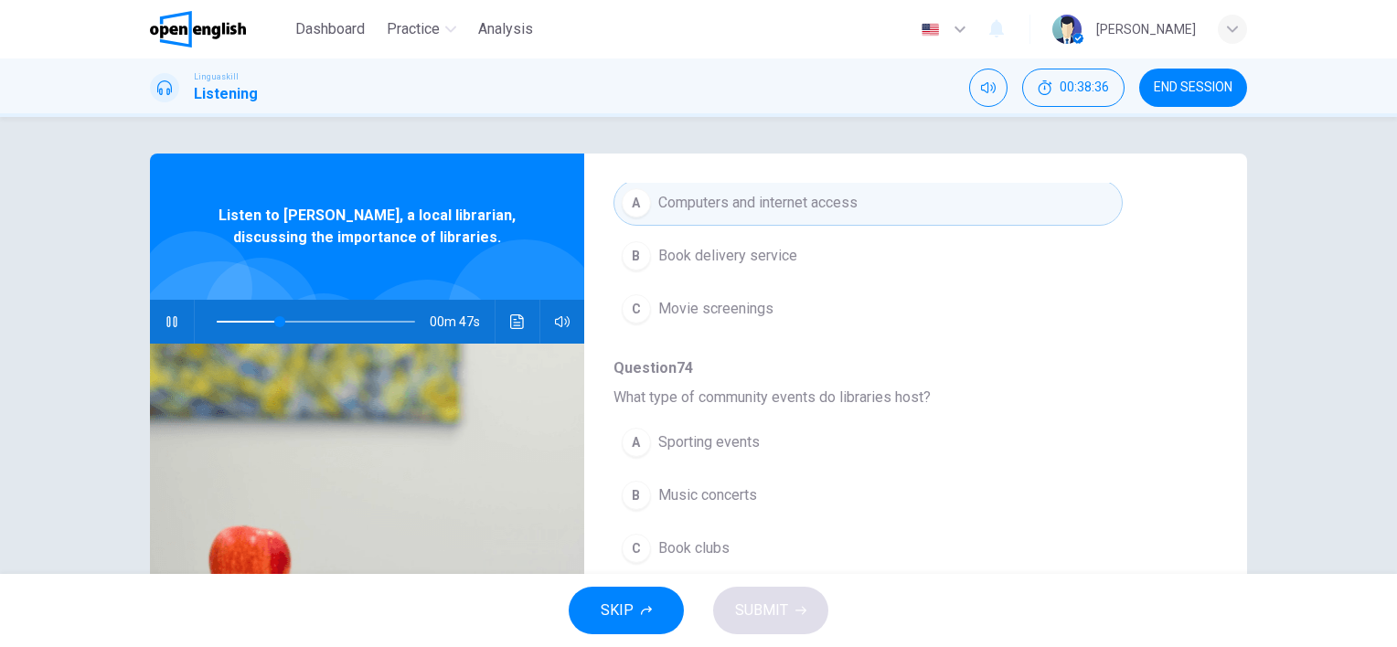
scroll to position [549, 0]
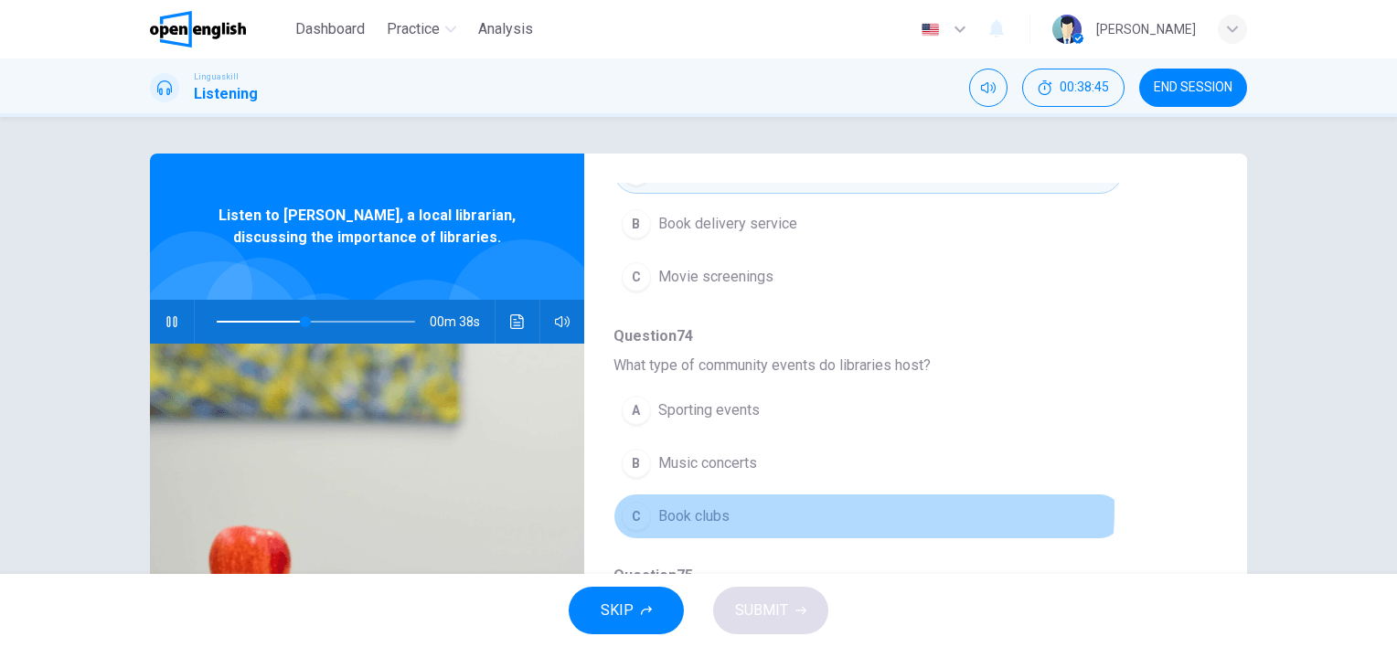
click at [746, 494] on button "C Book clubs" at bounding box center [868, 517] width 509 height 46
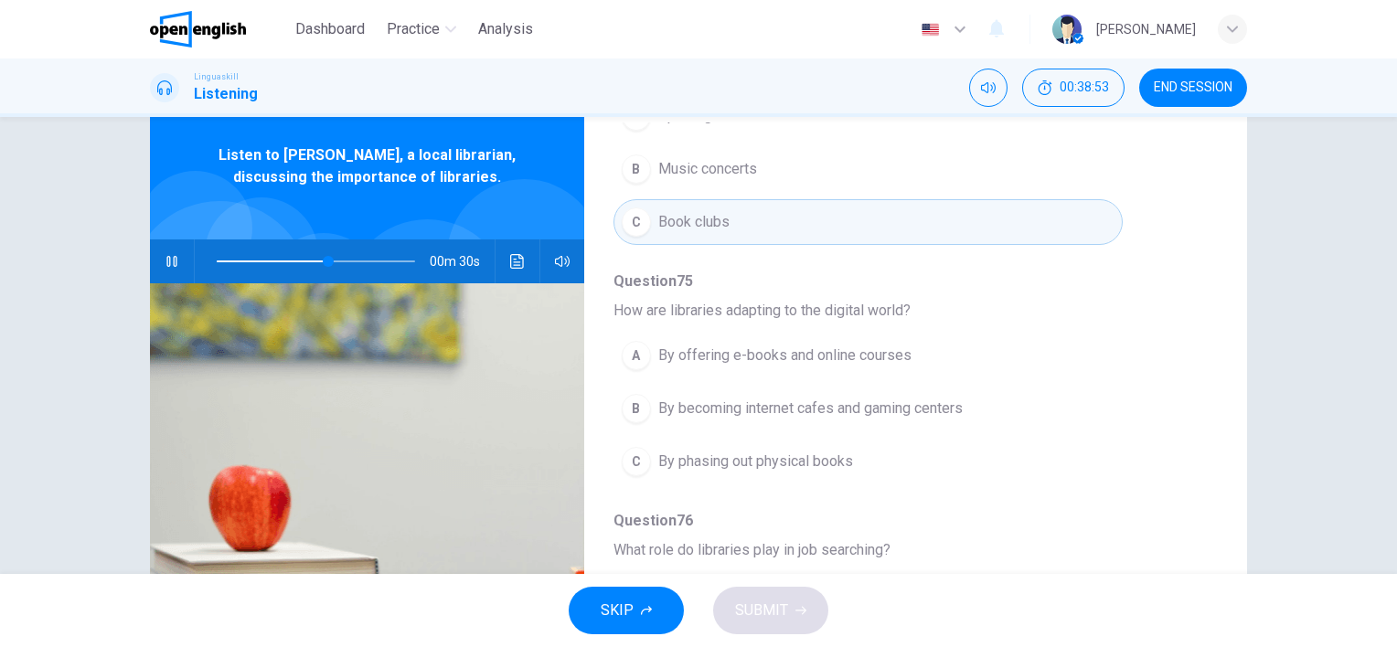
scroll to position [91, 0]
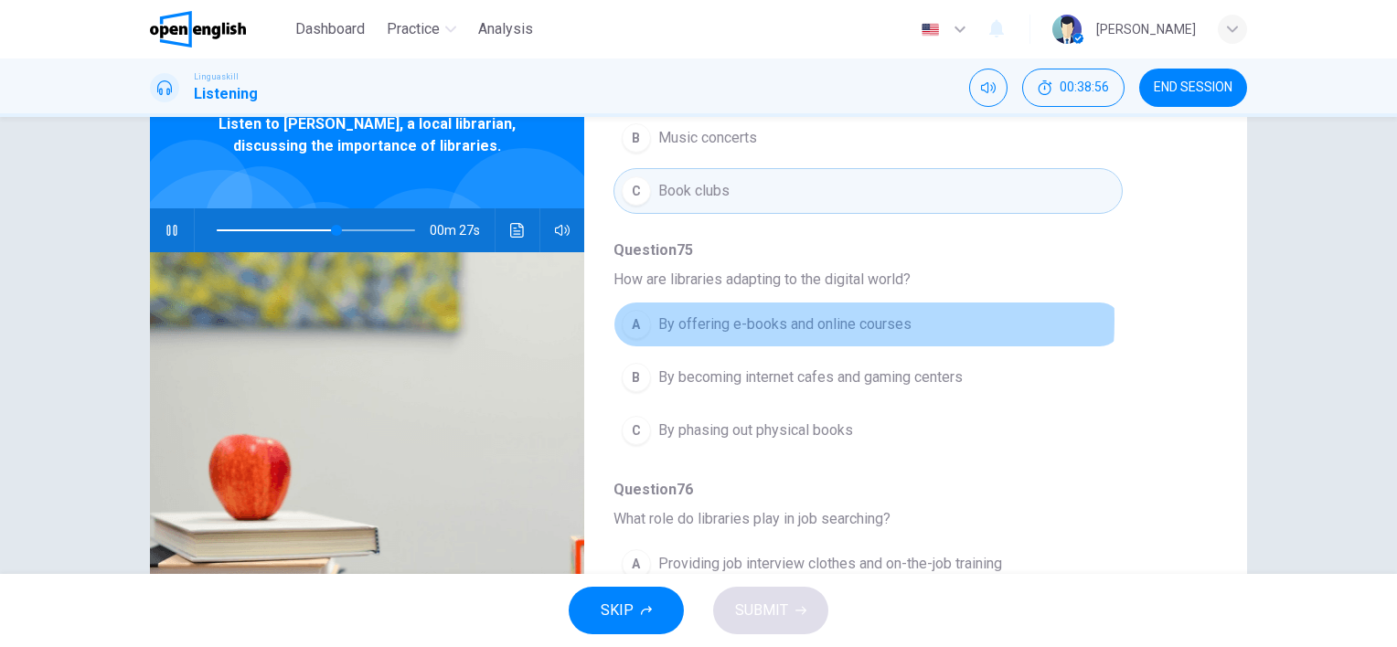
click at [743, 314] on span "By offering e-books and online courses" at bounding box center [784, 325] width 253 height 22
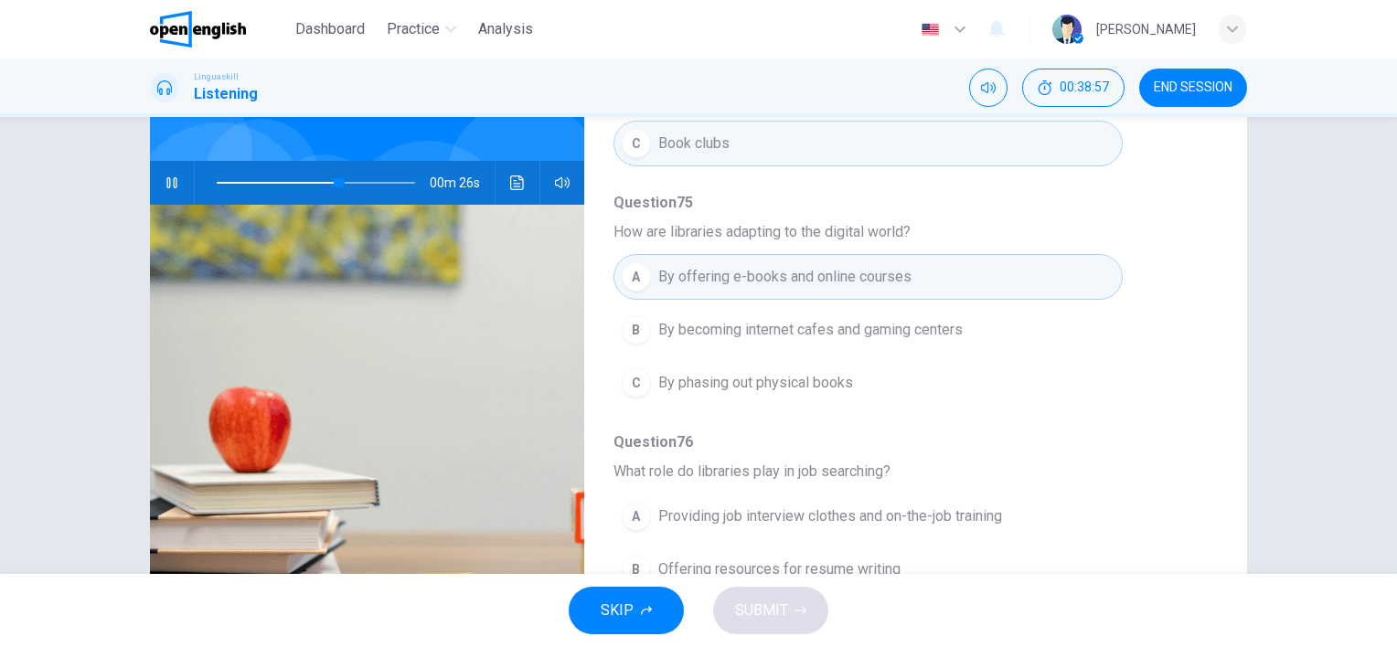
scroll to position [183, 0]
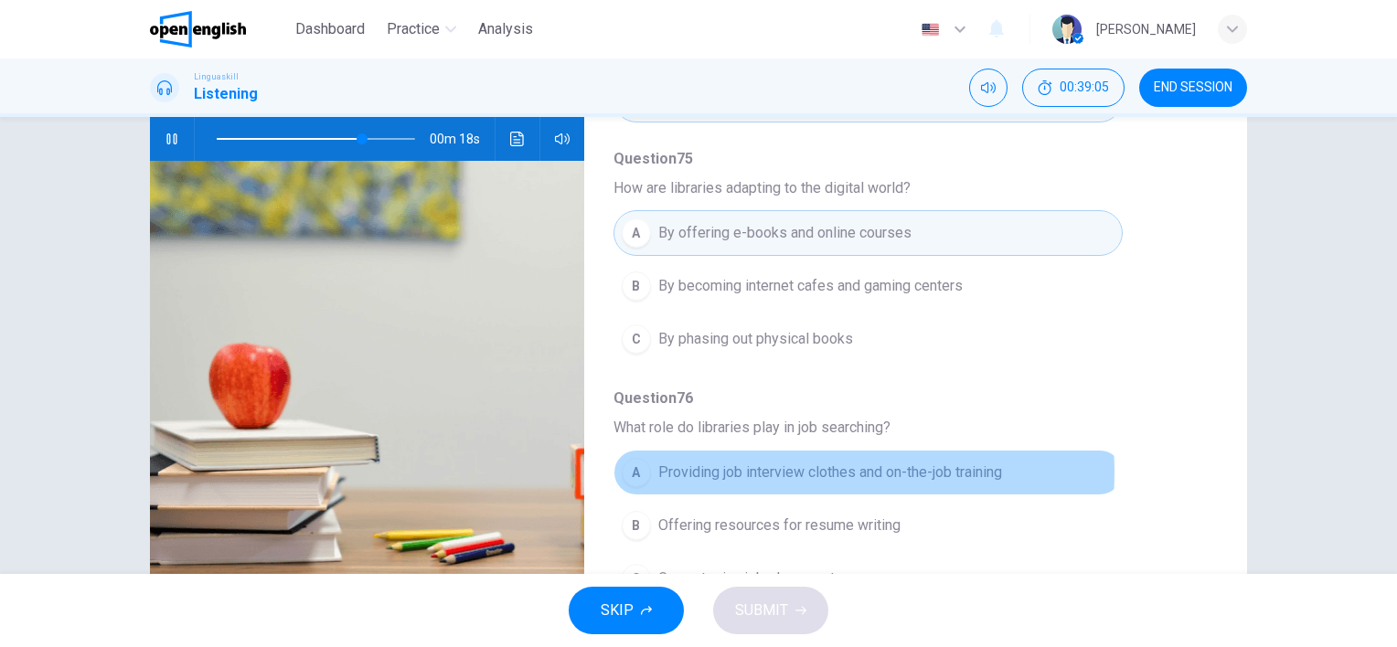
click at [786, 462] on span "Providing job interview clothes and on-the-job training" at bounding box center [830, 473] width 344 height 22
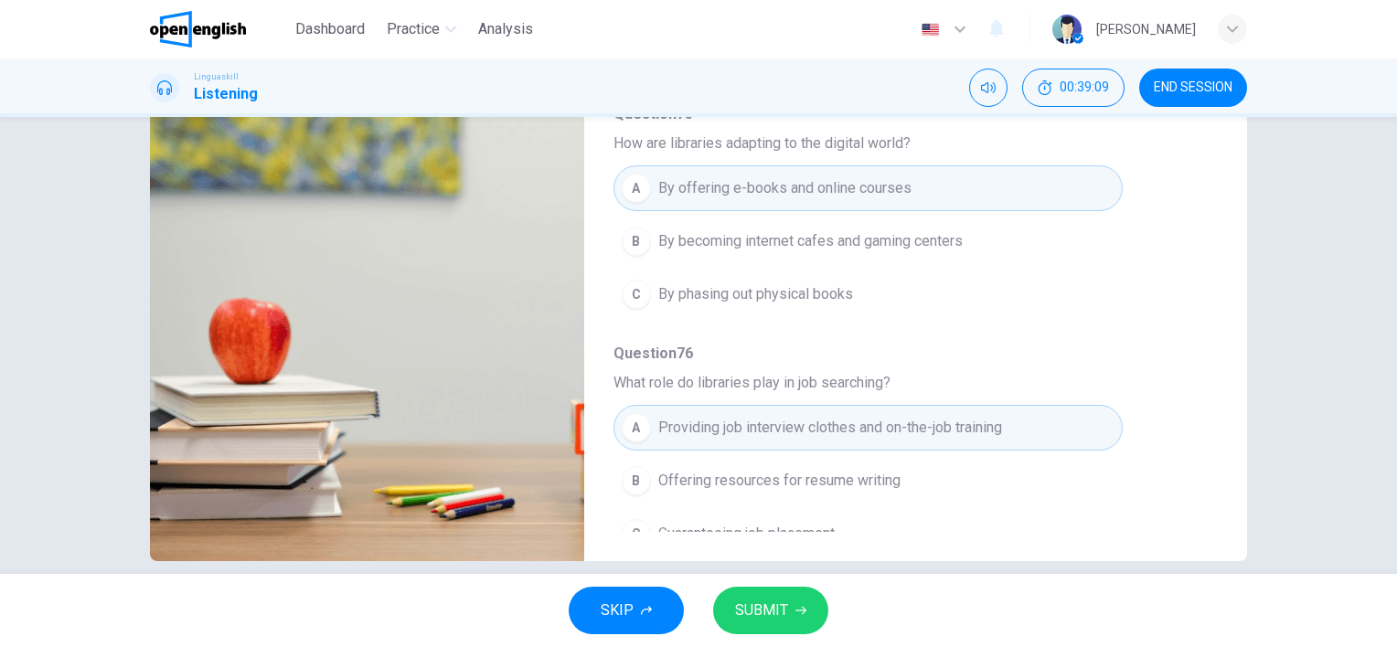
scroll to position [251, 0]
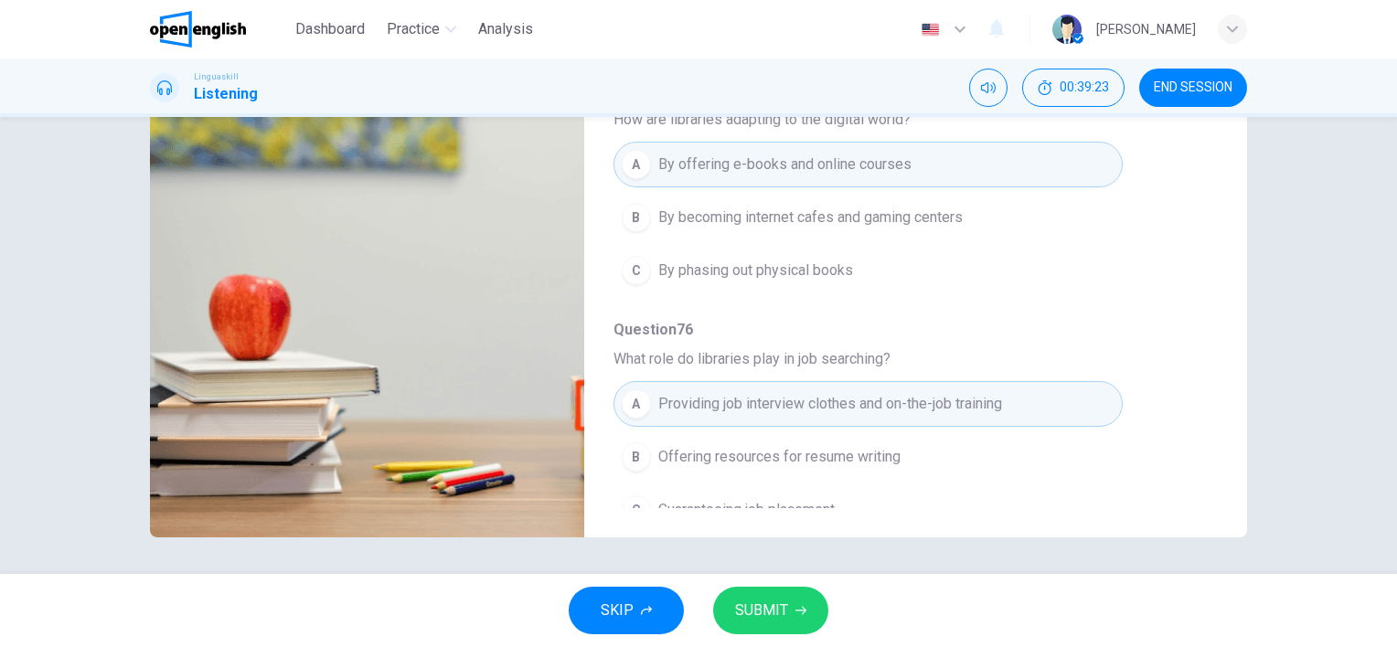
type input "*"
click at [790, 446] on span "Offering resources for resume writing" at bounding box center [779, 457] width 242 height 22
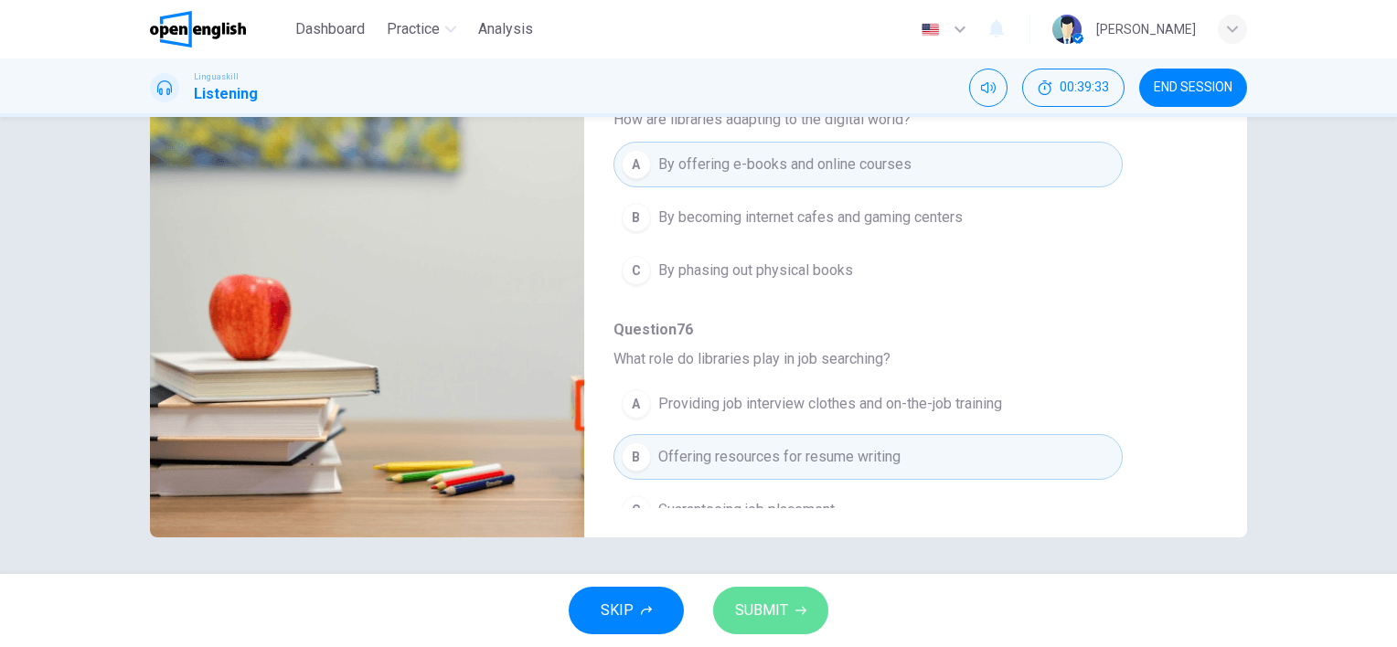
click at [779, 607] on span "SUBMIT" at bounding box center [761, 611] width 53 height 26
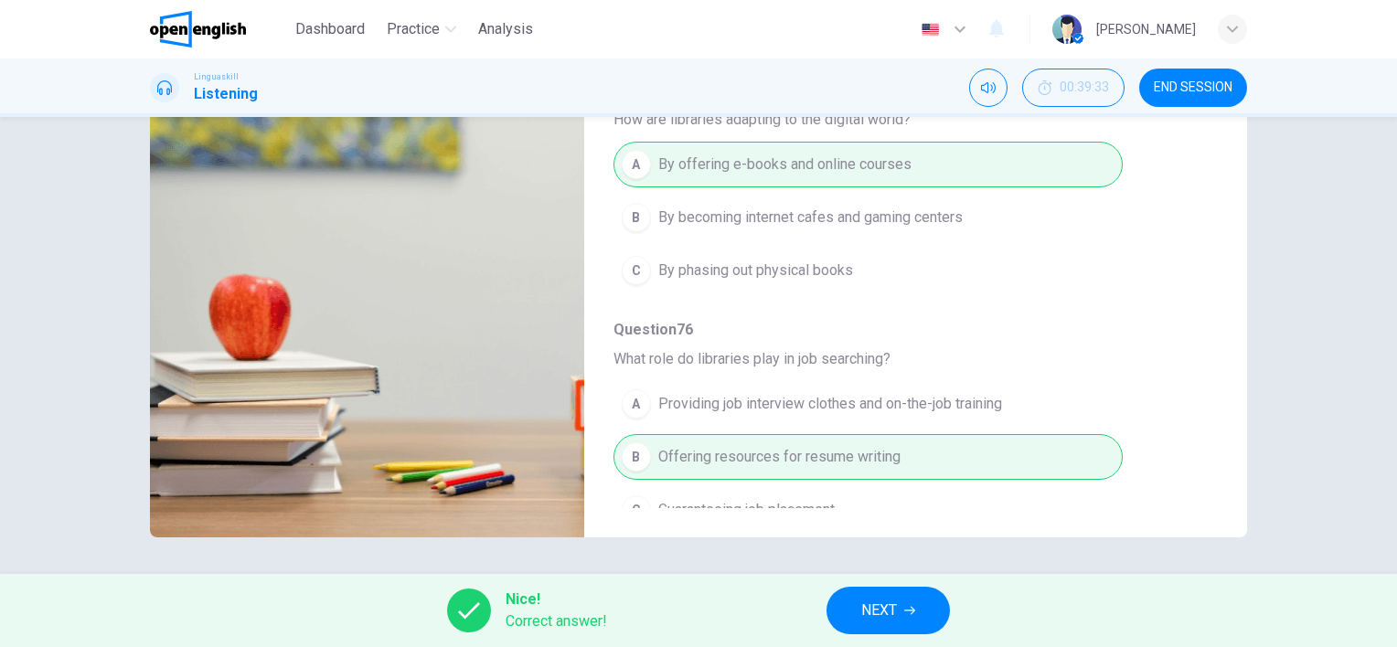
click at [897, 606] on span "NEXT" at bounding box center [879, 611] width 36 height 26
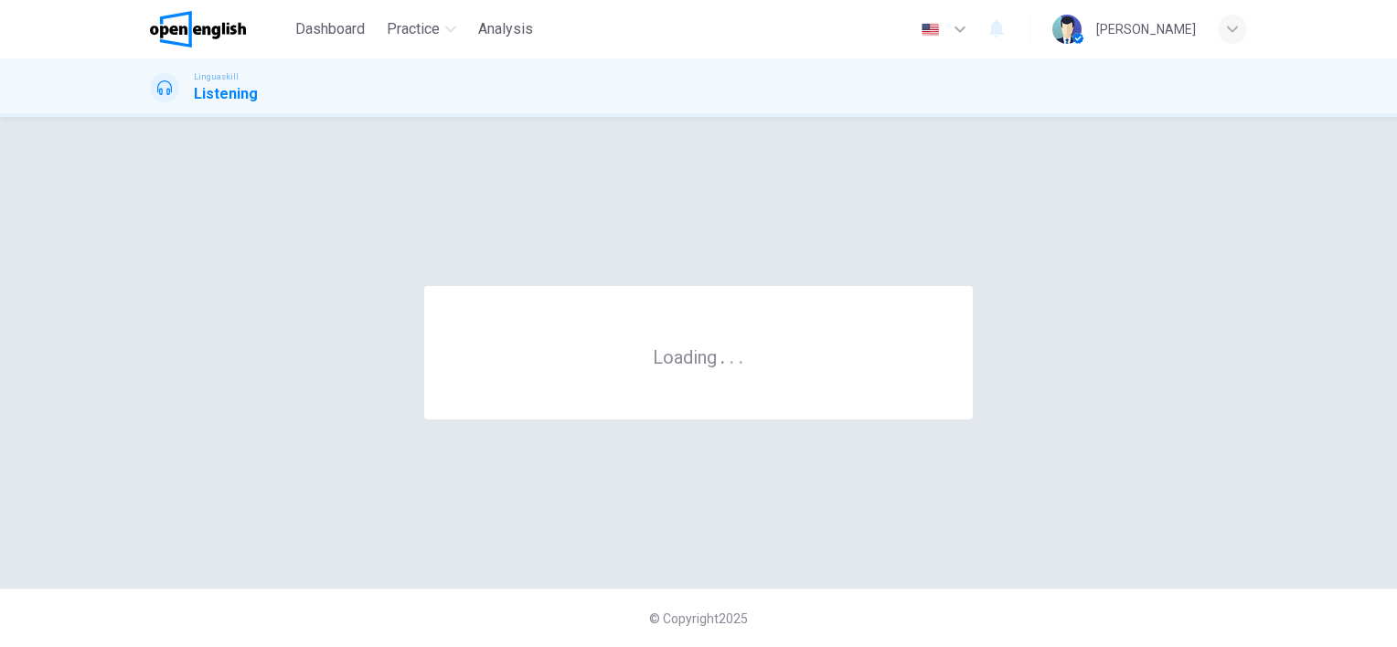
scroll to position [0, 0]
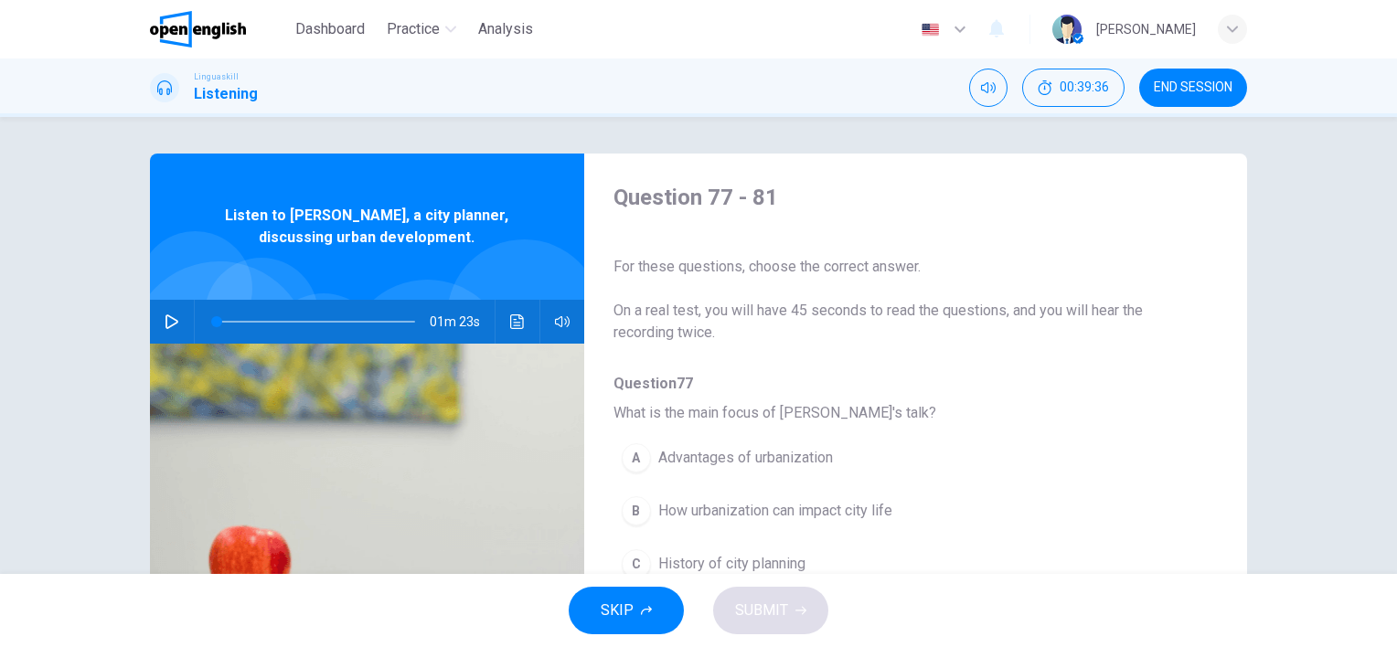
click at [165, 311] on button "button" at bounding box center [171, 322] width 29 height 44
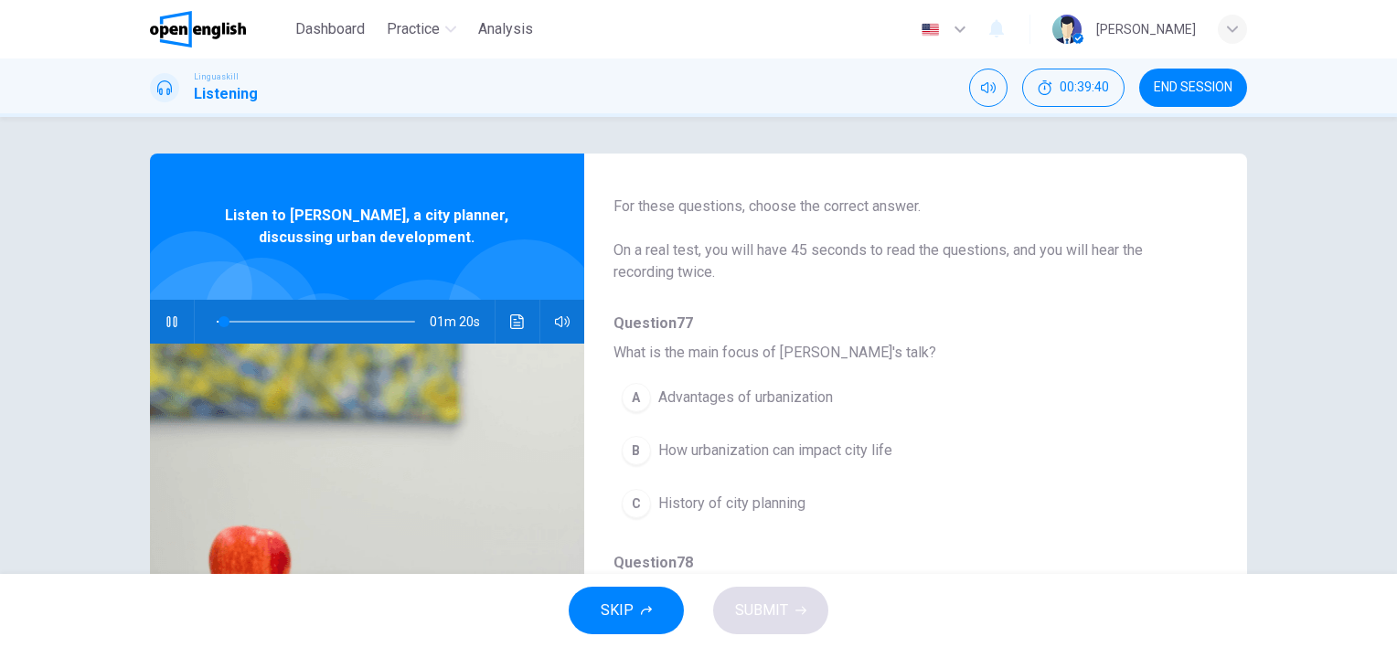
scroll to position [91, 0]
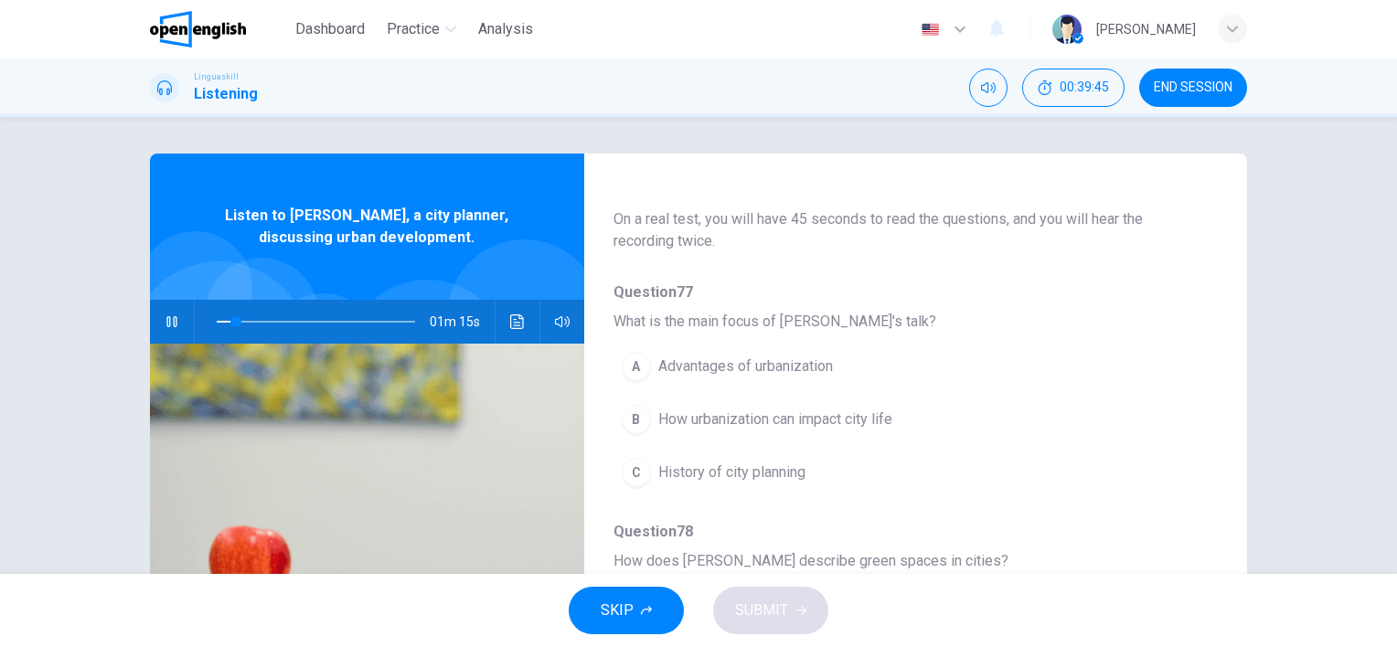
click at [634, 413] on div "B" at bounding box center [636, 419] width 29 height 29
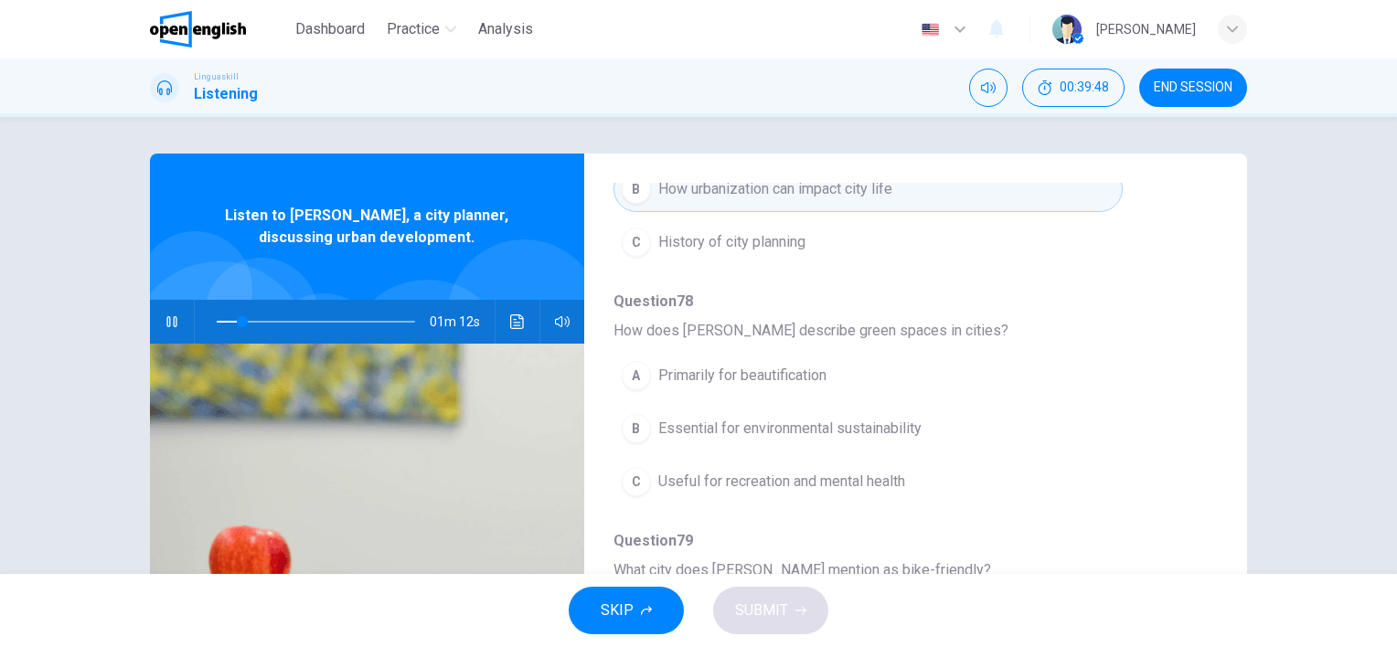
scroll to position [366, 0]
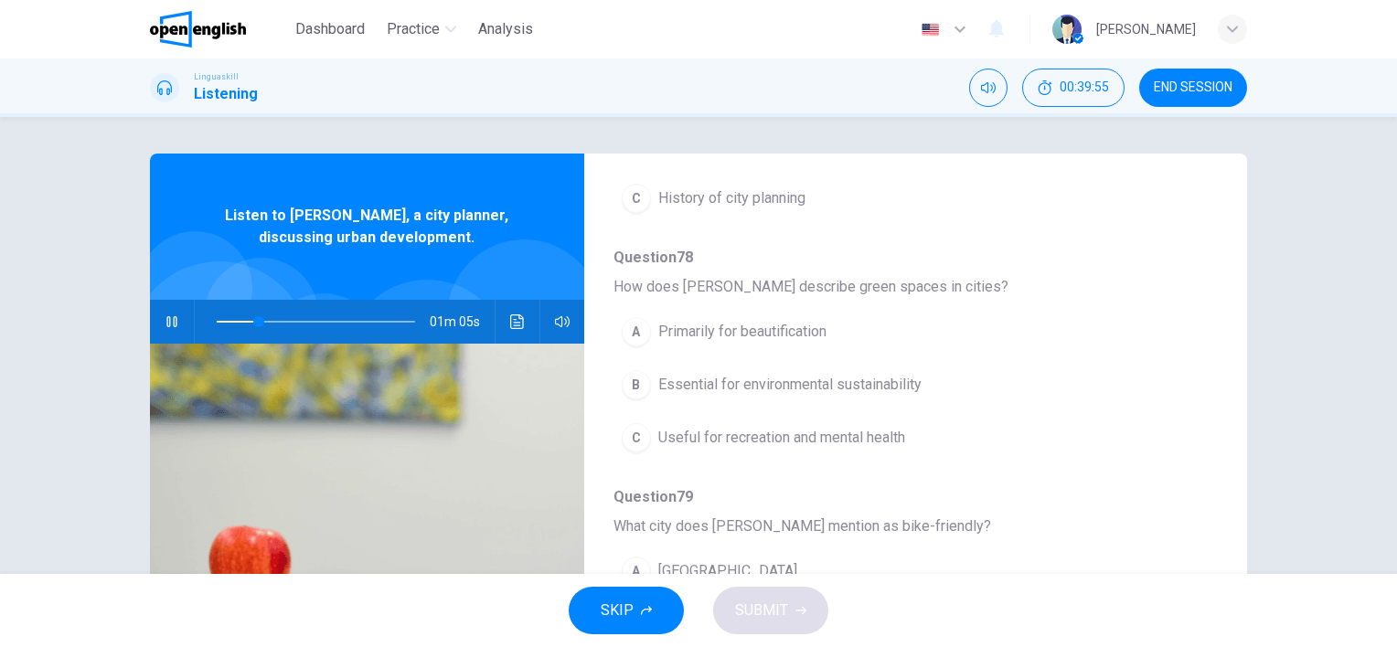
click at [755, 384] on span "Essential for environmental sustainability" at bounding box center [789, 385] width 263 height 22
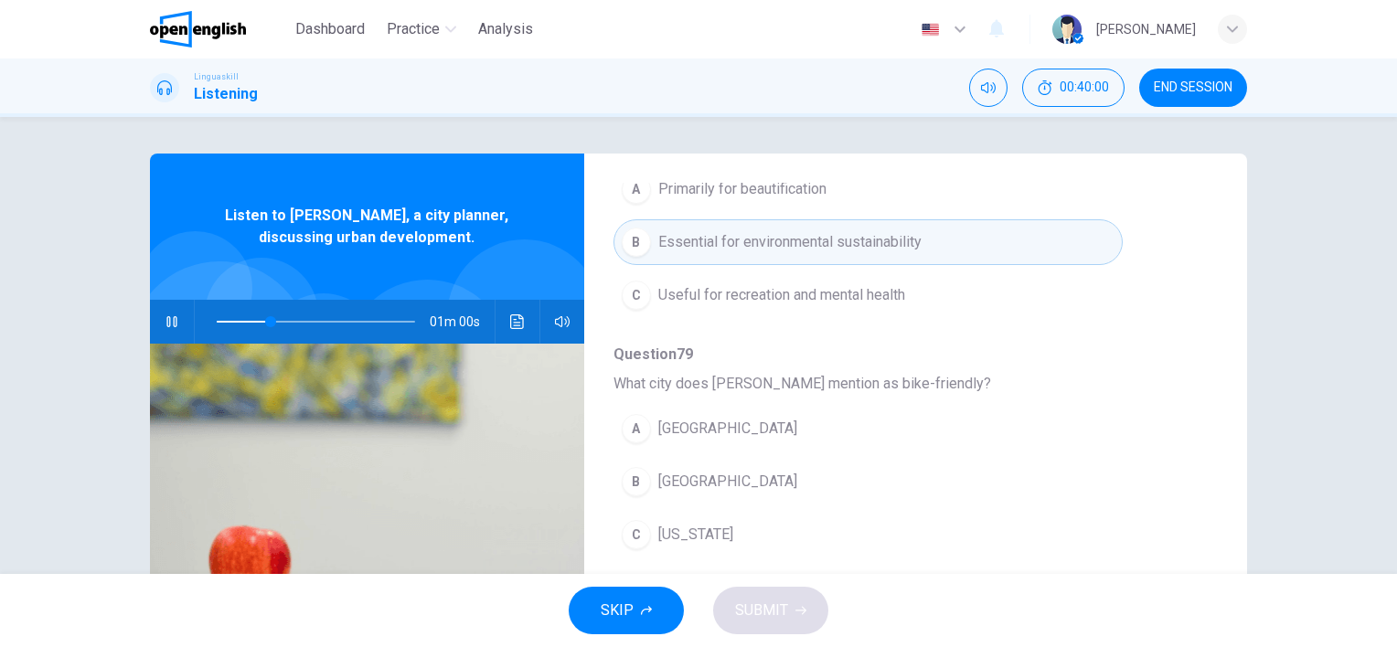
scroll to position [549, 0]
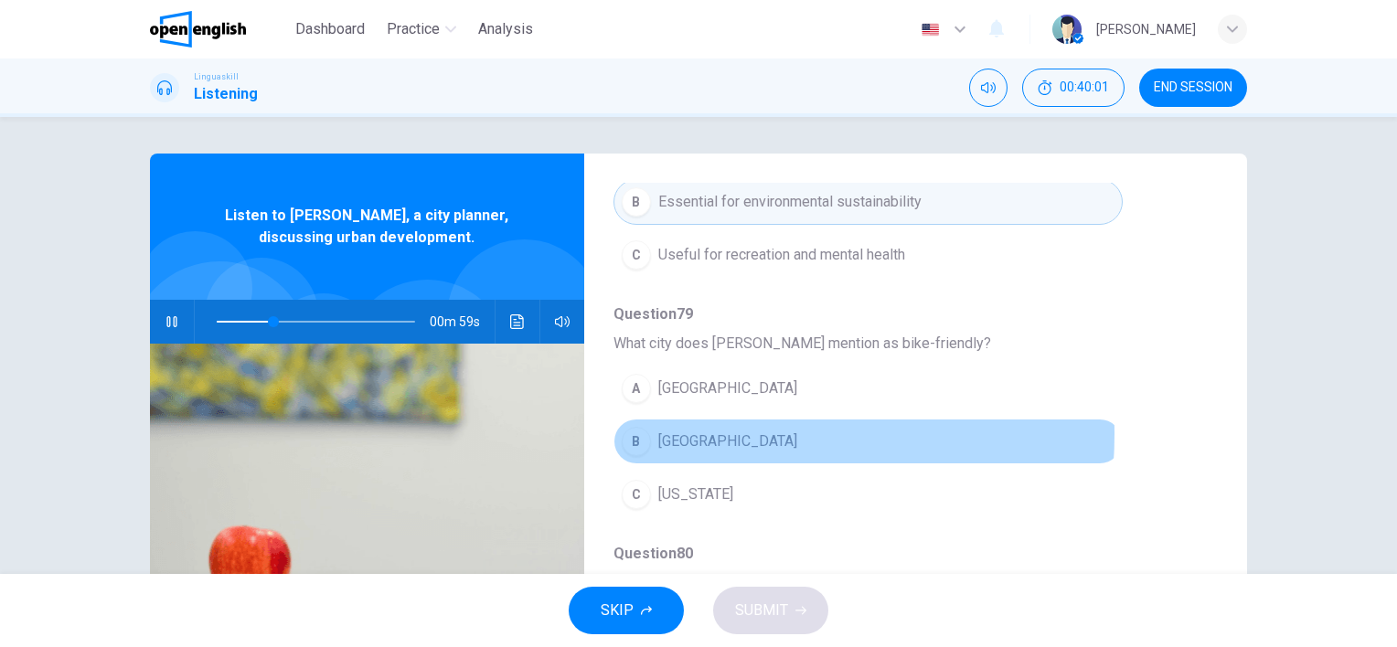
click at [668, 432] on span "[GEOGRAPHIC_DATA]" at bounding box center [727, 442] width 139 height 22
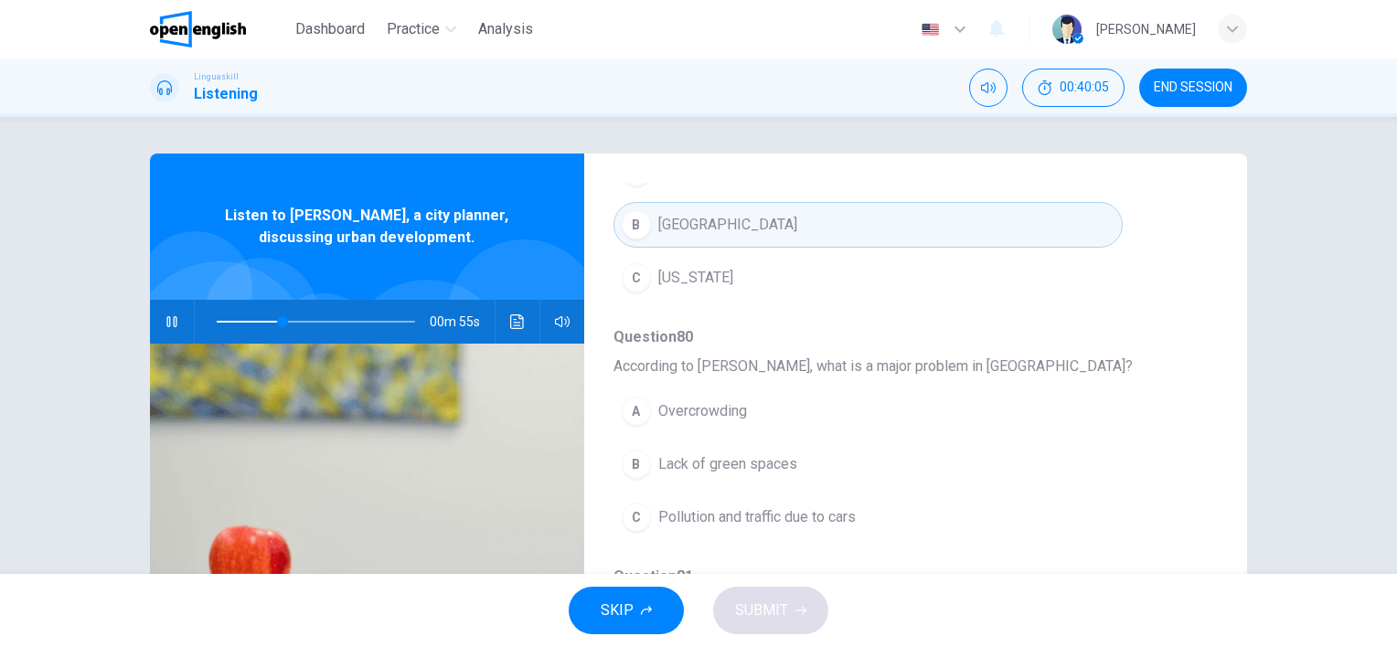
scroll to position [783, 0]
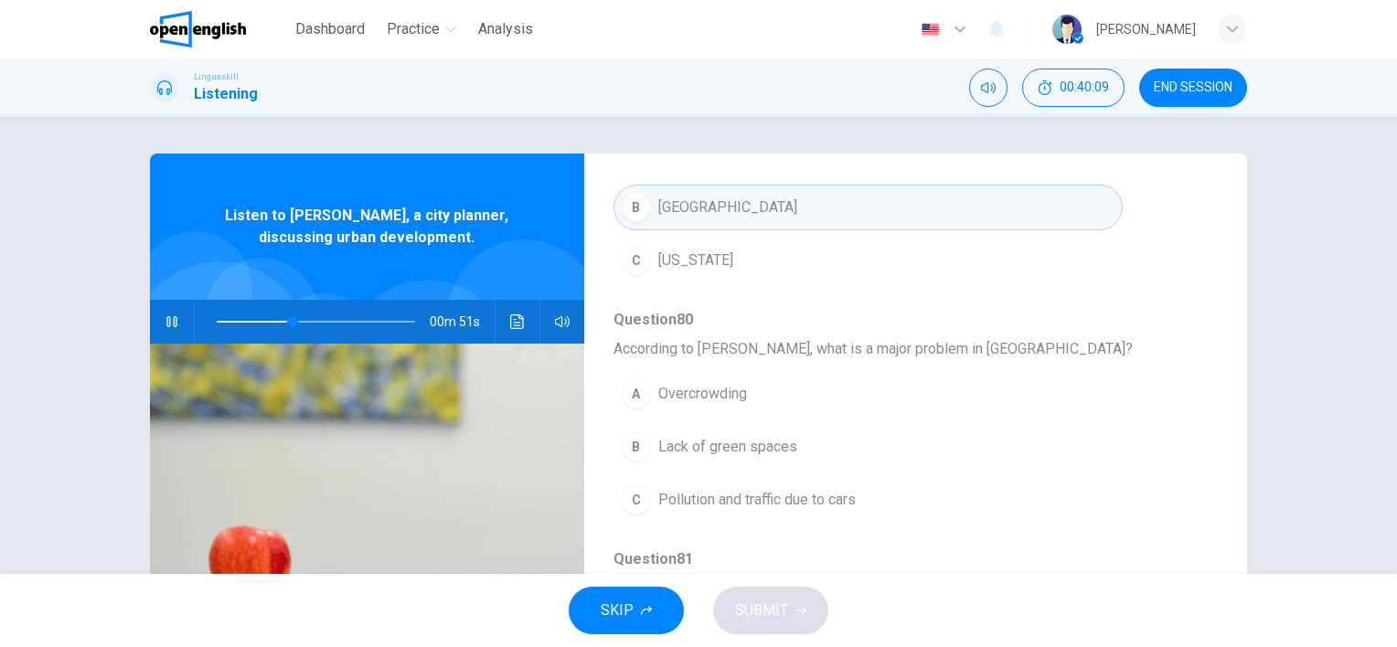
click at [838, 498] on span "Pollution and traffic due to cars" at bounding box center [757, 500] width 198 height 22
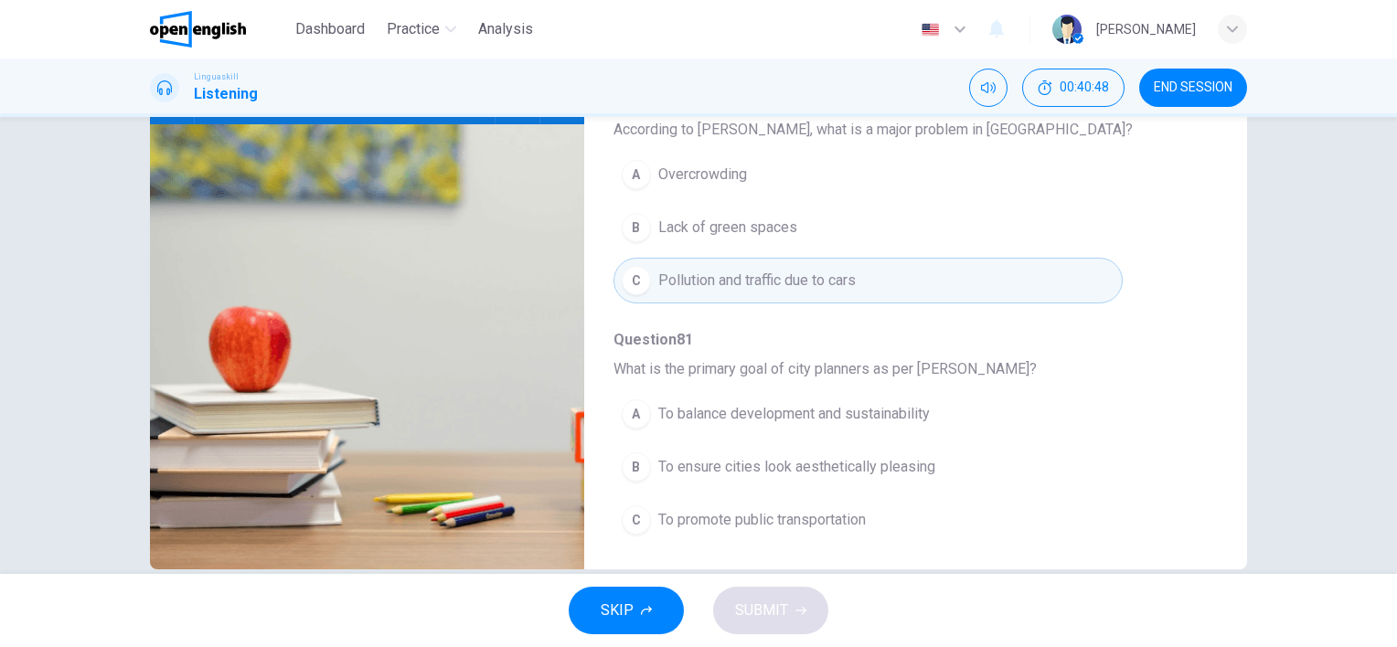
scroll to position [251, 0]
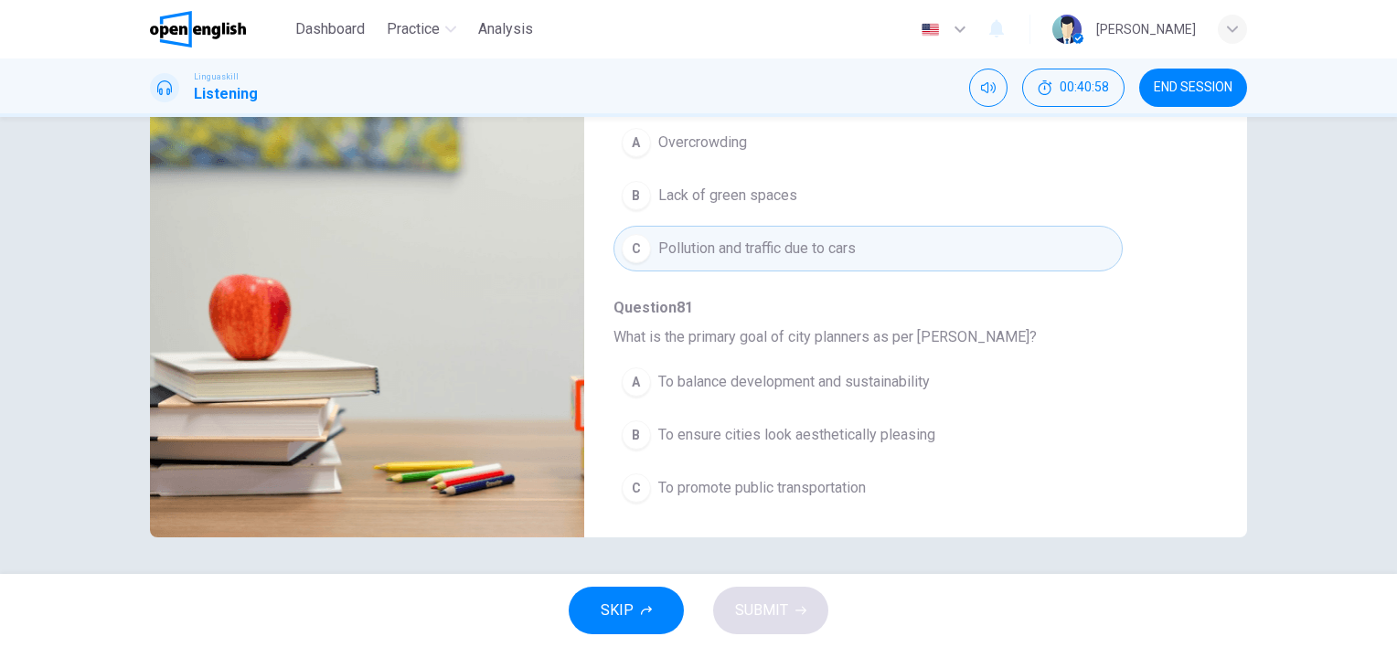
click at [904, 372] on span "To balance development and sustainability" at bounding box center [794, 382] width 272 height 22
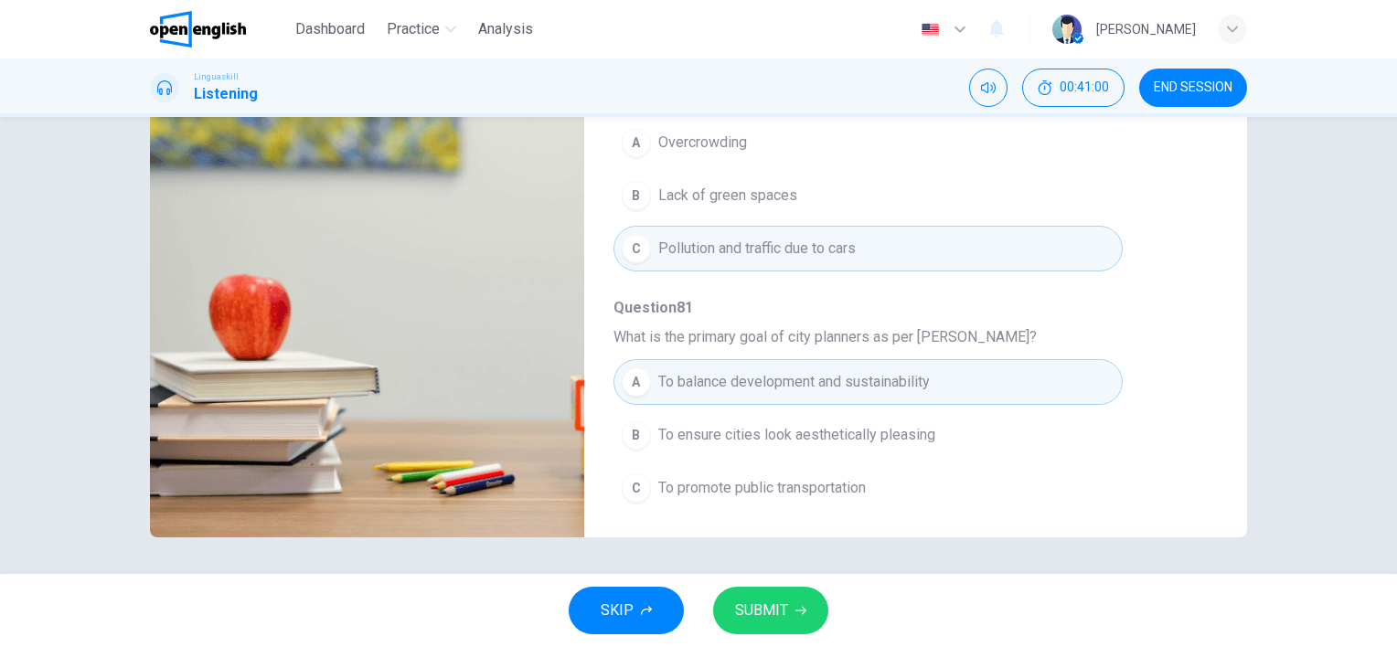
type input "*"
click at [764, 621] on span "SUBMIT" at bounding box center [761, 611] width 53 height 26
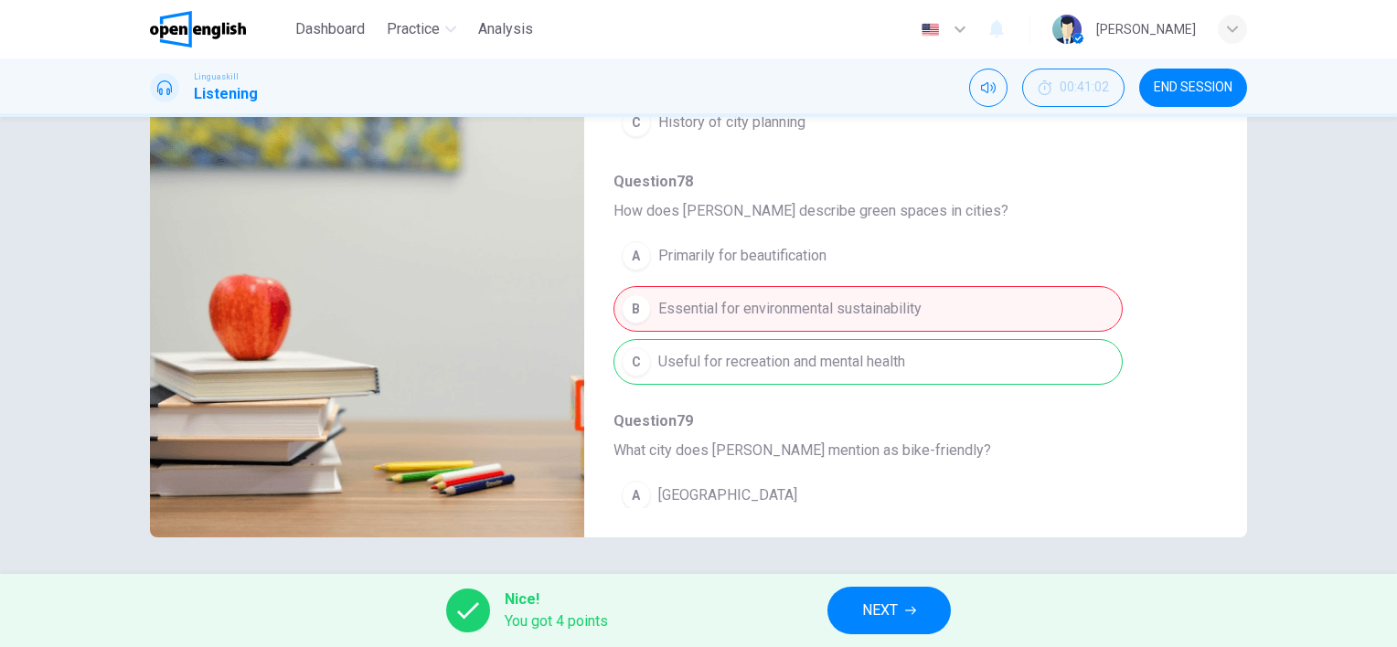
scroll to position [143, 0]
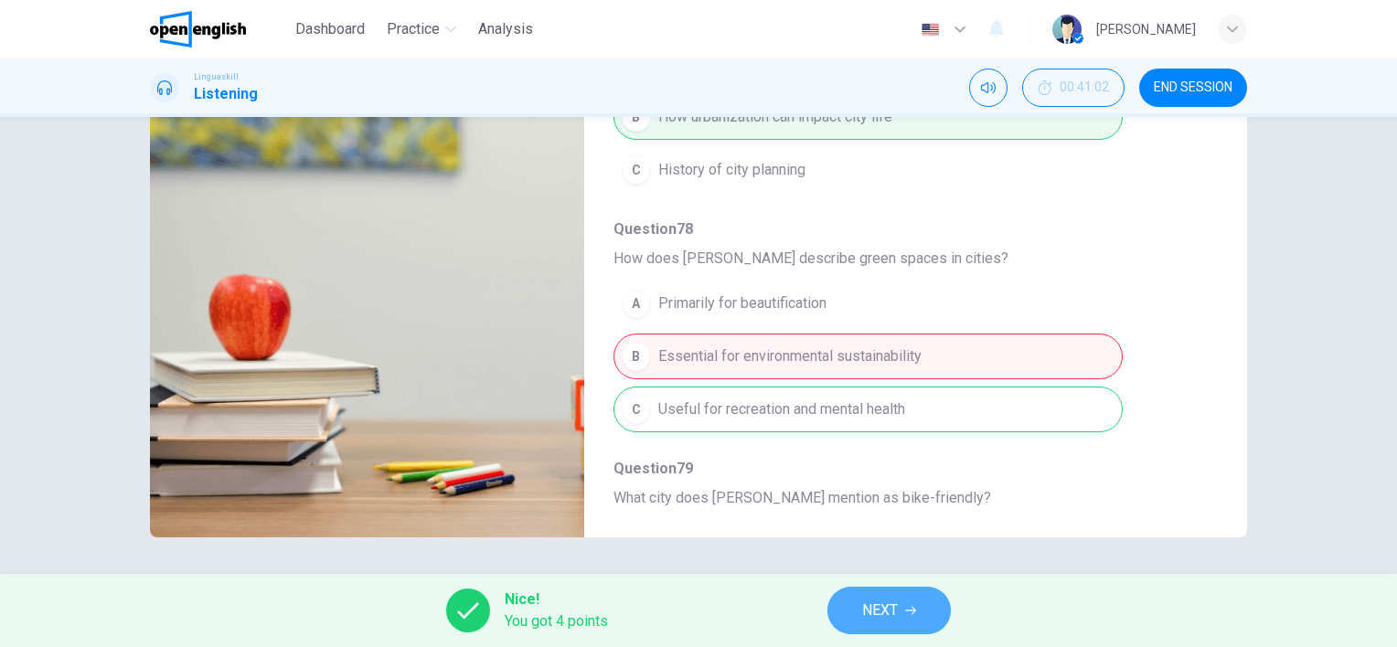
click at [889, 601] on span "NEXT" at bounding box center [880, 611] width 36 height 26
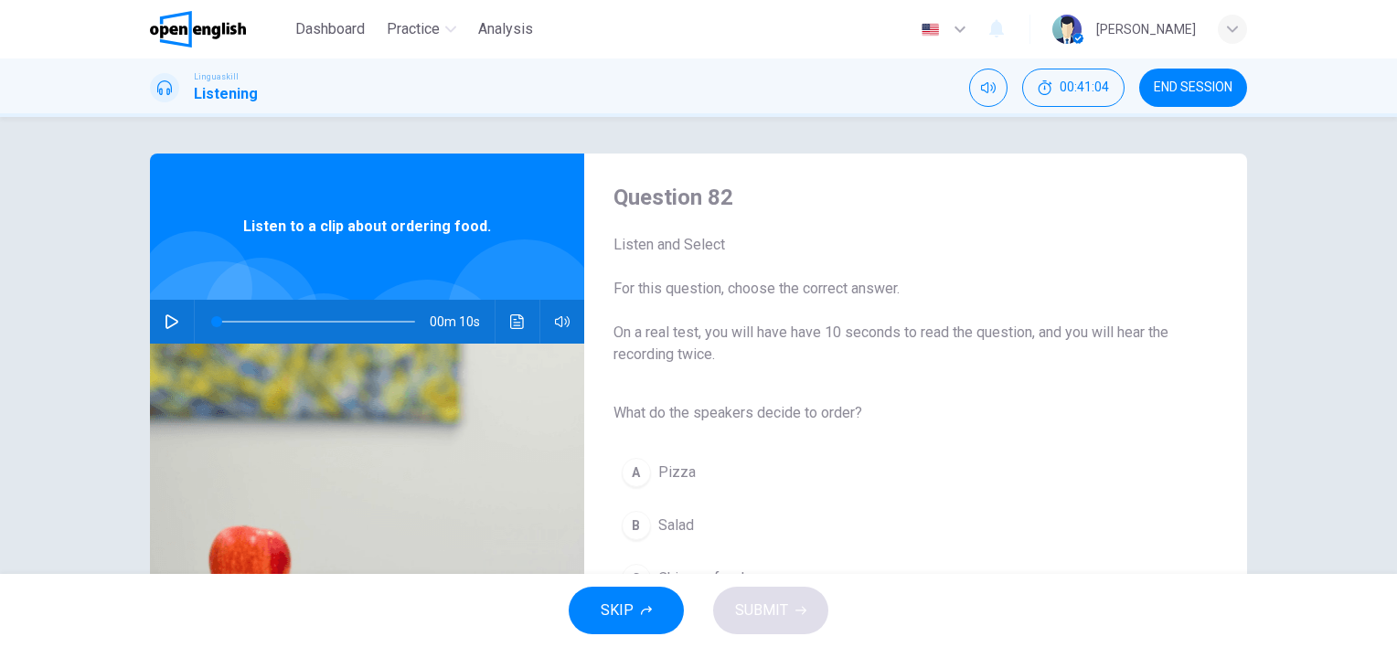
click at [167, 317] on icon "button" at bounding box center [172, 322] width 13 height 15
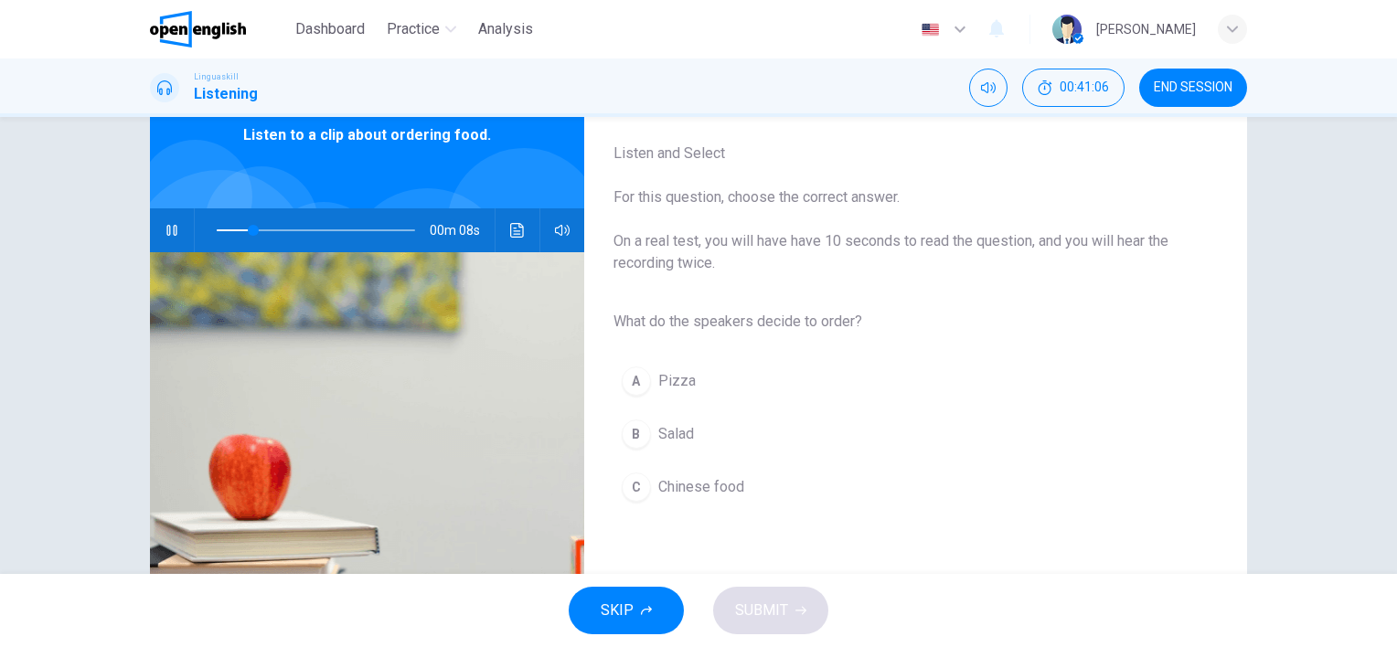
click at [631, 435] on div "B" at bounding box center [636, 434] width 29 height 29
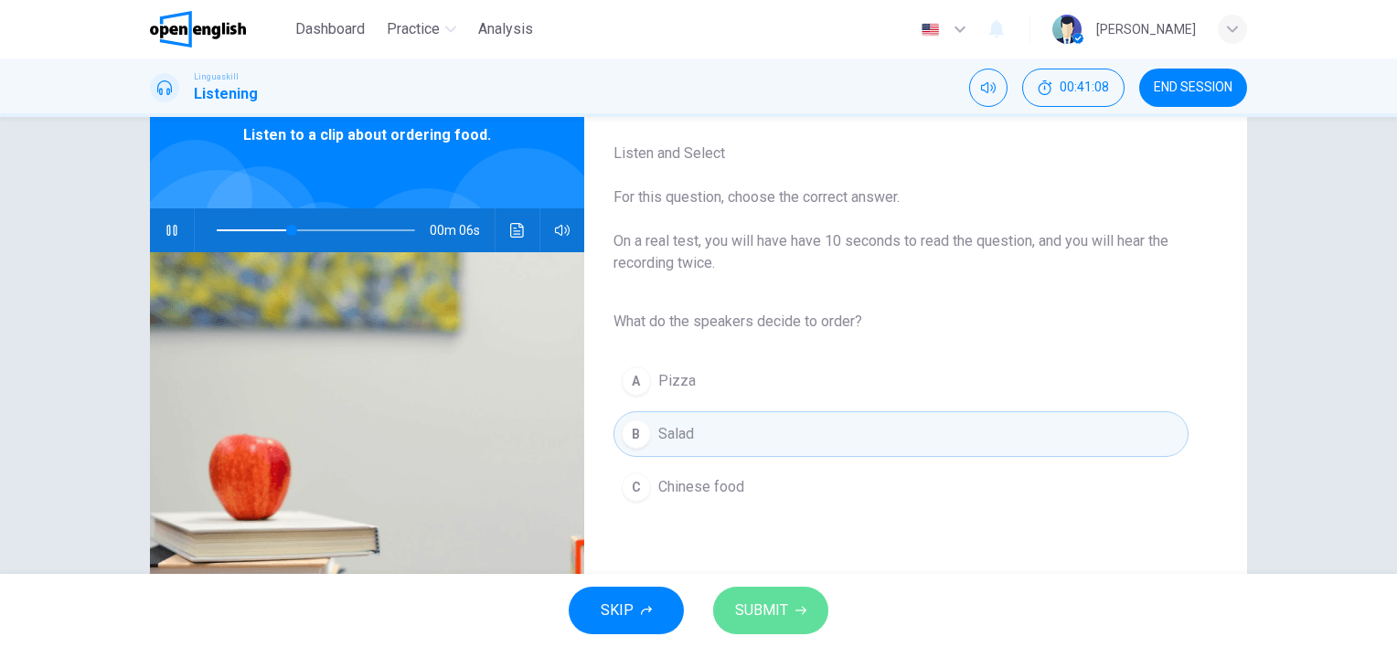
click at [770, 607] on span "SUBMIT" at bounding box center [761, 611] width 53 height 26
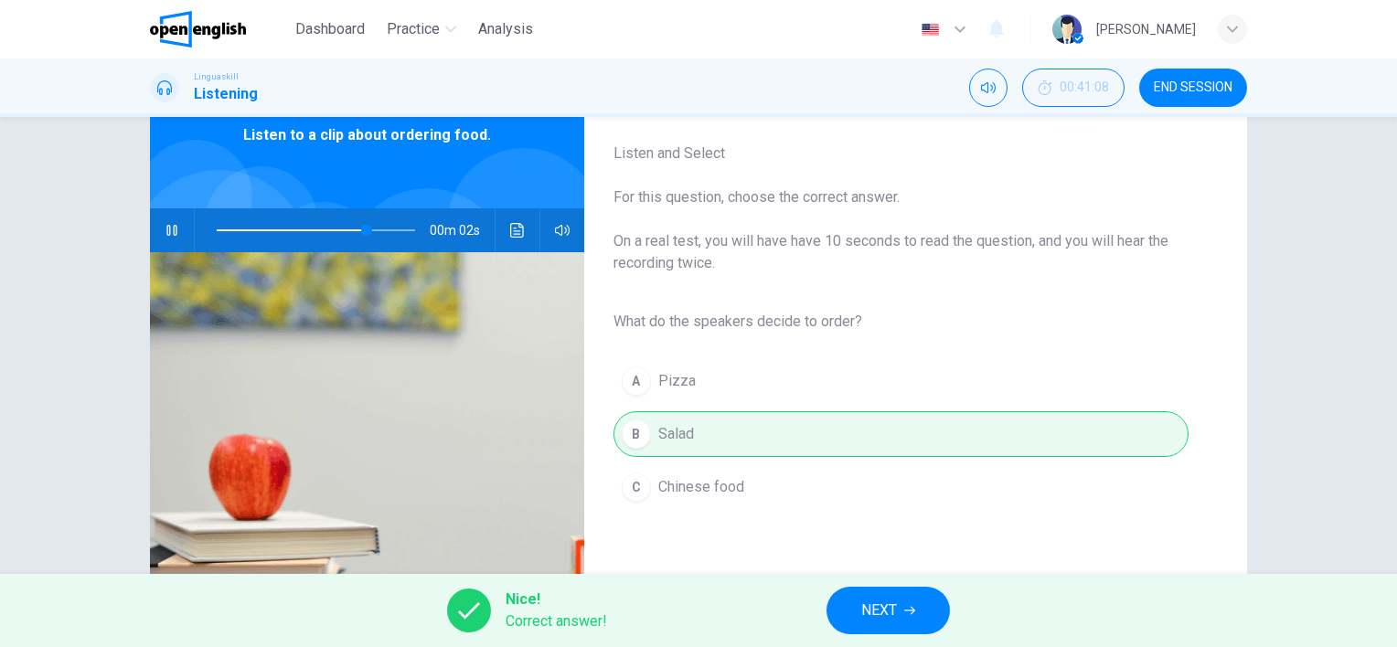
type input "**"
click at [911, 600] on button "NEXT" at bounding box center [888, 611] width 123 height 48
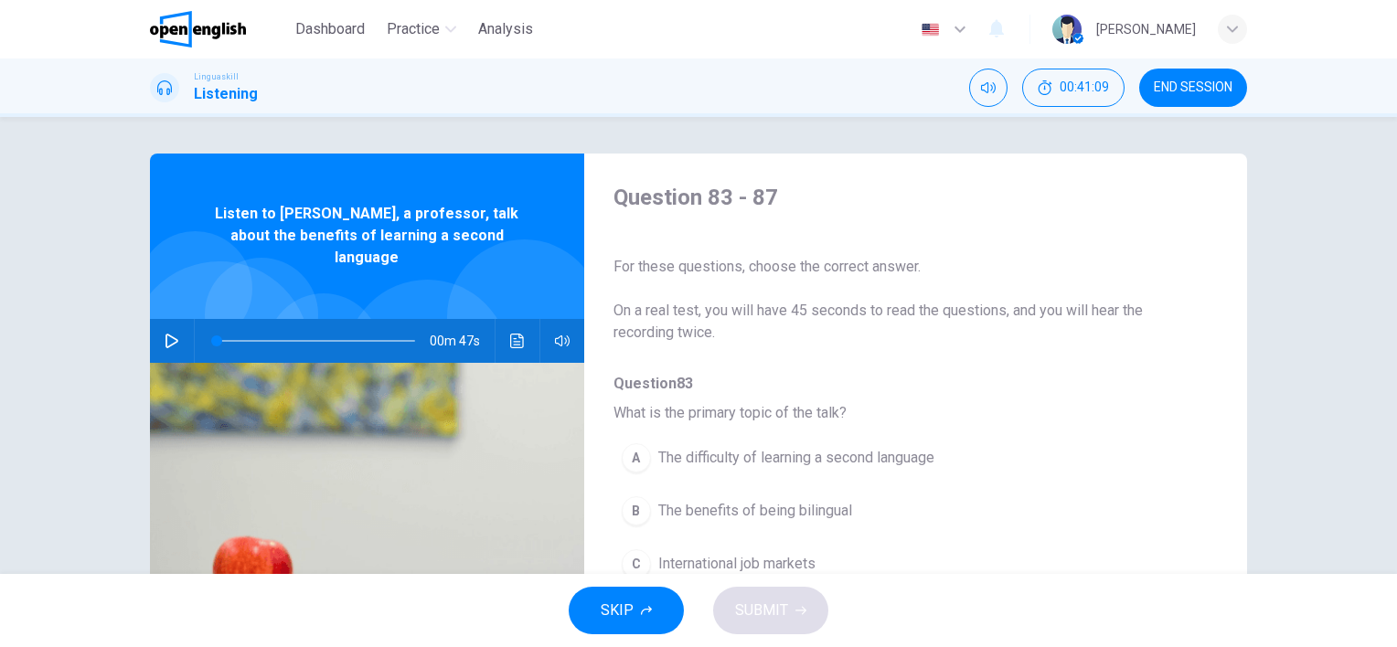
click at [177, 319] on button "button" at bounding box center [171, 341] width 29 height 44
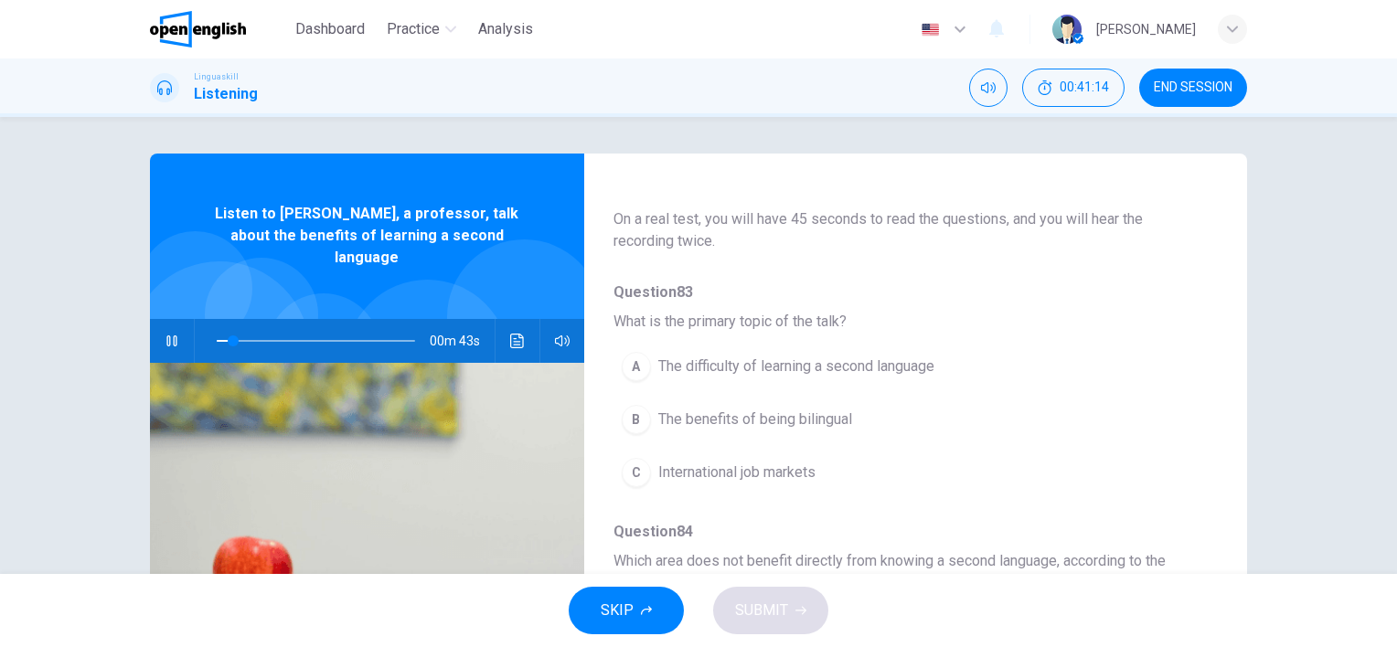
click at [637, 413] on div "B" at bounding box center [636, 419] width 29 height 29
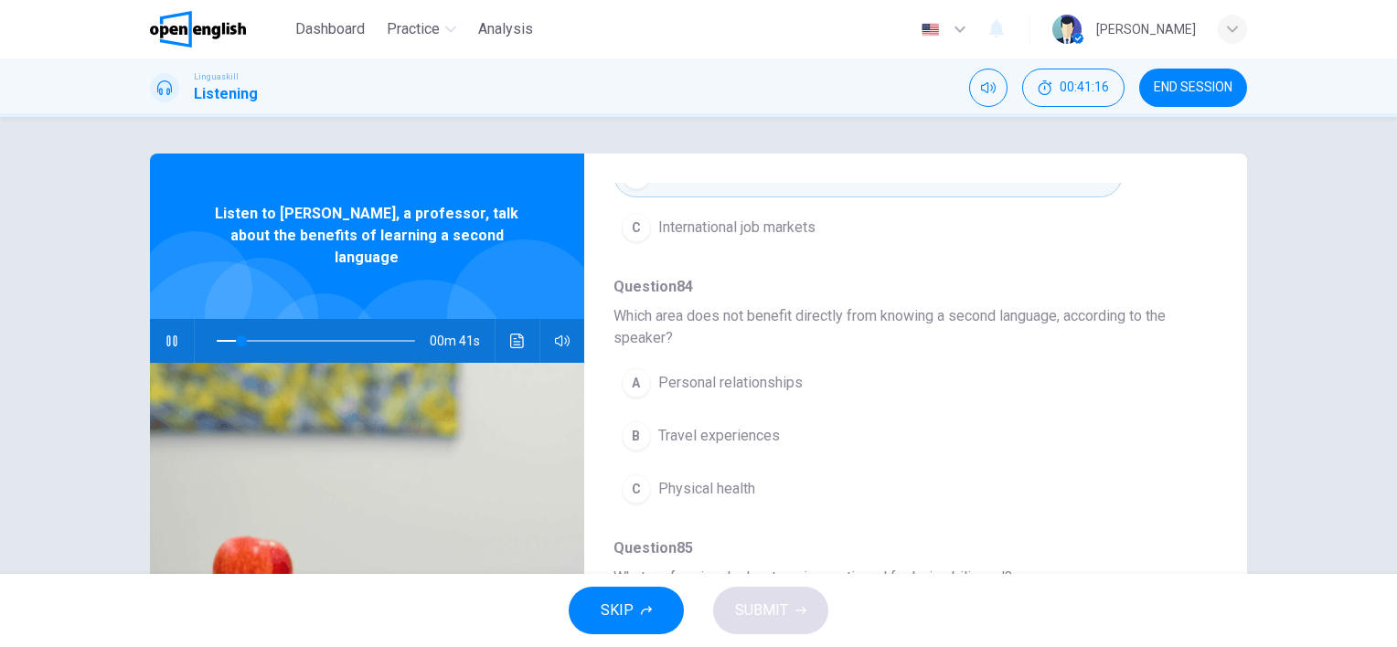
scroll to position [366, 0]
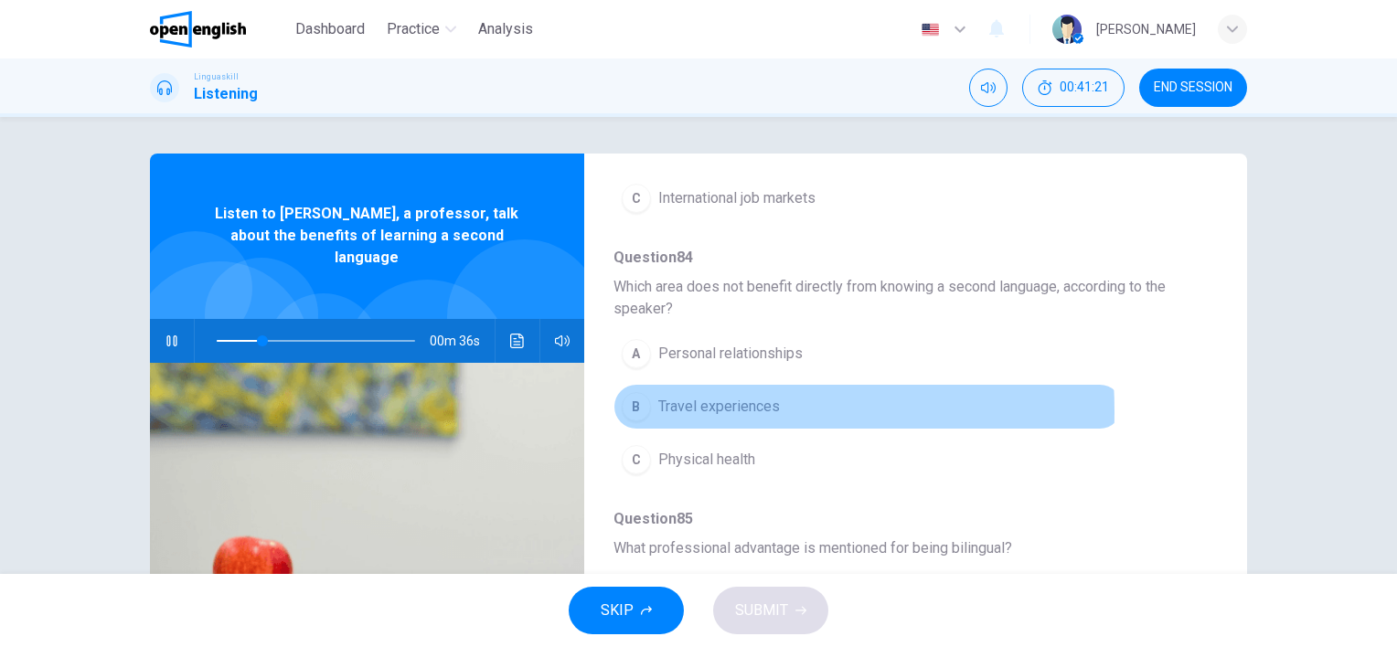
click at [635, 410] on div "B" at bounding box center [636, 406] width 29 height 29
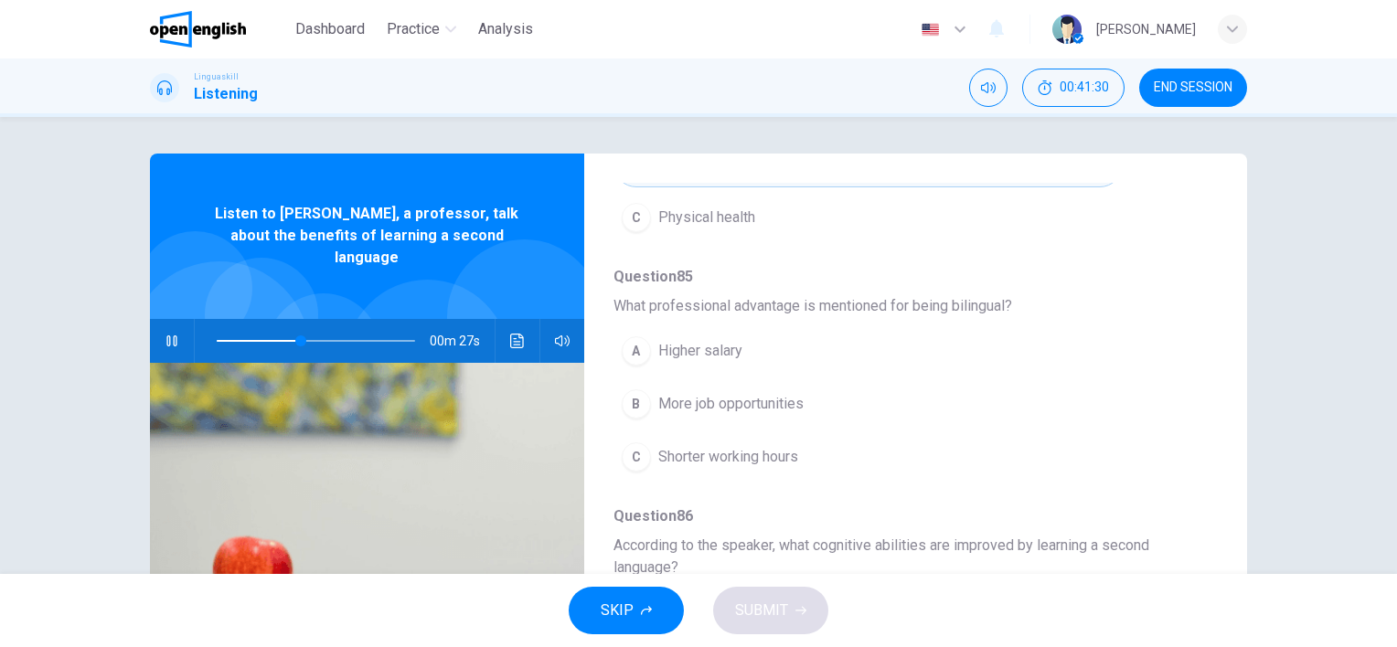
scroll to position [640, 0]
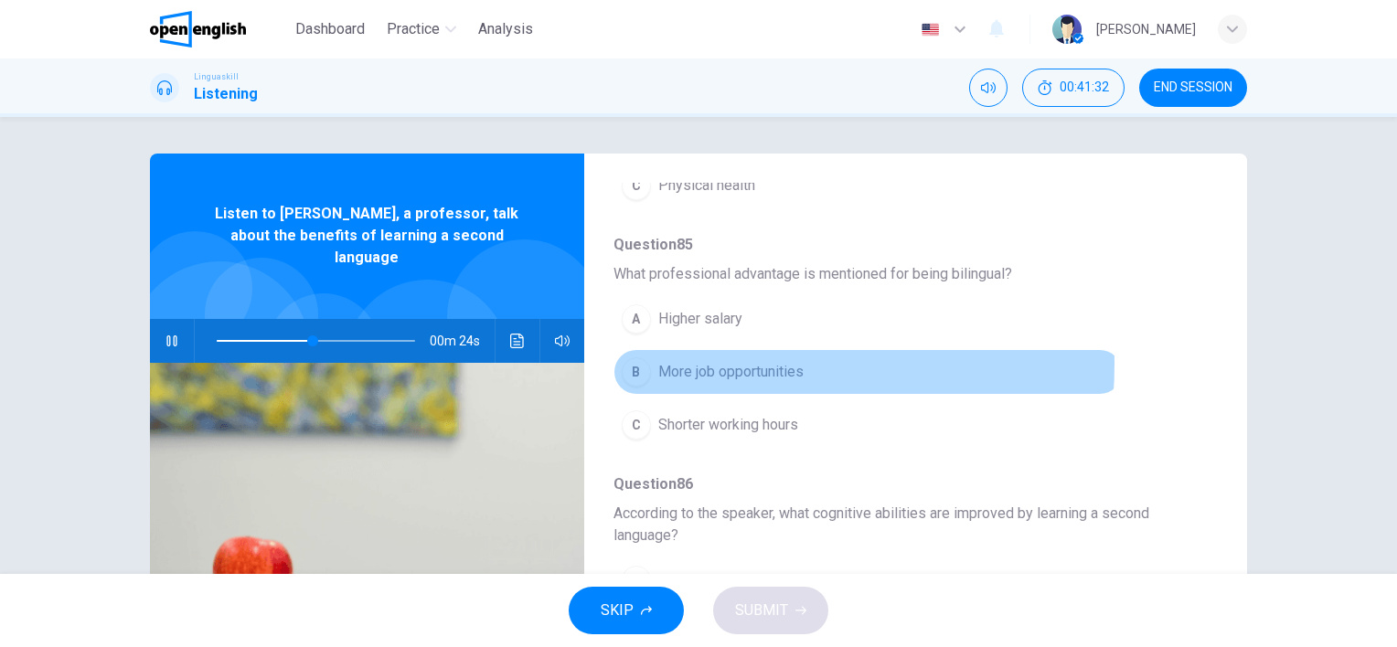
click at [668, 361] on span "More job opportunities" at bounding box center [730, 372] width 145 height 22
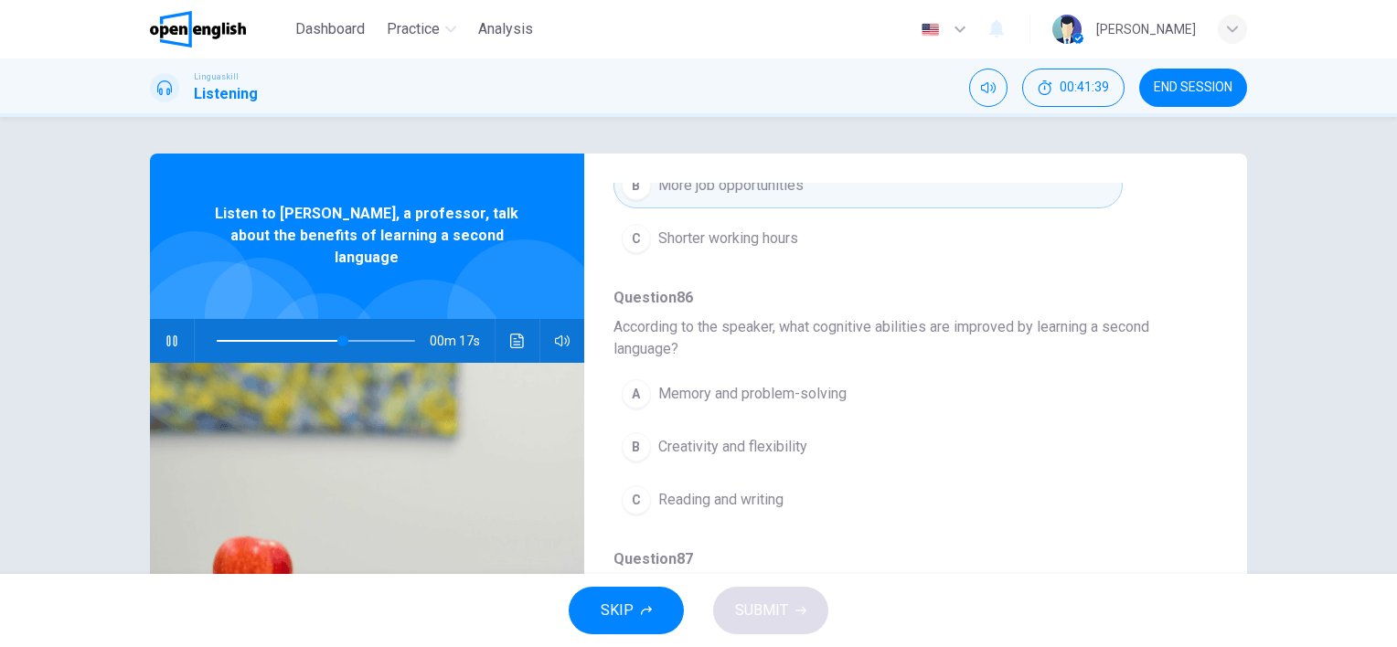
scroll to position [91, 0]
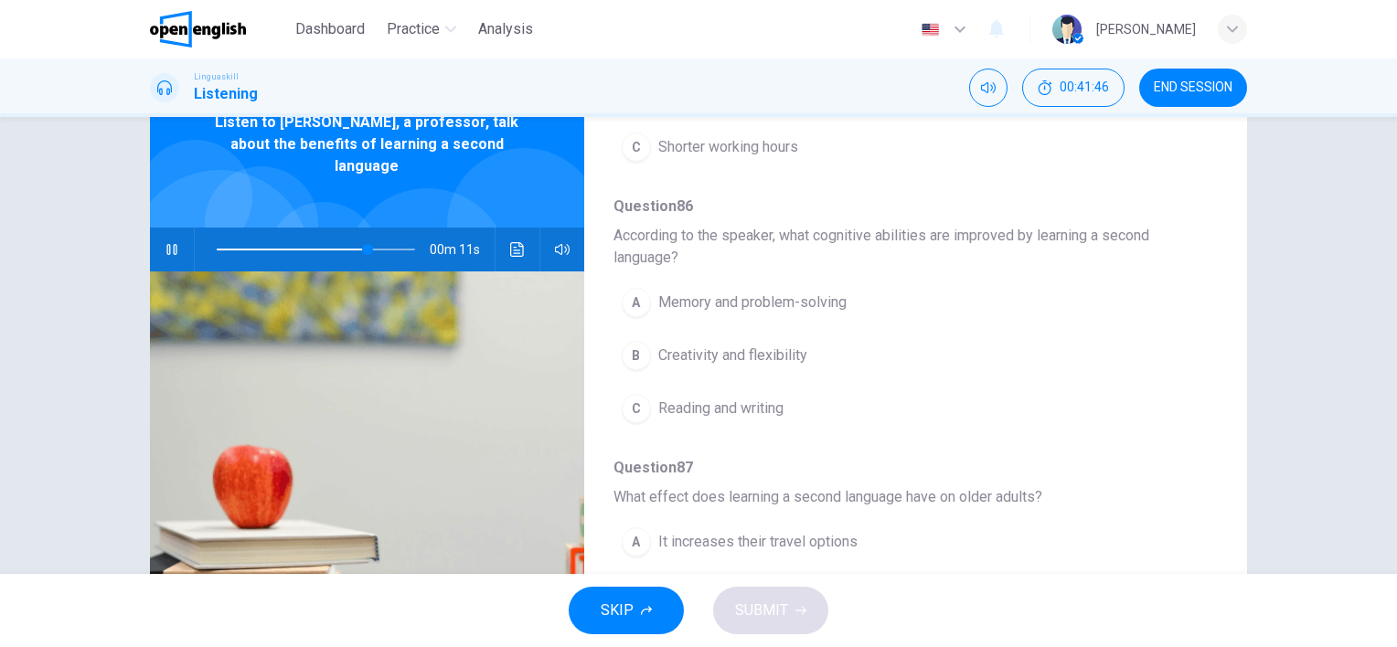
click at [755, 300] on span "Memory and problem-solving" at bounding box center [752, 303] width 188 height 22
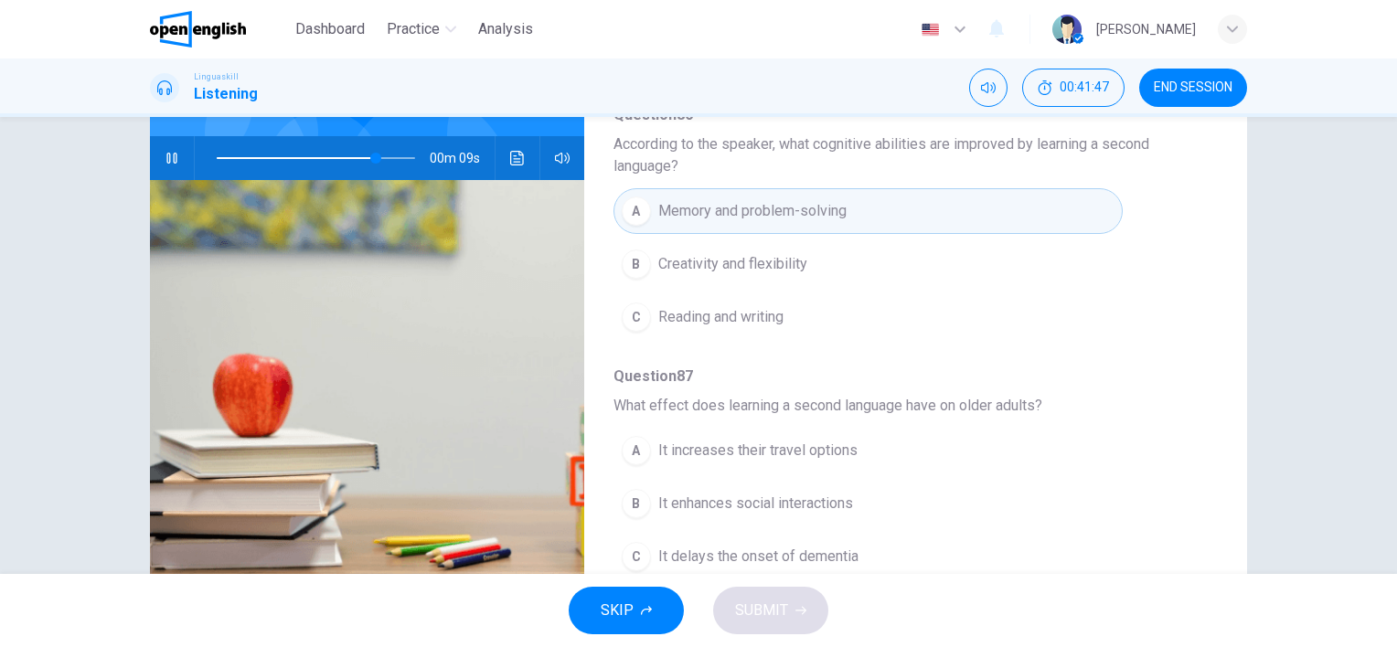
scroll to position [251, 0]
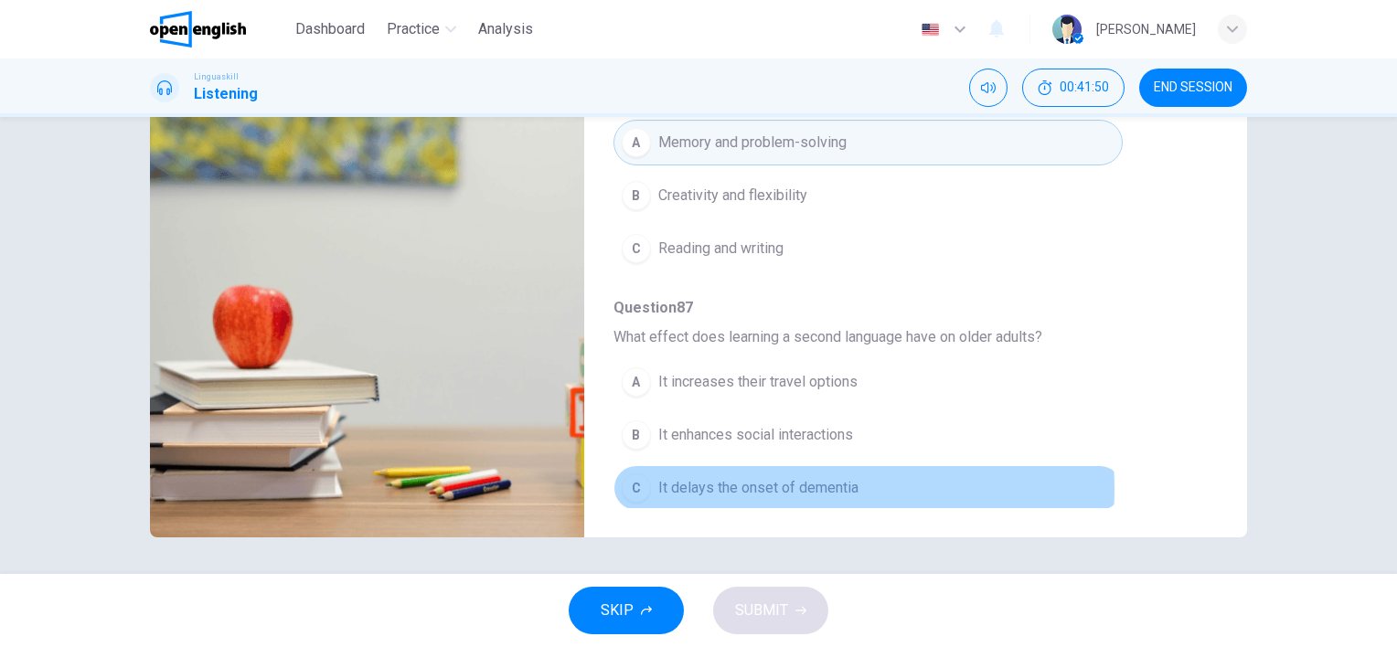
click at [780, 483] on span "It delays the onset of dementia" at bounding box center [758, 488] width 200 height 22
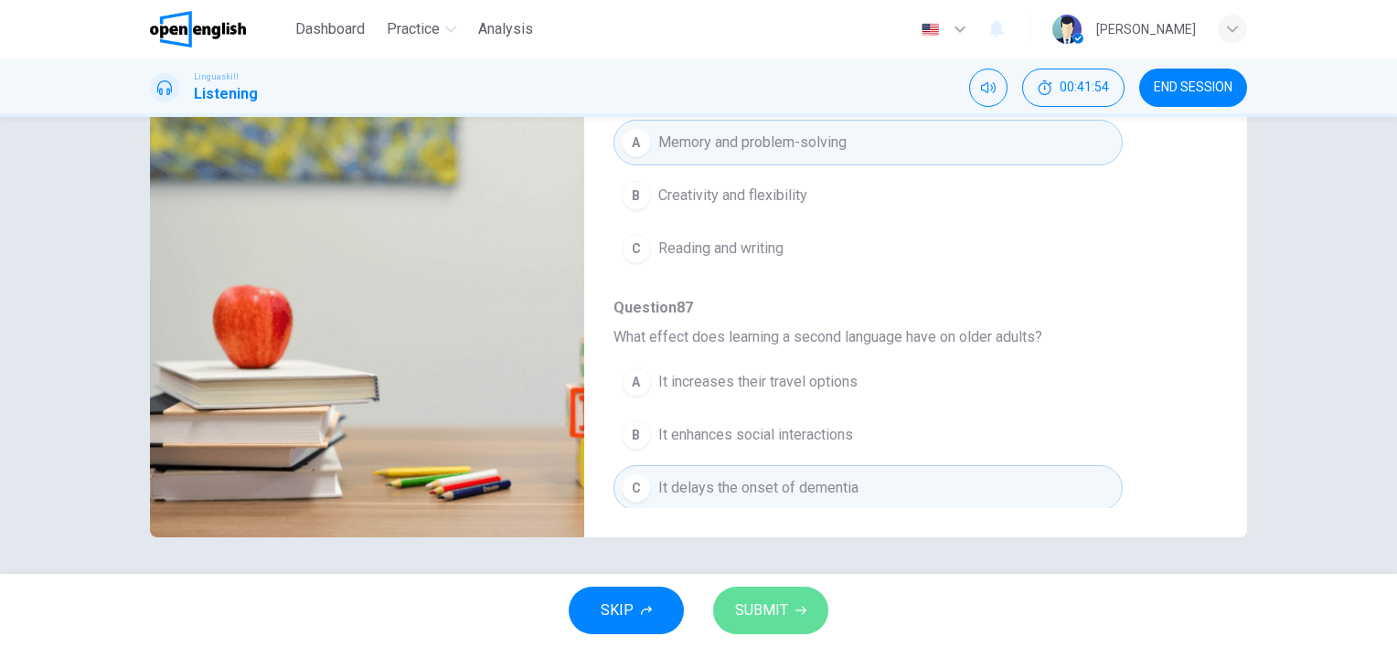
click at [776, 613] on span "SUBMIT" at bounding box center [761, 611] width 53 height 26
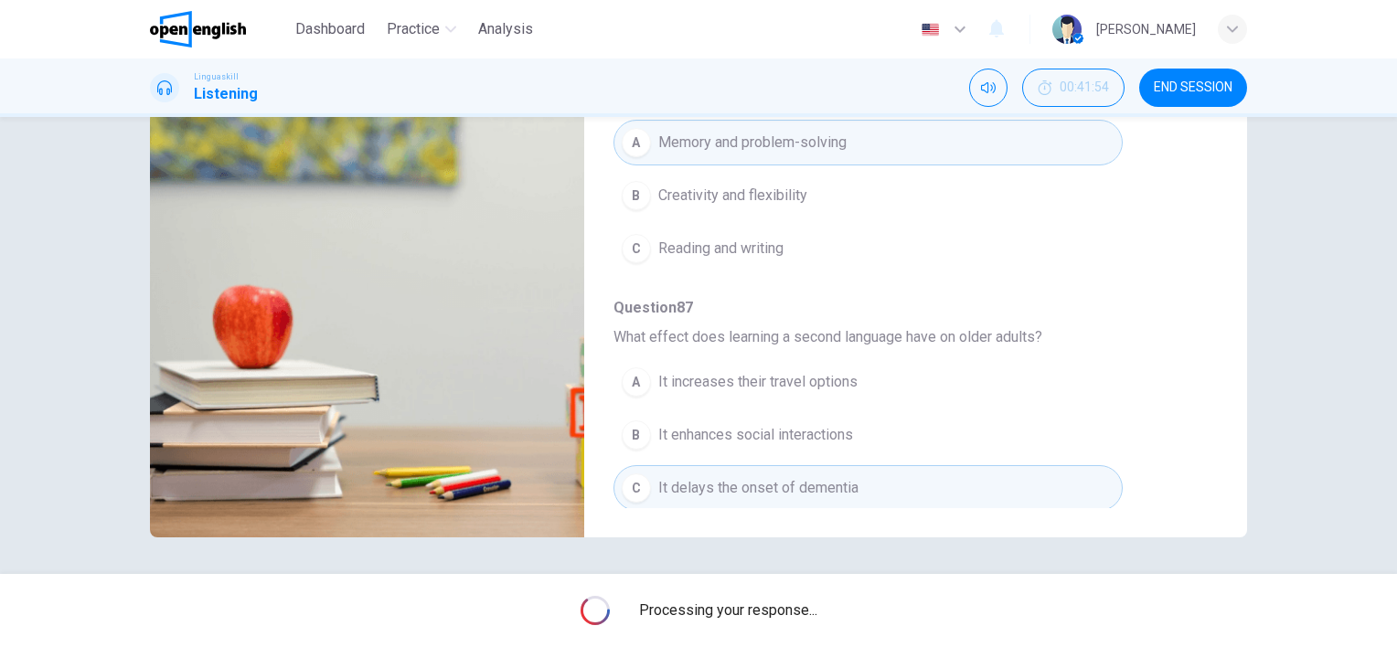
type input "*"
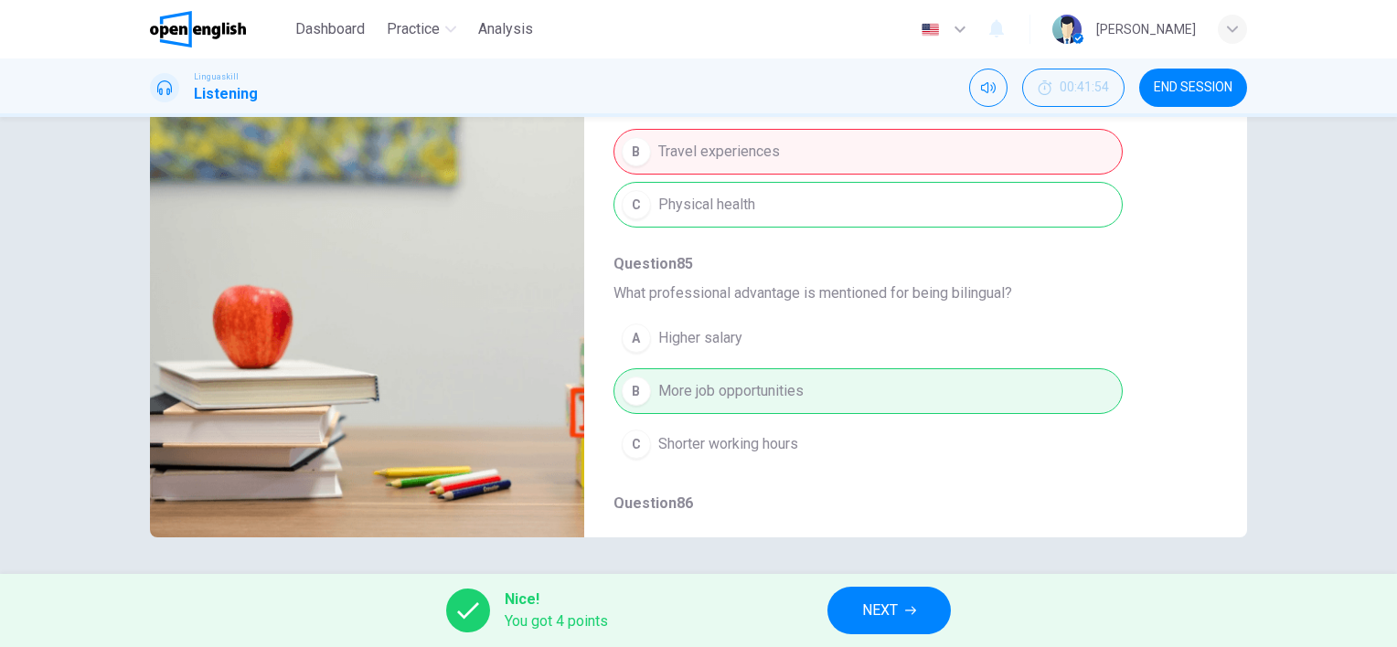
scroll to position [278, 0]
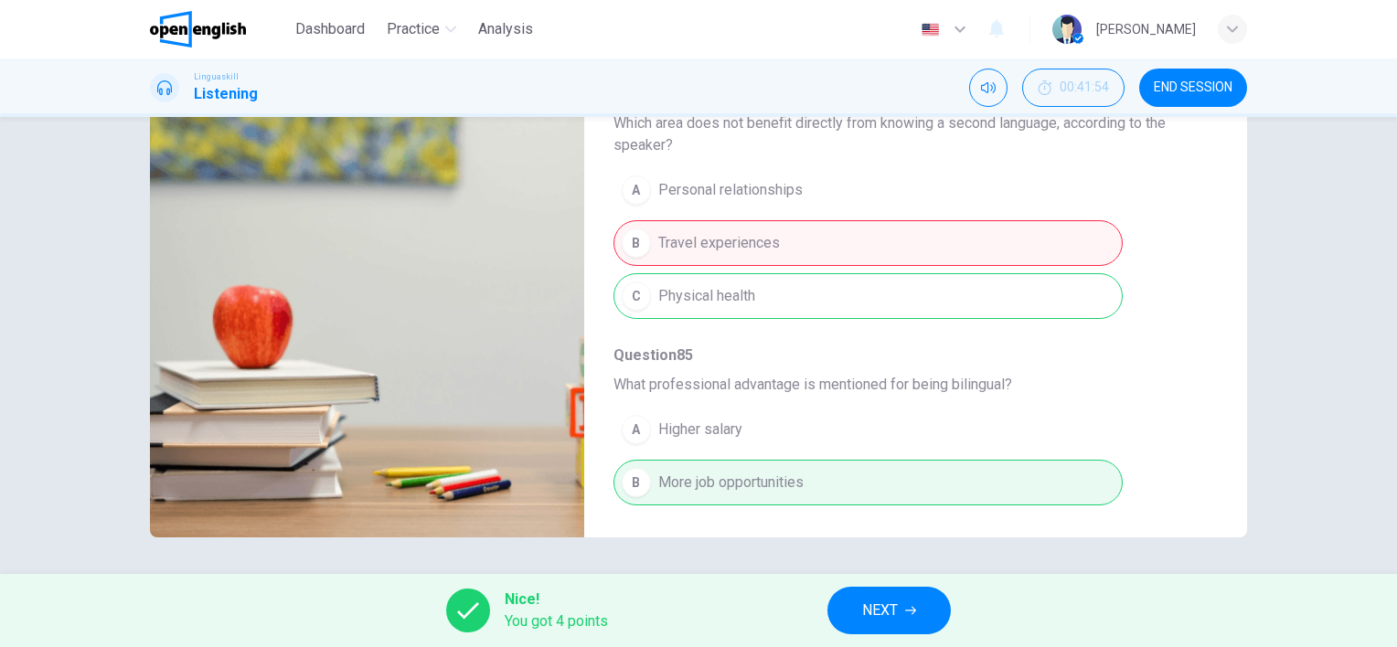
click at [900, 618] on button "NEXT" at bounding box center [889, 611] width 123 height 48
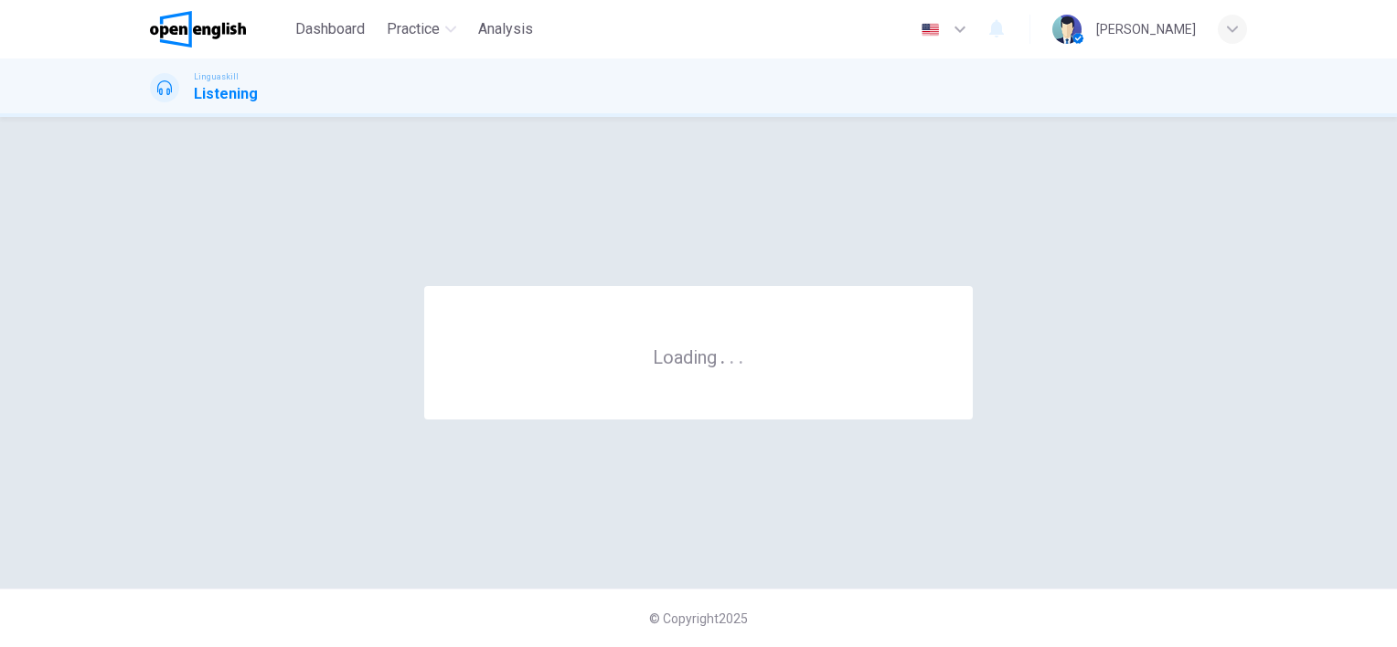
scroll to position [0, 0]
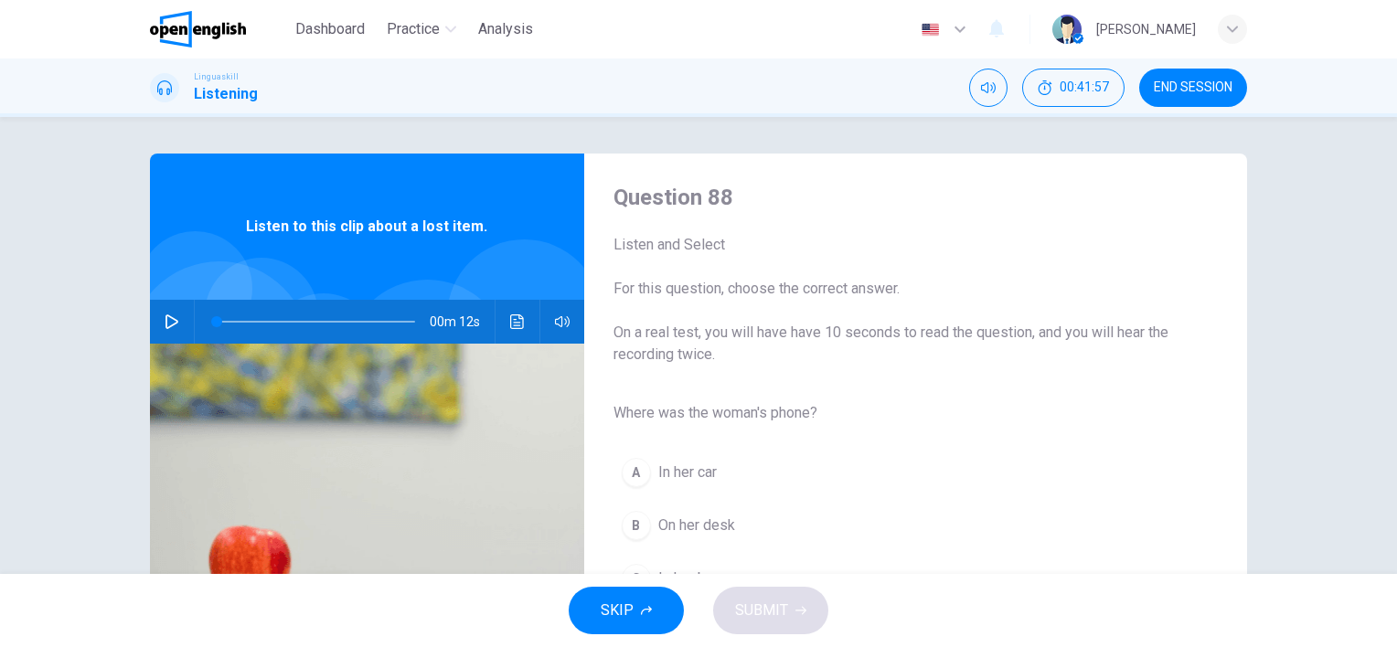
drag, startPoint x: 163, startPoint y: 311, endPoint x: 179, endPoint y: 322, distance: 19.8
click at [163, 311] on button "button" at bounding box center [171, 322] width 29 height 44
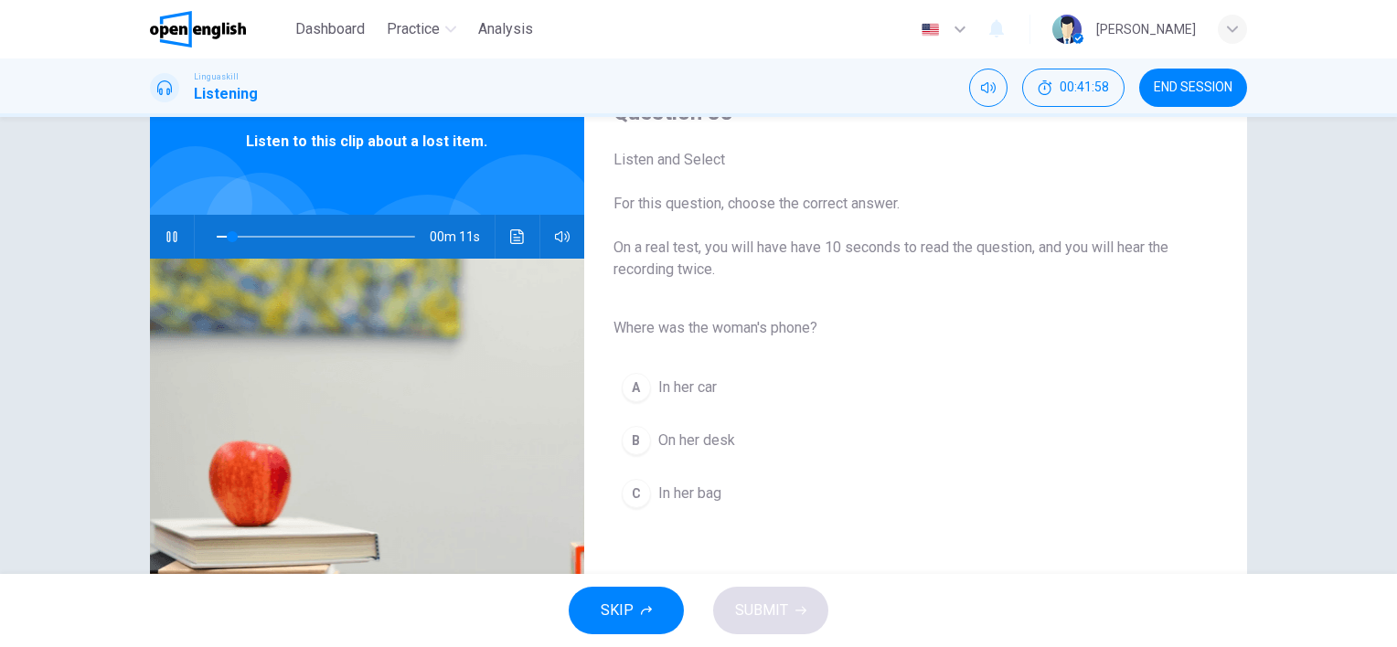
scroll to position [183, 0]
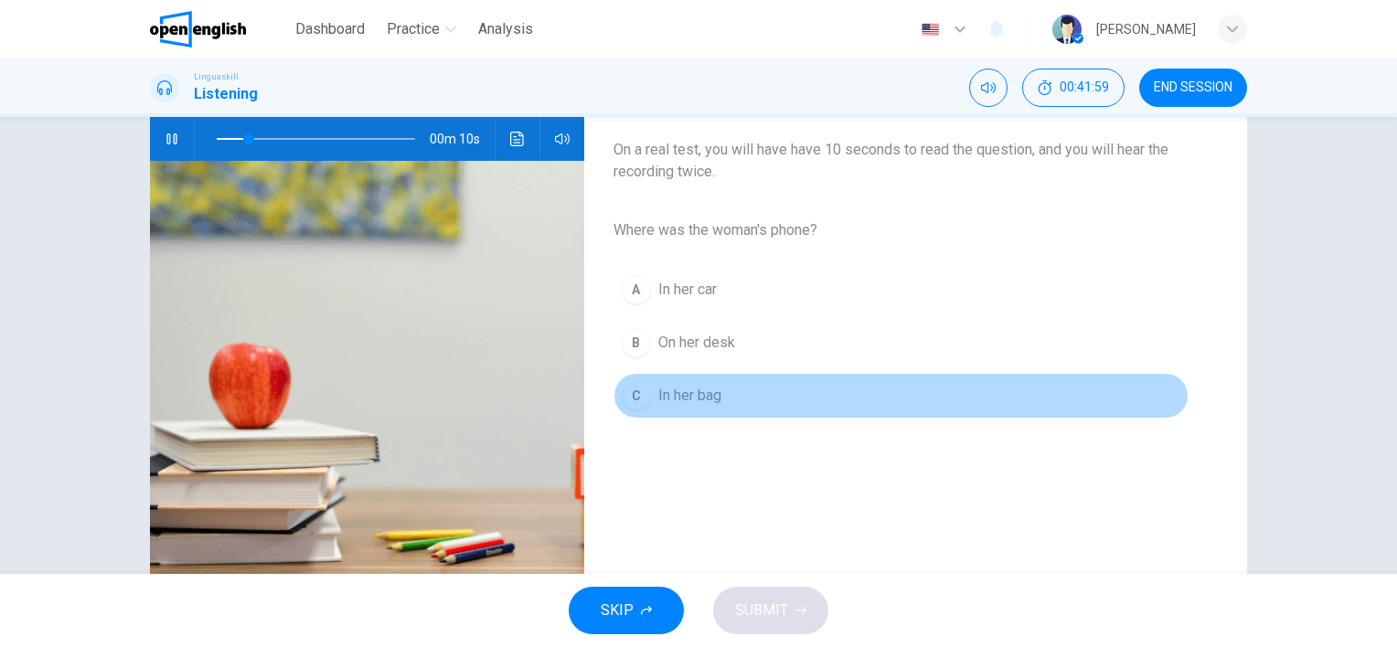
click at [691, 380] on button "C In her bag" at bounding box center [901, 396] width 575 height 46
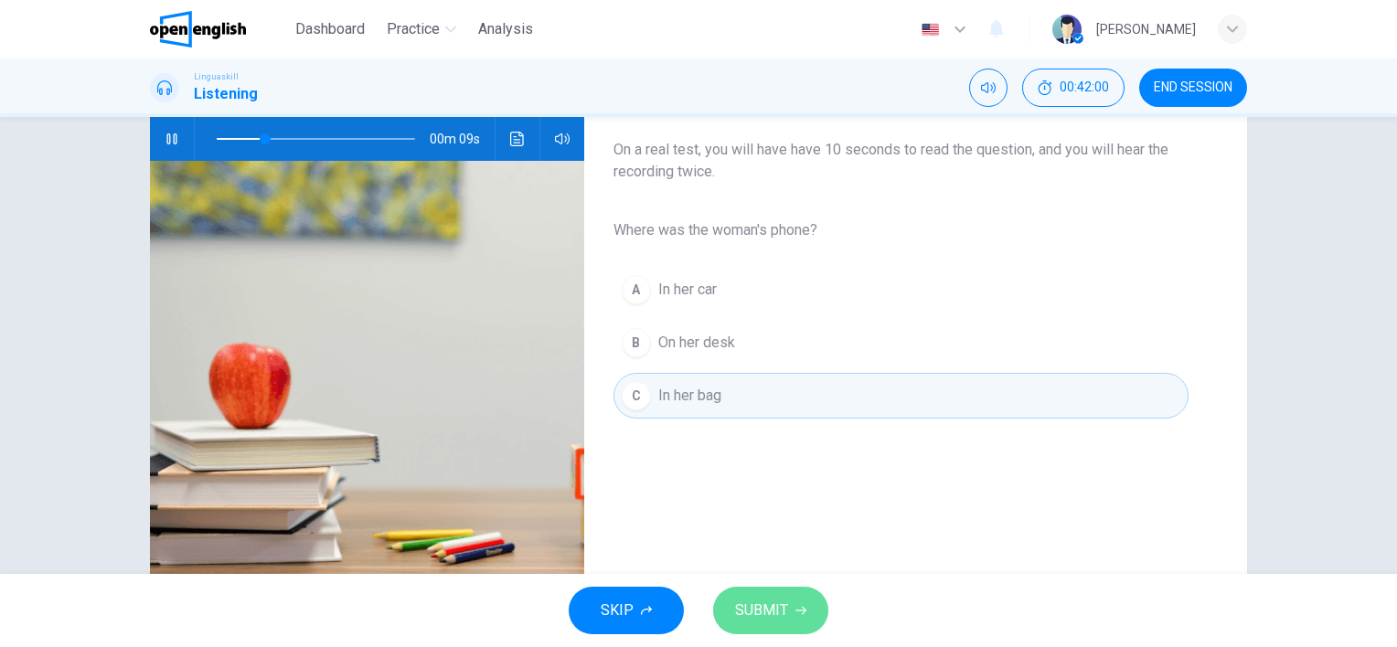
click at [775, 605] on span "SUBMIT" at bounding box center [761, 611] width 53 height 26
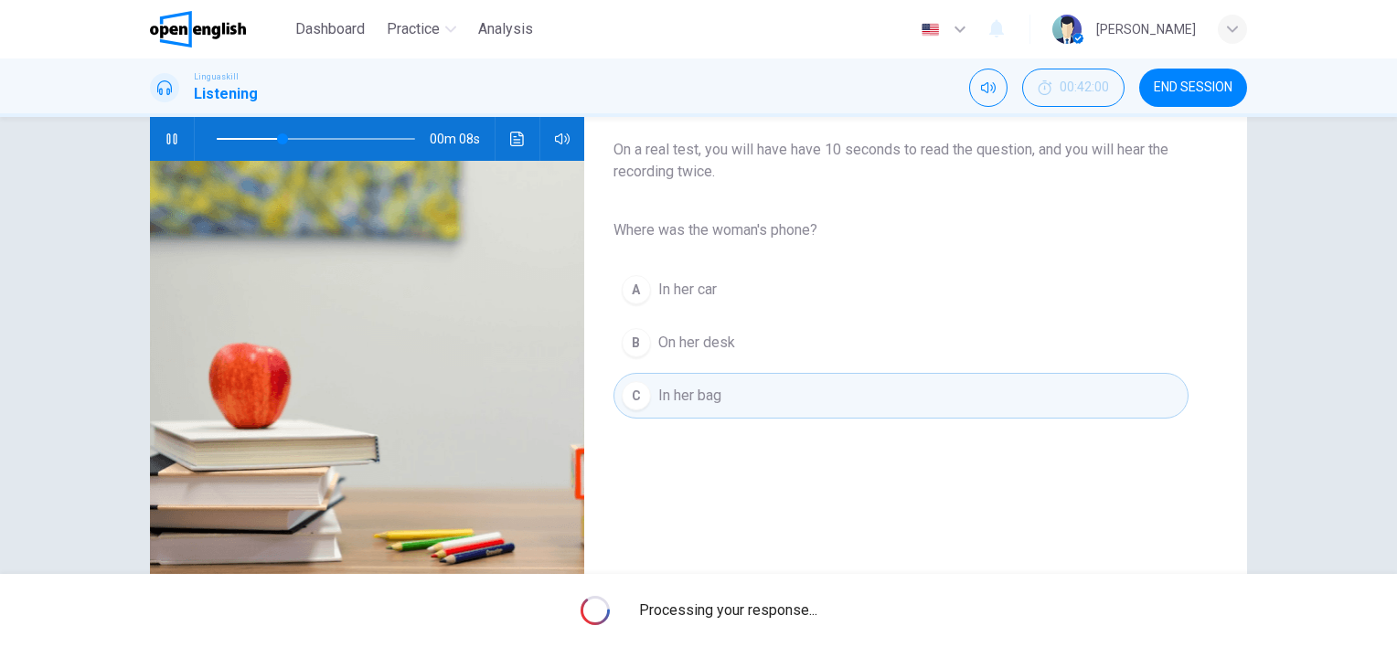
type input "**"
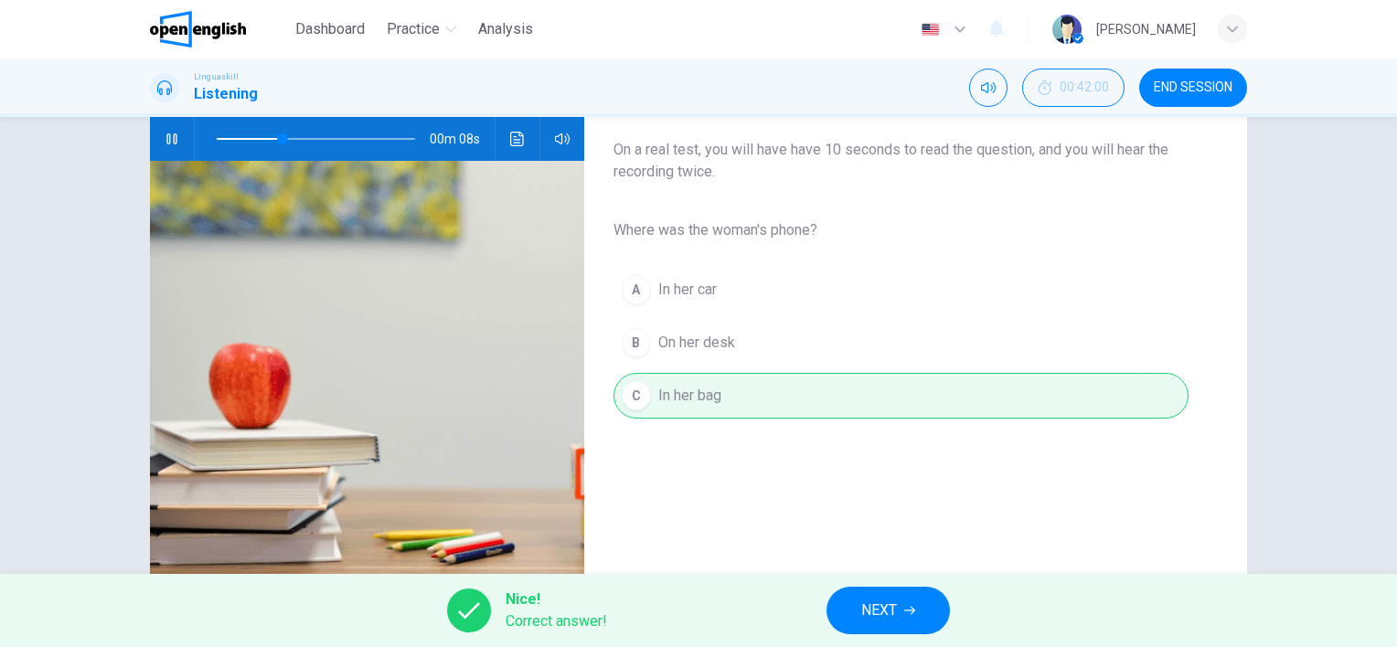
click at [883, 600] on span "NEXT" at bounding box center [879, 611] width 36 height 26
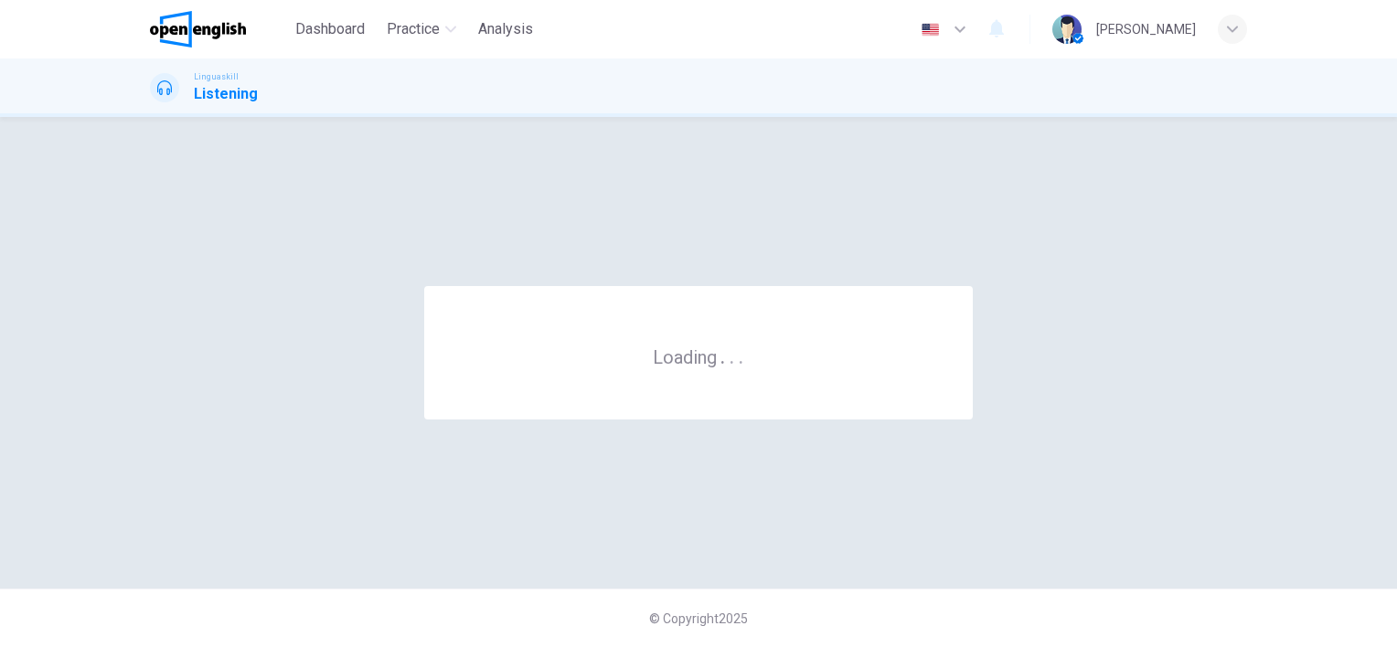
scroll to position [0, 0]
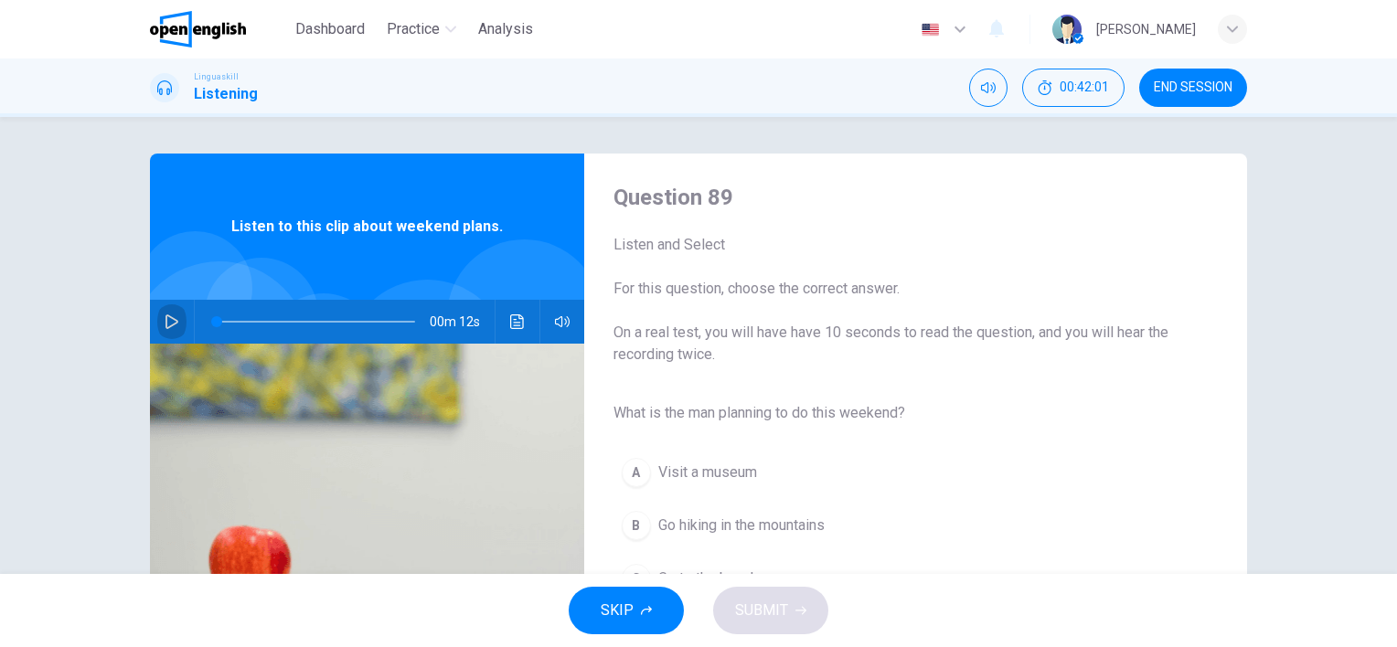
click at [166, 321] on icon "button" at bounding box center [172, 322] width 15 height 15
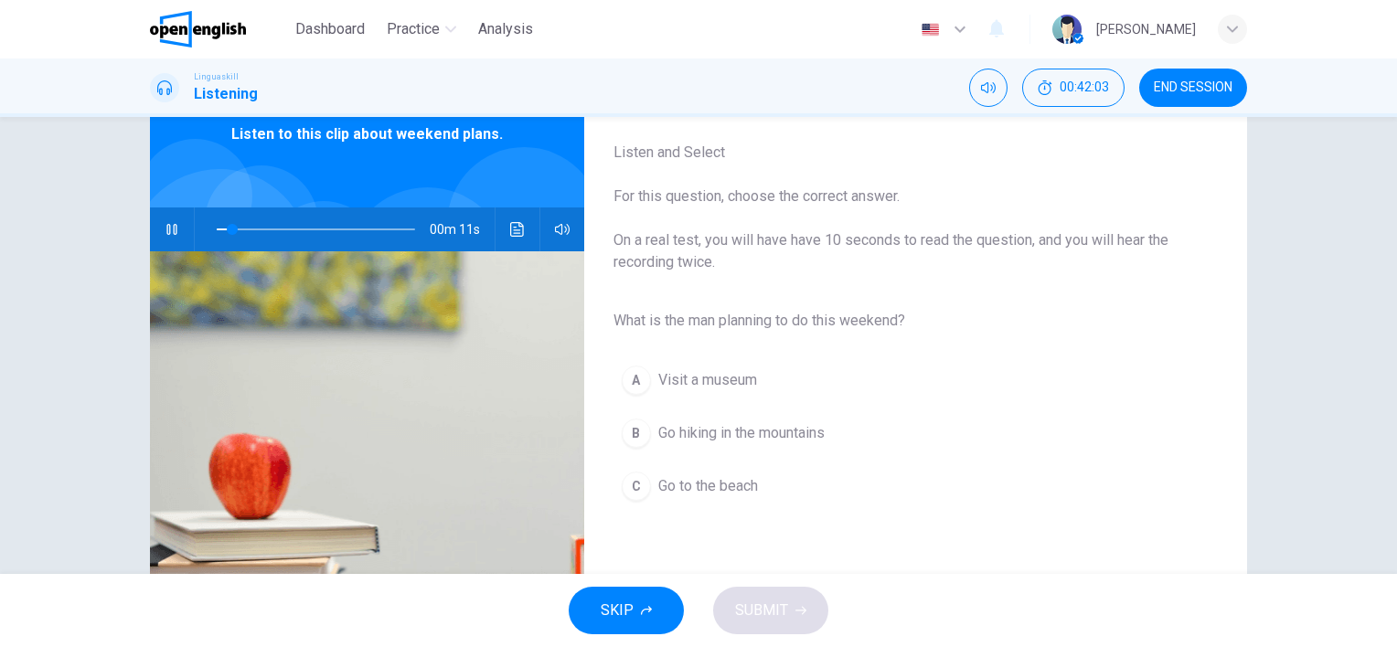
scroll to position [183, 0]
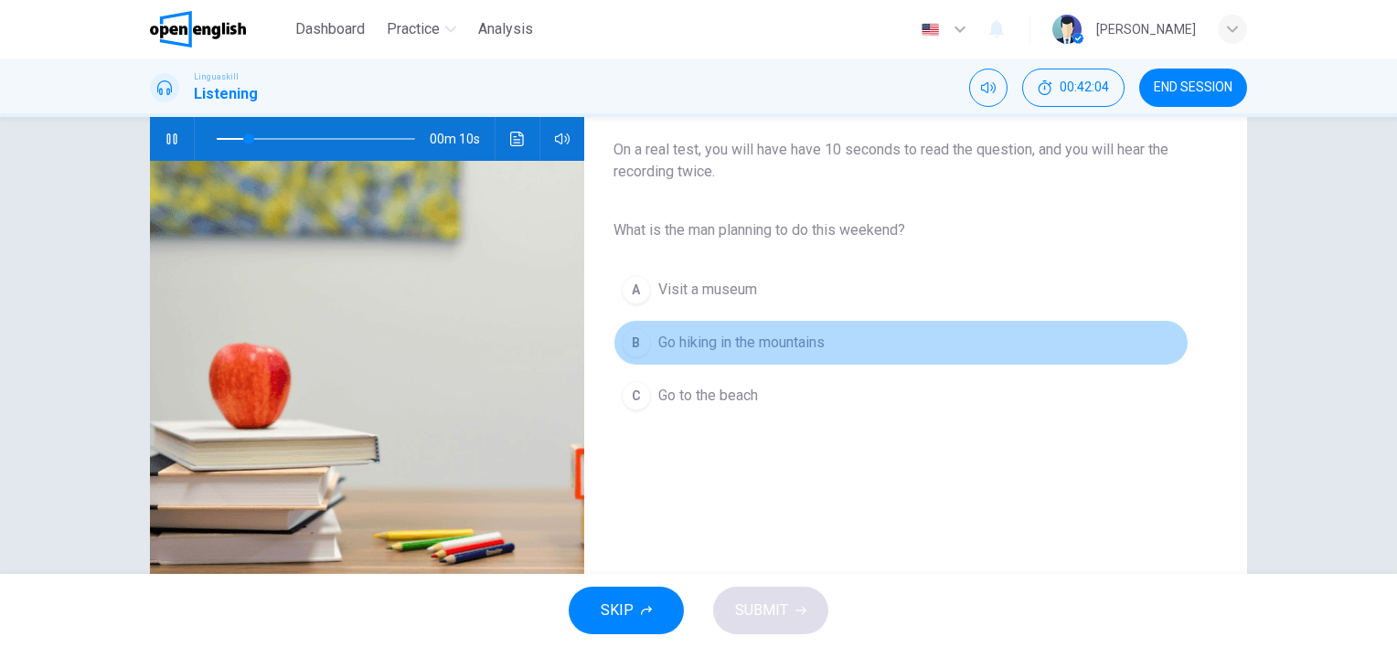
click at [804, 348] on span "Go hiking in the mountains" at bounding box center [741, 343] width 166 height 22
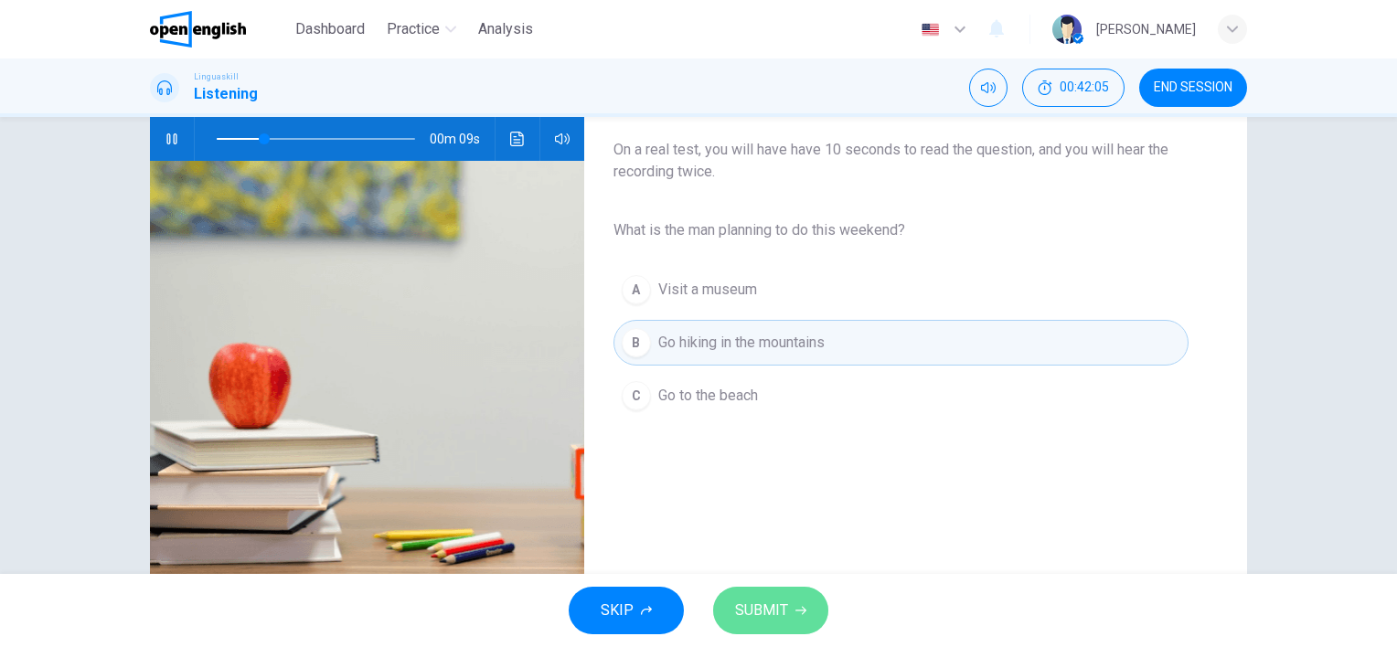
click at [776, 601] on span "SUBMIT" at bounding box center [761, 611] width 53 height 26
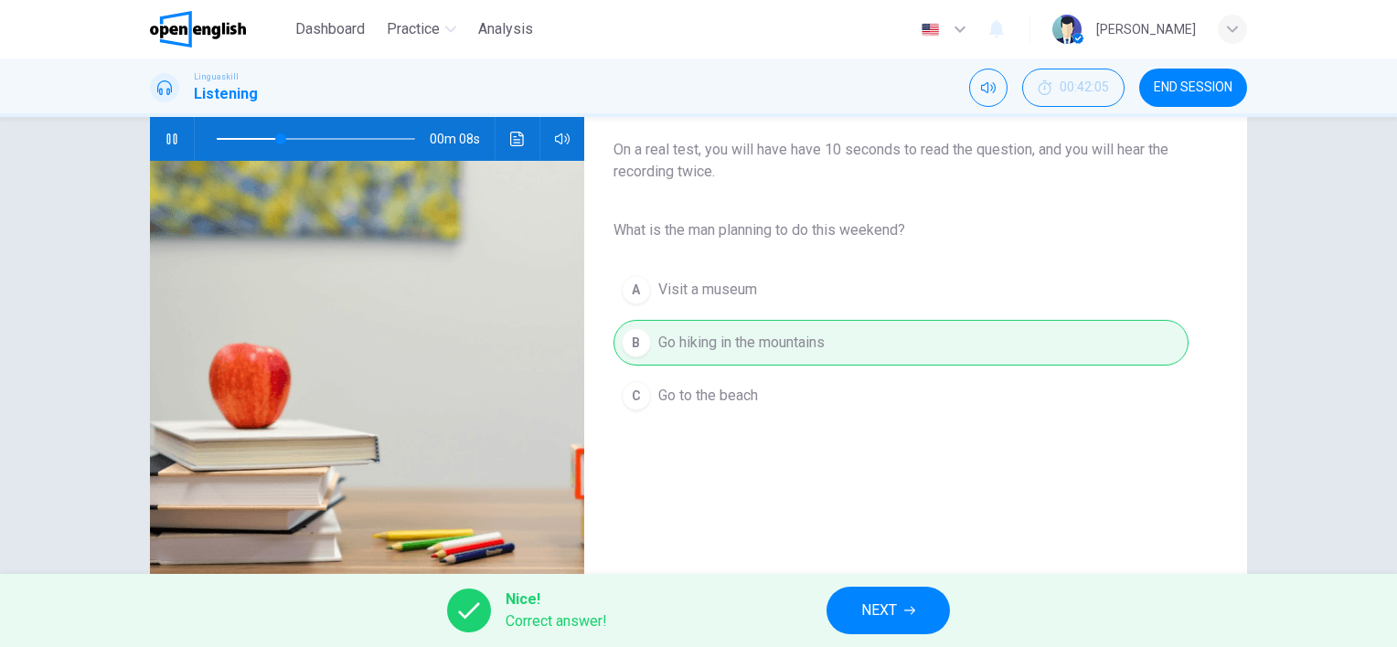
type input "**"
click at [904, 608] on button "NEXT" at bounding box center [888, 611] width 123 height 48
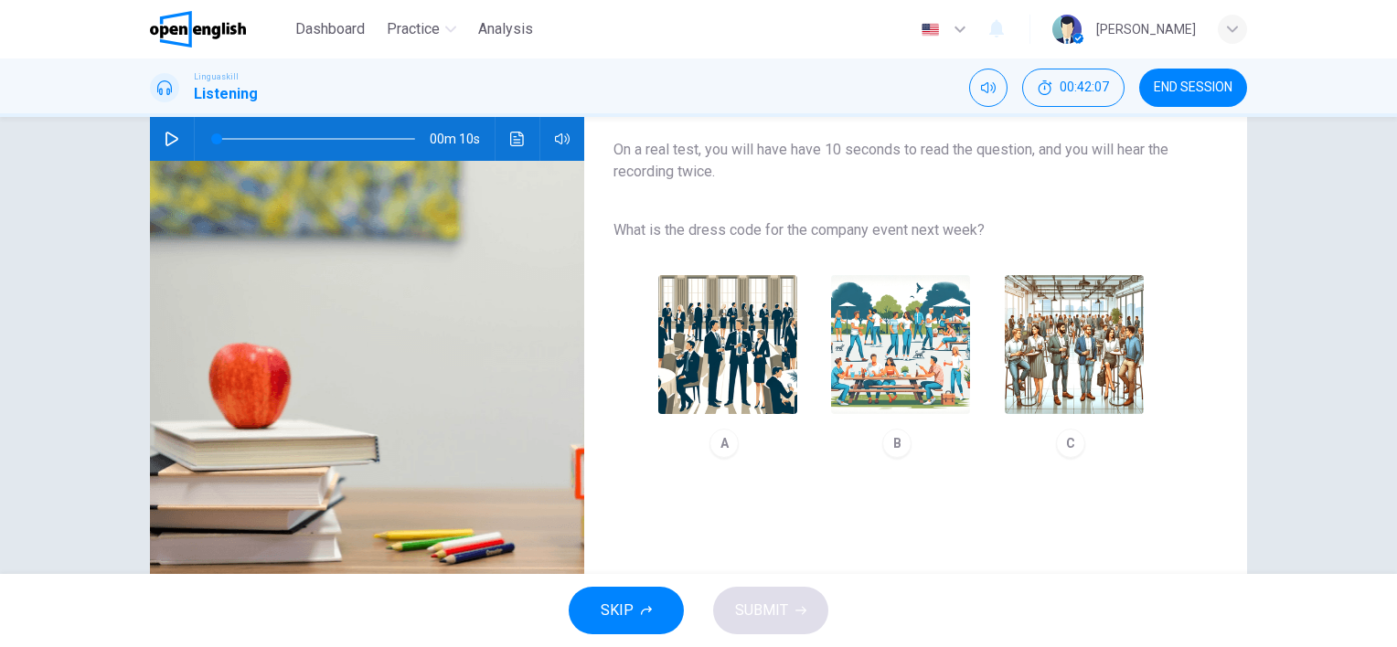
click at [1069, 399] on img "button" at bounding box center [1074, 344] width 139 height 139
click at [754, 600] on span "SUBMIT" at bounding box center [761, 611] width 53 height 26
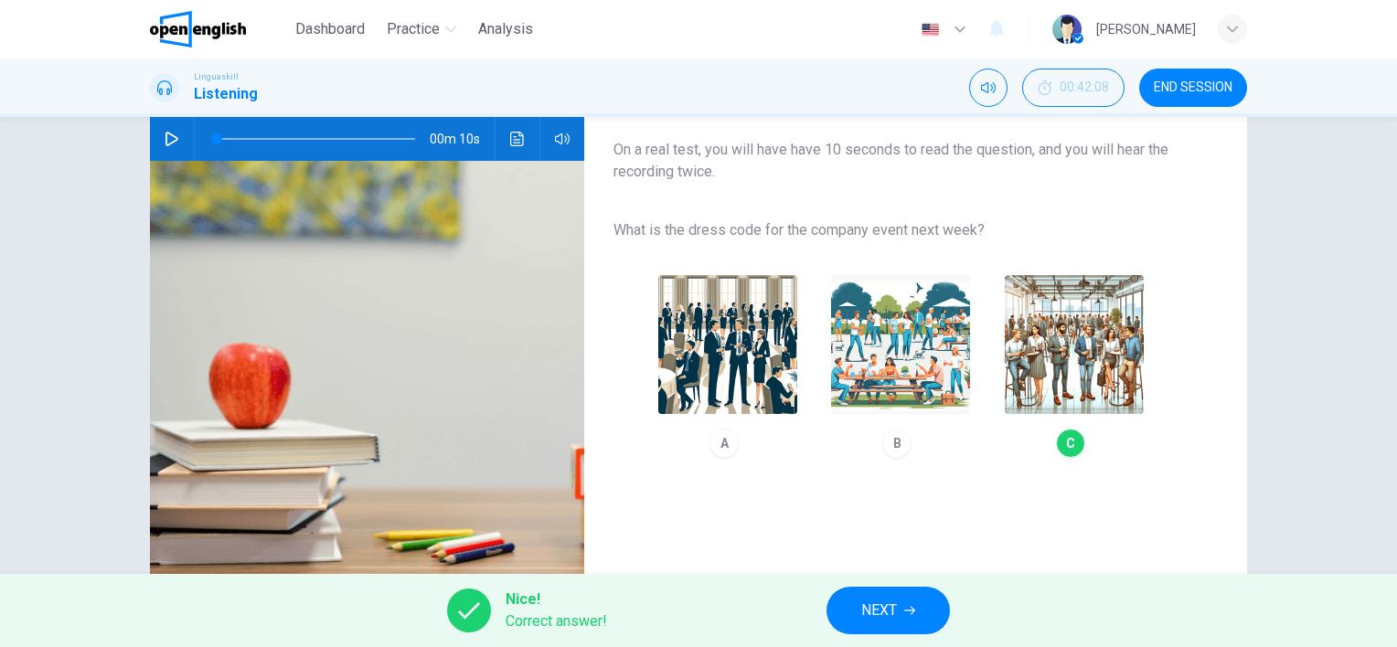
click at [903, 611] on button "NEXT" at bounding box center [888, 611] width 123 height 48
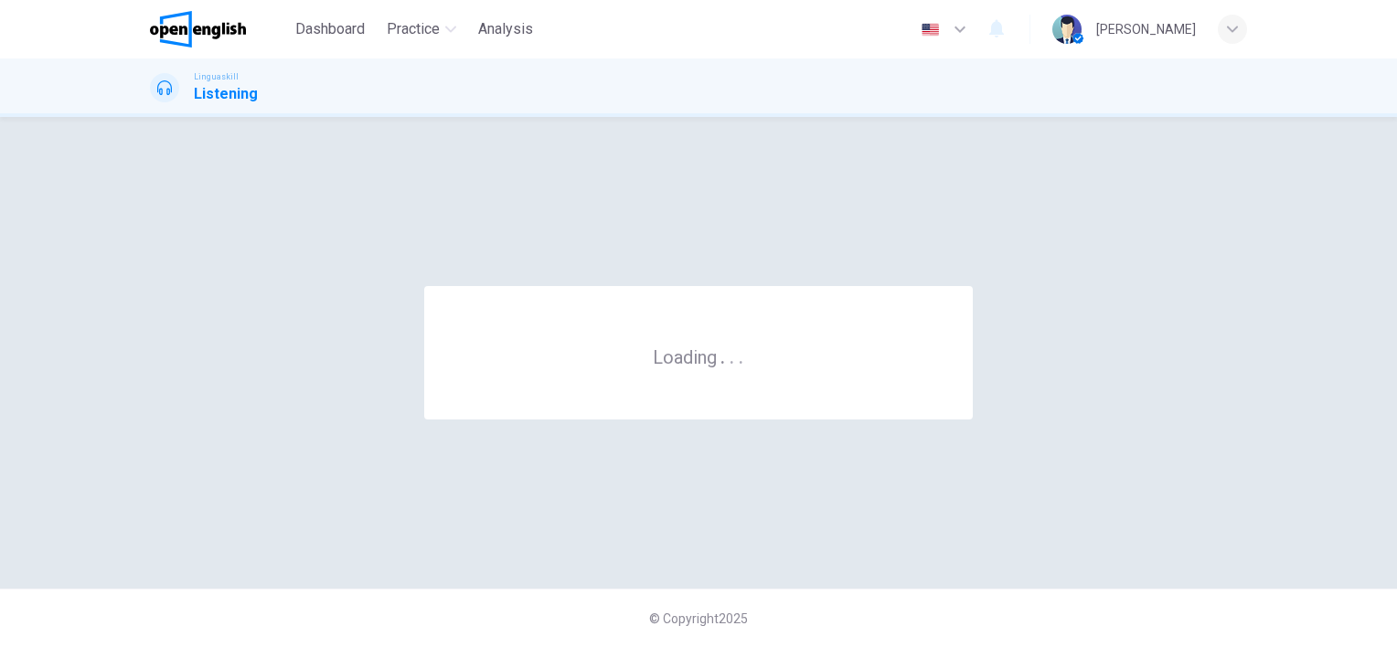
scroll to position [0, 0]
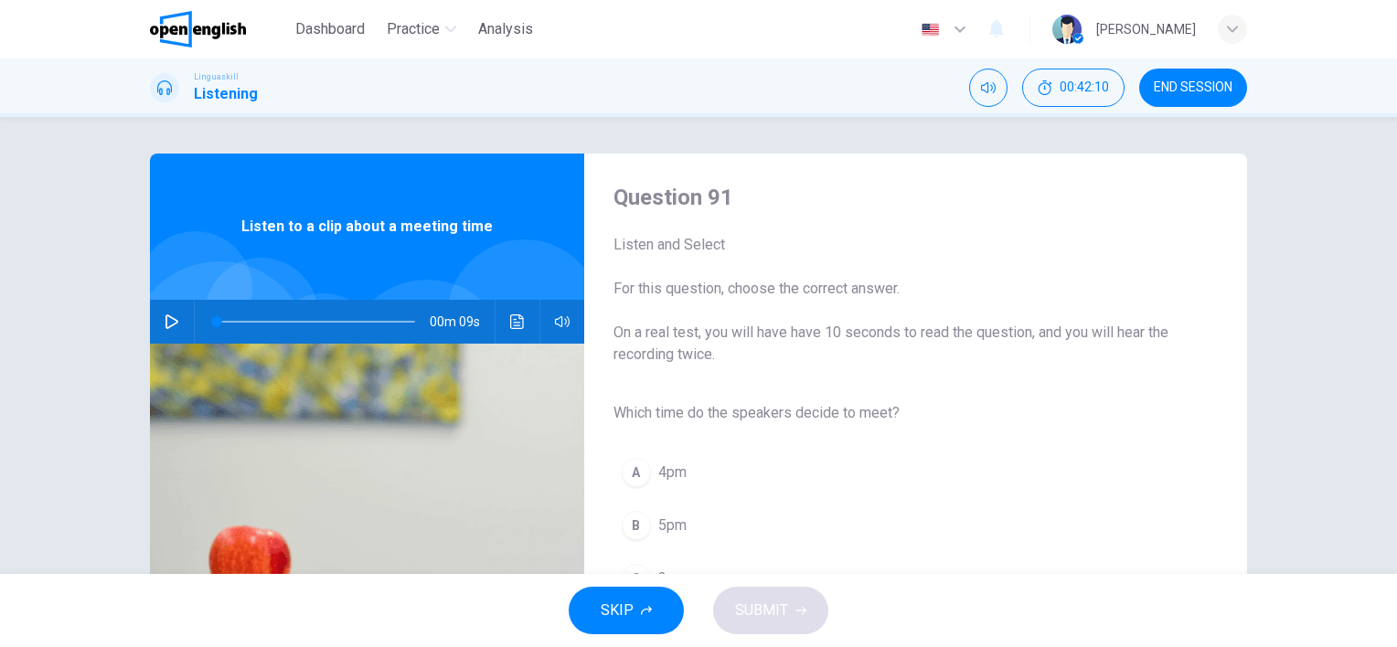
click at [167, 322] on icon "button" at bounding box center [172, 322] width 15 height 15
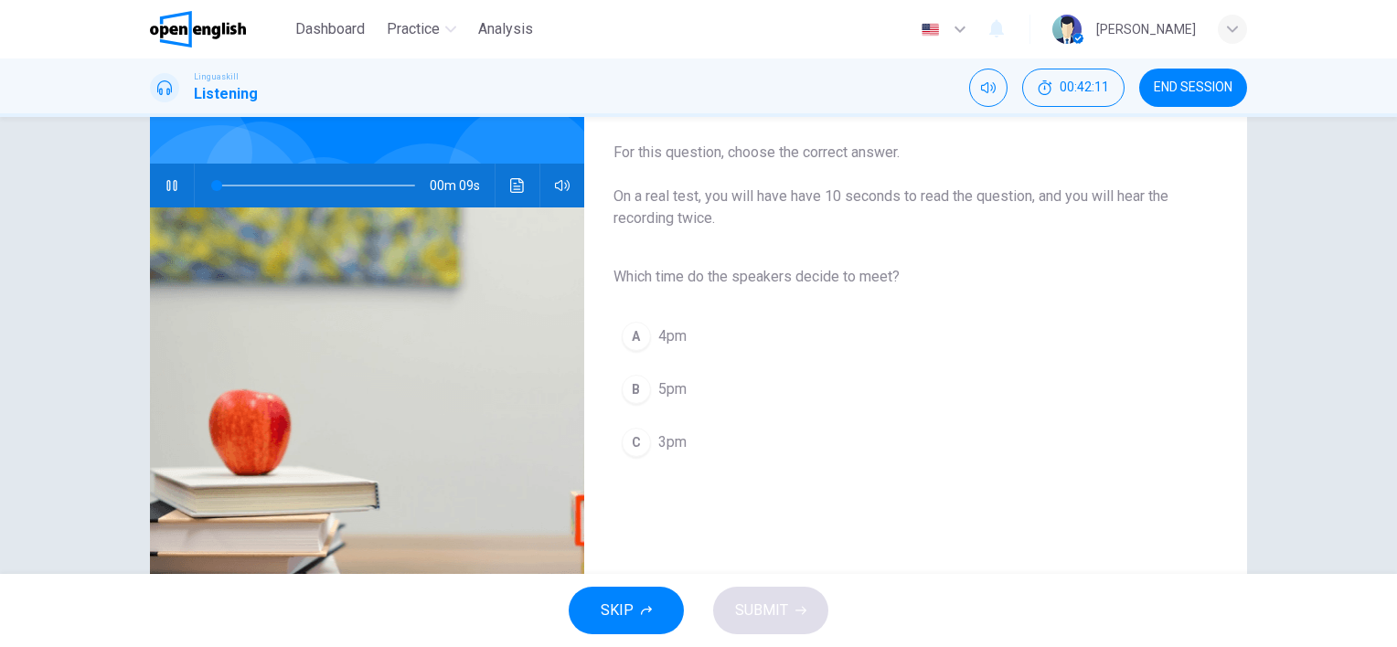
scroll to position [183, 0]
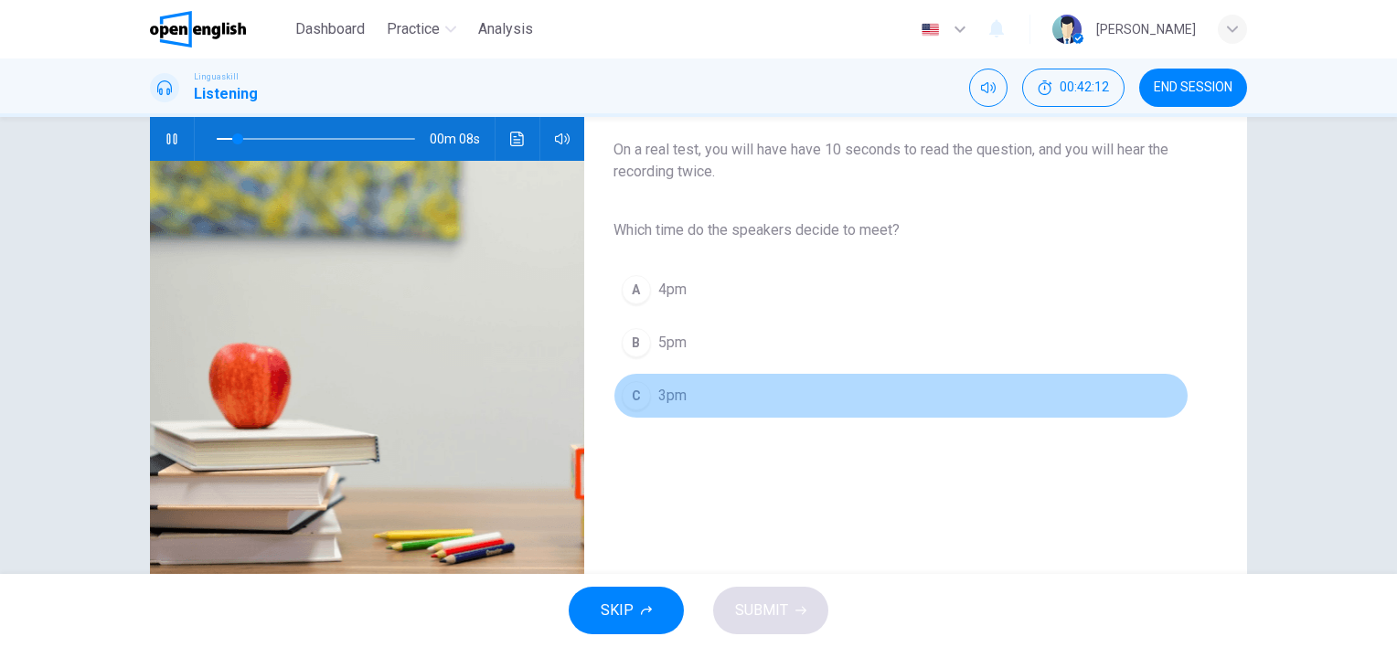
click at [664, 383] on button "C 3pm" at bounding box center [901, 396] width 575 height 46
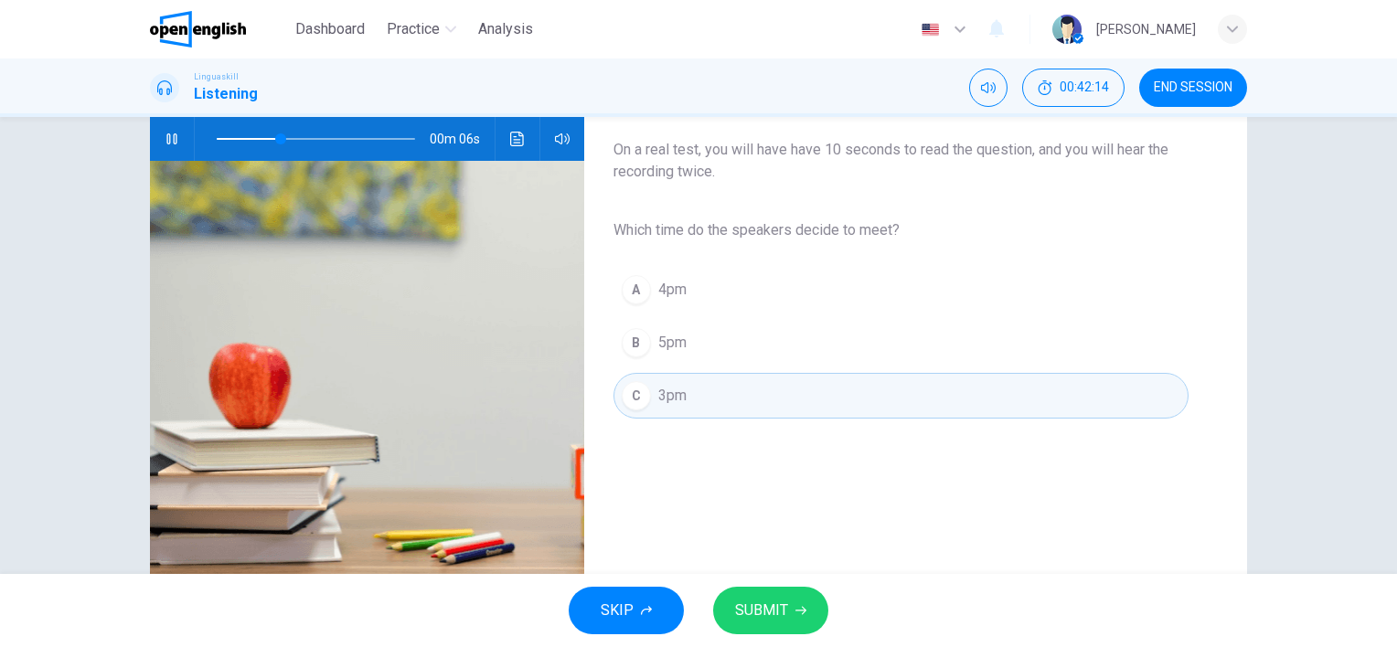
click at [765, 618] on span "SUBMIT" at bounding box center [761, 611] width 53 height 26
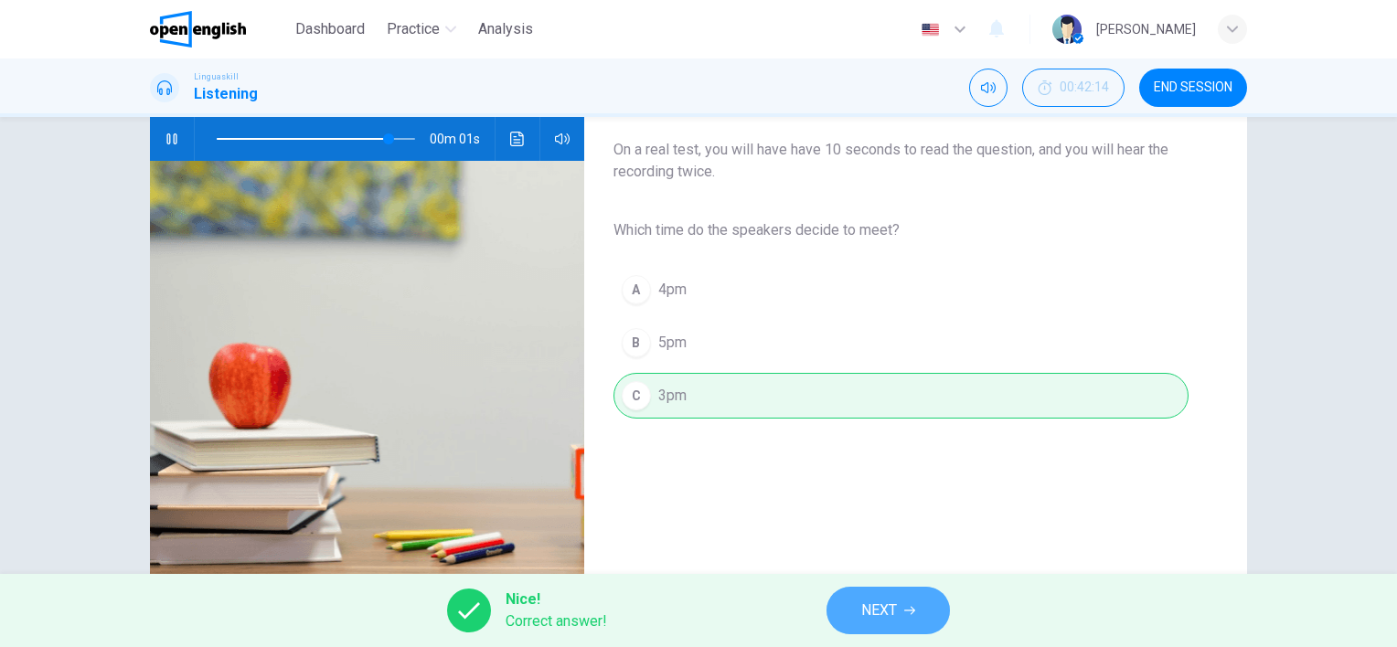
click at [857, 616] on button "NEXT" at bounding box center [888, 611] width 123 height 48
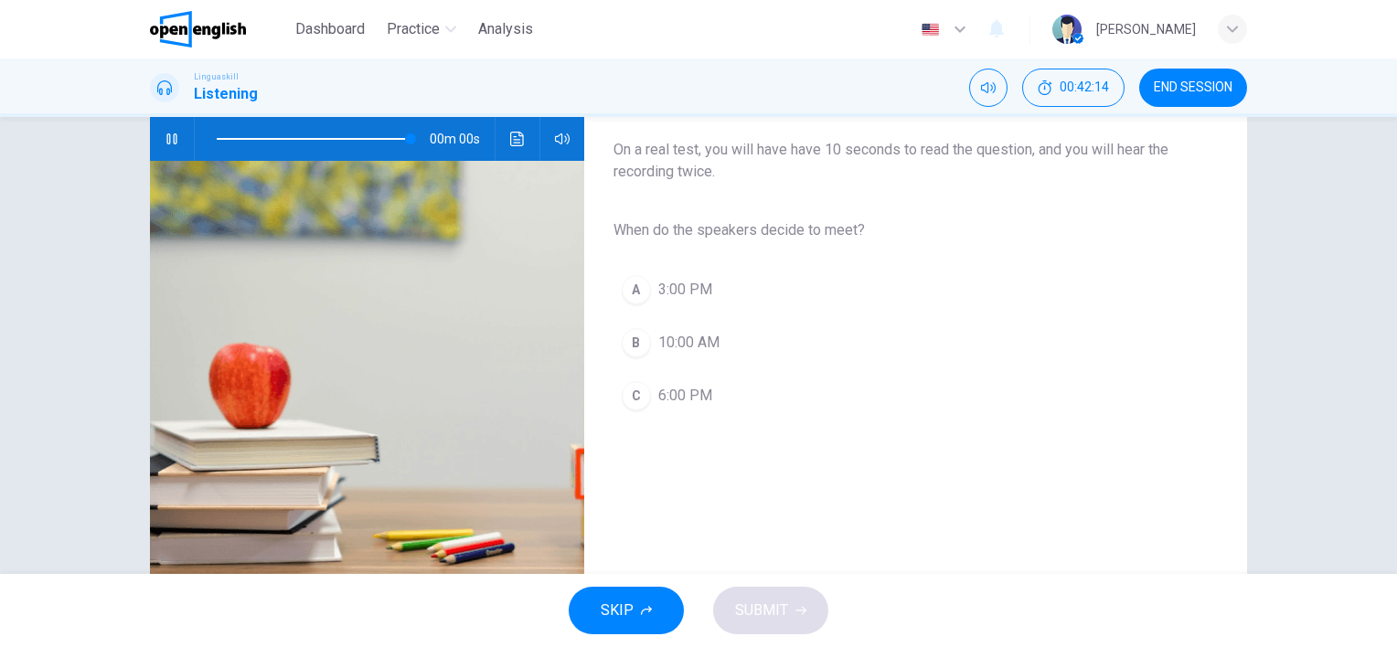
type input "*"
drag, startPoint x: 662, startPoint y: 282, endPoint x: 683, endPoint y: 304, distance: 30.4
click at [664, 282] on span "3:00 PM" at bounding box center [685, 290] width 54 height 22
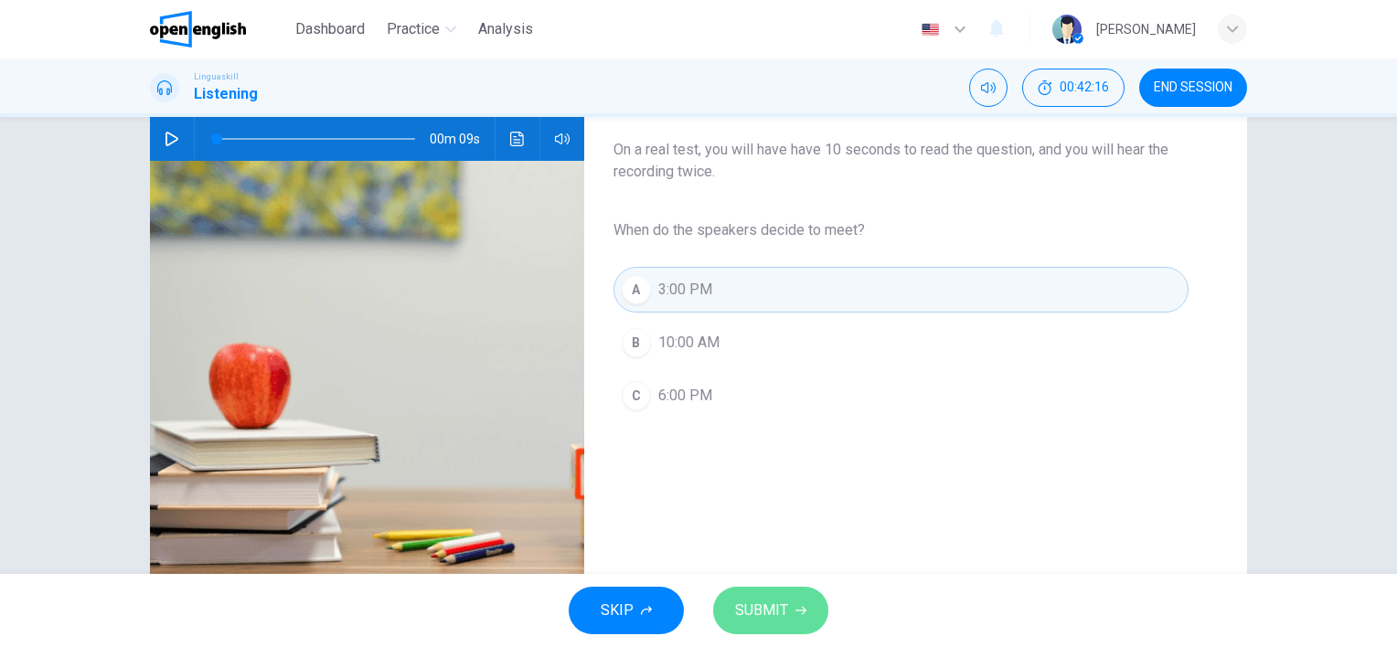
click at [742, 620] on span "SUBMIT" at bounding box center [761, 611] width 53 height 26
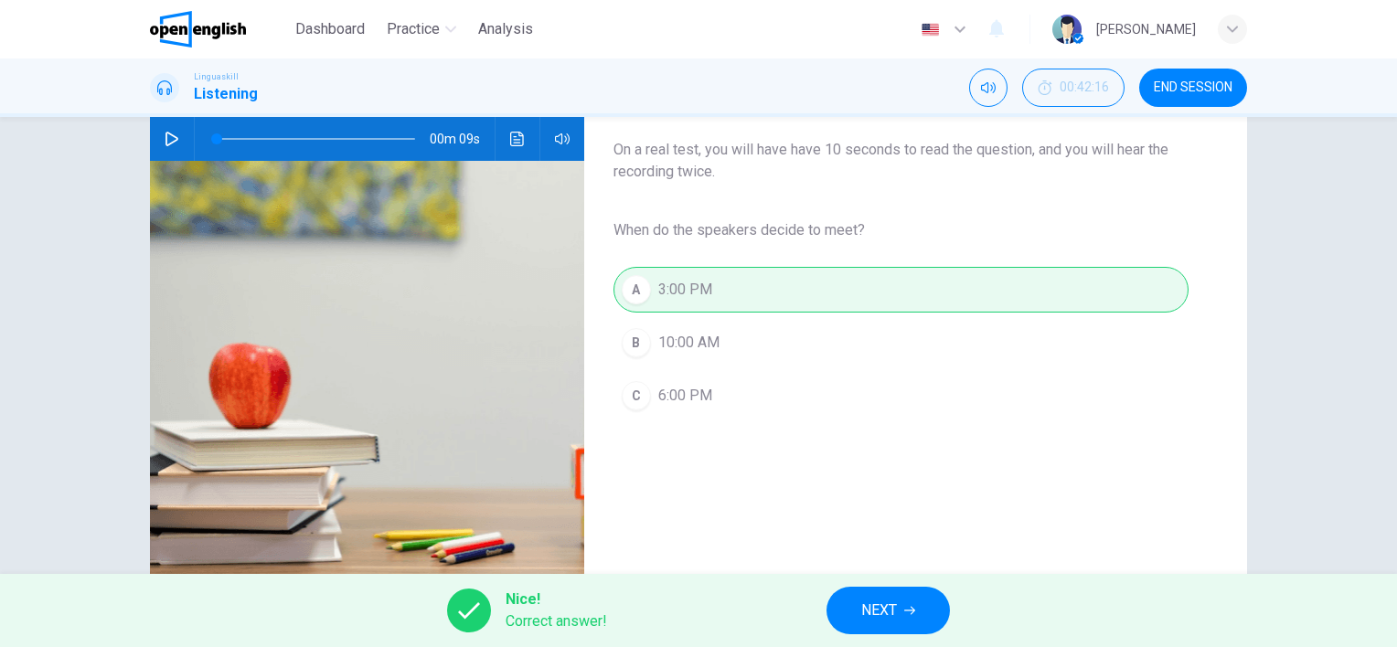
click at [890, 615] on span "NEXT" at bounding box center [879, 611] width 36 height 26
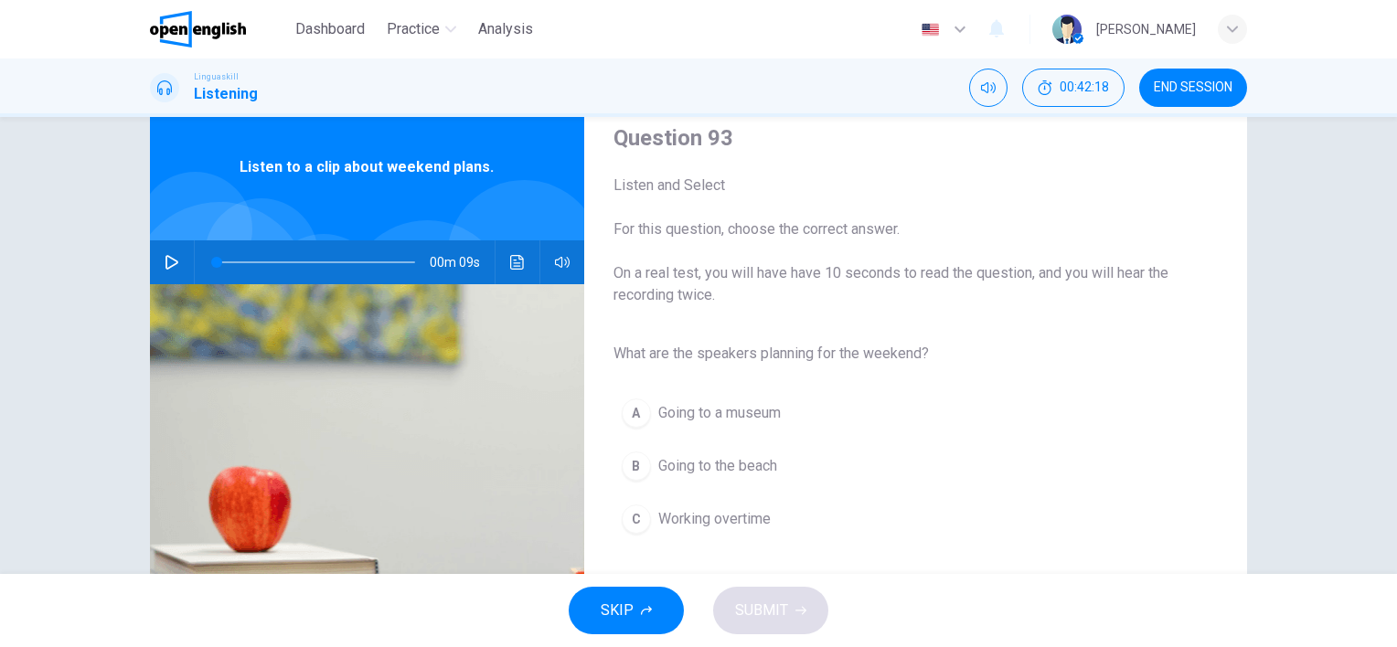
scroll to position [91, 0]
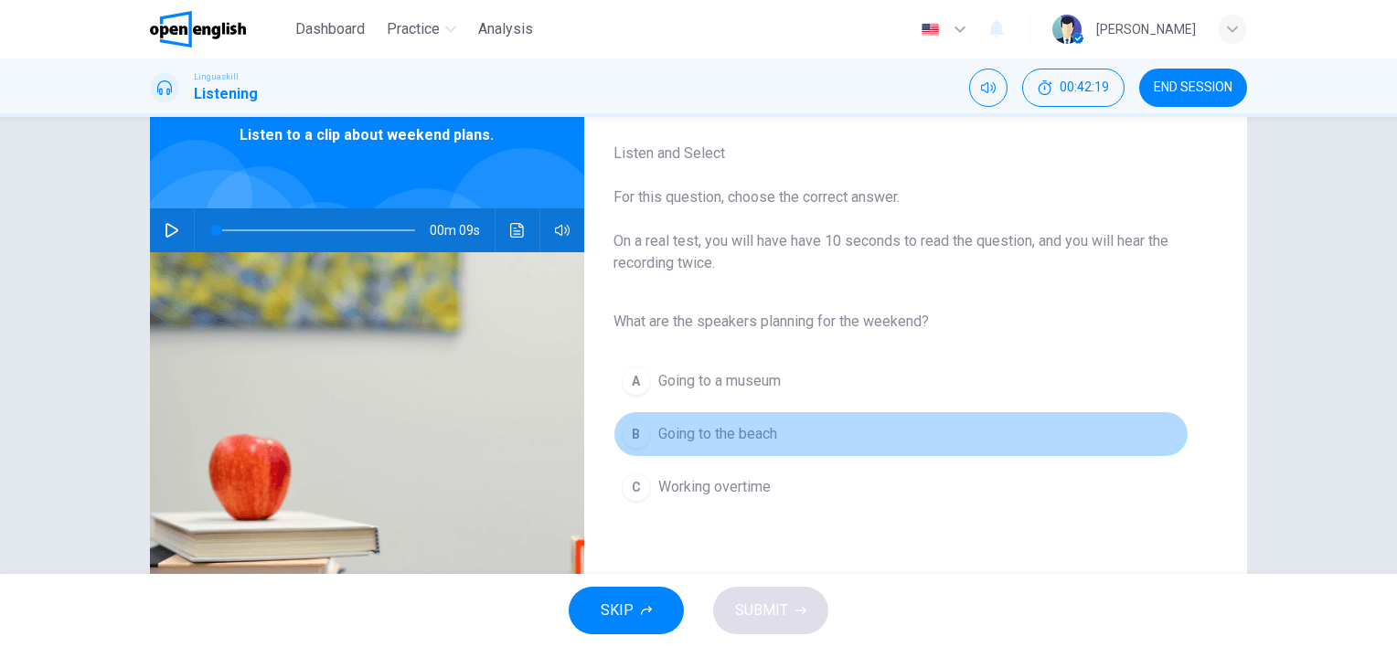
click at [736, 439] on span "Going to the beach" at bounding box center [717, 434] width 119 height 22
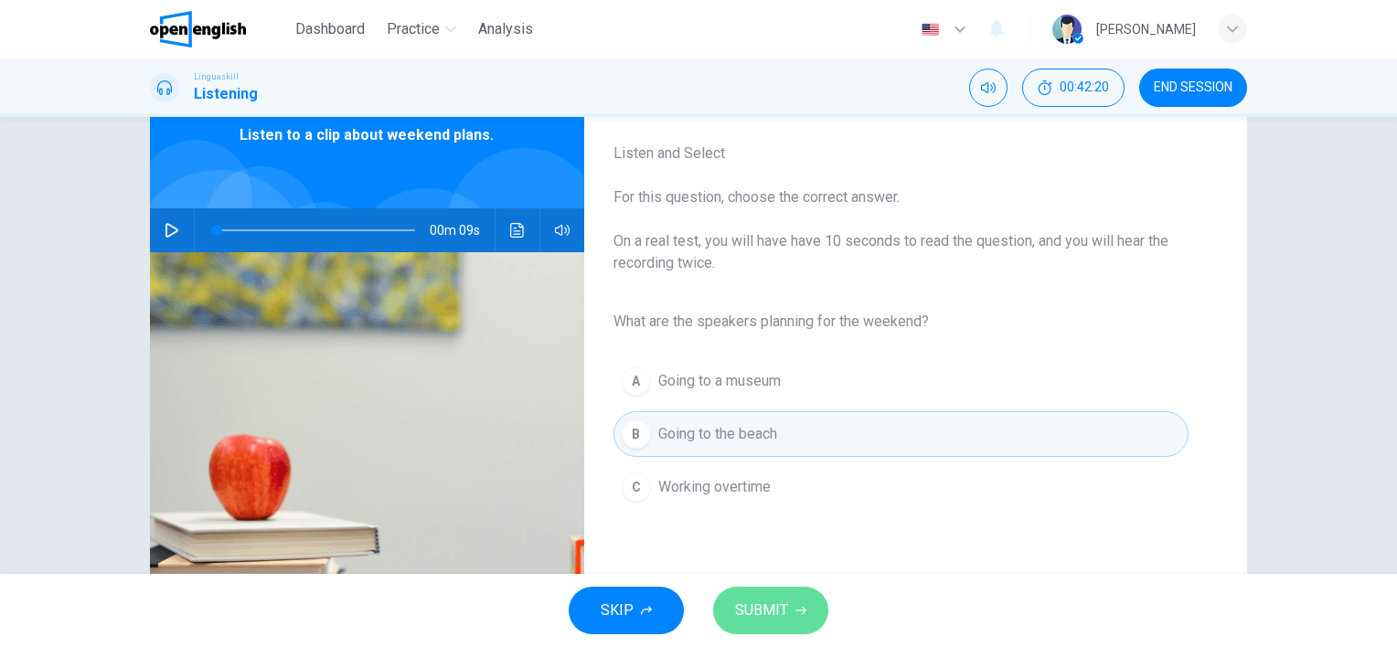
click at [769, 626] on button "SUBMIT" at bounding box center [770, 611] width 115 height 48
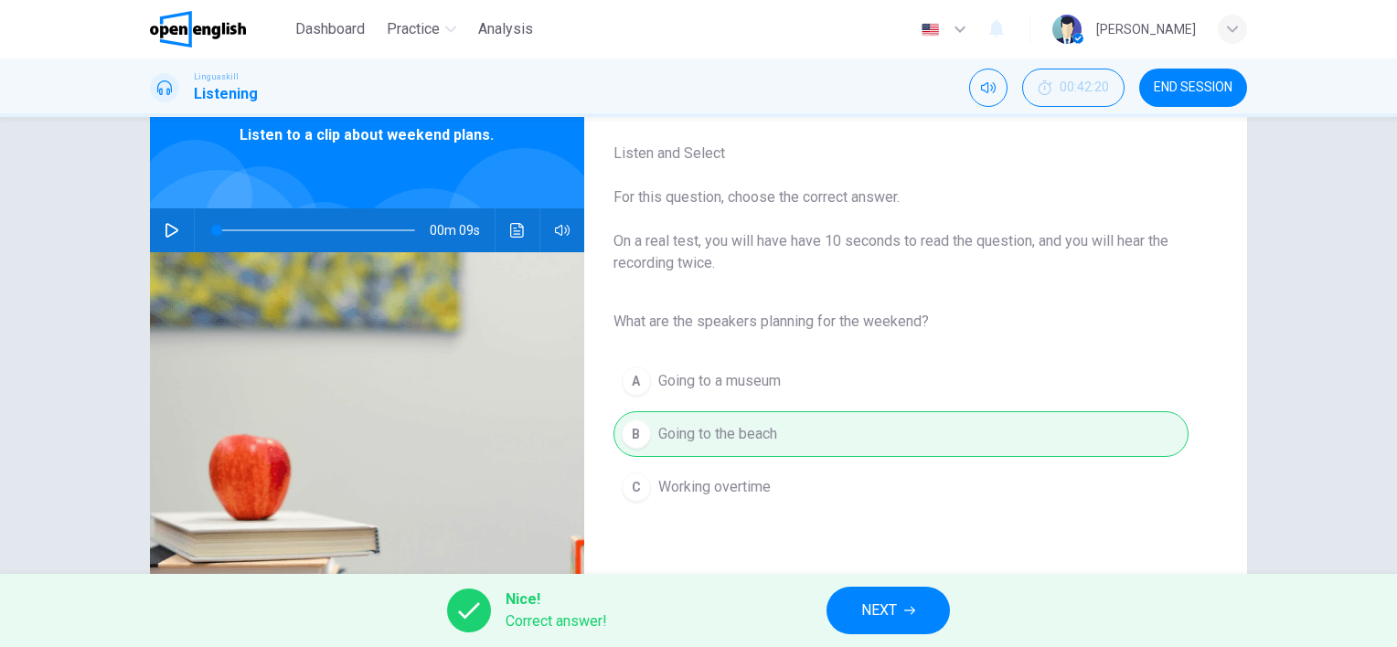
click at [893, 611] on span "NEXT" at bounding box center [879, 611] width 36 height 26
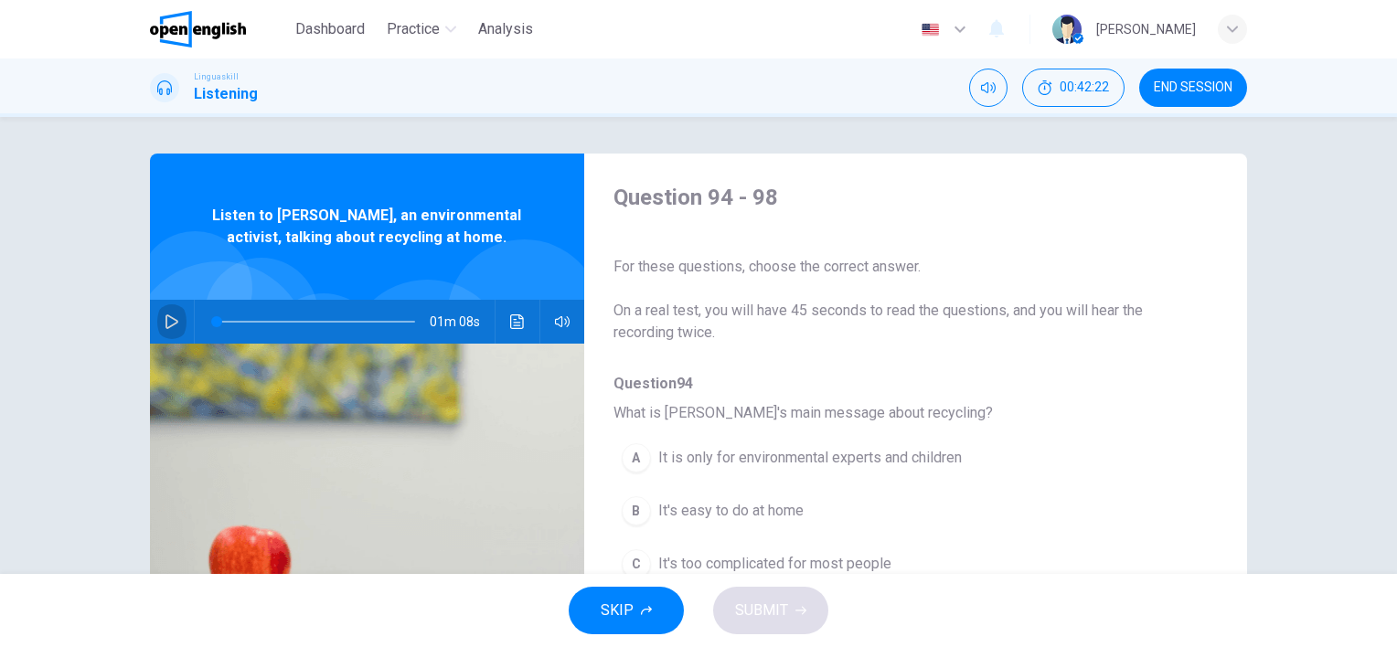
click at [167, 311] on button "button" at bounding box center [171, 322] width 29 height 44
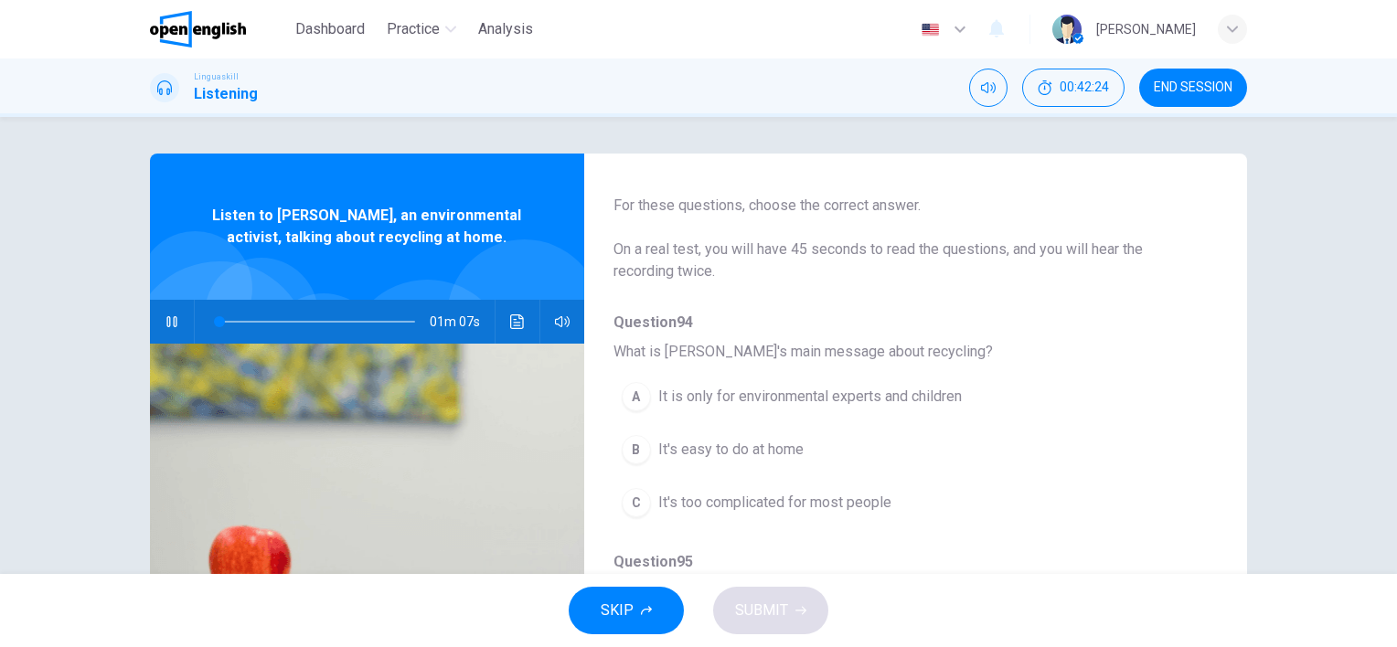
scroll to position [91, 0]
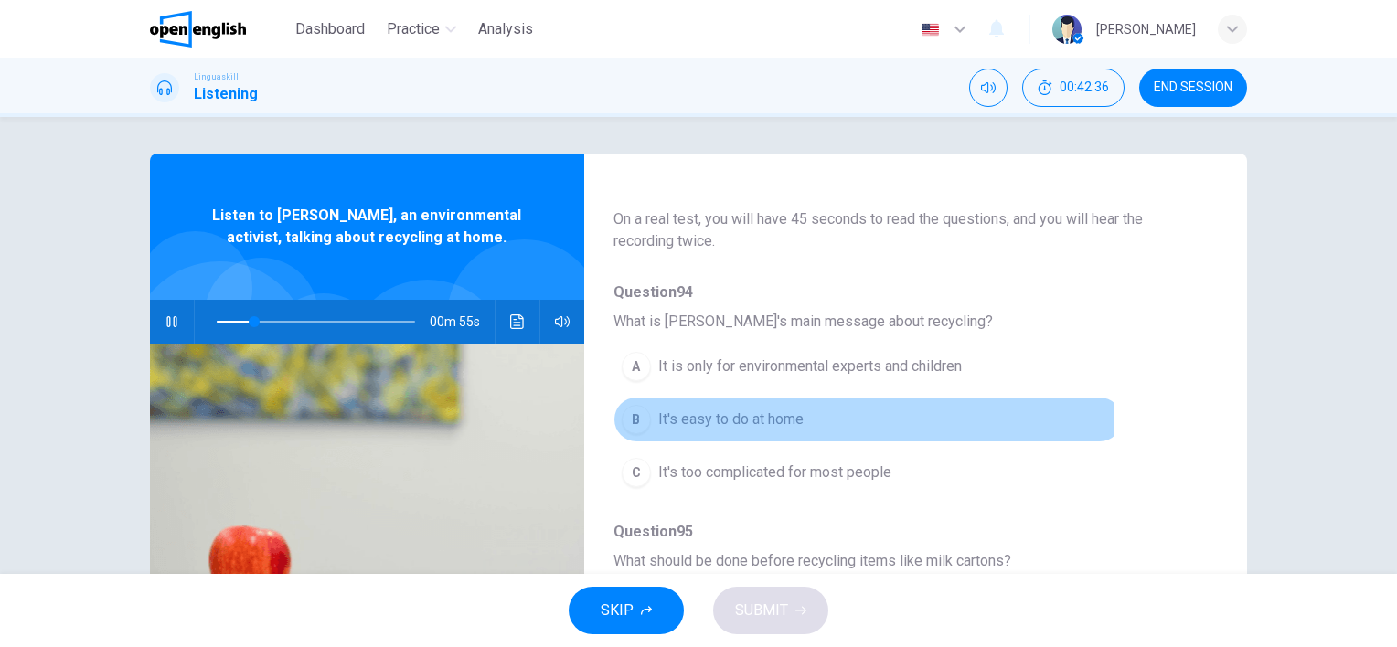
click at [637, 417] on div "B" at bounding box center [636, 419] width 29 height 29
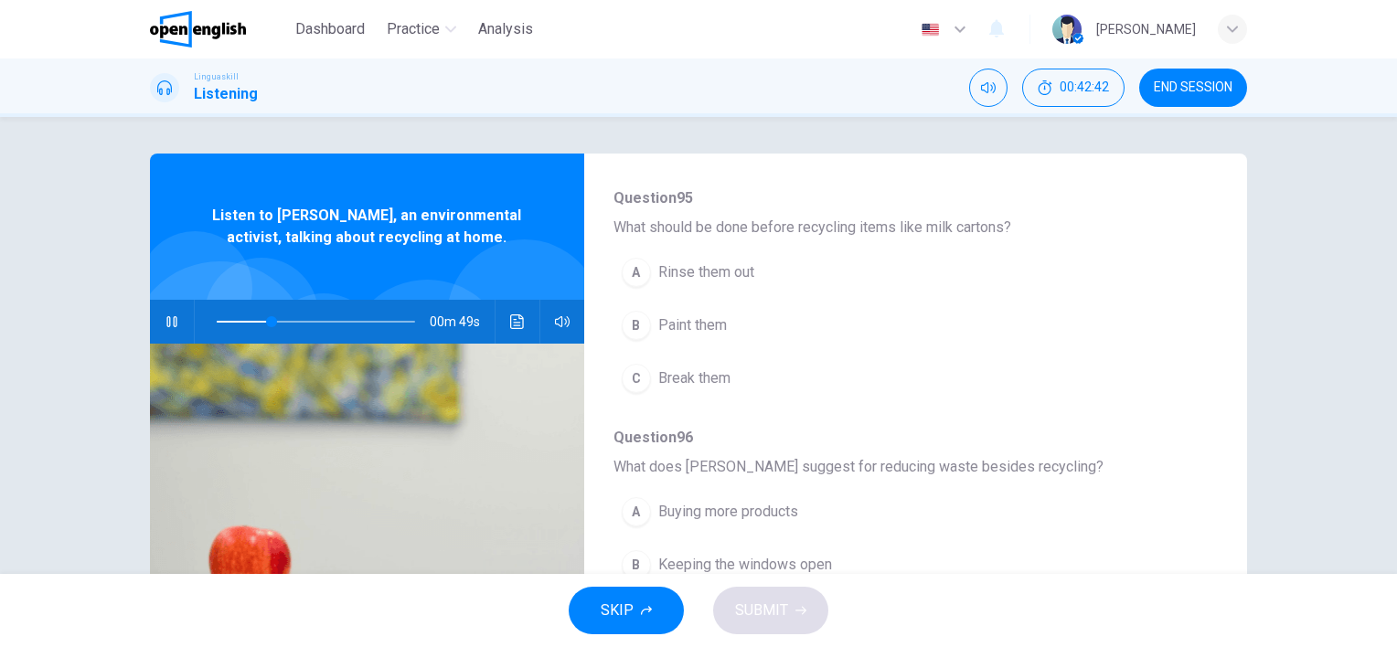
scroll to position [457, 0]
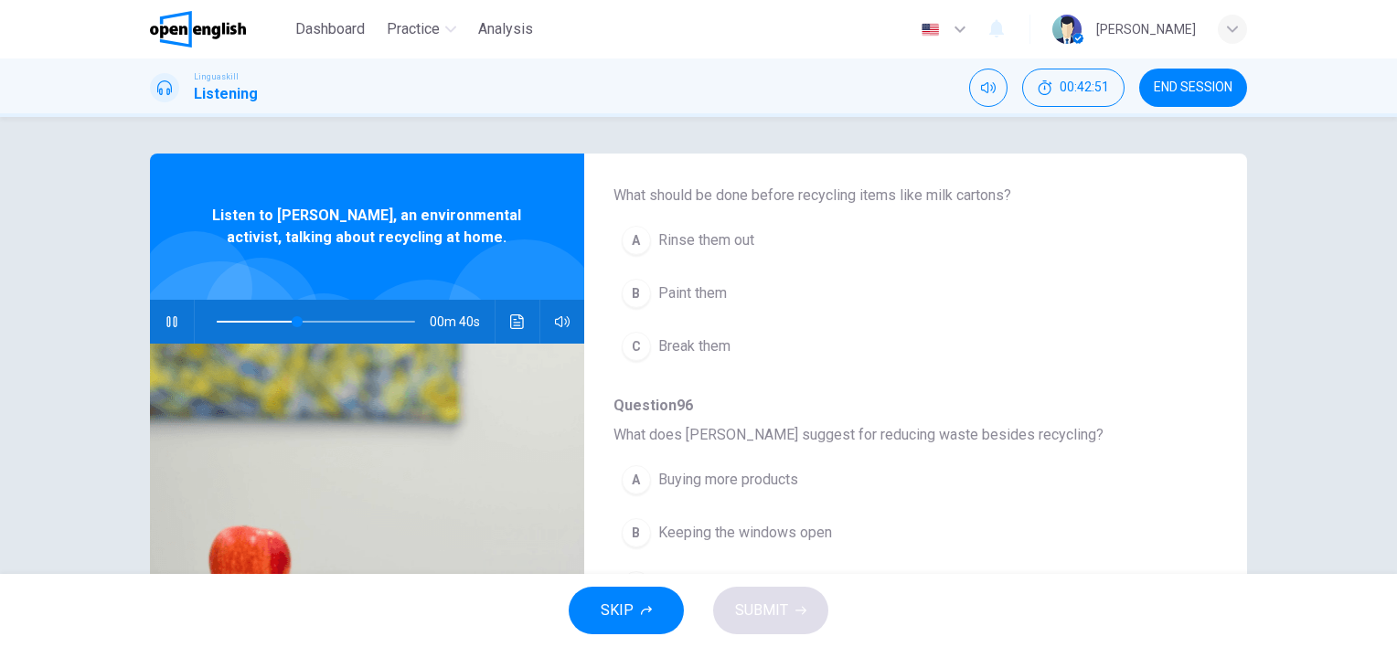
click at [715, 246] on span "Rinse them out" at bounding box center [706, 241] width 96 height 22
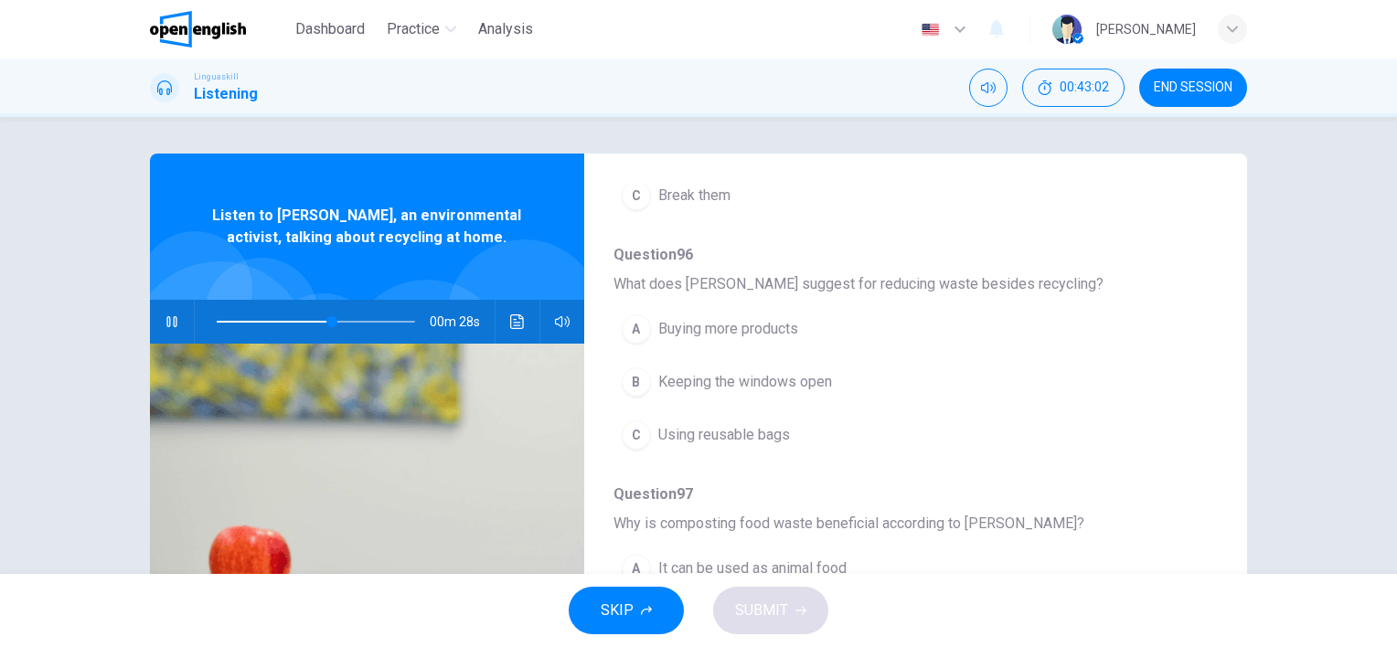
scroll to position [640, 0]
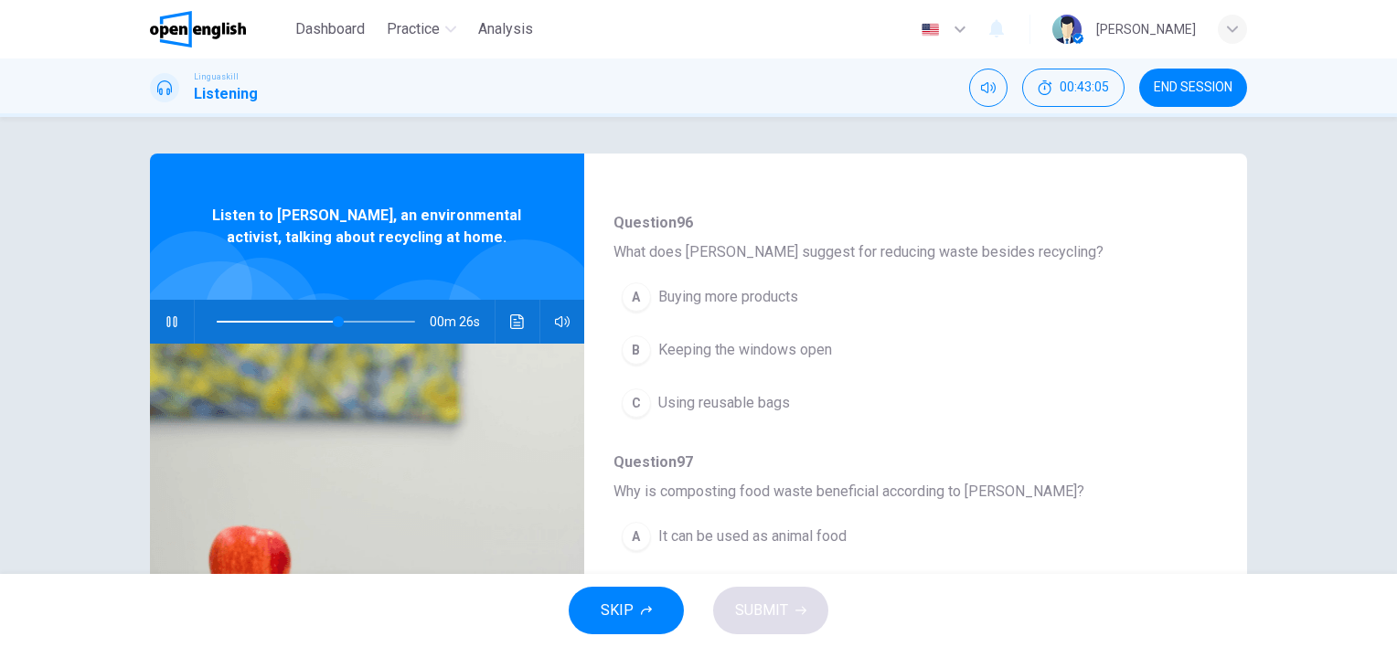
click at [772, 397] on span "Using reusable bags" at bounding box center [724, 403] width 132 height 22
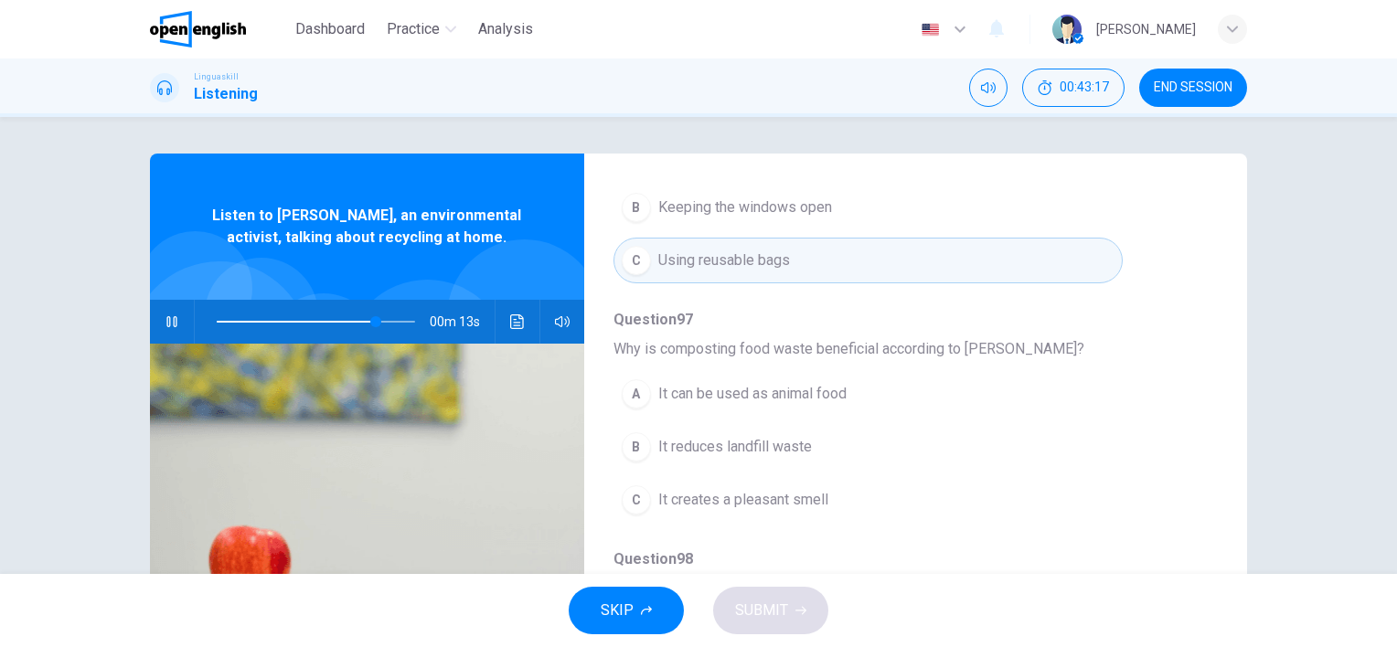
scroll to position [91, 0]
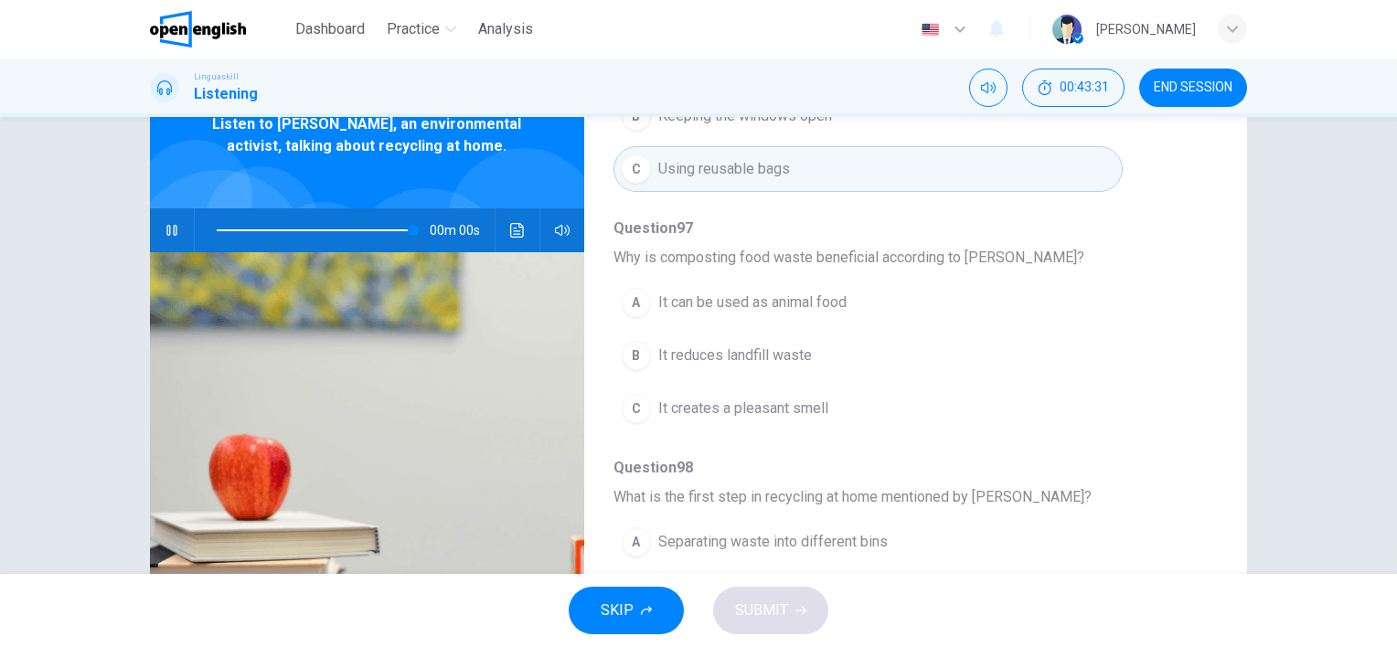
type input "*"
click at [768, 357] on span "It reduces landfill waste" at bounding box center [735, 356] width 154 height 22
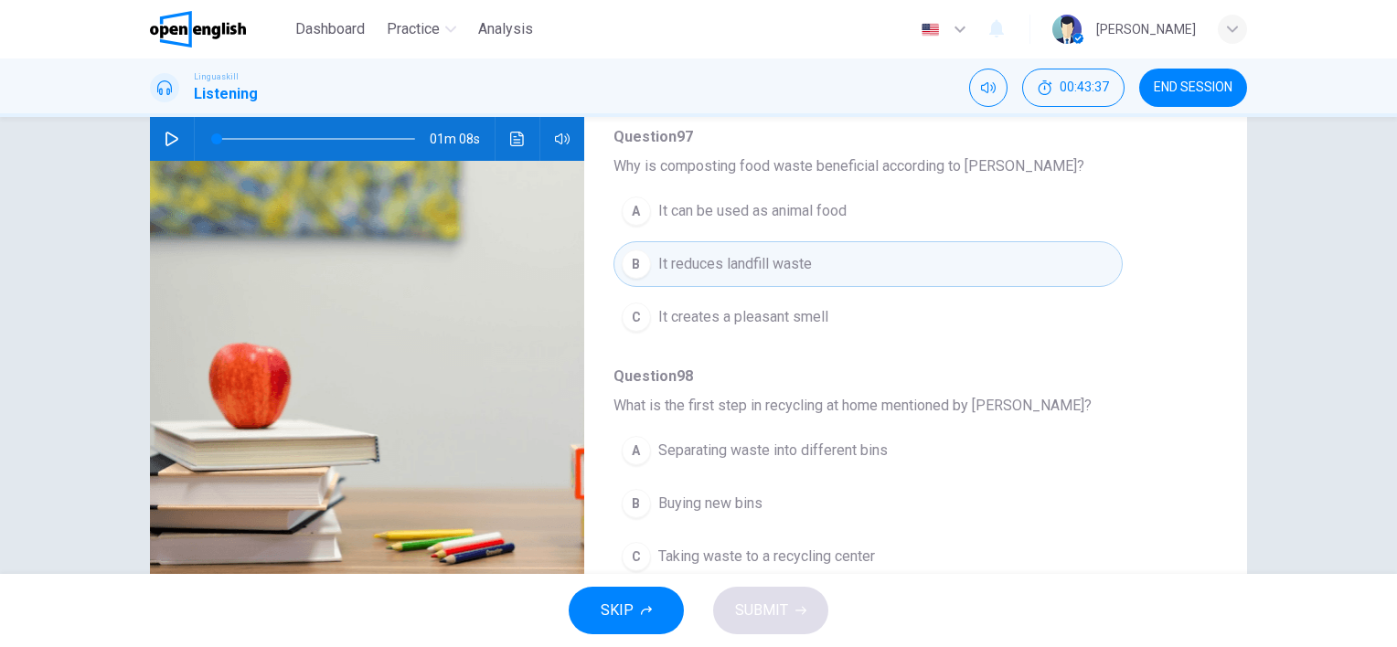
scroll to position [251, 0]
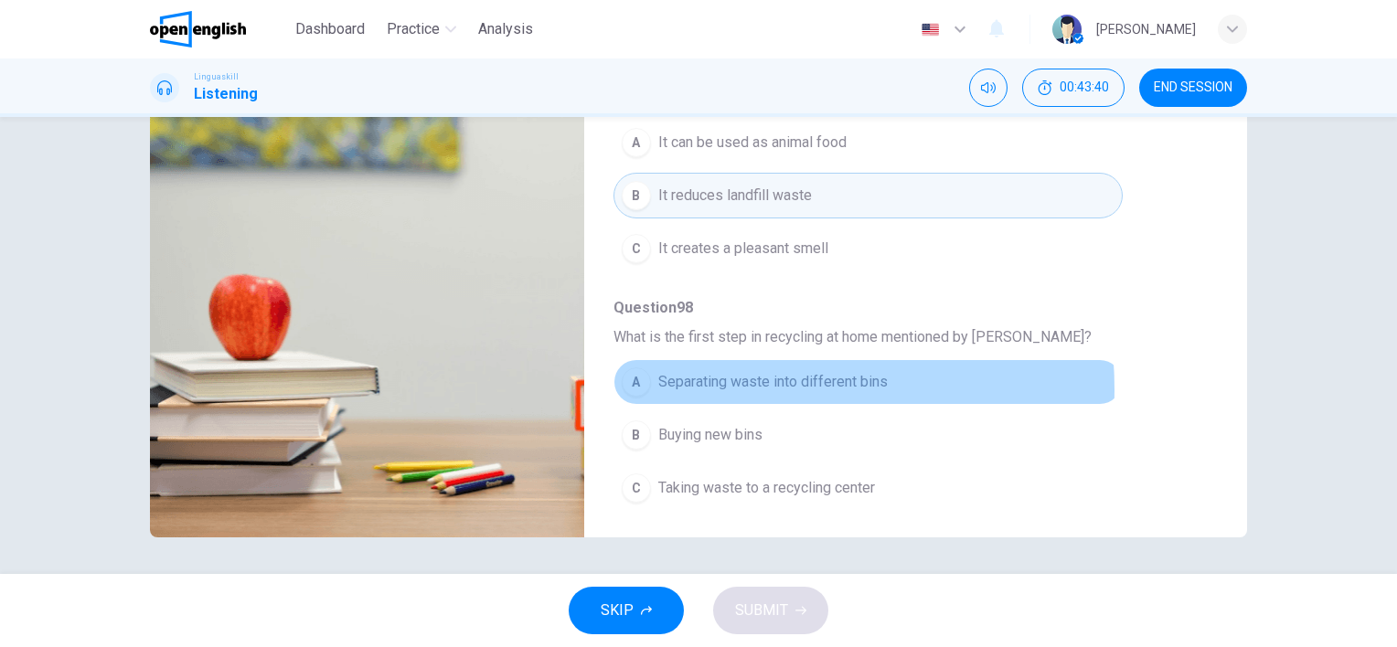
click at [709, 384] on span "Separating waste into different bins" at bounding box center [773, 382] width 230 height 22
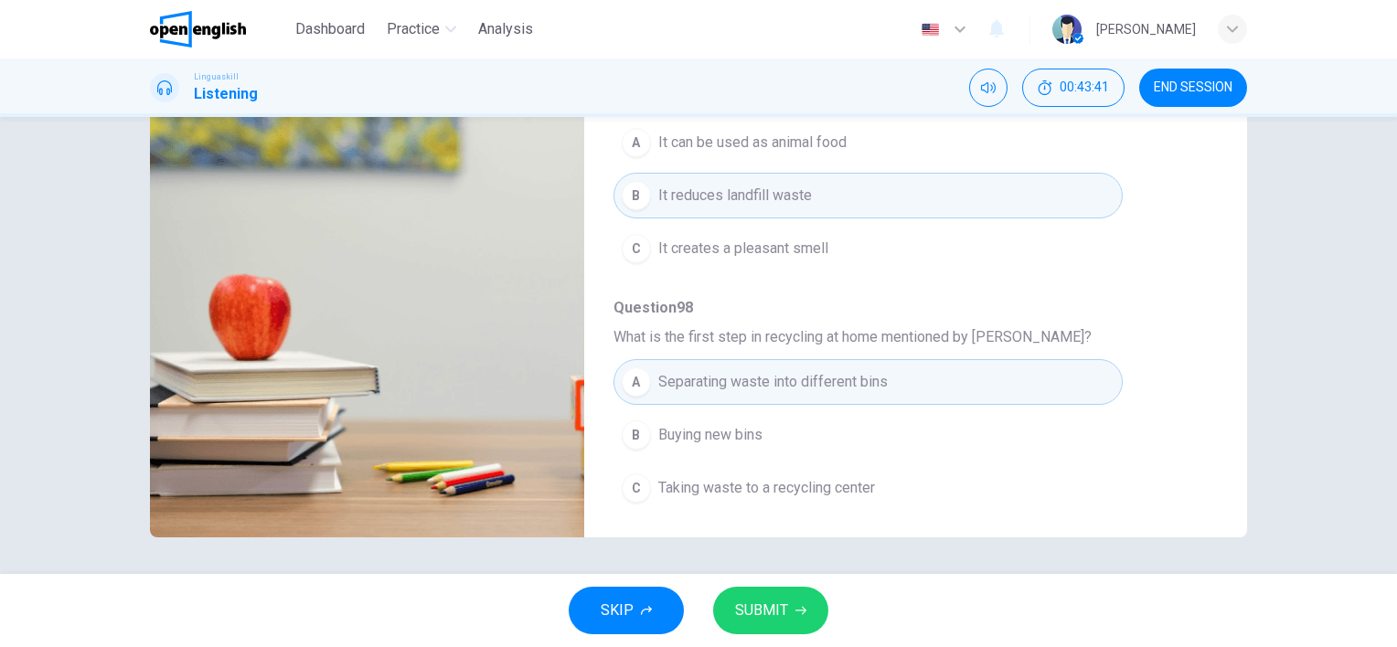
click at [786, 615] on button "SUBMIT" at bounding box center [770, 611] width 115 height 48
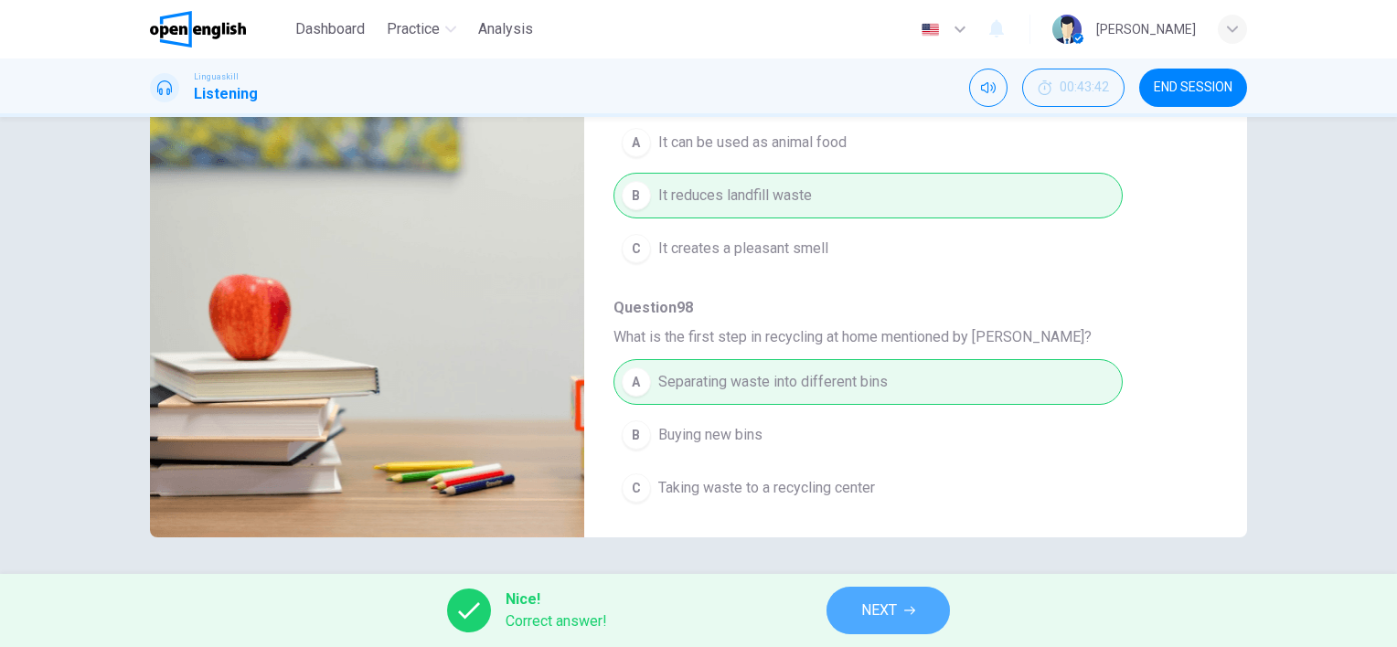
click at [904, 613] on button "NEXT" at bounding box center [888, 611] width 123 height 48
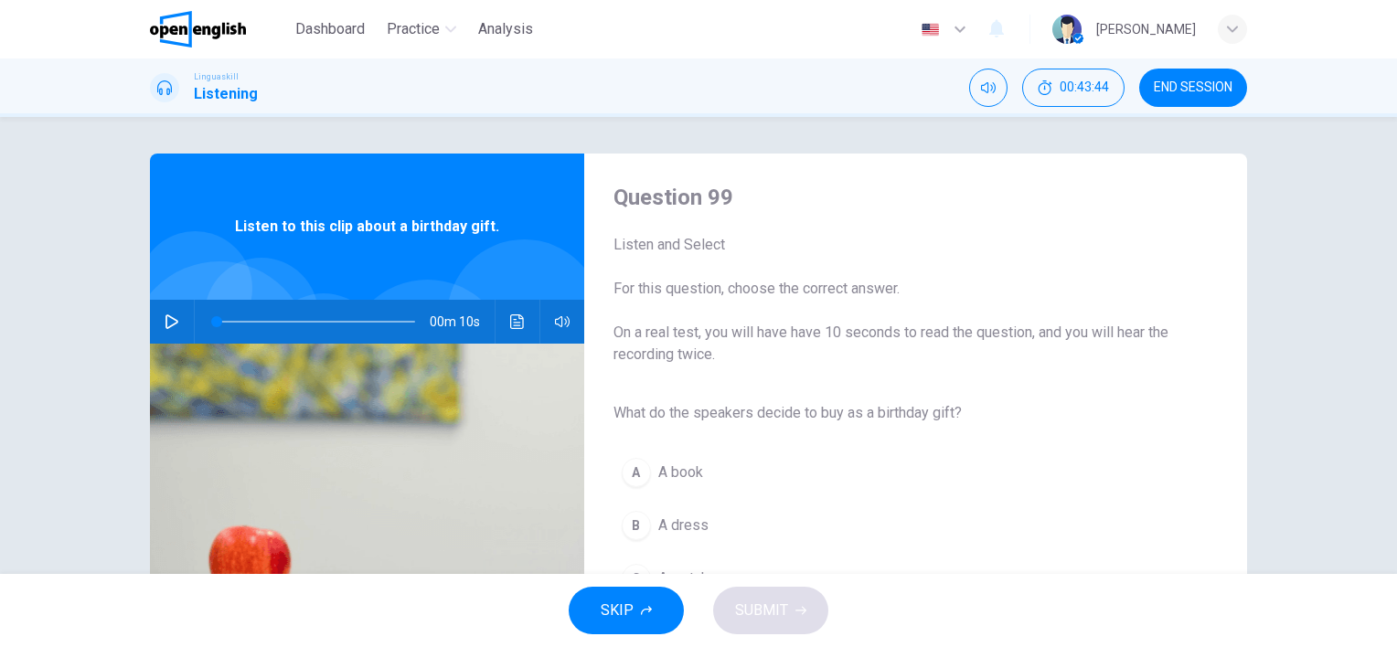
click at [166, 316] on icon "button" at bounding box center [172, 322] width 13 height 15
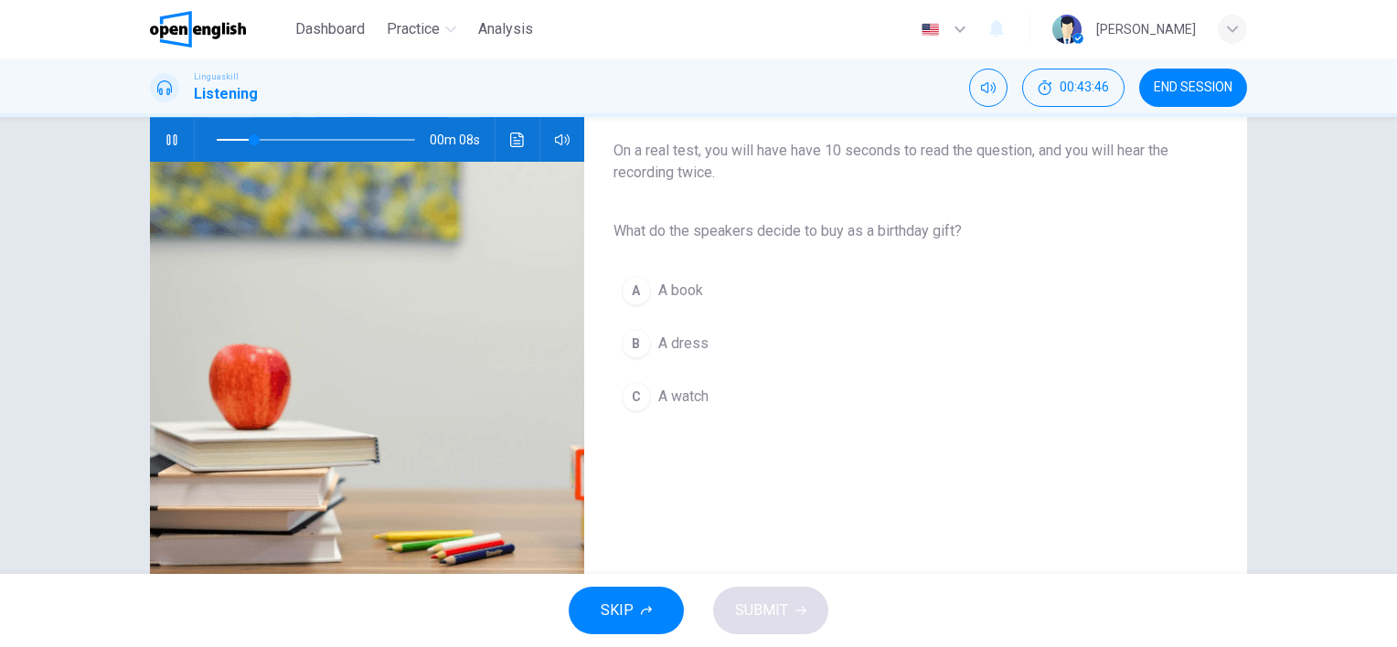
scroll to position [183, 0]
click at [658, 286] on span "A book" at bounding box center [680, 290] width 45 height 22
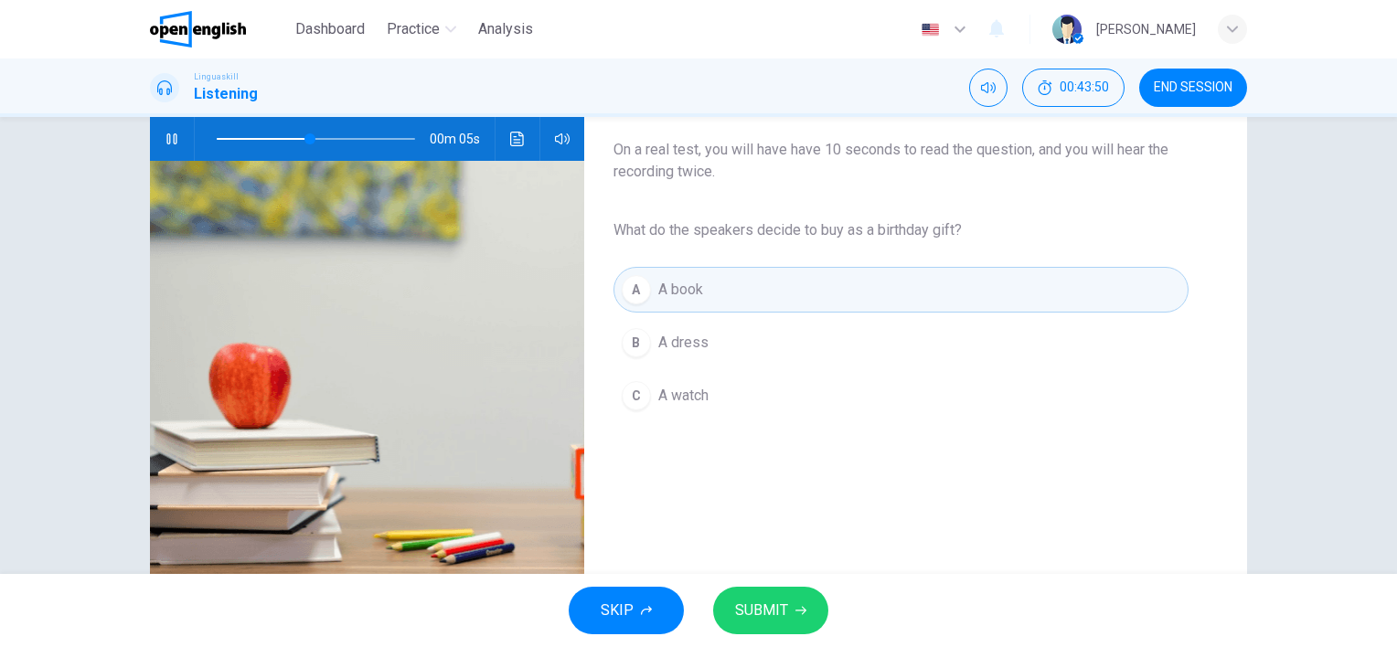
click at [789, 616] on button "SUBMIT" at bounding box center [770, 611] width 115 height 48
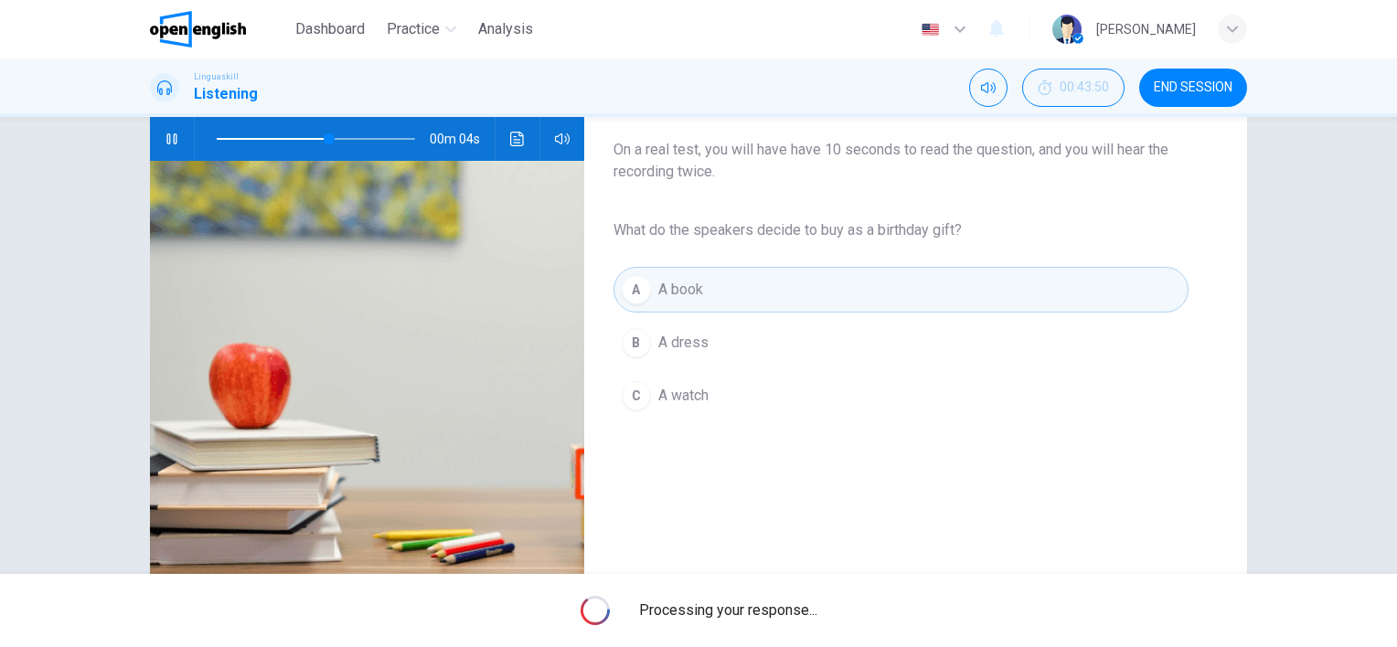
type input "**"
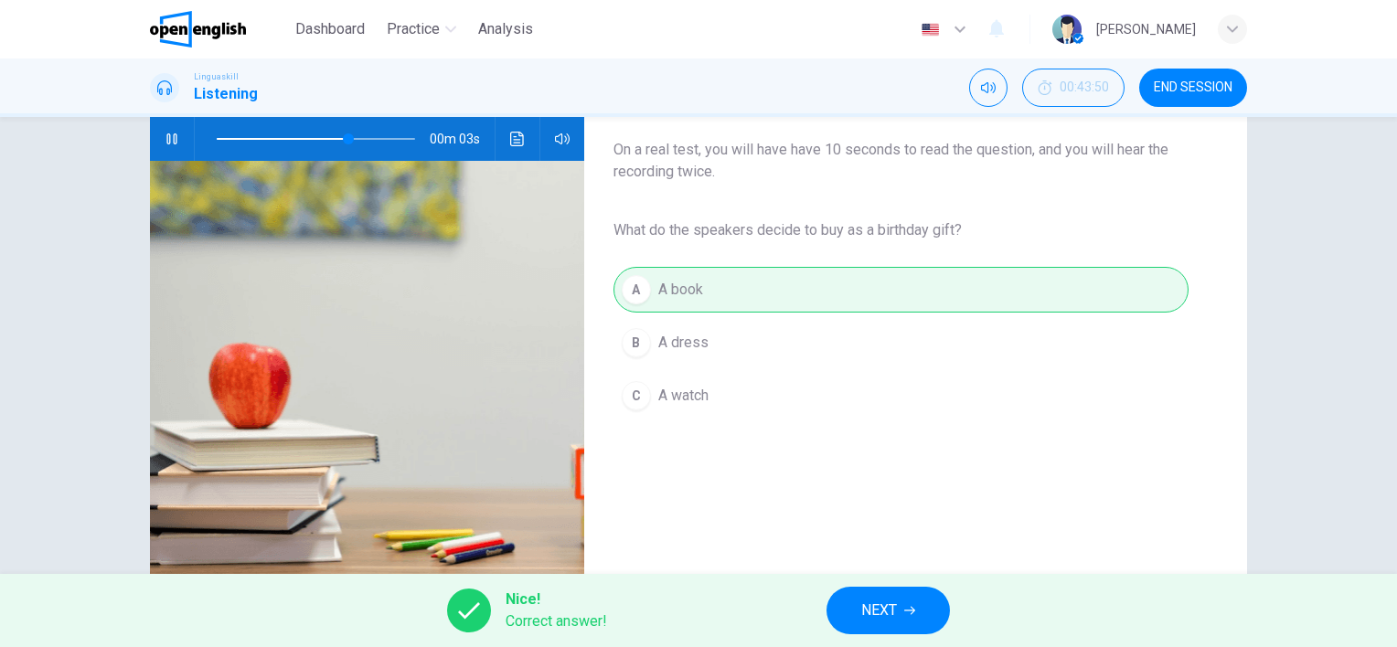
click at [871, 608] on span "NEXT" at bounding box center [879, 611] width 36 height 26
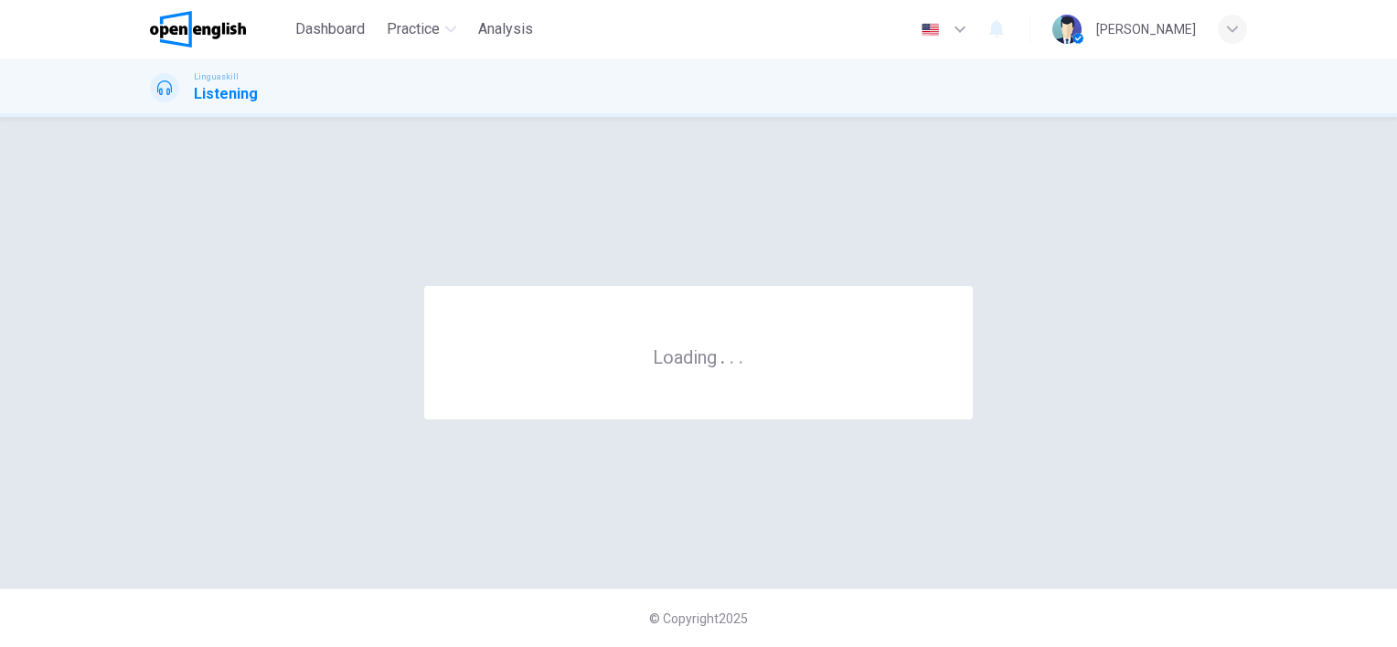
scroll to position [0, 0]
